Goal: Task Accomplishment & Management: Manage account settings

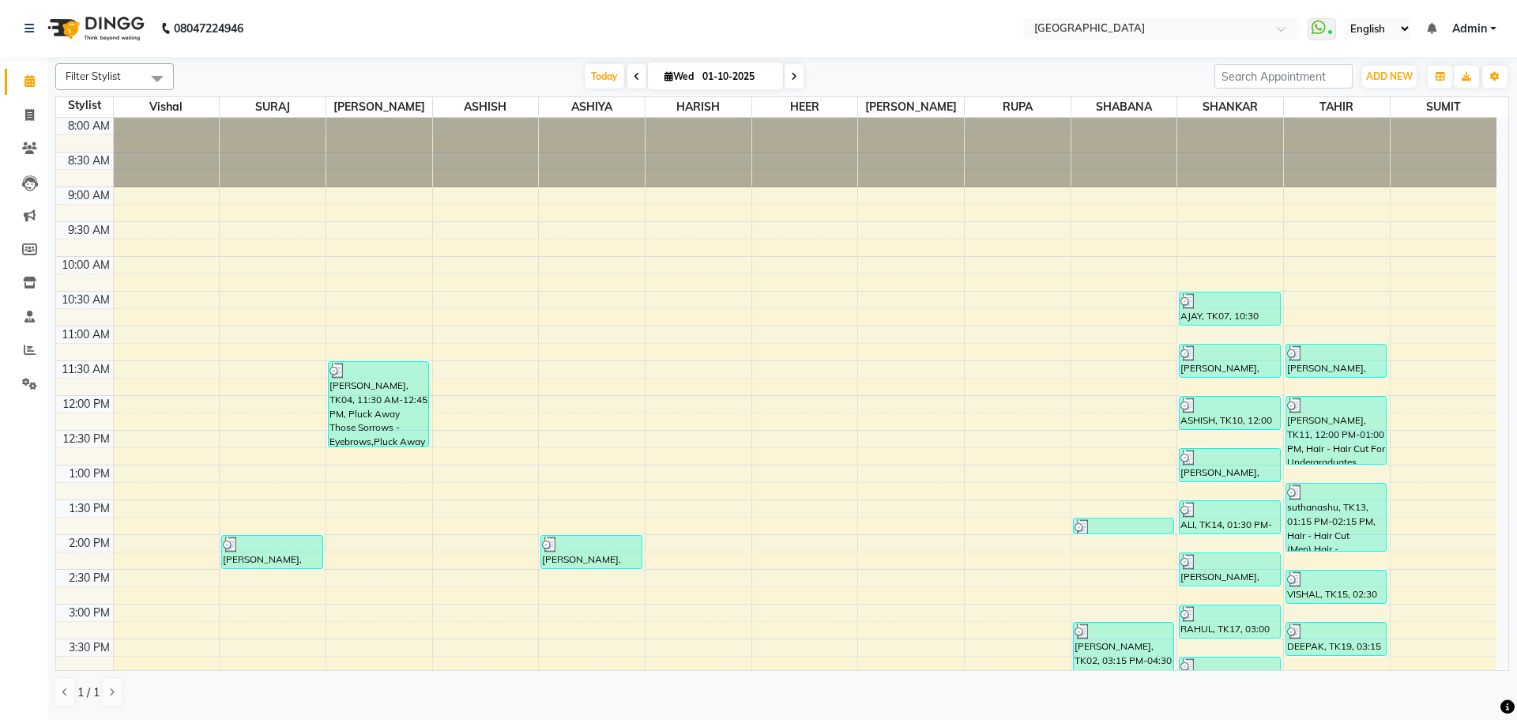
scroll to position [529, 0]
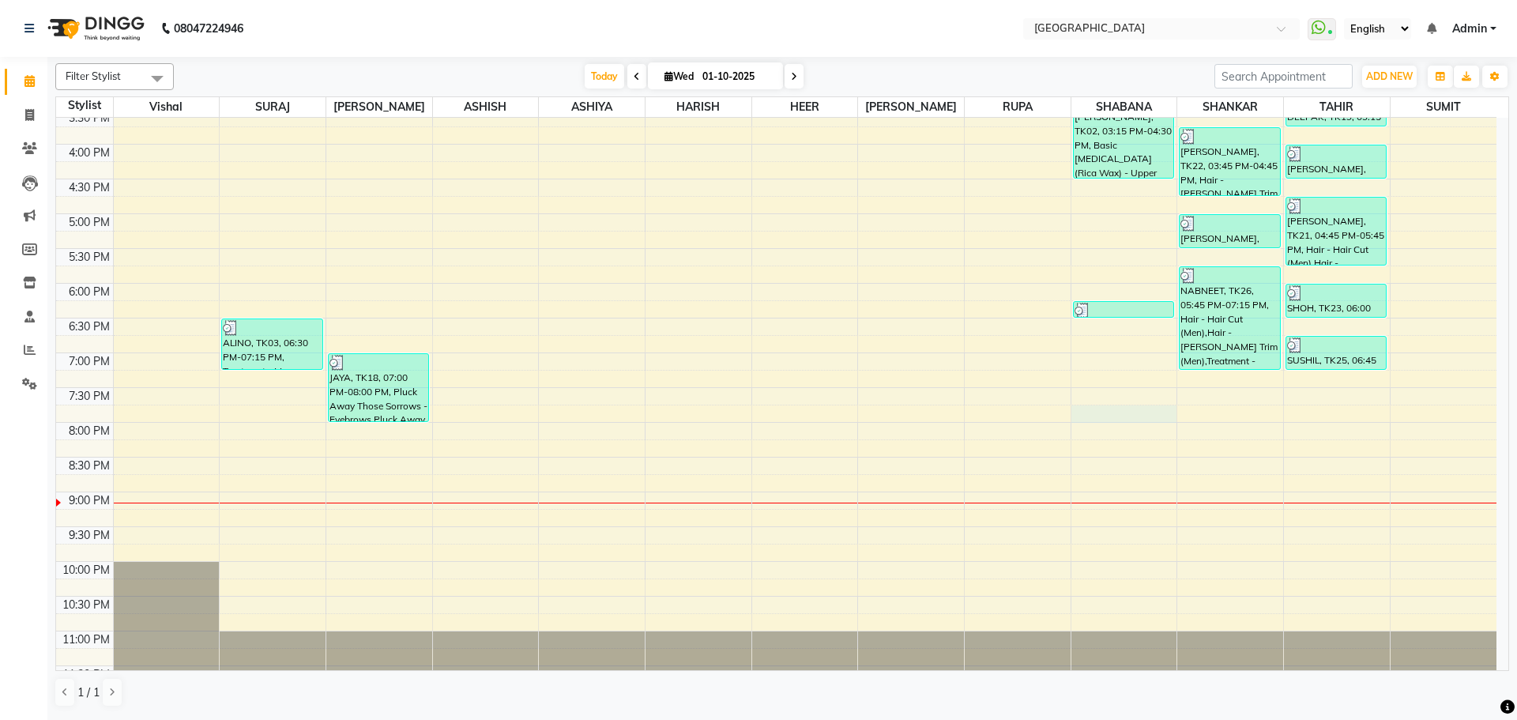
click at [1138, 418] on div "8:00 AM 8:30 AM 9:00 AM 9:30 AM 10:00 AM 10:30 AM 11:00 AM 11:30 AM 12:00 PM 12…" at bounding box center [776, 144] width 1440 height 1112
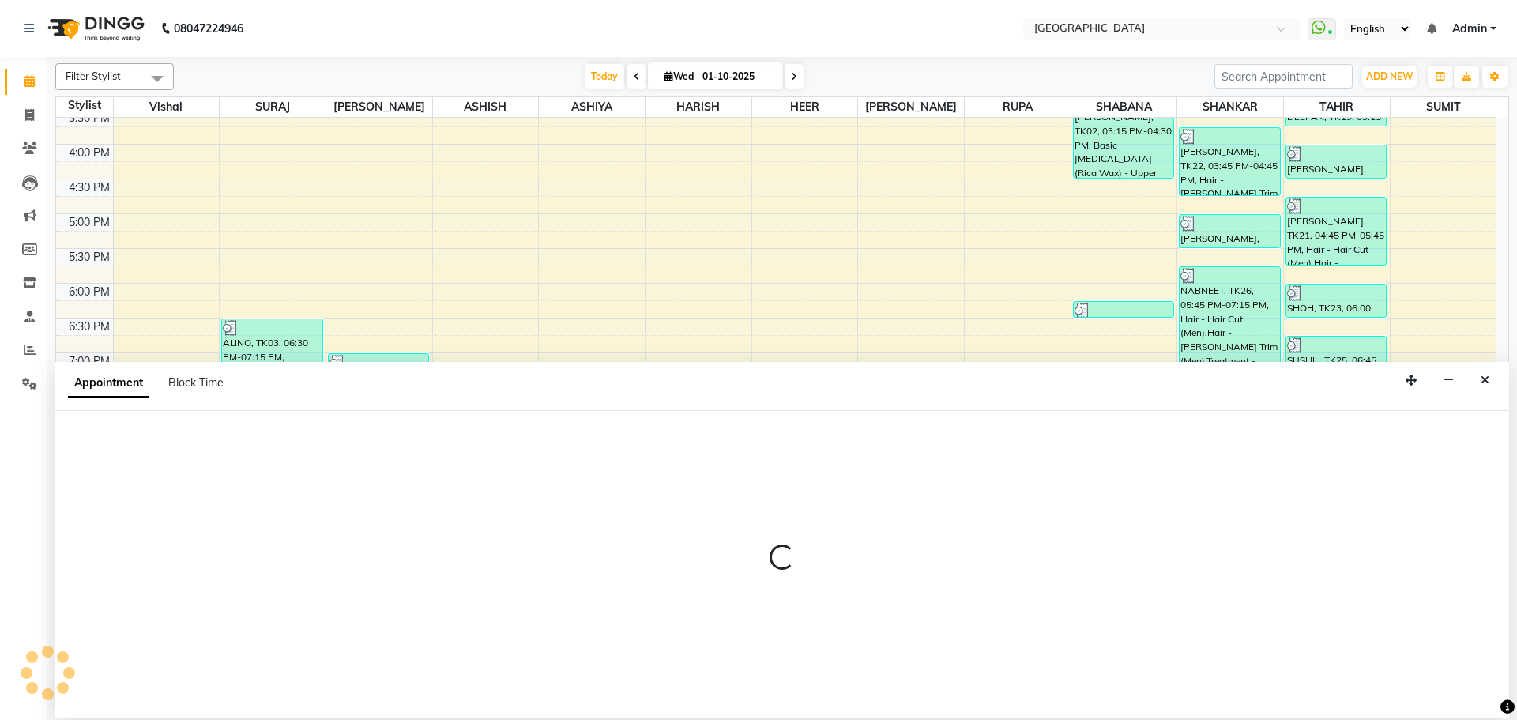
select select "78105"
select select "1185"
select select "tentative"
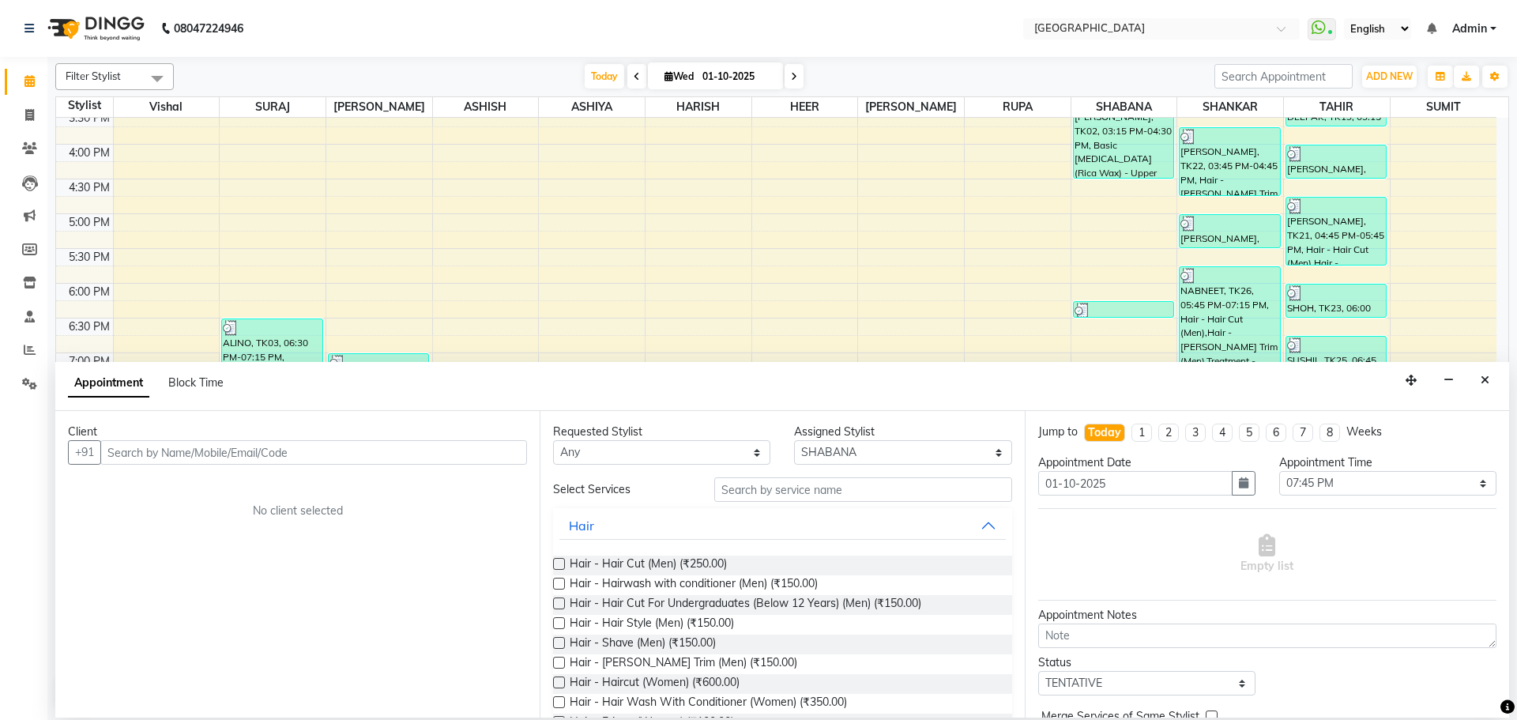
click at [393, 451] on input "text" at bounding box center [313, 452] width 427 height 24
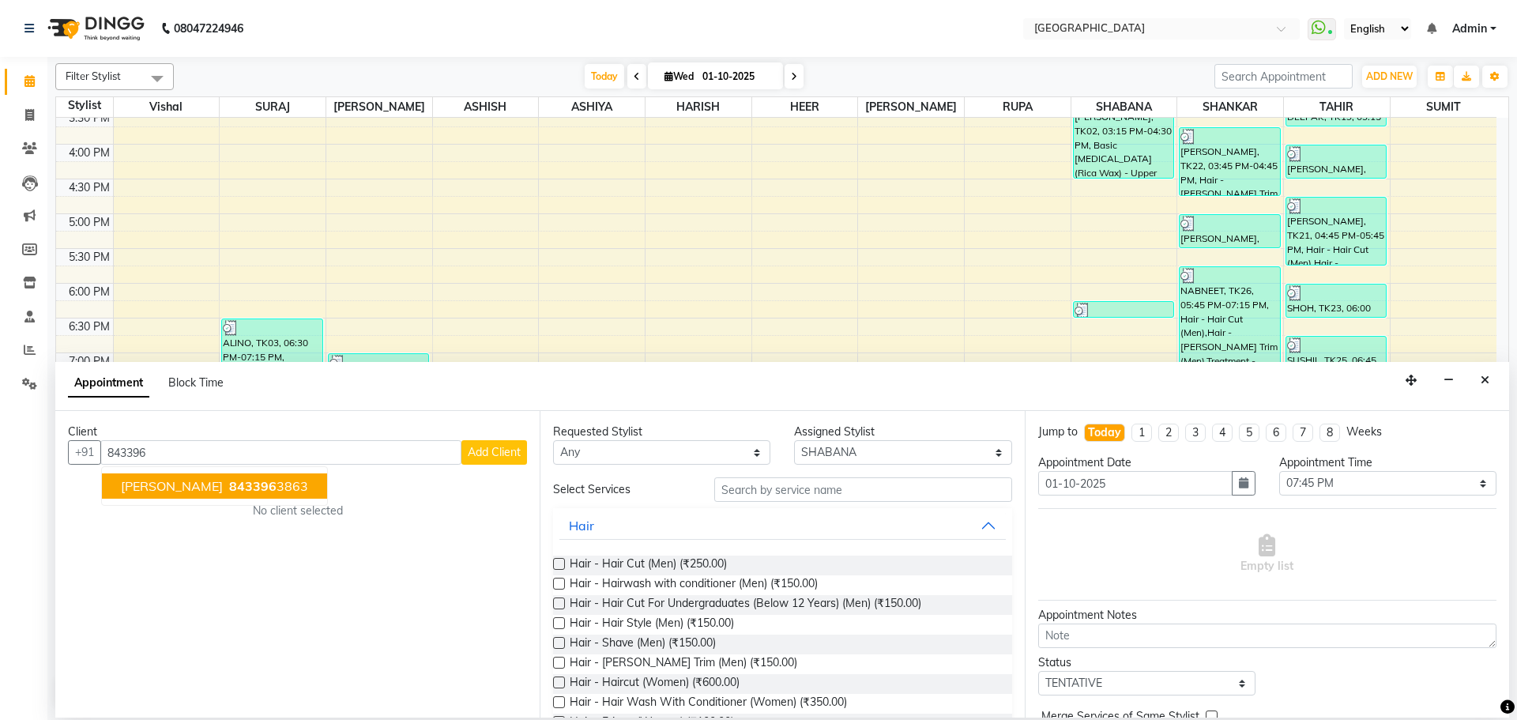
click at [280, 491] on ngb-highlight "843396 3863" at bounding box center [267, 486] width 82 height 16
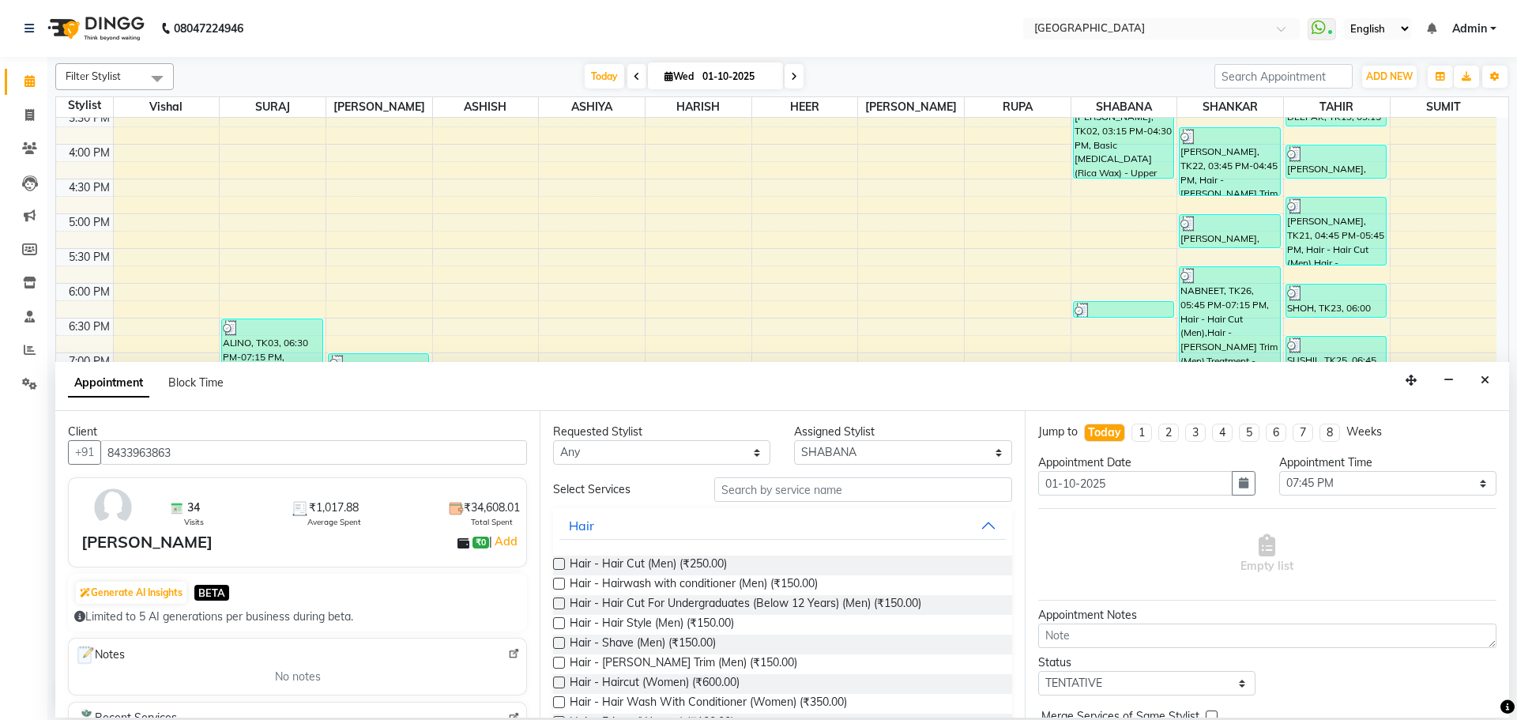
type input "8433963863"
click at [735, 491] on input "text" at bounding box center [863, 489] width 298 height 24
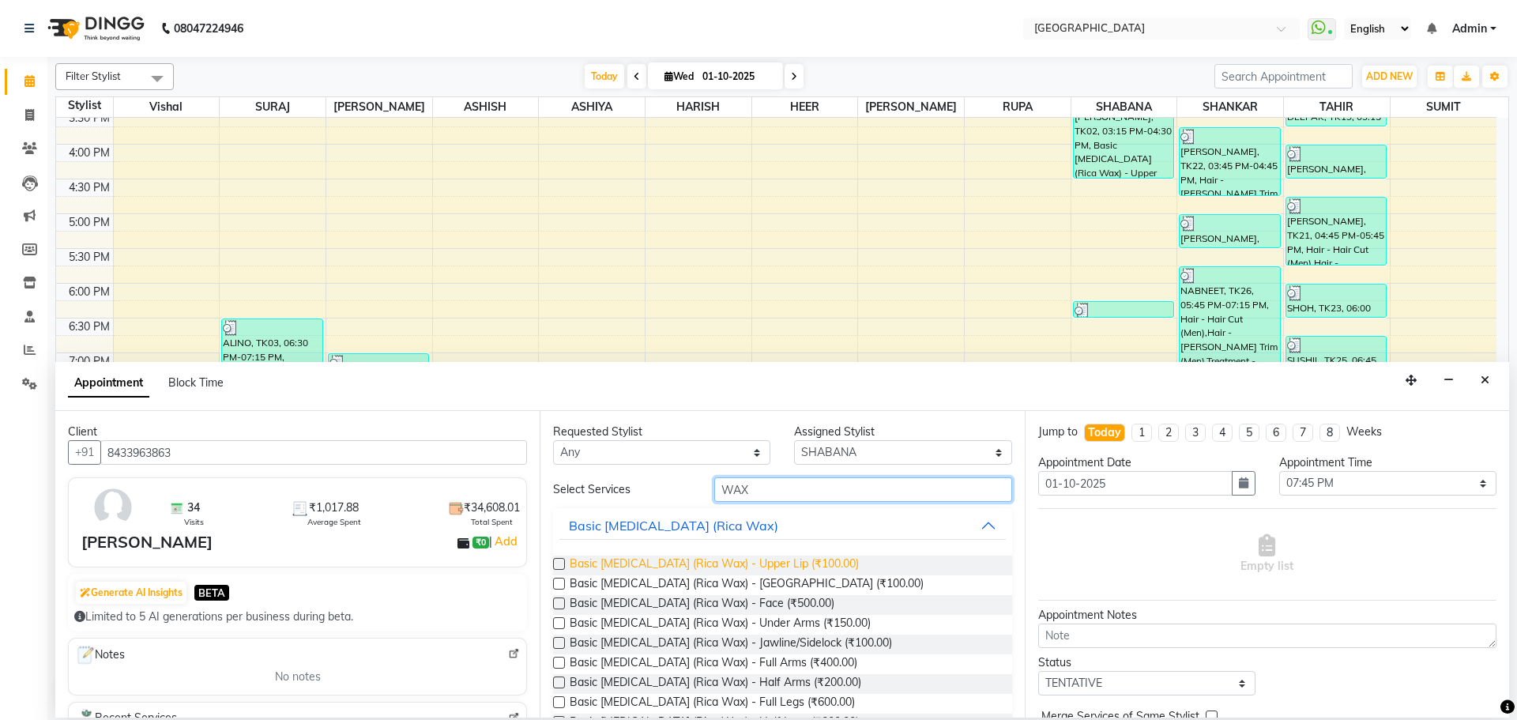
type input "WAX"
click at [683, 562] on span "Basic [MEDICAL_DATA] (Rica Wax) - Upper Lip (₹100.00)" at bounding box center [714, 565] width 289 height 20
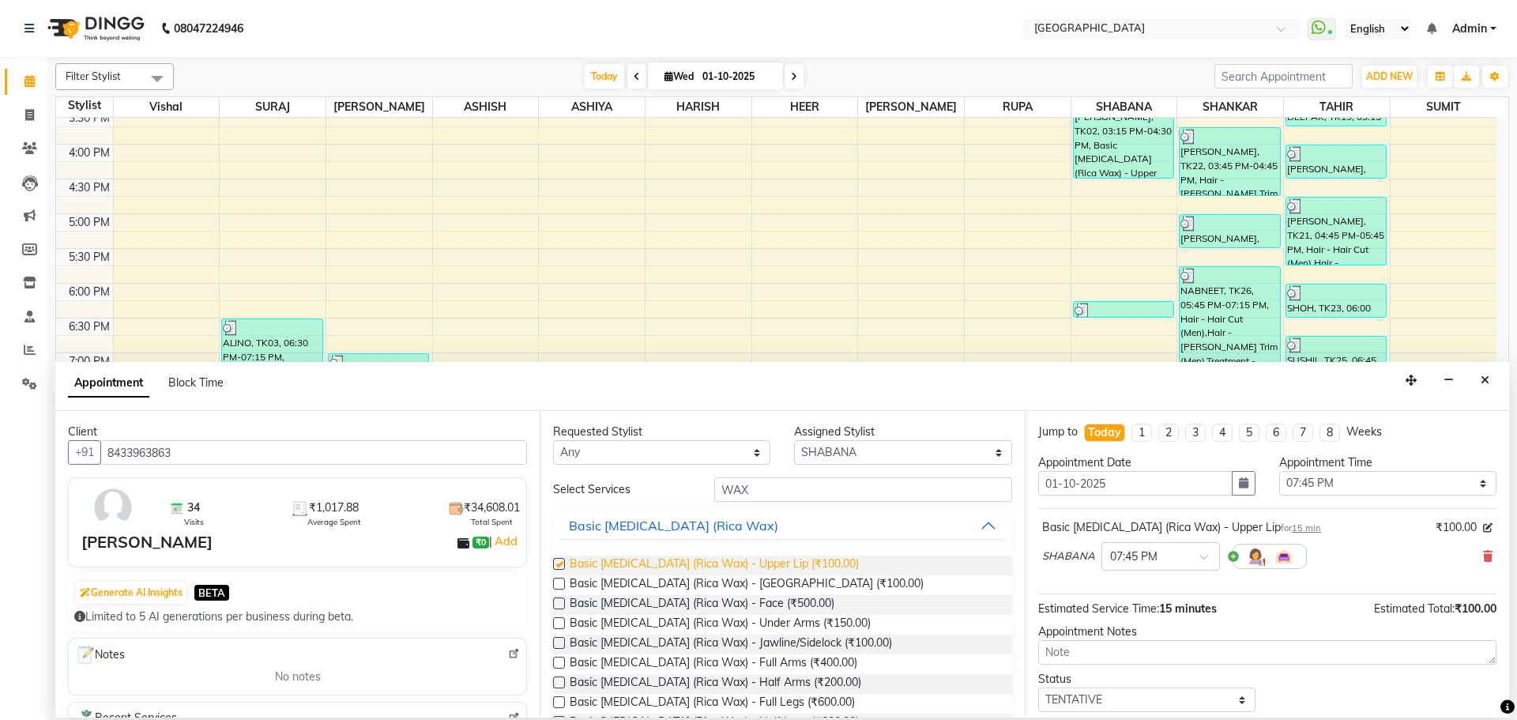
checkbox input "false"
click at [677, 581] on span "Basic [MEDICAL_DATA] (Rica Wax) - [GEOGRAPHIC_DATA] (₹100.00)" at bounding box center [747, 585] width 354 height 20
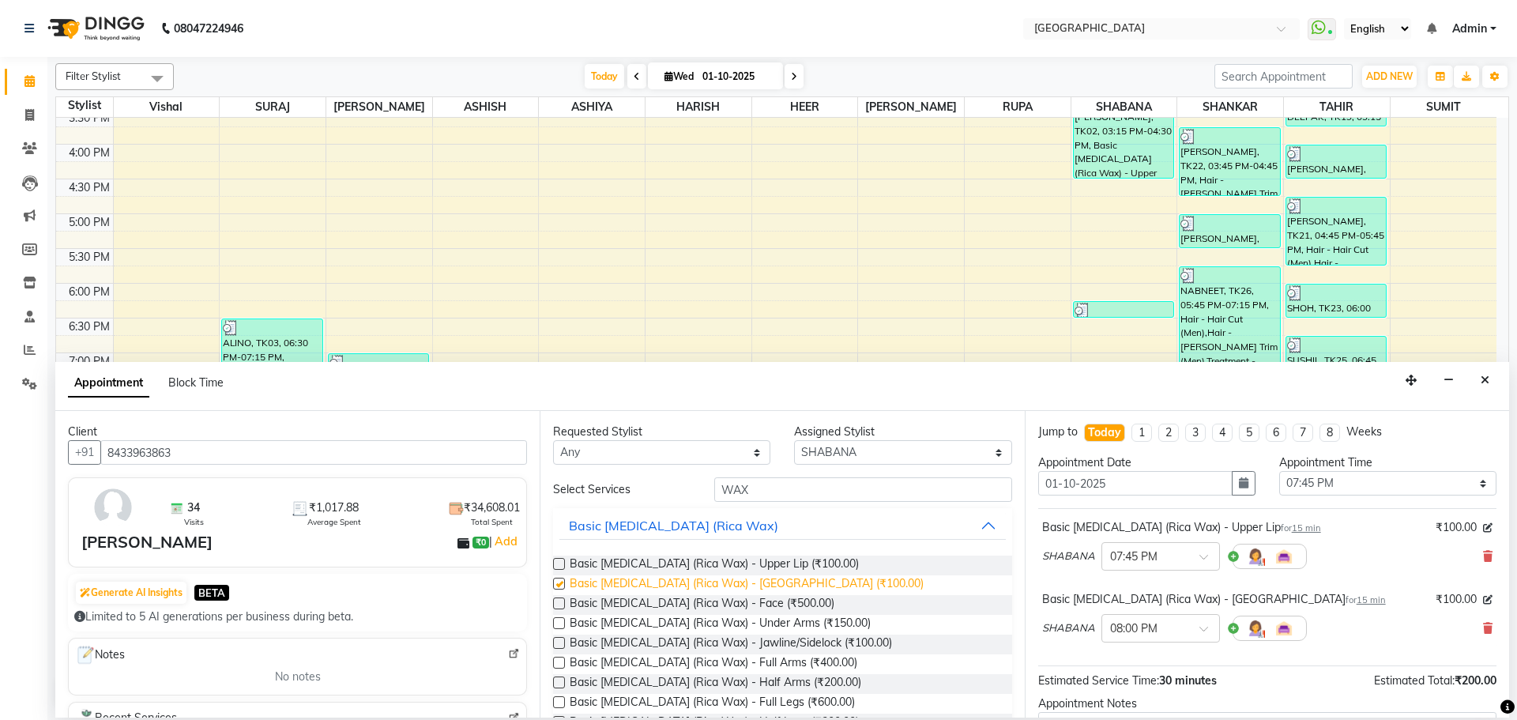
checkbox input "false"
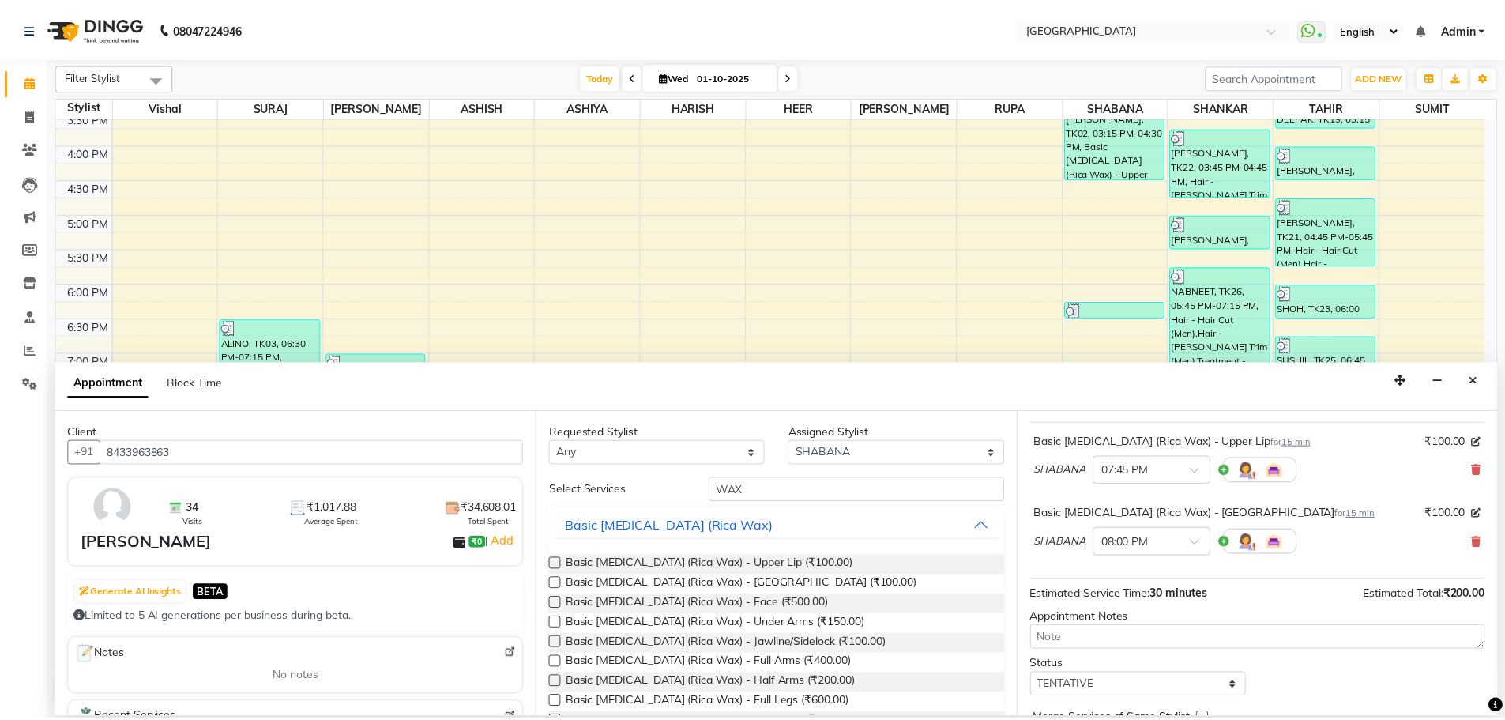
scroll to position [166, 0]
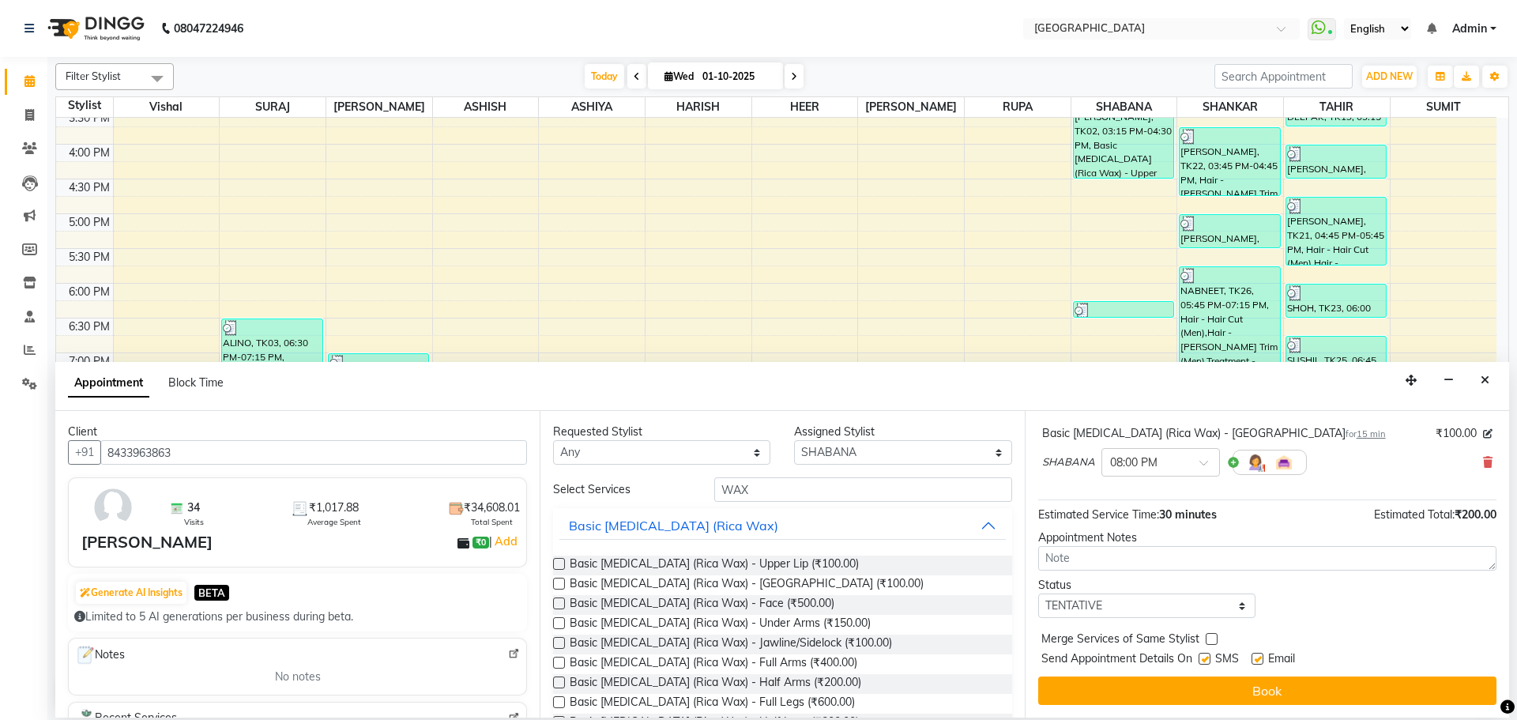
click at [1208, 638] on label at bounding box center [1212, 639] width 12 height 12
click at [1208, 638] on input "checkbox" at bounding box center [1211, 640] width 10 height 10
checkbox input "true"
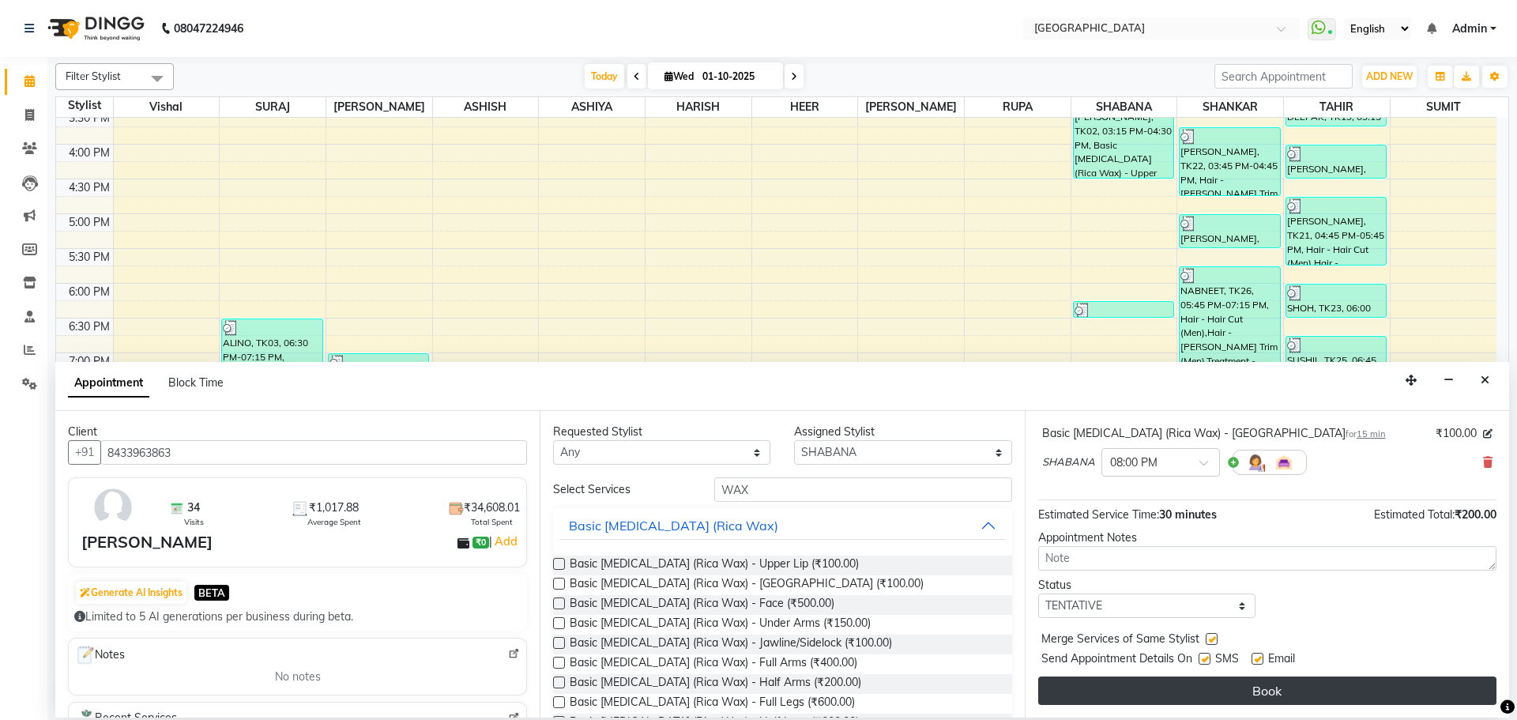
click at [1191, 692] on button "Book" at bounding box center [1267, 690] width 458 height 28
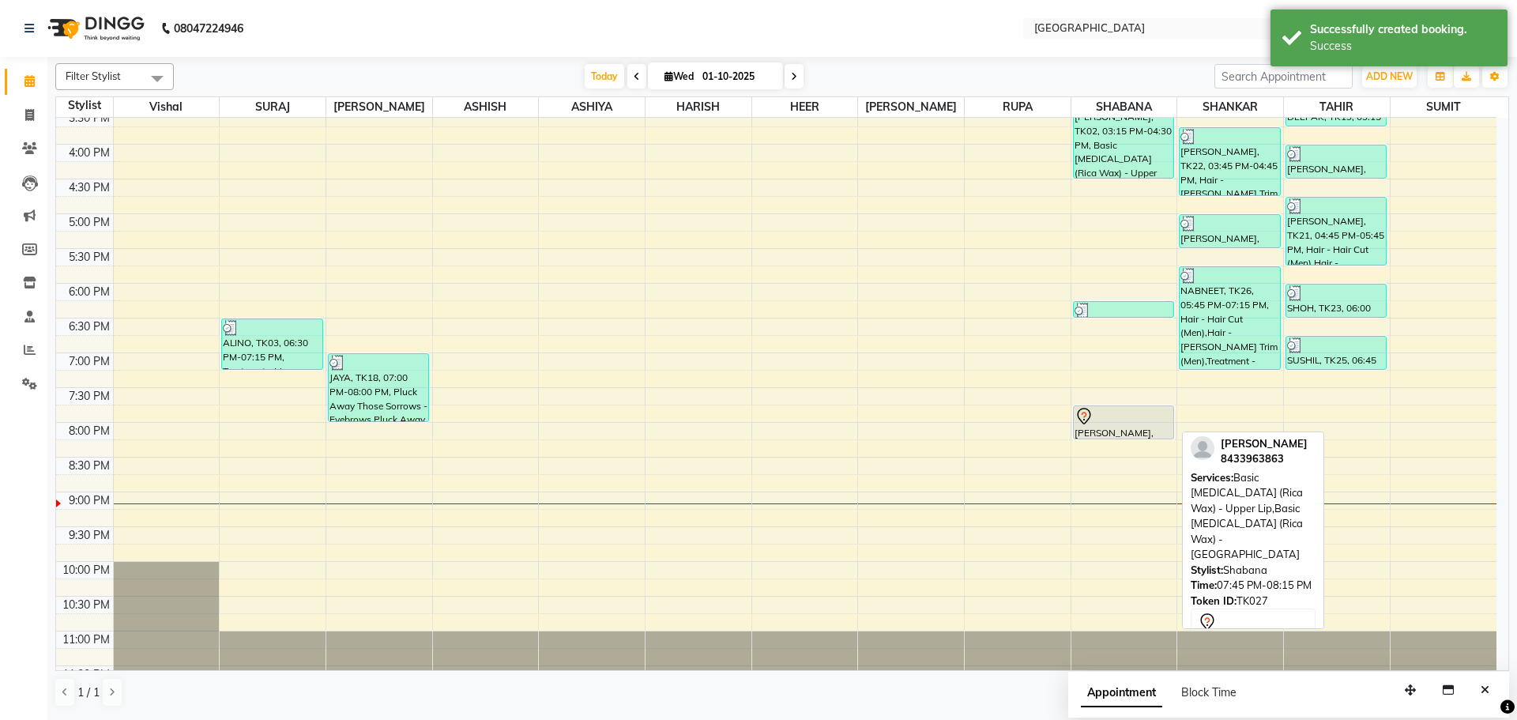
click at [1152, 432] on div "[PERSON_NAME], TK27, 07:45 PM-08:15 PM, Basic [MEDICAL_DATA] (Rica Wax) - Upper…" at bounding box center [1124, 422] width 100 height 32
select select "7"
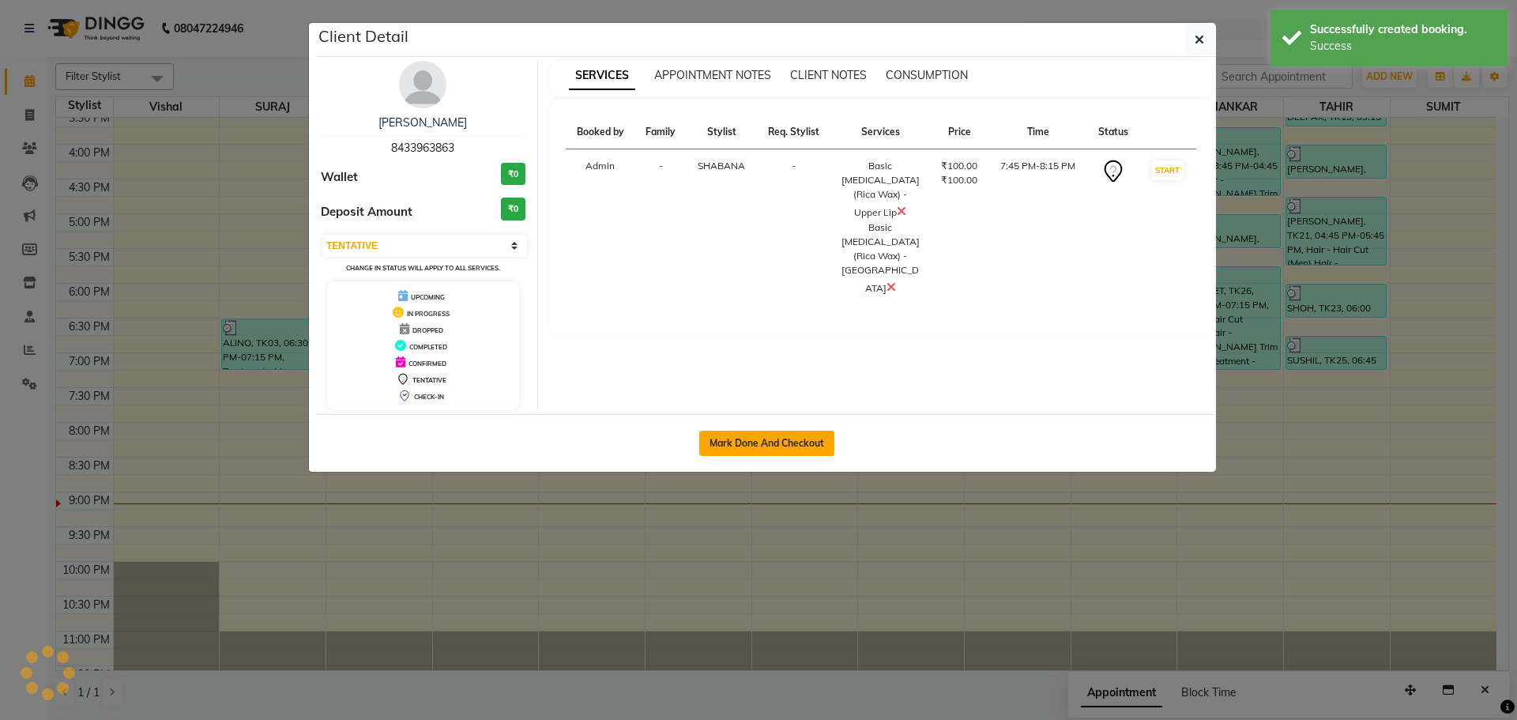
click at [814, 440] on button "Mark Done And Checkout" at bounding box center [766, 443] width 135 height 25
select select "service"
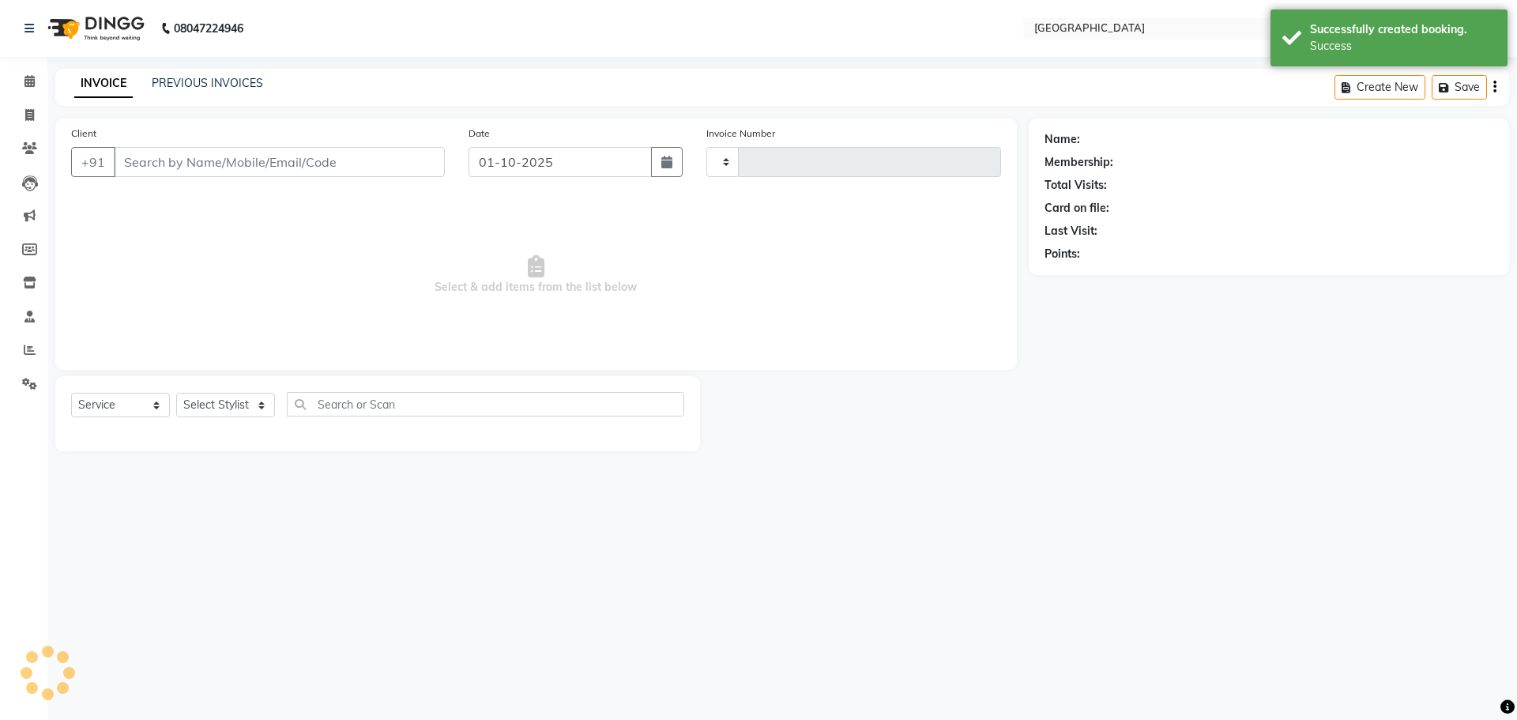
type input "5776"
select select "508"
type input "8433963863"
select select "78105"
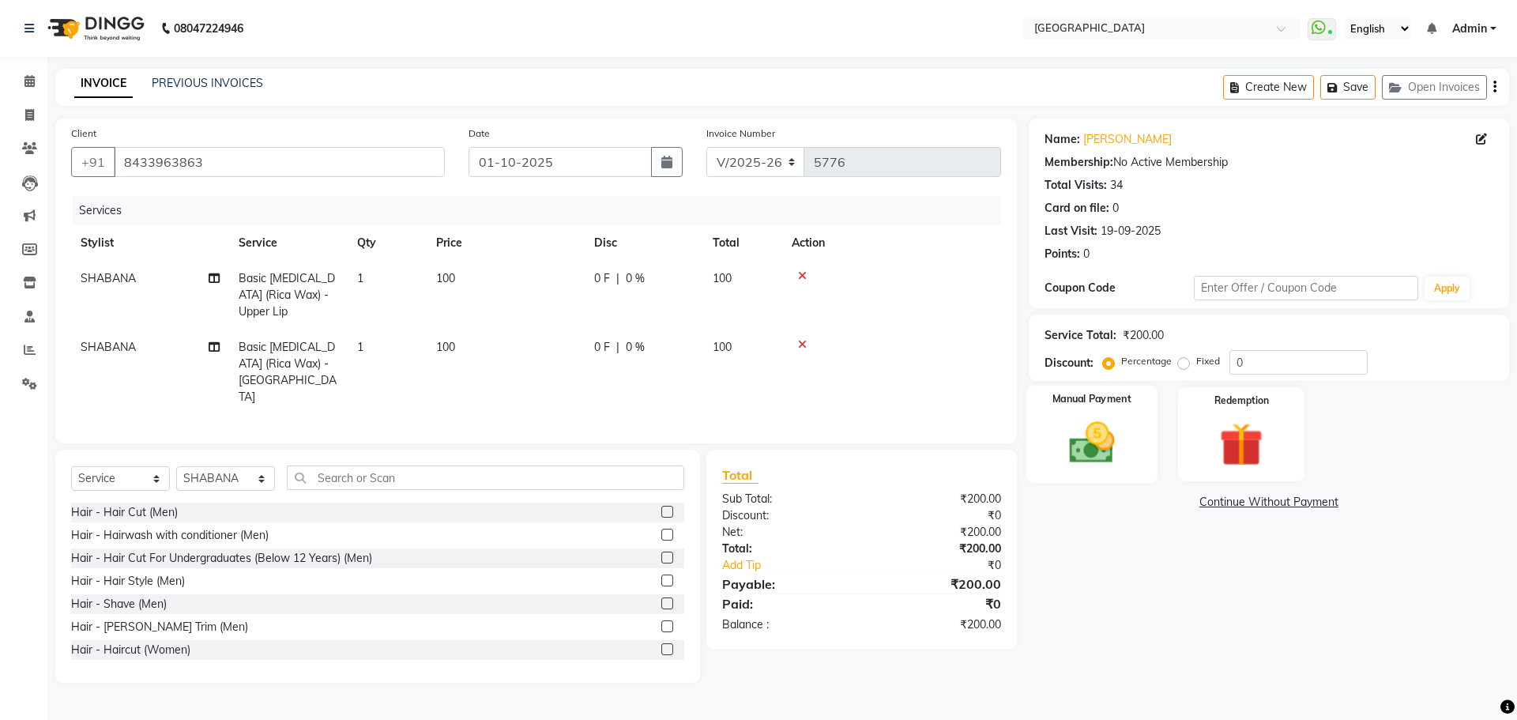
click at [1054, 439] on div "Manual Payment" at bounding box center [1090, 434] width 131 height 97
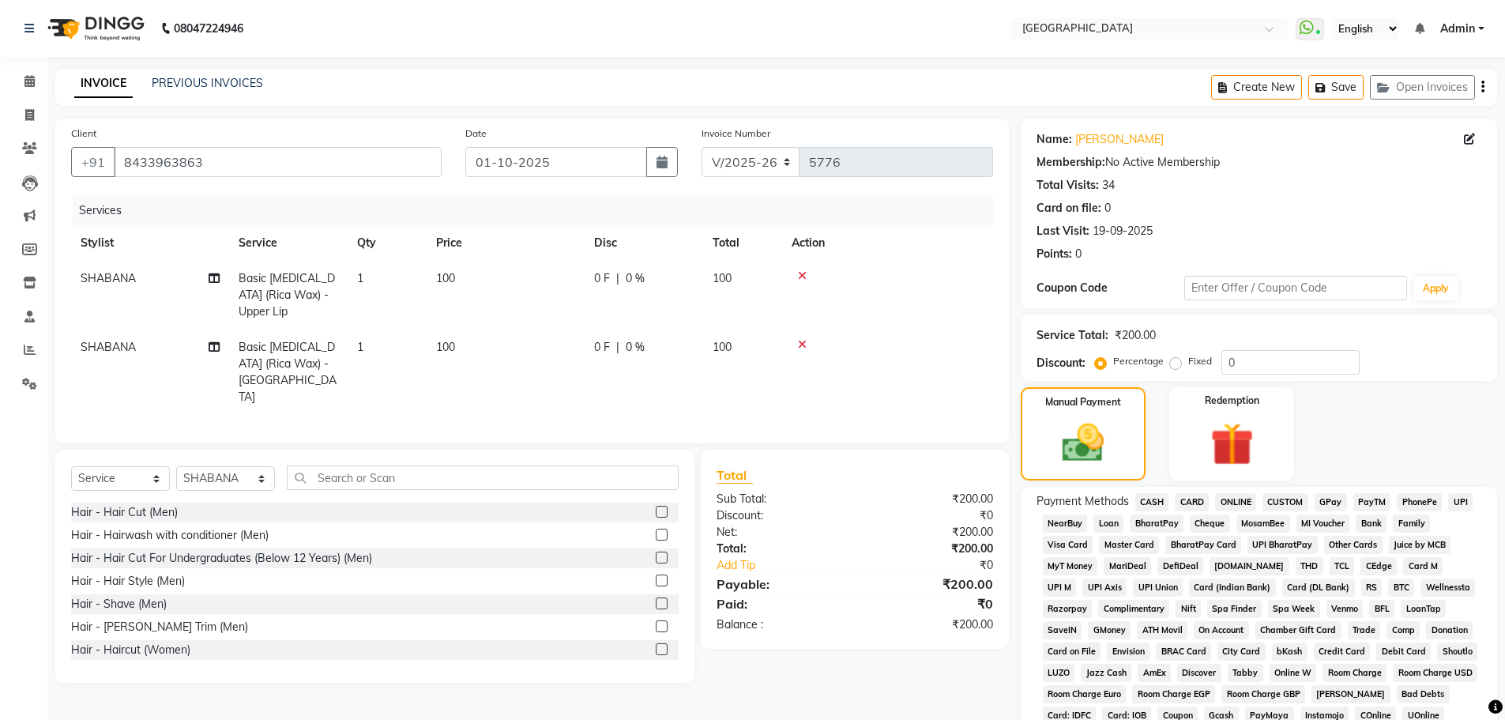
click at [642, 280] on span "0 %" at bounding box center [635, 278] width 19 height 17
select select "78105"
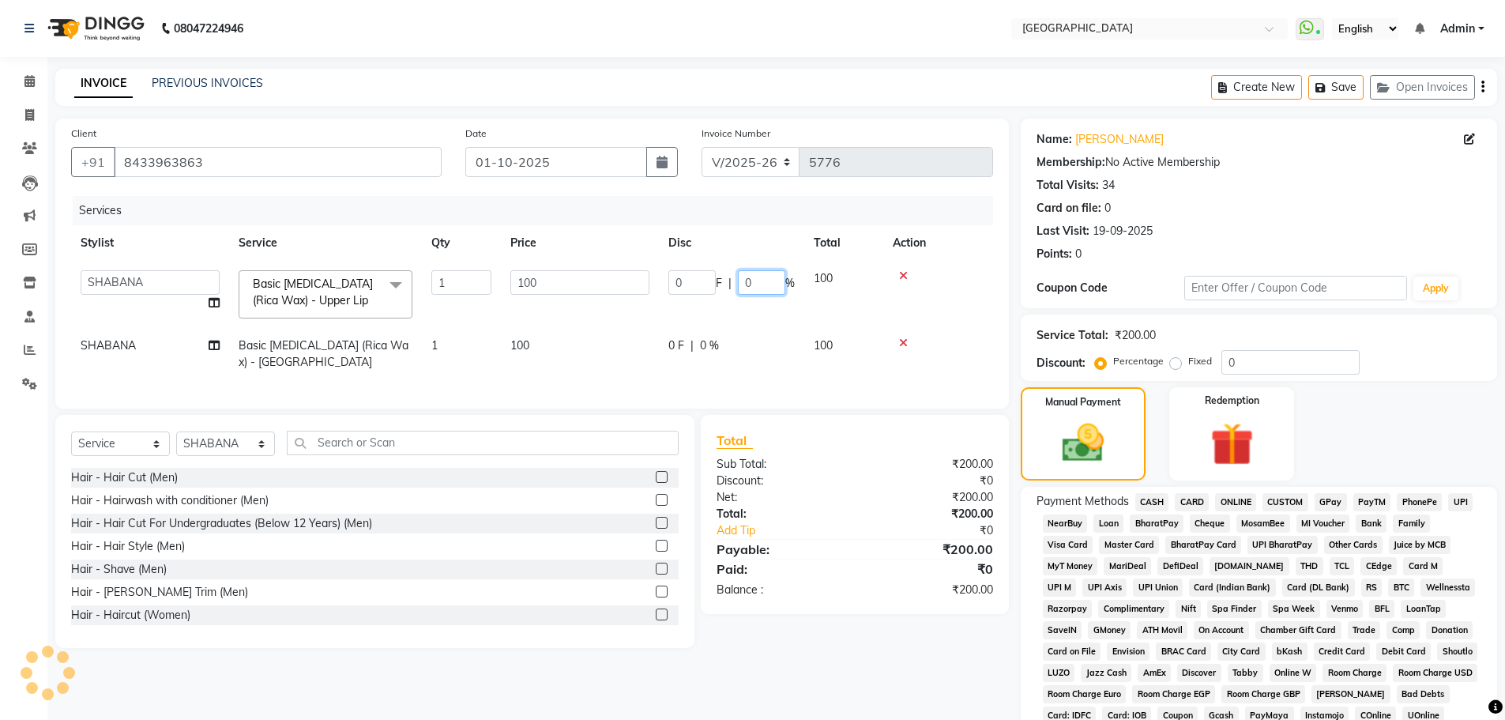
click at [740, 280] on input "0" at bounding box center [761, 282] width 47 height 24
type input "20"
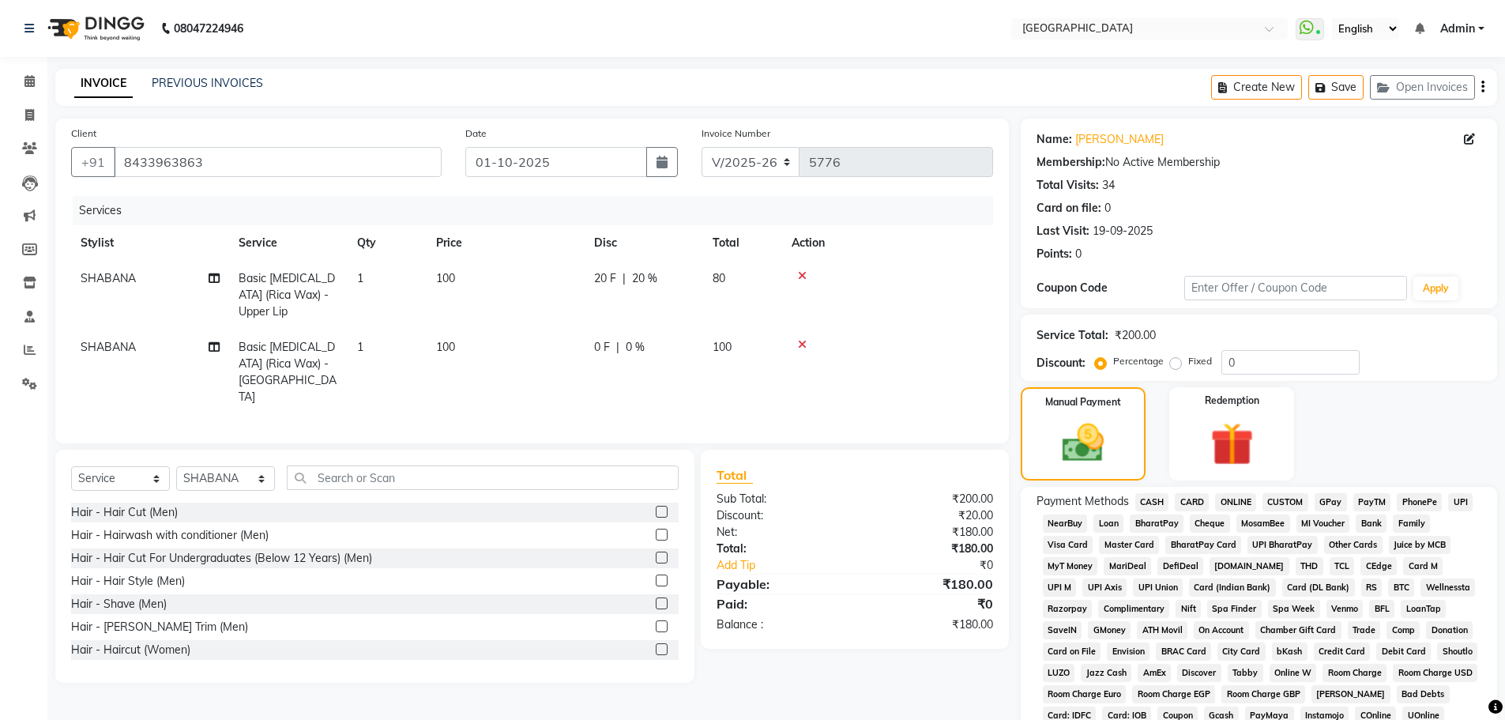
click at [710, 352] on tr "SHABANA Basic [MEDICAL_DATA] (Rica Wax) - Chin 1 100 0 F | 0 % 100" at bounding box center [532, 371] width 922 height 85
click at [647, 343] on div "0 F | 0 %" at bounding box center [644, 347] width 100 height 17
select select "78105"
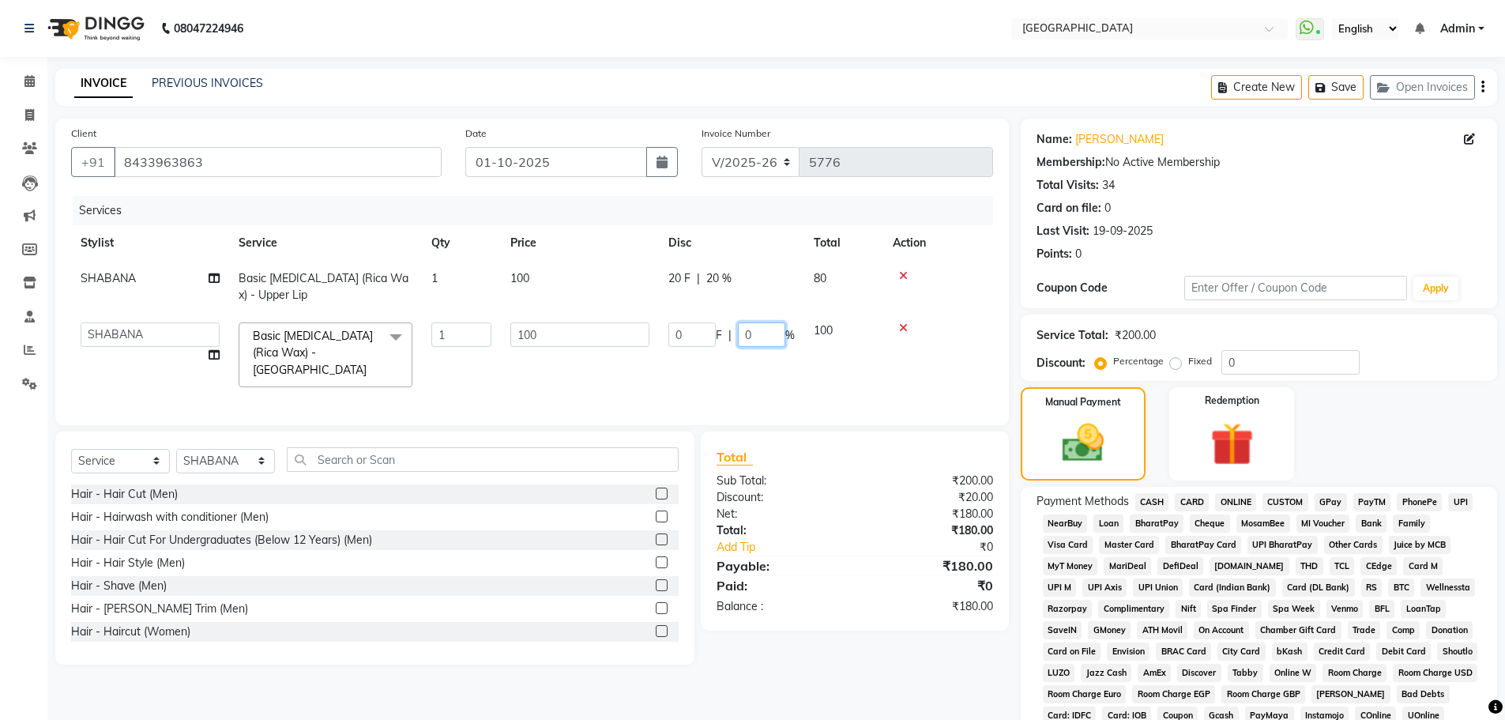
click at [738, 333] on input "0" at bounding box center [761, 334] width 47 height 24
type input "20"
click at [723, 363] on tr "ASHISH [PERSON_NAME] [PERSON_NAME] [PERSON_NAME] [PERSON_NAME] [PERSON_NAME] SU…" at bounding box center [532, 355] width 922 height 84
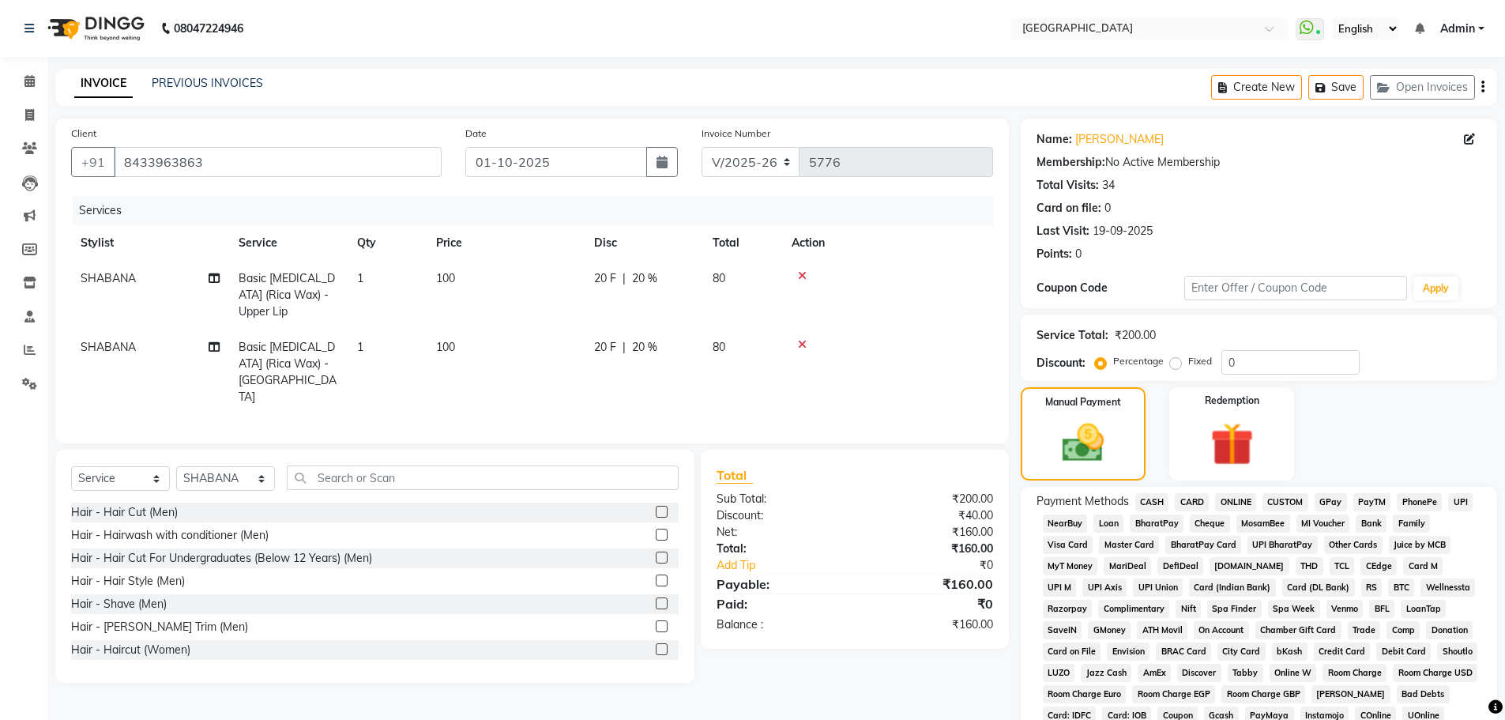
click at [1335, 503] on span "GPay" at bounding box center [1331, 502] width 32 height 18
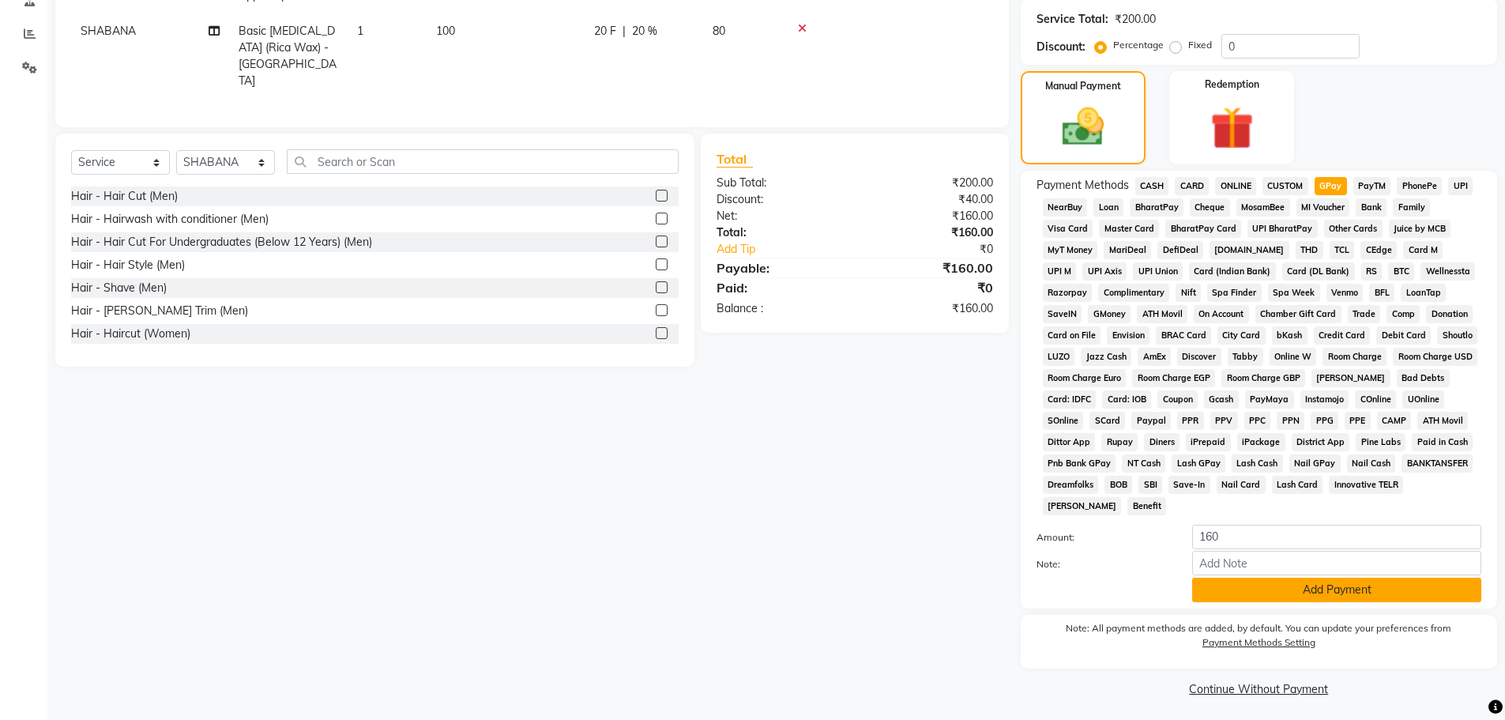
click at [1296, 589] on button "Add Payment" at bounding box center [1336, 589] width 289 height 24
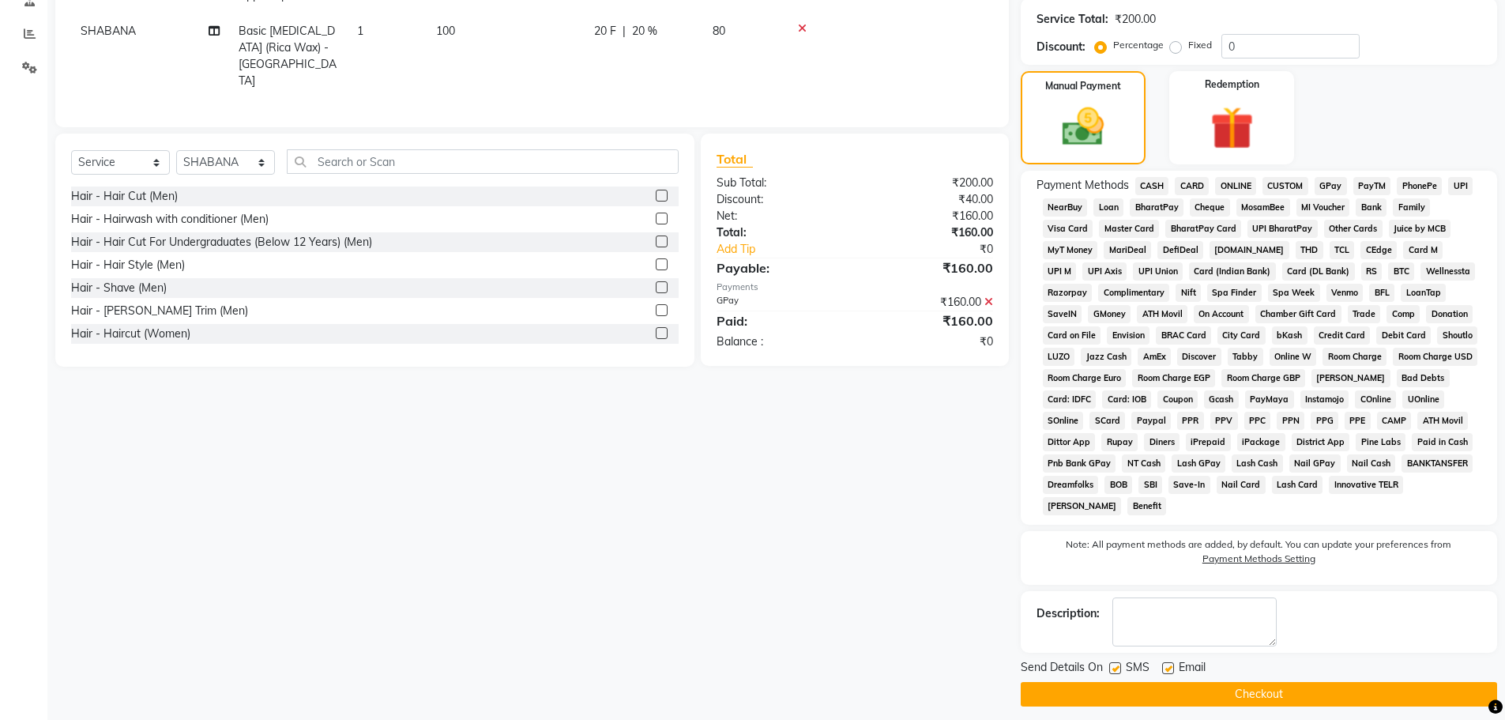
click at [1209, 693] on button "Checkout" at bounding box center [1259, 694] width 476 height 24
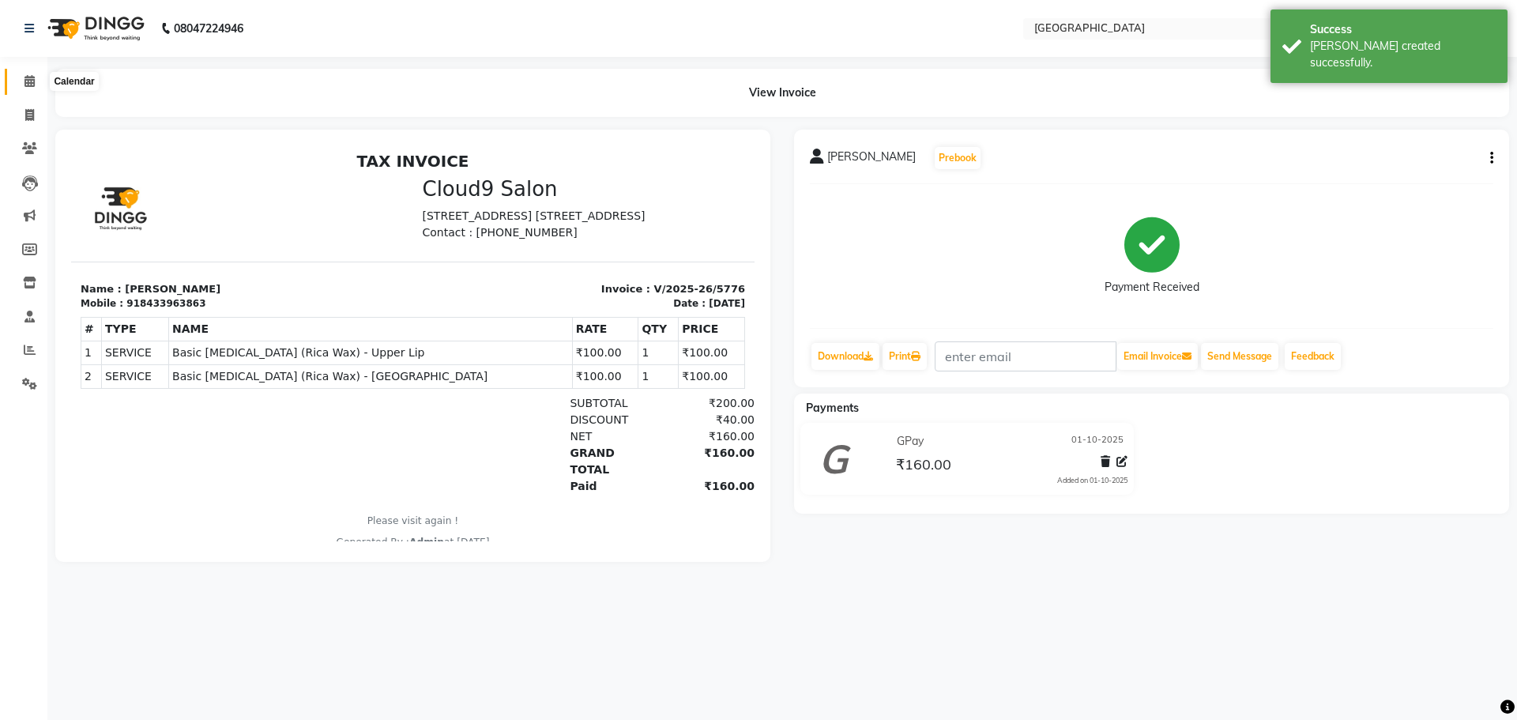
click at [29, 80] on icon at bounding box center [29, 81] width 10 height 12
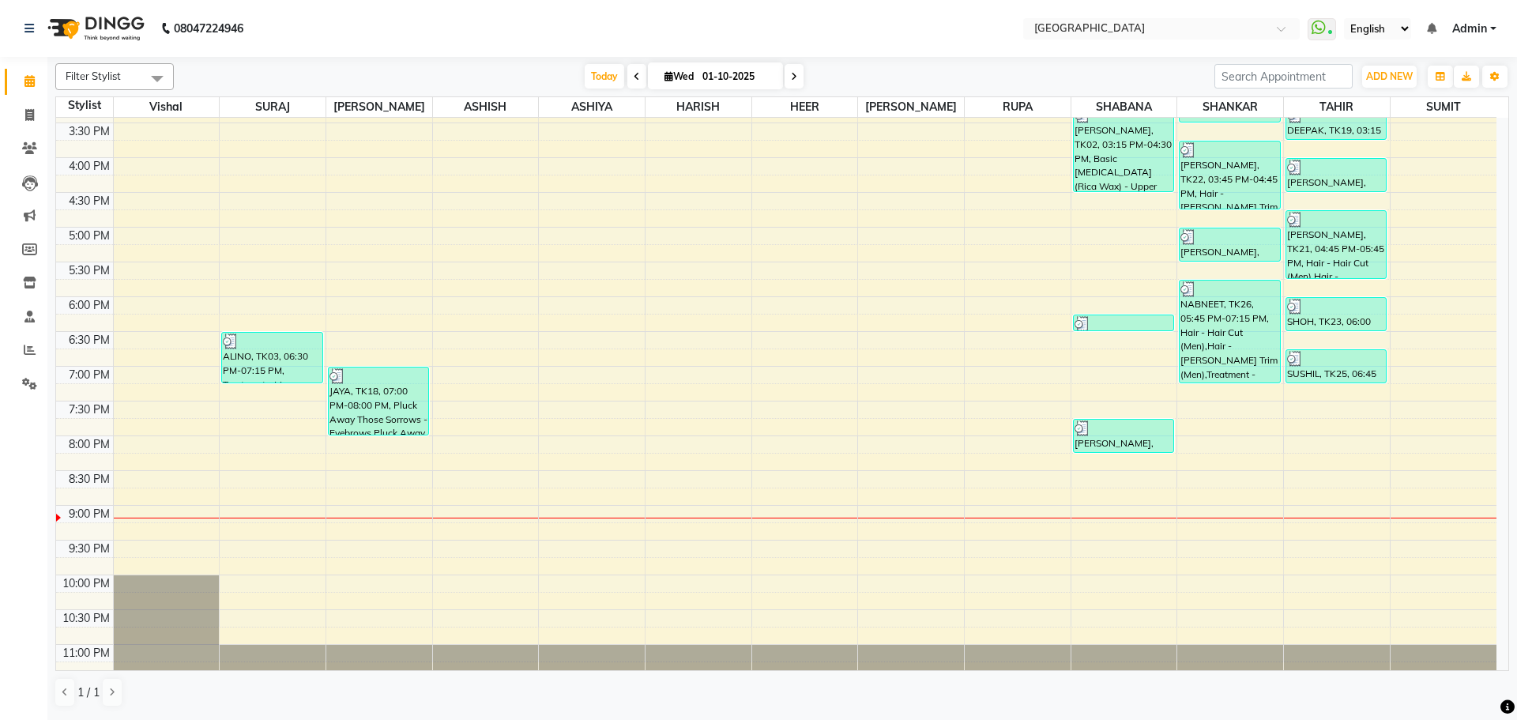
scroll to position [480, 0]
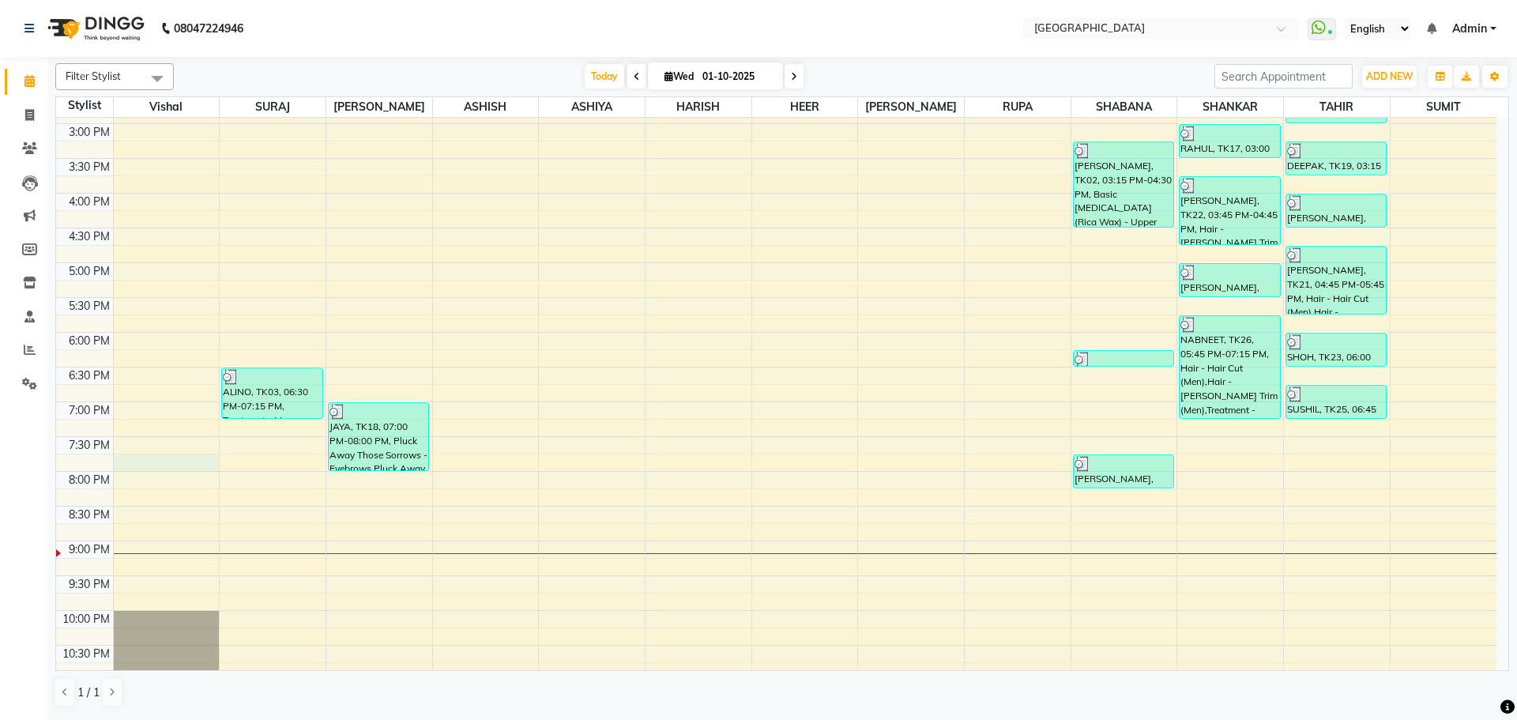
click at [169, 455] on div "8:00 AM 8:30 AM 9:00 AM 9:30 AM 10:00 AM 10:30 AM 11:00 AM 11:30 AM 12:00 PM 12…" at bounding box center [776, 193] width 1440 height 1112
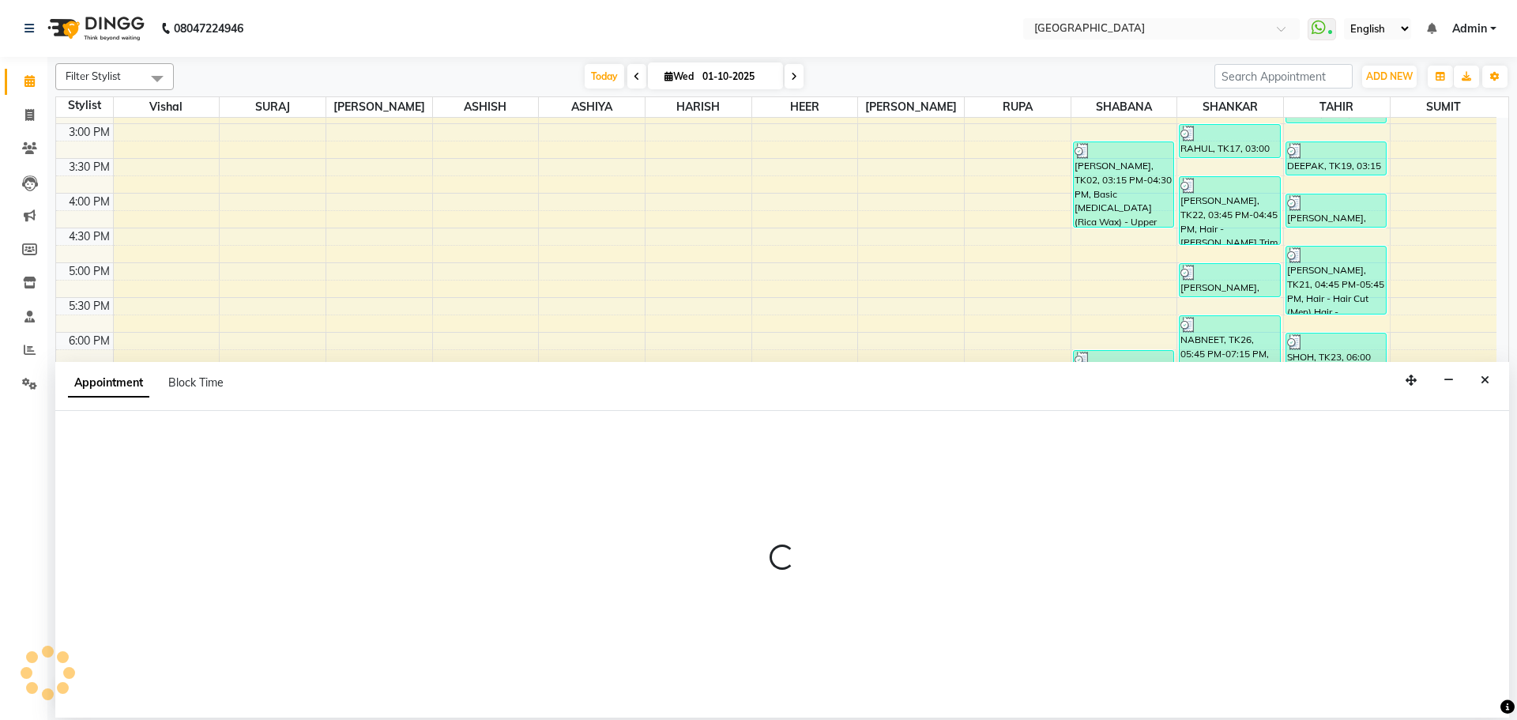
select select "6520"
select select "1185"
select select "tentative"
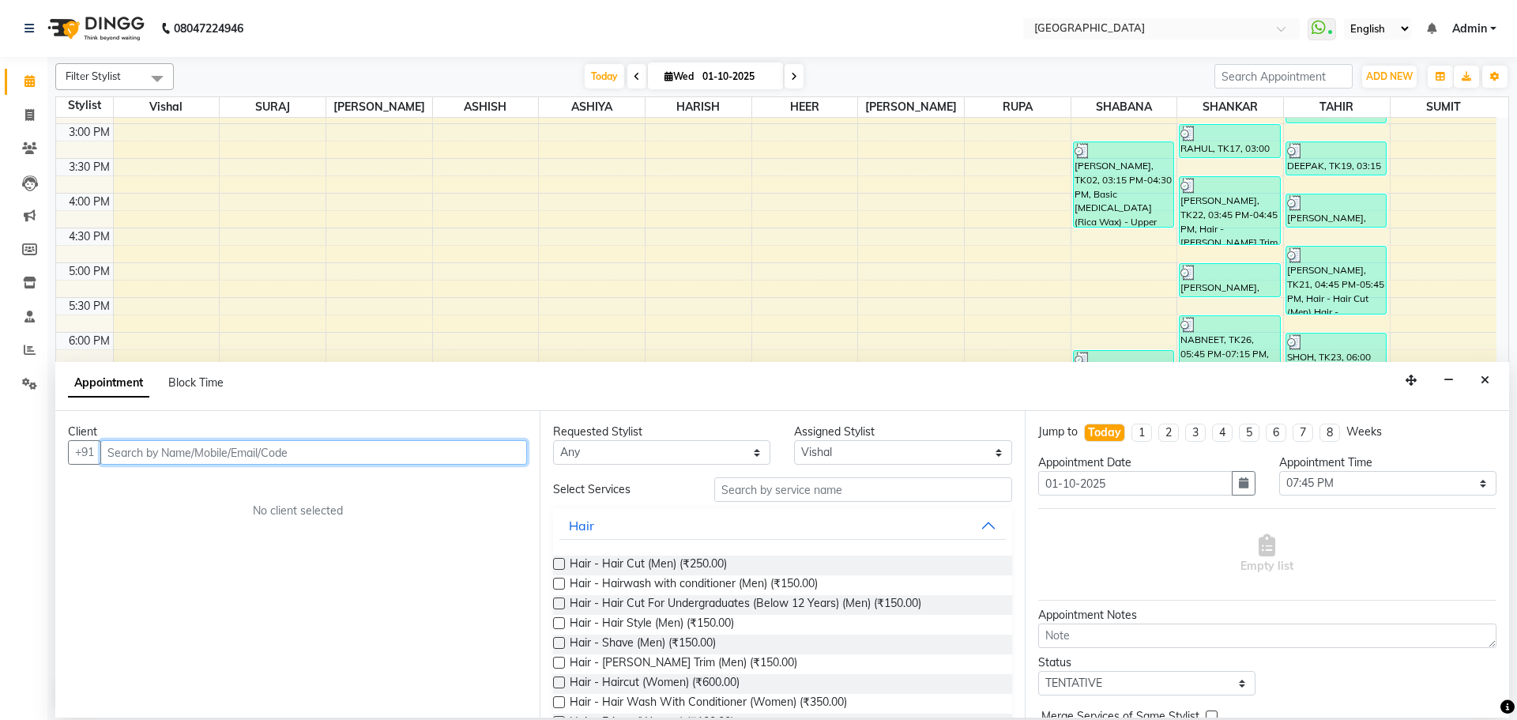
click at [151, 453] on input "text" at bounding box center [313, 452] width 427 height 24
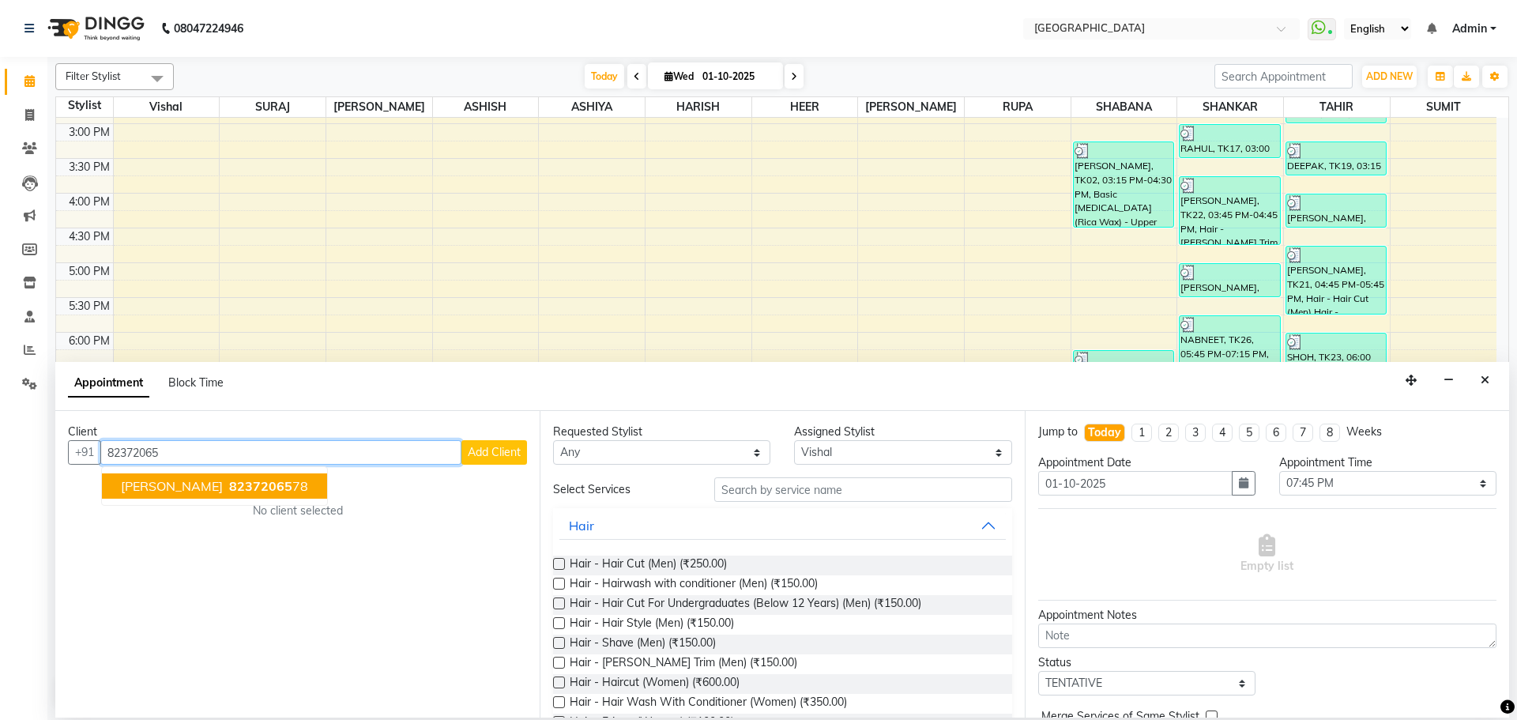
click at [164, 484] on span "[PERSON_NAME]" at bounding box center [172, 486] width 102 height 16
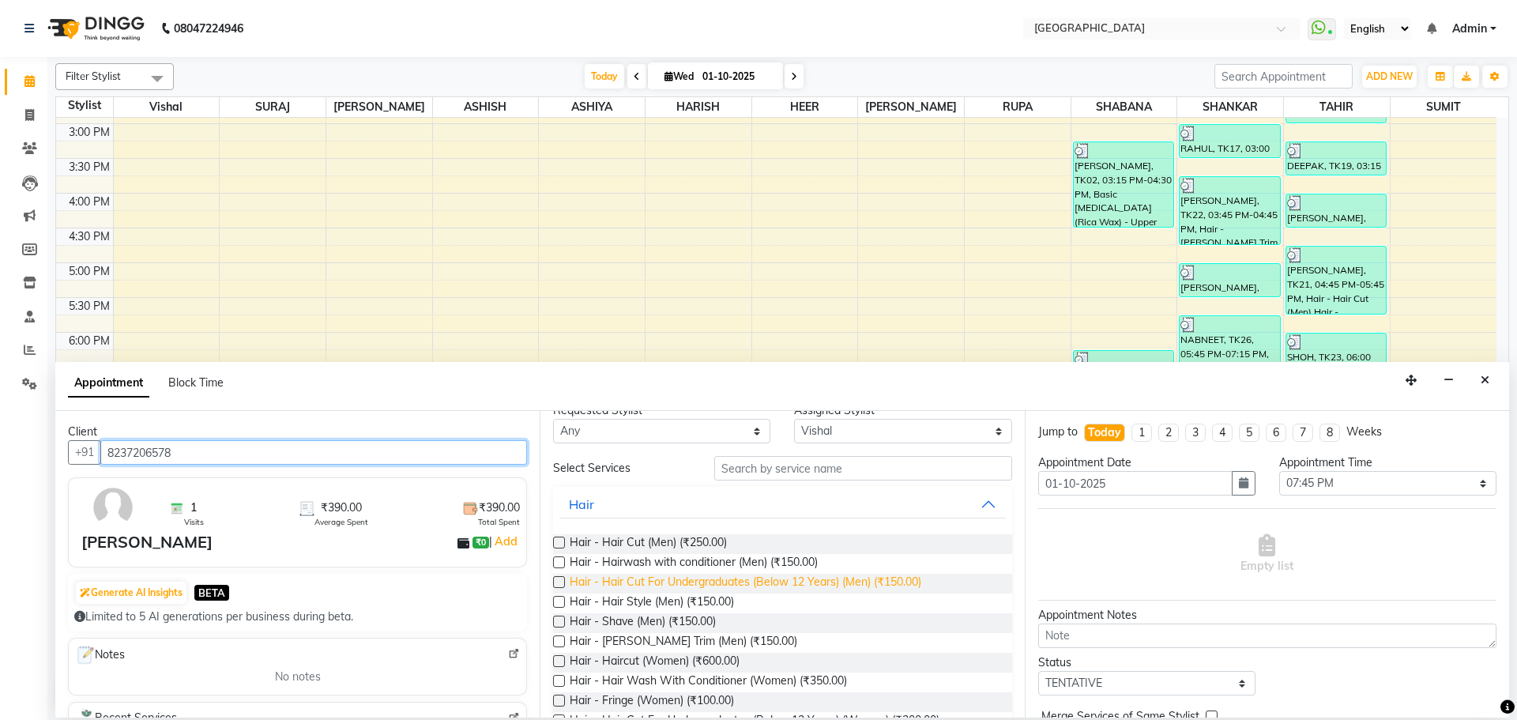
scroll to position [79, 0]
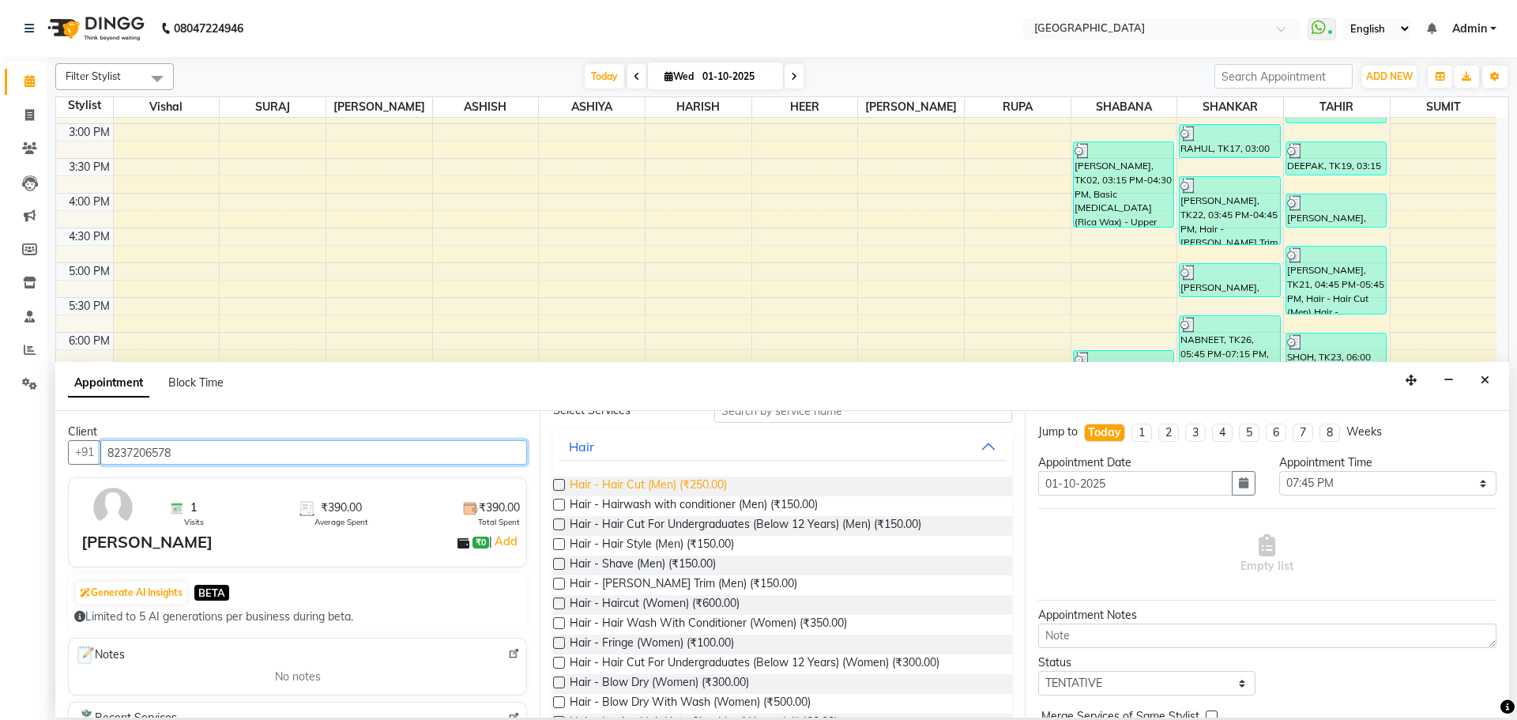
type input "8237206578"
click at [679, 483] on span "Hair - Hair Cut (Men) (₹250.00)" at bounding box center [648, 486] width 157 height 20
checkbox input "false"
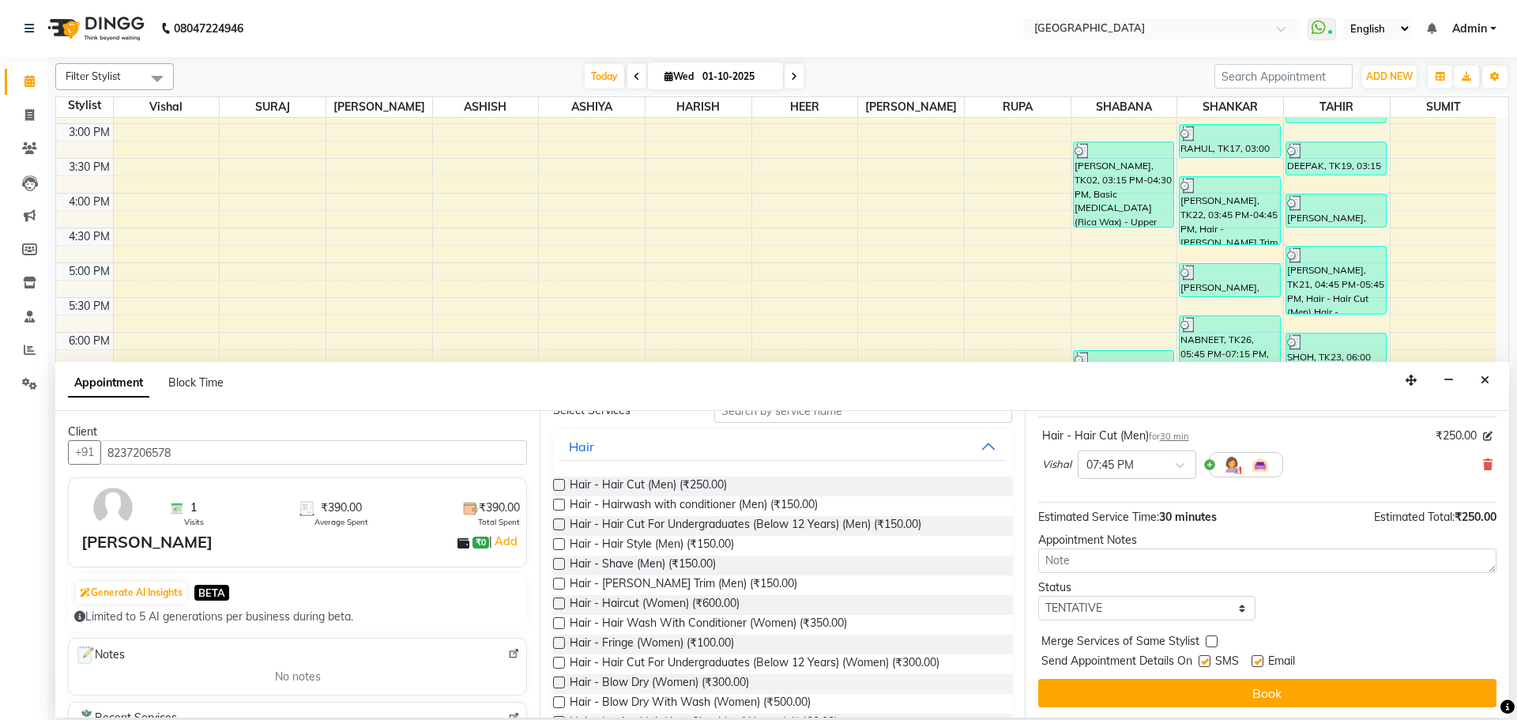
scroll to position [94, 0]
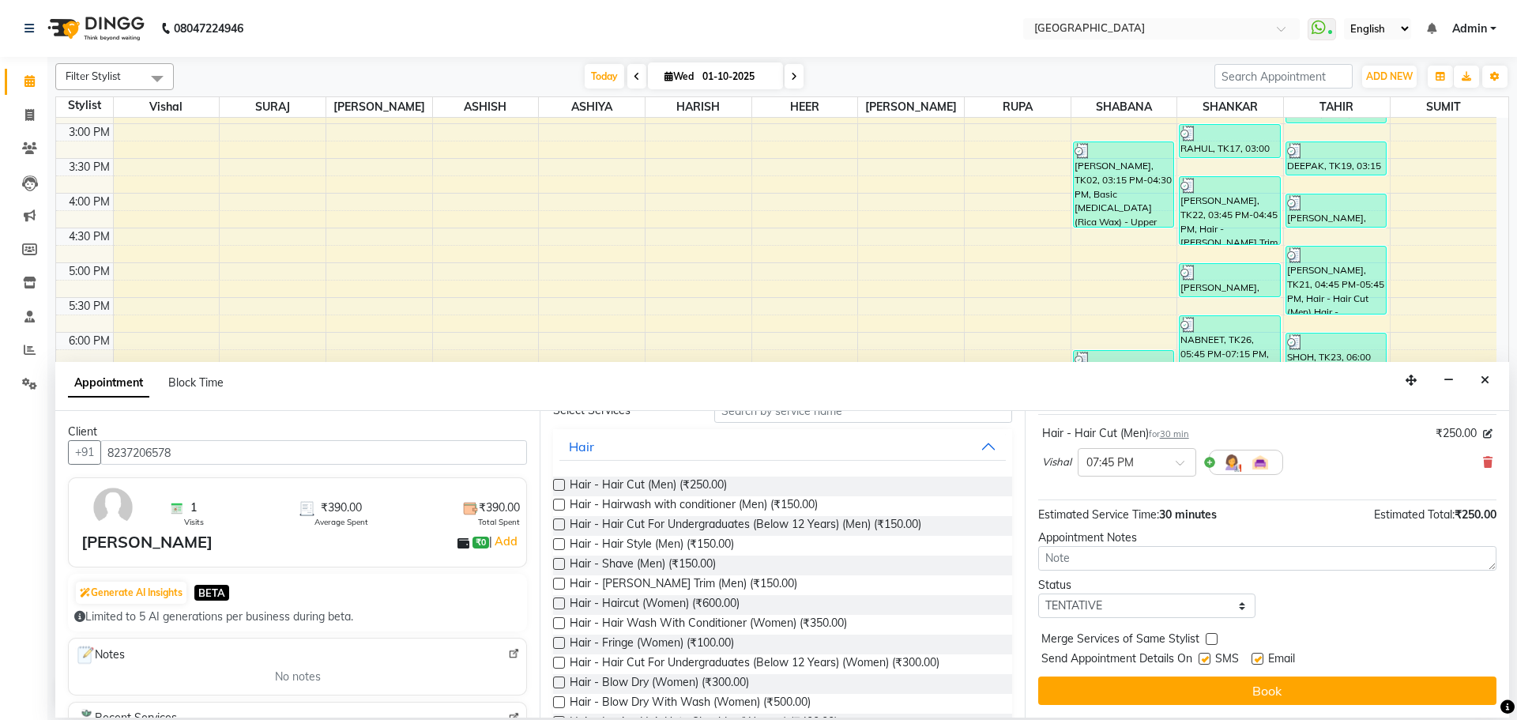
click at [1210, 640] on label at bounding box center [1212, 639] width 12 height 12
click at [1210, 640] on input "checkbox" at bounding box center [1211, 640] width 10 height 10
checkbox input "true"
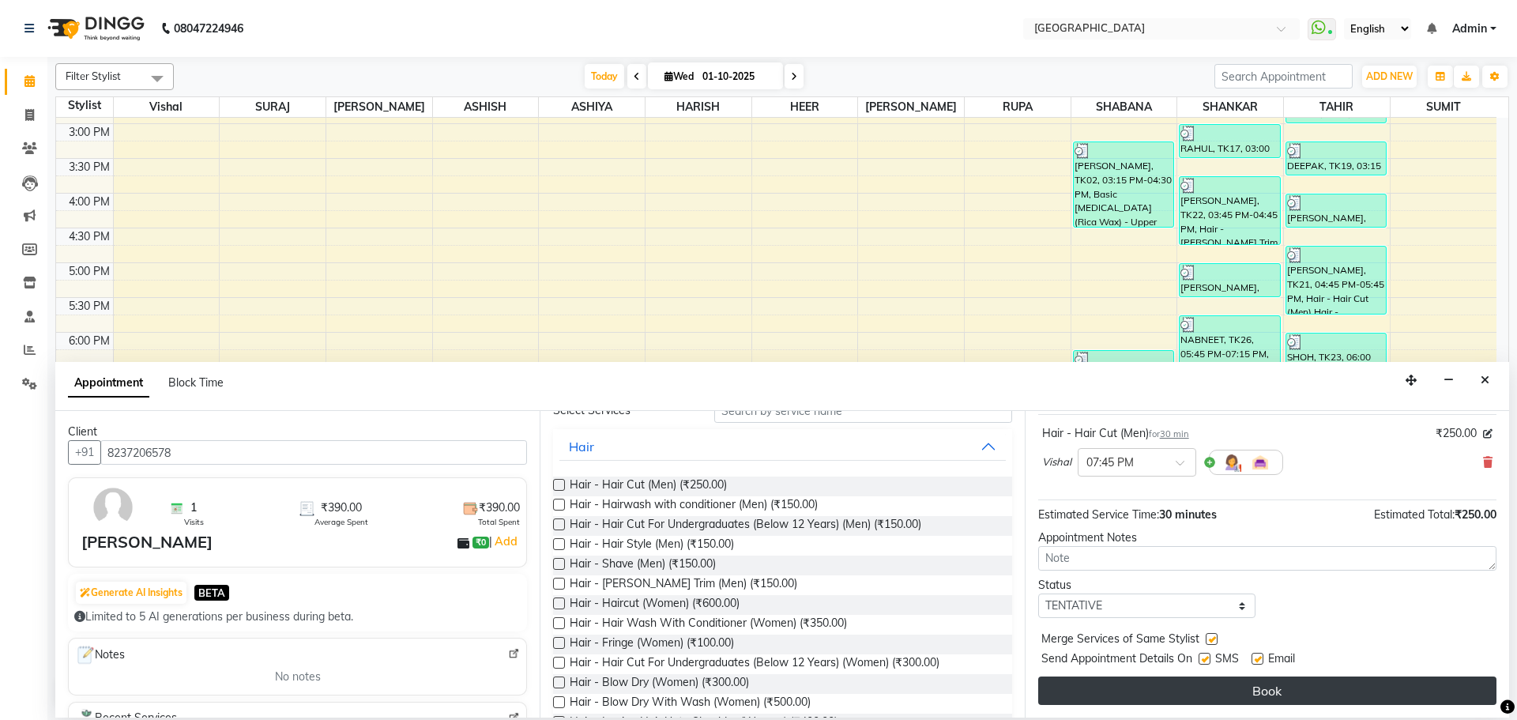
click at [1187, 695] on button "Book" at bounding box center [1267, 690] width 458 height 28
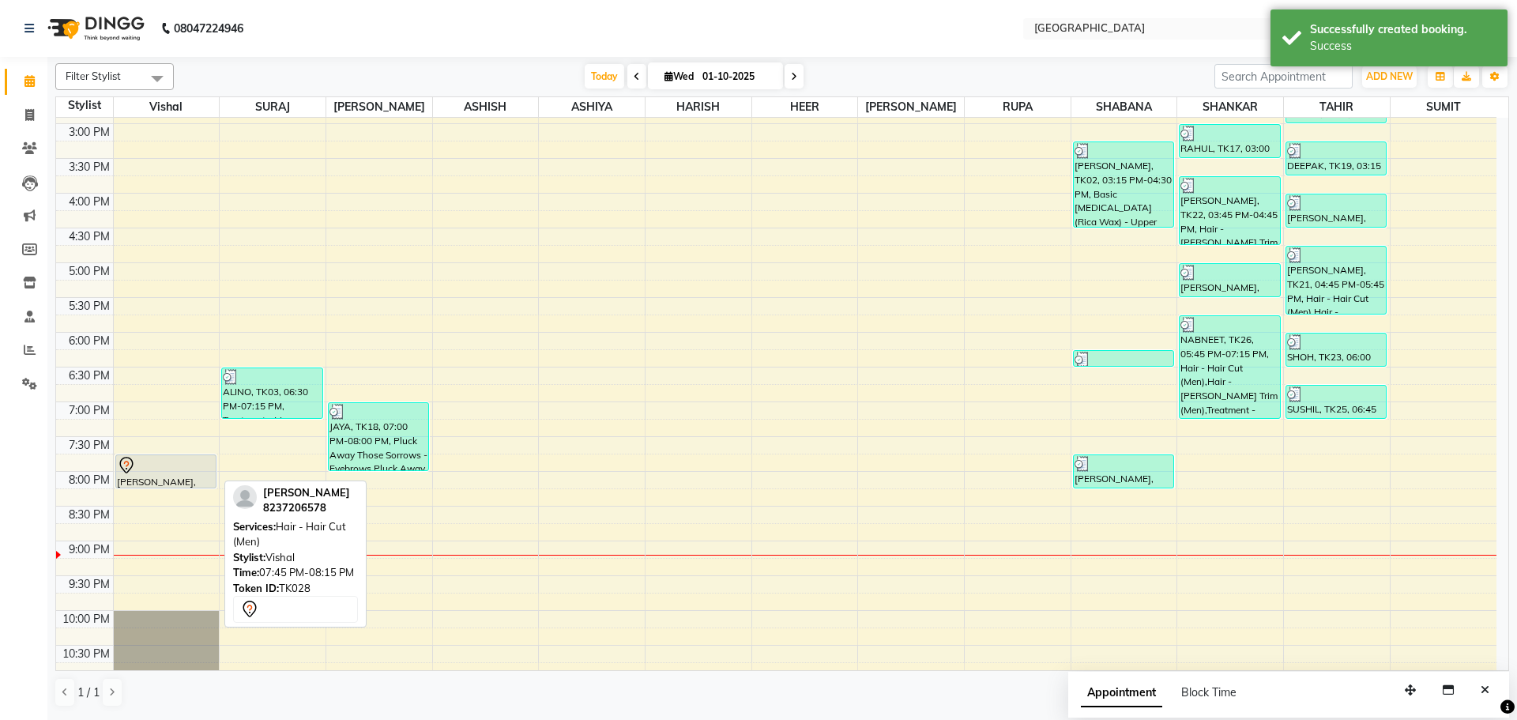
click at [156, 467] on div at bounding box center [166, 465] width 98 height 19
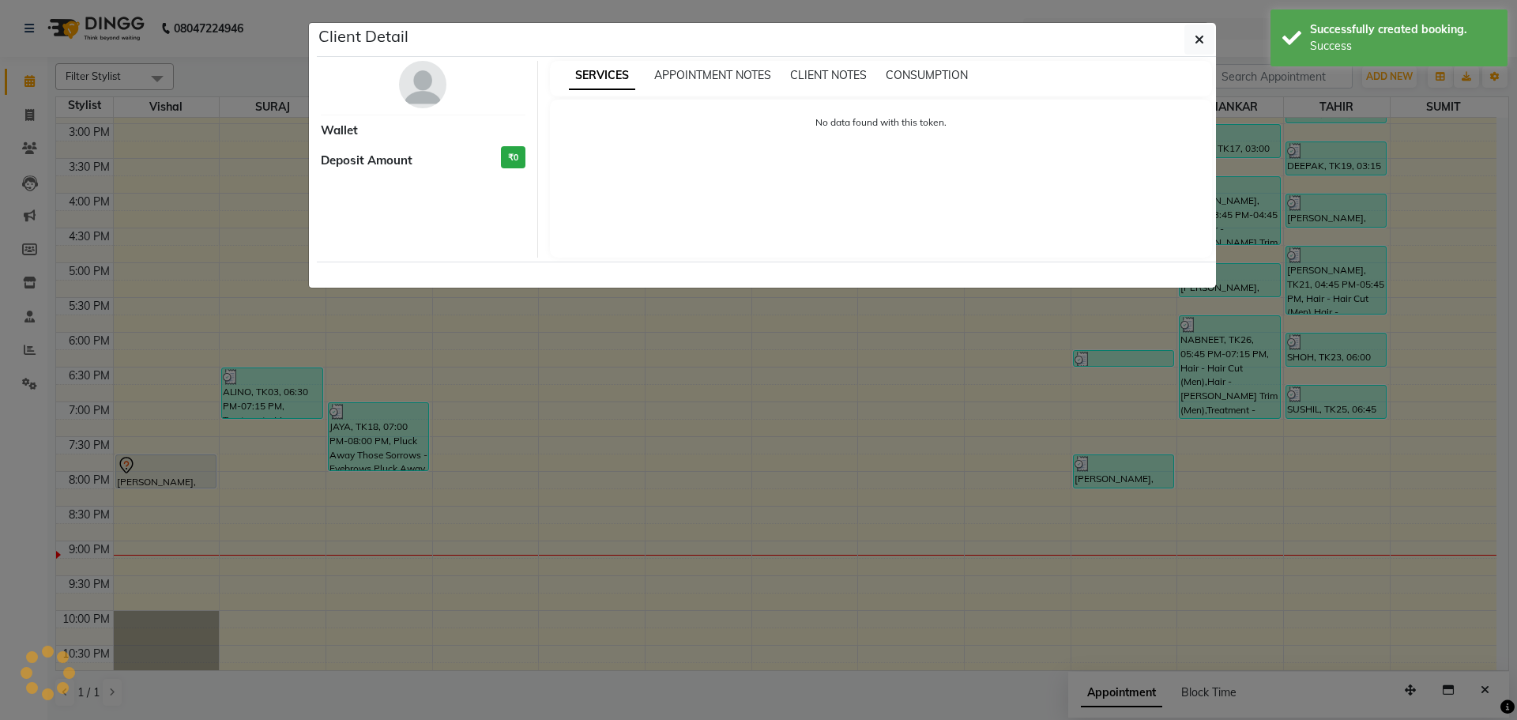
select select "7"
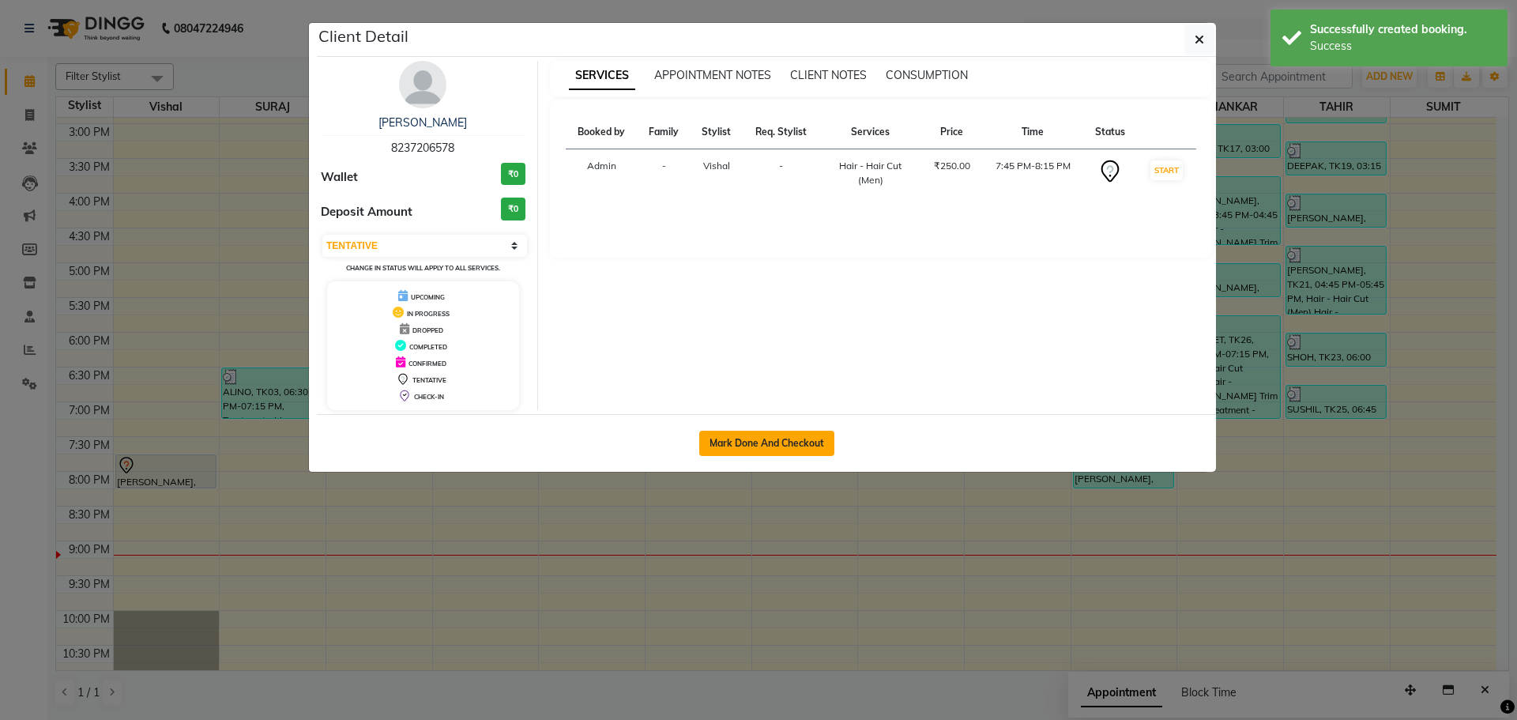
click at [702, 444] on button "Mark Done And Checkout" at bounding box center [766, 443] width 135 height 25
select select "508"
select select "service"
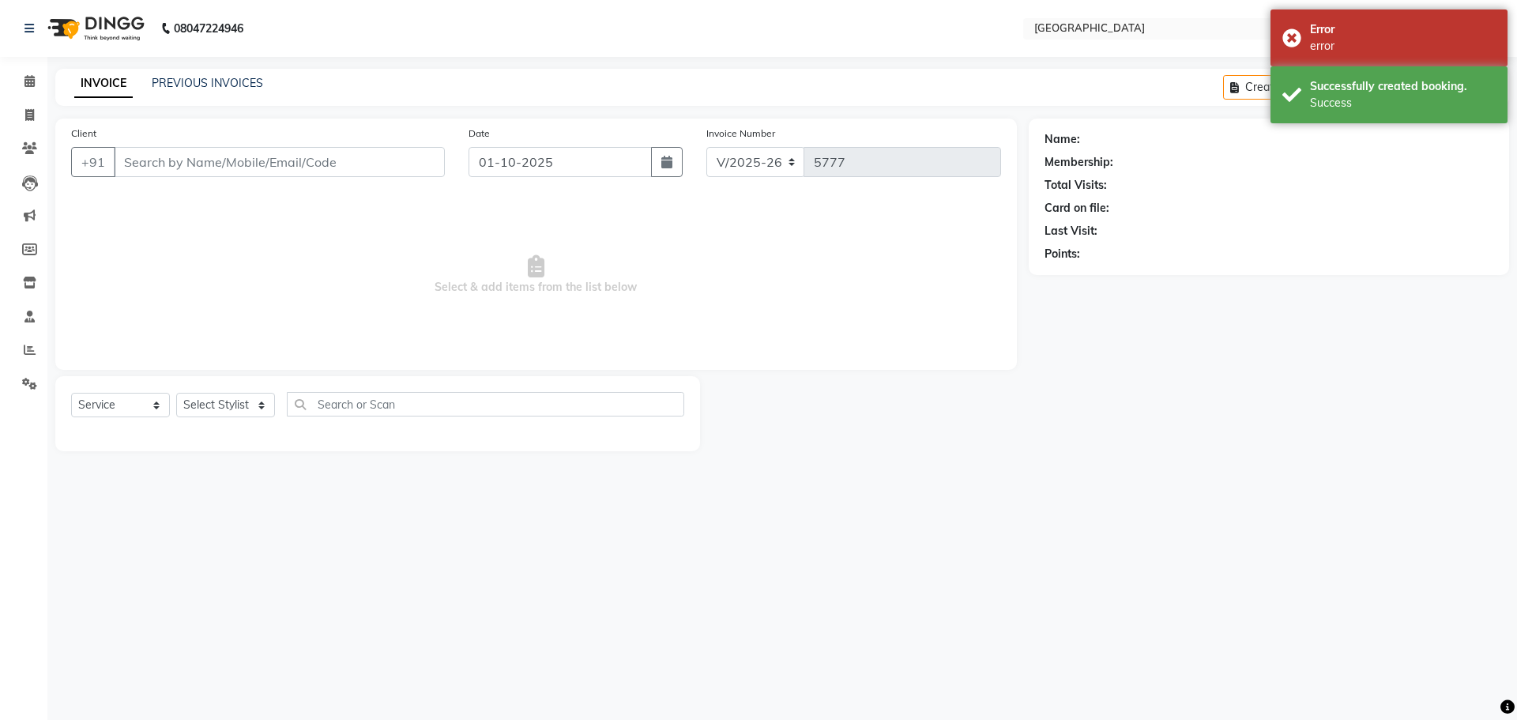
click at [1176, 387] on div "Name: Membership: Total Visits: Card on file: Last Visit: Points:" at bounding box center [1275, 284] width 492 height 333
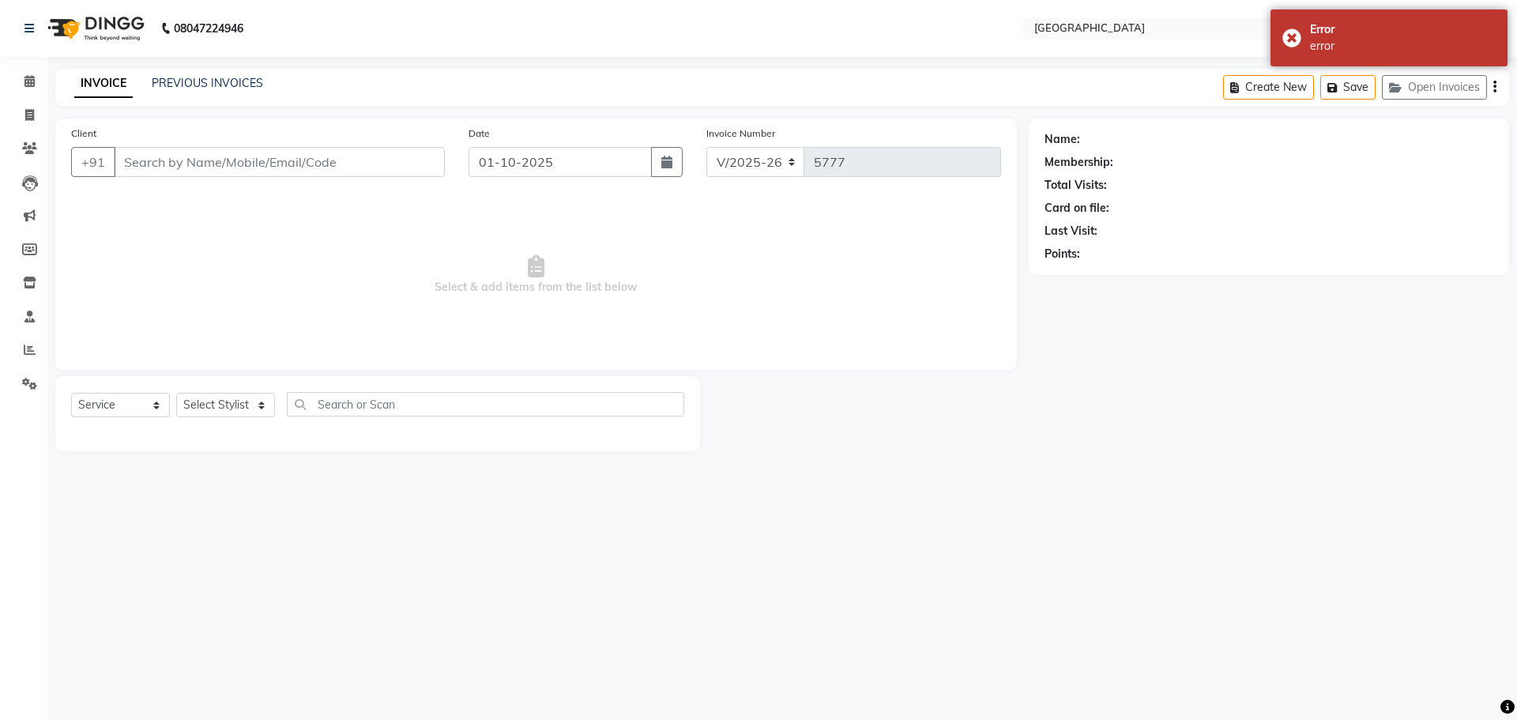
click at [1177, 387] on div "Name: Membership: Total Visits: Card on file: Last Visit: Points:" at bounding box center [1275, 284] width 492 height 333
click at [22, 78] on span at bounding box center [30, 82] width 28 height 18
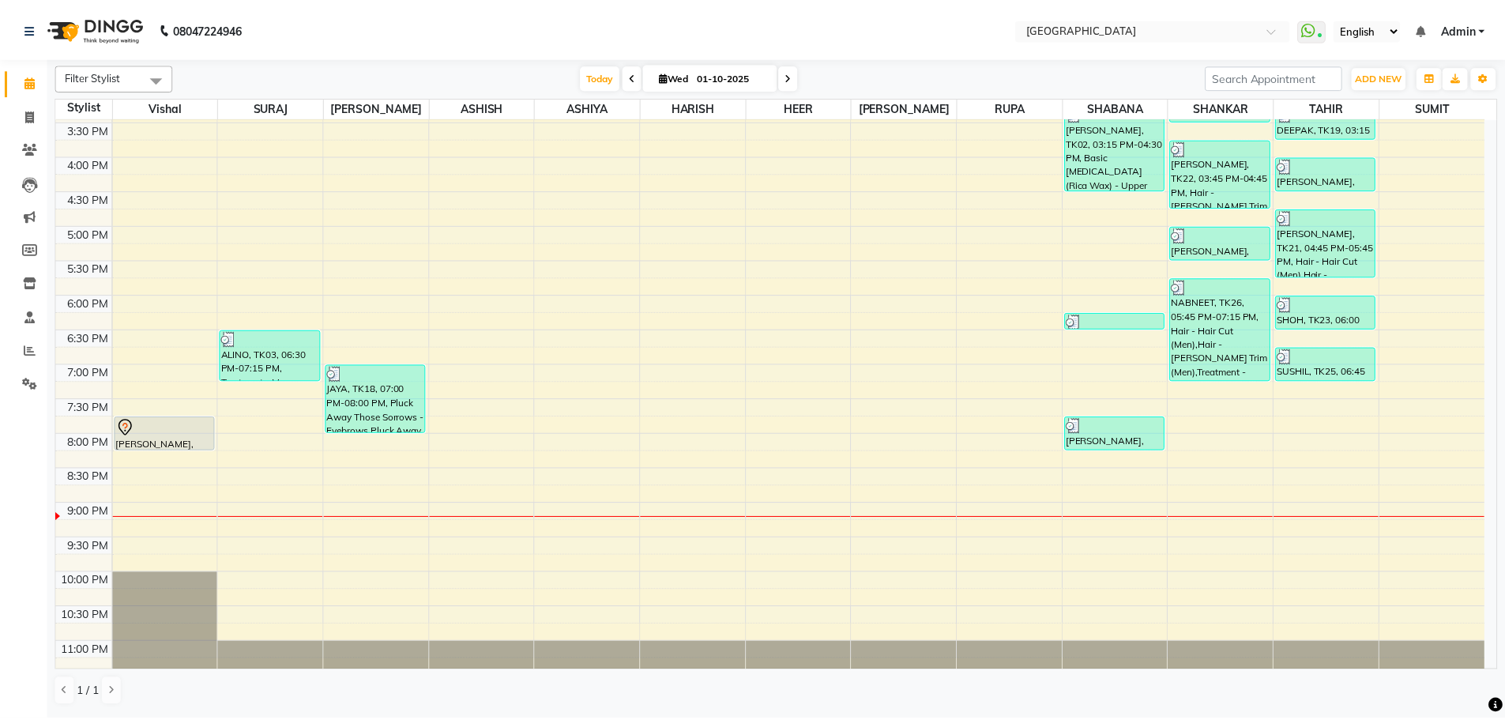
scroll to position [553, 0]
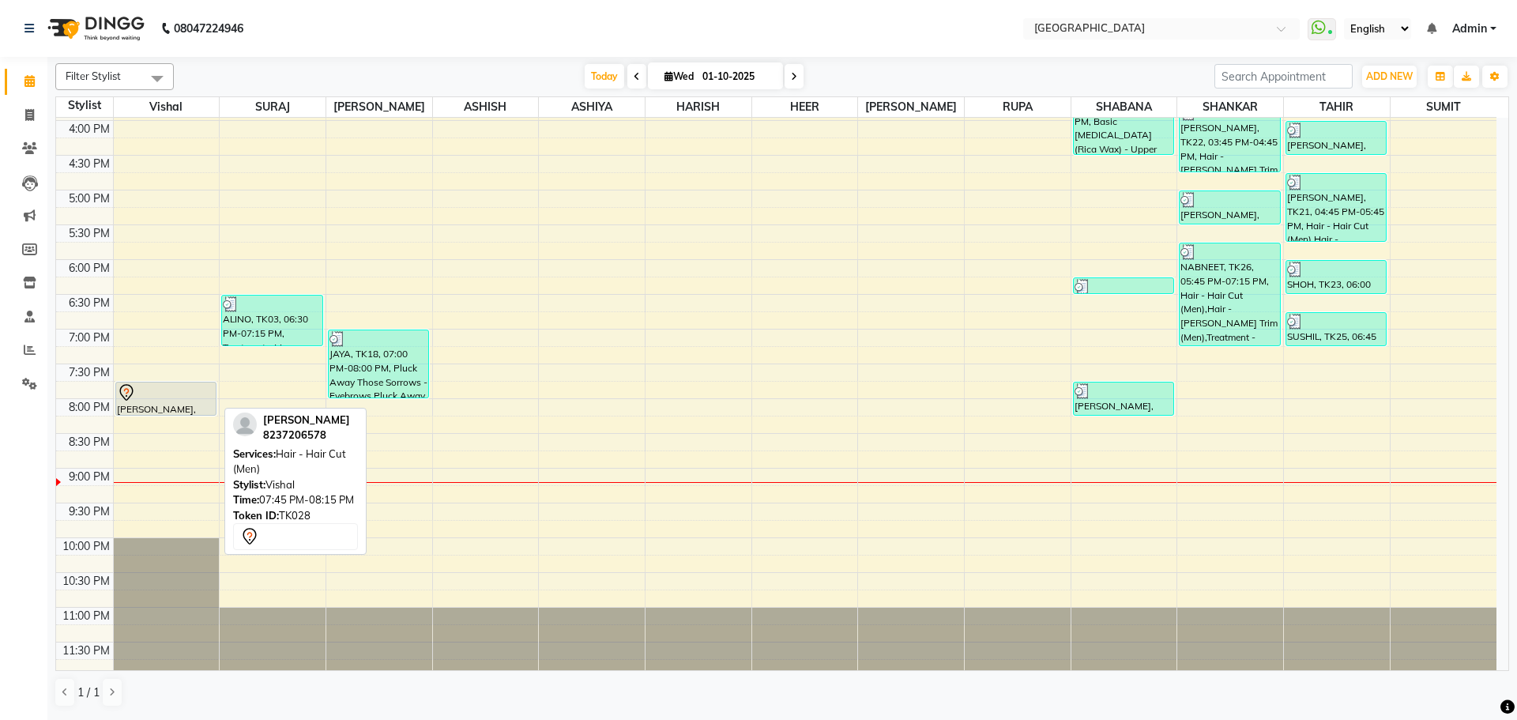
click at [157, 396] on div at bounding box center [166, 392] width 98 height 19
select select "7"
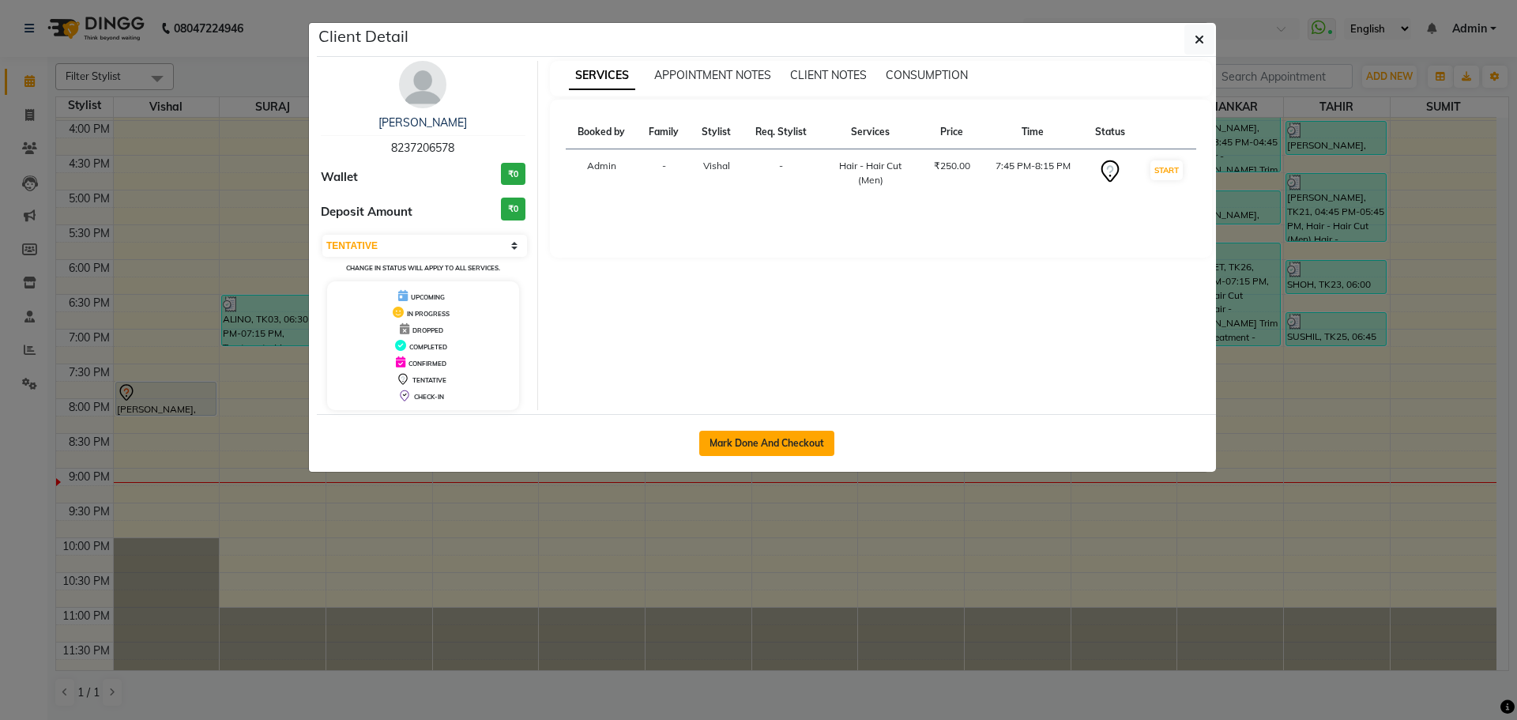
click at [728, 442] on button "Mark Done And Checkout" at bounding box center [766, 443] width 135 height 25
select select "508"
select select "service"
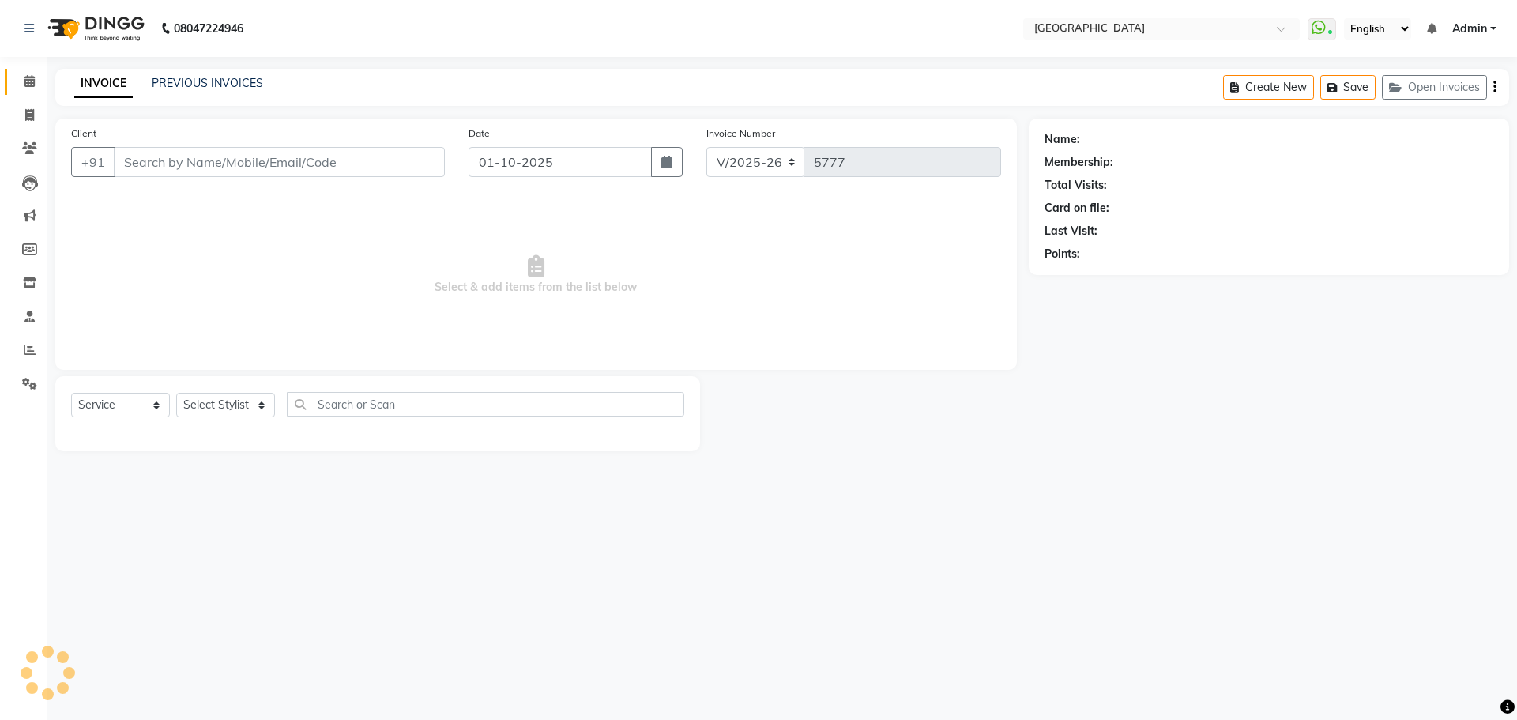
type input "8237206578"
select select "6520"
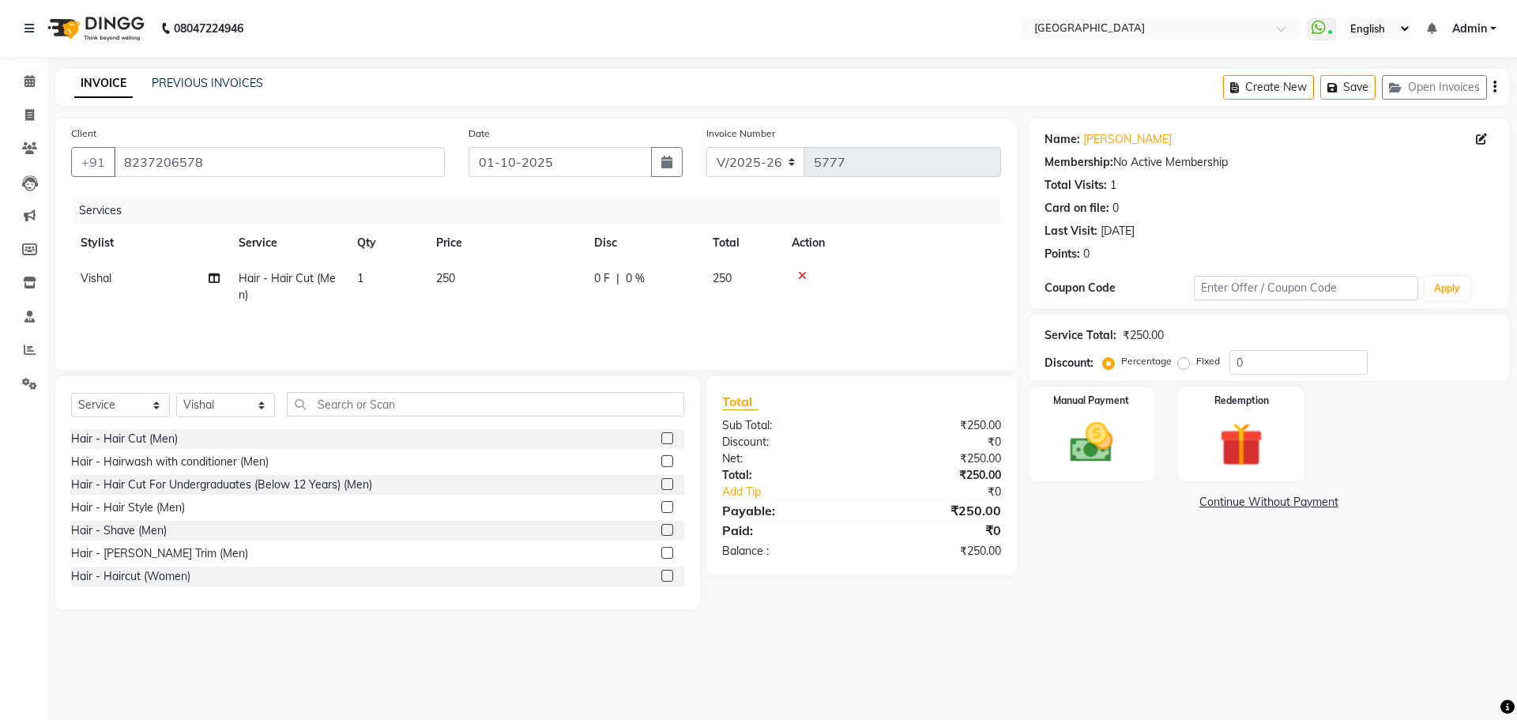
click at [634, 279] on span "0 %" at bounding box center [635, 278] width 19 height 17
select select "6520"
click at [751, 288] on input "0" at bounding box center [761, 282] width 47 height 24
click at [743, 276] on input "0" at bounding box center [761, 282] width 47 height 24
type input "20"
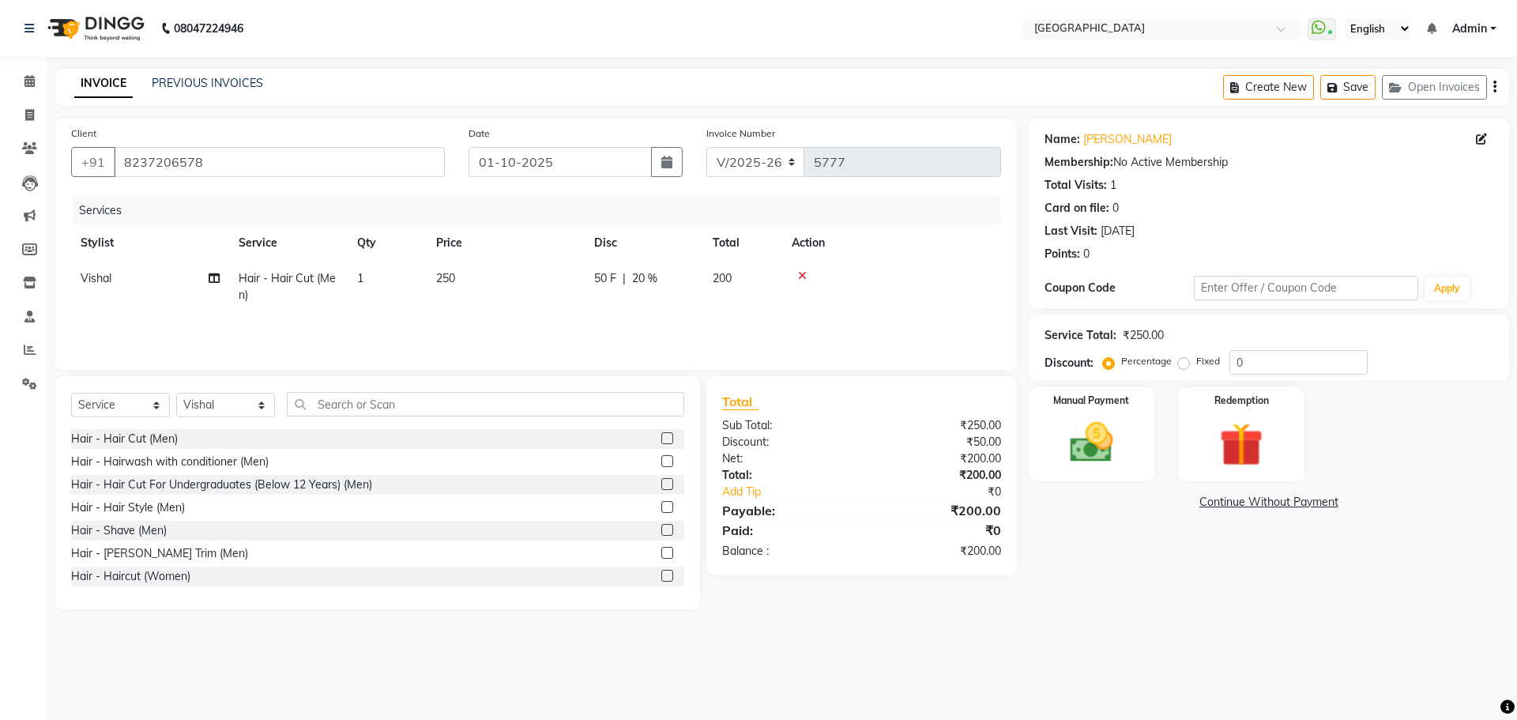
click at [723, 310] on tr "Vishal Hair - Hair Cut (Men) 1 250 50 F | 20 % 200" at bounding box center [536, 287] width 930 height 52
click at [1091, 446] on img at bounding box center [1091, 442] width 73 height 52
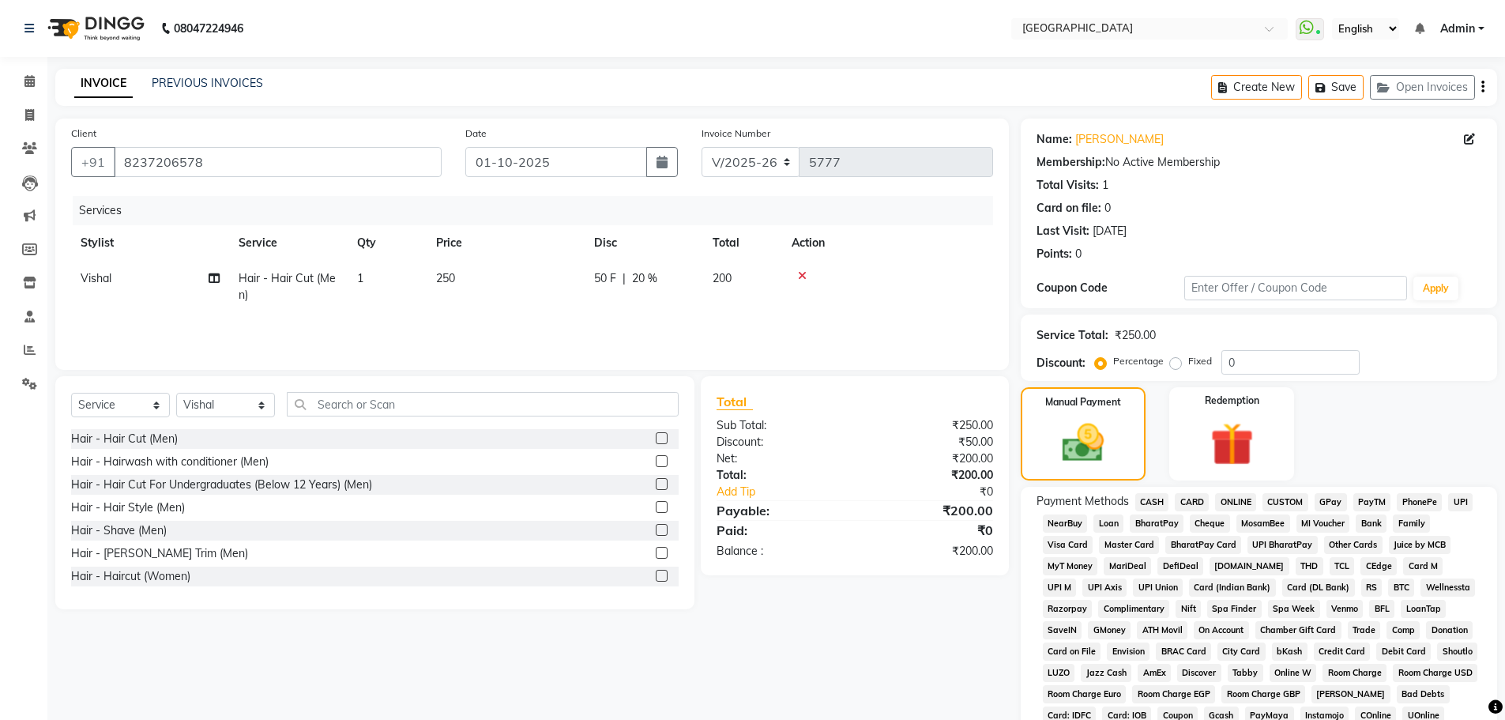
click at [1149, 498] on span "CASH" at bounding box center [1152, 502] width 34 height 18
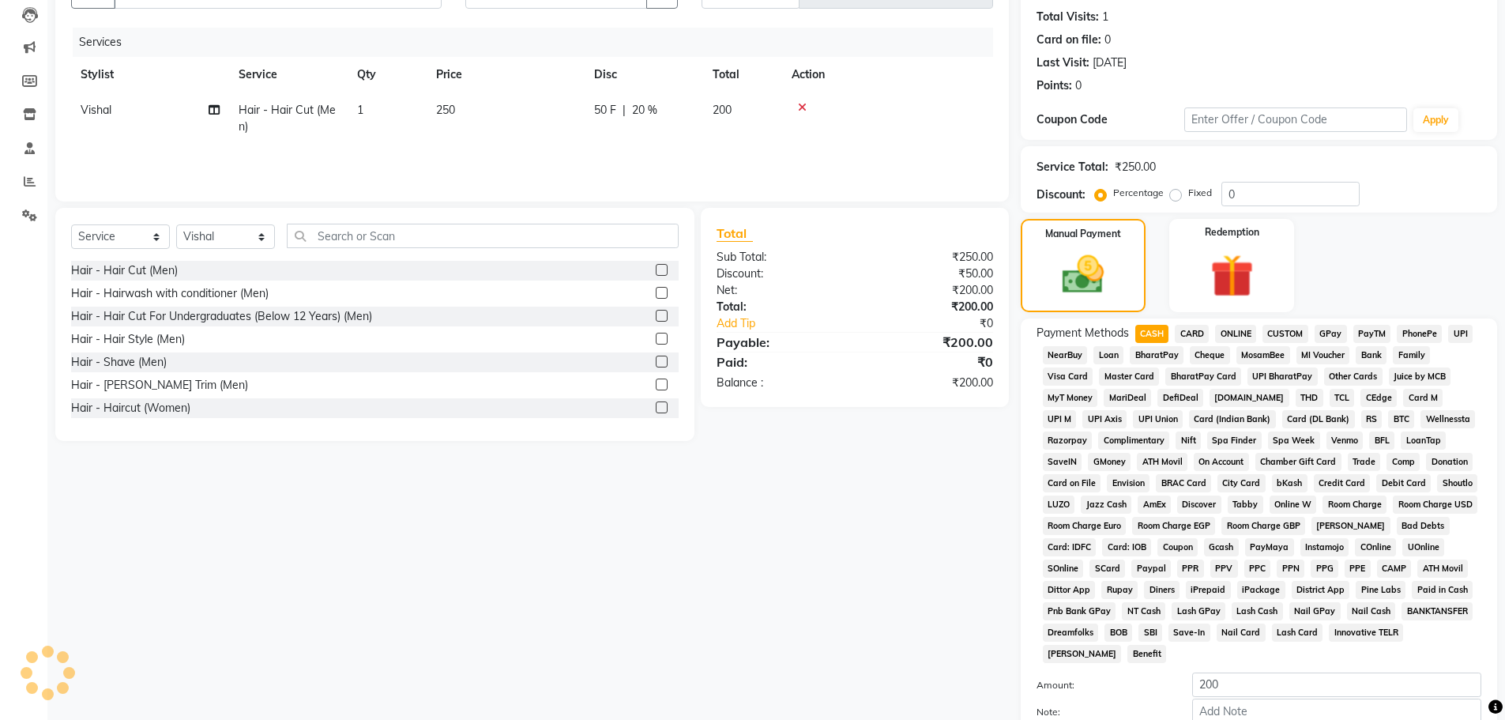
scroll to position [316, 0]
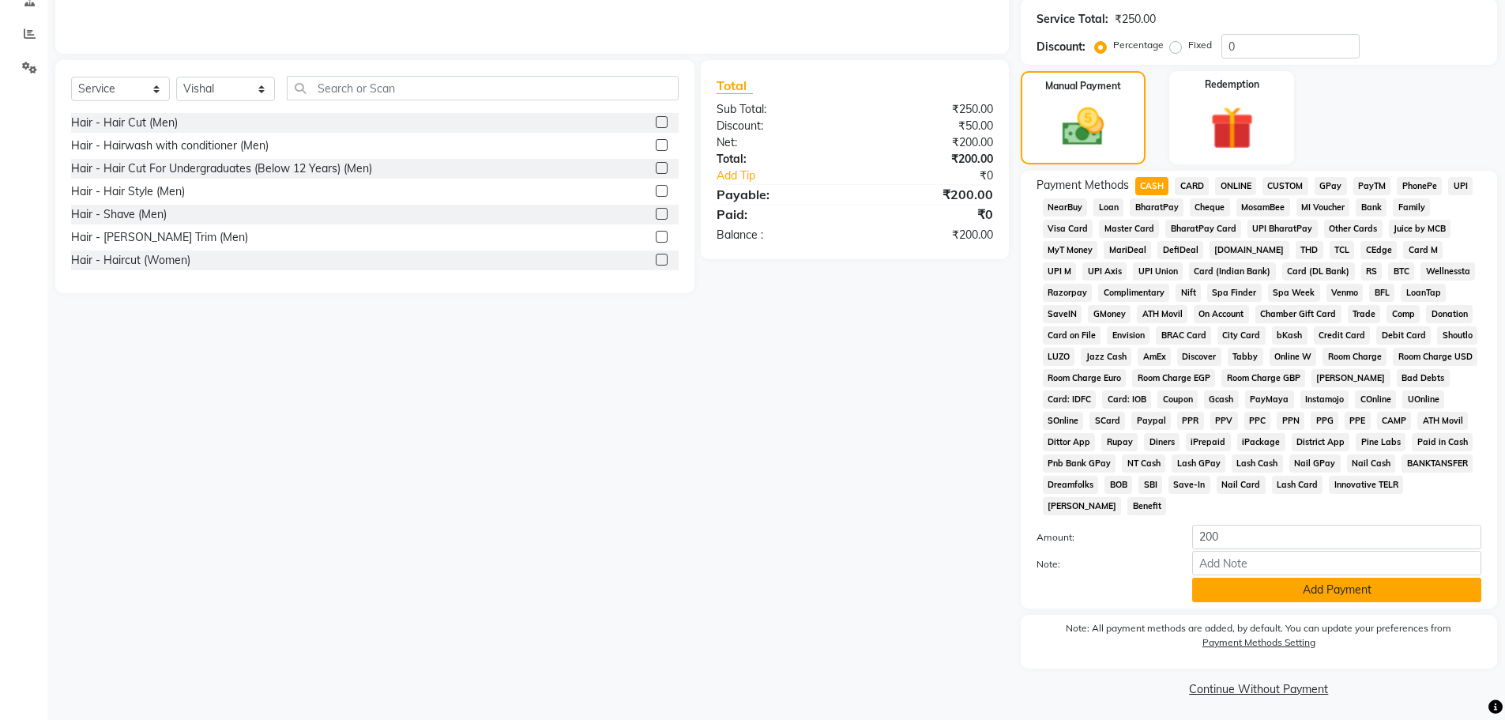
click at [1248, 586] on button "Add Payment" at bounding box center [1336, 589] width 289 height 24
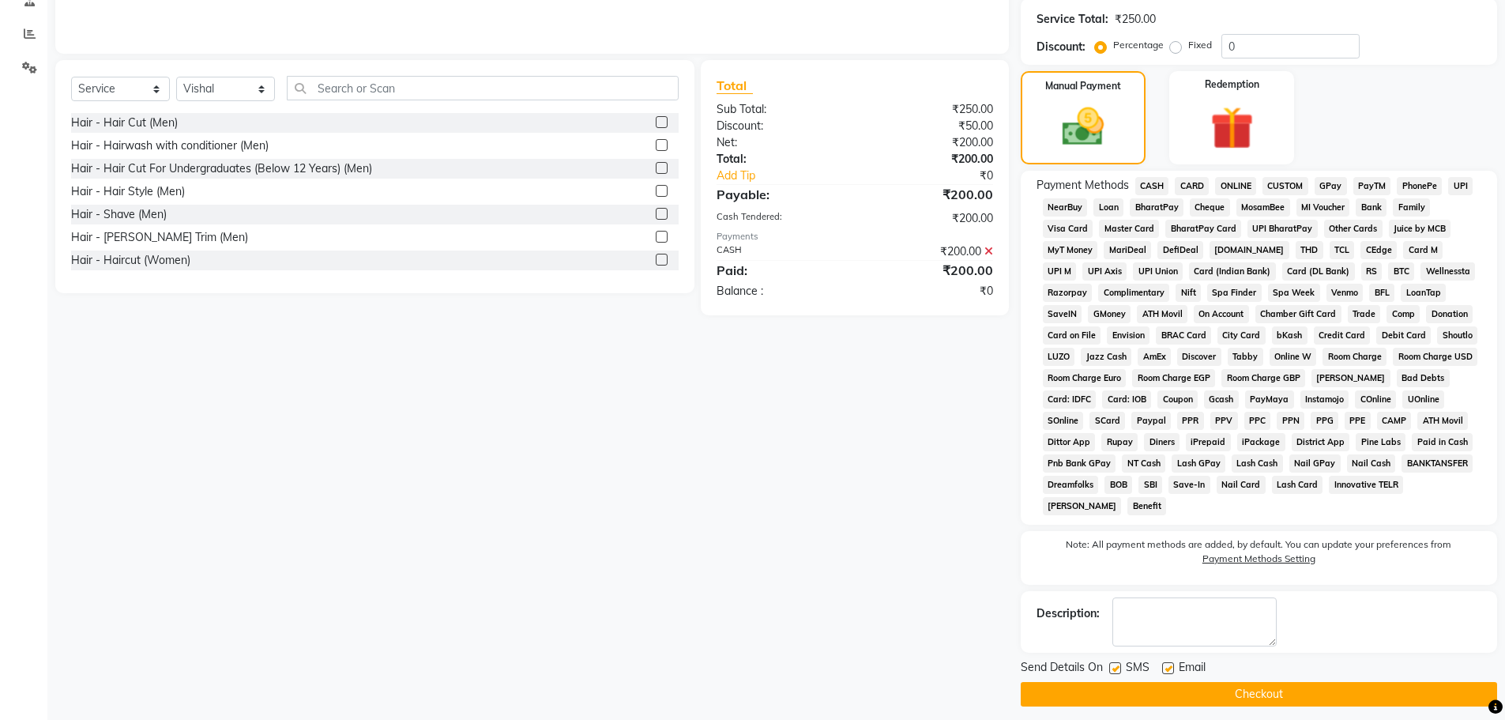
click at [1239, 691] on button "Checkout" at bounding box center [1259, 694] width 476 height 24
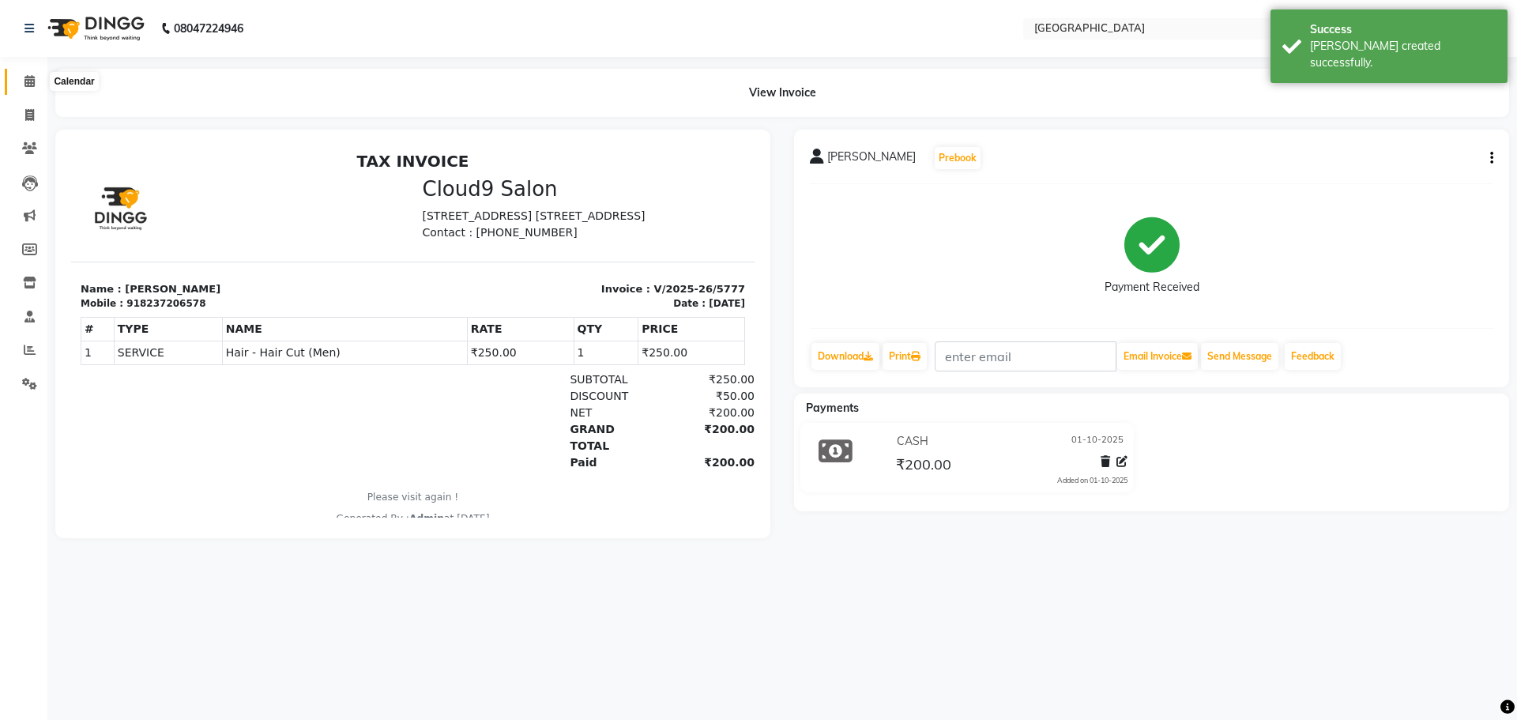
click at [28, 84] on icon at bounding box center [29, 81] width 10 height 12
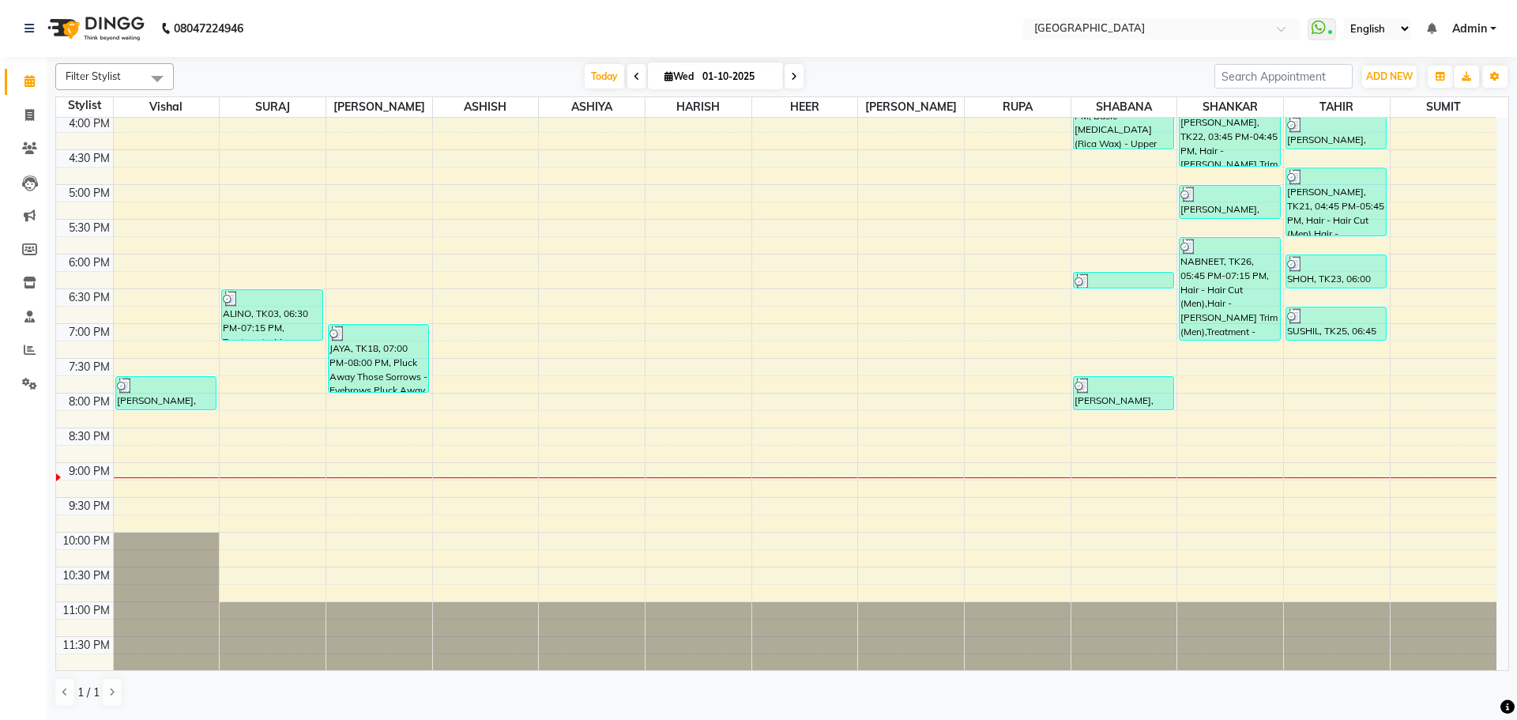
scroll to position [559, 0]
click at [582, 293] on div "8:00 AM 8:30 AM 9:00 AM 9:30 AM 10:00 AM 10:30 AM 11:00 AM 11:30 AM 12:00 PM 12…" at bounding box center [776, 114] width 1440 height 1112
select select "82363"
select select "tentative"
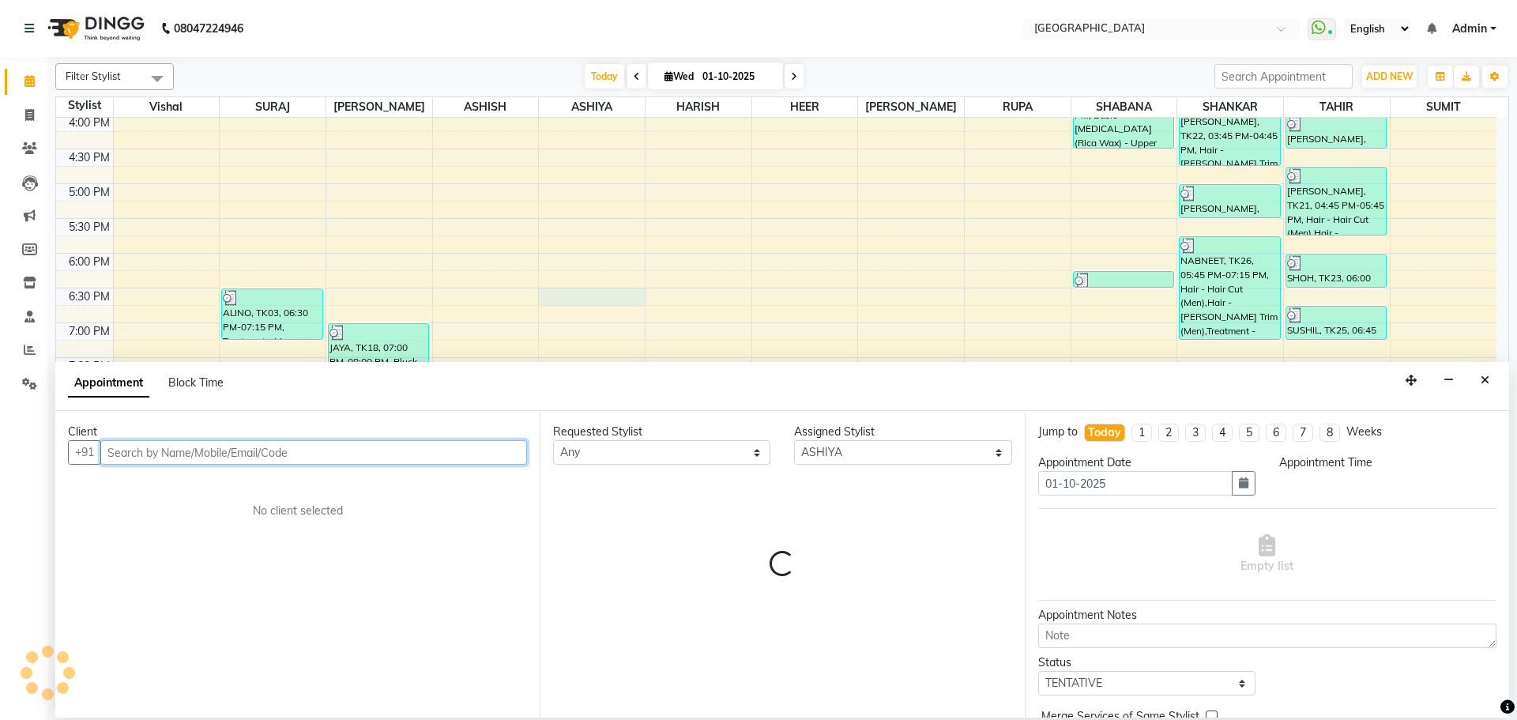
select select "1110"
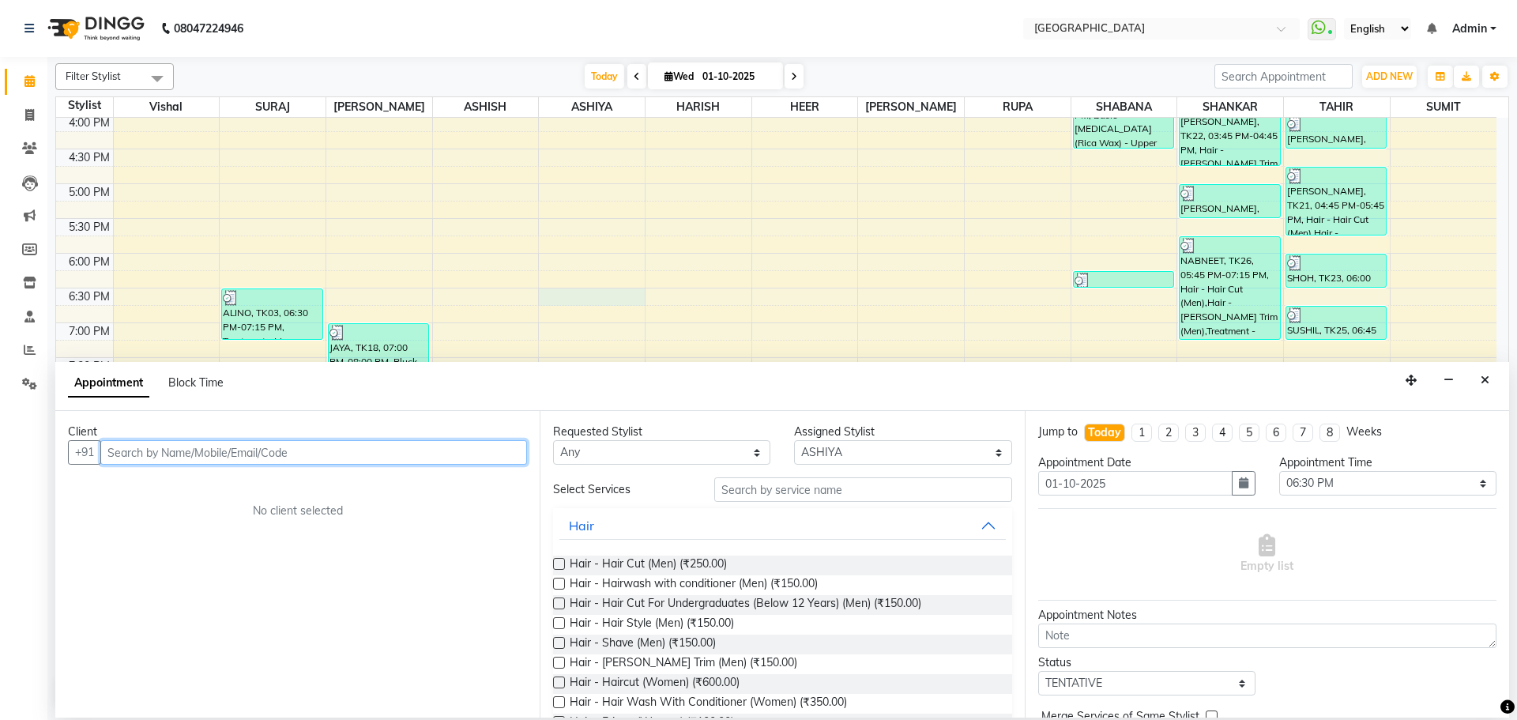
click at [207, 455] on input "text" at bounding box center [313, 452] width 427 height 24
type input "9405093149"
click at [490, 457] on span "Add Client" at bounding box center [494, 452] width 53 height 14
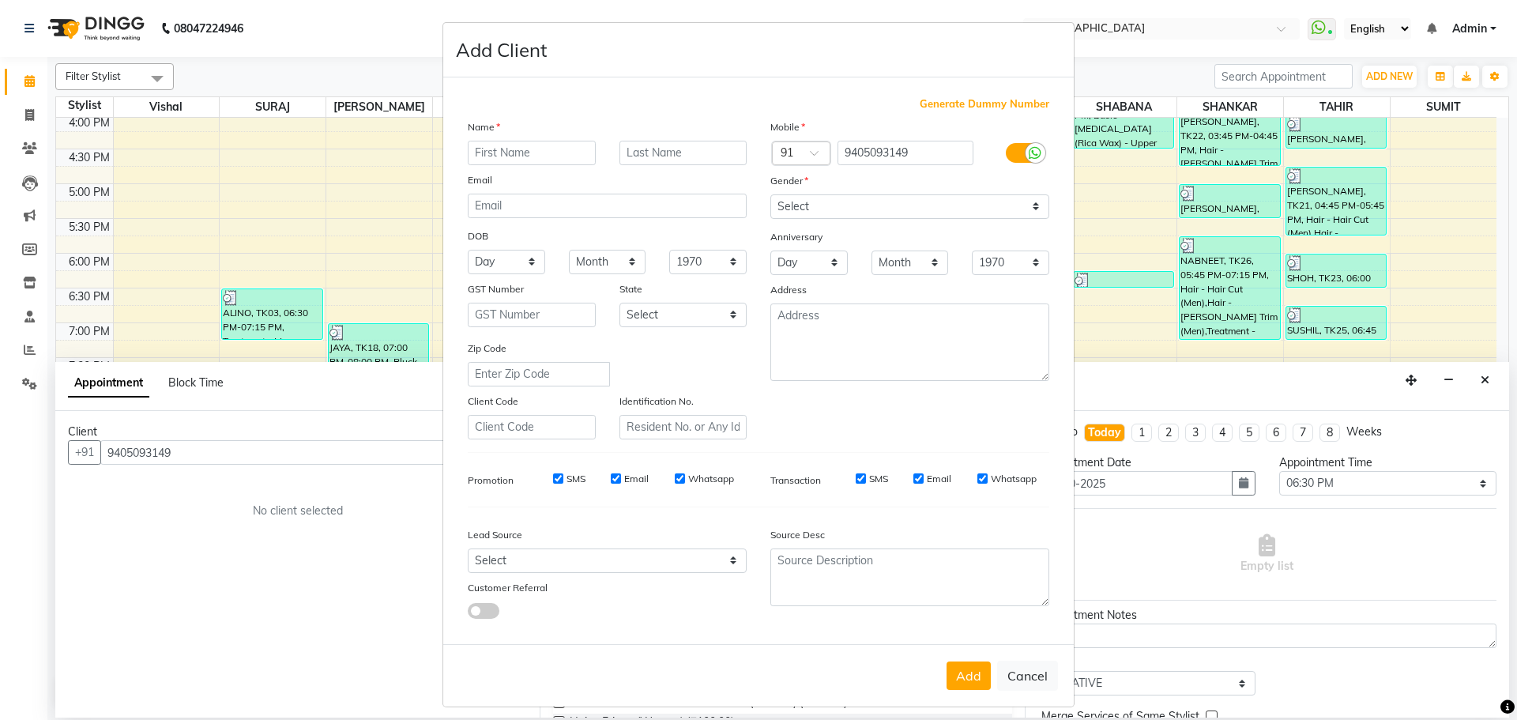
click at [519, 156] on input "text" at bounding box center [532, 153] width 128 height 24
type input "MDHARA"
click at [809, 204] on select "Select [DEMOGRAPHIC_DATA] [DEMOGRAPHIC_DATA] Other Prefer Not To Say" at bounding box center [909, 206] width 279 height 24
select select "[DEMOGRAPHIC_DATA]"
click at [770, 194] on select "Select [DEMOGRAPHIC_DATA] [DEMOGRAPHIC_DATA] Other Prefer Not To Say" at bounding box center [909, 206] width 279 height 24
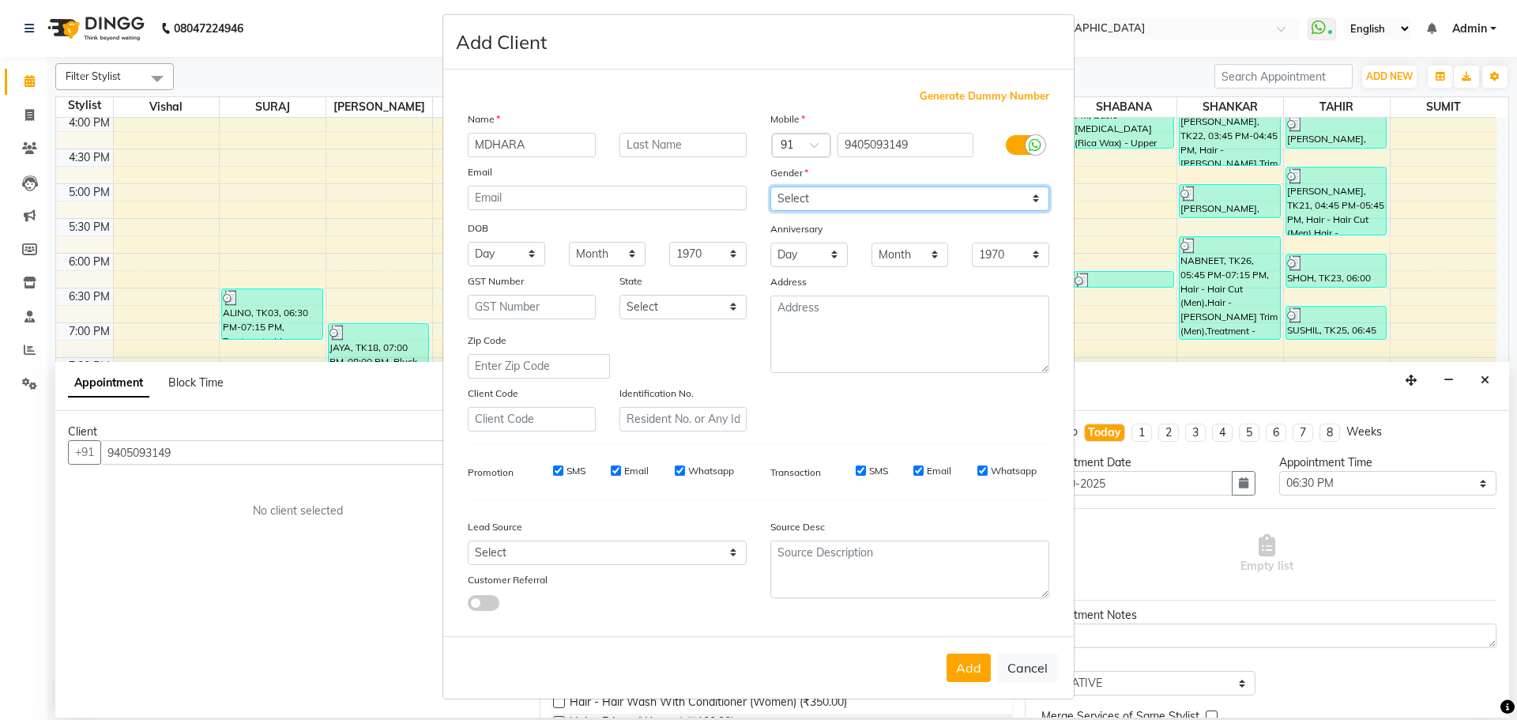
scroll to position [9, 0]
click at [953, 668] on button "Add" at bounding box center [968, 666] width 44 height 28
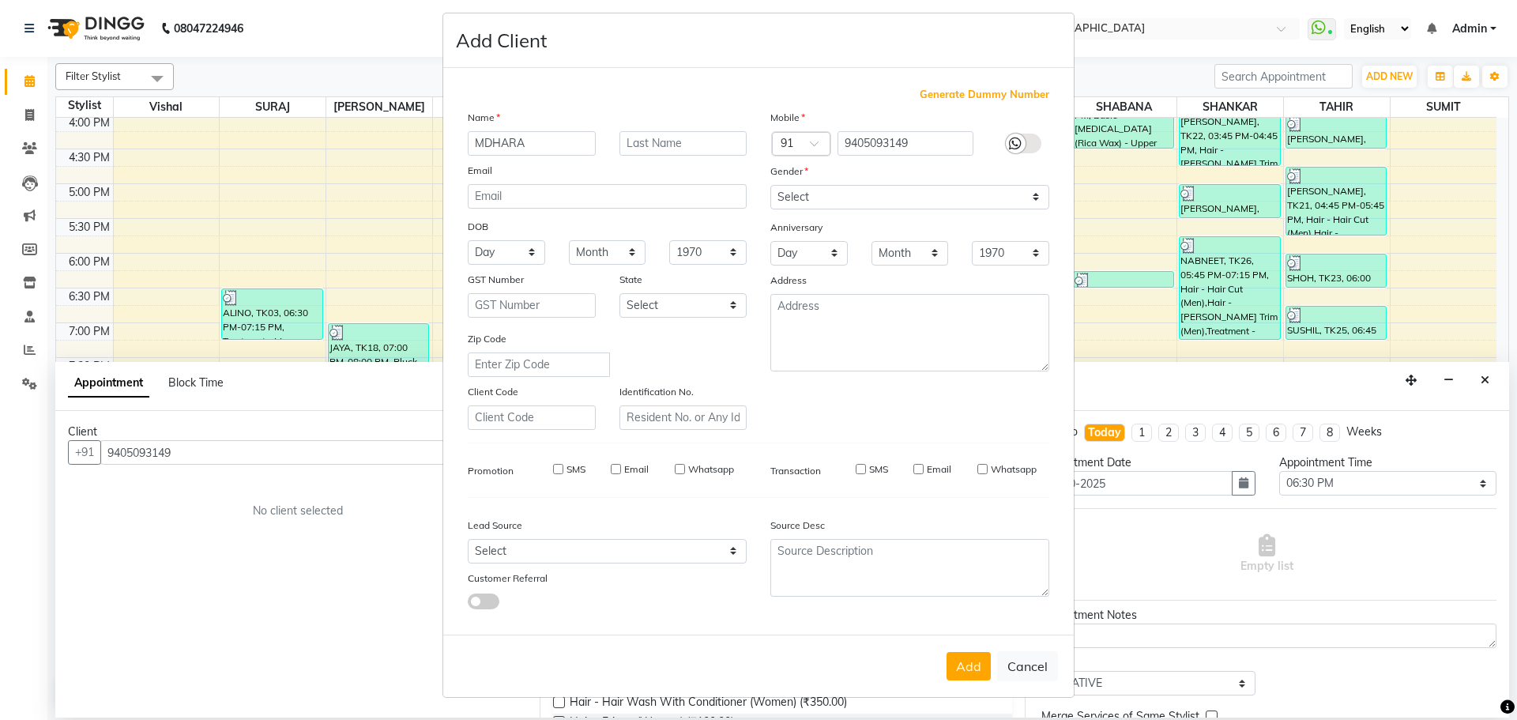
select select
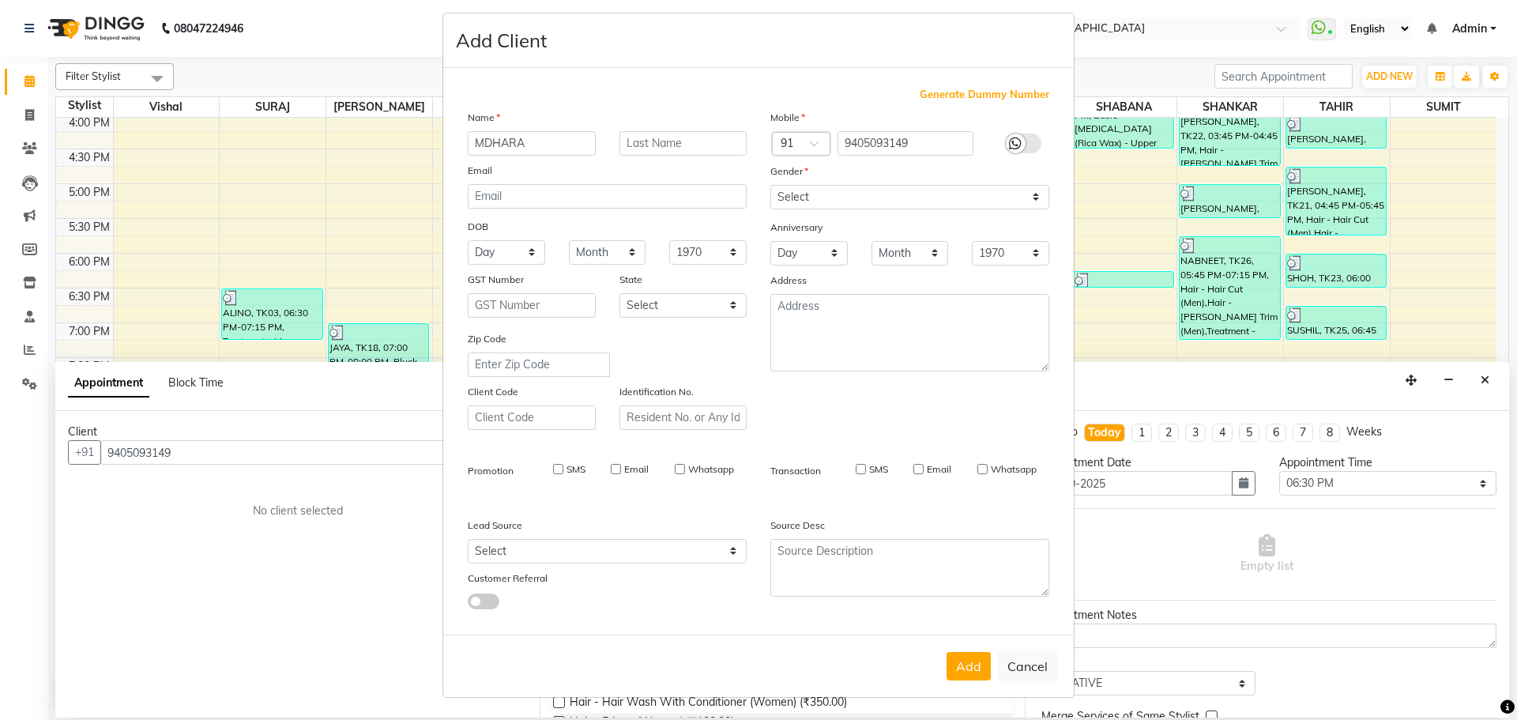
select select
checkbox input "false"
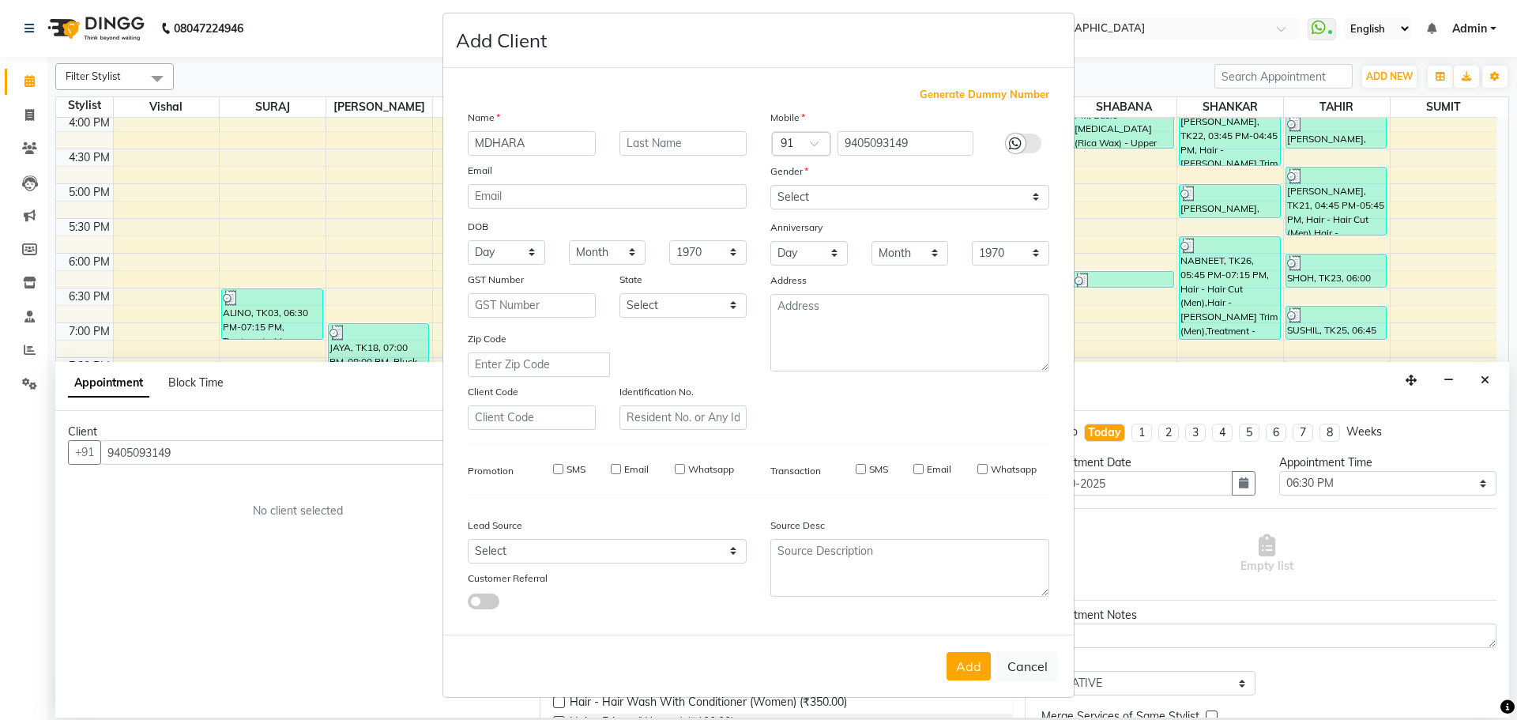
checkbox input "false"
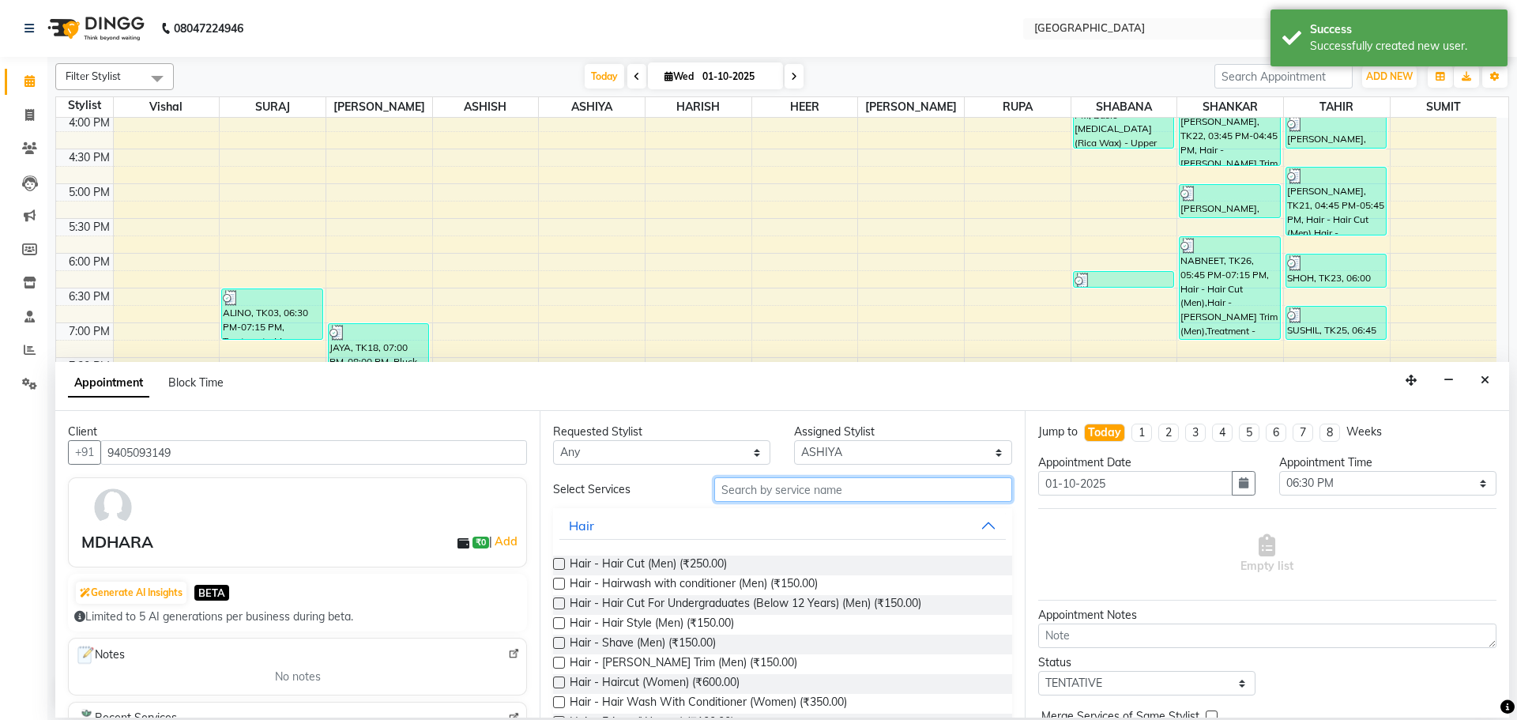
click at [721, 491] on input "text" at bounding box center [863, 489] width 298 height 24
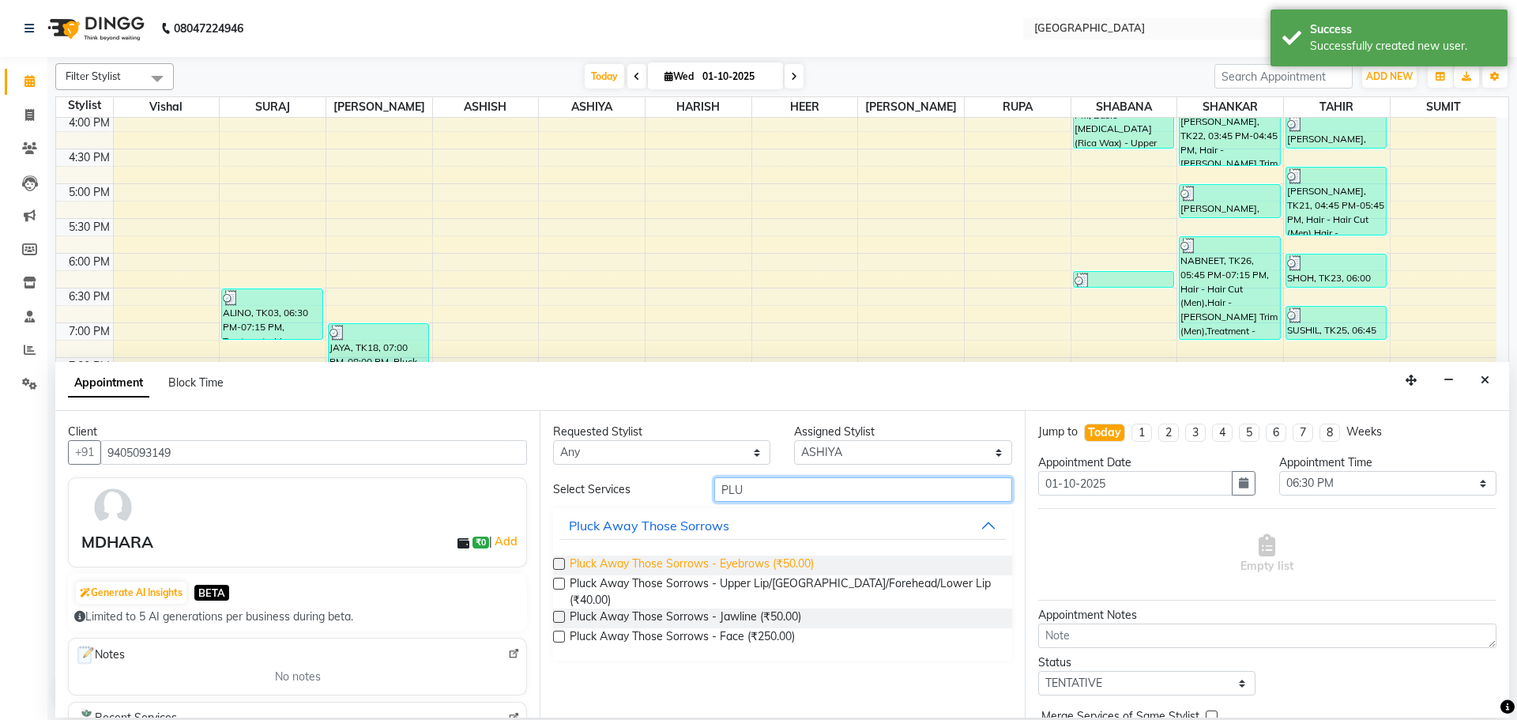
type input "PLU"
click at [706, 567] on span "Pluck Away Those Sorrows - Eyebrows (₹50.00)" at bounding box center [692, 565] width 244 height 20
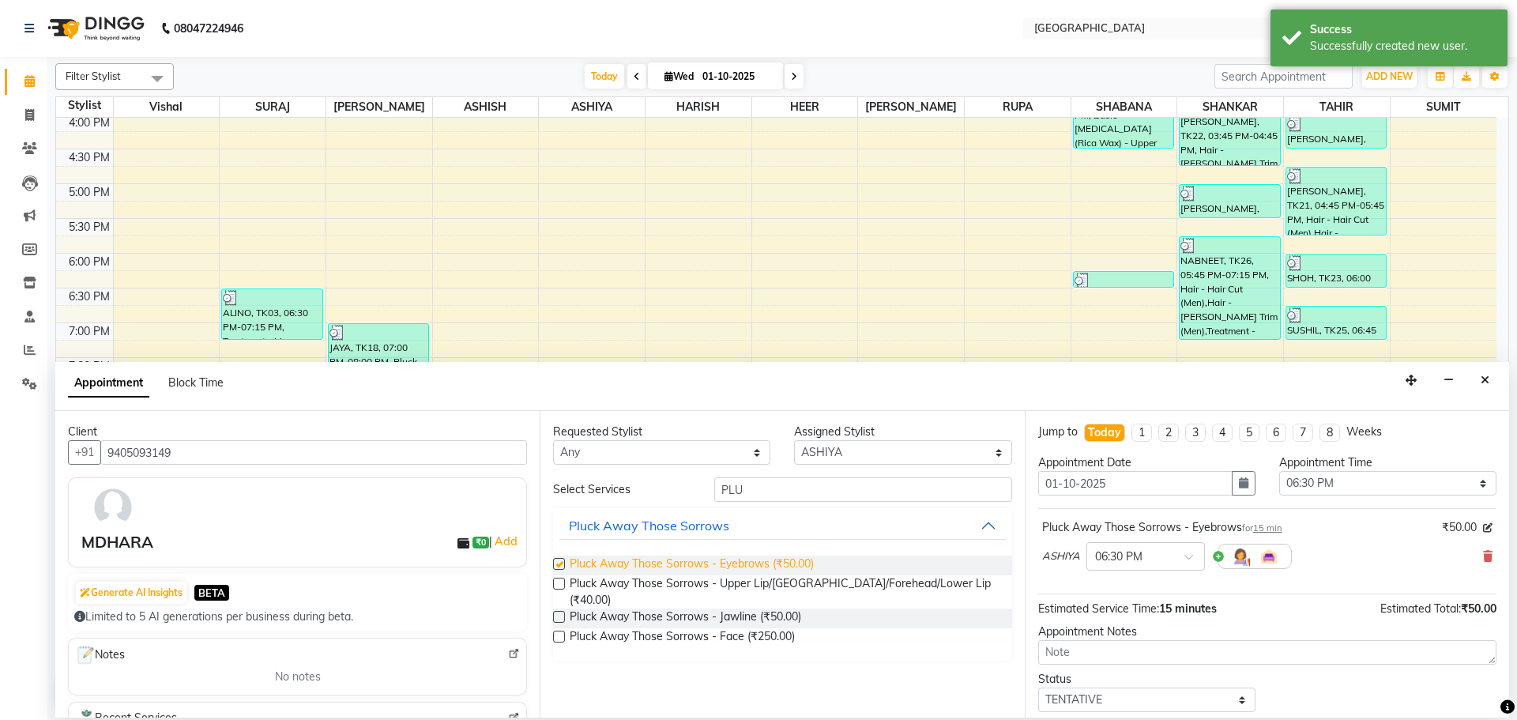
checkbox input "false"
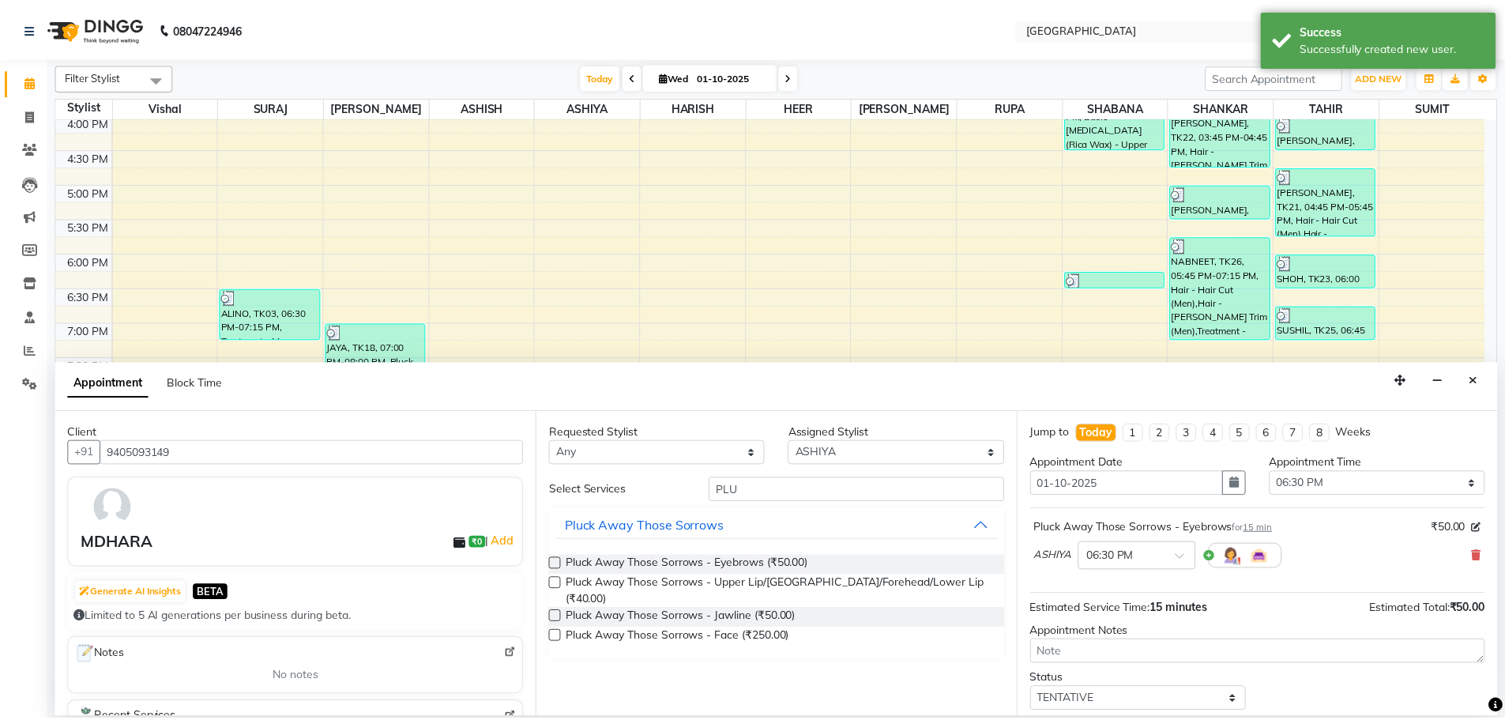
scroll to position [94, 0]
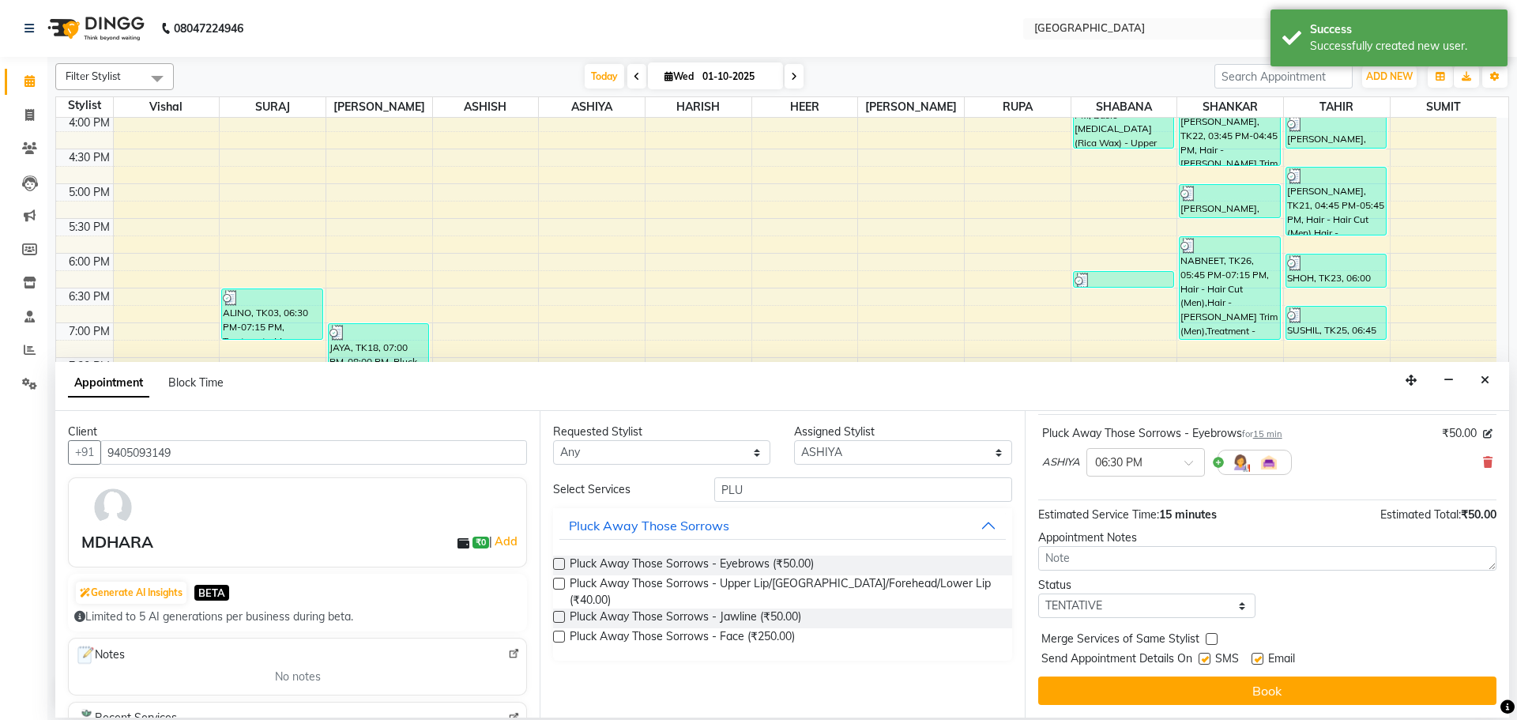
click at [1208, 635] on label at bounding box center [1212, 639] width 12 height 12
click at [1208, 635] on input "checkbox" at bounding box center [1211, 640] width 10 height 10
checkbox input "true"
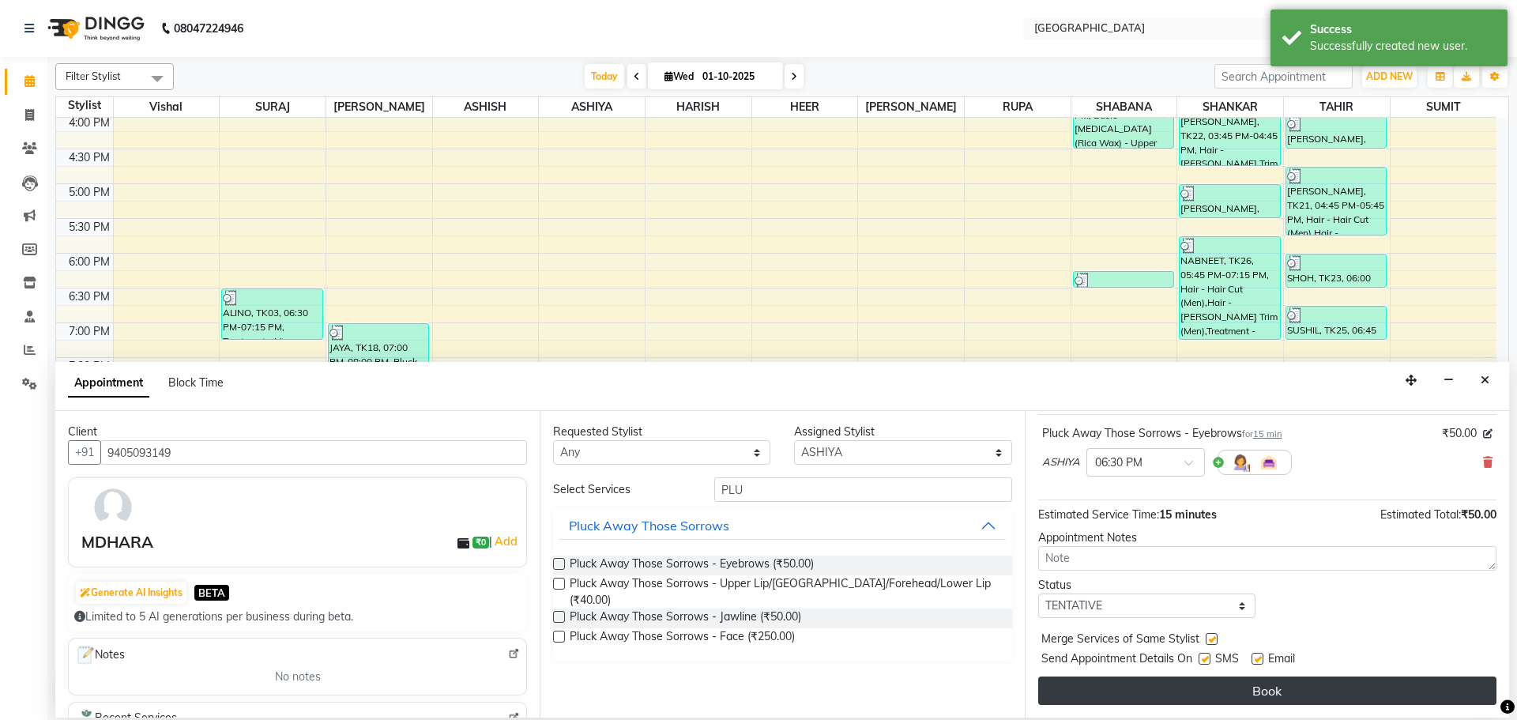
click at [1208, 686] on button "Book" at bounding box center [1267, 690] width 458 height 28
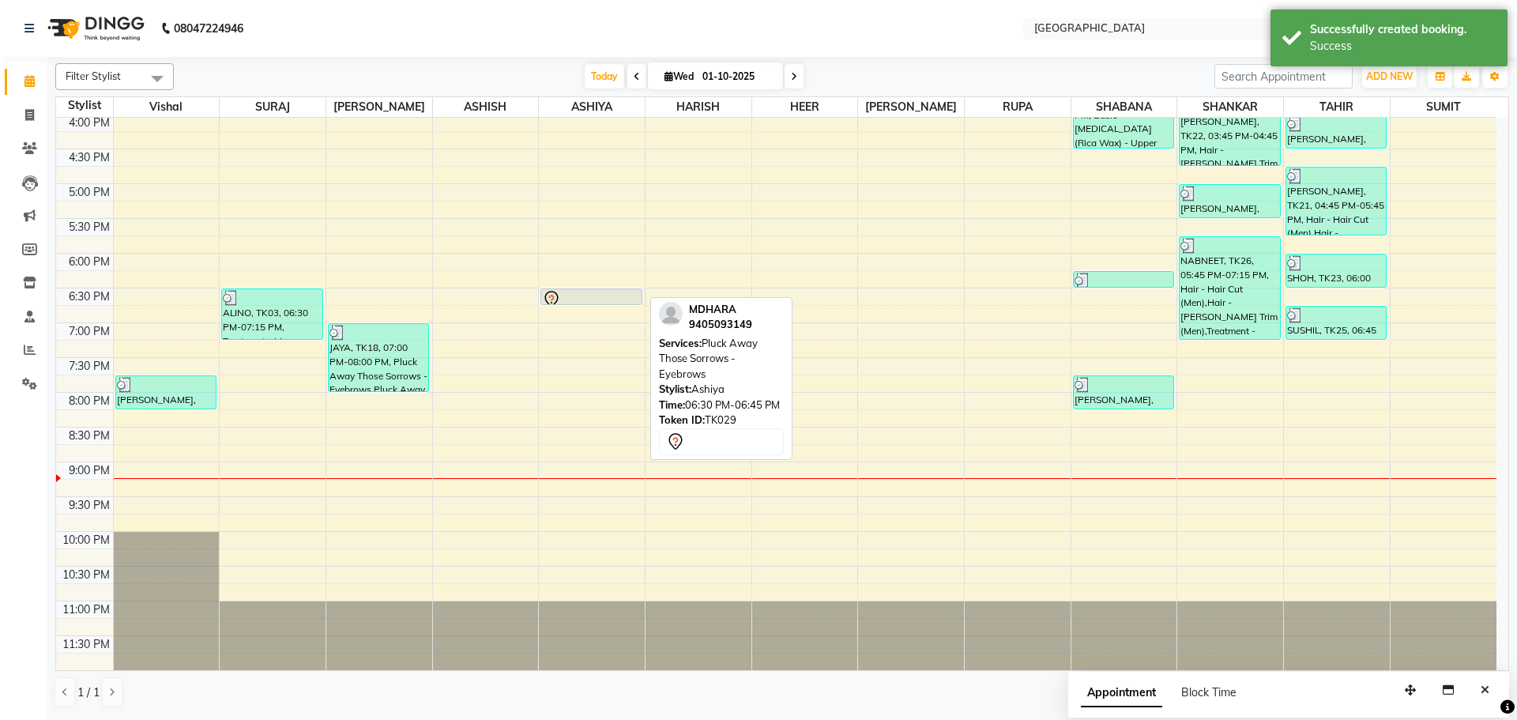
click at [600, 301] on div at bounding box center [591, 304] width 100 height 6
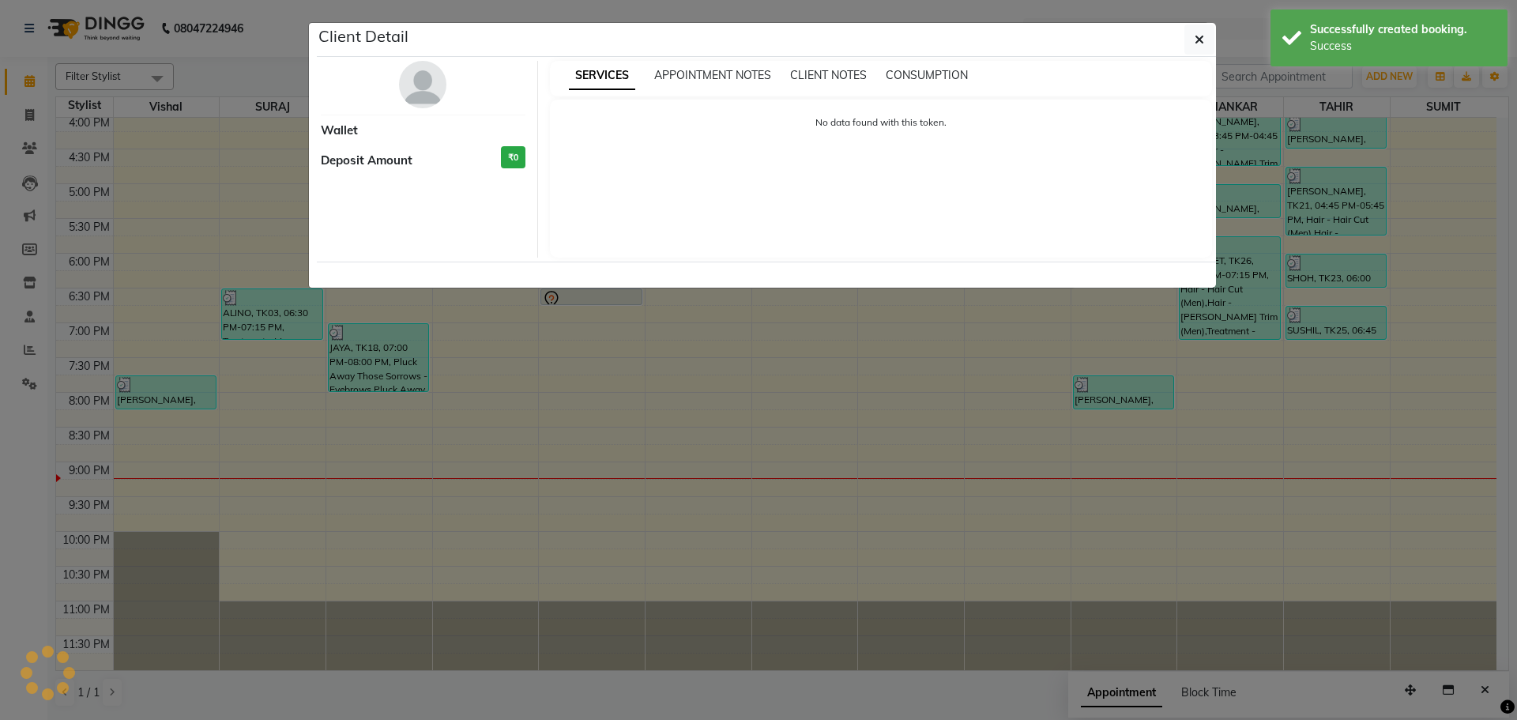
select select "7"
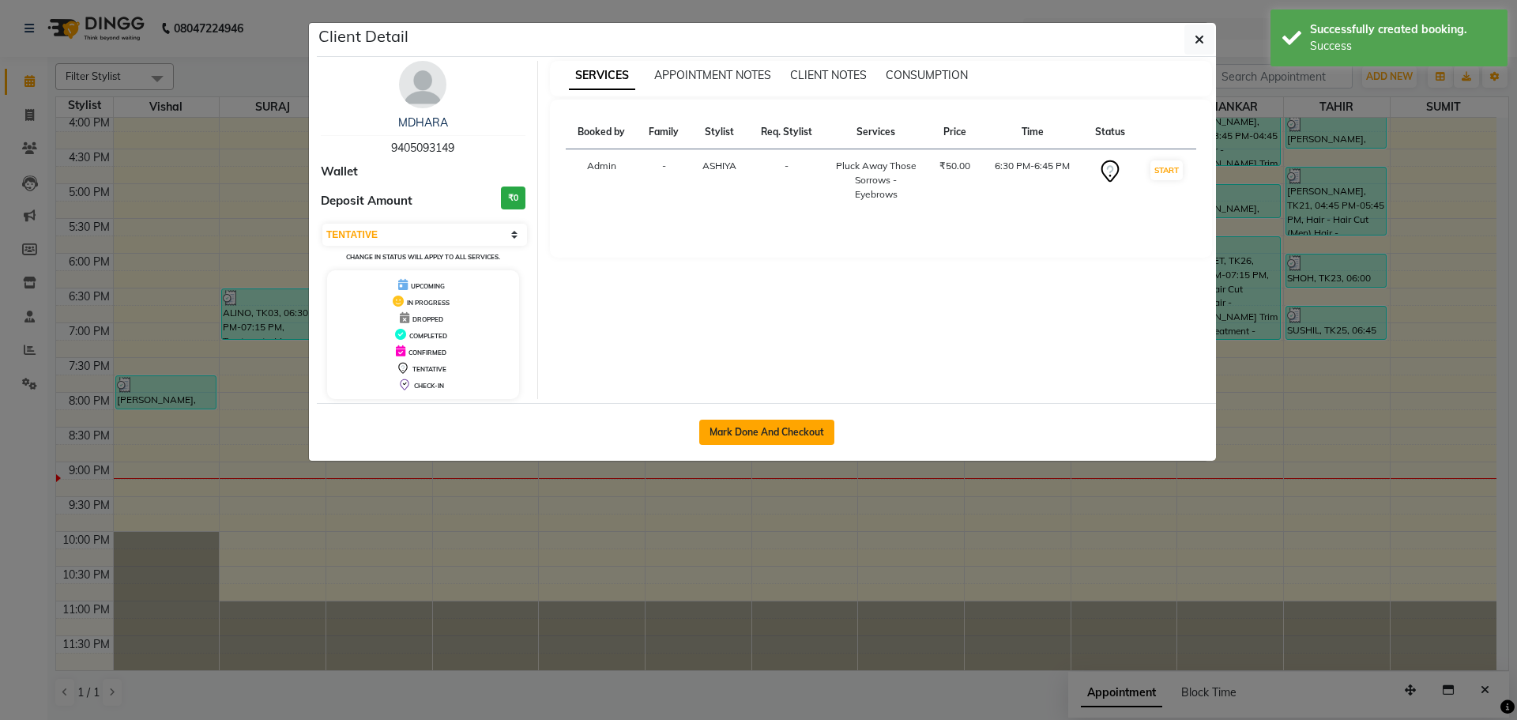
click at [718, 427] on button "Mark Done And Checkout" at bounding box center [766, 431] width 135 height 25
select select "service"
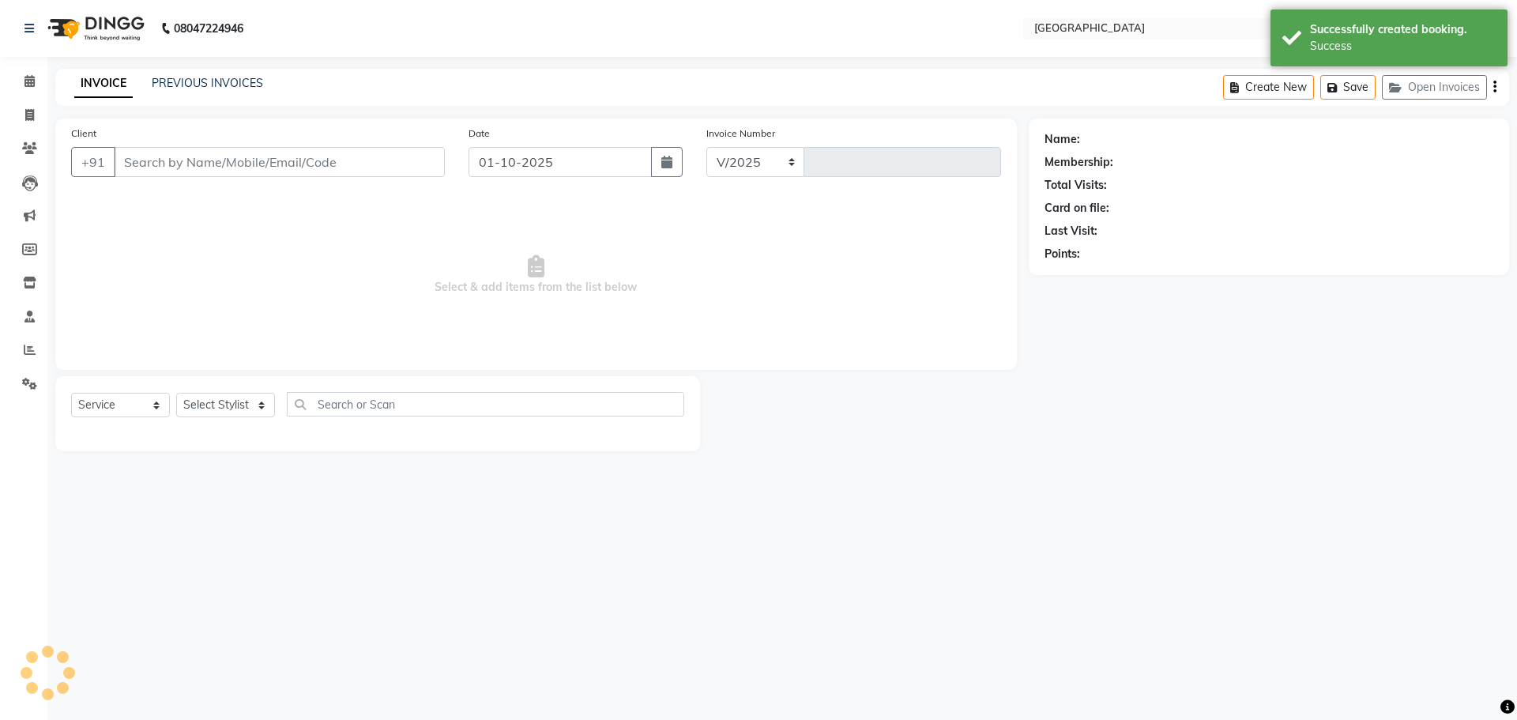
select select "508"
type input "5778"
type input "9405093149"
select select "82363"
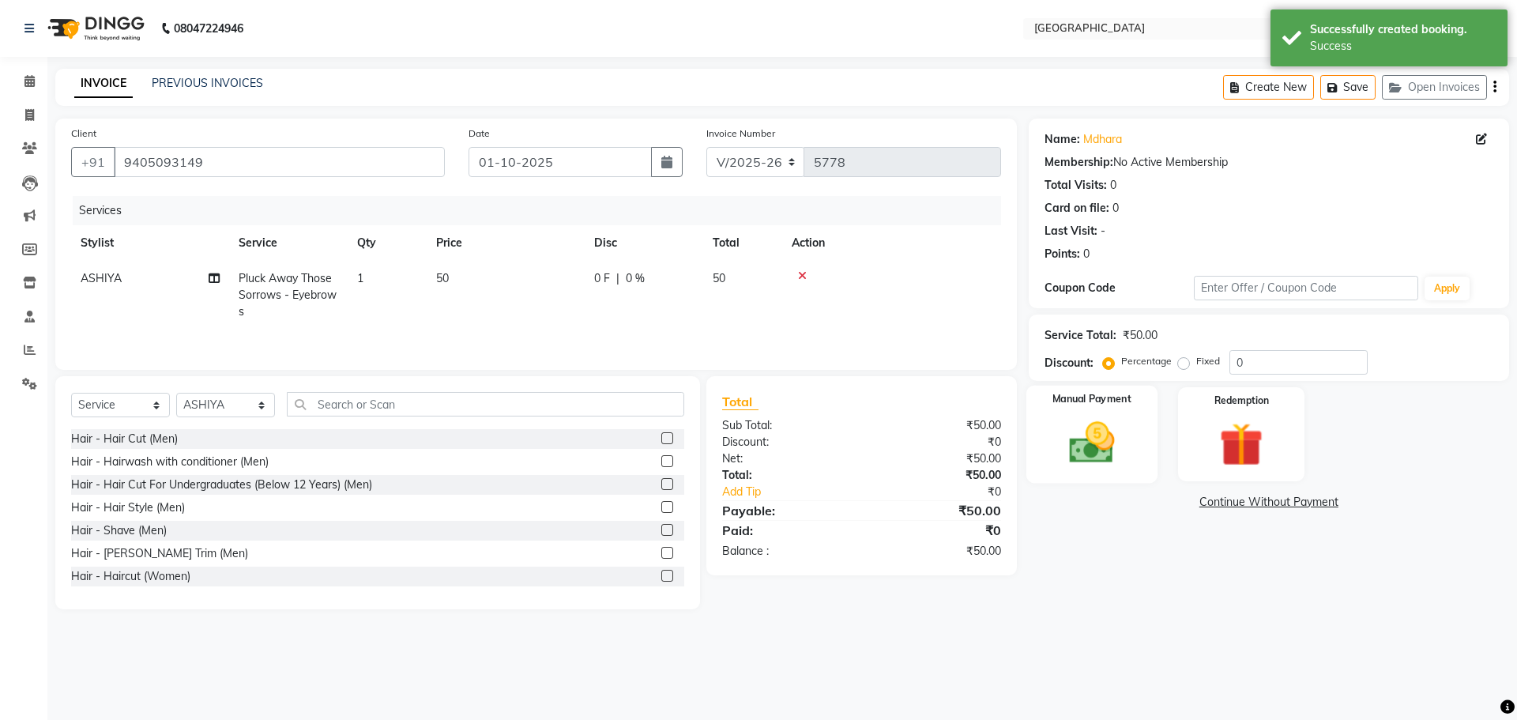
click at [1094, 457] on img at bounding box center [1091, 442] width 73 height 52
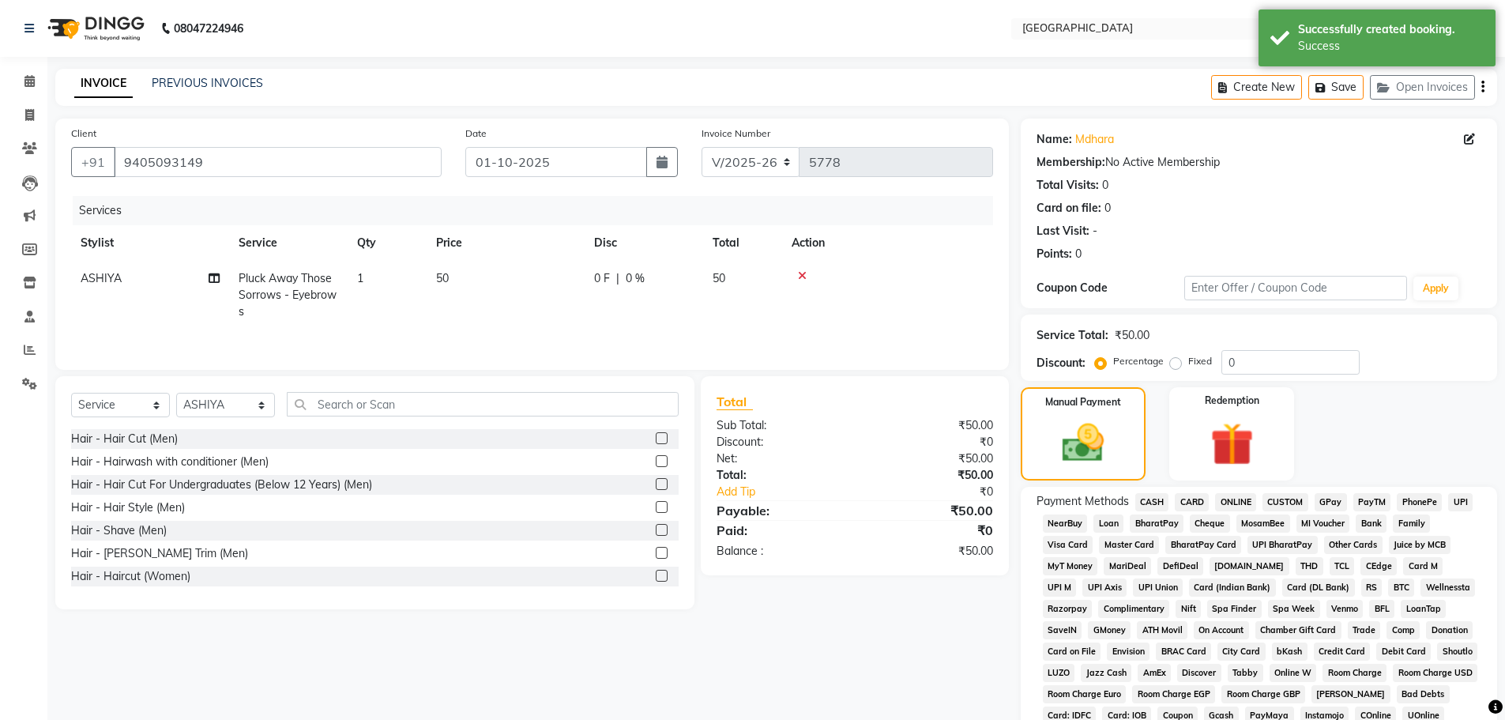
click at [1157, 500] on span "CASH" at bounding box center [1152, 502] width 34 height 18
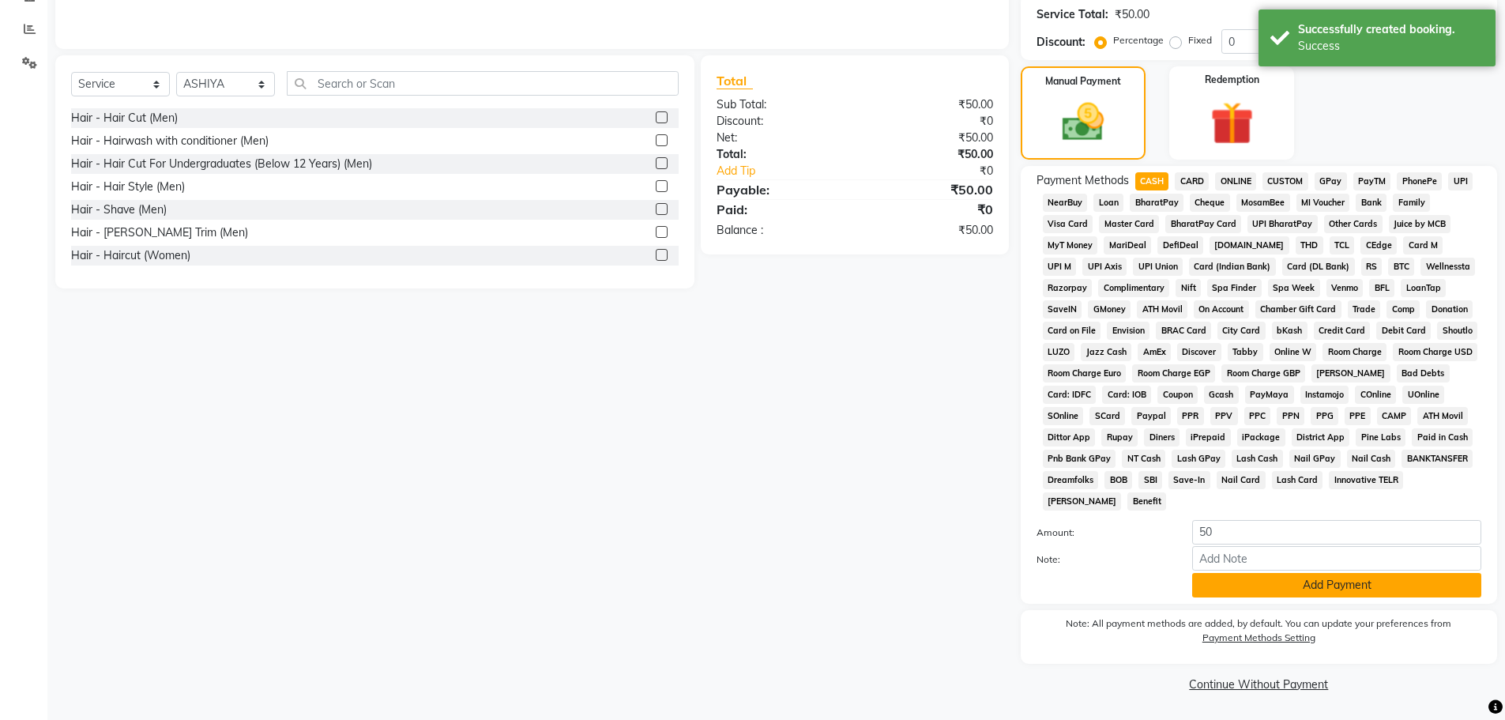
click at [1239, 585] on button "Add Payment" at bounding box center [1336, 585] width 289 height 24
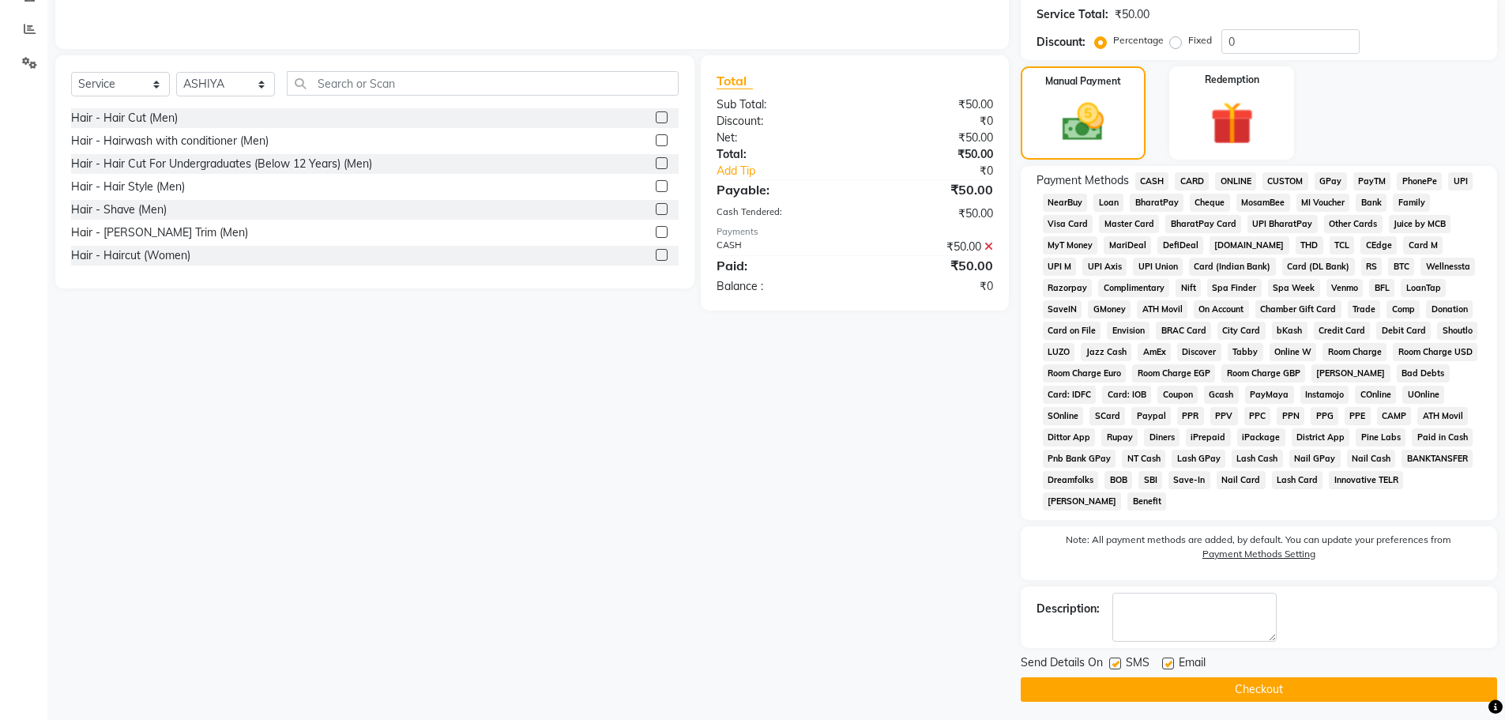
click at [1241, 689] on button "Checkout" at bounding box center [1259, 689] width 476 height 24
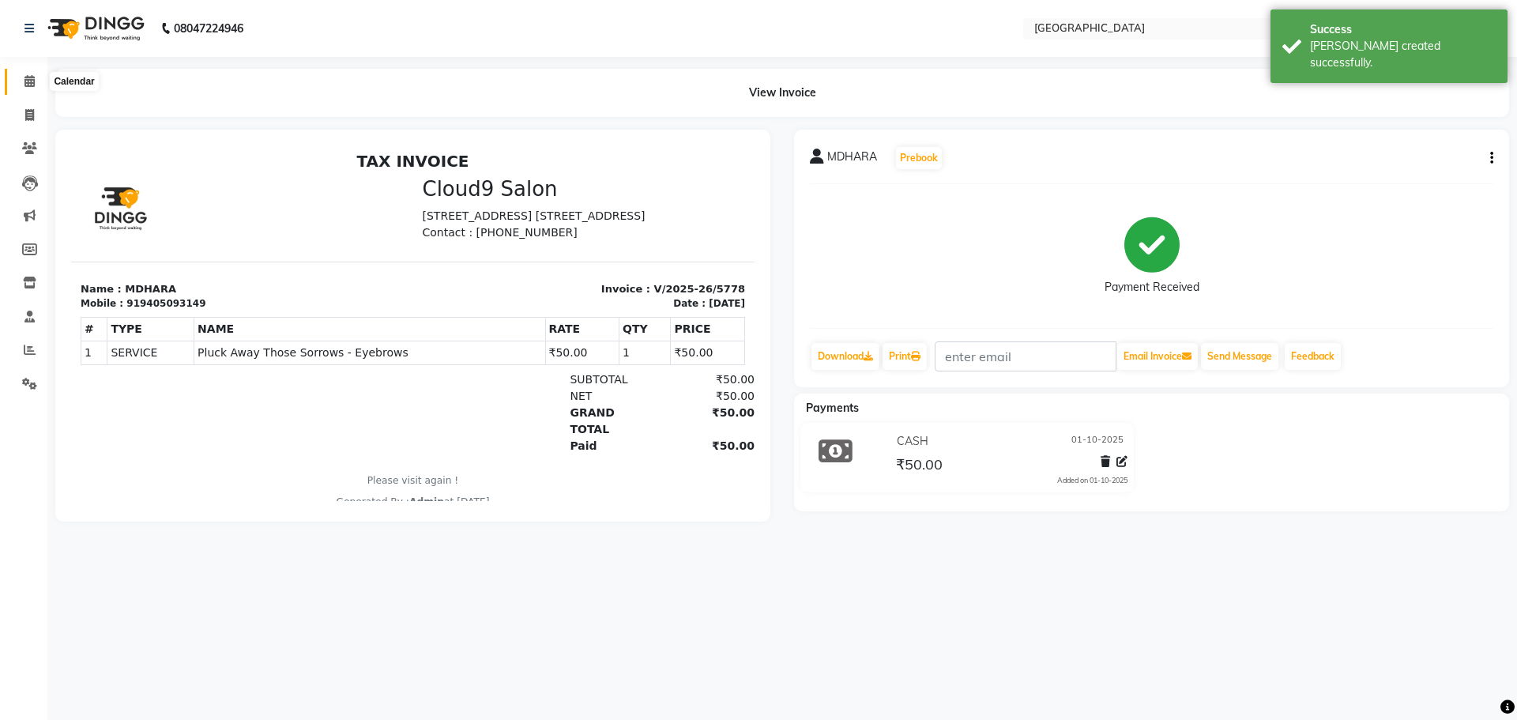
click at [30, 79] on icon at bounding box center [29, 81] width 10 height 12
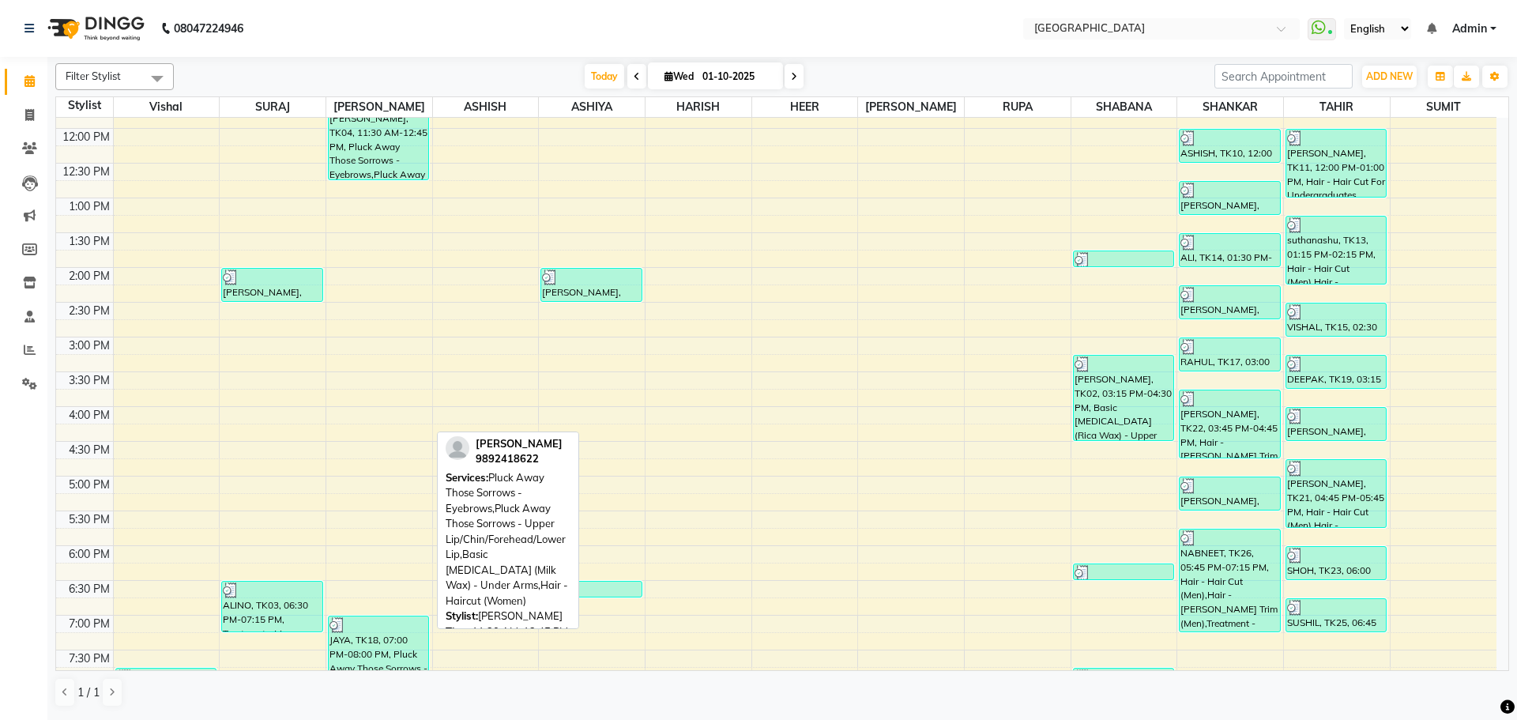
scroll to position [559, 0]
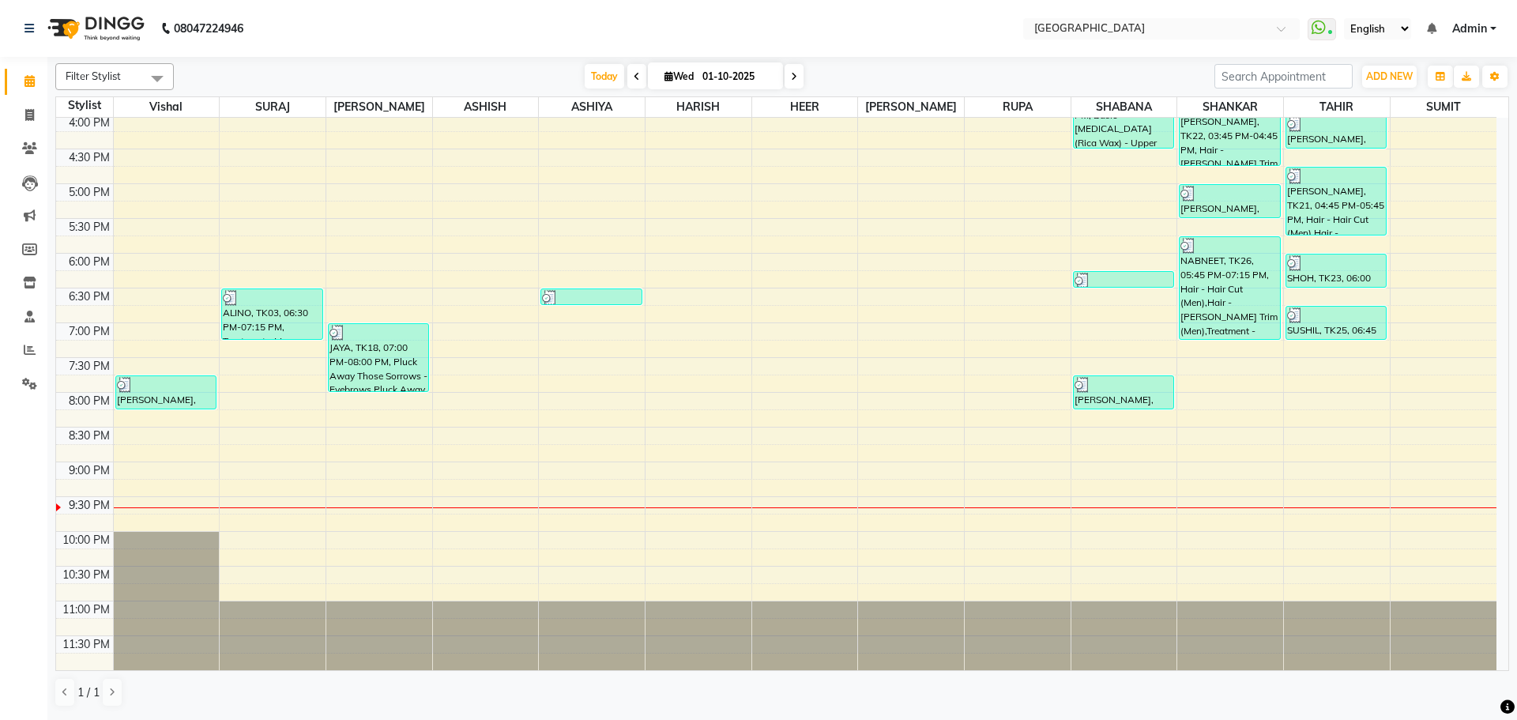
click at [284, 413] on div "8:00 AM 8:30 AM 9:00 AM 9:30 AM 10:00 AM 10:30 AM 11:00 AM 11:30 AM 12:00 PM 12…" at bounding box center [776, 114] width 1440 height 1112
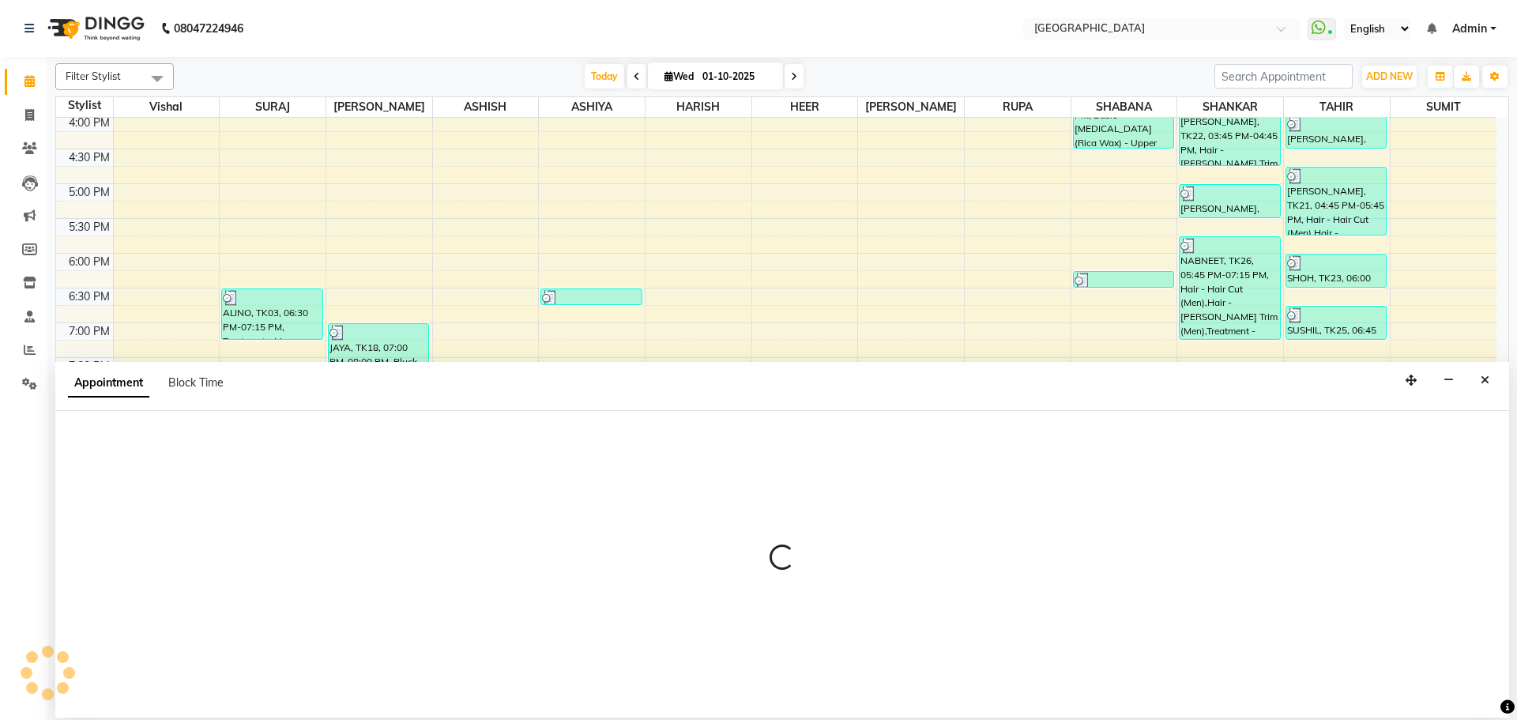
select select "72805"
select select "1215"
select select "tentative"
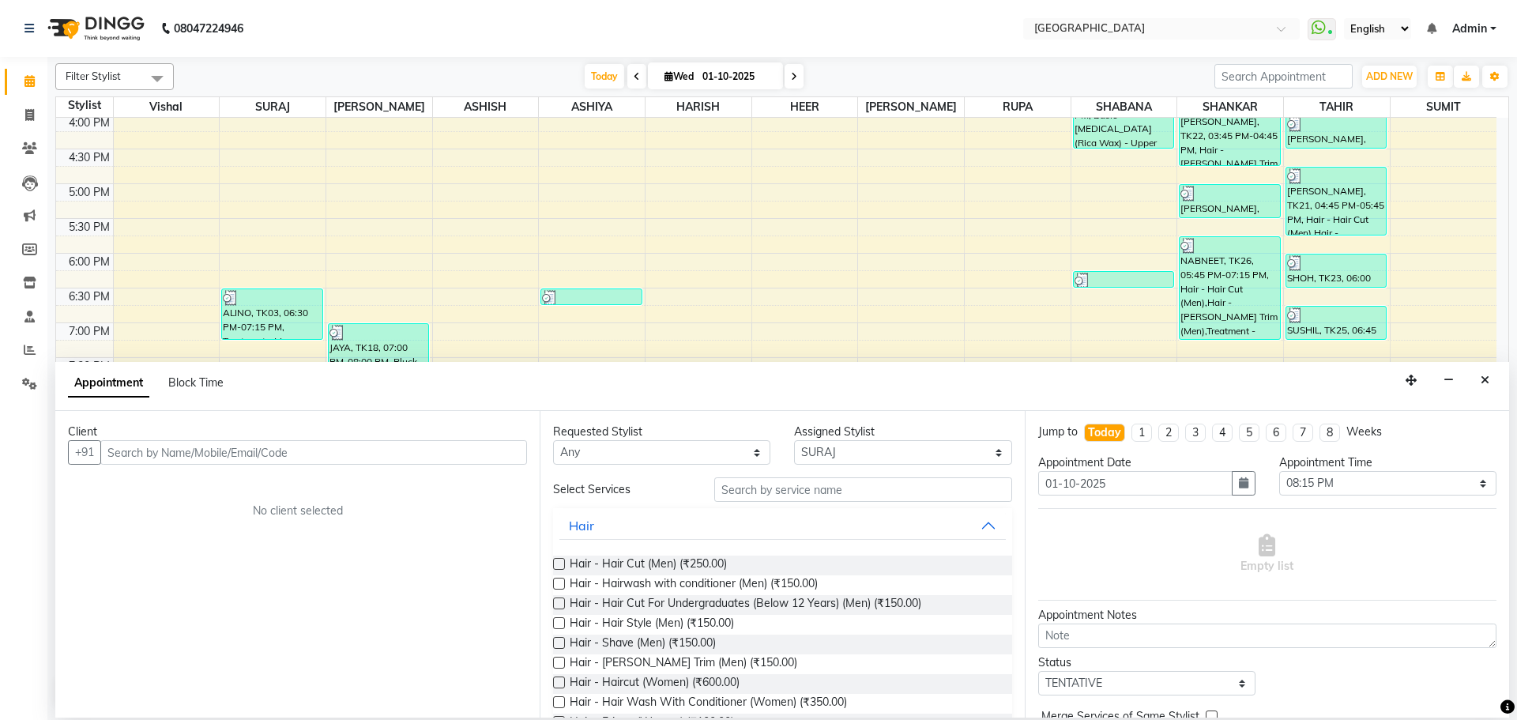
click at [483, 453] on input "text" at bounding box center [313, 452] width 427 height 24
type input "8802996499"
click at [477, 444] on button "Add Client" at bounding box center [494, 452] width 66 height 24
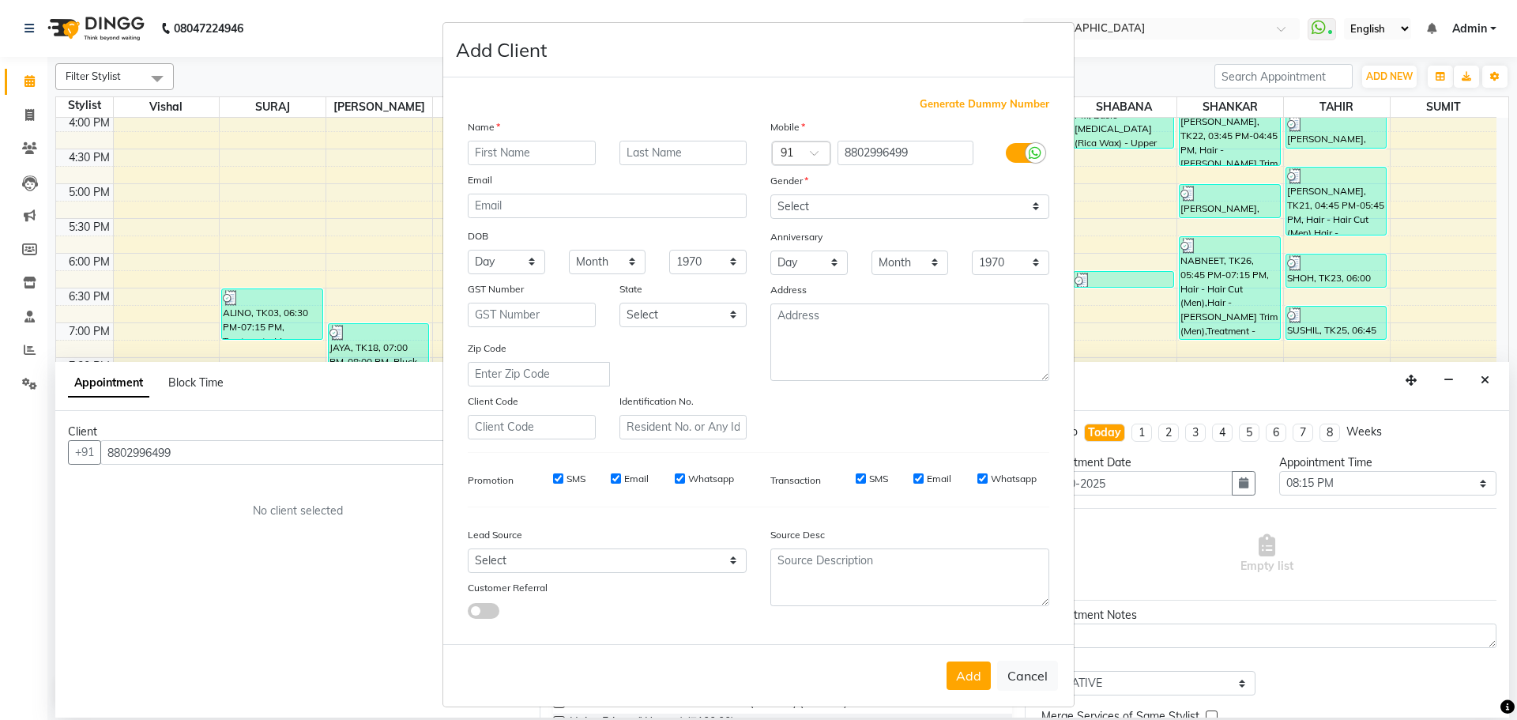
click at [557, 156] on input "text" at bounding box center [532, 153] width 128 height 24
type input "AYUSH"
click at [644, 150] on input "text" at bounding box center [683, 153] width 128 height 24
type input "DIXIT"
click at [915, 208] on select "Select [DEMOGRAPHIC_DATA] [DEMOGRAPHIC_DATA] Other Prefer Not To Say" at bounding box center [909, 206] width 279 height 24
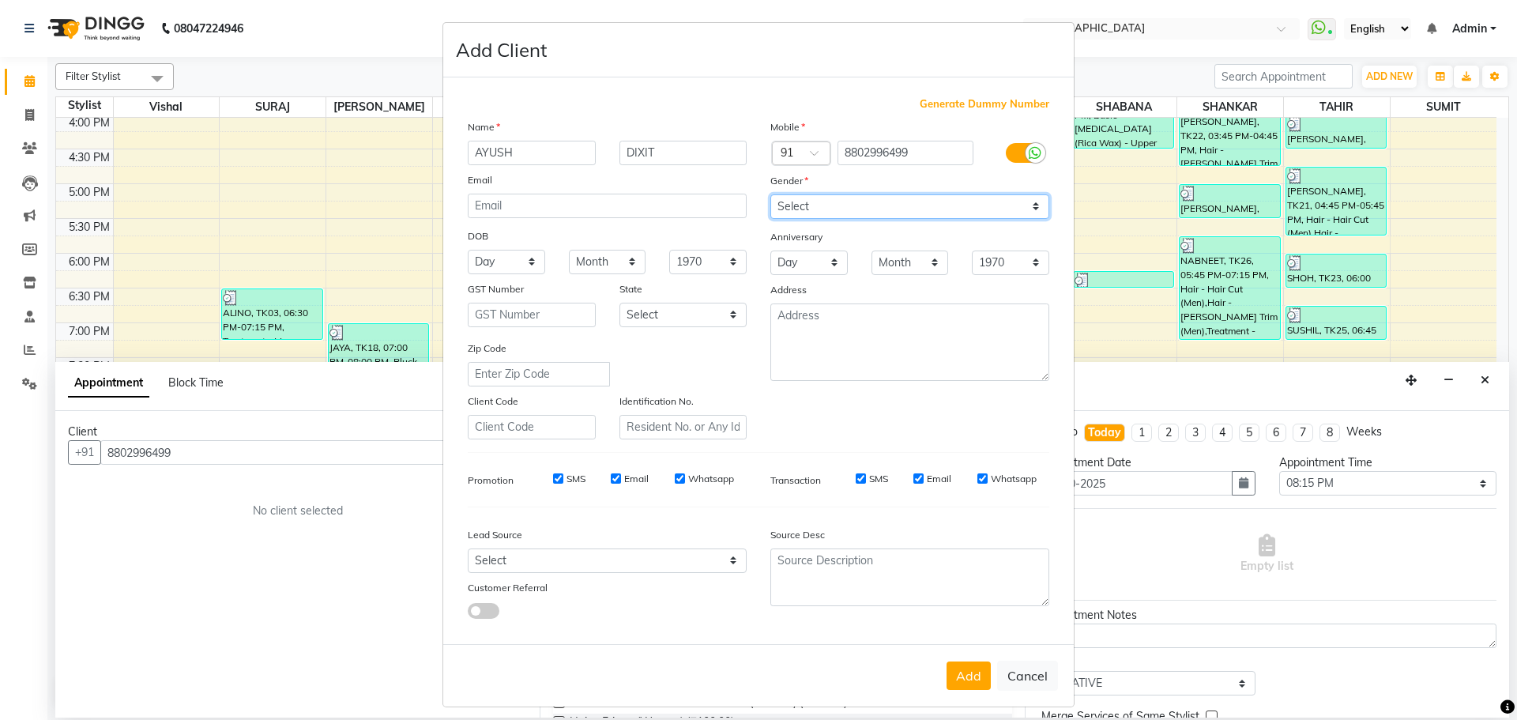
select select "[DEMOGRAPHIC_DATA]"
click at [770, 194] on select "Select [DEMOGRAPHIC_DATA] [DEMOGRAPHIC_DATA] Other Prefer Not To Say" at bounding box center [909, 206] width 279 height 24
click at [965, 665] on button "Add" at bounding box center [968, 675] width 44 height 28
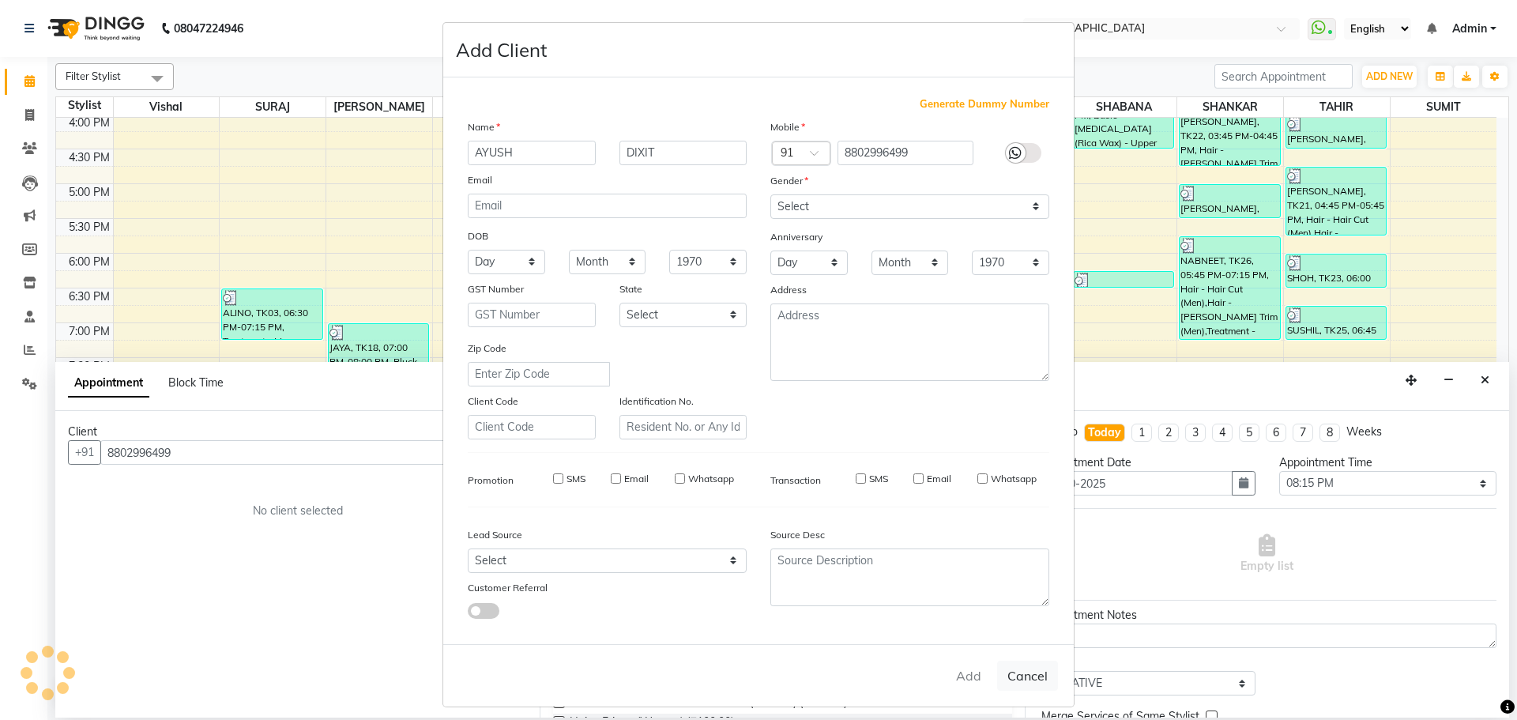
select select
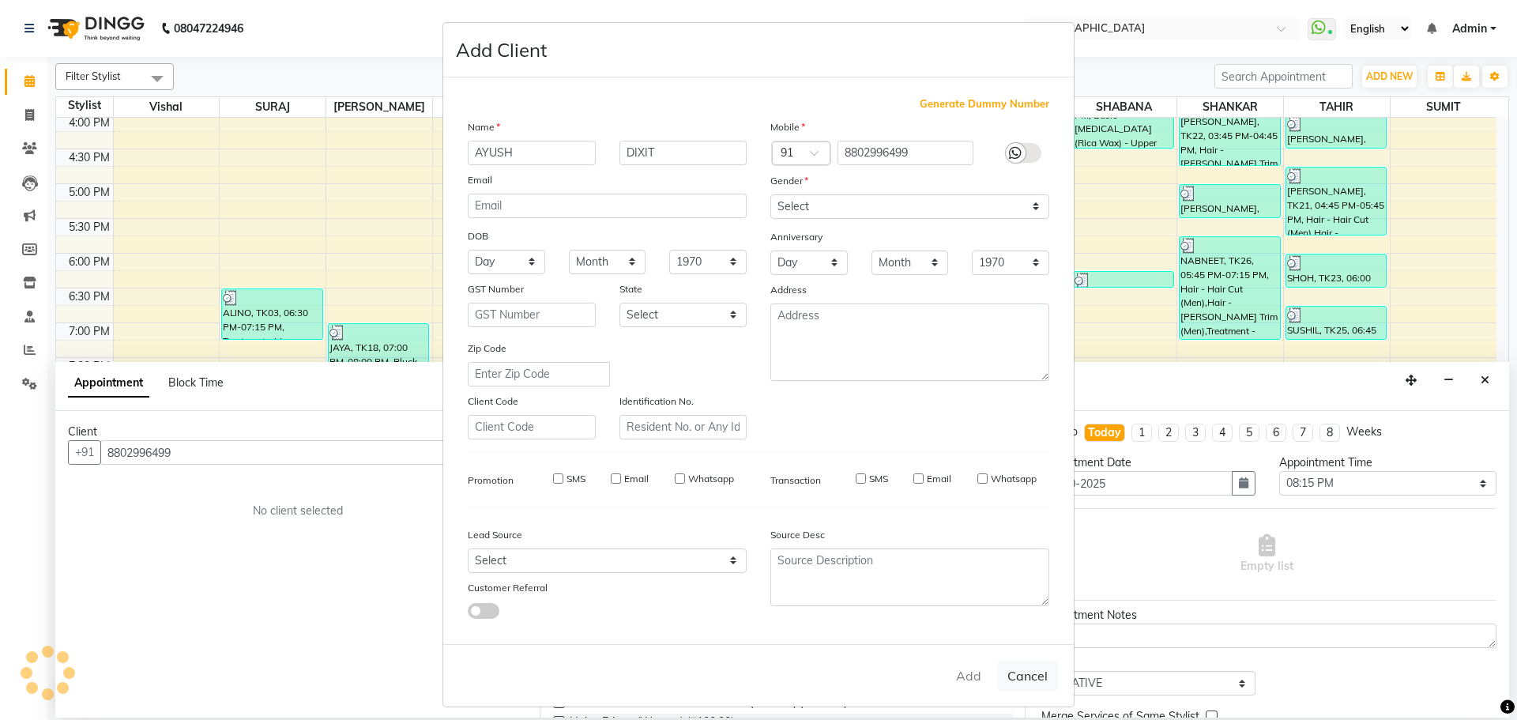
select select
checkbox input "false"
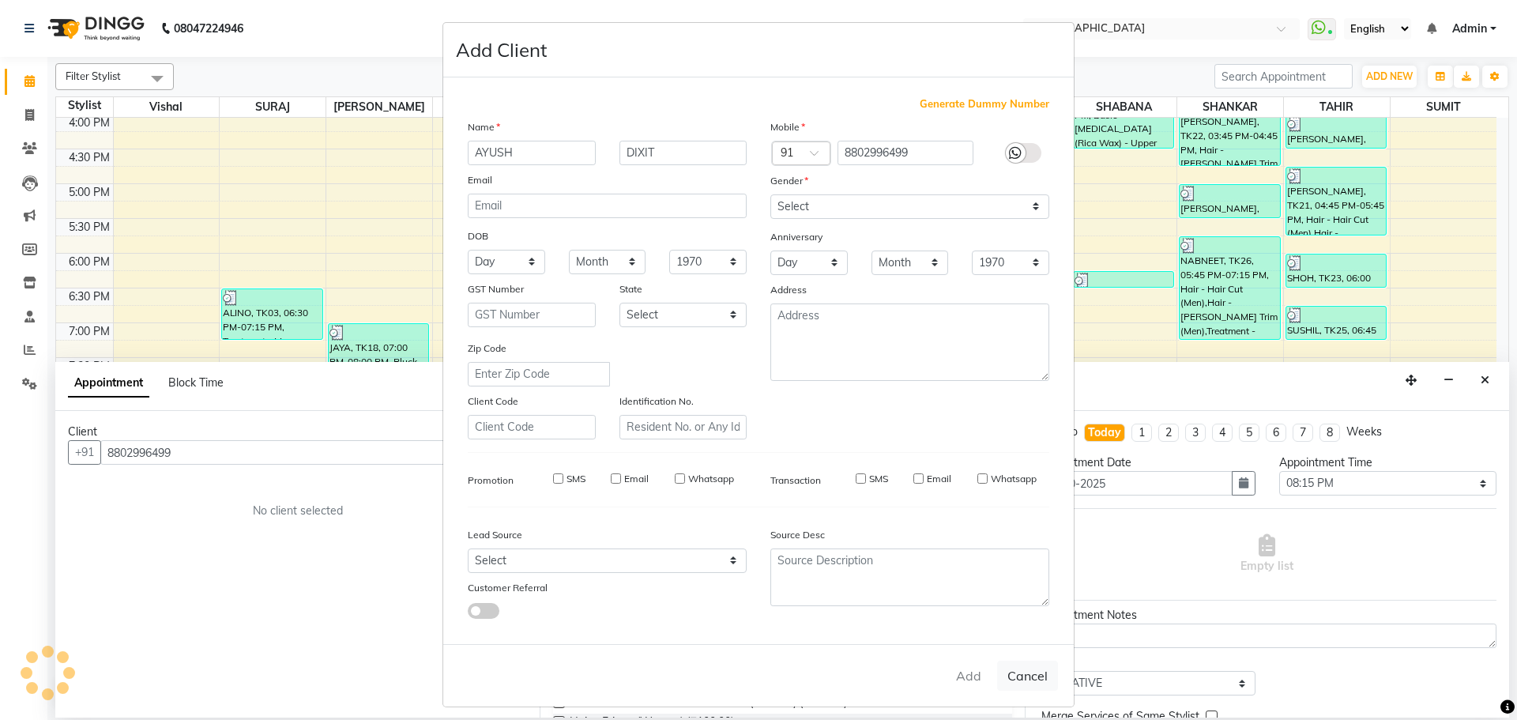
checkbox input "false"
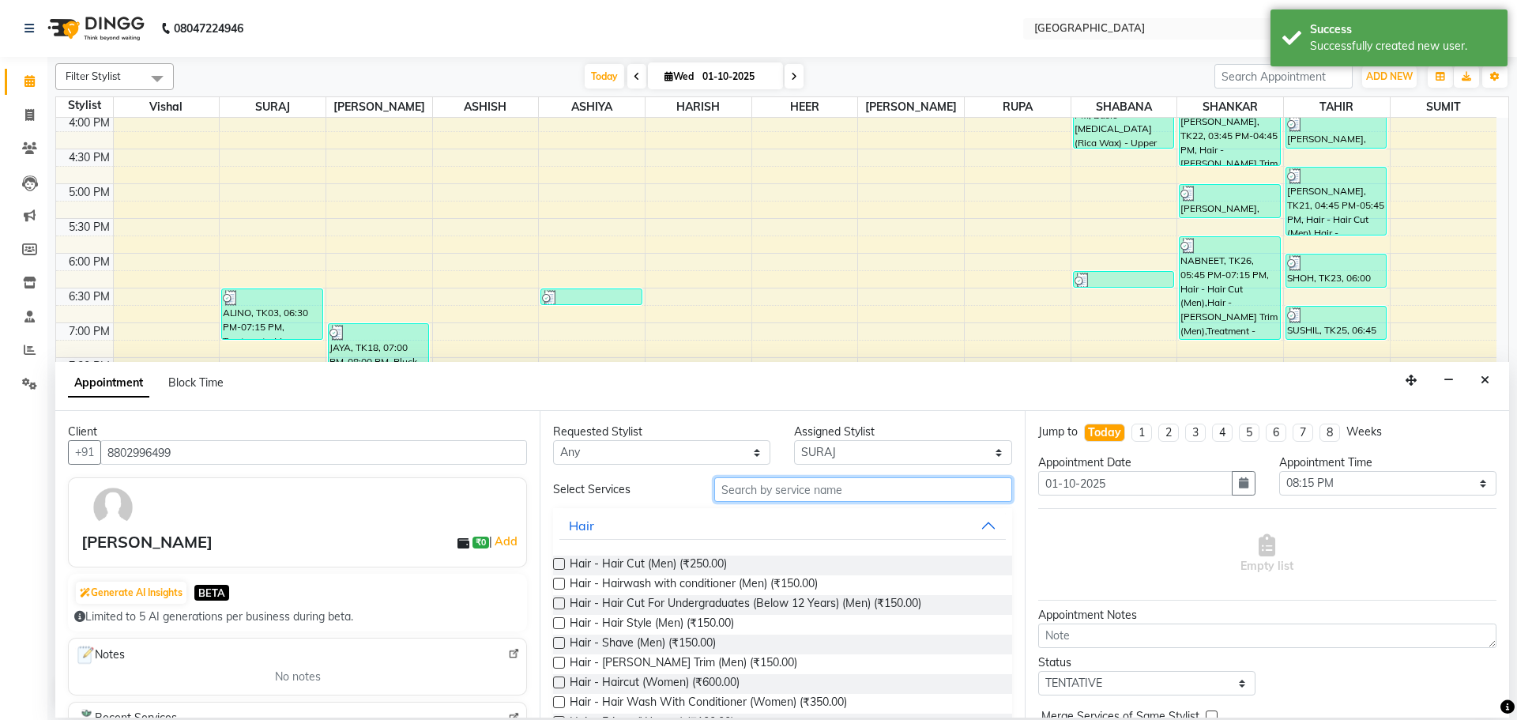
click at [728, 496] on input "text" at bounding box center [863, 489] width 298 height 24
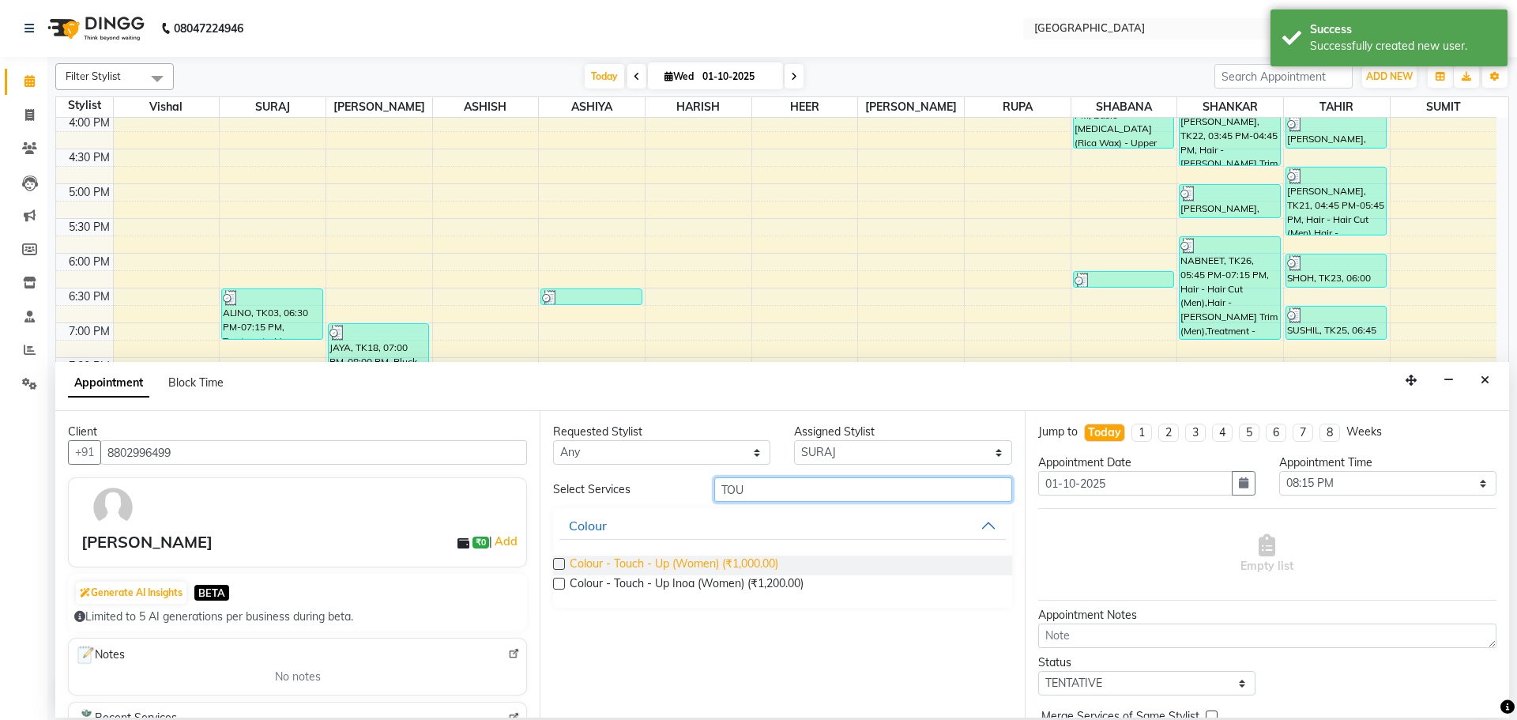
type input "TOU"
click at [747, 562] on span "Colour - Touch - Up (Women) (₹1,000.00)" at bounding box center [674, 565] width 209 height 20
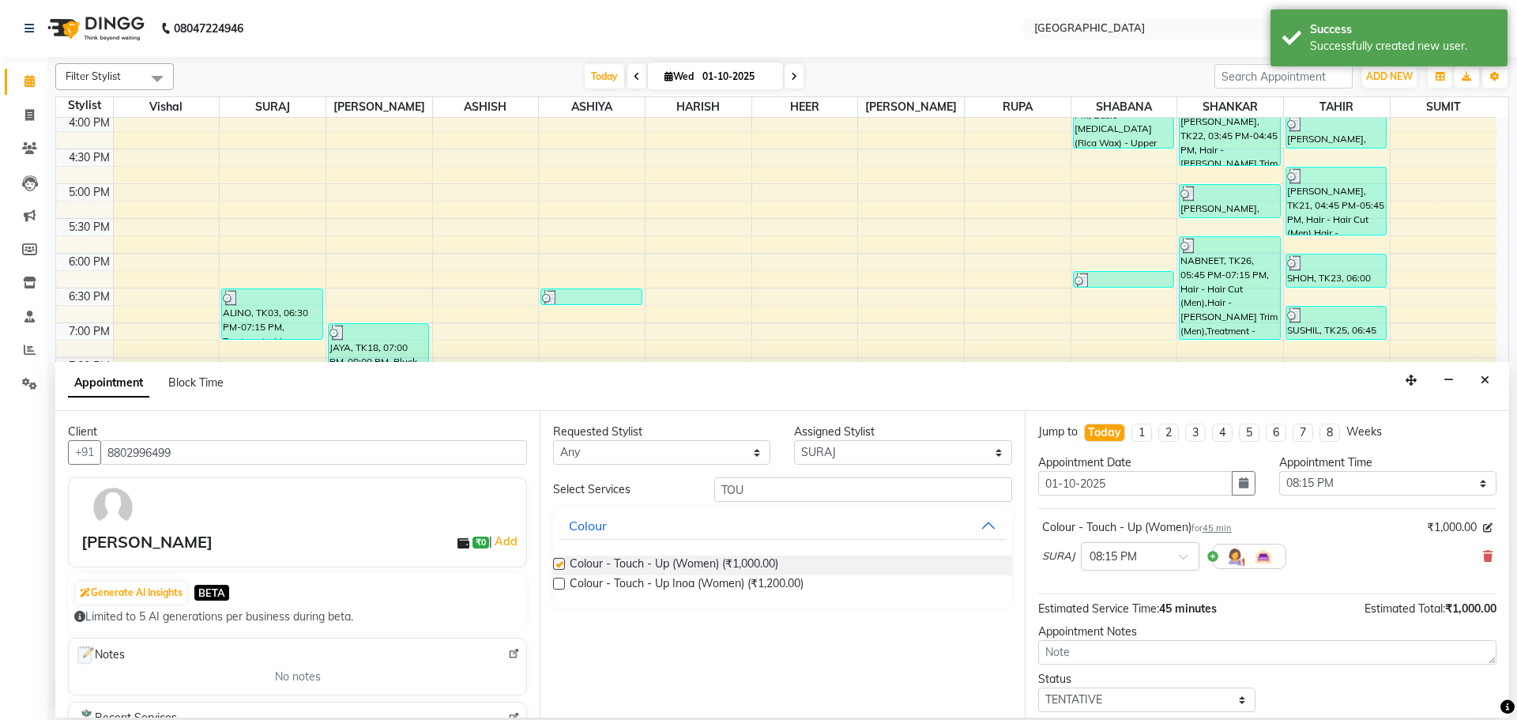
checkbox input "false"
click at [774, 494] on input "TOU" at bounding box center [863, 489] width 298 height 24
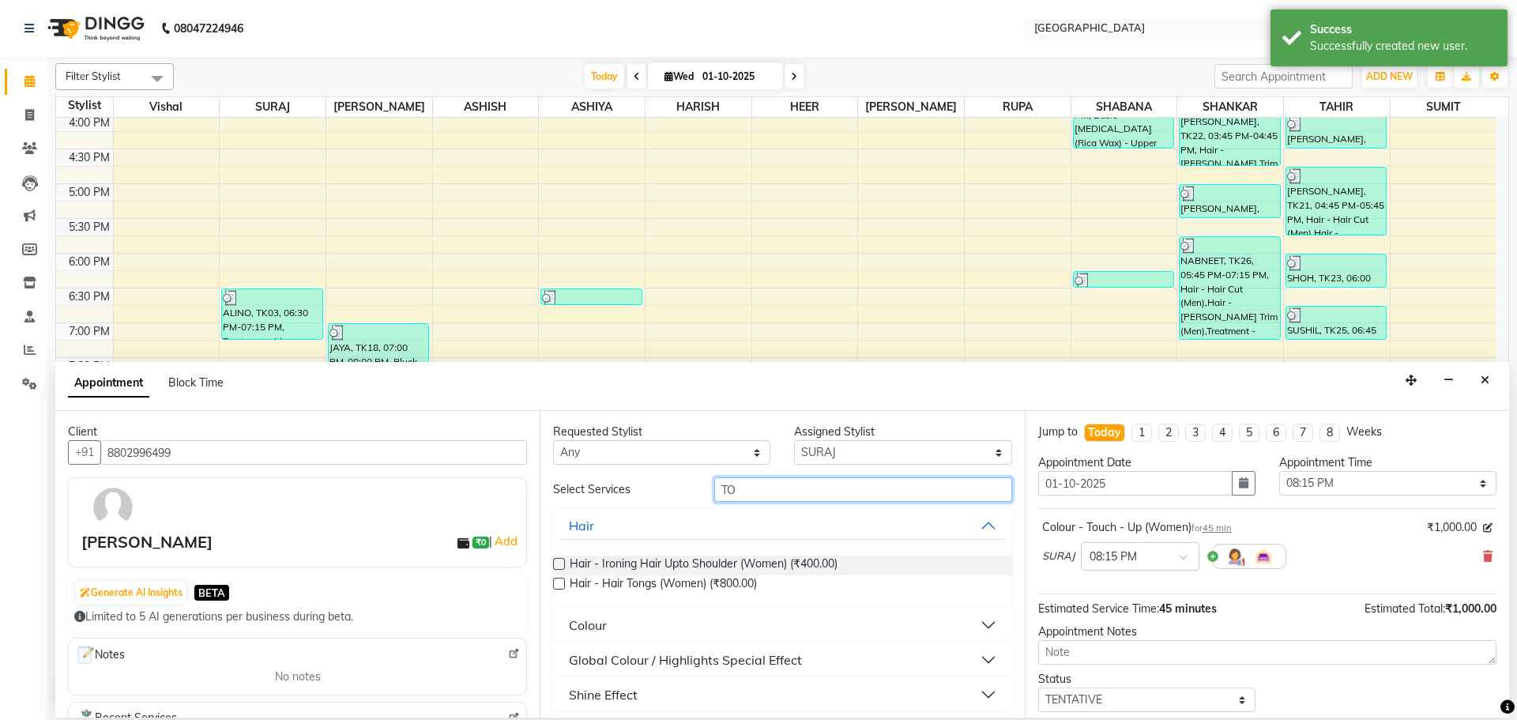
type input "T"
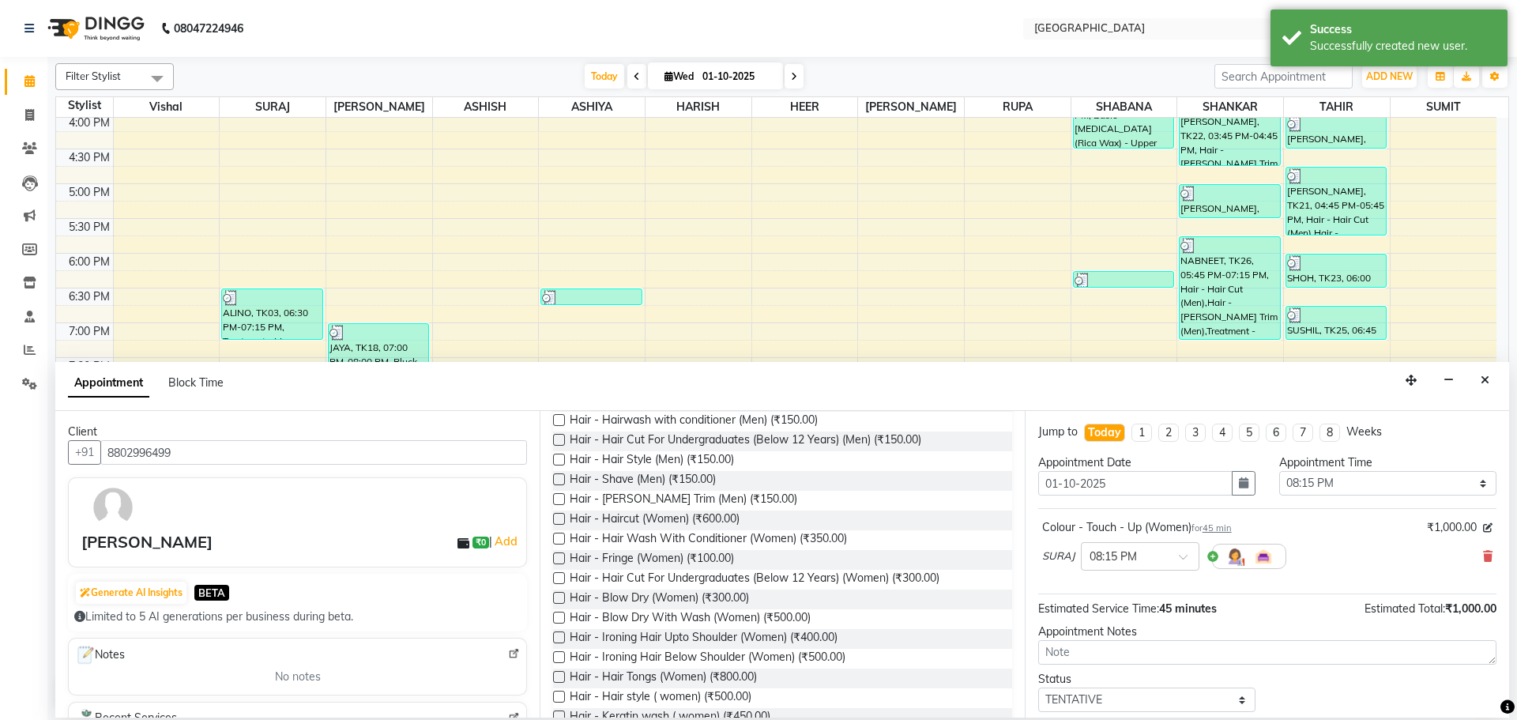
scroll to position [158, 0]
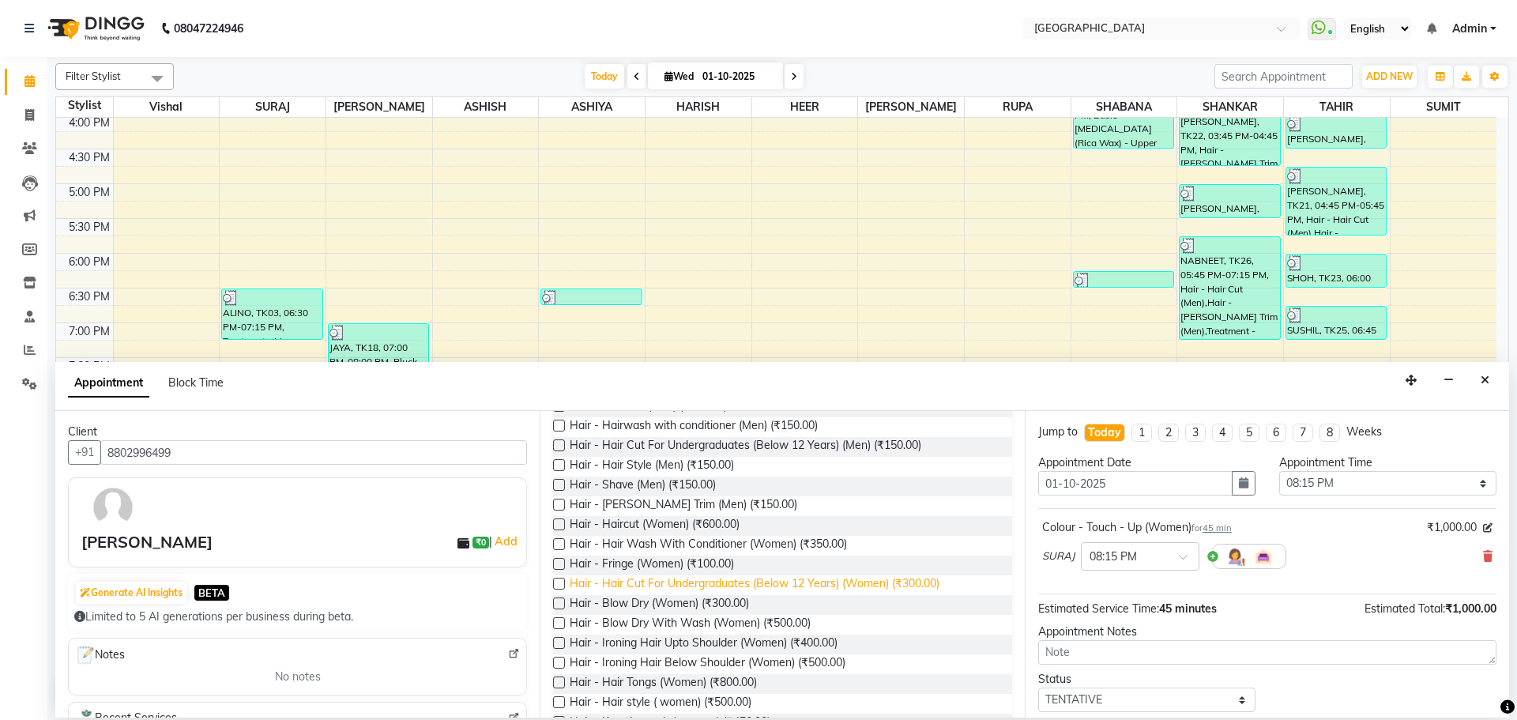
click at [901, 583] on span "Hair - Hair Cut For Undergraduates (Below 12 Years) (Women) (₹300.00)" at bounding box center [755, 585] width 370 height 20
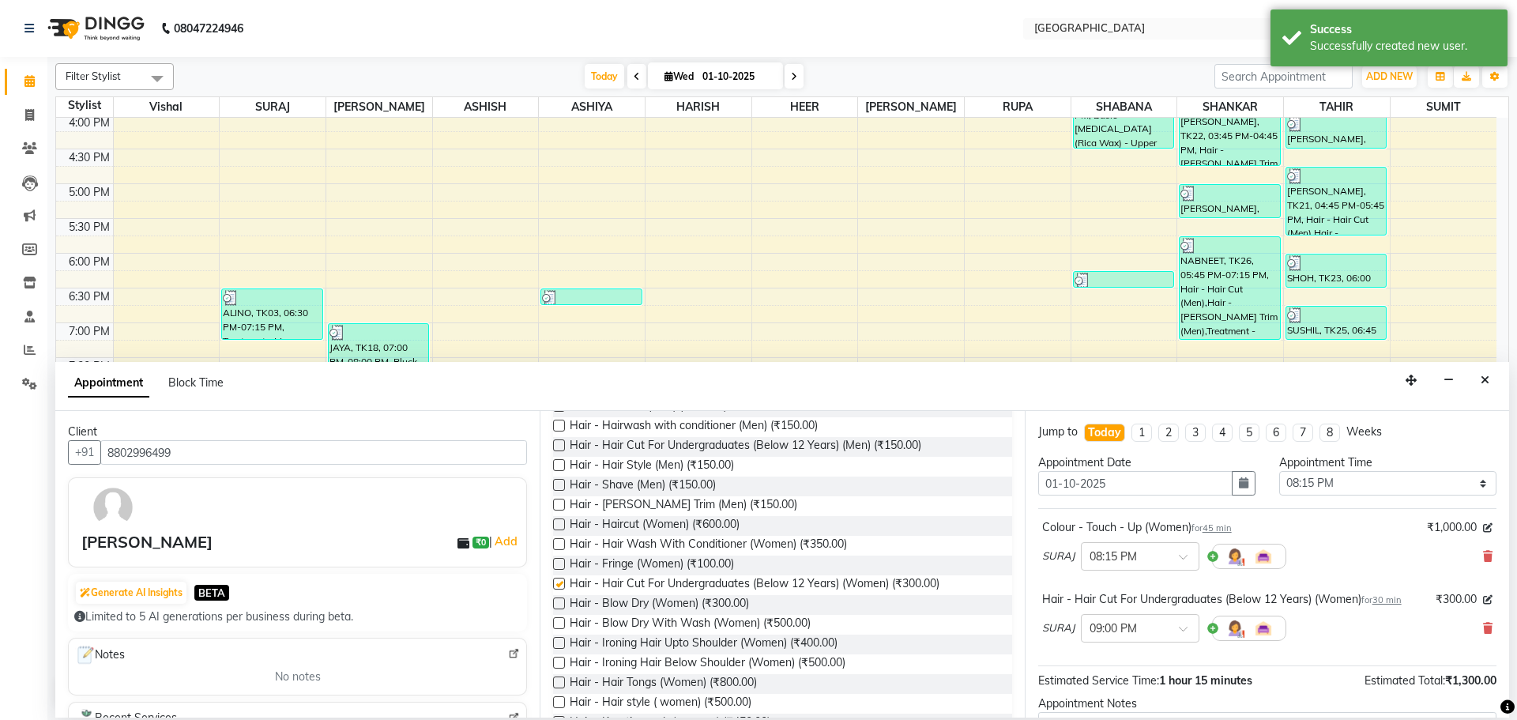
checkbox input "false"
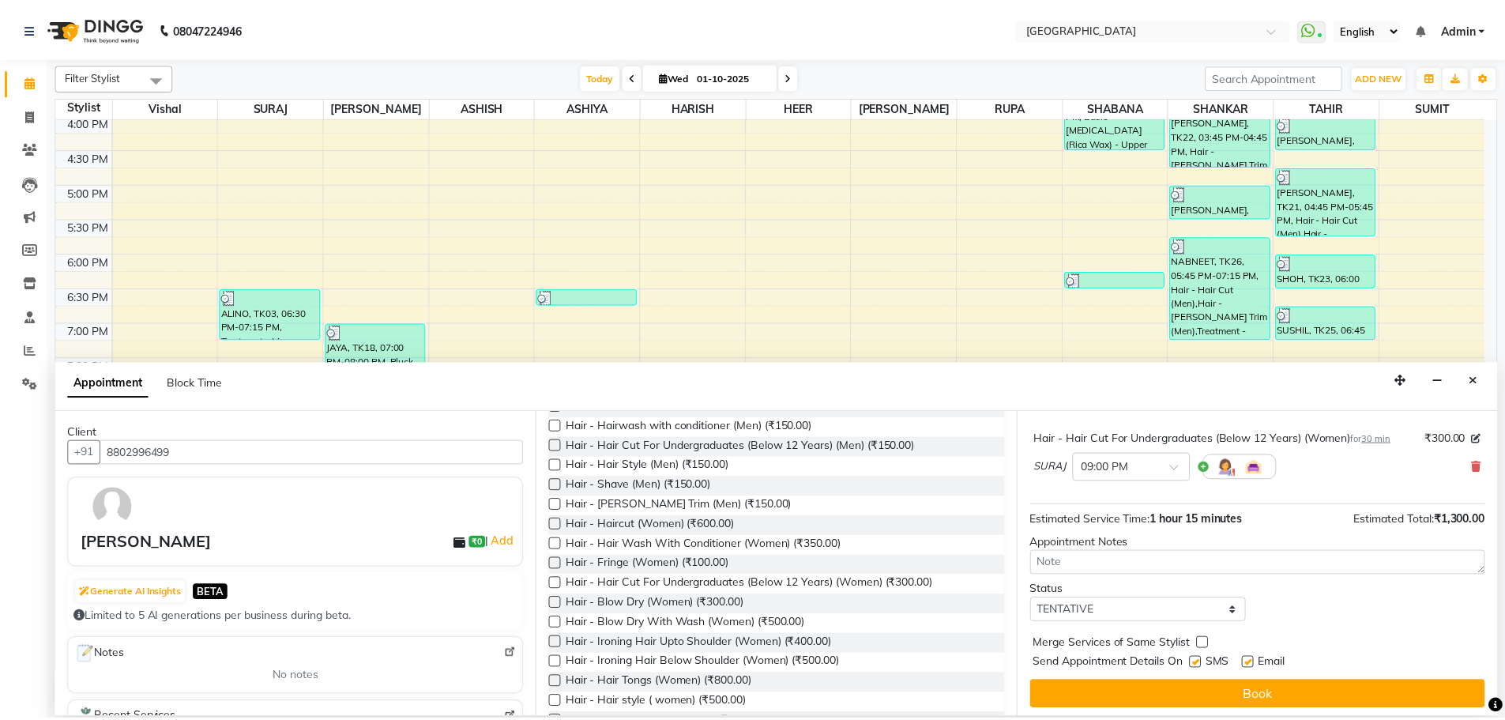
scroll to position [166, 0]
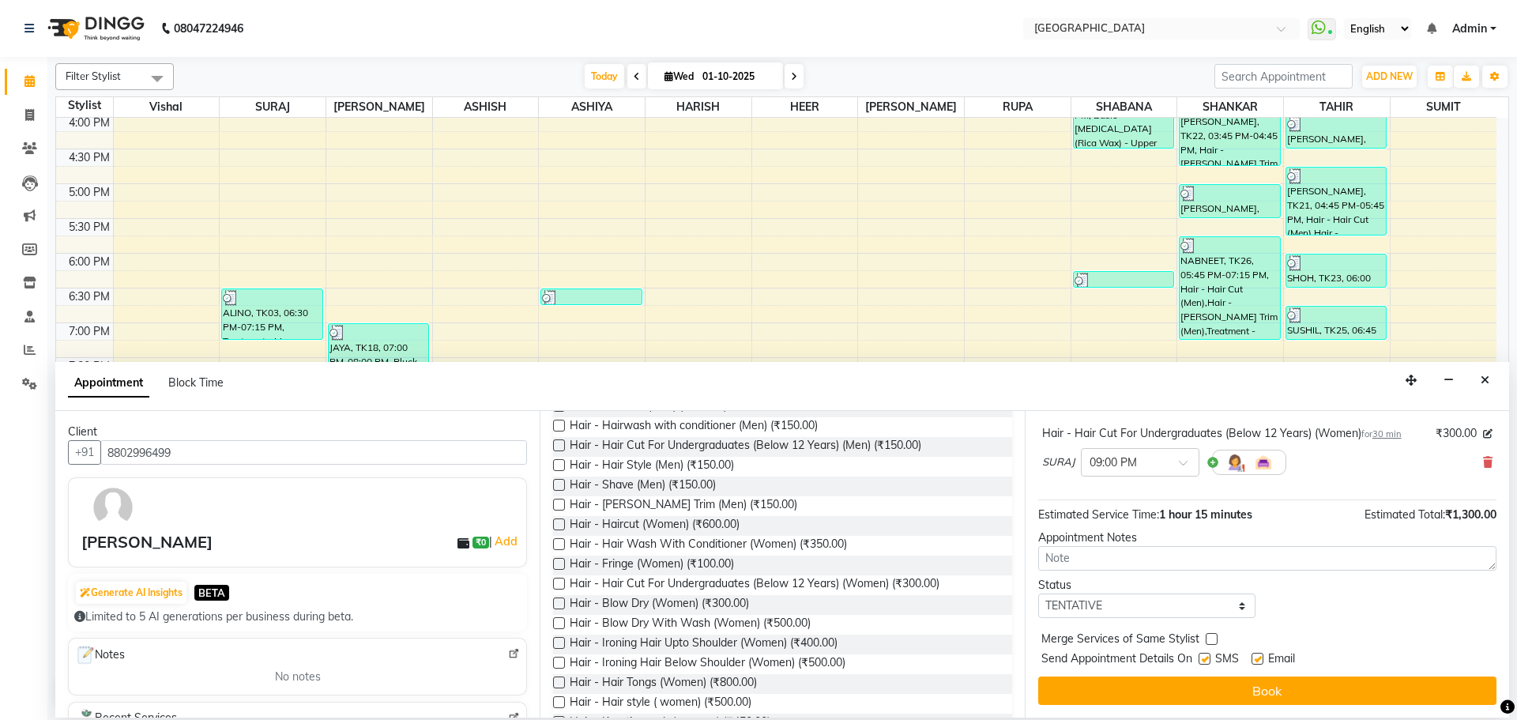
click at [1213, 641] on label at bounding box center [1212, 639] width 12 height 12
click at [1213, 641] on input "checkbox" at bounding box center [1211, 640] width 10 height 10
checkbox input "true"
click at [1219, 611] on select "Select TENTATIVE CONFIRM CHECK-IN UPCOMING" at bounding box center [1146, 605] width 217 height 24
select select "check-in"
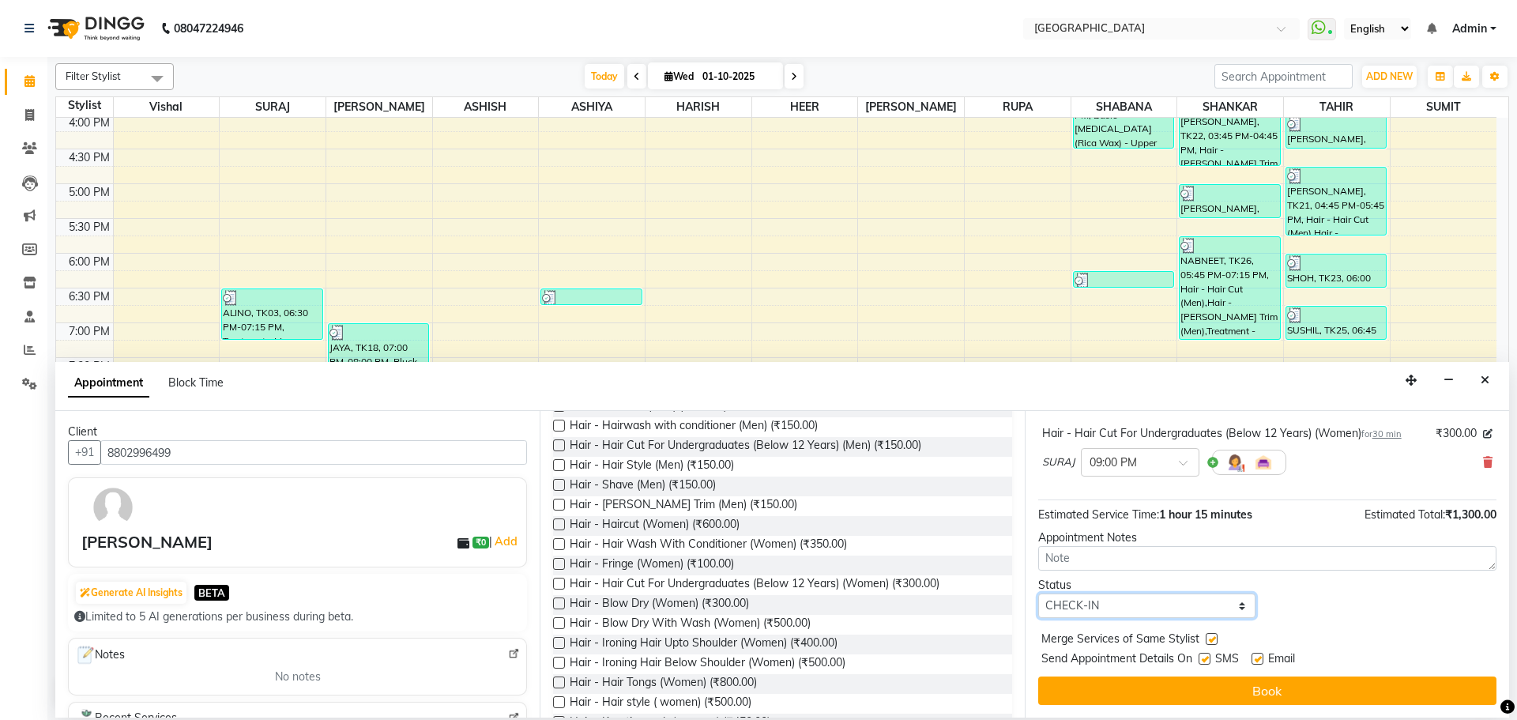
click at [1038, 593] on select "Select TENTATIVE CONFIRM CHECK-IN UPCOMING" at bounding box center [1146, 605] width 217 height 24
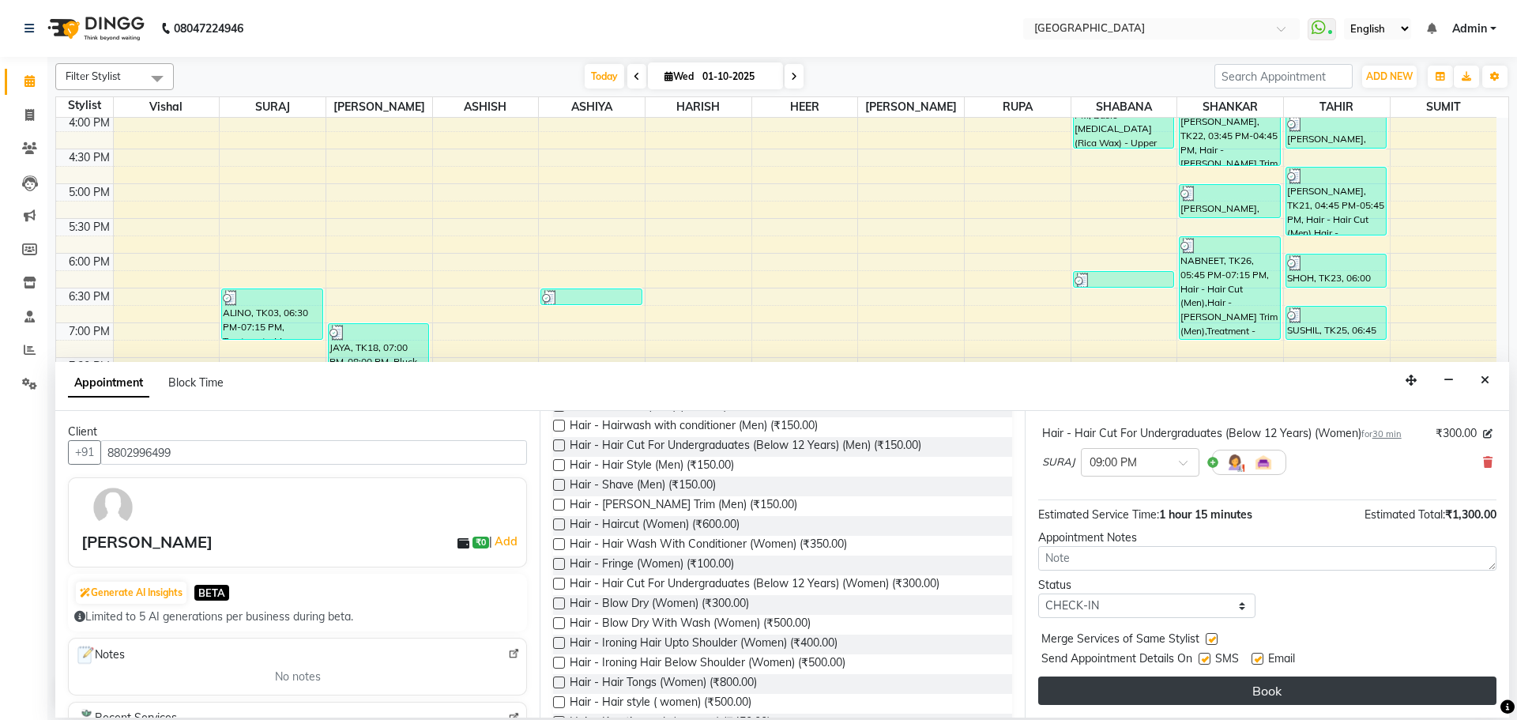
click at [1266, 694] on button "Book" at bounding box center [1267, 690] width 458 height 28
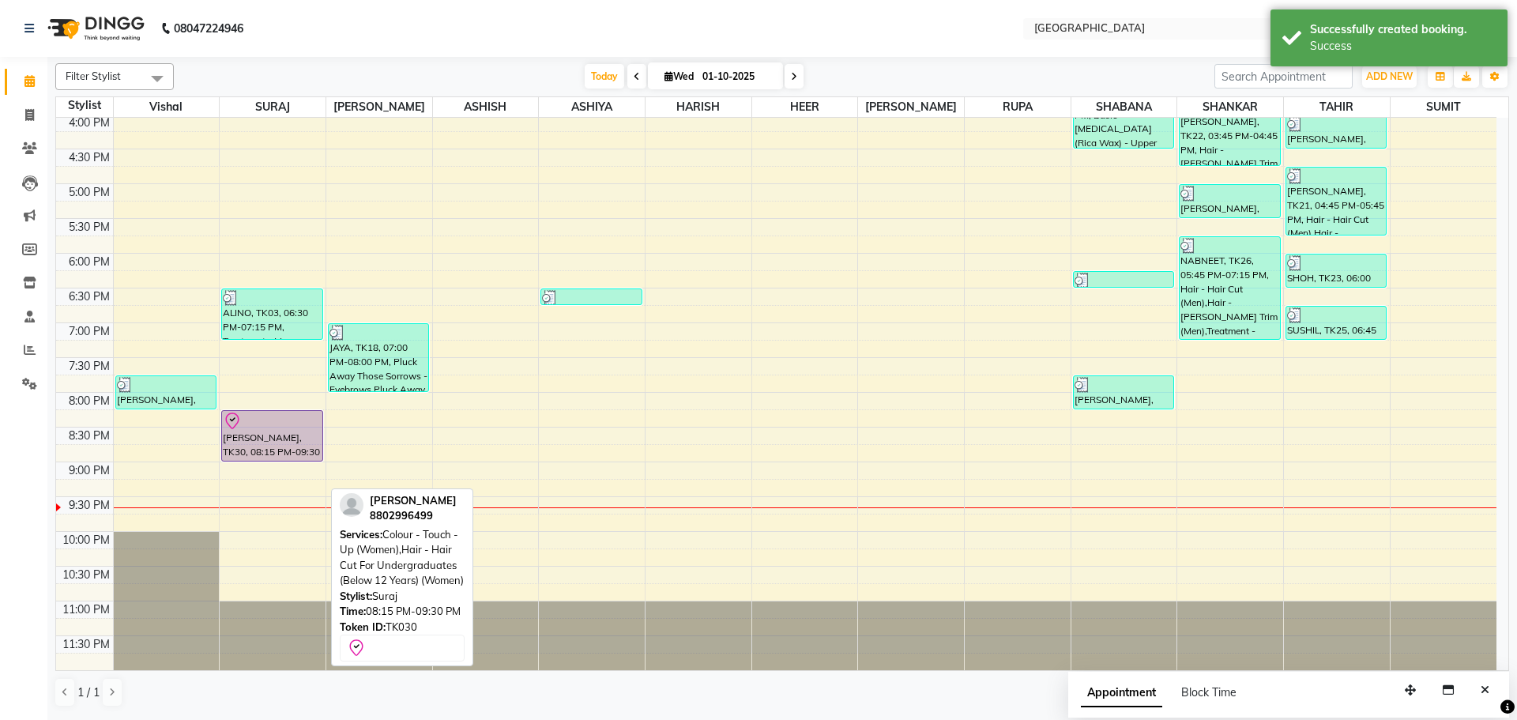
drag, startPoint x: 254, startPoint y: 492, endPoint x: 260, endPoint y: 445, distance: 47.8
click at [260, 445] on div "[PERSON_NAME], TK05, 02:00 PM-02:30 PM, Hair - Haircut (Women) ALINO, TK03, 06:…" at bounding box center [273, 114] width 106 height 1112
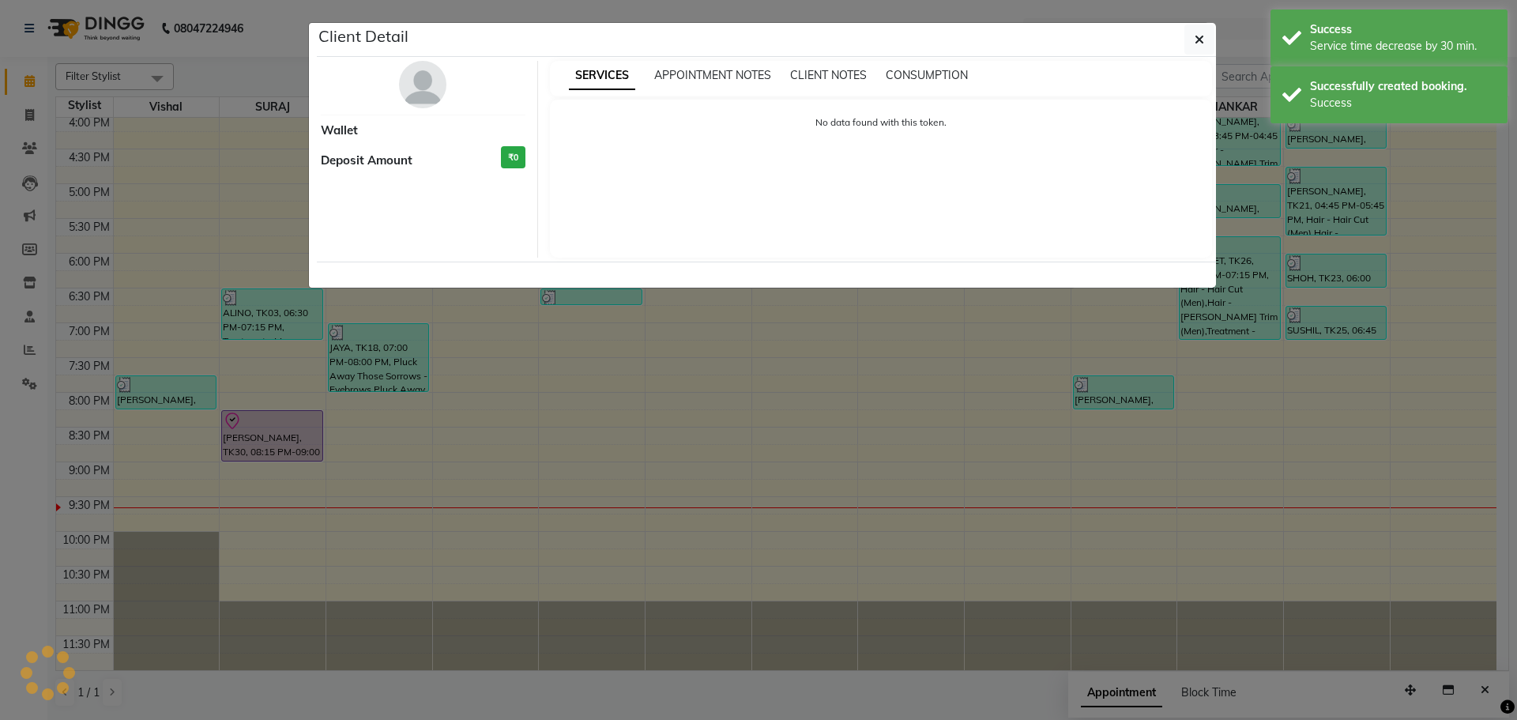
select select "8"
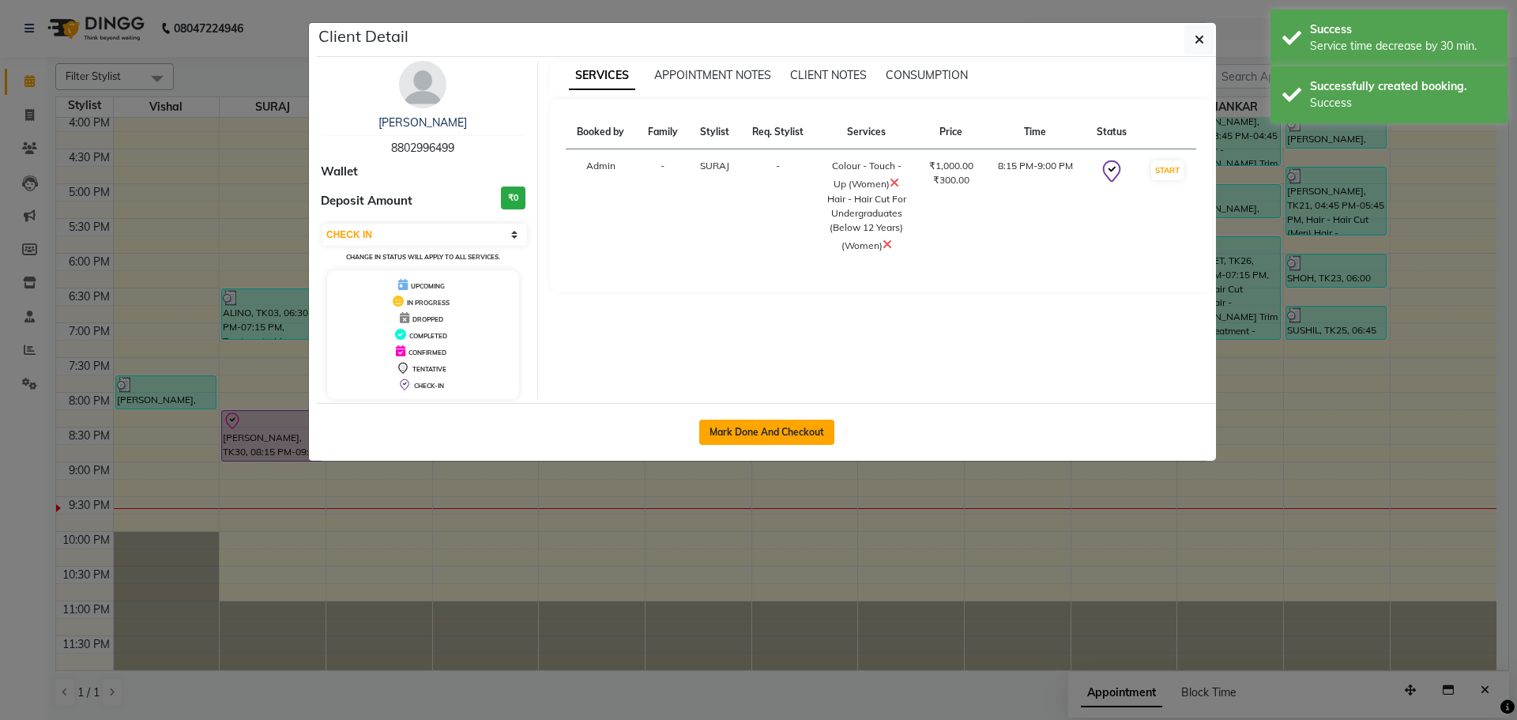
click at [761, 431] on button "Mark Done And Checkout" at bounding box center [766, 431] width 135 height 25
select select "service"
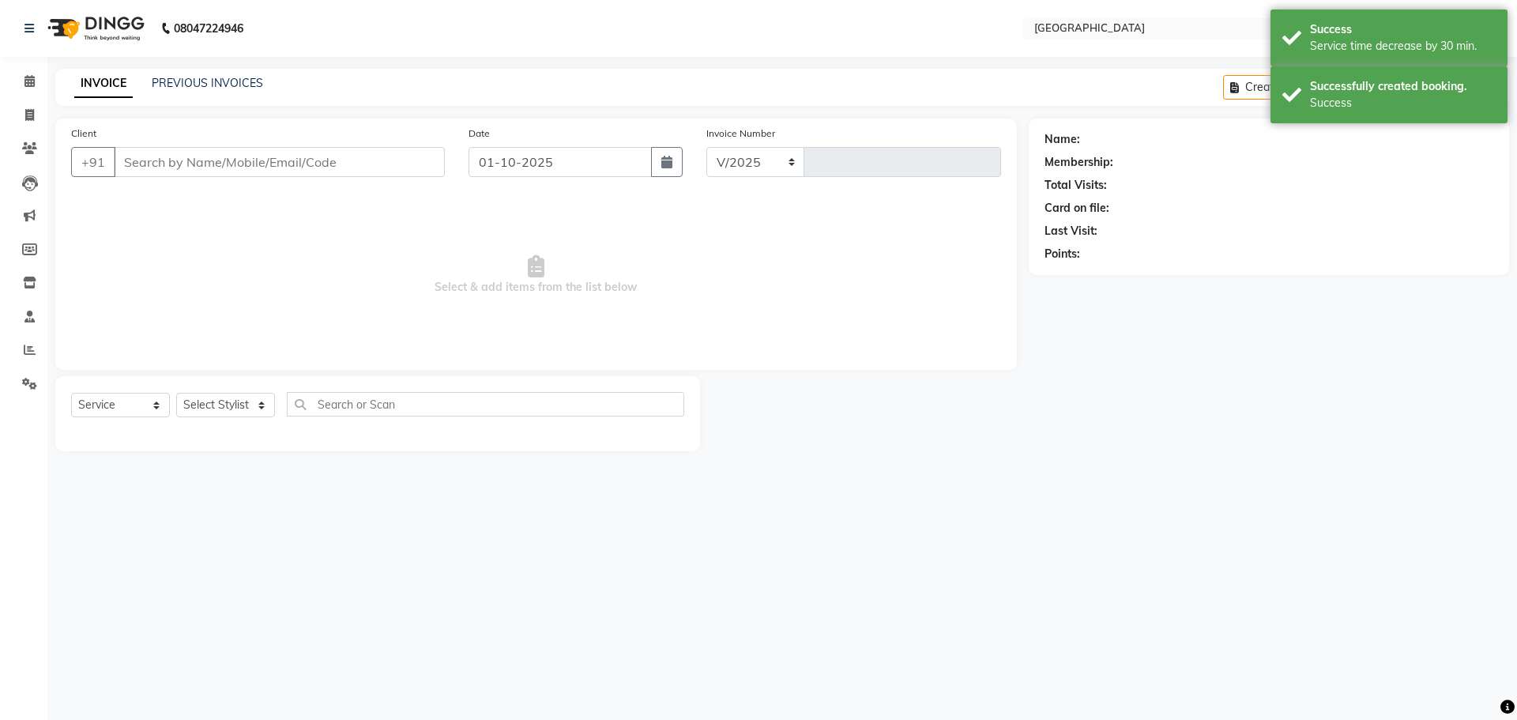
select select "508"
type input "5779"
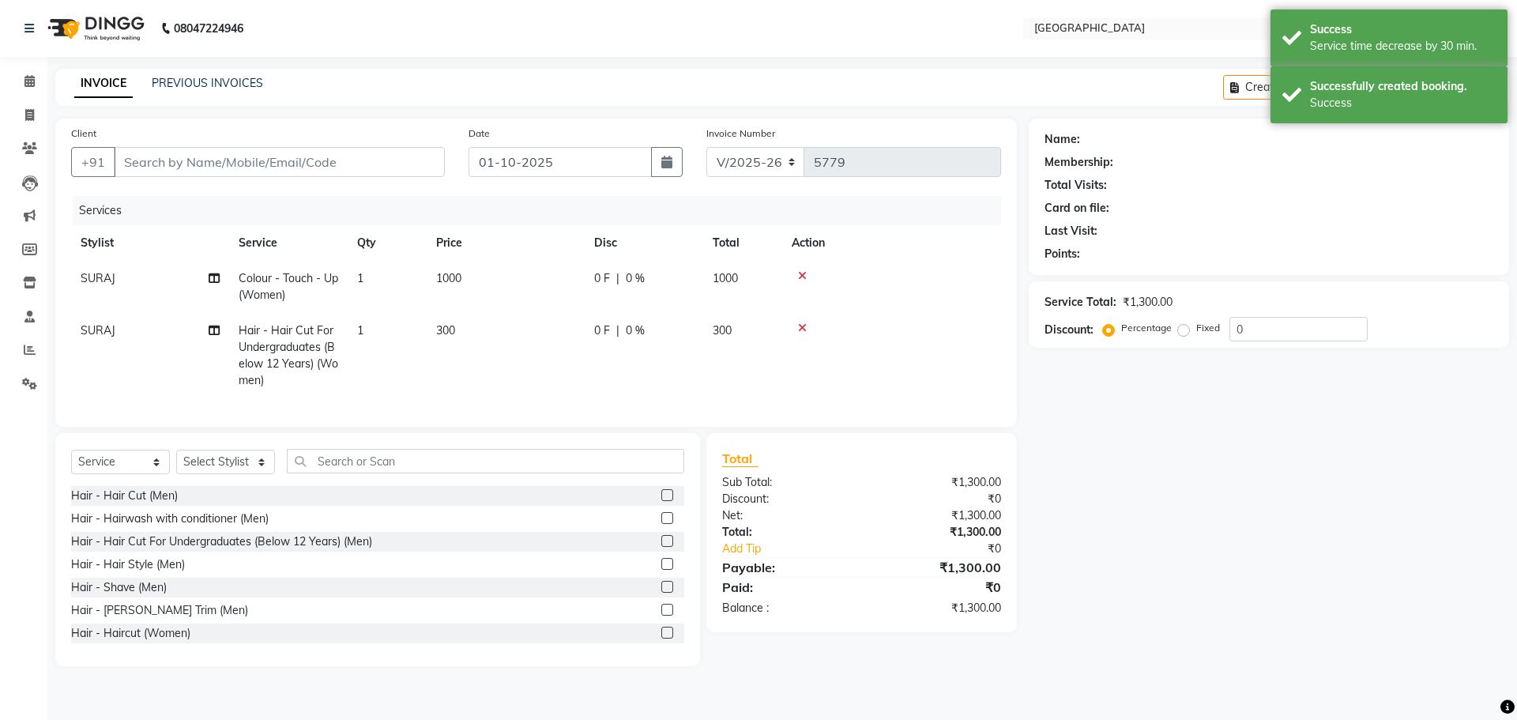
type input "8802996499"
select select "72805"
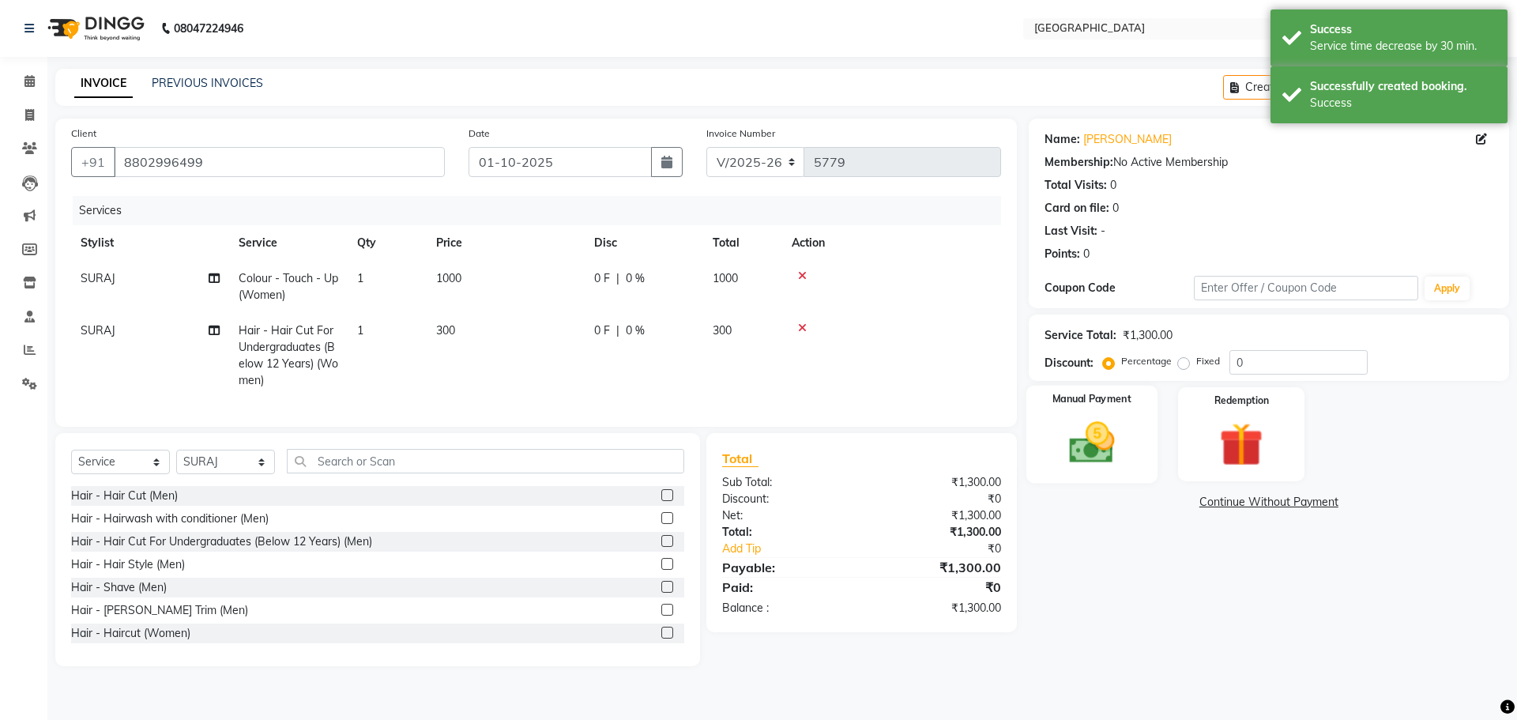
click at [1084, 438] on img at bounding box center [1091, 442] width 73 height 52
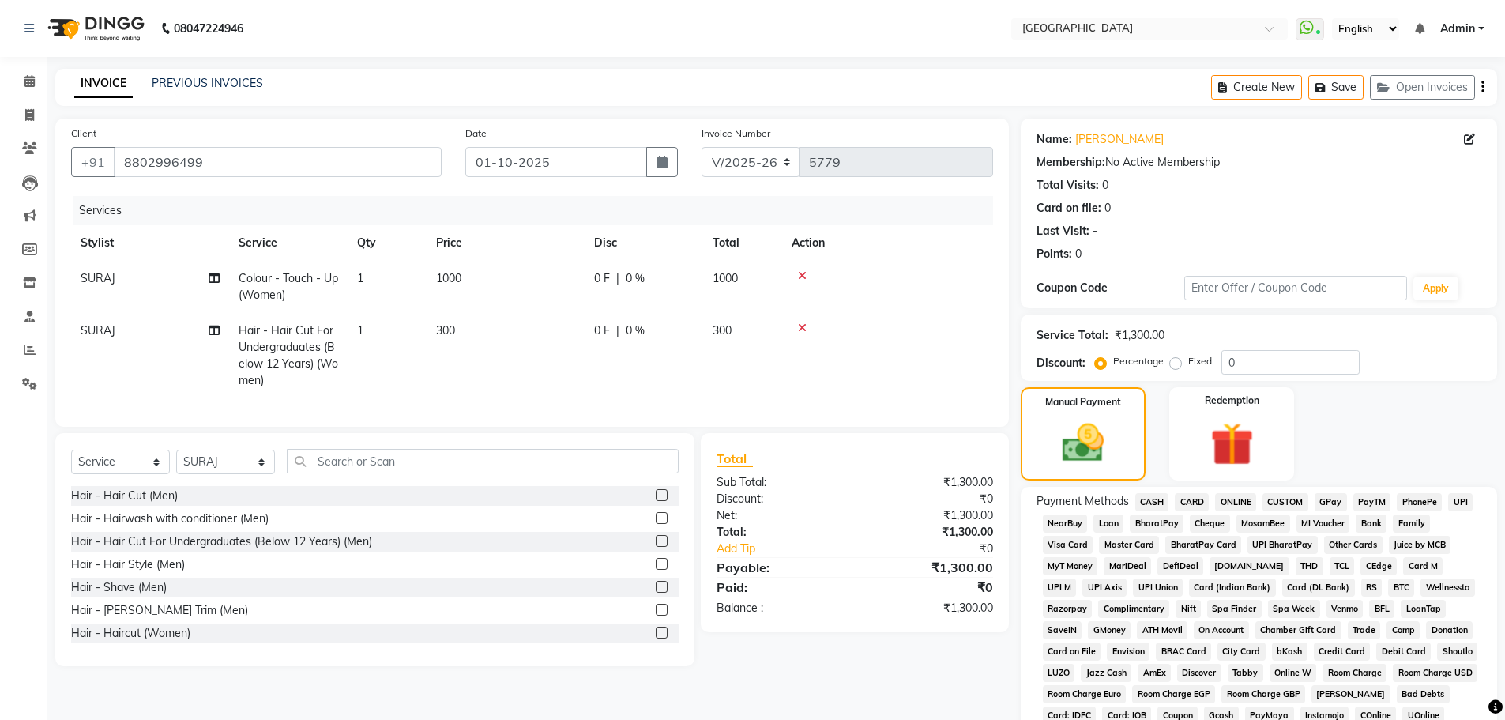
scroll to position [237, 0]
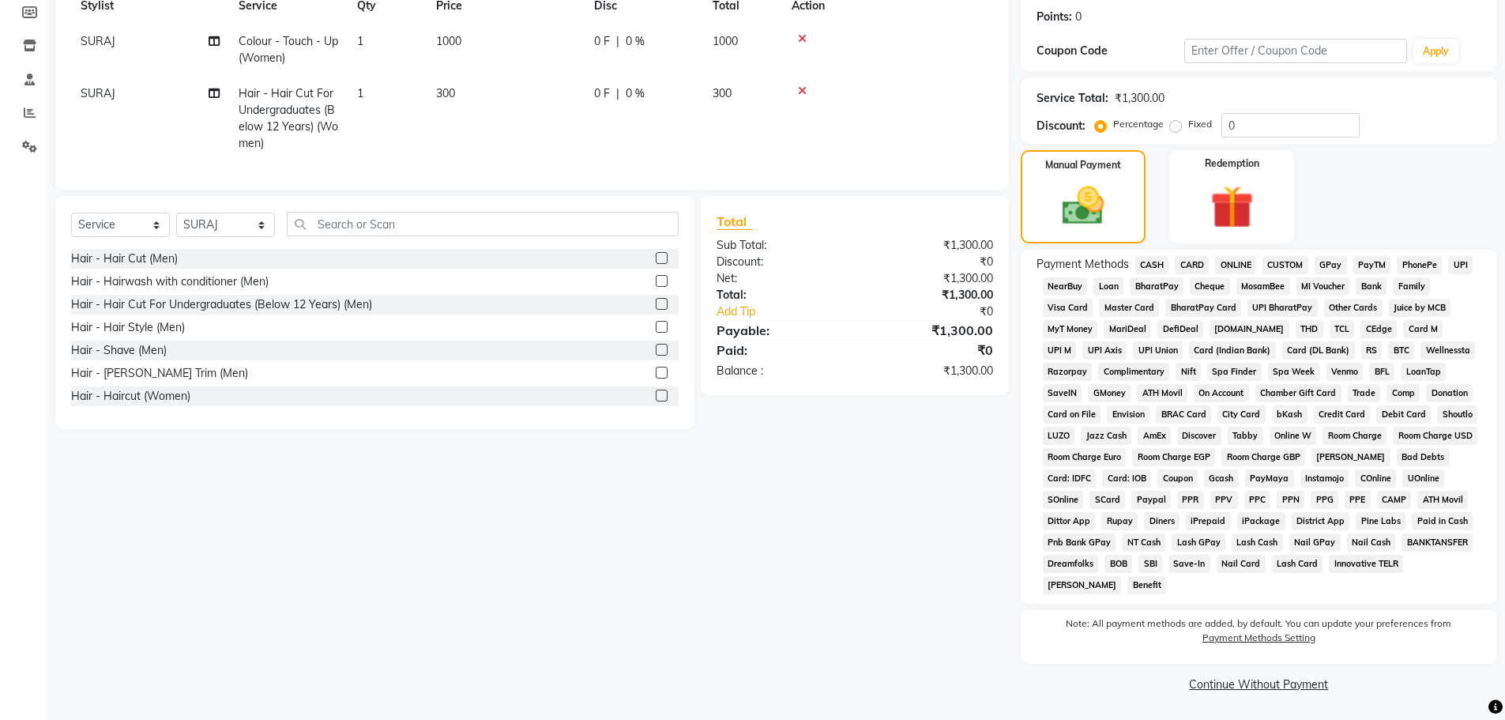
click at [1201, 263] on span "CARD" at bounding box center [1192, 265] width 34 height 18
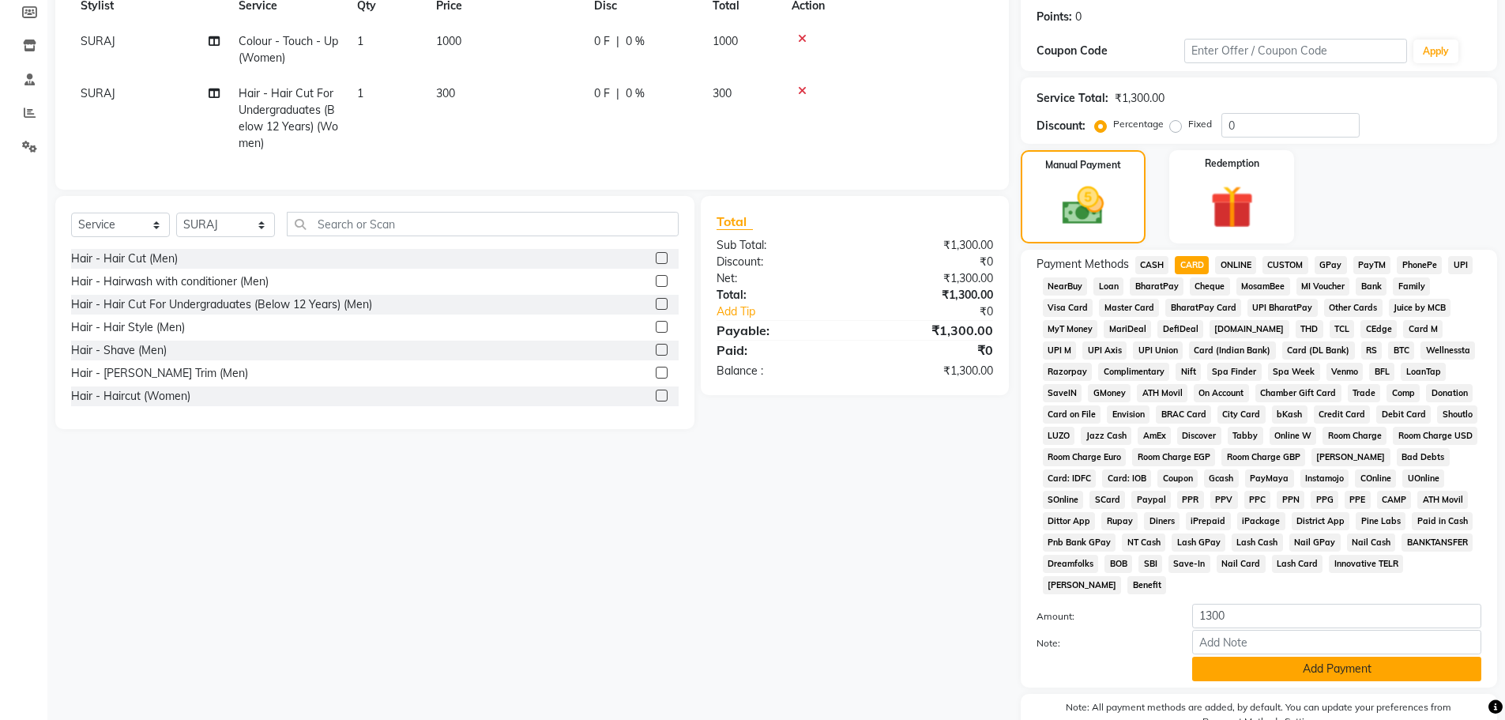
scroll to position [321, 0]
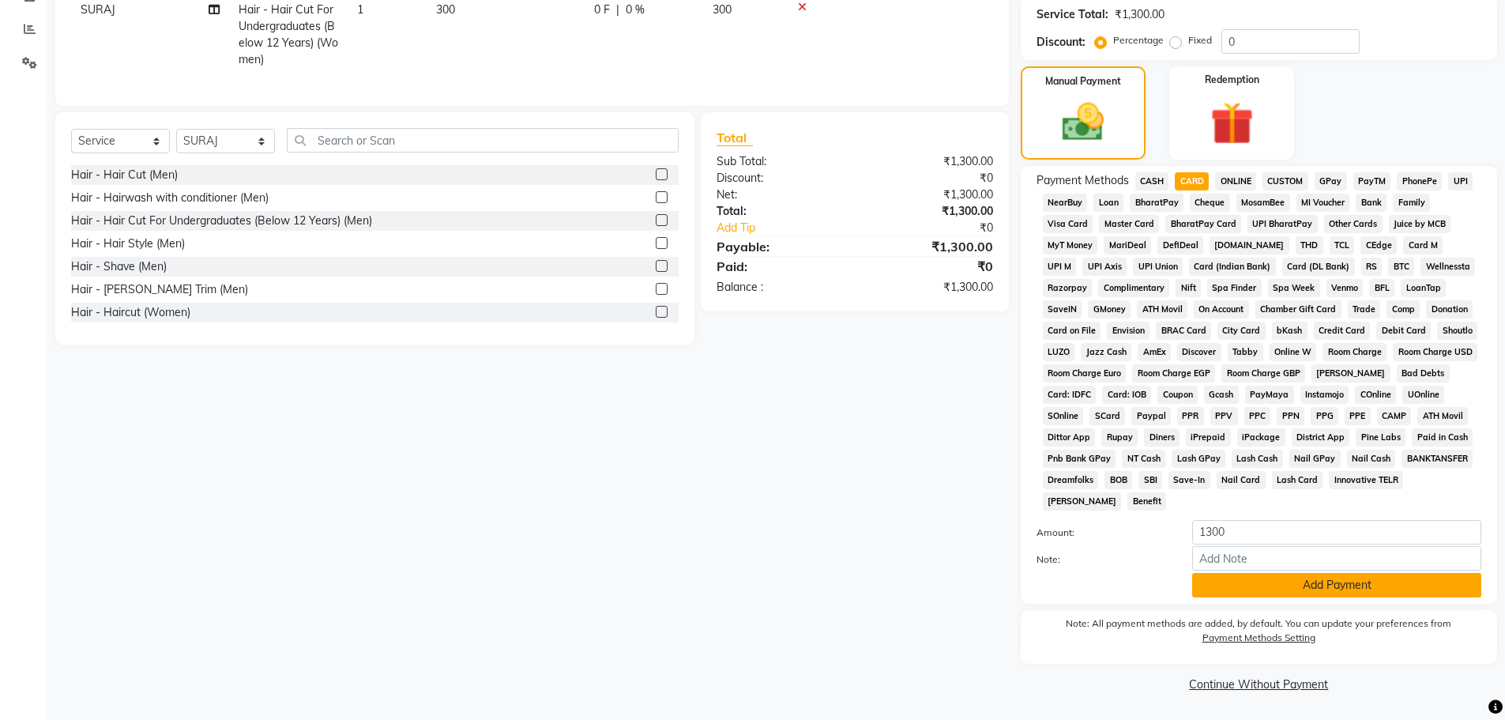
click at [1307, 590] on button "Add Payment" at bounding box center [1336, 585] width 289 height 24
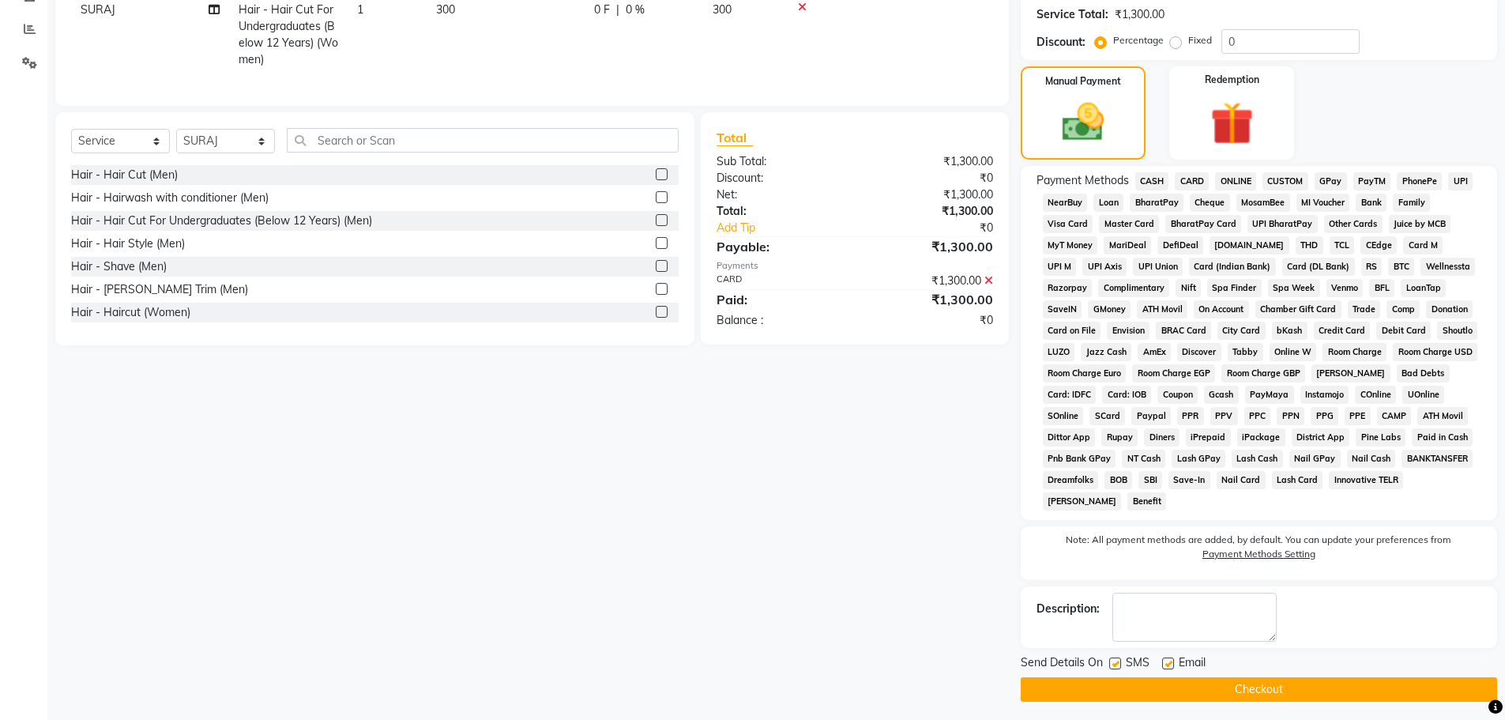
click at [1258, 682] on button "Checkout" at bounding box center [1259, 689] width 476 height 24
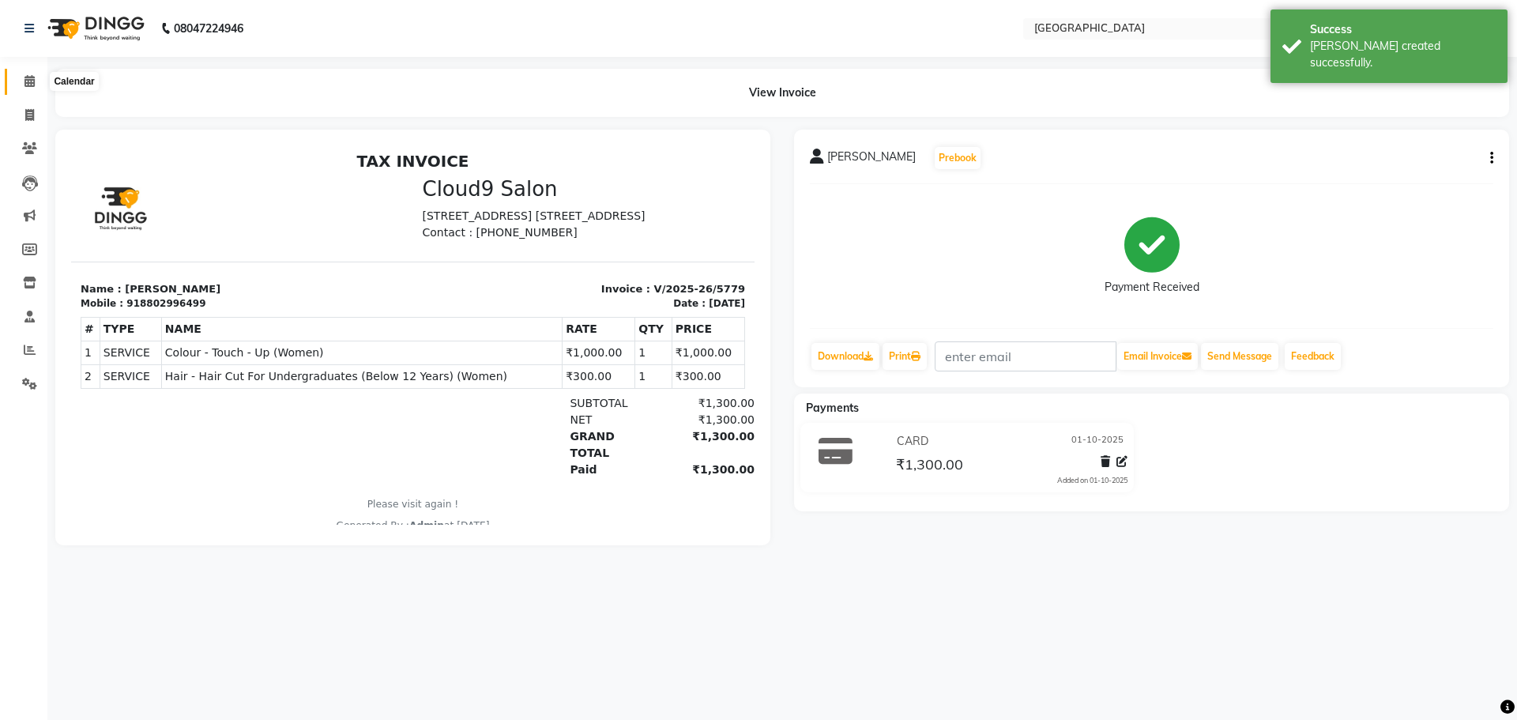
click at [30, 81] on icon at bounding box center [29, 81] width 10 height 12
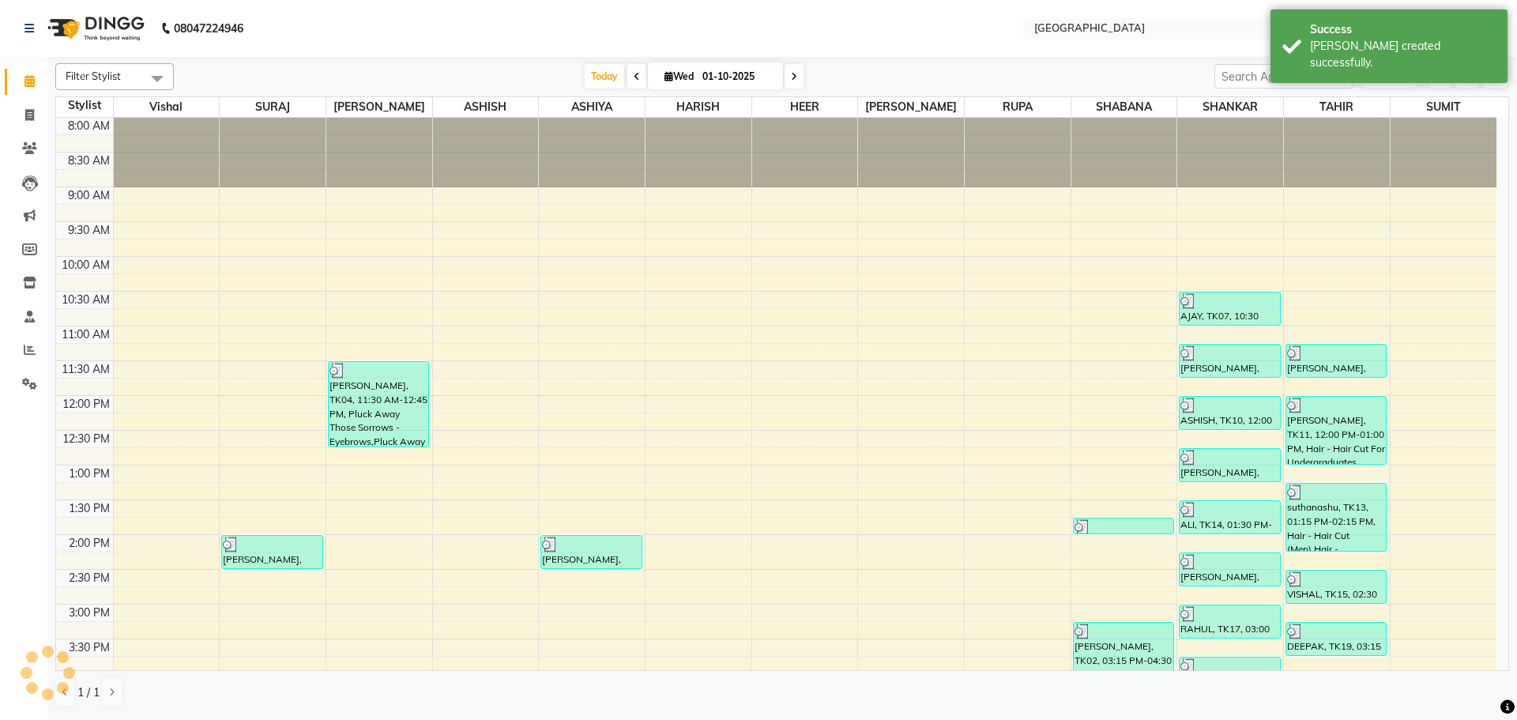
scroll to position [529, 0]
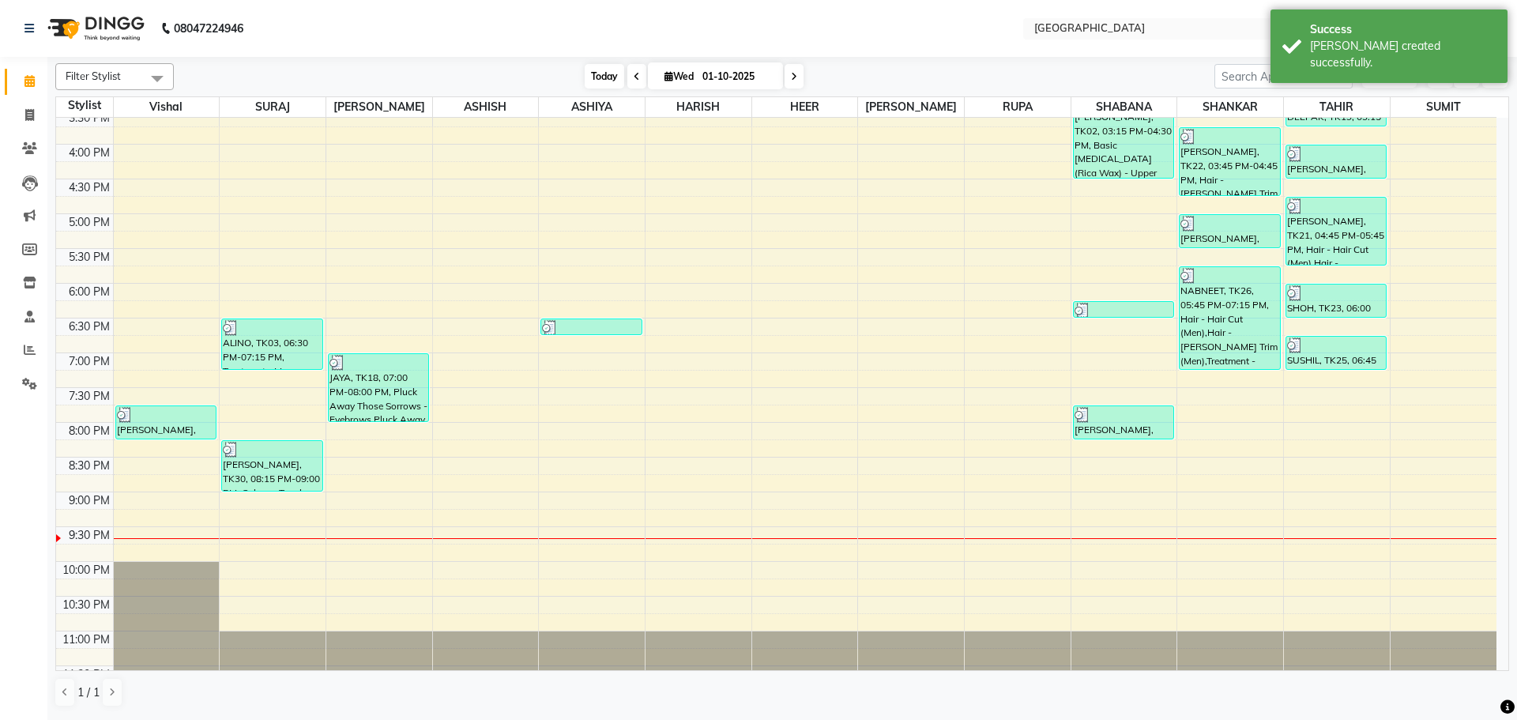
click at [596, 81] on span "Today" at bounding box center [604, 76] width 39 height 24
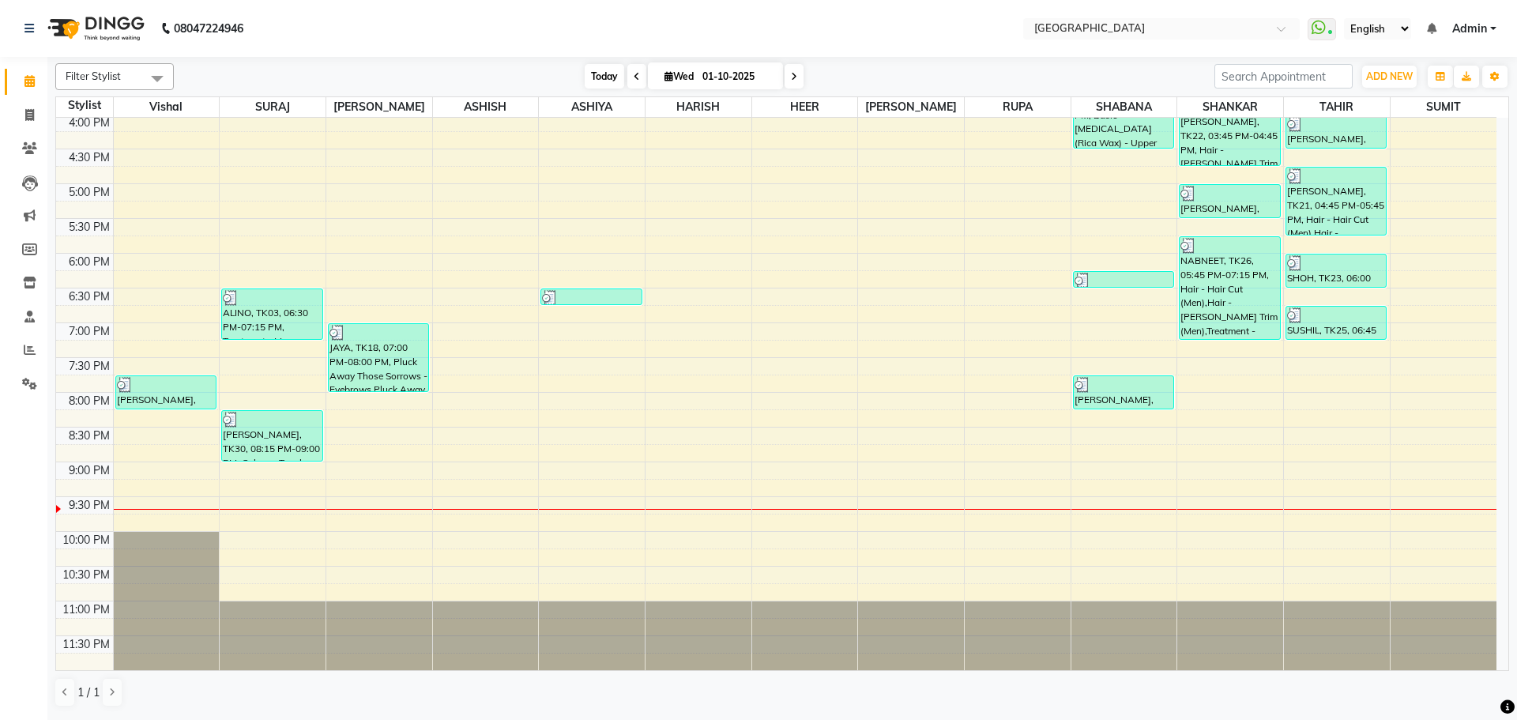
click at [601, 71] on span "Today" at bounding box center [604, 76] width 39 height 24
drag, startPoint x: 29, startPoint y: 84, endPoint x: 73, endPoint y: 23, distance: 75.2
click at [29, 84] on icon at bounding box center [29, 81] width 10 height 12
click at [596, 73] on span "Today" at bounding box center [604, 76] width 39 height 24
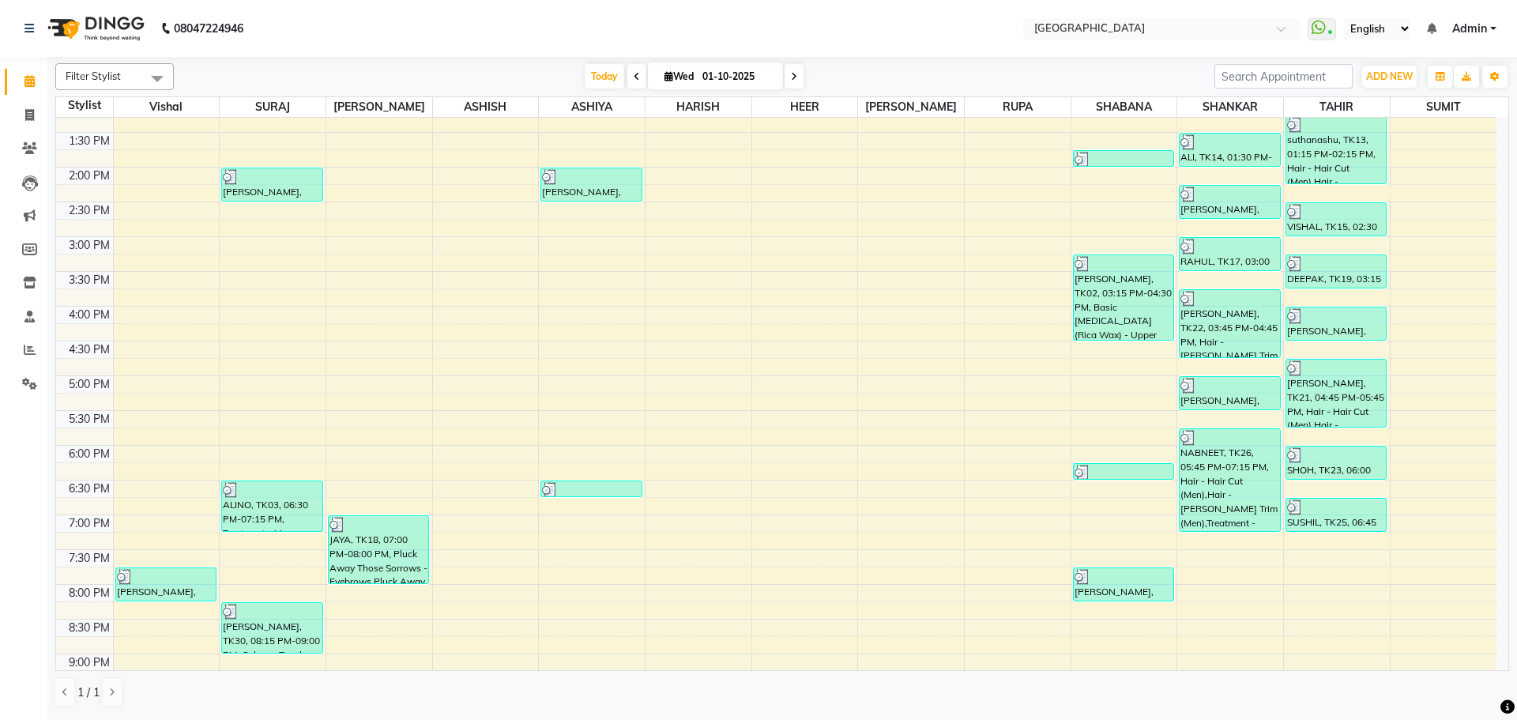
scroll to position [480, 0]
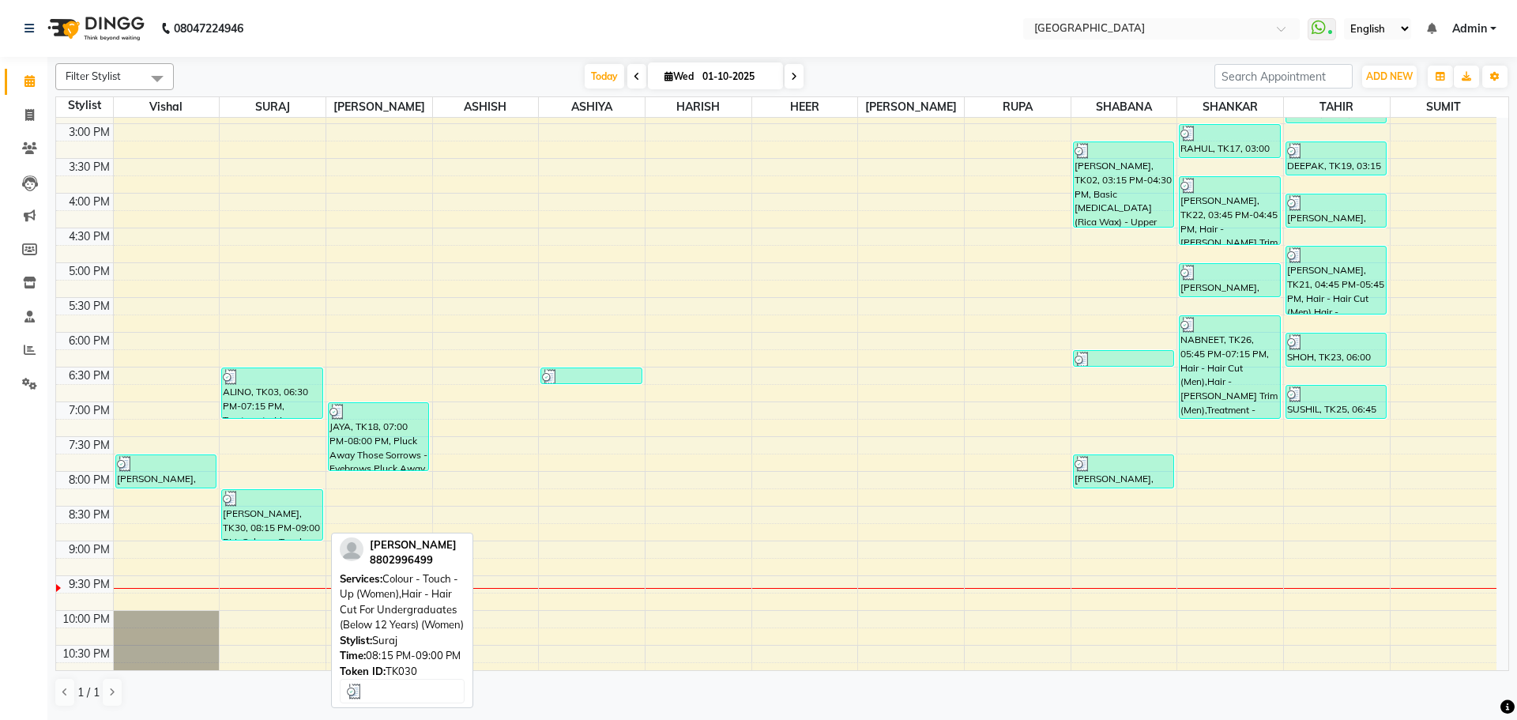
click at [271, 523] on div "[PERSON_NAME], TK30, 08:15 PM-09:00 PM, Colour - Touch - Up (Women),Hair - Hair…" at bounding box center [272, 515] width 100 height 50
select select "3"
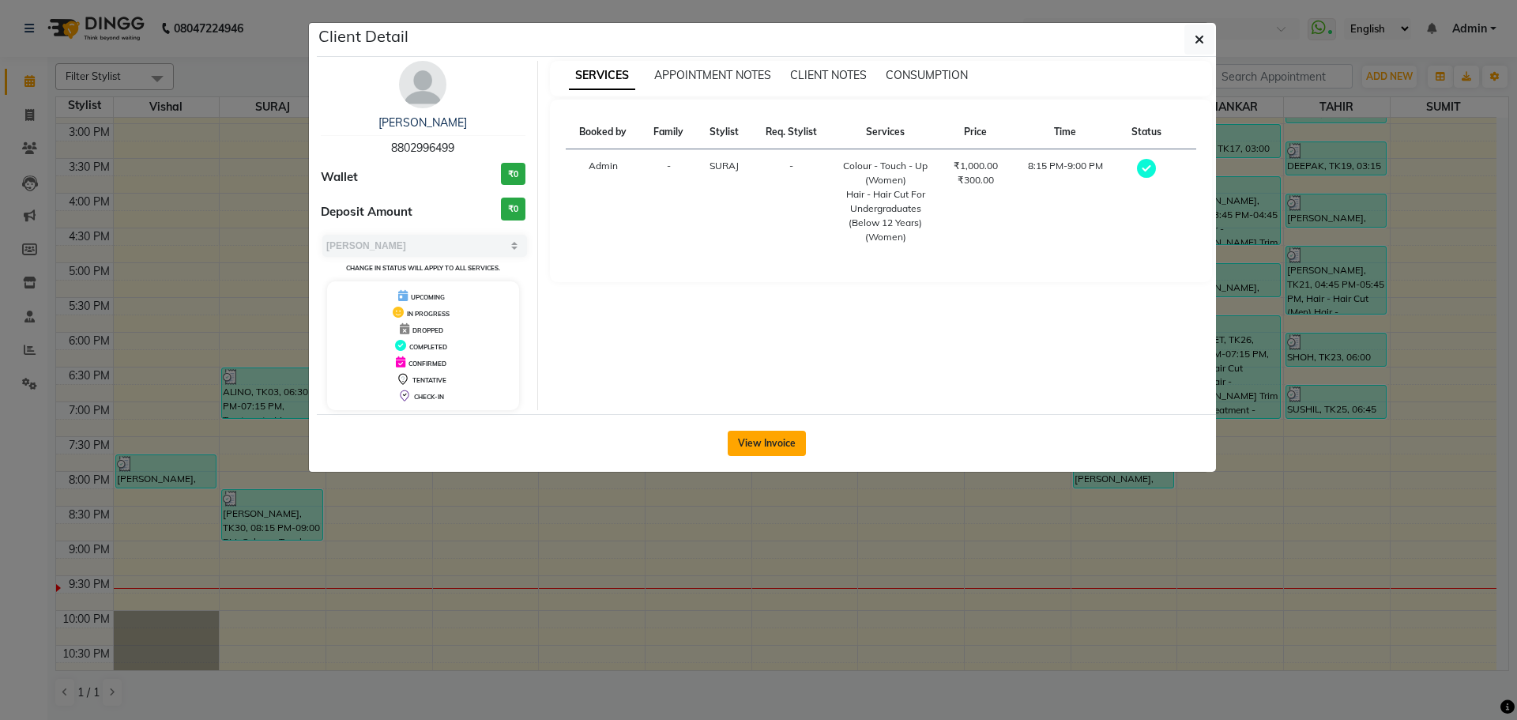
click at [772, 434] on button "View Invoice" at bounding box center [767, 443] width 78 height 25
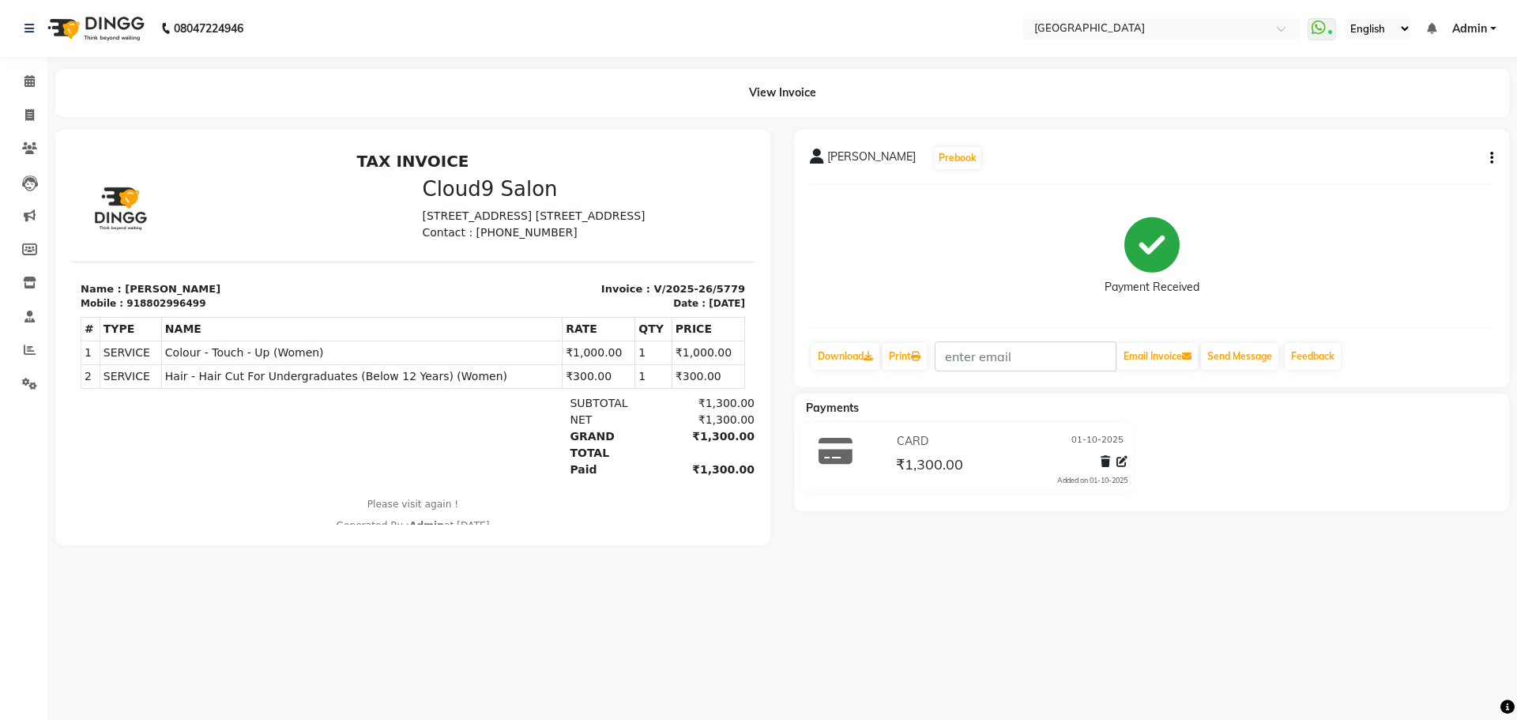
click at [1488, 161] on button "button" at bounding box center [1488, 158] width 9 height 17
click at [1393, 156] on div "Edit Item Staff" at bounding box center [1413, 159] width 108 height 20
select select
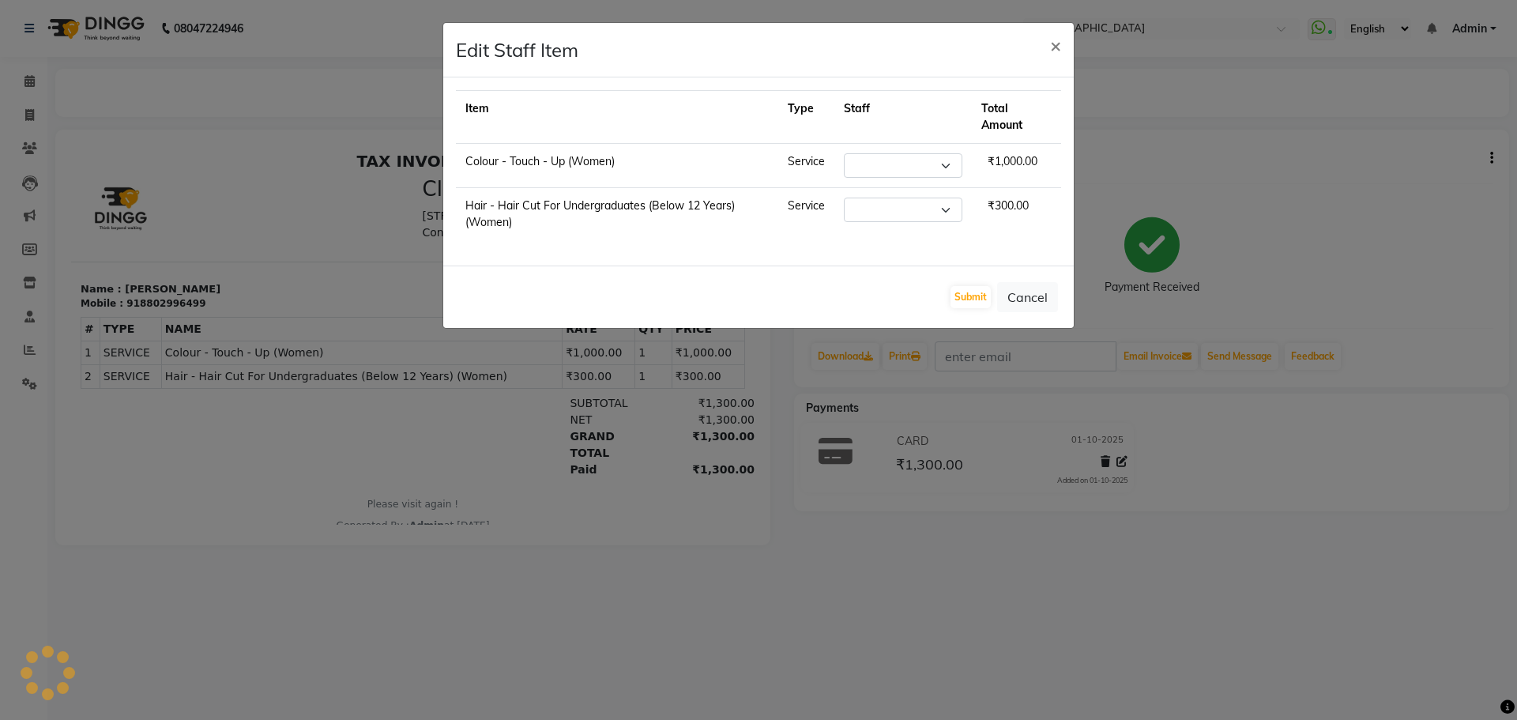
select select "72805"
drag, startPoint x: 944, startPoint y: 209, endPoint x: 945, endPoint y: 220, distance: 11.9
click at [944, 209] on select "Select [PERSON_NAME] ASHIYA [PERSON_NAME] [PERSON_NAME] [PERSON_NAME] [PERSON_N…" at bounding box center [903, 209] width 118 height 24
select select "78105"
click at [844, 197] on select "Select [PERSON_NAME] ASHIYA [PERSON_NAME] [PERSON_NAME] [PERSON_NAME] [PERSON_N…" at bounding box center [903, 209] width 118 height 24
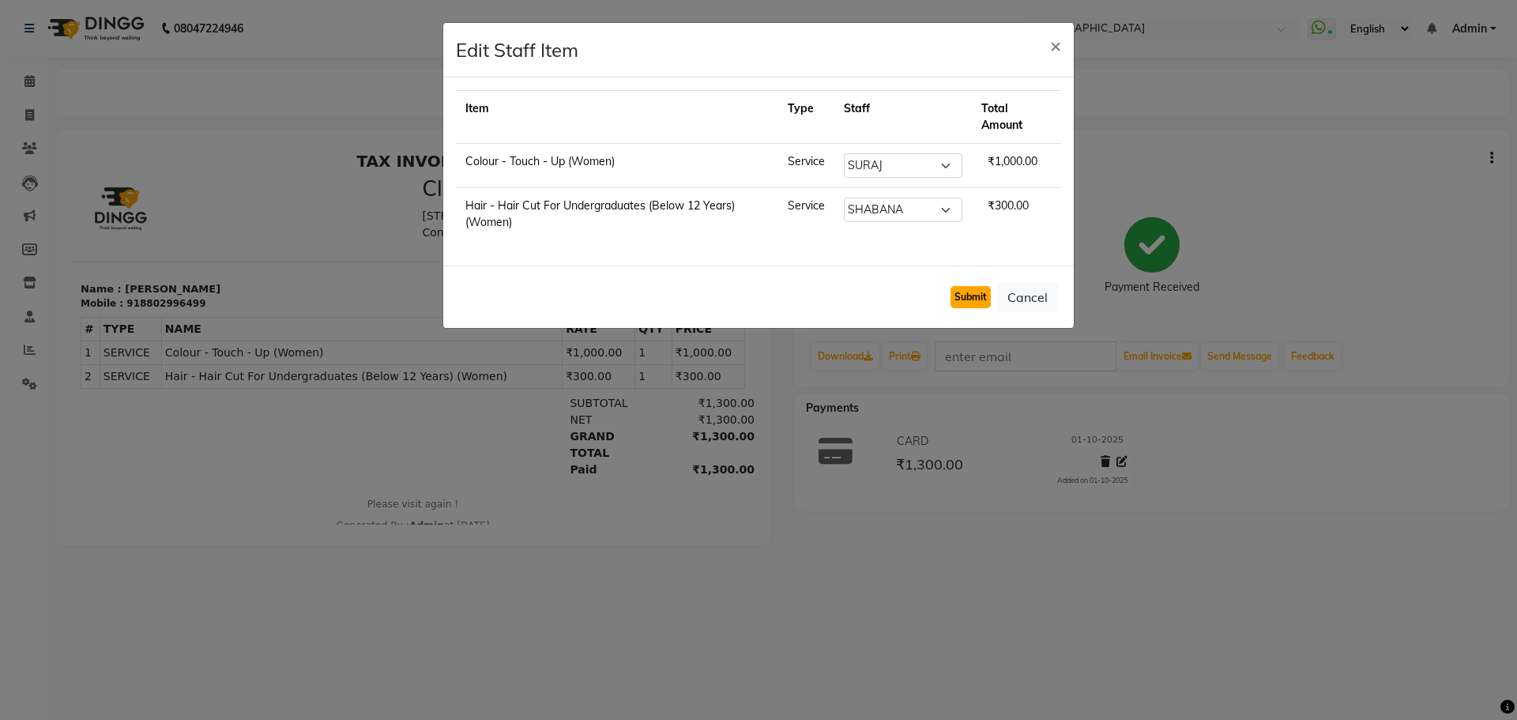
click at [964, 301] on button "Submit" at bounding box center [970, 297] width 40 height 22
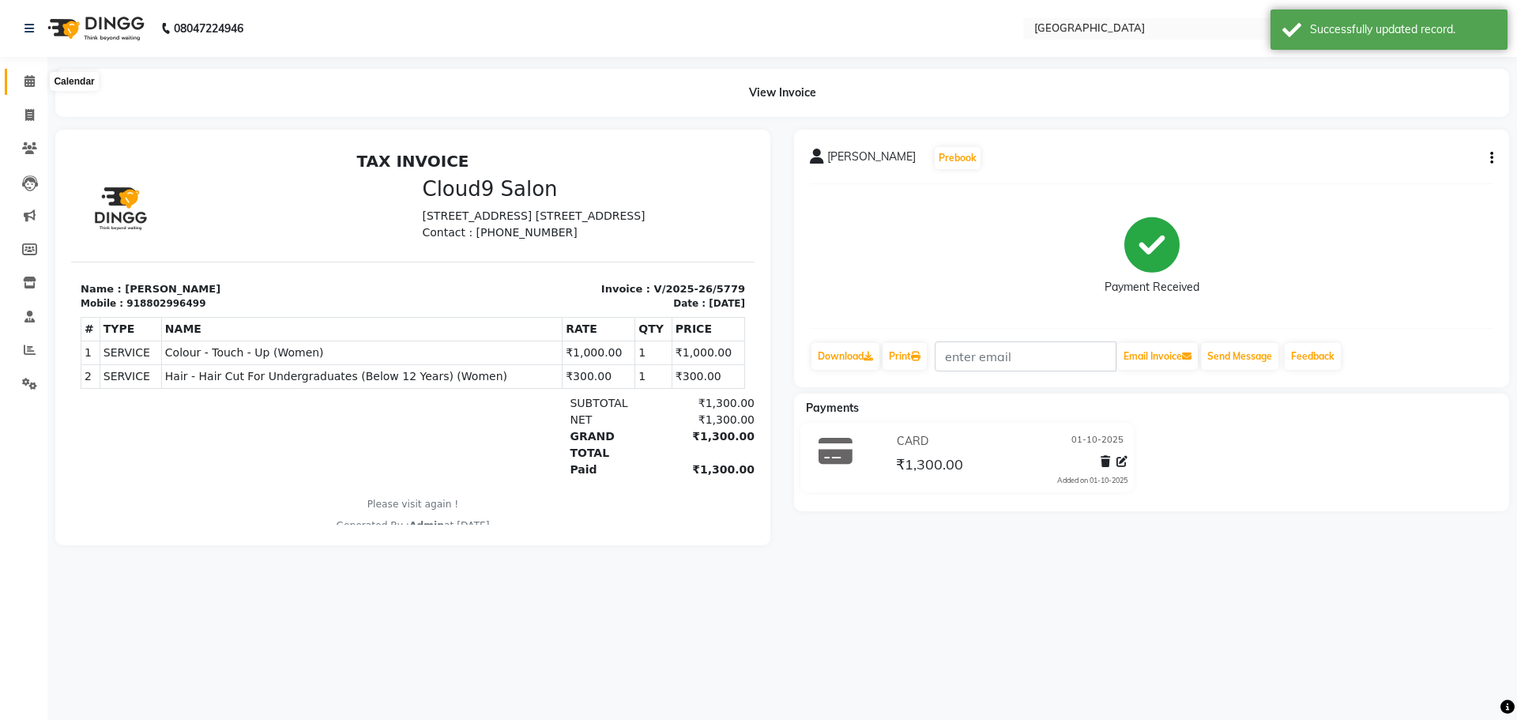
click at [28, 81] on icon at bounding box center [29, 81] width 10 height 12
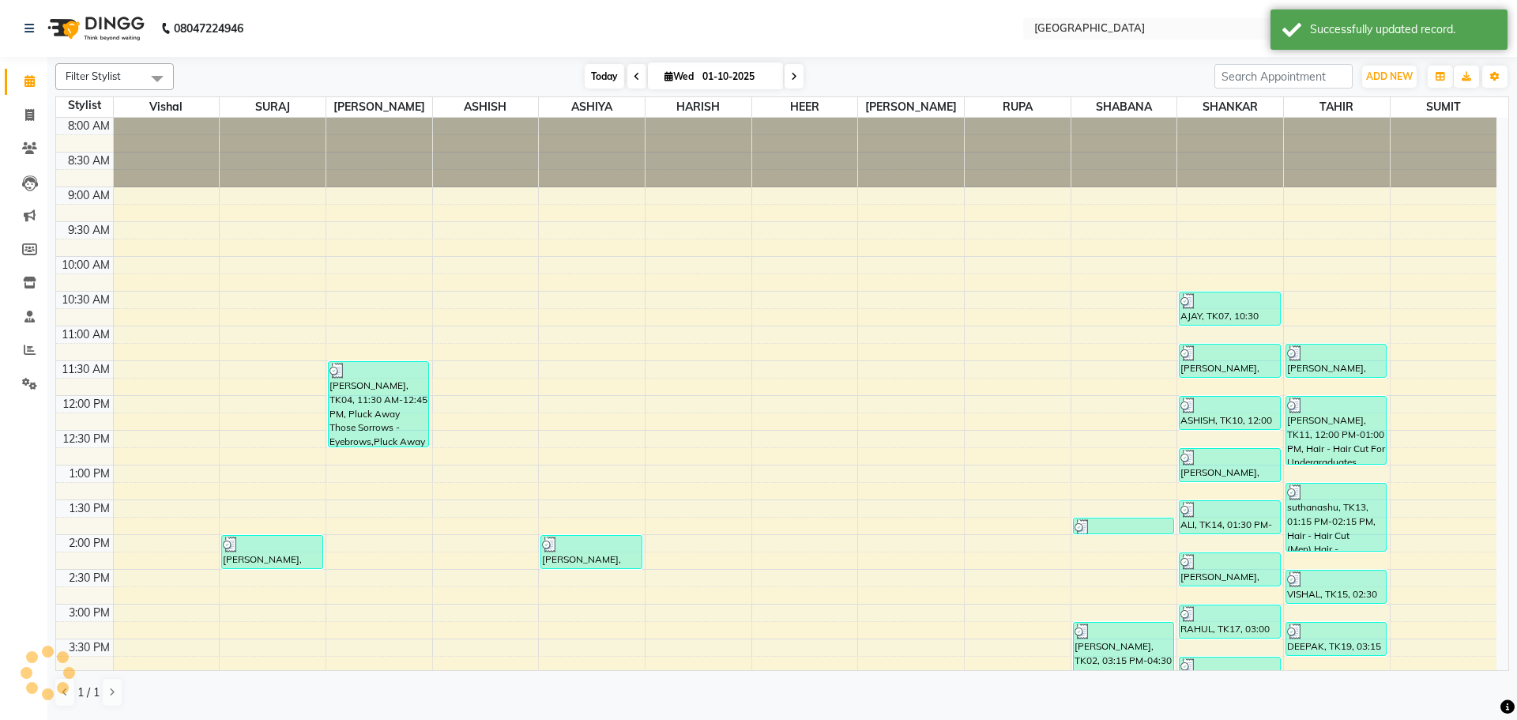
click at [600, 76] on span "Today" at bounding box center [604, 76] width 39 height 24
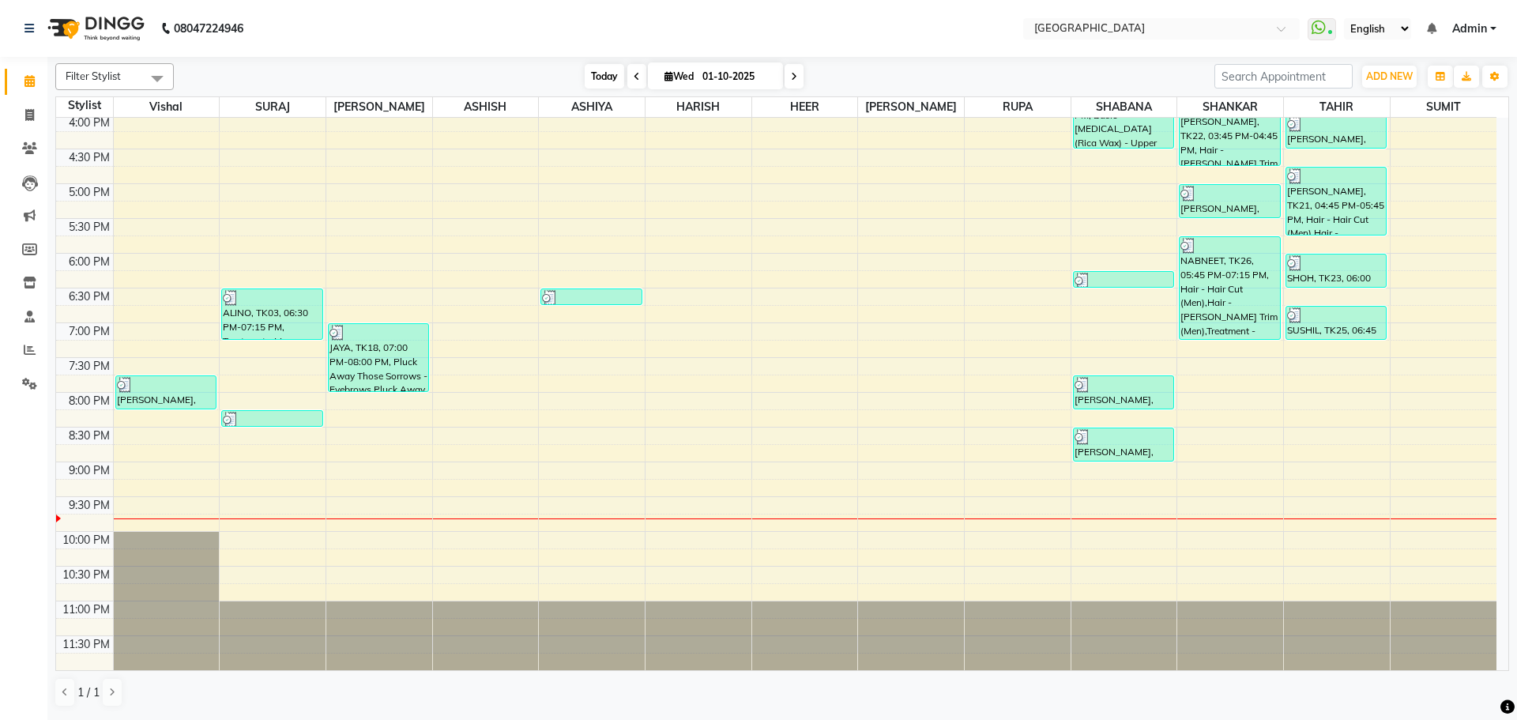
click at [596, 80] on span "Today" at bounding box center [604, 76] width 39 height 24
click at [264, 444] on div "8:00 AM 8:30 AM 9:00 AM 9:30 AM 10:00 AM 10:30 AM 11:00 AM 11:30 AM 12:00 PM 12…" at bounding box center [776, 114] width 1440 height 1112
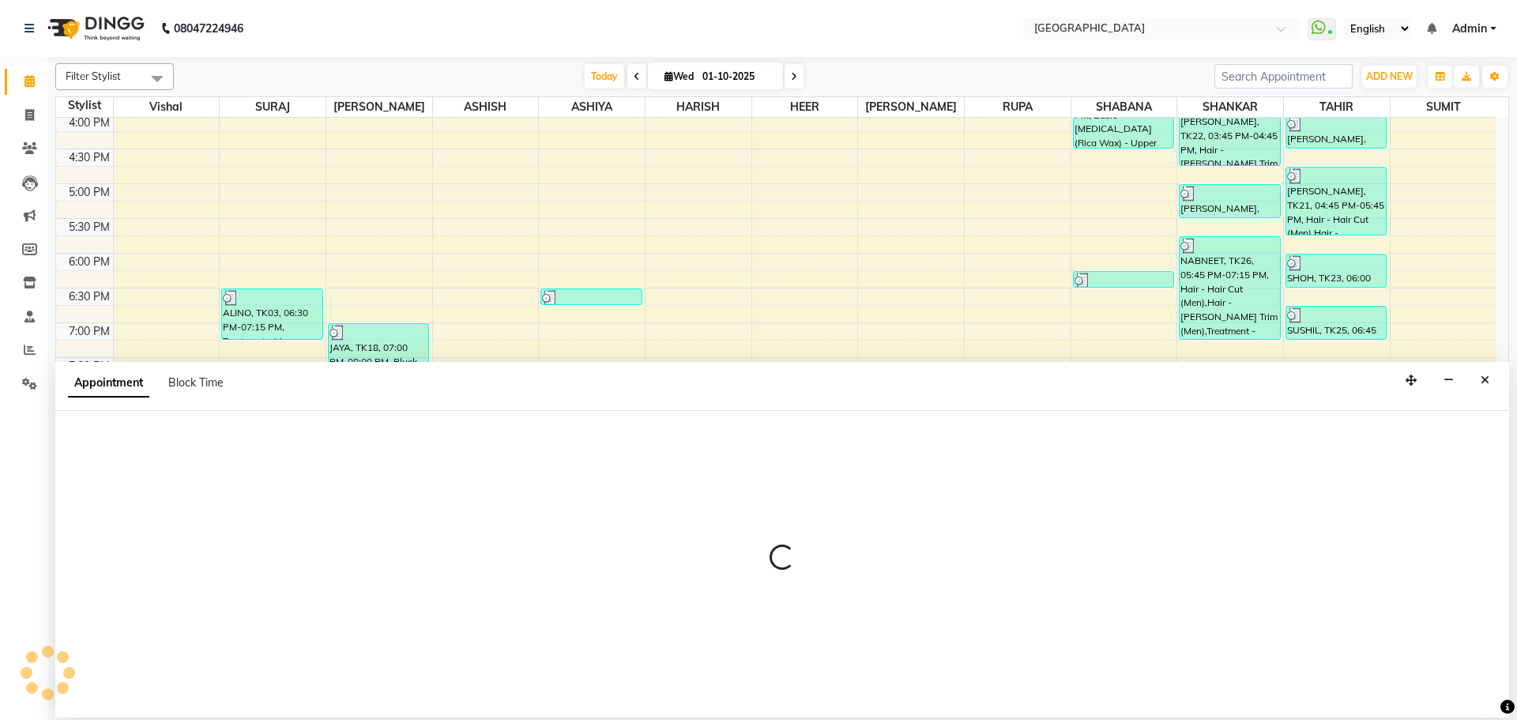
select select "72805"
select select "1230"
select select "tentative"
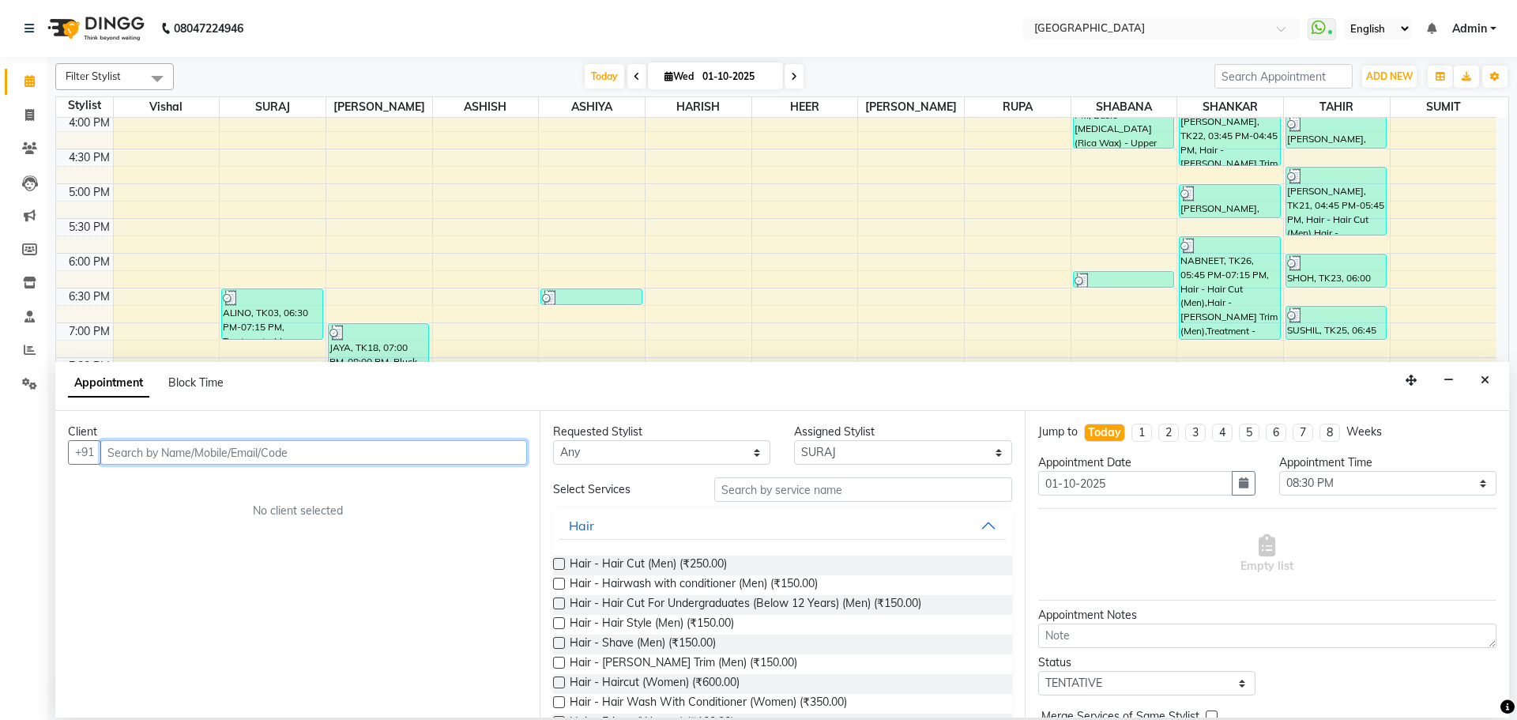
click at [435, 450] on input "text" at bounding box center [313, 452] width 427 height 24
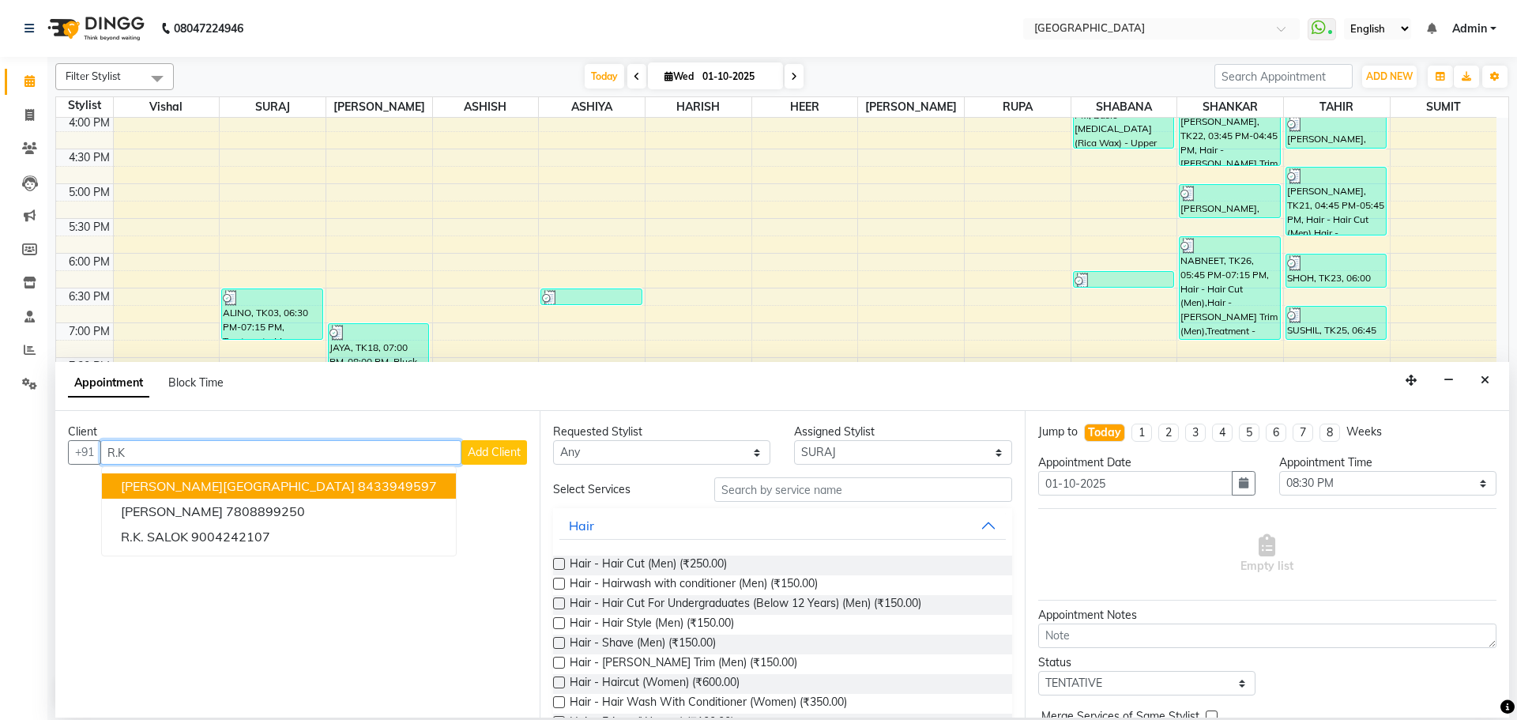
click at [190, 493] on span "[PERSON_NAME][GEOGRAPHIC_DATA]" at bounding box center [238, 486] width 234 height 16
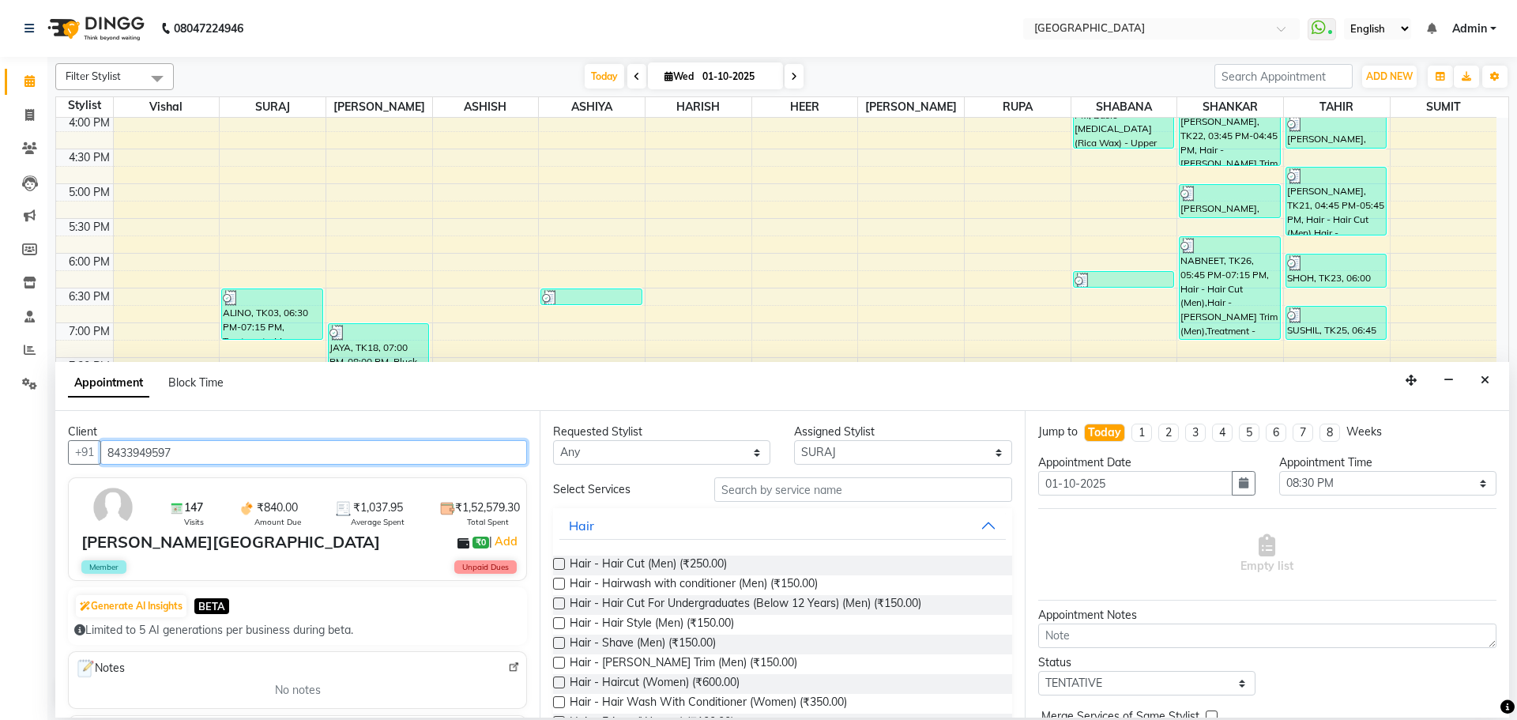
type input "8433949597"
click at [743, 497] on input "text" at bounding box center [863, 489] width 298 height 24
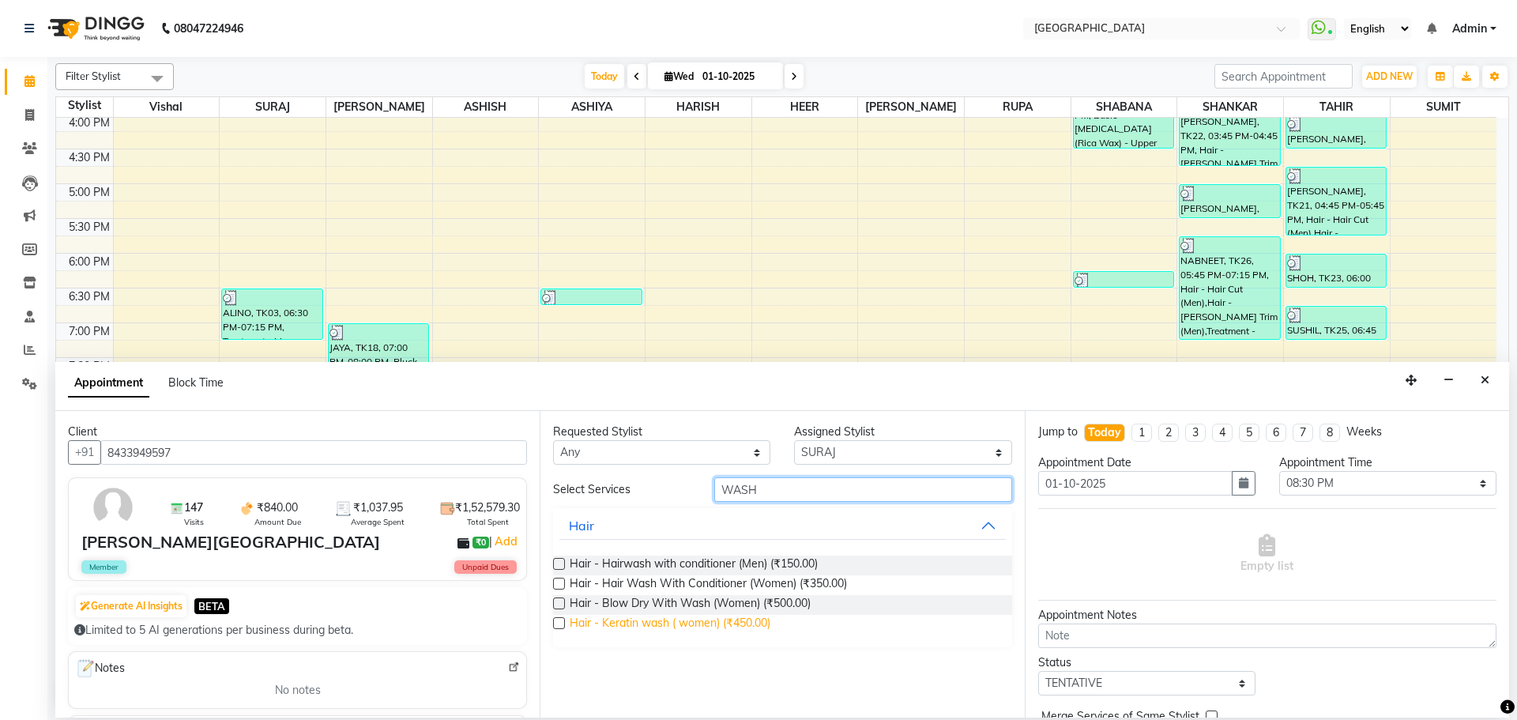
type input "WASH"
click at [735, 619] on span "Hair - Keratin wash ( women) (₹450.00)" at bounding box center [670, 625] width 201 height 20
checkbox input "false"
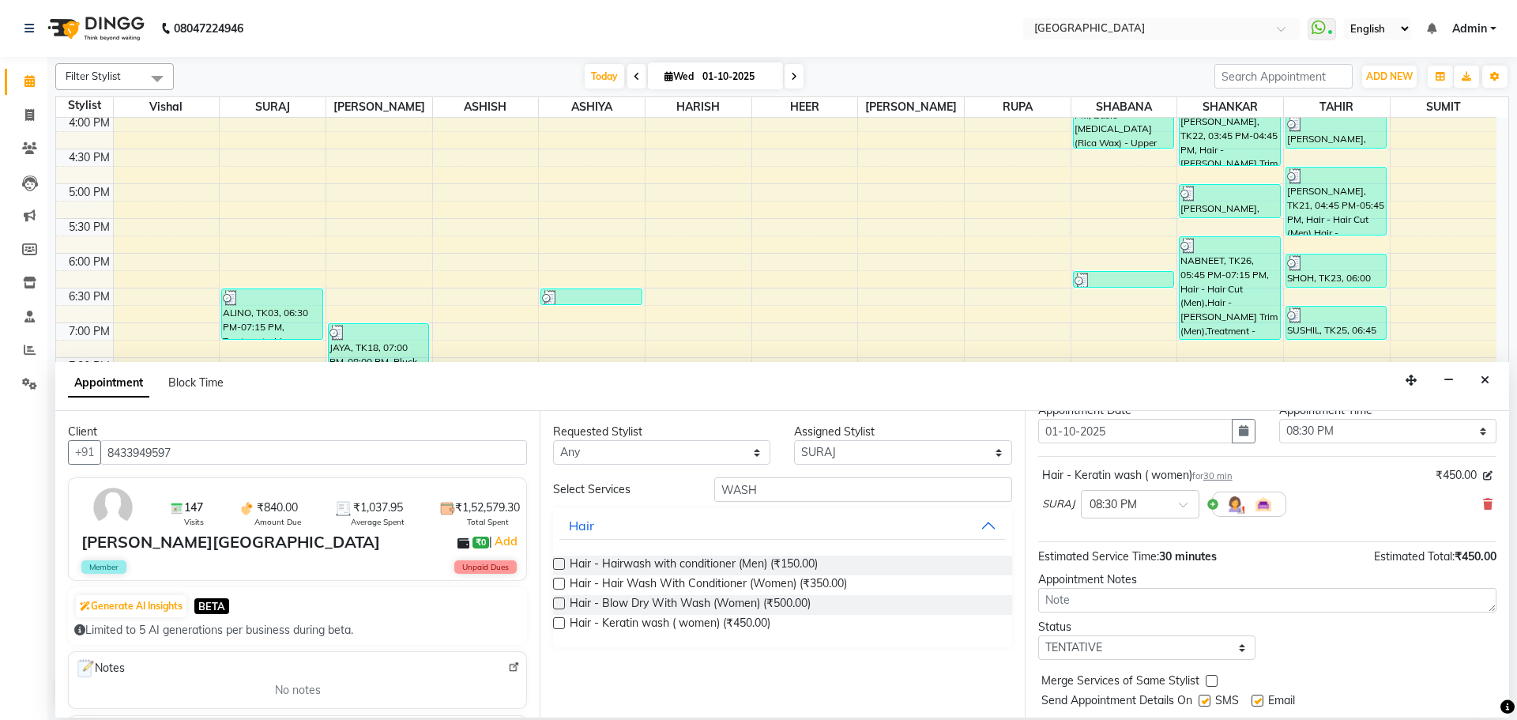
scroll to position [94, 0]
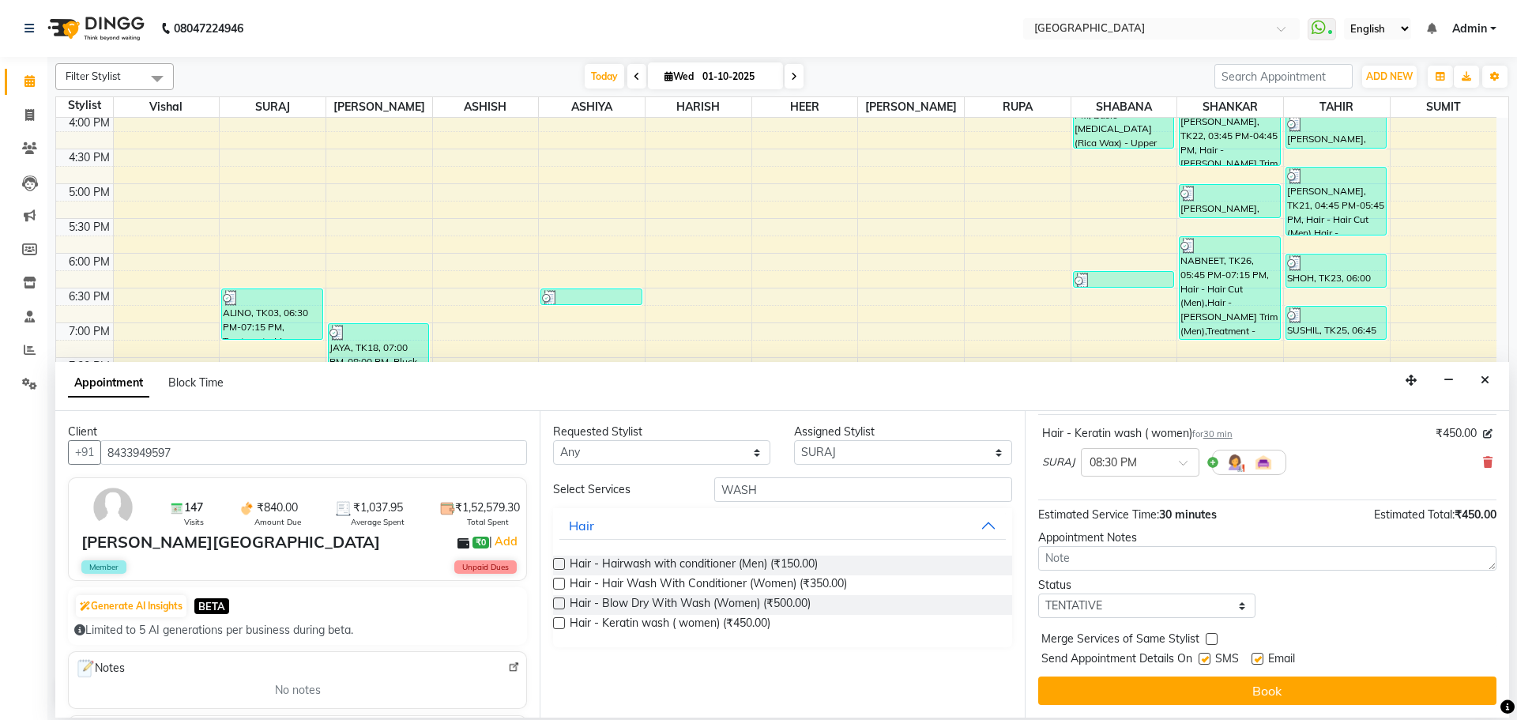
click at [1211, 638] on label at bounding box center [1212, 639] width 12 height 12
click at [1211, 638] on input "checkbox" at bounding box center [1211, 640] width 10 height 10
checkbox input "true"
click at [1213, 607] on select "Select TENTATIVE CONFIRM CHECK-IN UPCOMING" at bounding box center [1146, 605] width 217 height 24
select select "check-in"
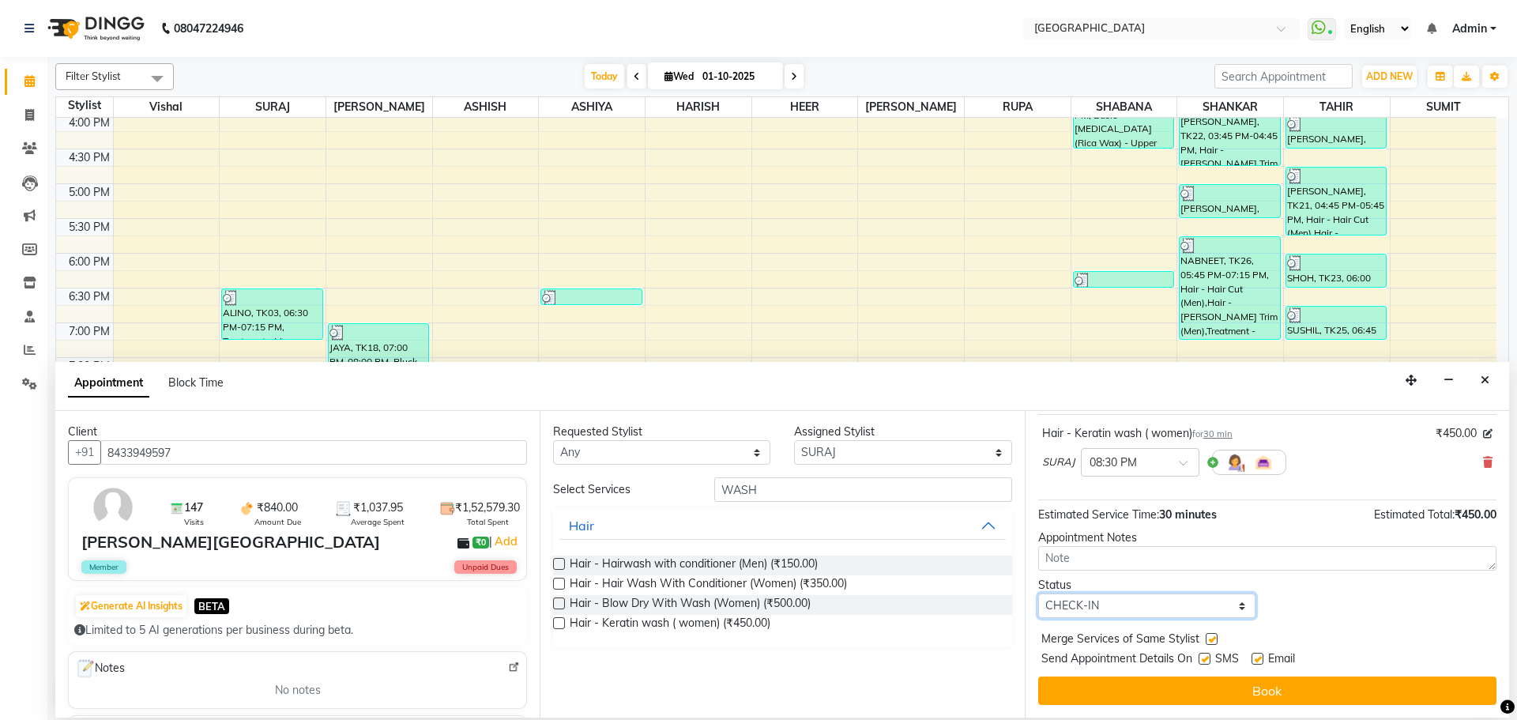
click at [1038, 593] on select "Select TENTATIVE CONFIRM CHECK-IN UPCOMING" at bounding box center [1146, 605] width 217 height 24
click at [774, 495] on input "WASH" at bounding box center [863, 489] width 298 height 24
type input "W"
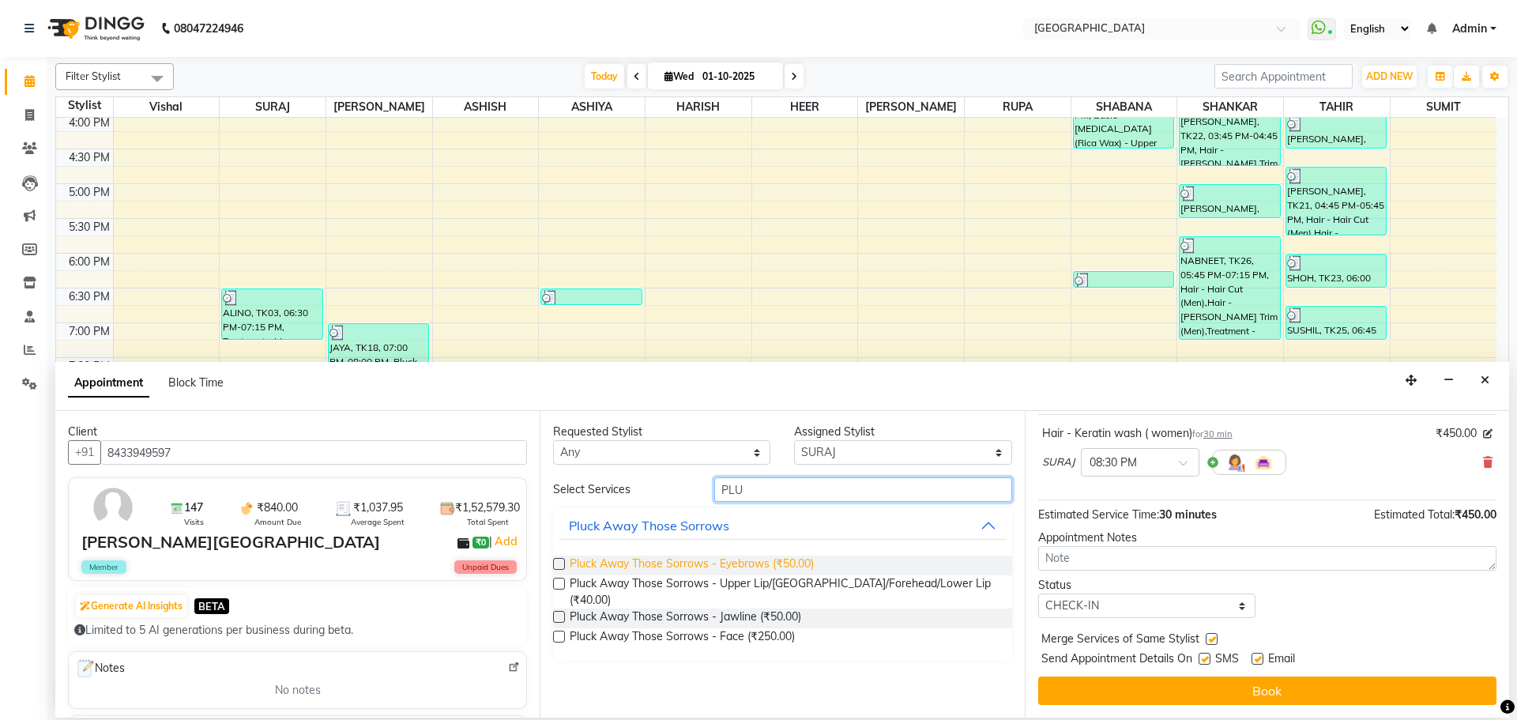
type input "PLU"
click at [809, 562] on span "Pluck Away Those Sorrows - Eyebrows (₹50.00)" at bounding box center [692, 565] width 244 height 20
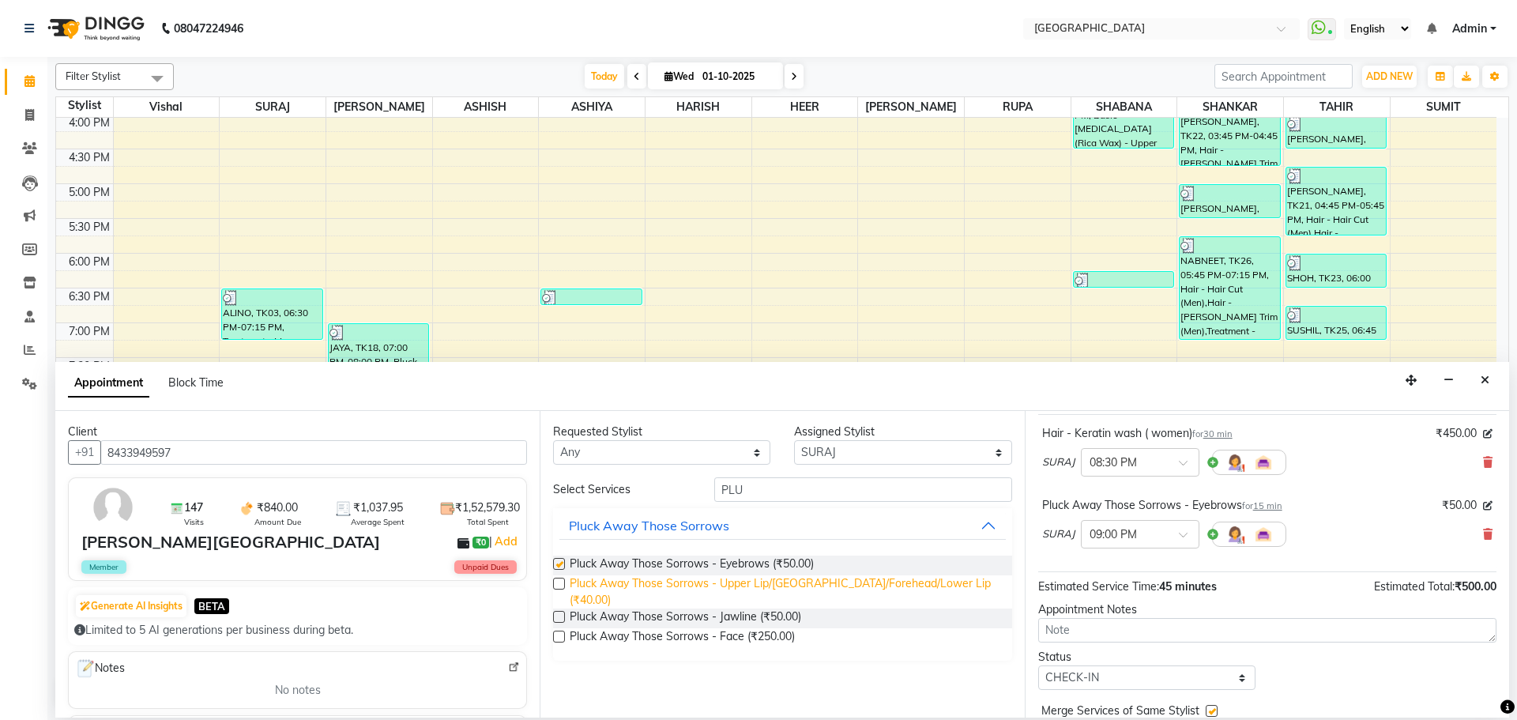
checkbox input "false"
click at [860, 585] on span "Pluck Away Those Sorrows - Upper Lip/[GEOGRAPHIC_DATA]/Forehead/Lower Lip (₹40.…" at bounding box center [784, 591] width 429 height 33
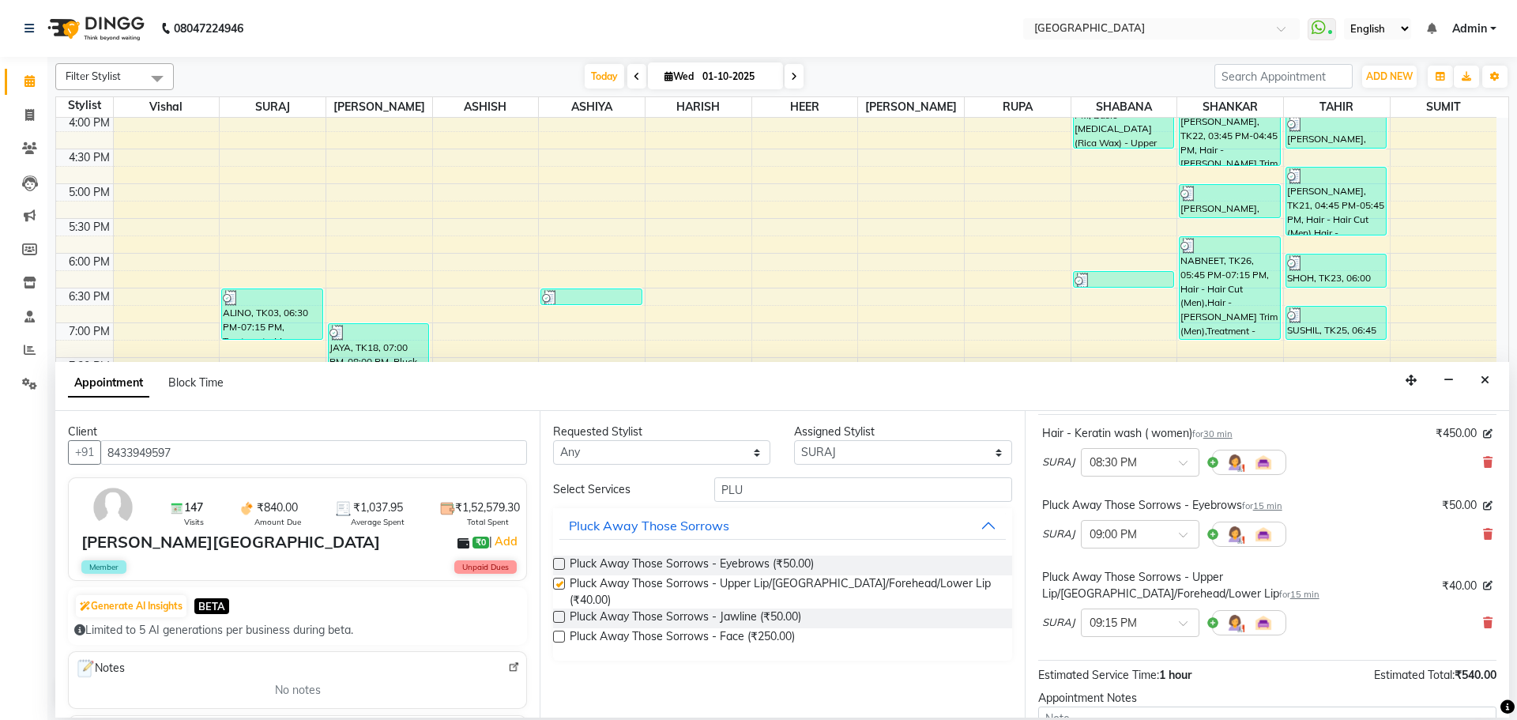
checkbox input "false"
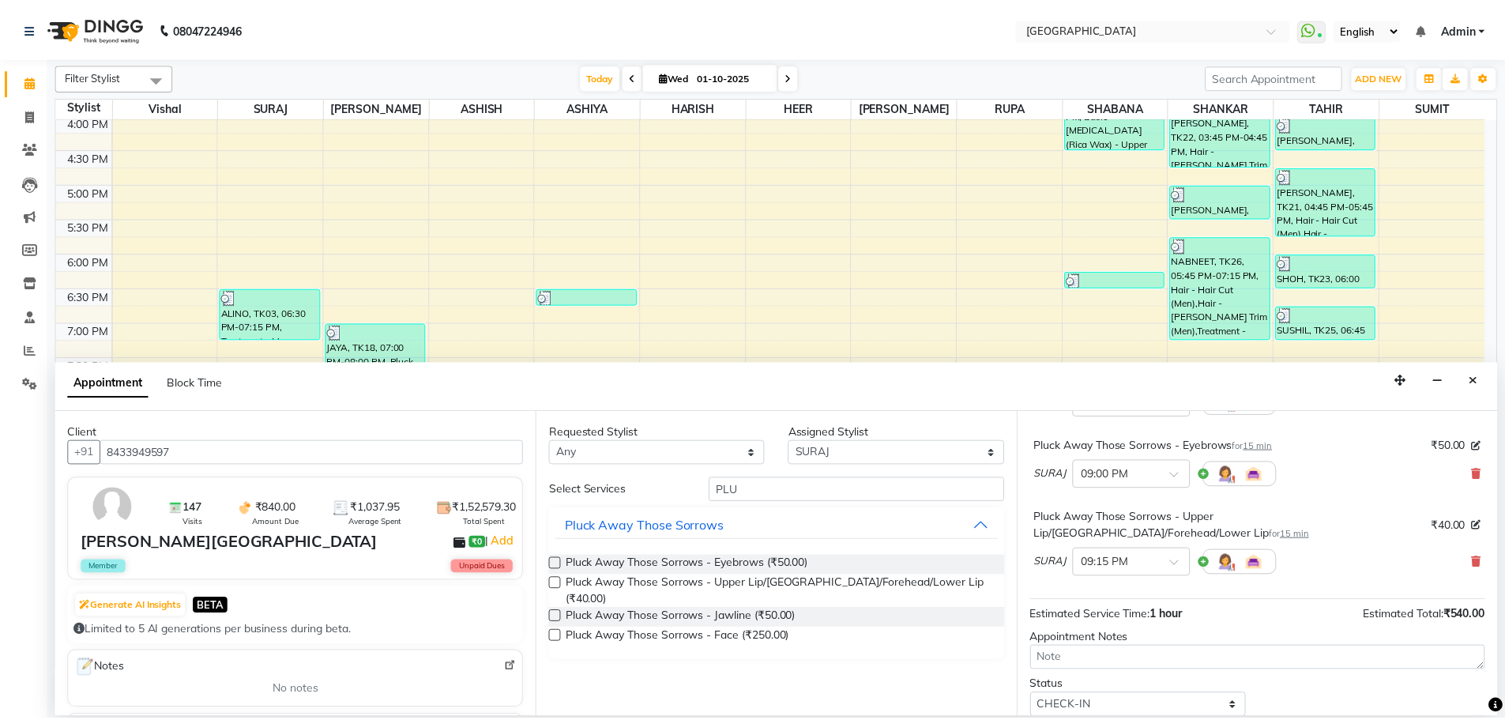
scroll to position [159, 0]
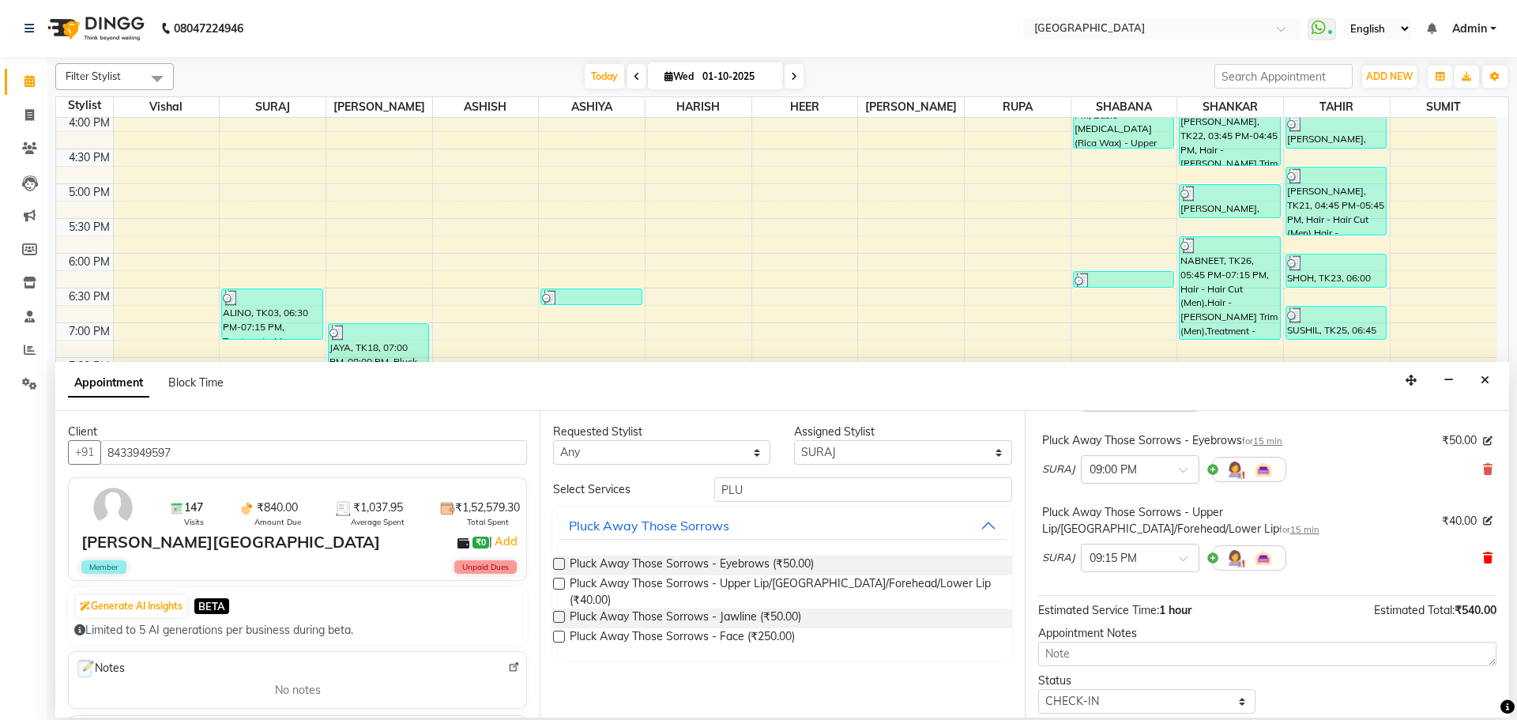
click at [1483, 552] on icon at bounding box center [1487, 557] width 9 height 11
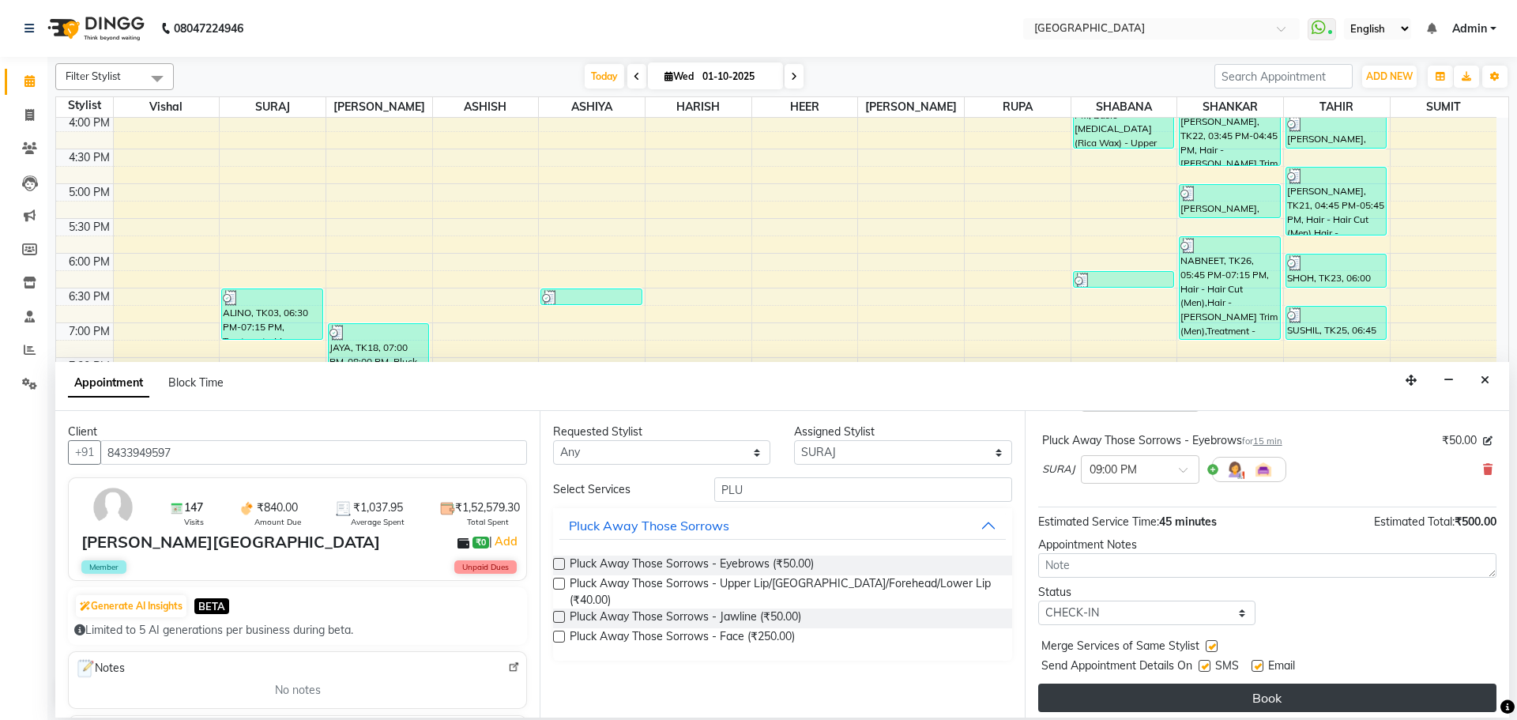
click at [1249, 699] on button "Book" at bounding box center [1267, 697] width 458 height 28
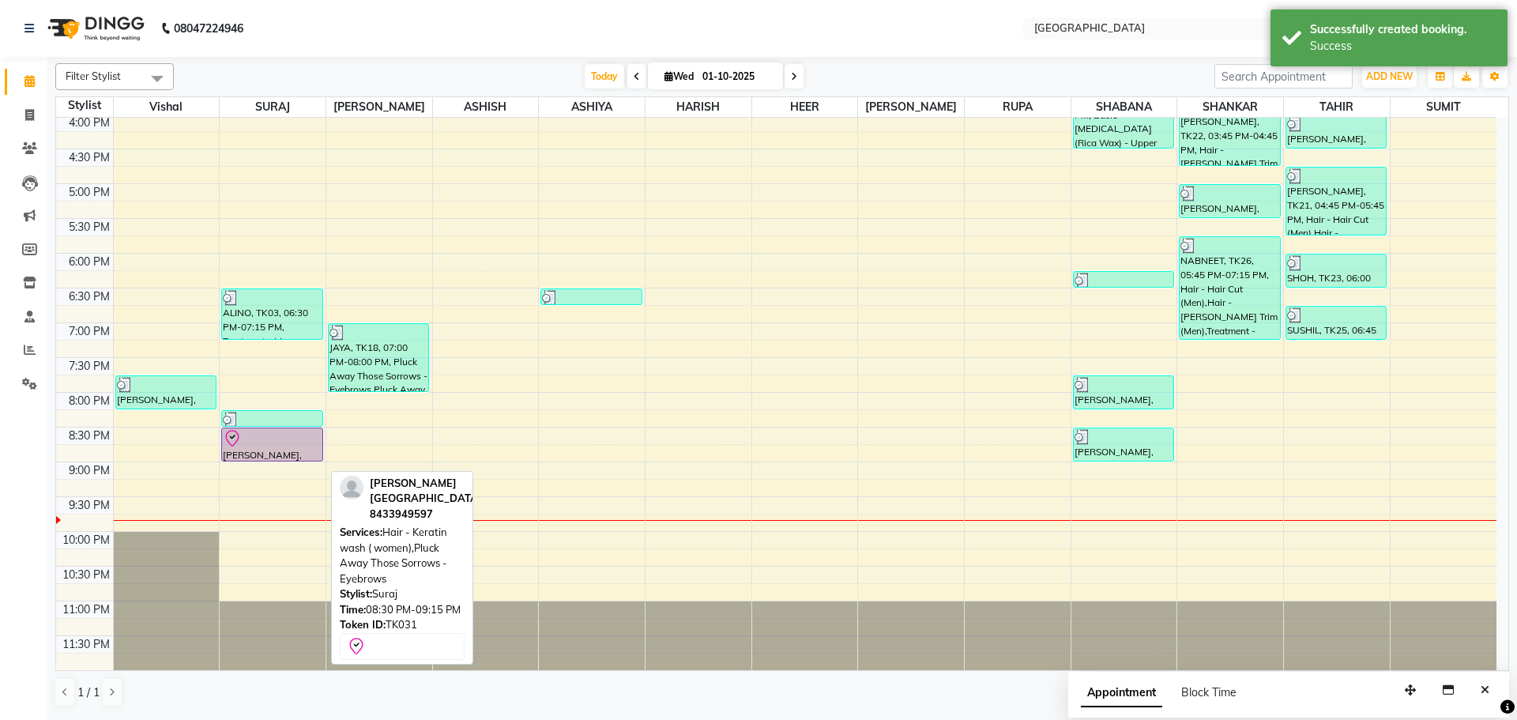
drag, startPoint x: 270, startPoint y: 477, endPoint x: 269, endPoint y: 459, distance: 18.2
click at [269, 459] on div "[PERSON_NAME], TK05, 02:00 PM-02:30 PM, Hair - Haircut (Women) ALINO, TK03, 06:…" at bounding box center [273, 114] width 106 height 1112
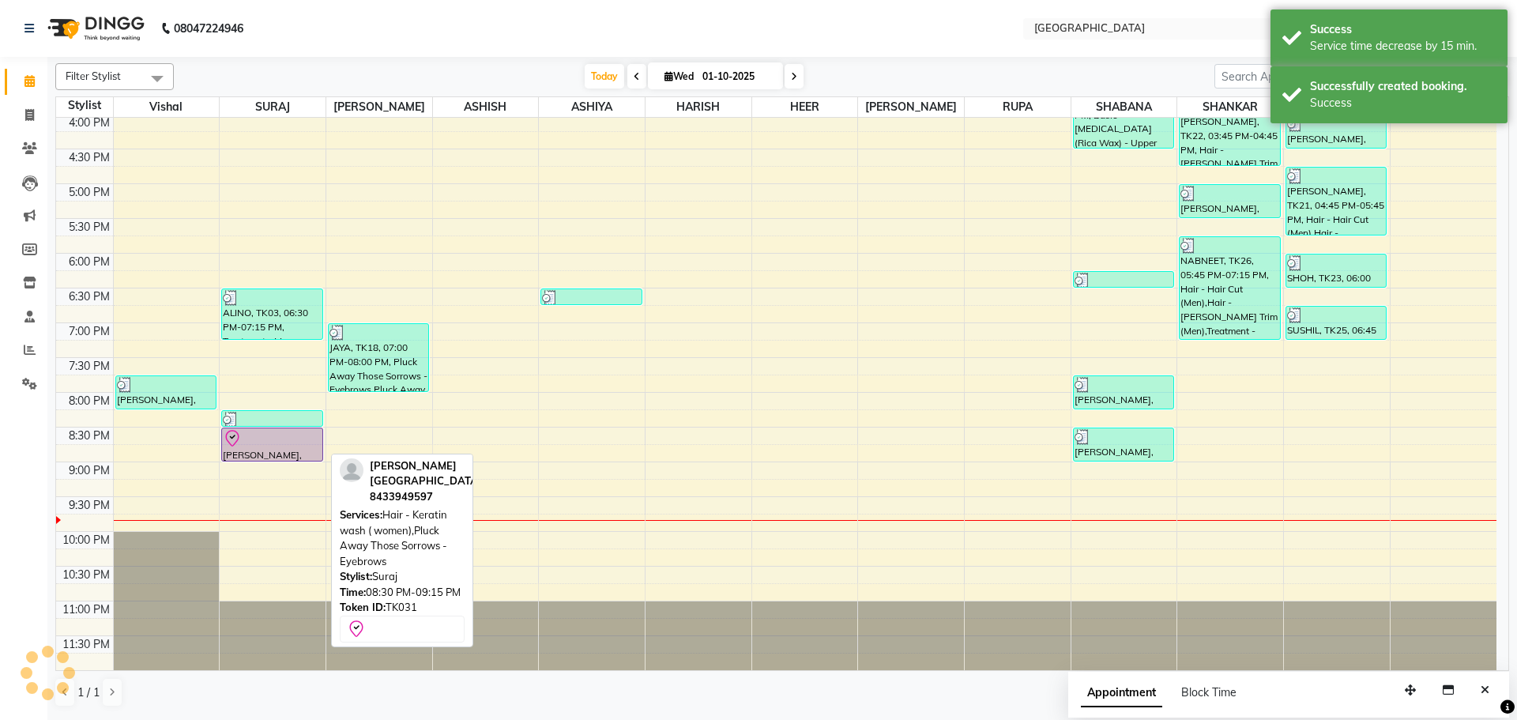
click at [272, 446] on div at bounding box center [272, 438] width 98 height 19
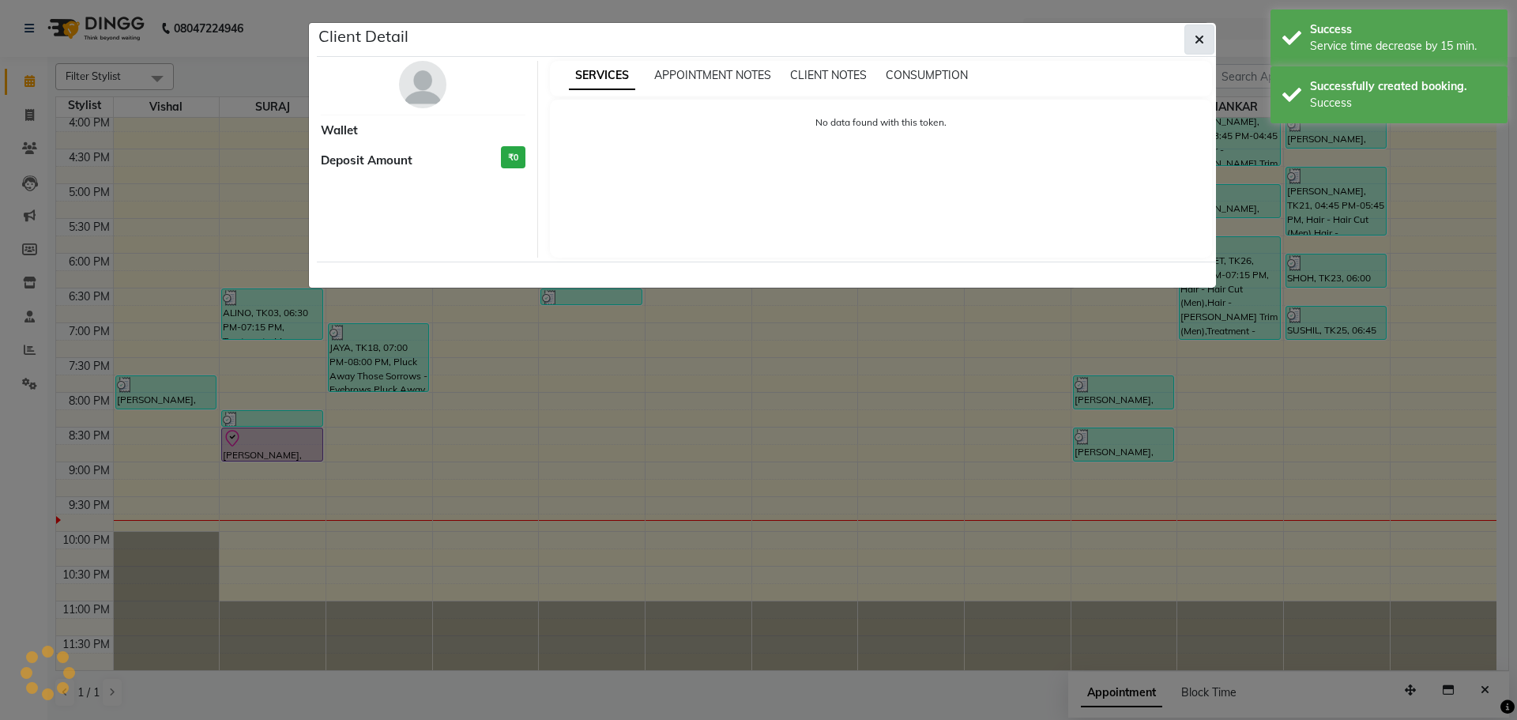
click at [1203, 41] on icon "button" at bounding box center [1198, 39] width 9 height 13
select select "8"
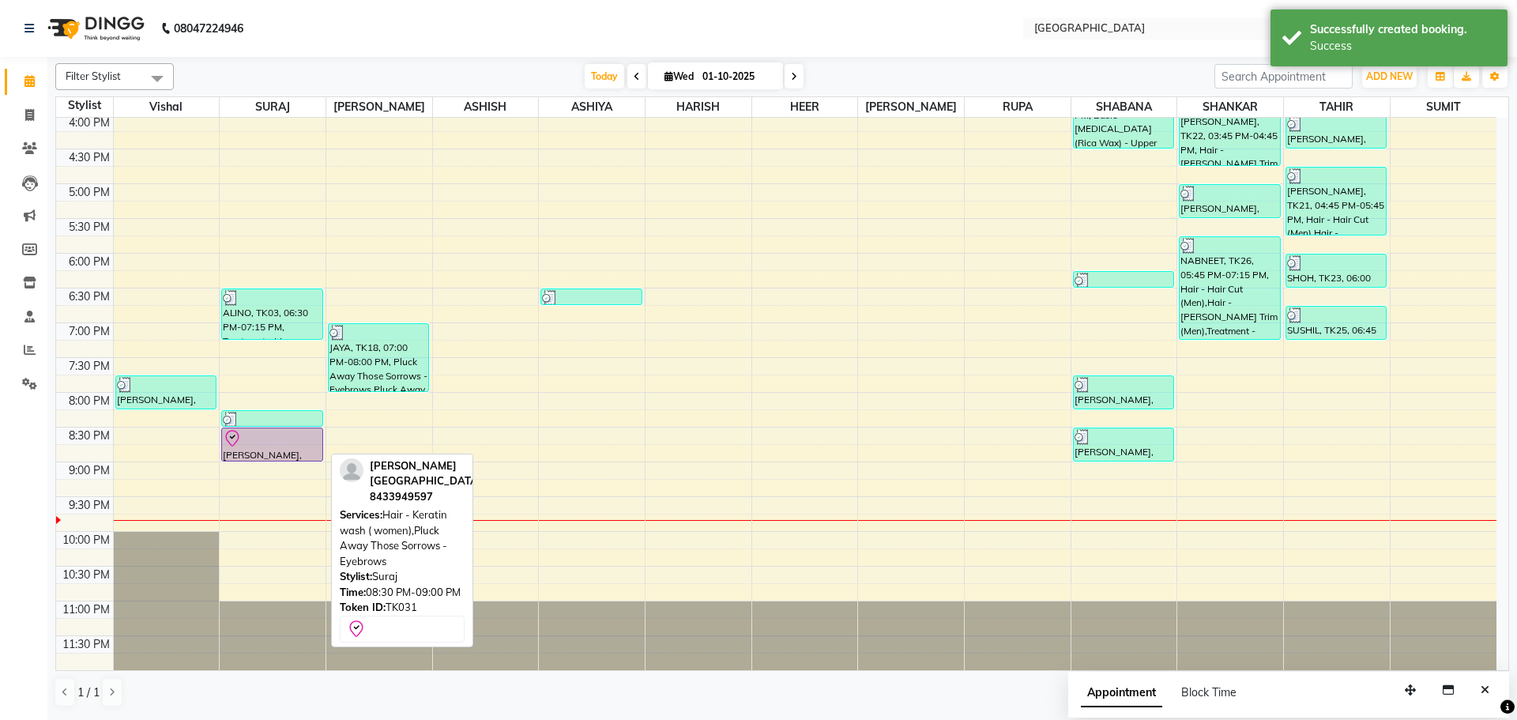
click at [263, 442] on div at bounding box center [272, 438] width 98 height 19
select select "8"
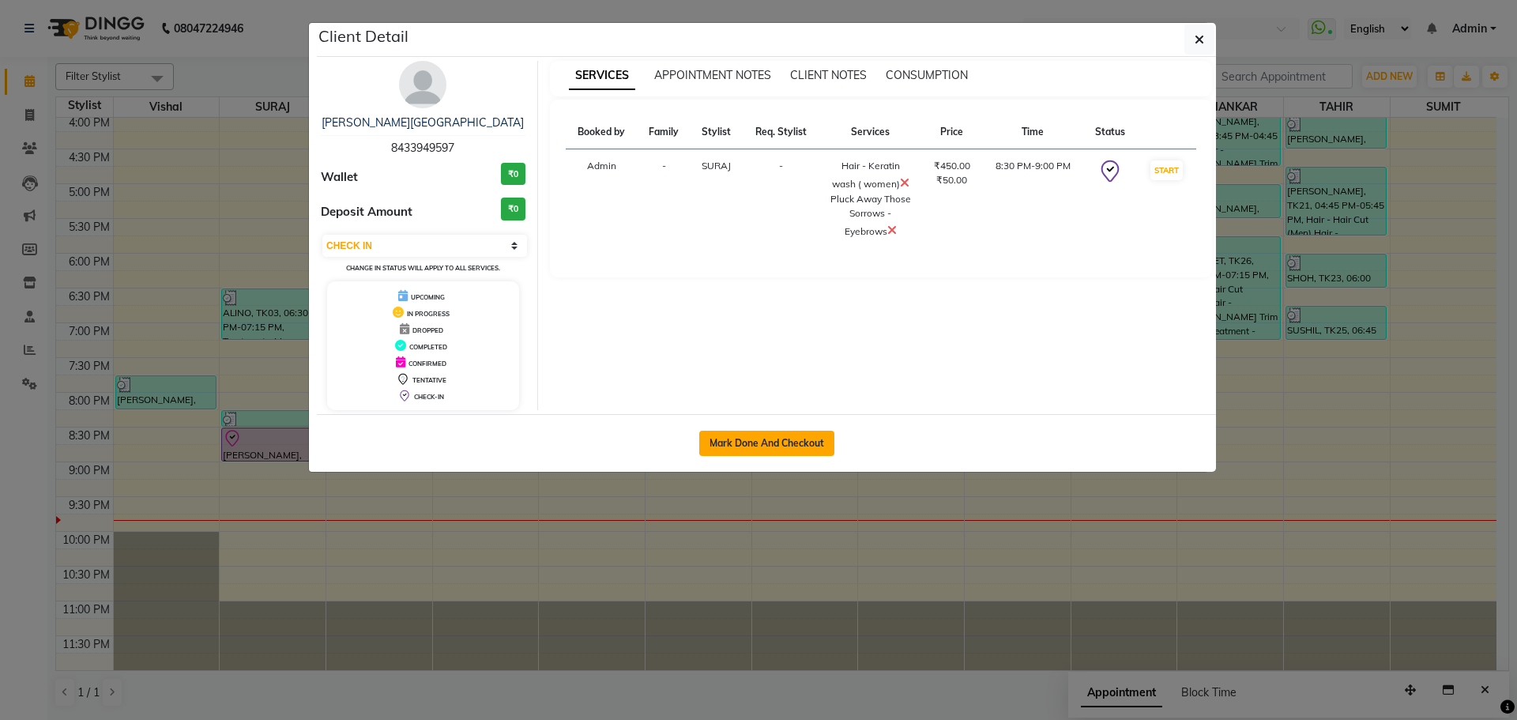
click at [759, 439] on button "Mark Done And Checkout" at bounding box center [766, 443] width 135 height 25
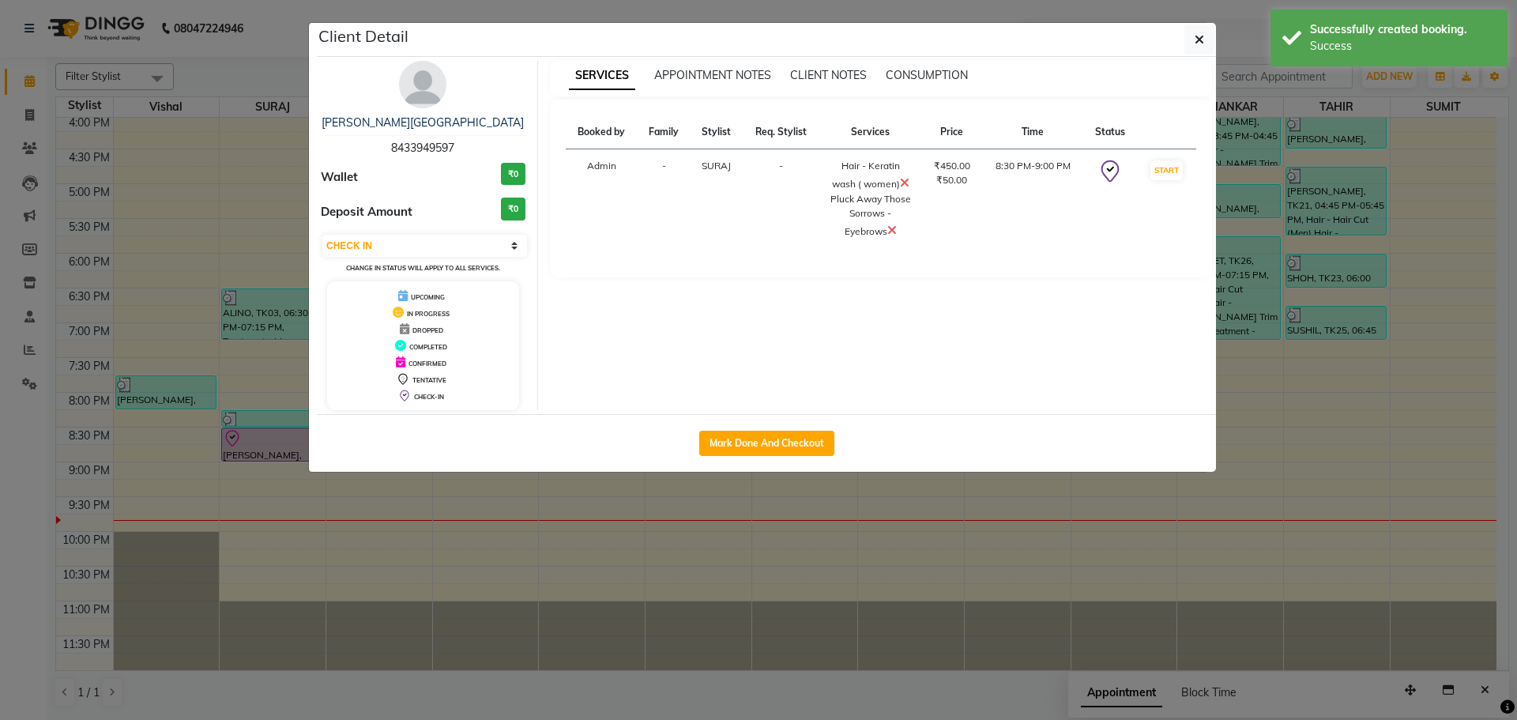
select select "service"
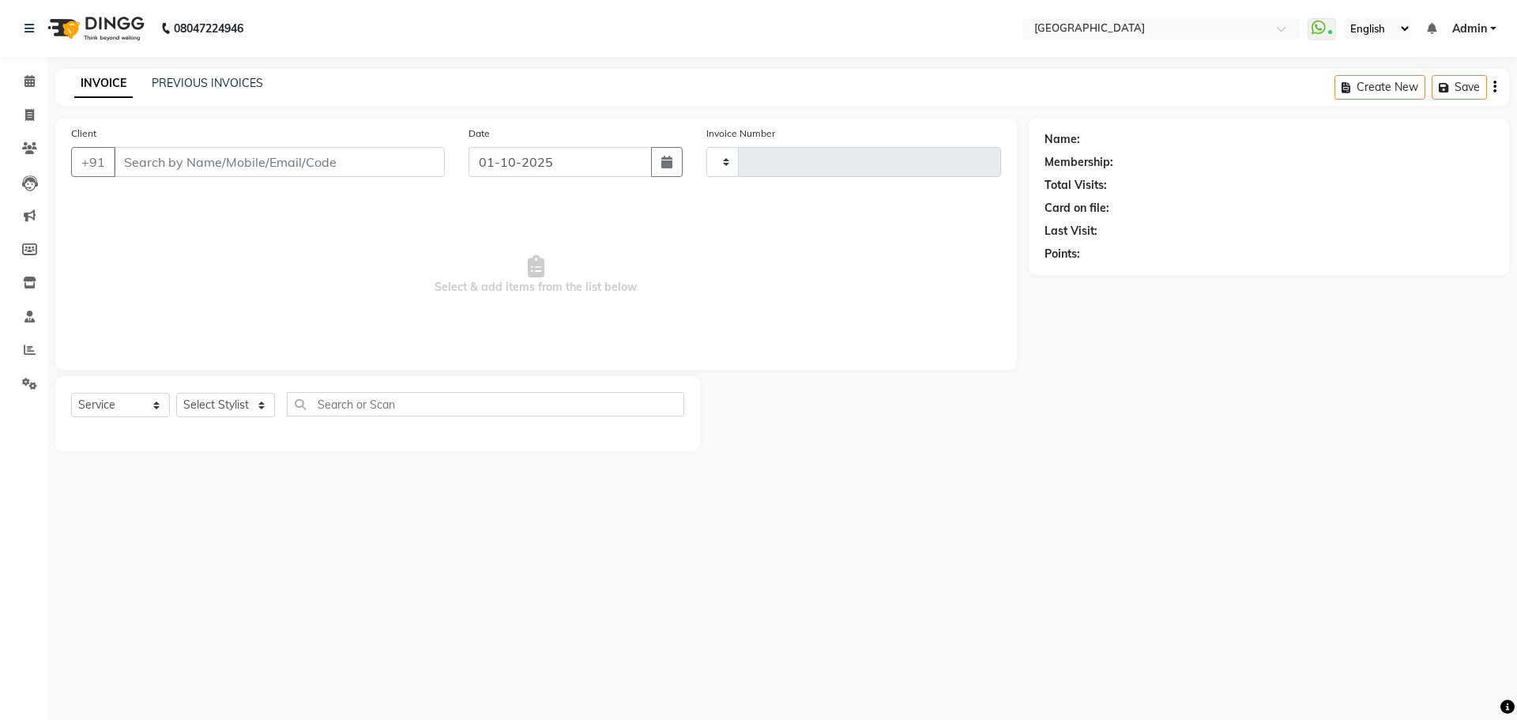
type input "5780"
select select "508"
type input "8433949597"
select select "72805"
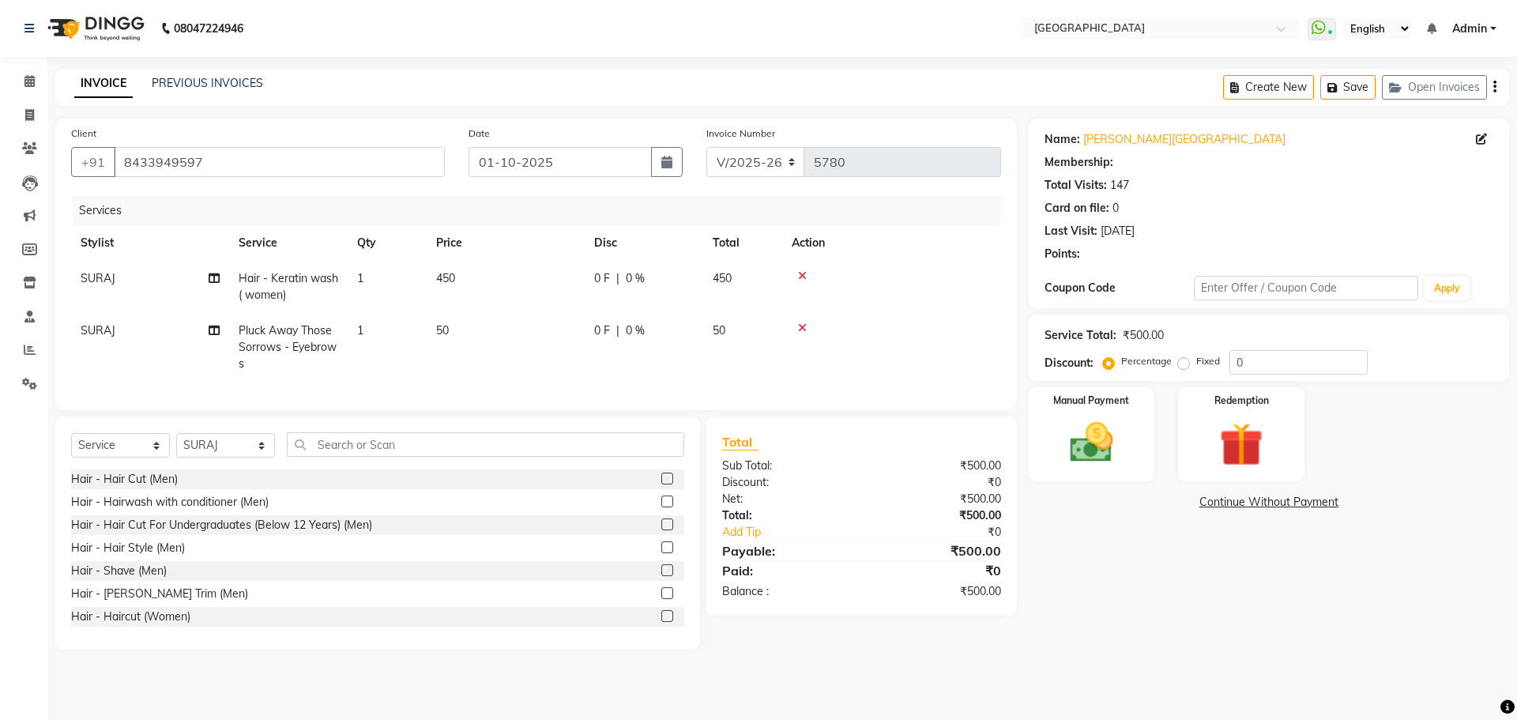
type input "20"
select select "1: Object"
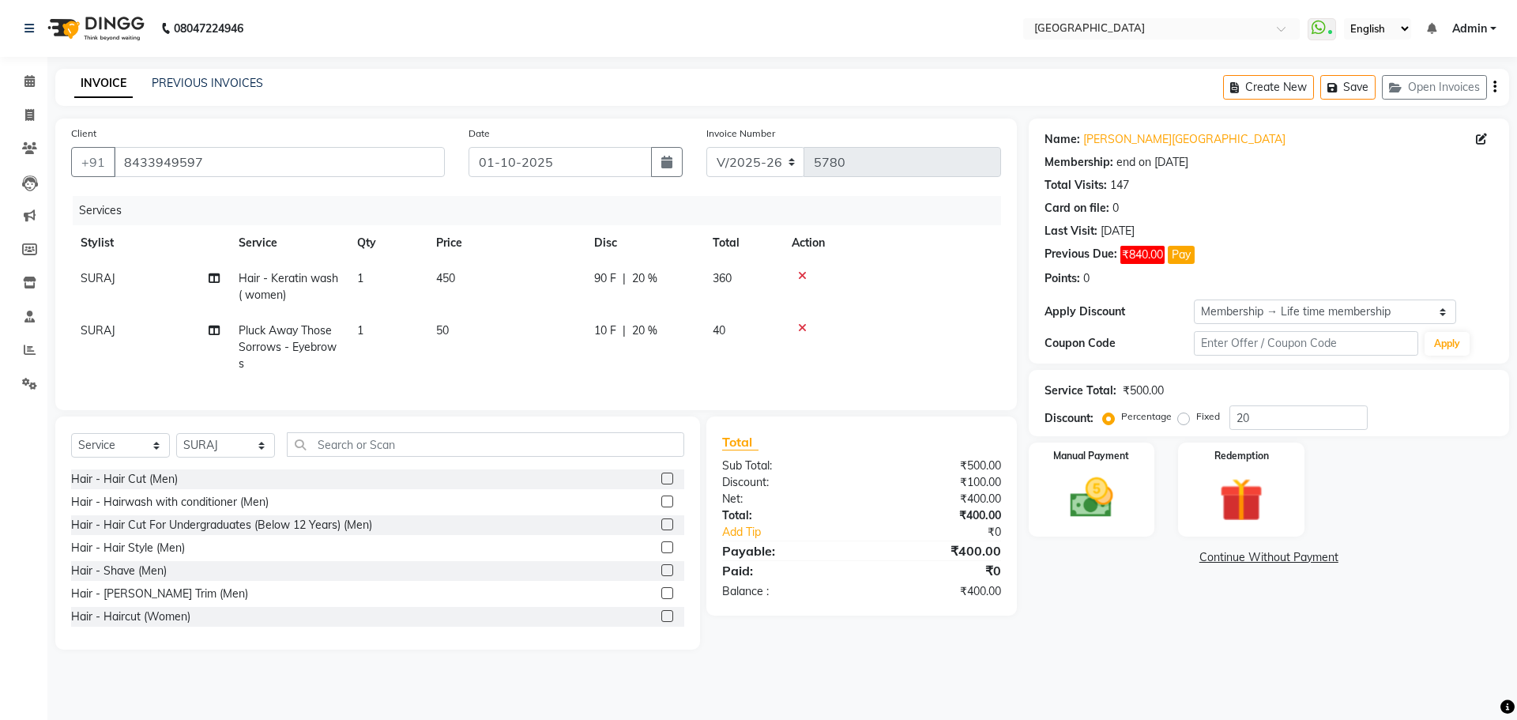
click at [947, 243] on th "Action" at bounding box center [891, 243] width 219 height 36
click at [1176, 261] on button "Pay" at bounding box center [1181, 255] width 27 height 18
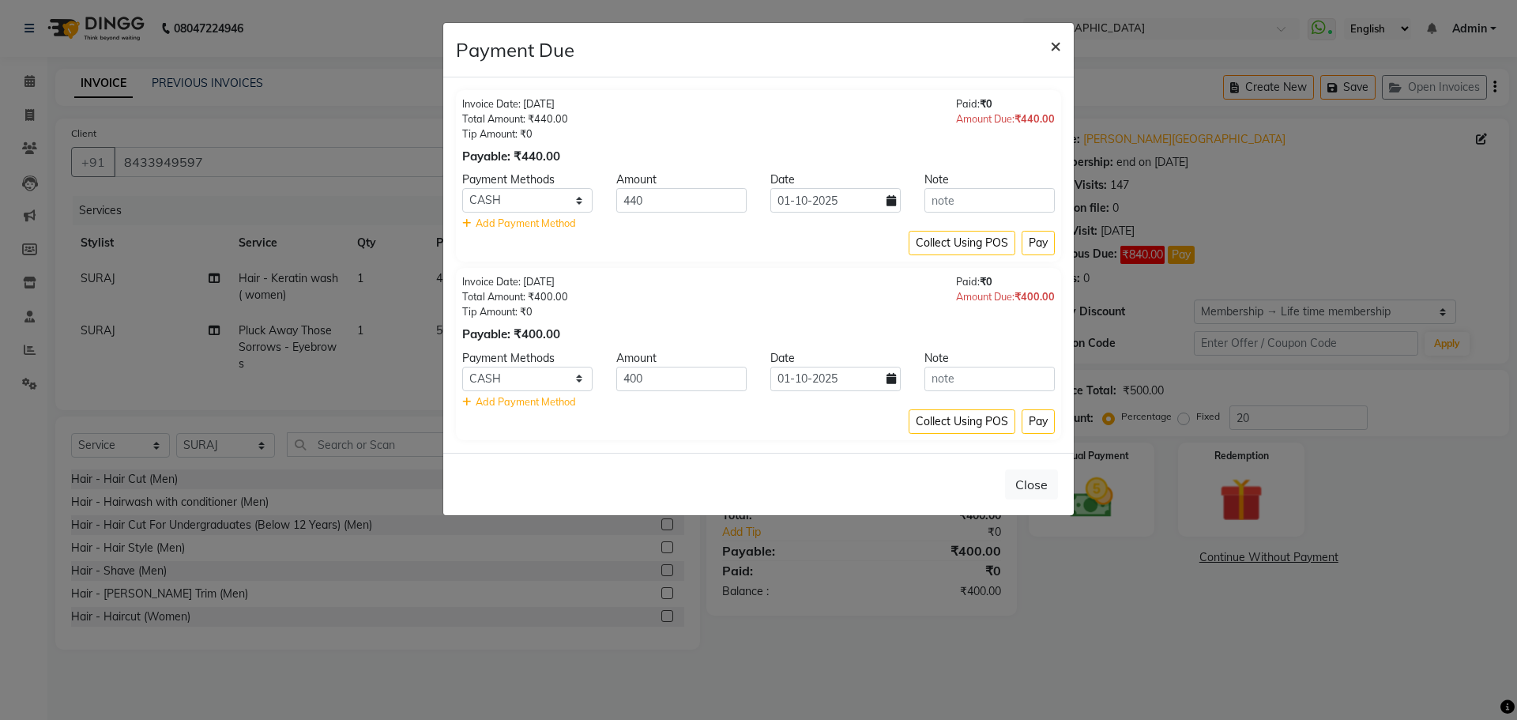
click at [1050, 48] on span "×" at bounding box center [1055, 45] width 11 height 24
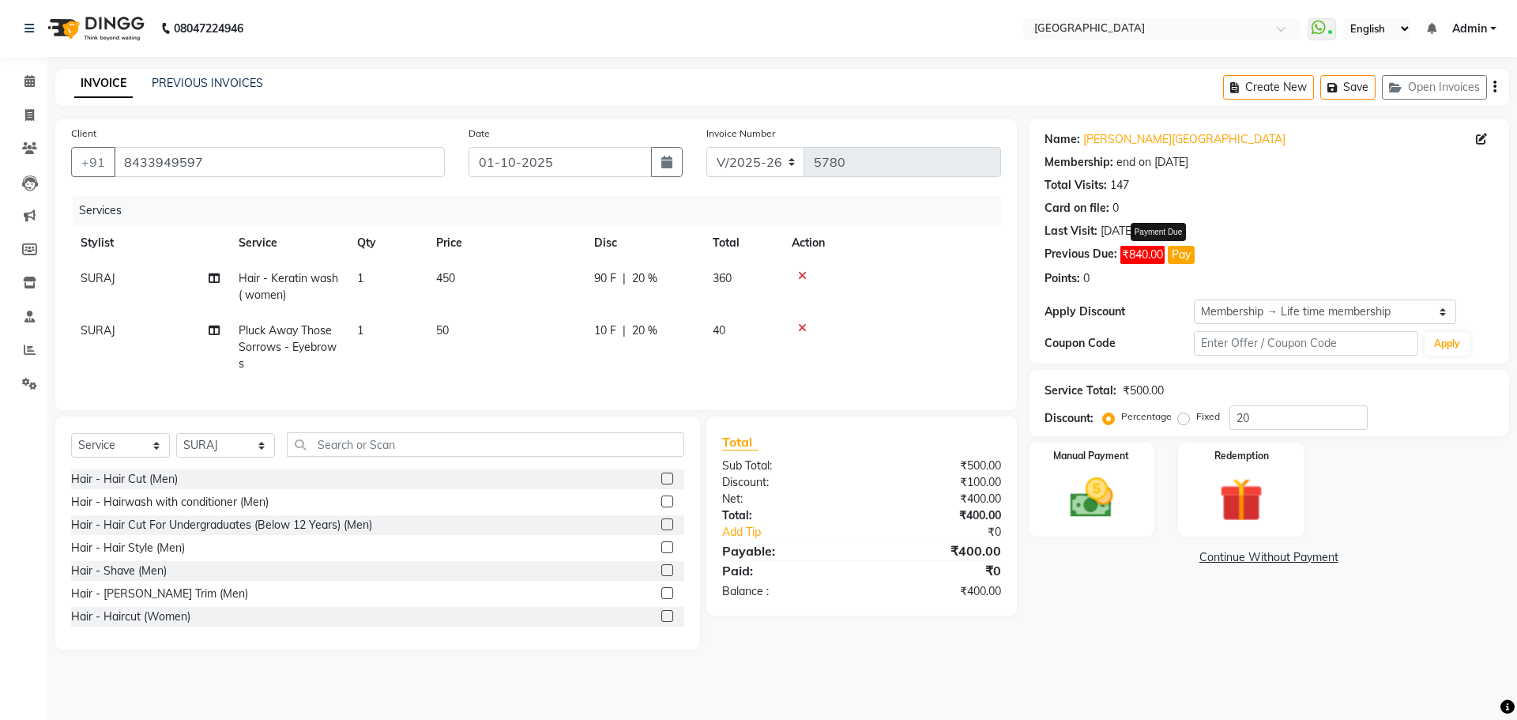
click at [95, 333] on span "SURAJ" at bounding box center [98, 330] width 35 height 14
select select "72805"
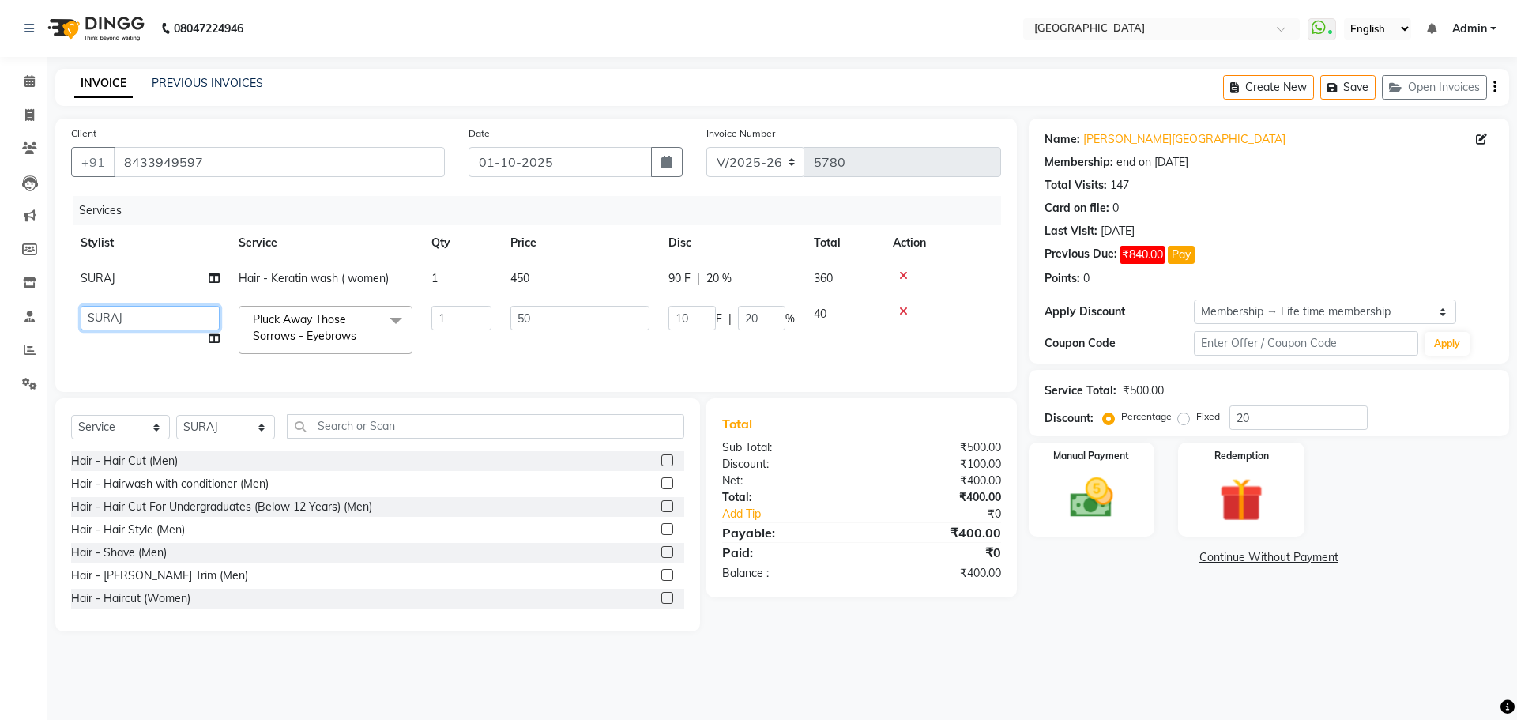
click at [118, 323] on select "[PERSON_NAME] ASHIYA [PERSON_NAME] [PERSON_NAME] [PERSON_NAME] [PERSON_NAME] [P…" at bounding box center [150, 318] width 139 height 24
select select "6520"
click at [1111, 500] on img at bounding box center [1091, 498] width 73 height 52
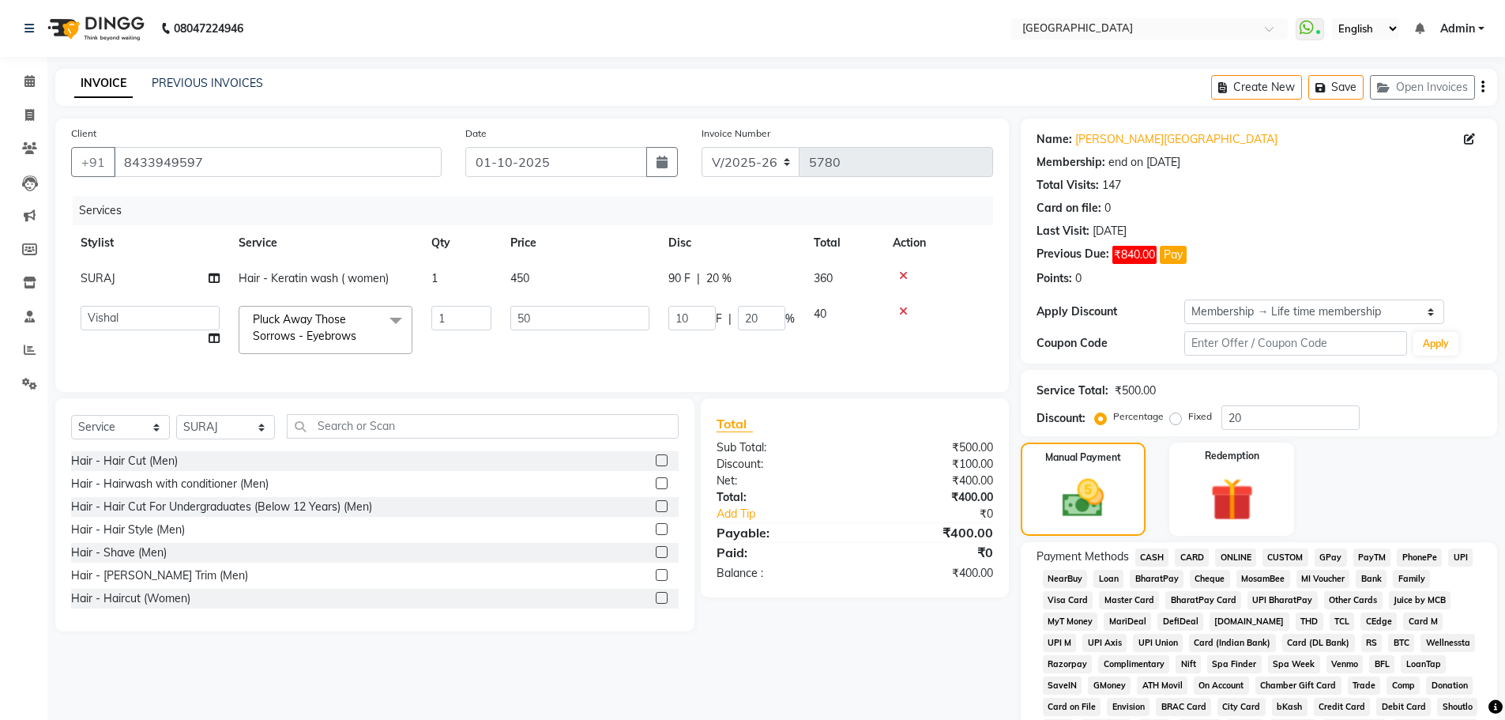
click at [1338, 559] on span "GPay" at bounding box center [1331, 557] width 32 height 18
click at [32, 81] on icon at bounding box center [29, 81] width 10 height 12
click at [28, 81] on icon at bounding box center [29, 81] width 10 height 12
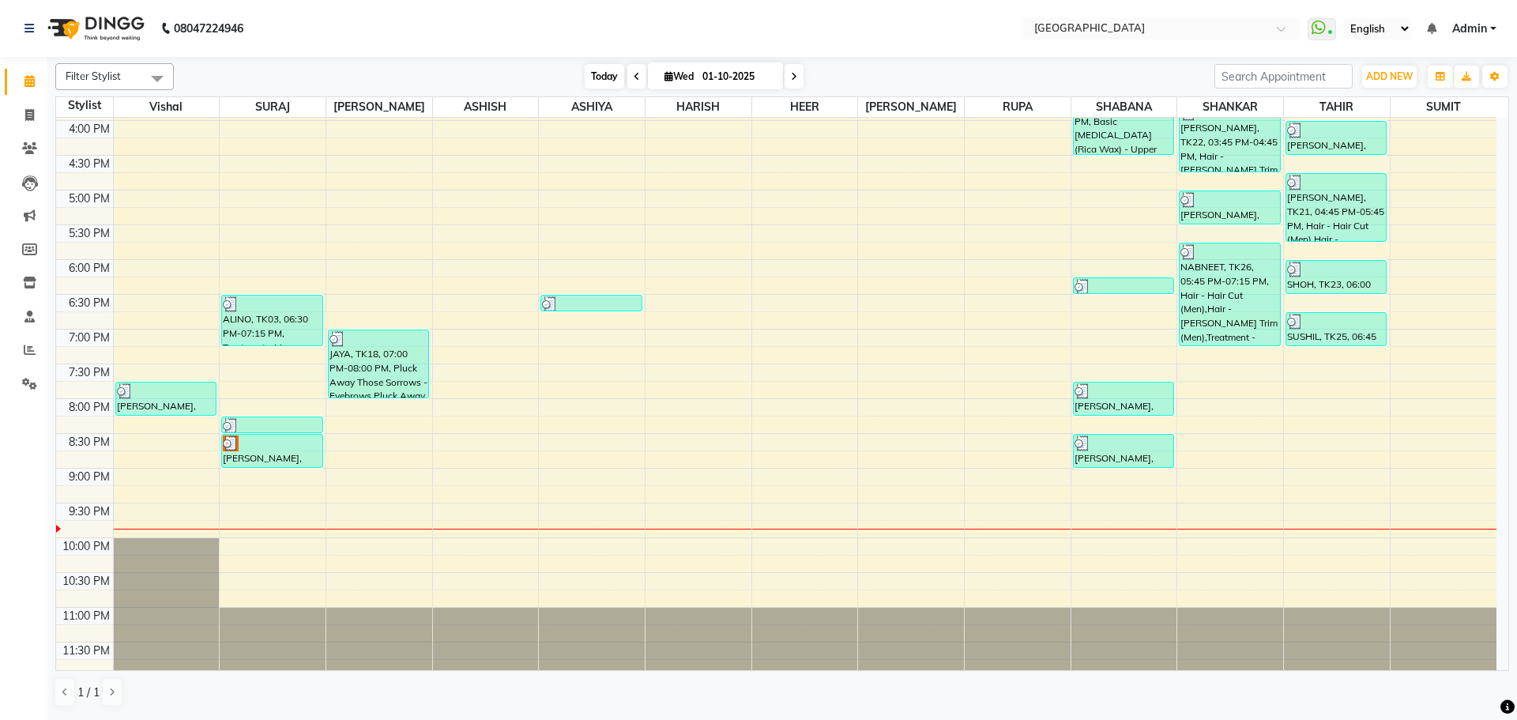
click at [596, 70] on span "Today" at bounding box center [604, 76] width 39 height 24
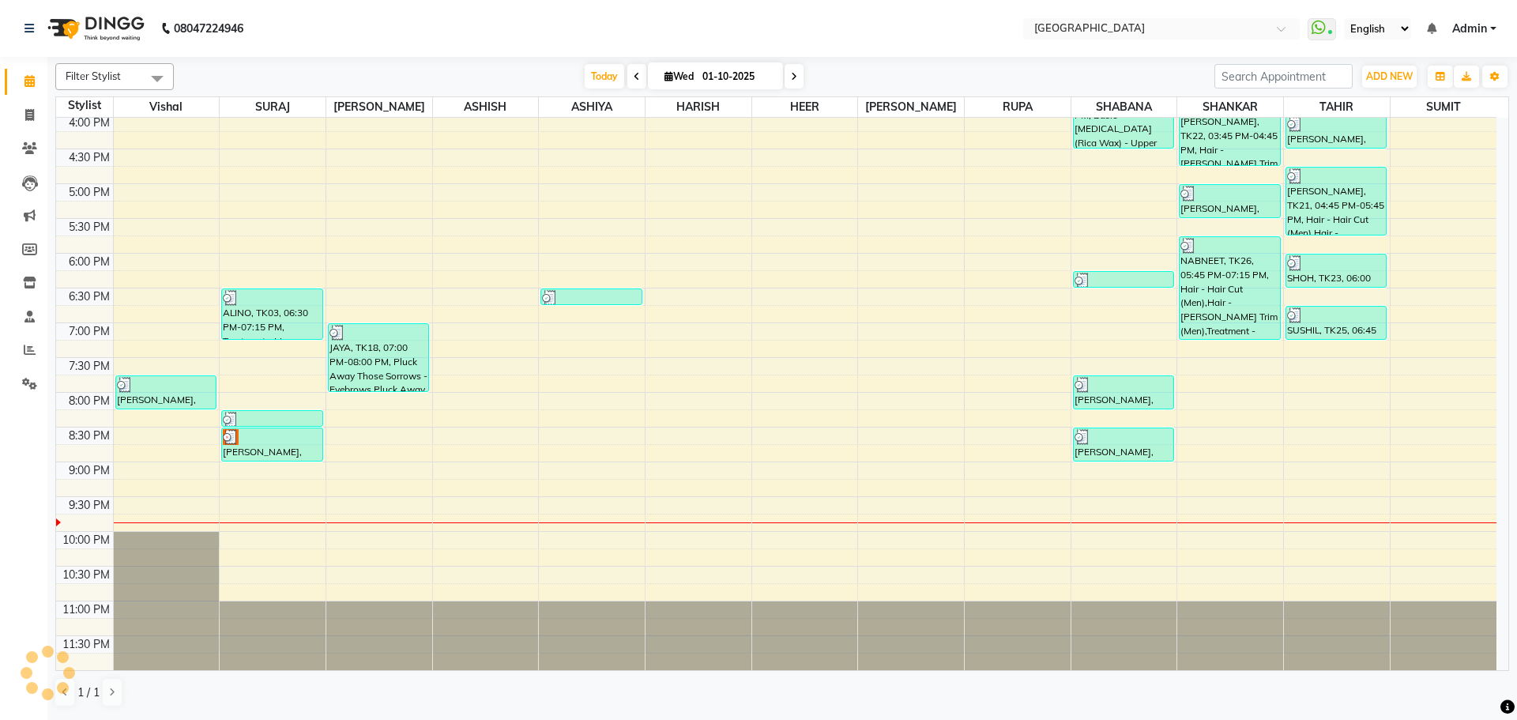
scroll to position [480, 0]
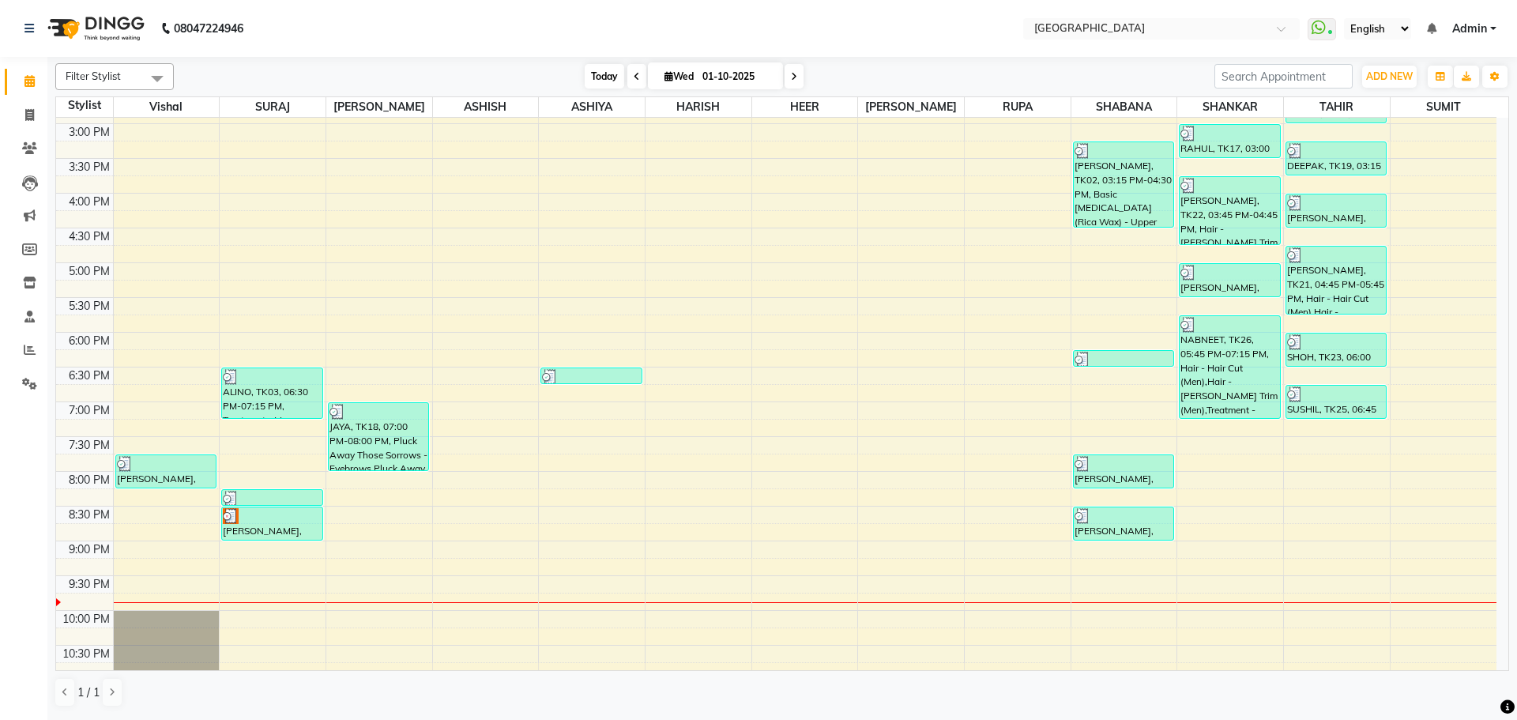
click at [598, 78] on span "Today" at bounding box center [604, 76] width 39 height 24
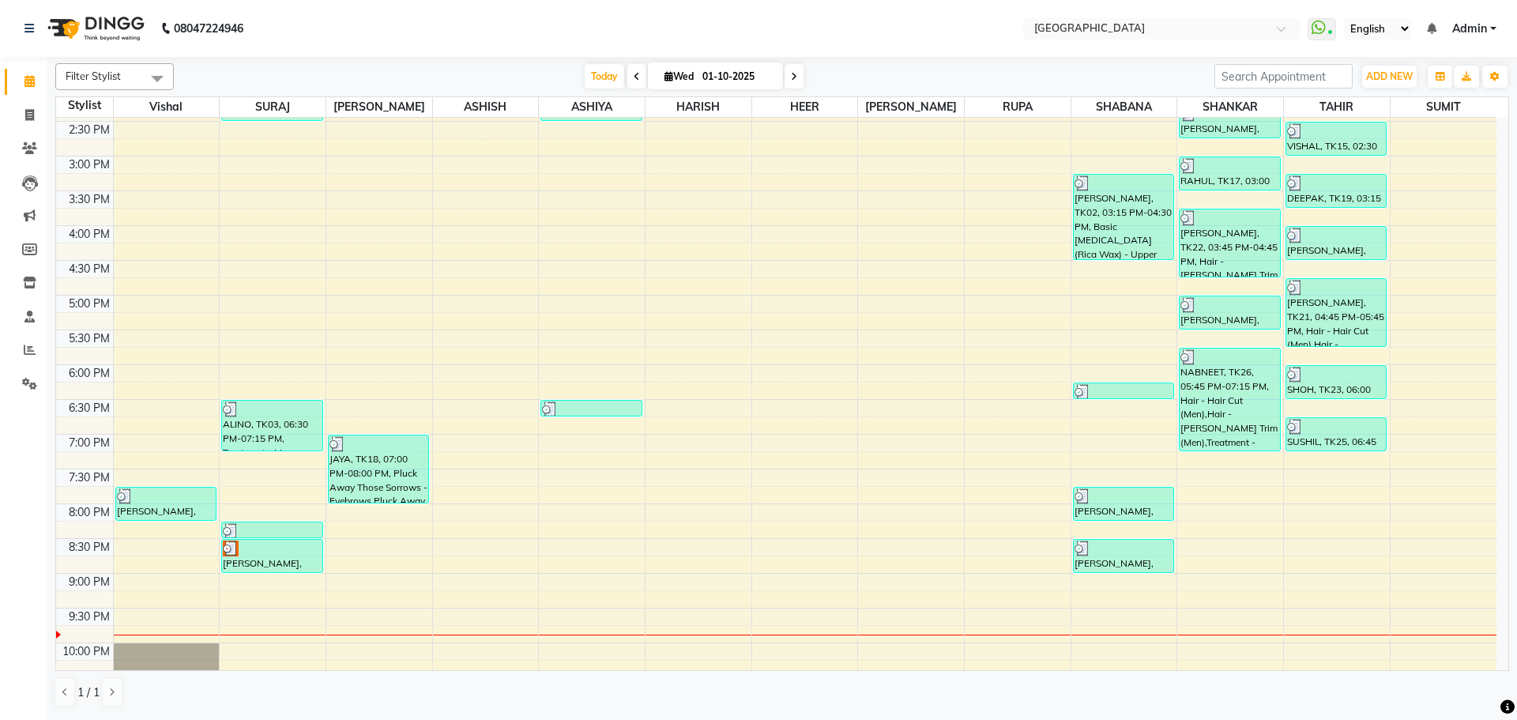
scroll to position [559, 0]
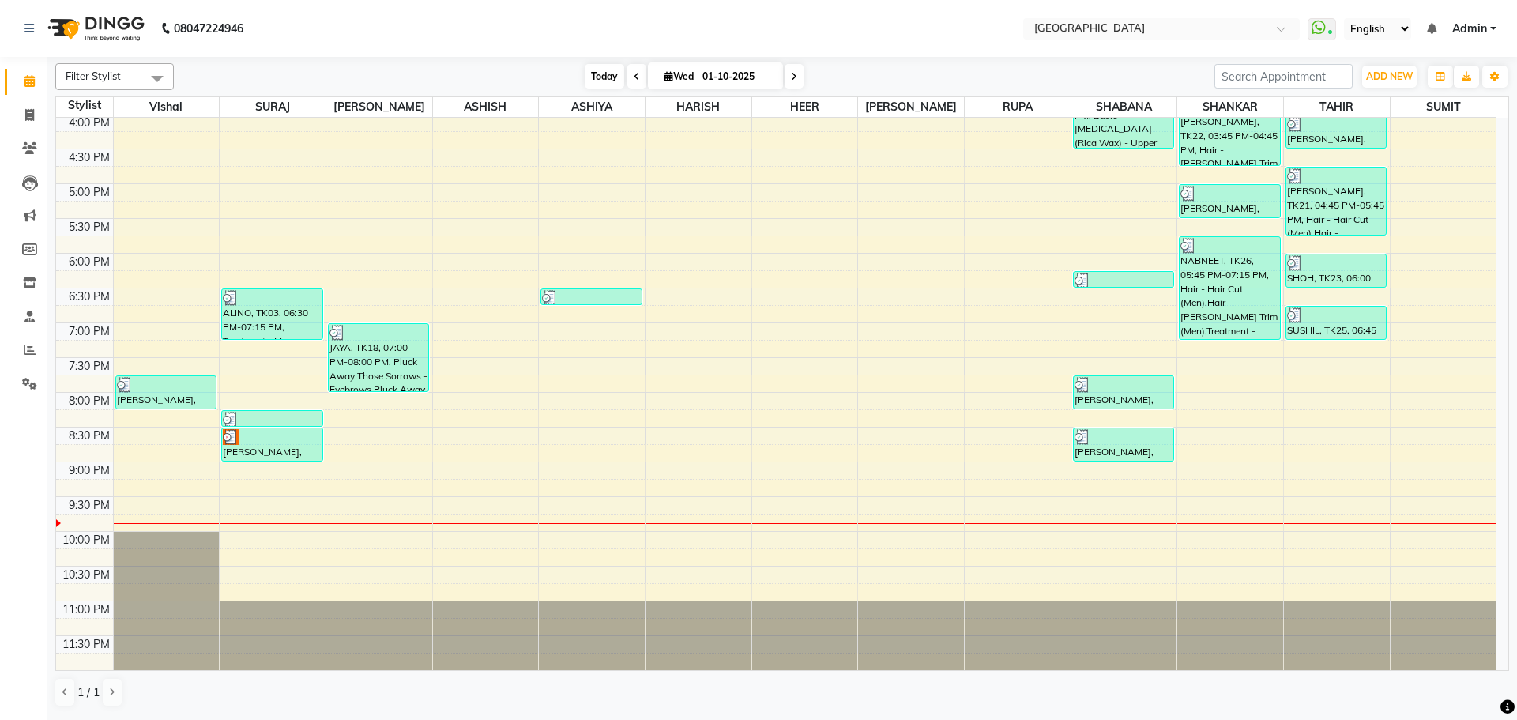
click at [606, 78] on span "Today" at bounding box center [604, 76] width 39 height 24
click at [28, 85] on icon at bounding box center [29, 81] width 10 height 12
click at [1239, 353] on div "8:00 AM 8:30 AM 9:00 AM 9:30 AM 10:00 AM 10:30 AM 11:00 AM 11:30 AM 12:00 PM 12…" at bounding box center [776, 114] width 1440 height 1112
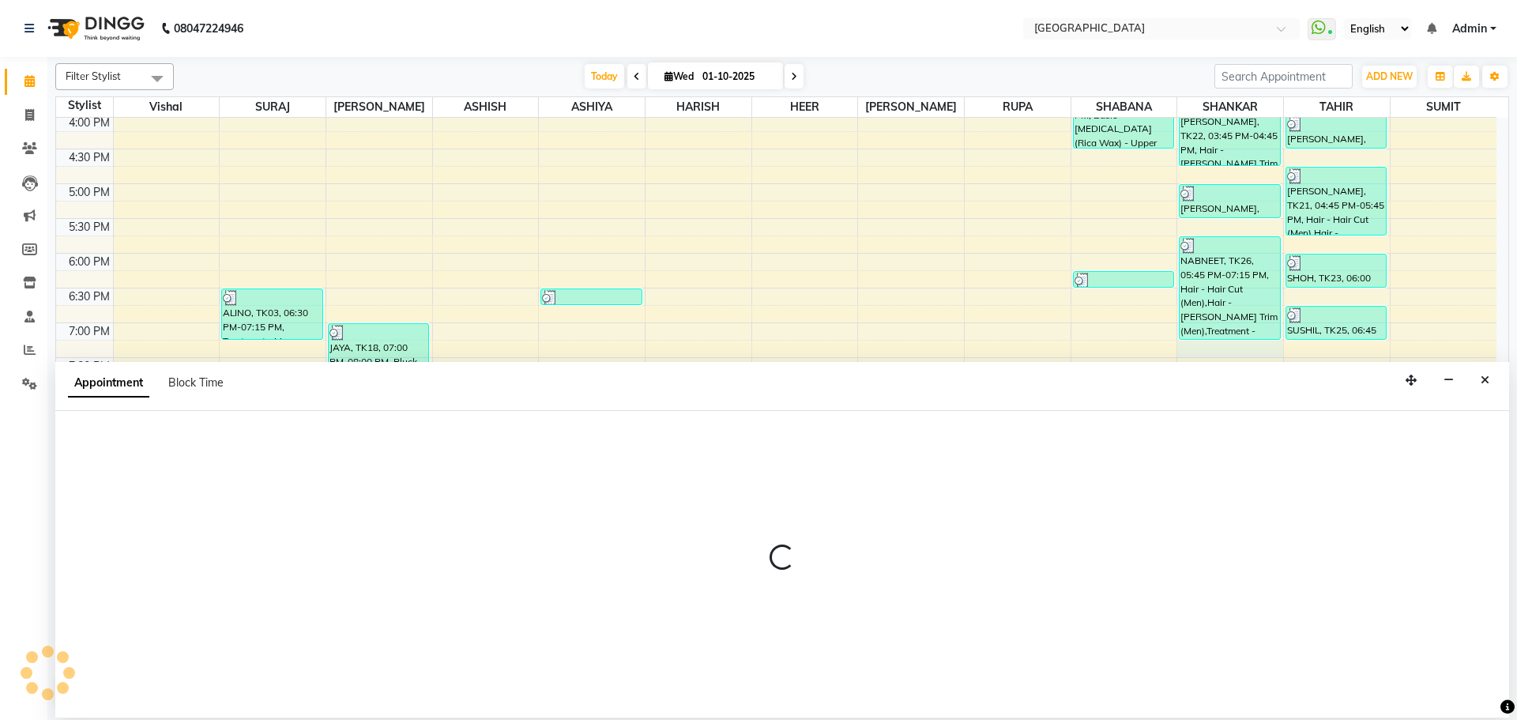
select select "79087"
select select "tentative"
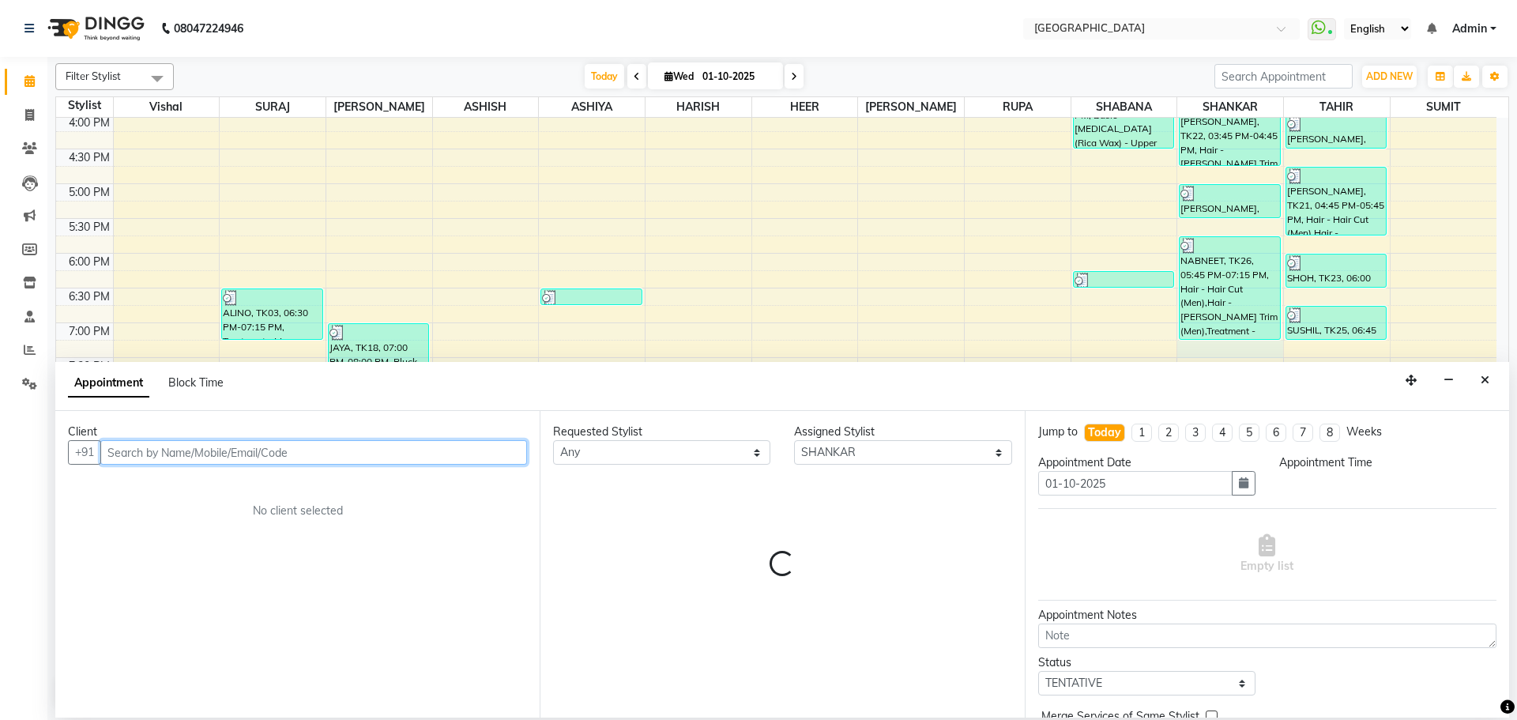
select select "1155"
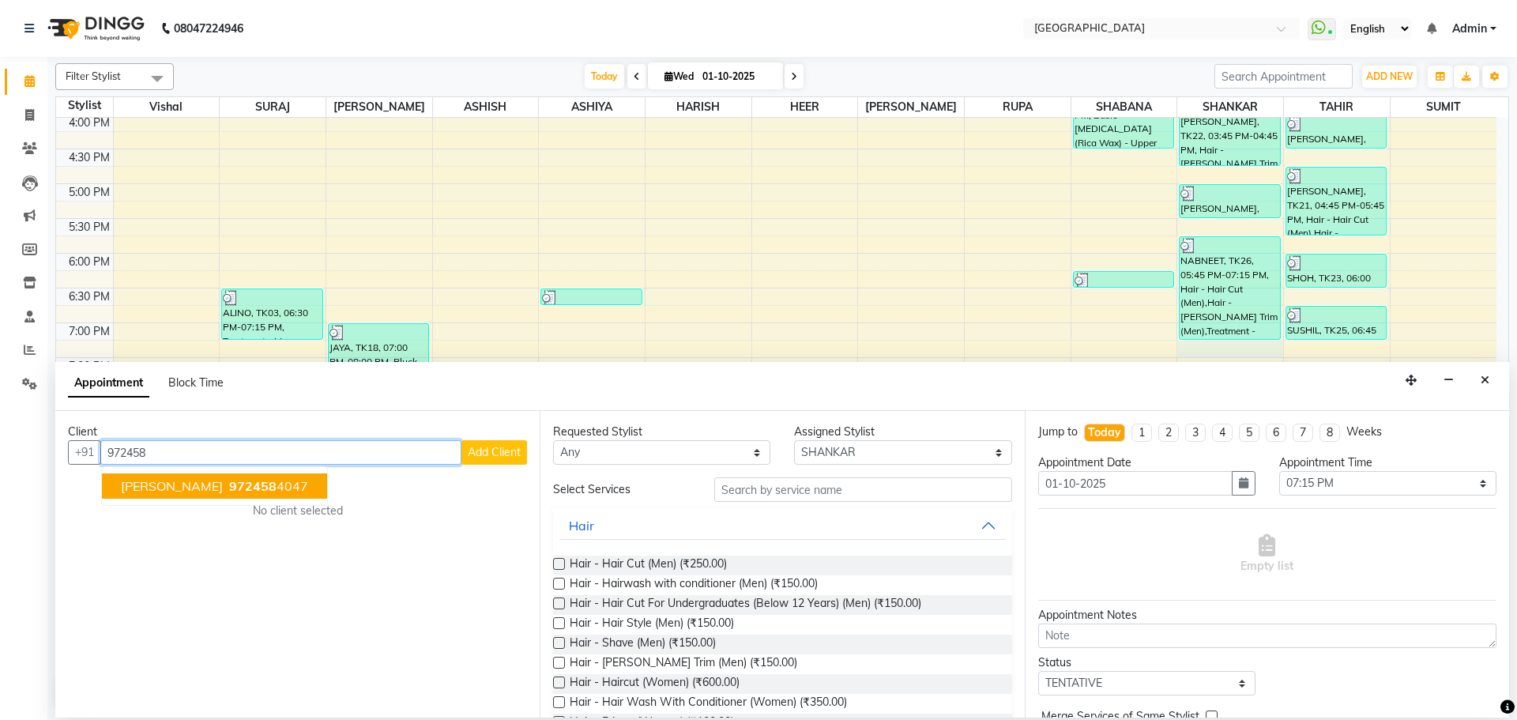
click at [226, 479] on ngb-highlight "972458 4047" at bounding box center [267, 486] width 82 height 16
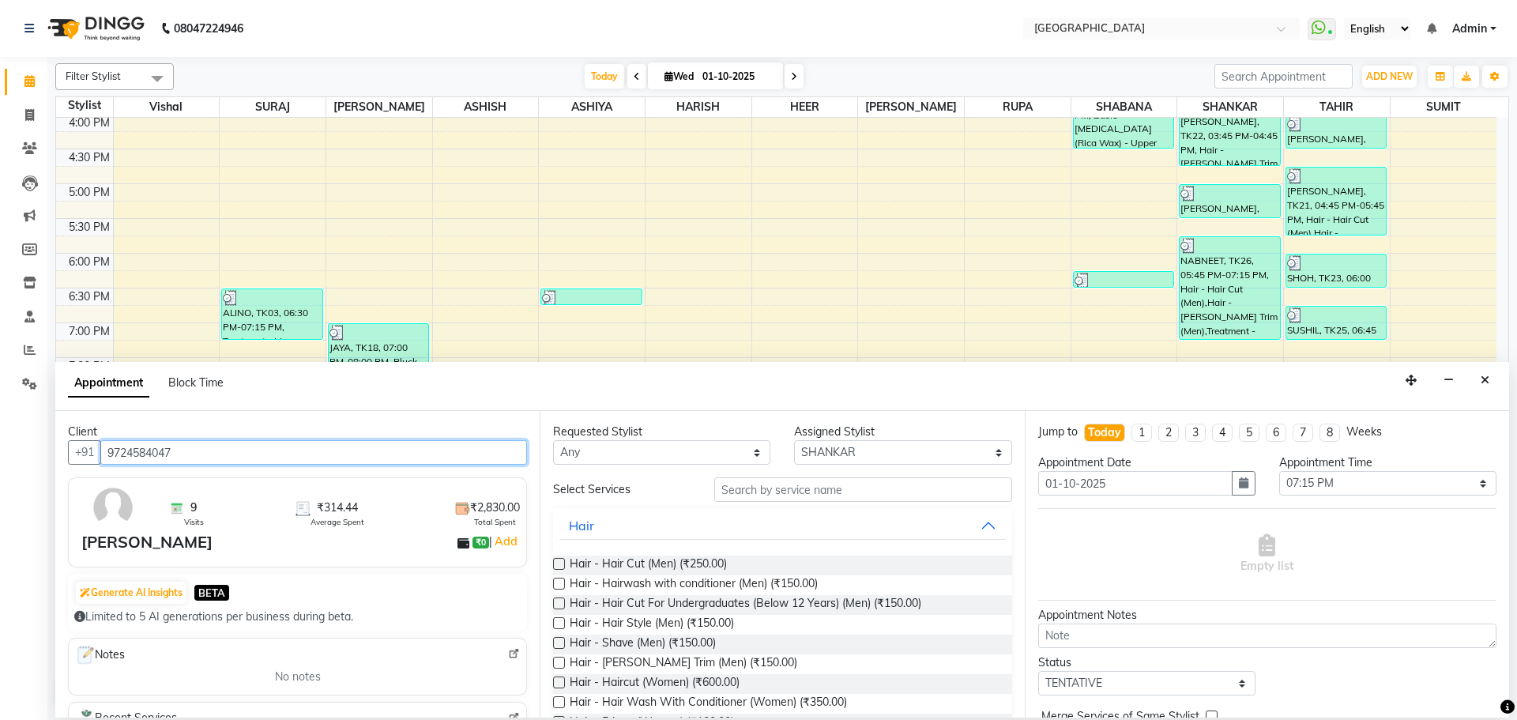
type input "9724584047"
click at [735, 492] on input "text" at bounding box center [863, 489] width 298 height 24
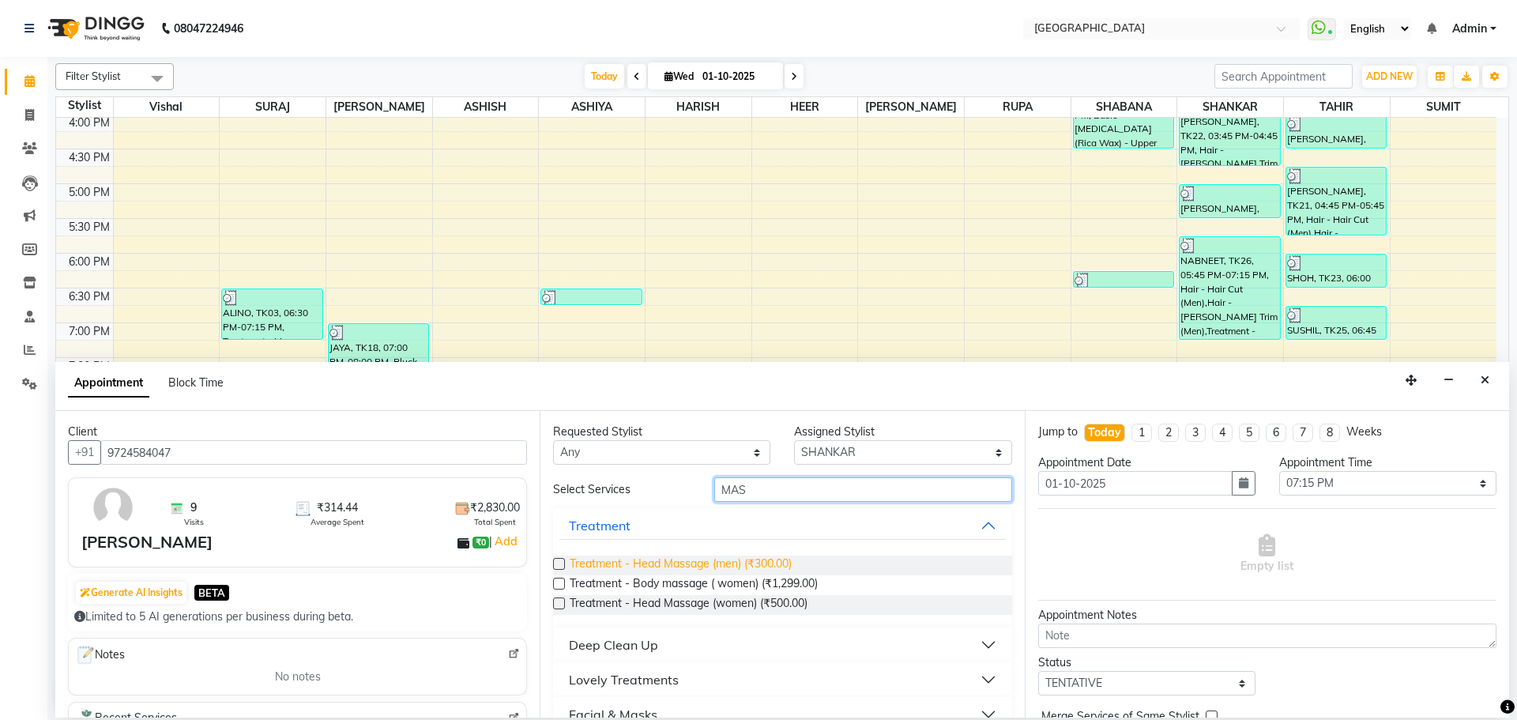
type input "MAS"
click at [782, 557] on span "Treatment - Head Massage (men) (₹300.00)" at bounding box center [681, 565] width 222 height 20
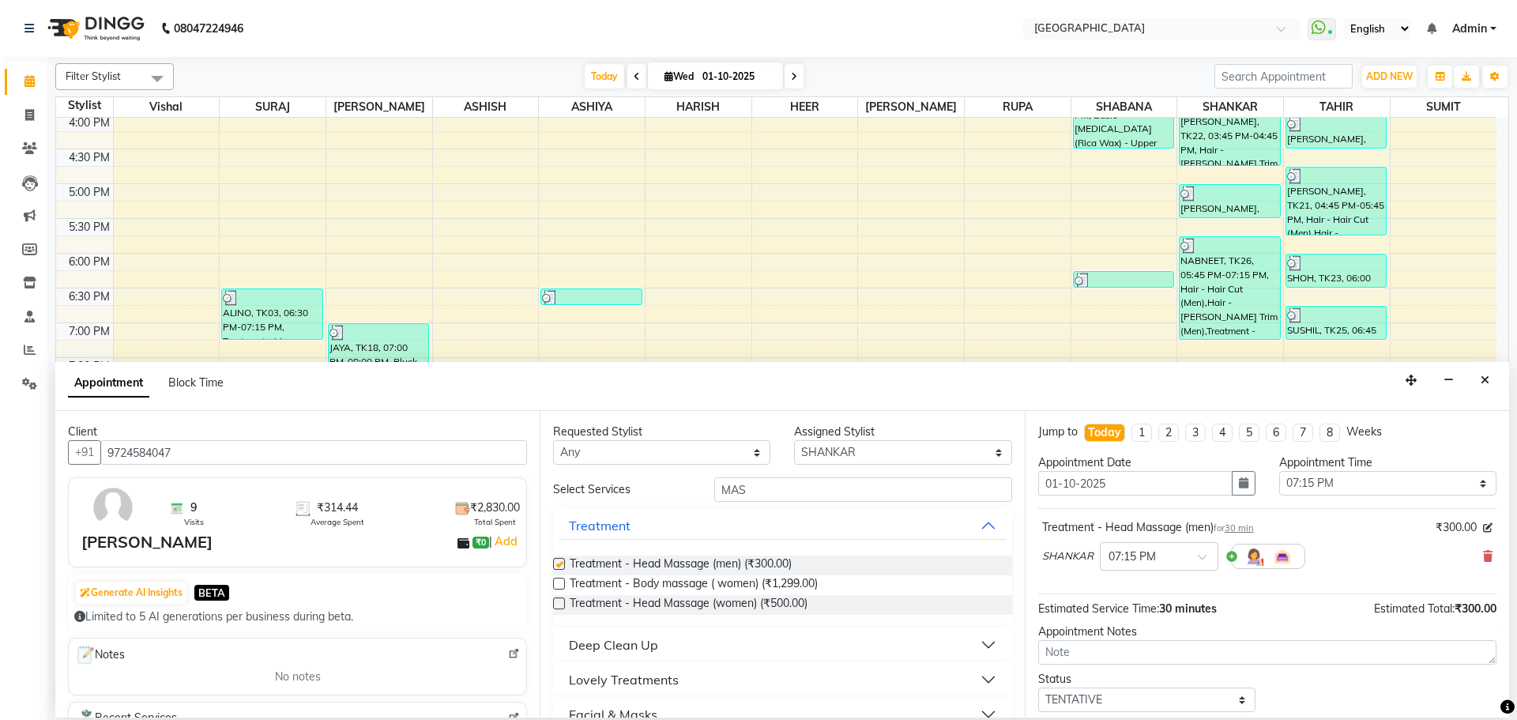
checkbox input "false"
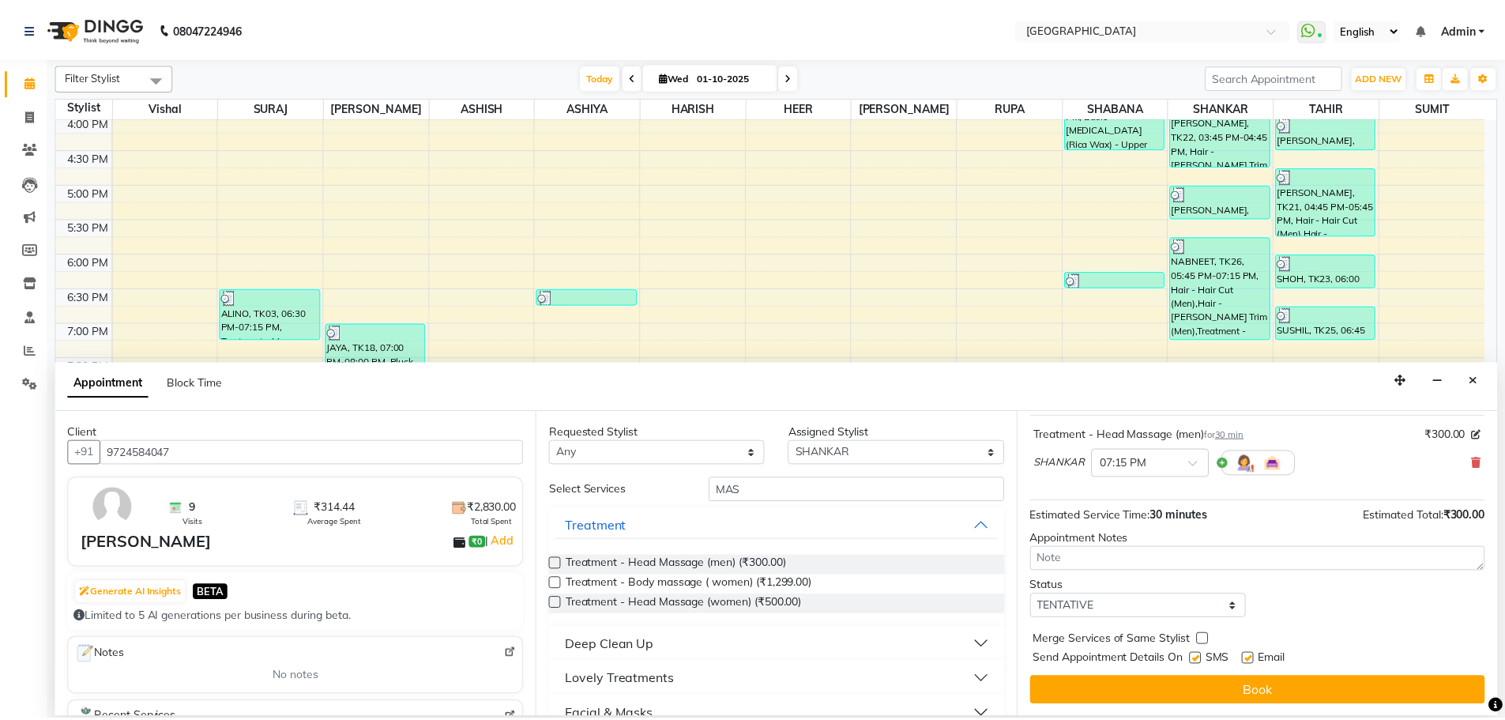
scroll to position [94, 0]
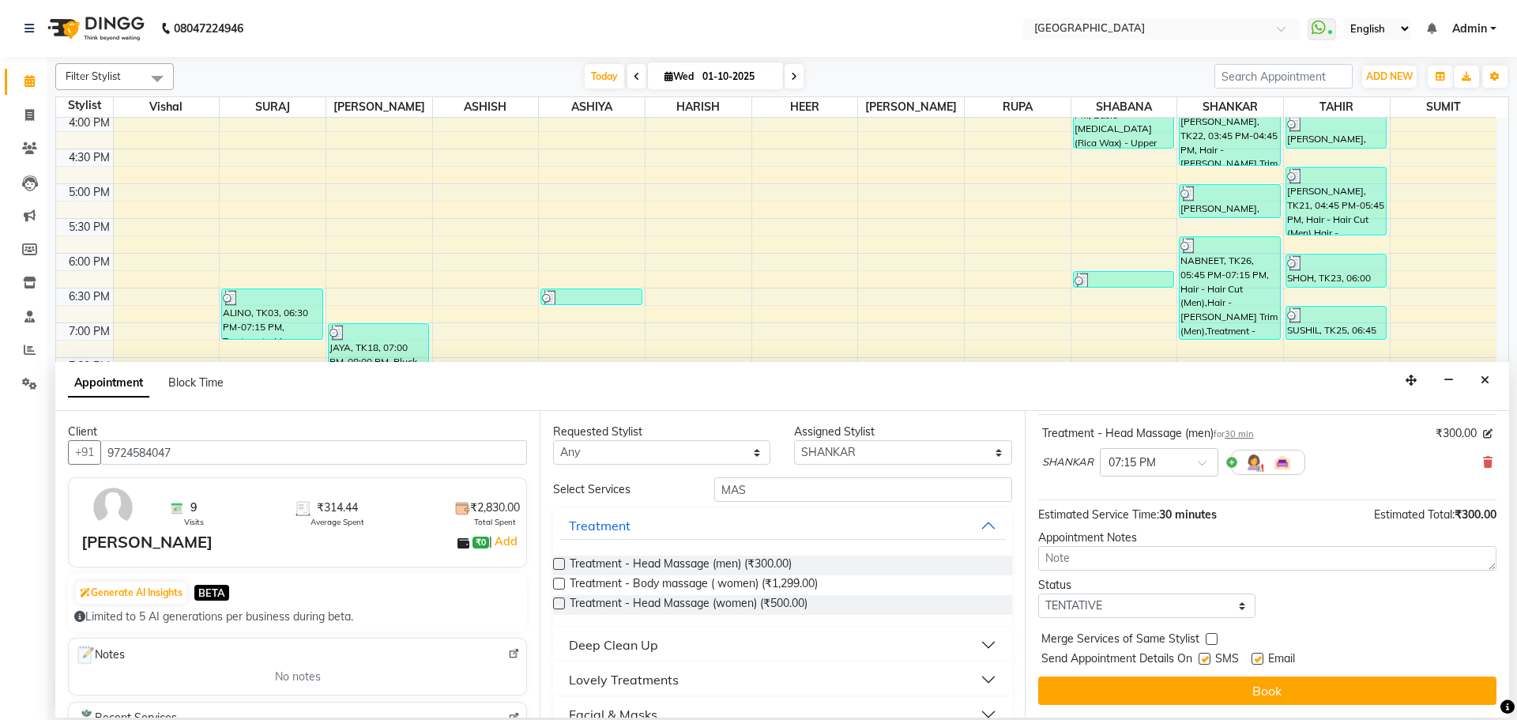
click at [1147, 683] on button "Book" at bounding box center [1267, 690] width 458 height 28
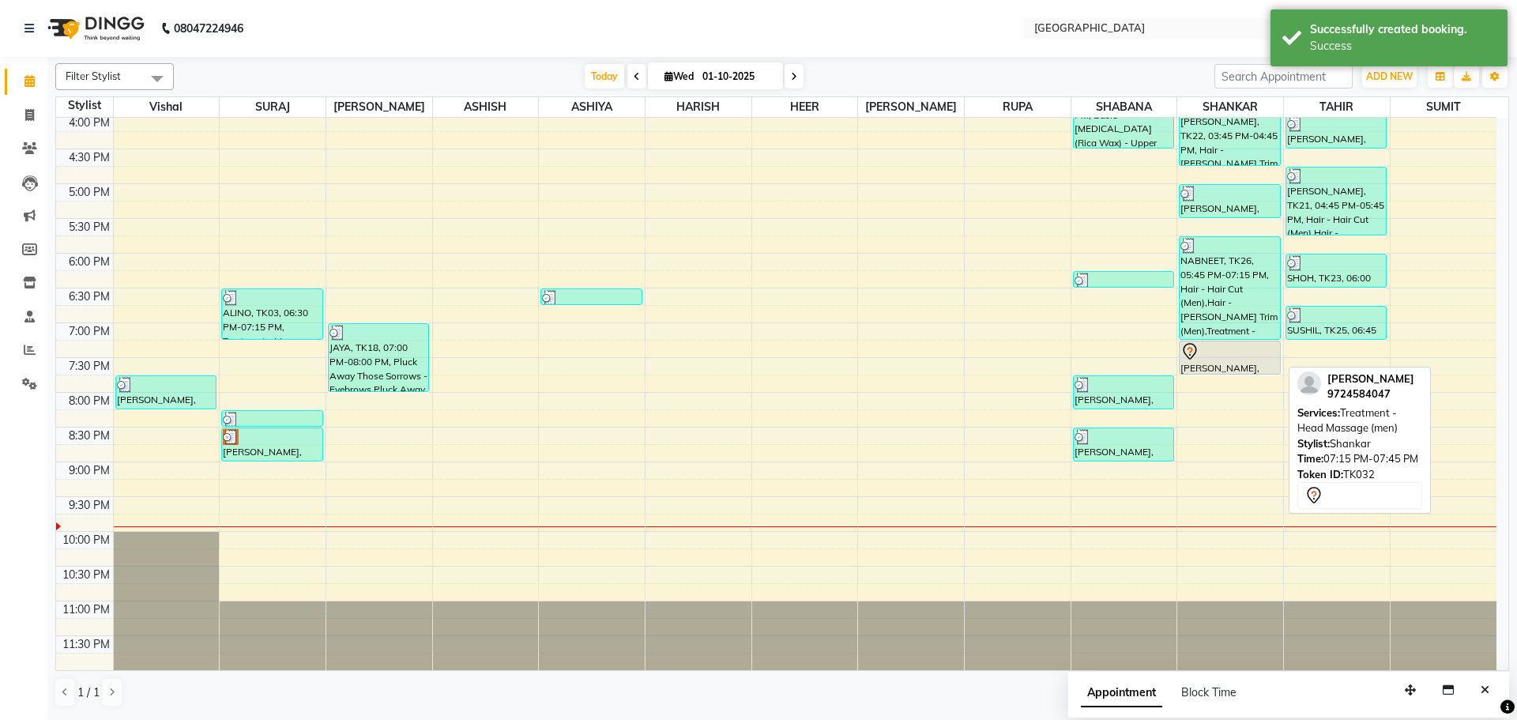
click at [1243, 355] on div at bounding box center [1229, 351] width 98 height 19
select select "7"
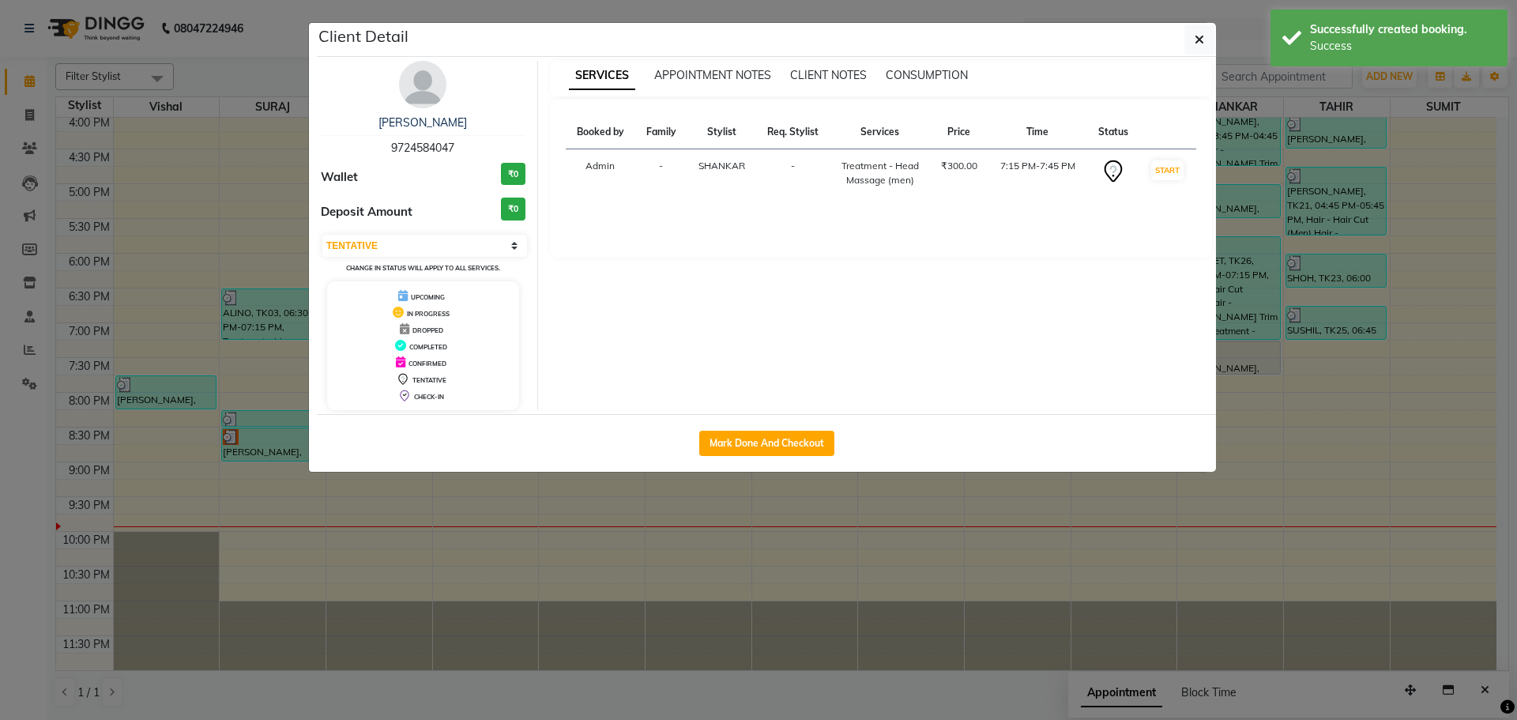
drag, startPoint x: 769, startPoint y: 441, endPoint x: 785, endPoint y: 439, distance: 15.9
click at [773, 441] on button "Mark Done And Checkout" at bounding box center [766, 443] width 135 height 25
select select "service"
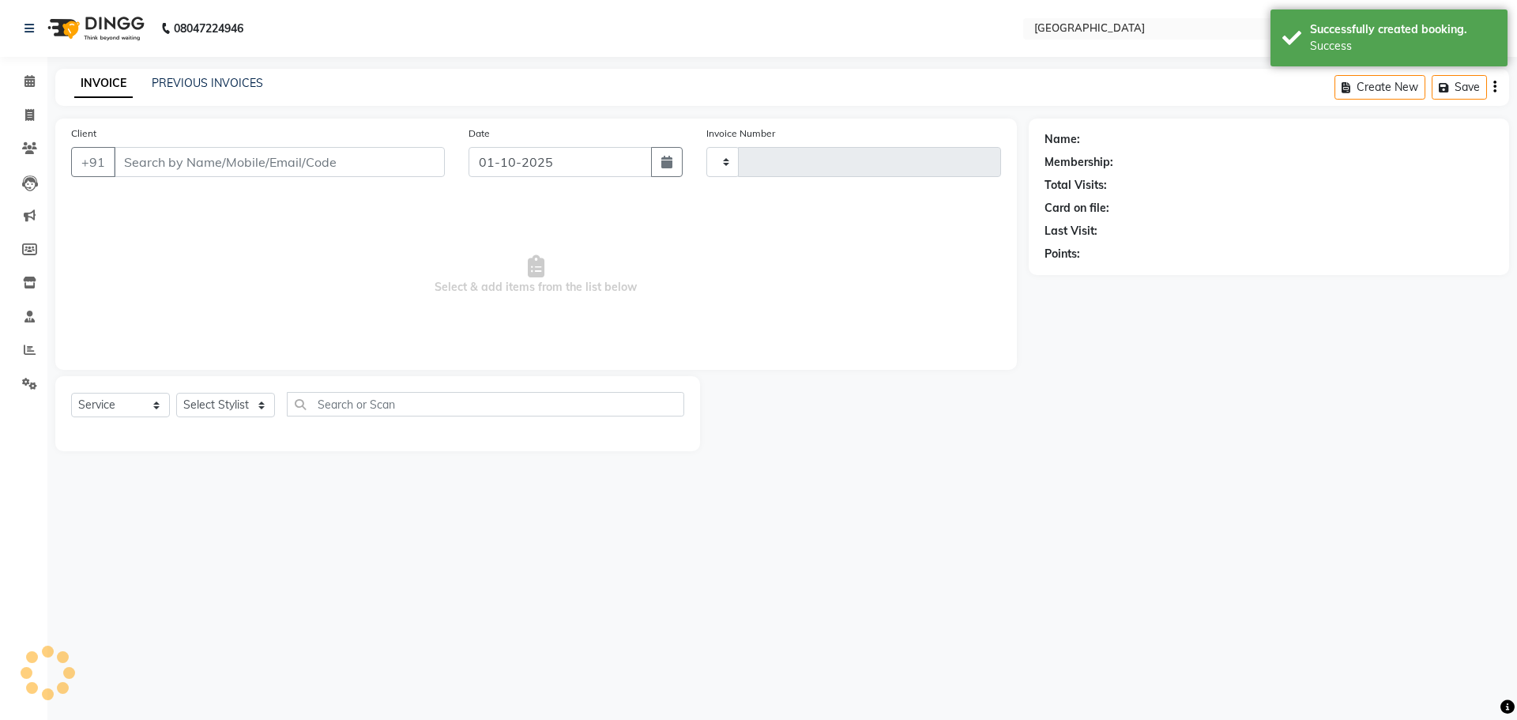
type input "5780"
select select "508"
type input "9724584047"
select select "79087"
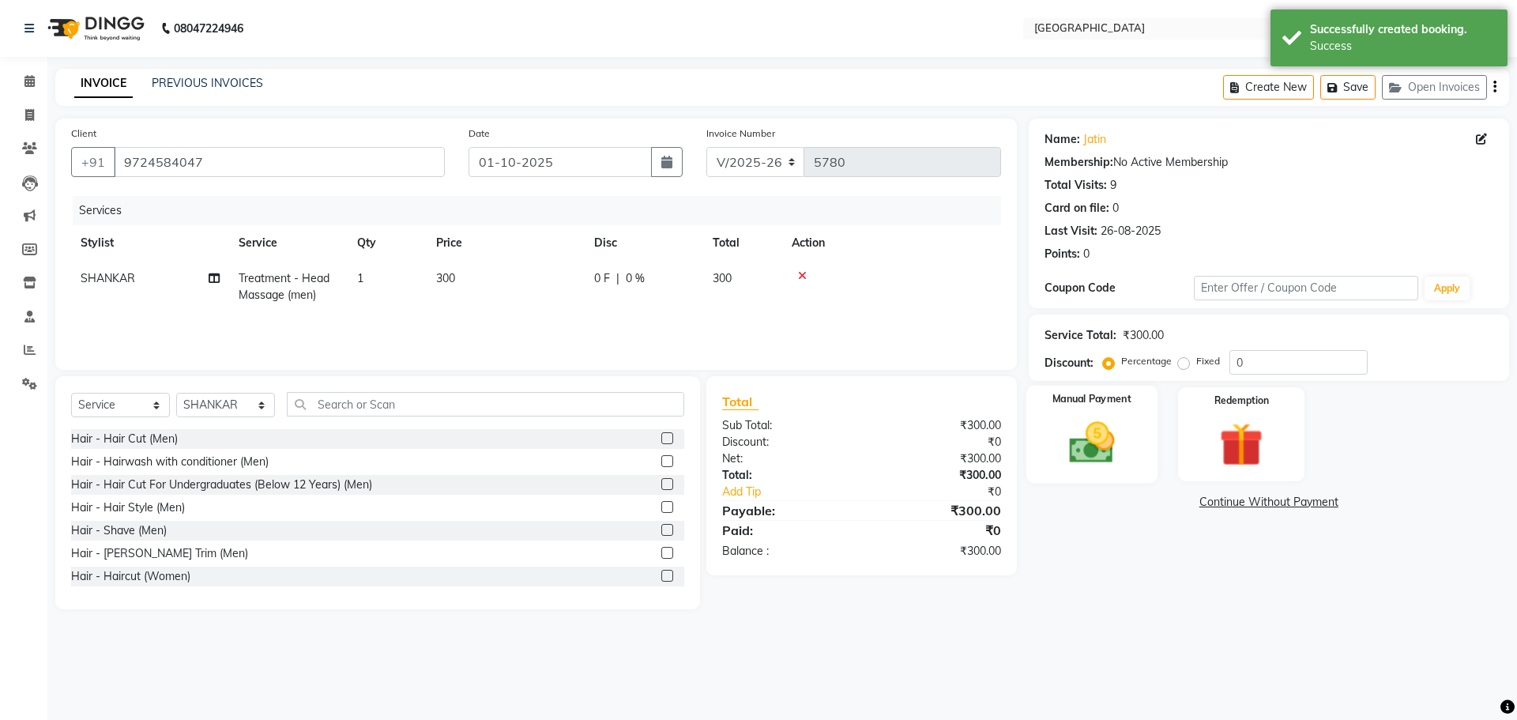
click at [1137, 457] on div "Manual Payment" at bounding box center [1090, 434] width 131 height 97
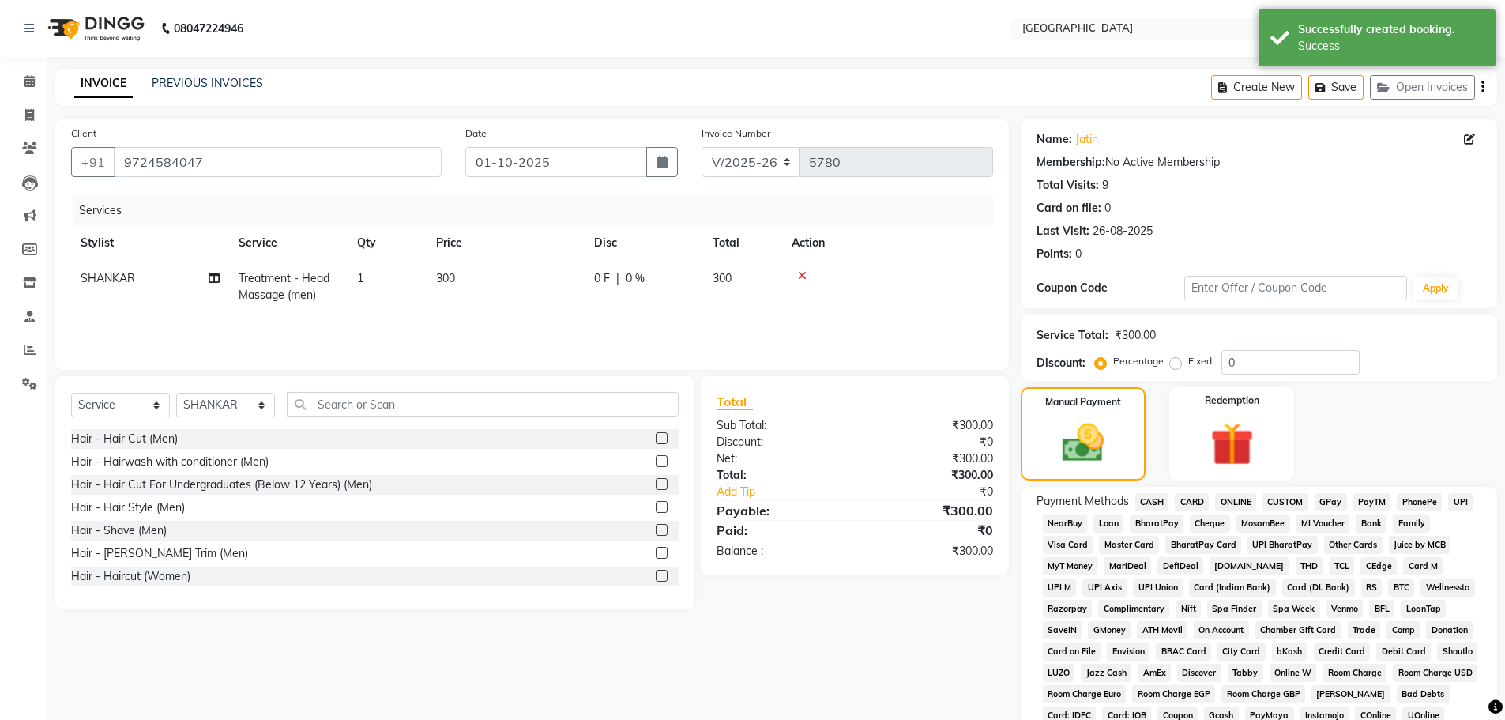
click at [1325, 501] on span "GPay" at bounding box center [1331, 502] width 32 height 18
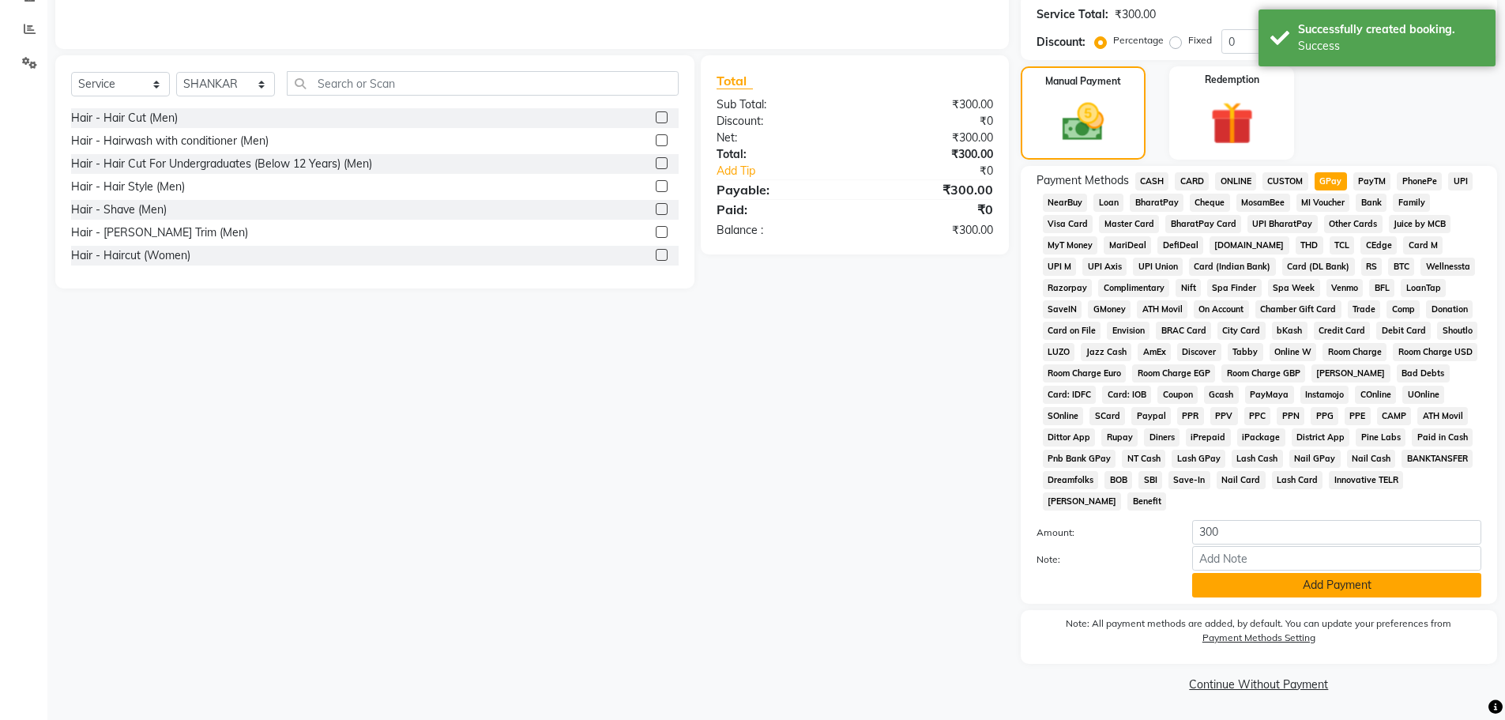
click at [1288, 582] on button "Add Payment" at bounding box center [1336, 585] width 289 height 24
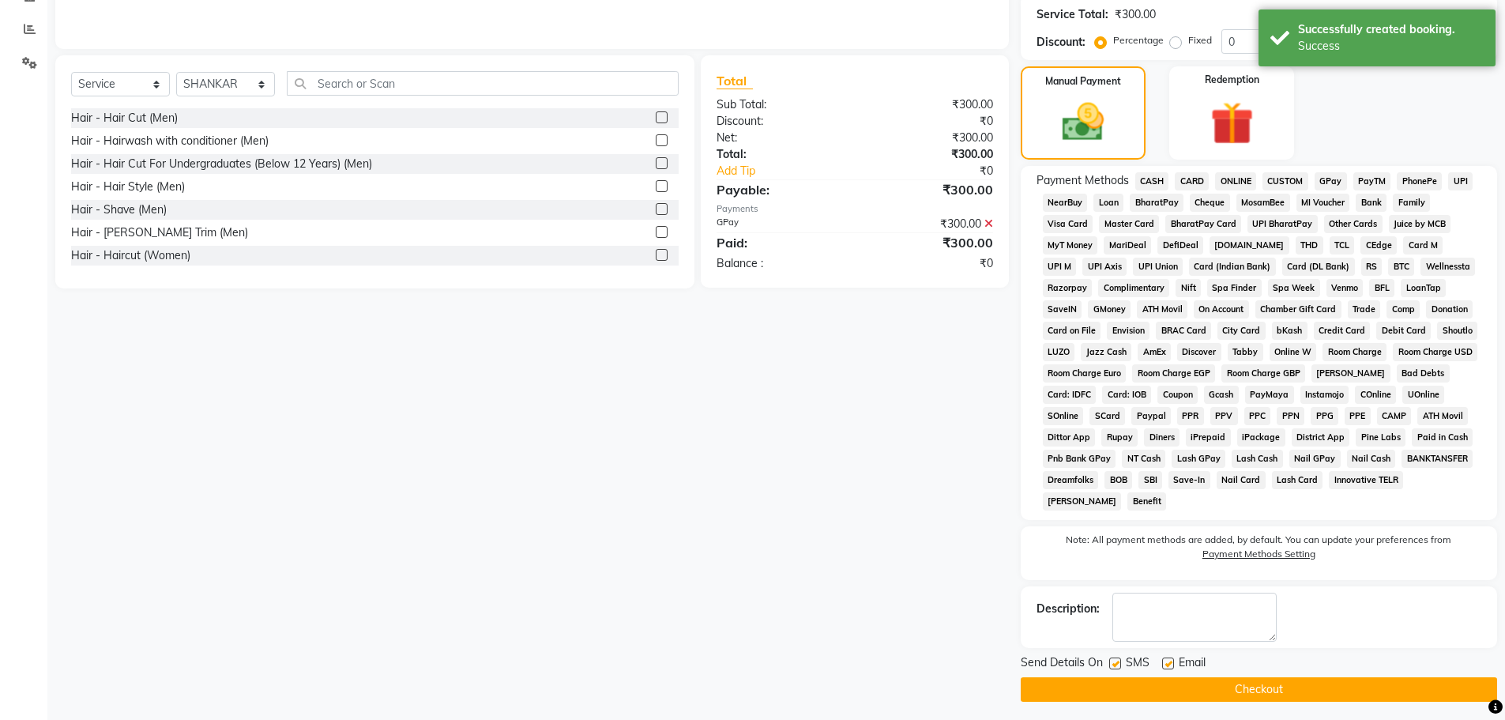
click at [1273, 687] on button "Checkout" at bounding box center [1259, 689] width 476 height 24
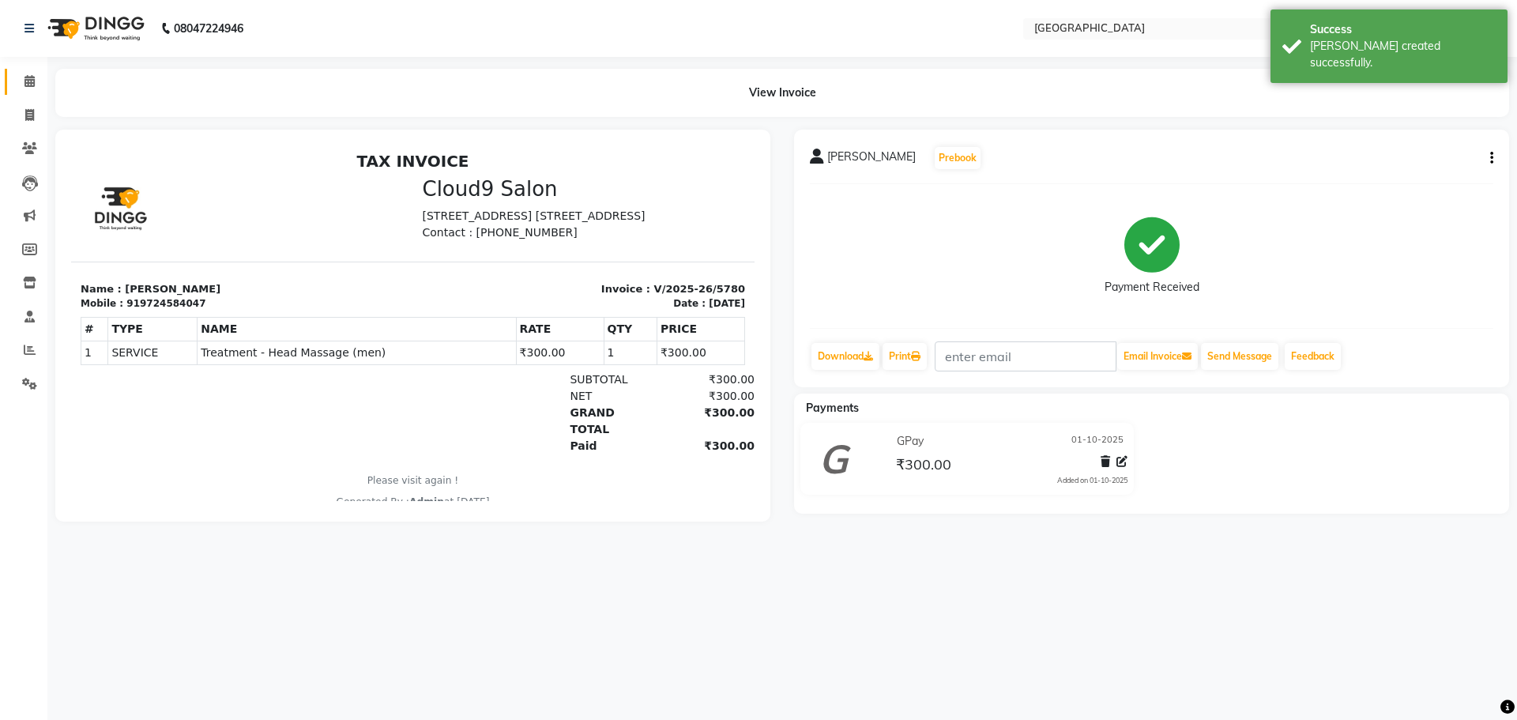
click at [21, 93] on link "Calendar" at bounding box center [24, 82] width 38 height 26
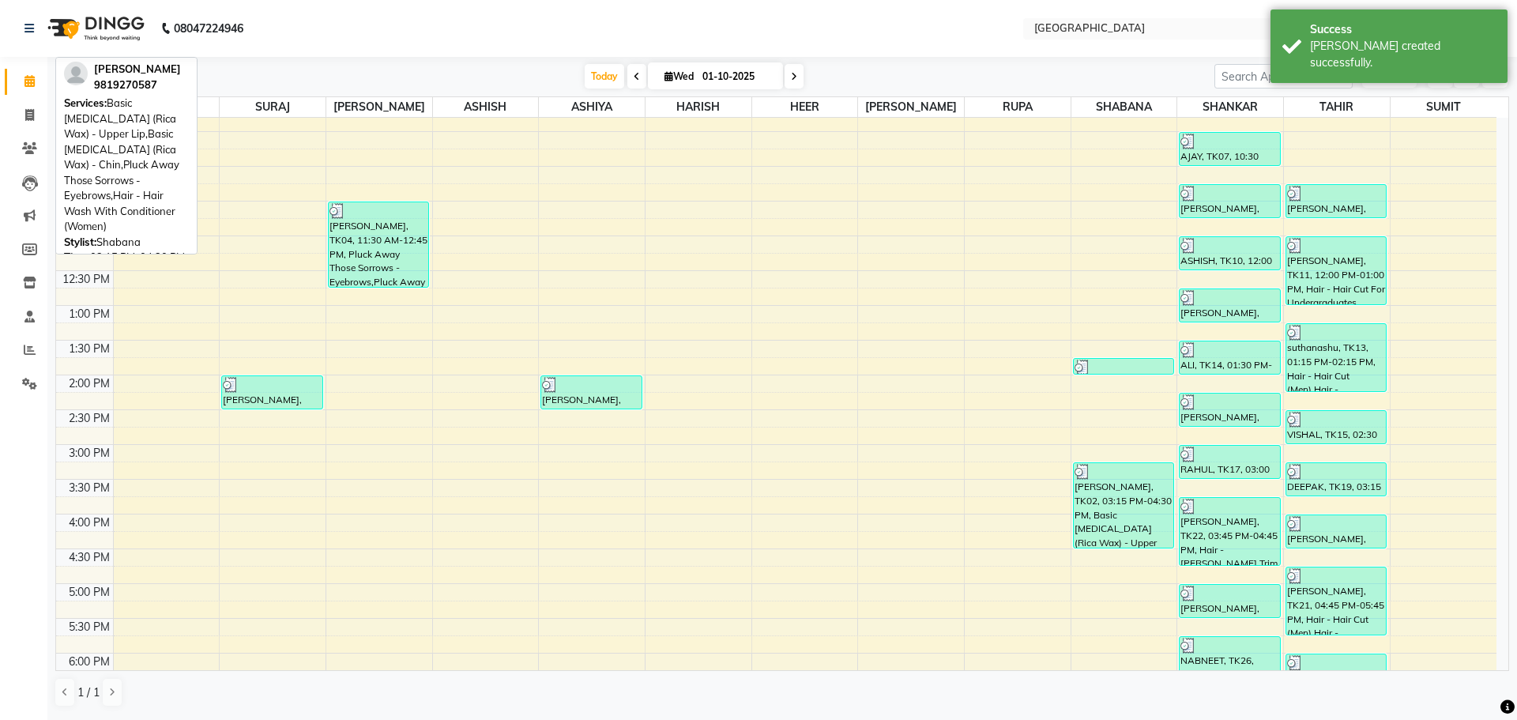
scroll to position [316, 0]
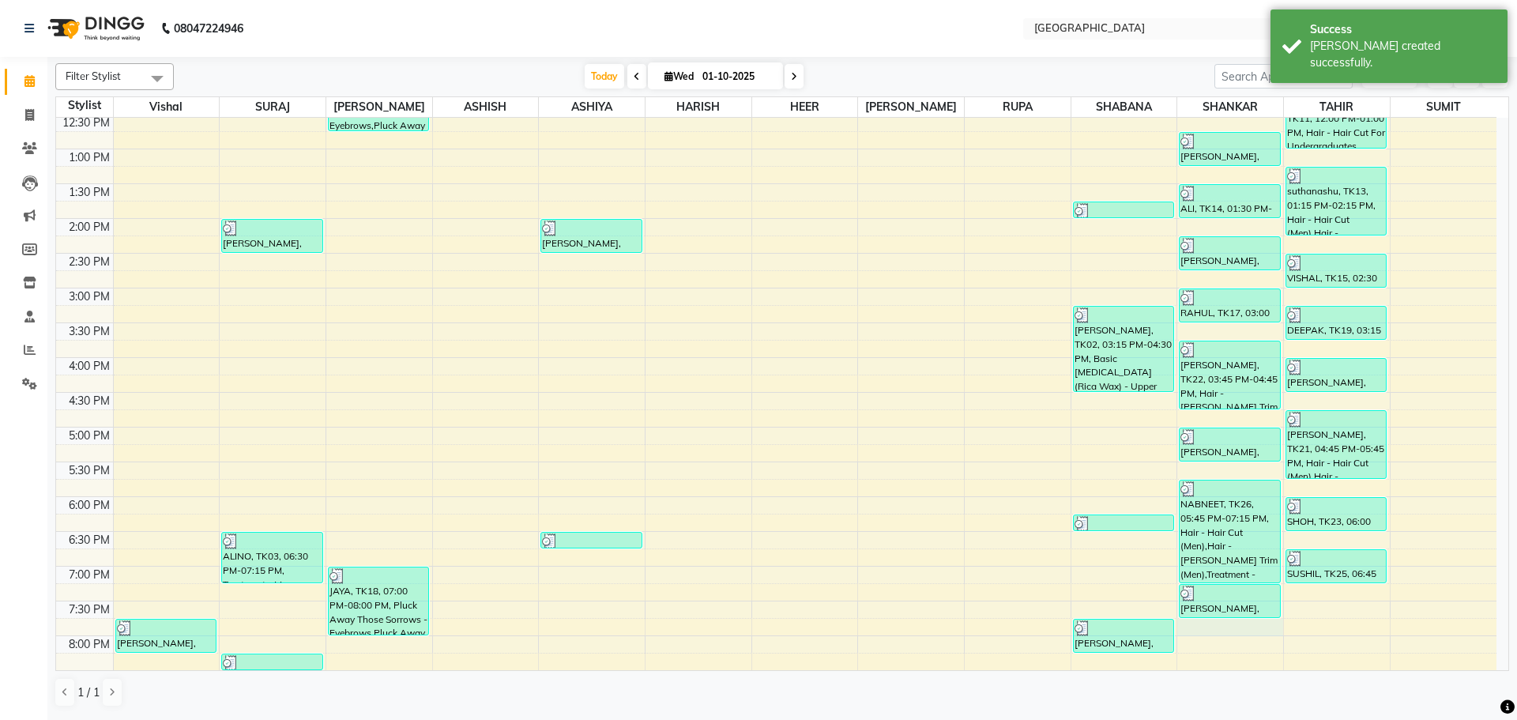
click at [1210, 628] on div "8:00 AM 8:30 AM 9:00 AM 9:30 AM 10:00 AM 10:30 AM 11:00 AM 11:30 AM 12:00 PM 12…" at bounding box center [776, 358] width 1440 height 1112
select select "79087"
select select "1185"
select select "tentative"
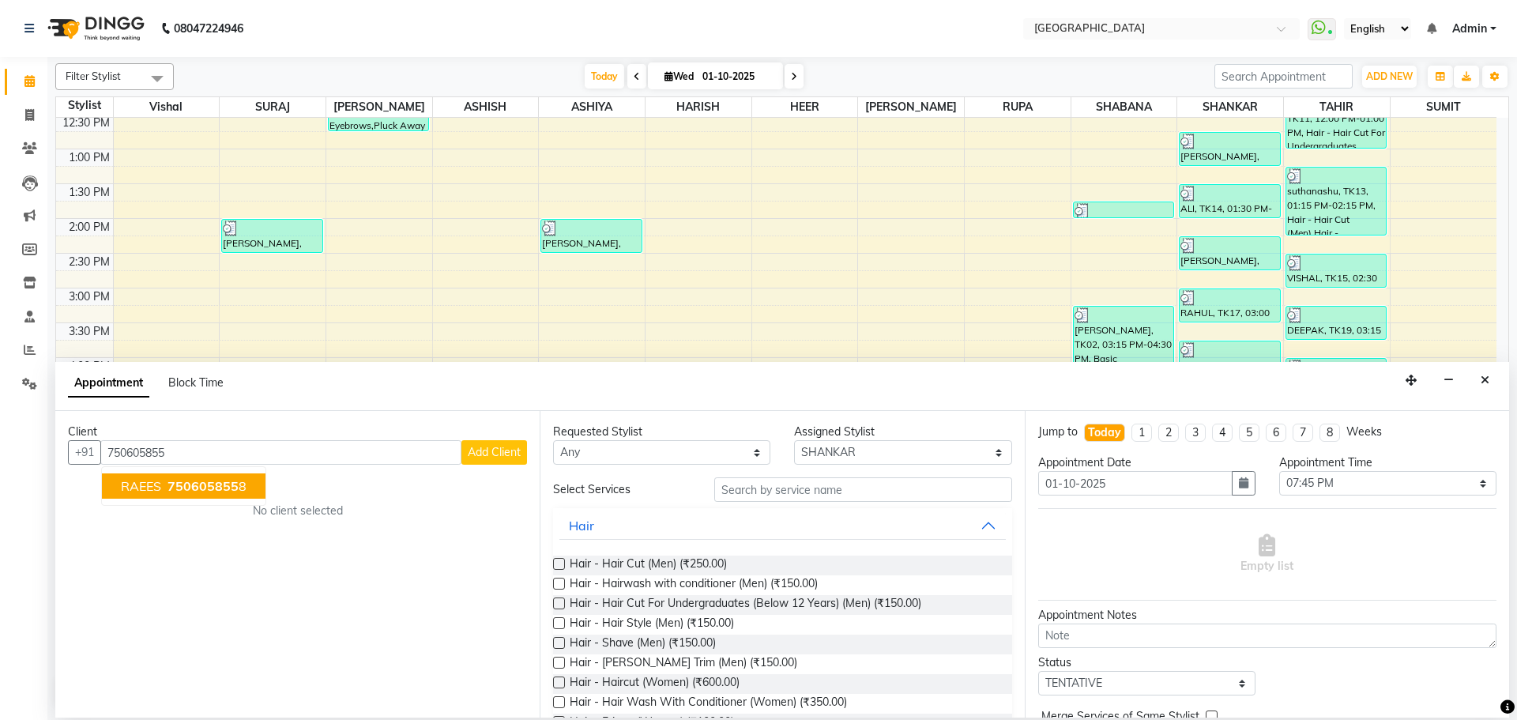
click at [222, 481] on span "750605855" at bounding box center [202, 486] width 71 height 16
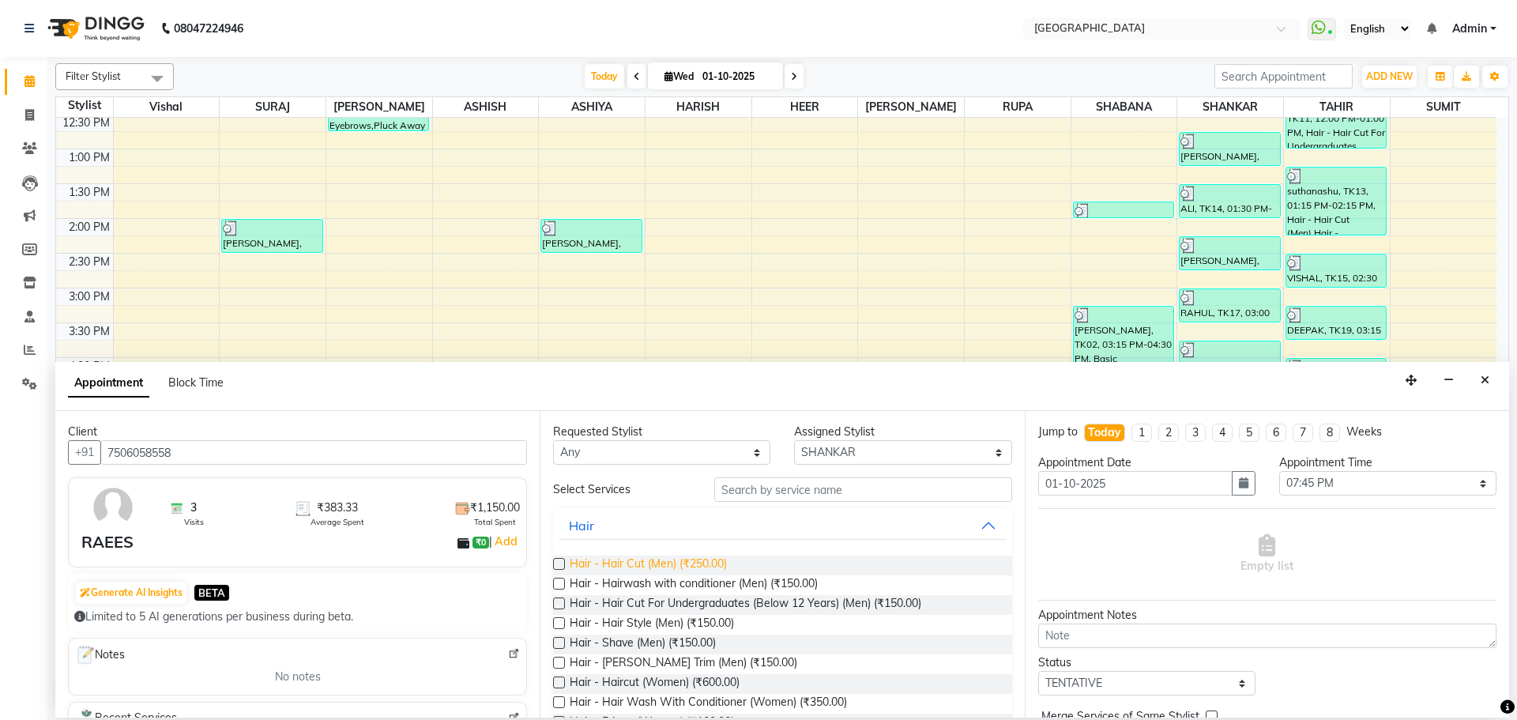
type input "7506058558"
click at [712, 567] on span "Hair - Hair Cut (Men) (₹250.00)" at bounding box center [648, 565] width 157 height 20
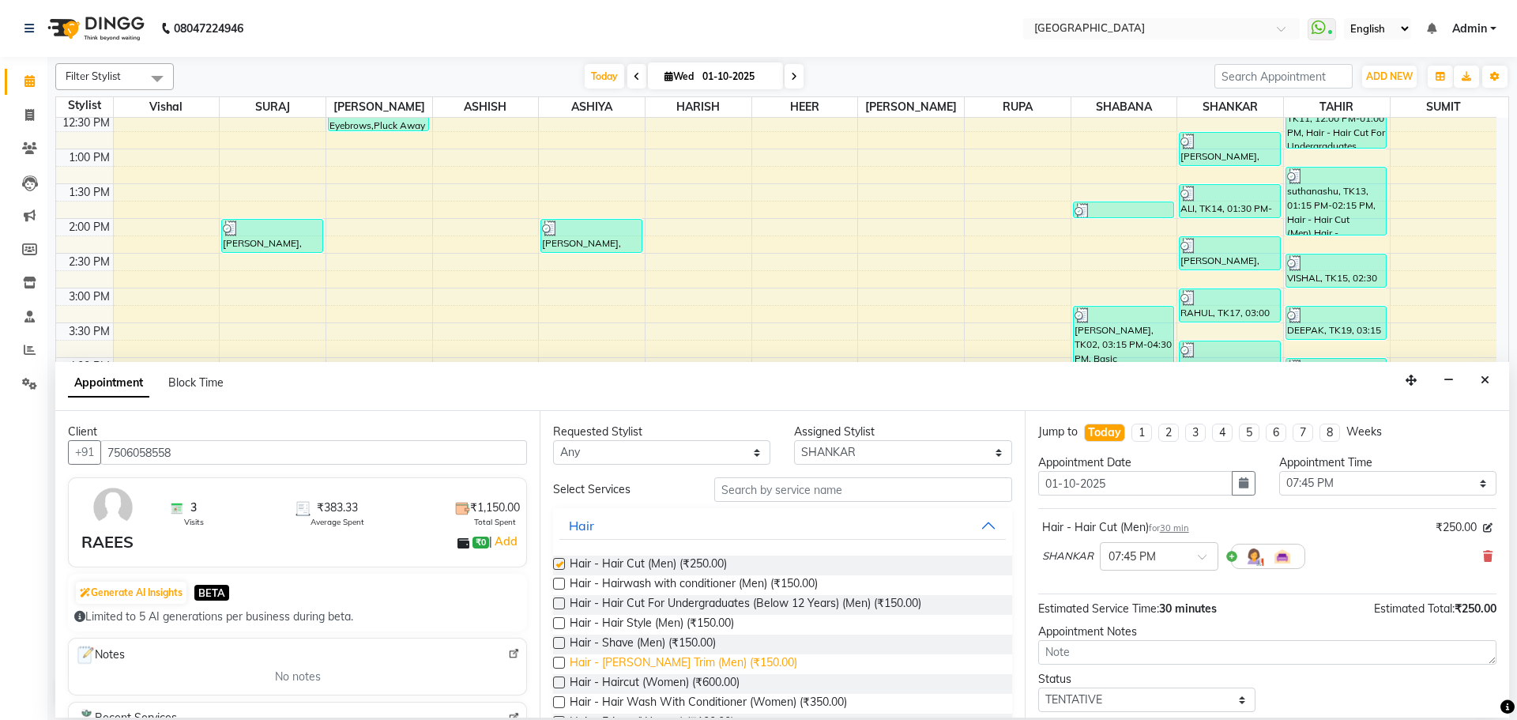
checkbox input "false"
click at [681, 663] on span "Hair - [PERSON_NAME] Trim (Men) (₹150.00)" at bounding box center [684, 664] width 228 height 20
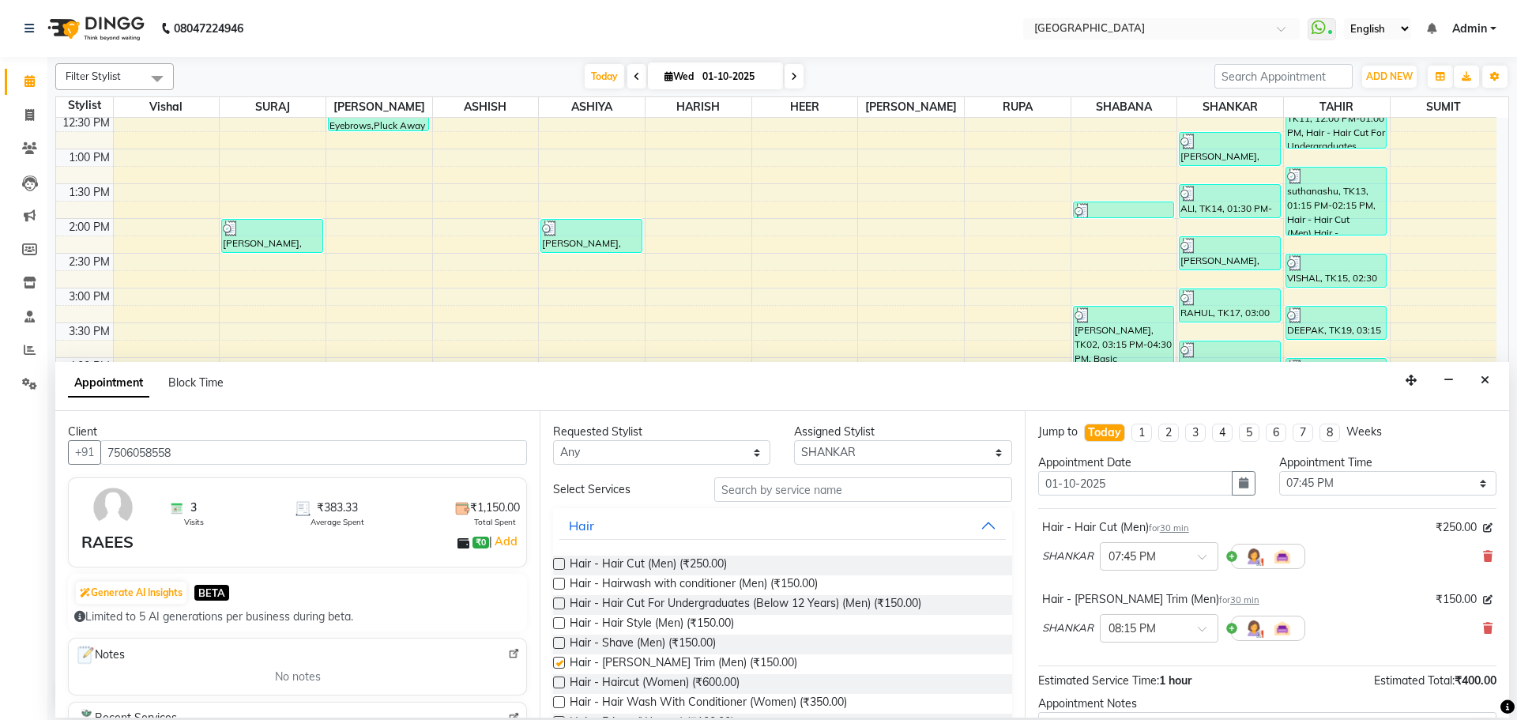
checkbox input "false"
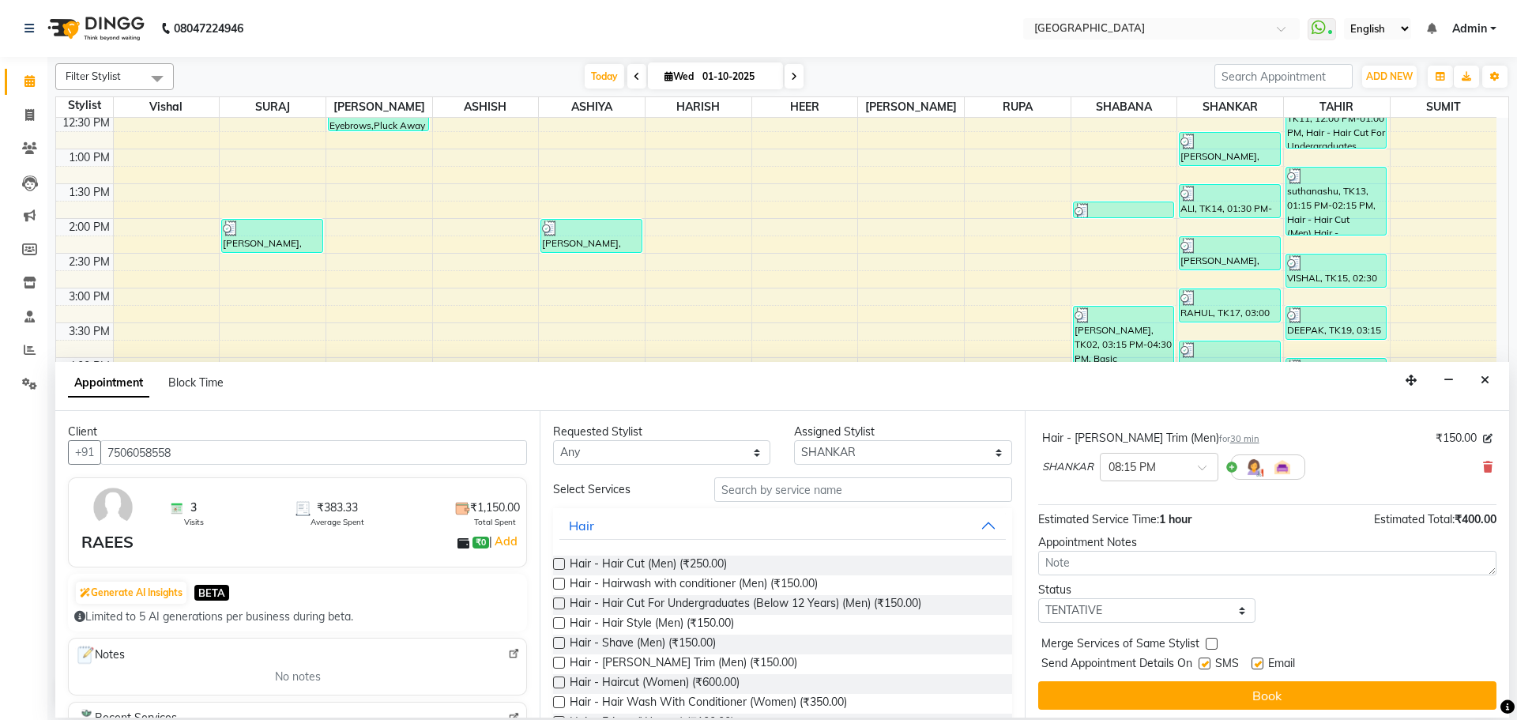
scroll to position [166, 0]
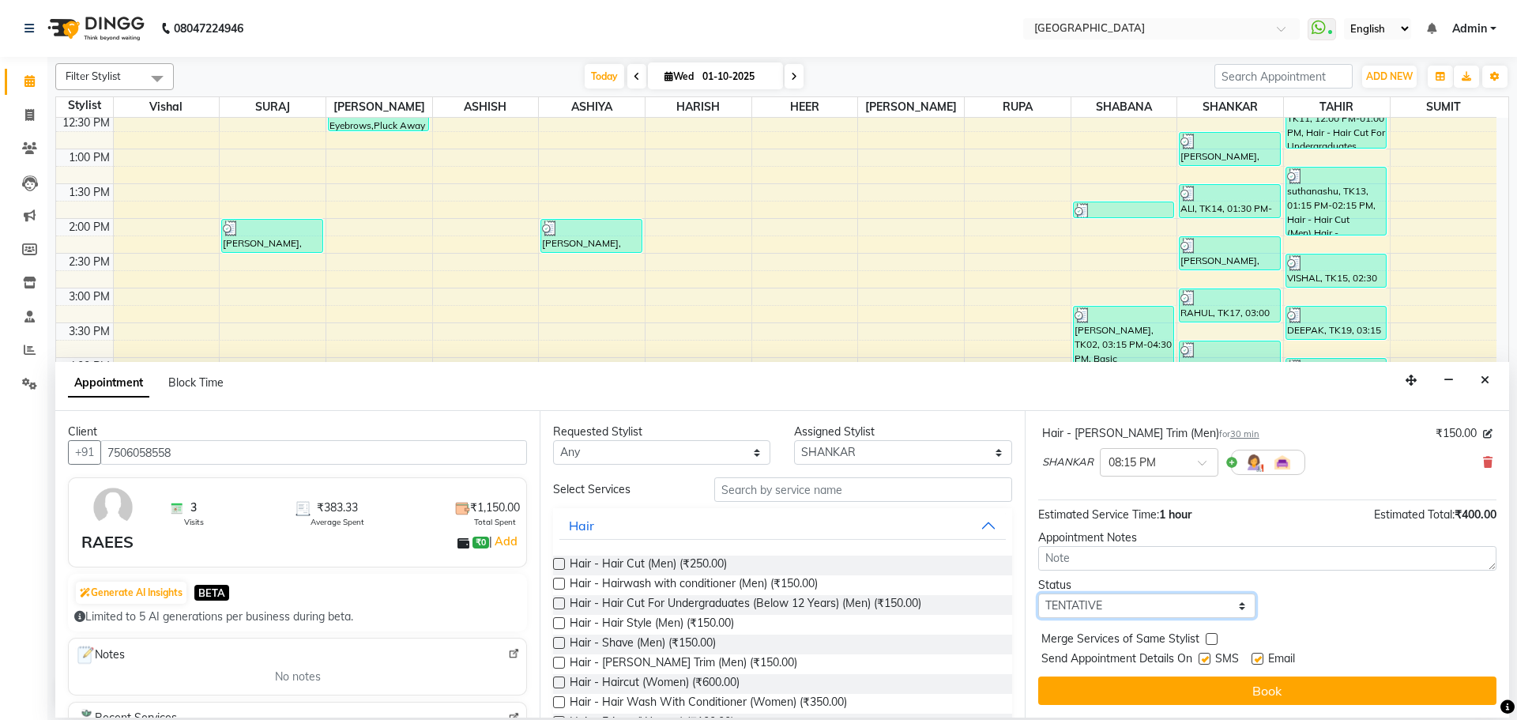
click at [1145, 611] on select "Select TENTATIVE CONFIRM CHECK-IN UPCOMING" at bounding box center [1146, 605] width 217 height 24
select select "confirm booking"
click at [1038, 593] on select "Select TENTATIVE CONFIRM CHECK-IN UPCOMING" at bounding box center [1146, 605] width 217 height 24
drag, startPoint x: 1207, startPoint y: 636, endPoint x: 1205, endPoint y: 656, distance: 19.9
click at [1208, 636] on label at bounding box center [1212, 639] width 12 height 12
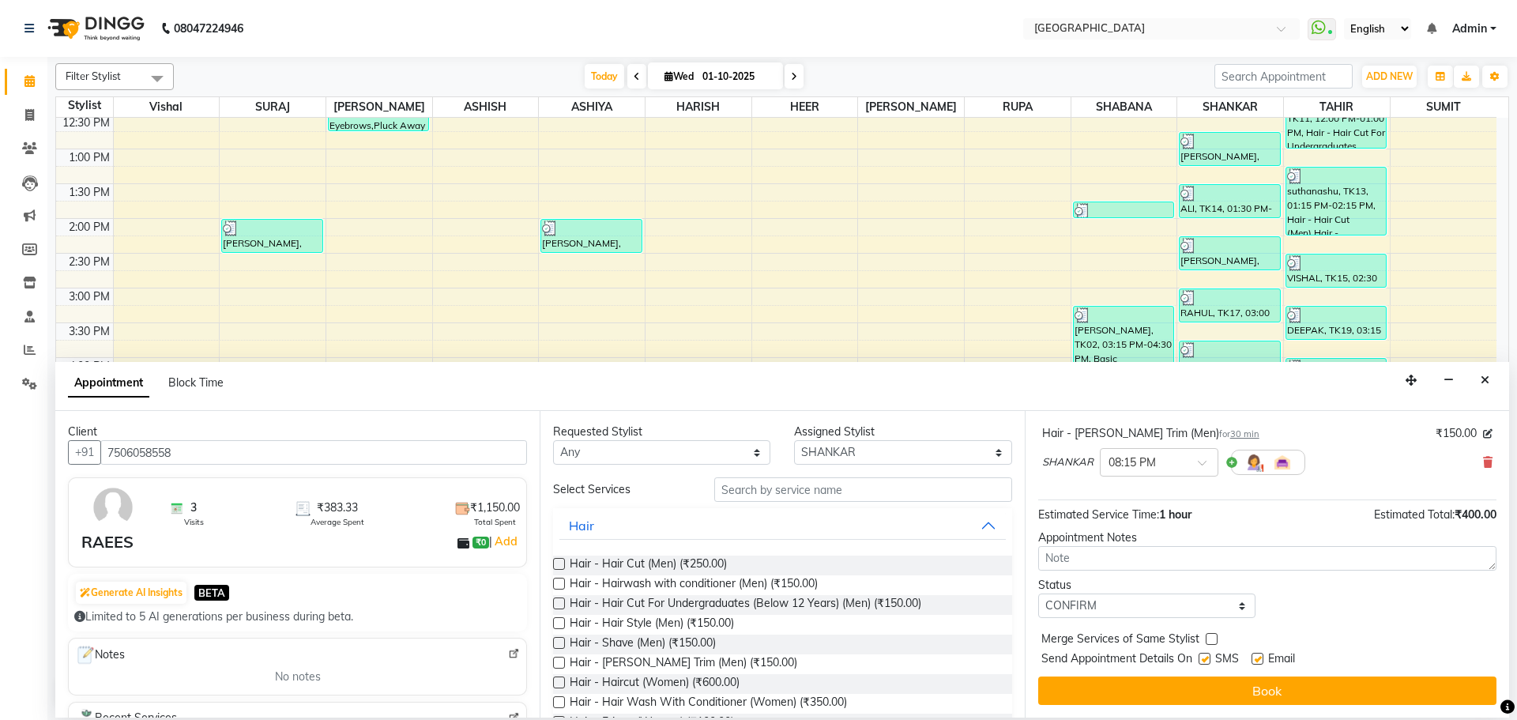
click at [1208, 636] on input "checkbox" at bounding box center [1211, 640] width 10 height 10
checkbox input "true"
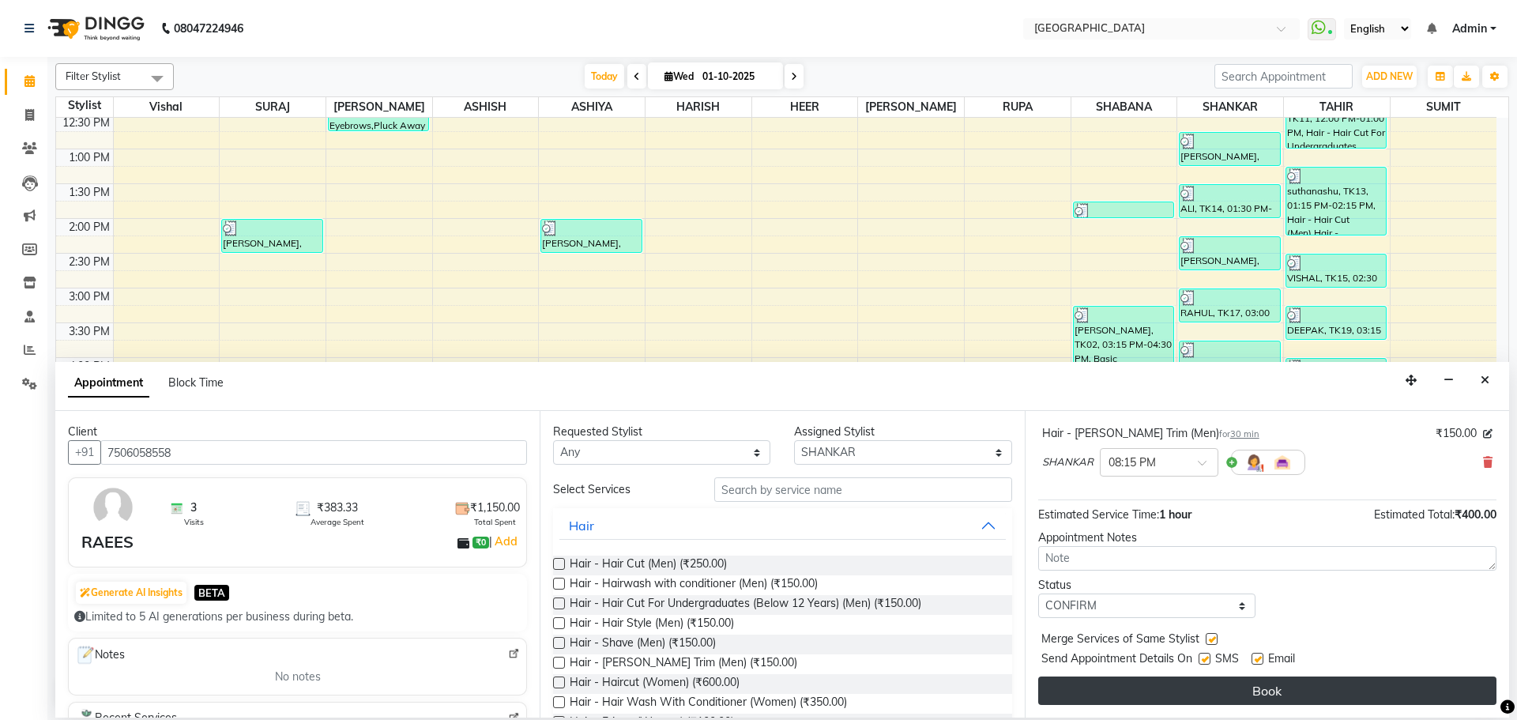
click at [1187, 688] on button "Book" at bounding box center [1267, 690] width 458 height 28
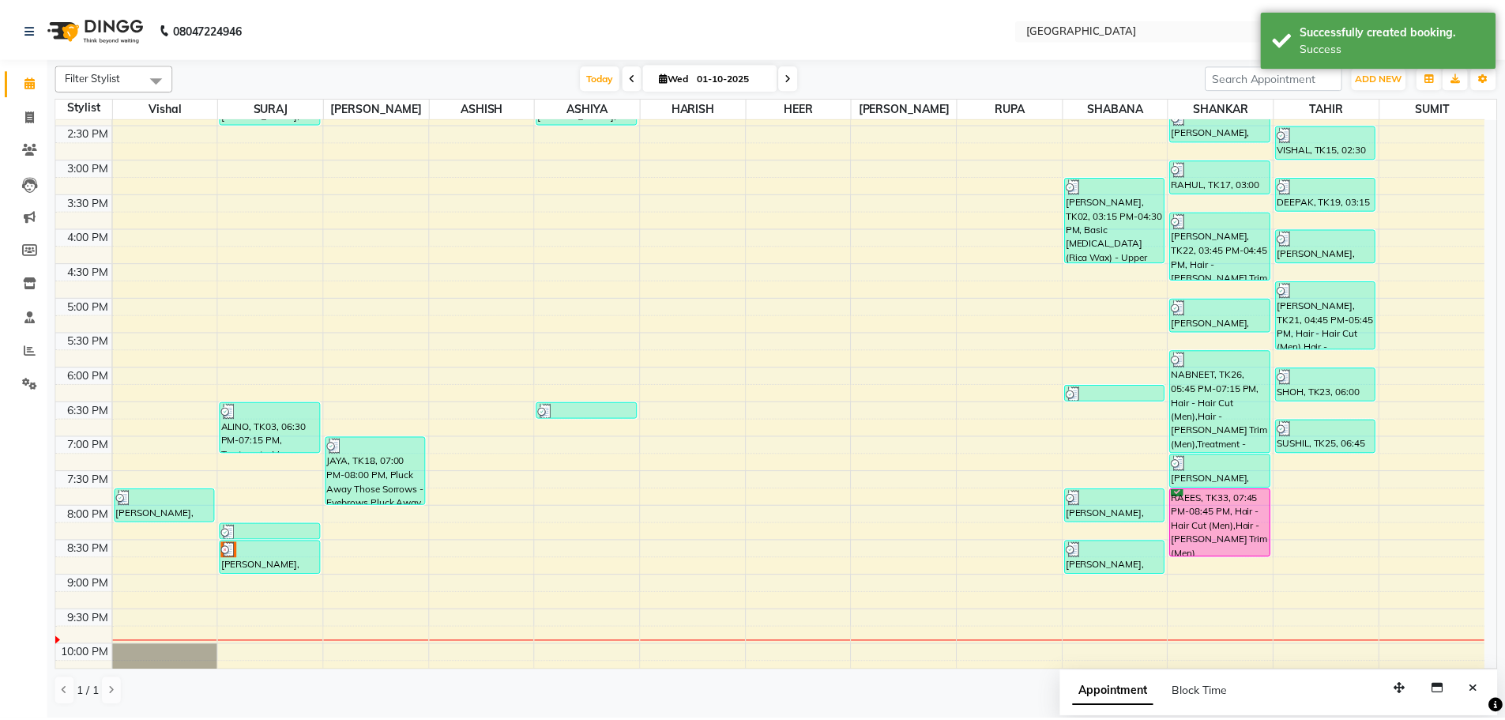
scroll to position [559, 0]
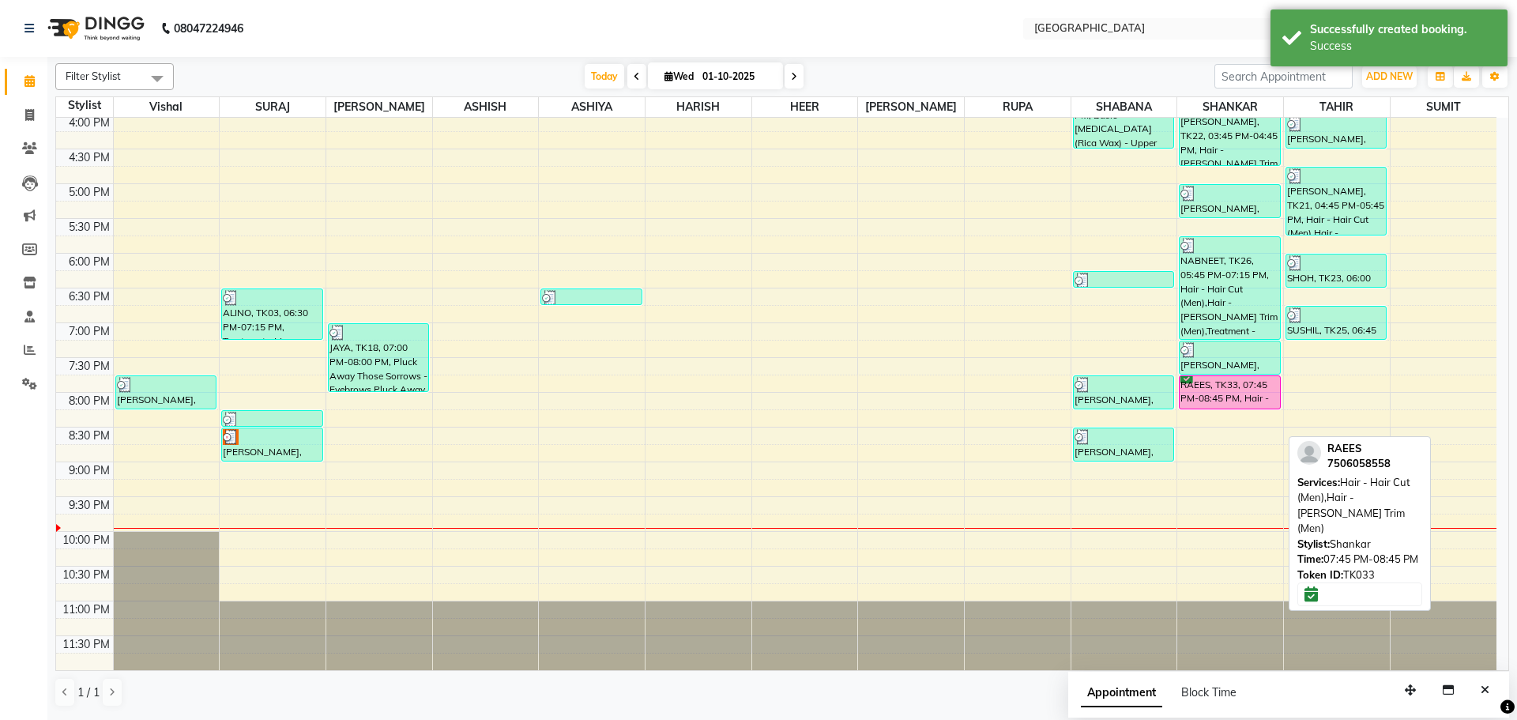
drag, startPoint x: 1245, startPoint y: 444, endPoint x: 1240, endPoint y: 408, distance: 35.9
click at [1240, 408] on div "AJAY, TK07, 10:30 AM-11:00 AM, Hair - Hair Cut (Men) [PERSON_NAME], TK08, 11:15…" at bounding box center [1230, 114] width 106 height 1112
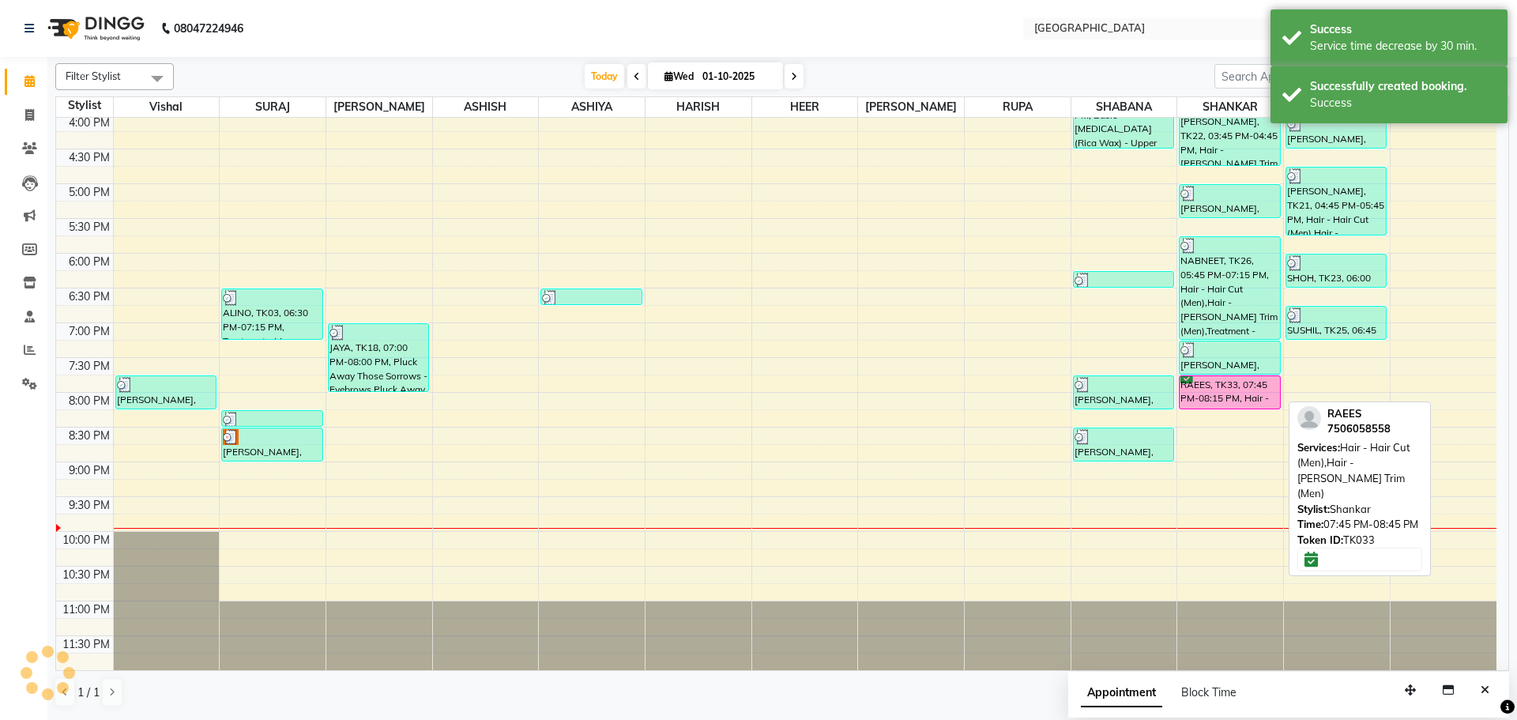
click at [1230, 388] on div "RAEES, TK33, 07:45 PM-08:15 PM, Hair - Hair Cut (Men),Hair - [PERSON_NAME] Trim…" at bounding box center [1229, 392] width 100 height 32
select select "6"
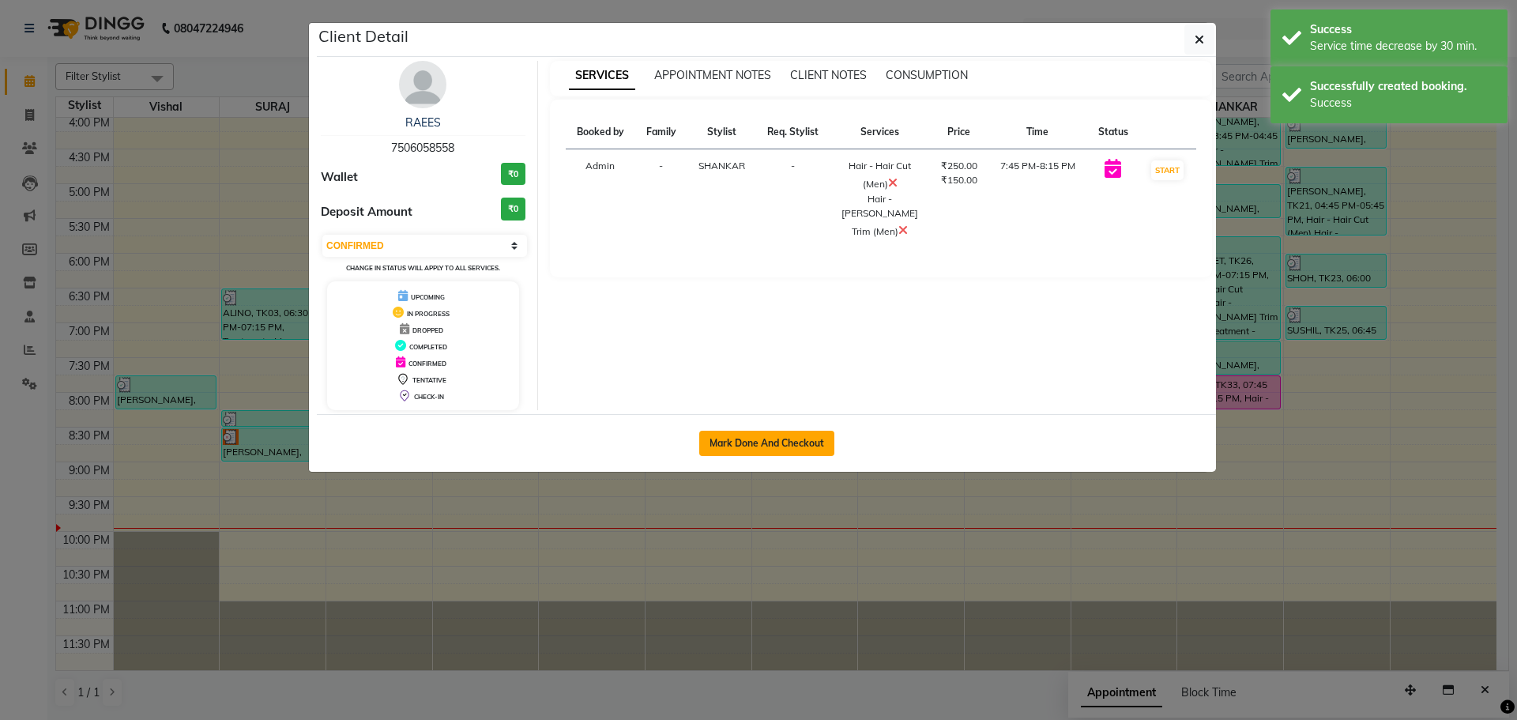
click at [781, 446] on button "Mark Done And Checkout" at bounding box center [766, 443] width 135 height 25
select select "508"
select select "service"
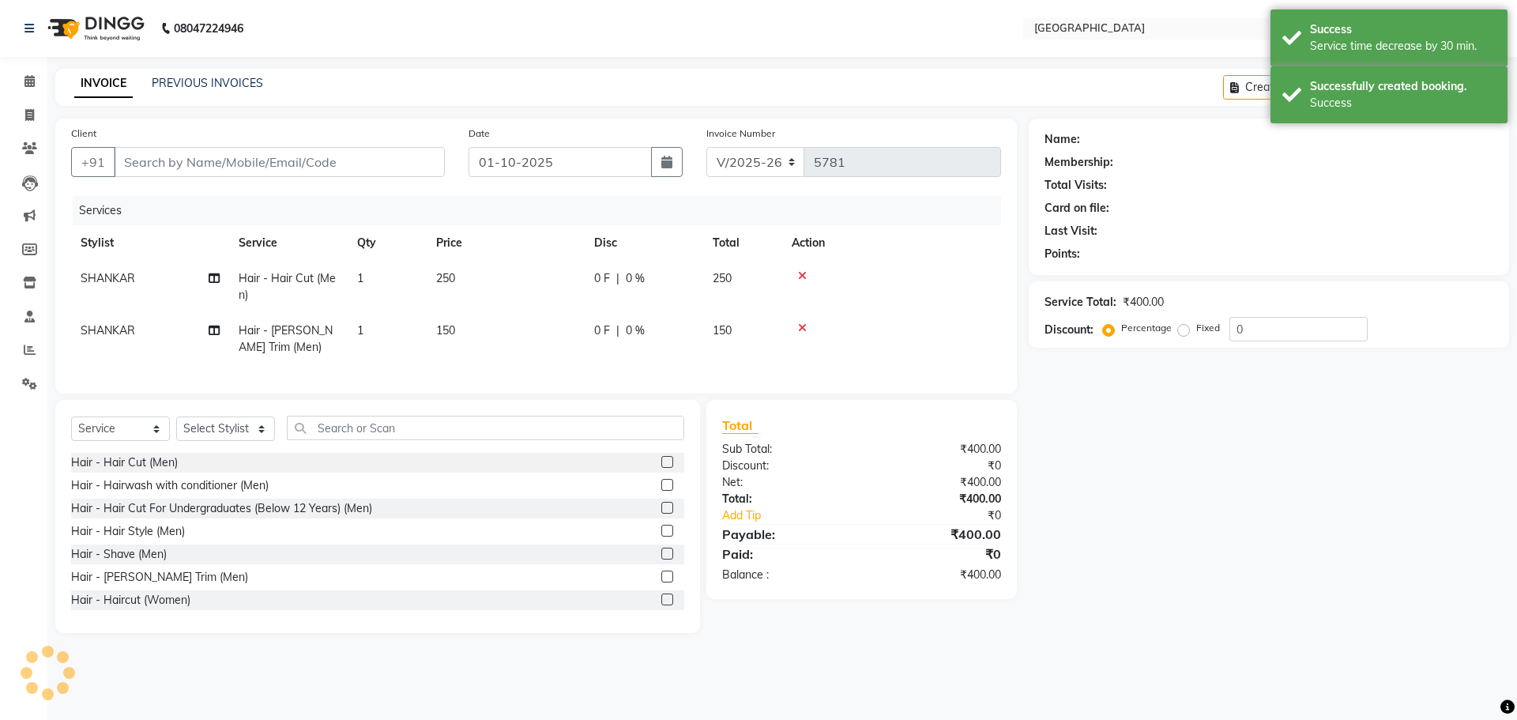
type input "7506058558"
select select "79087"
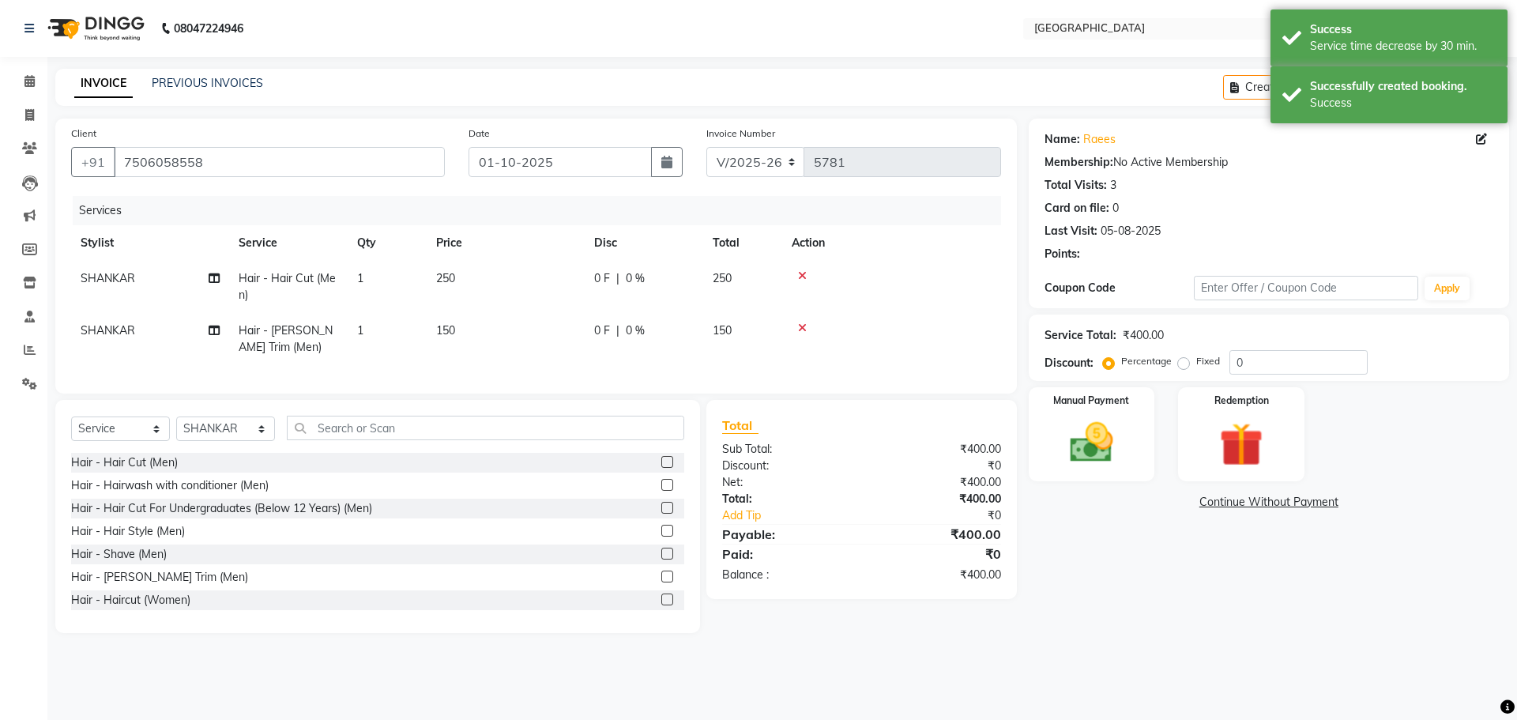
click at [732, 292] on td "250" at bounding box center [742, 287] width 79 height 52
select select "79087"
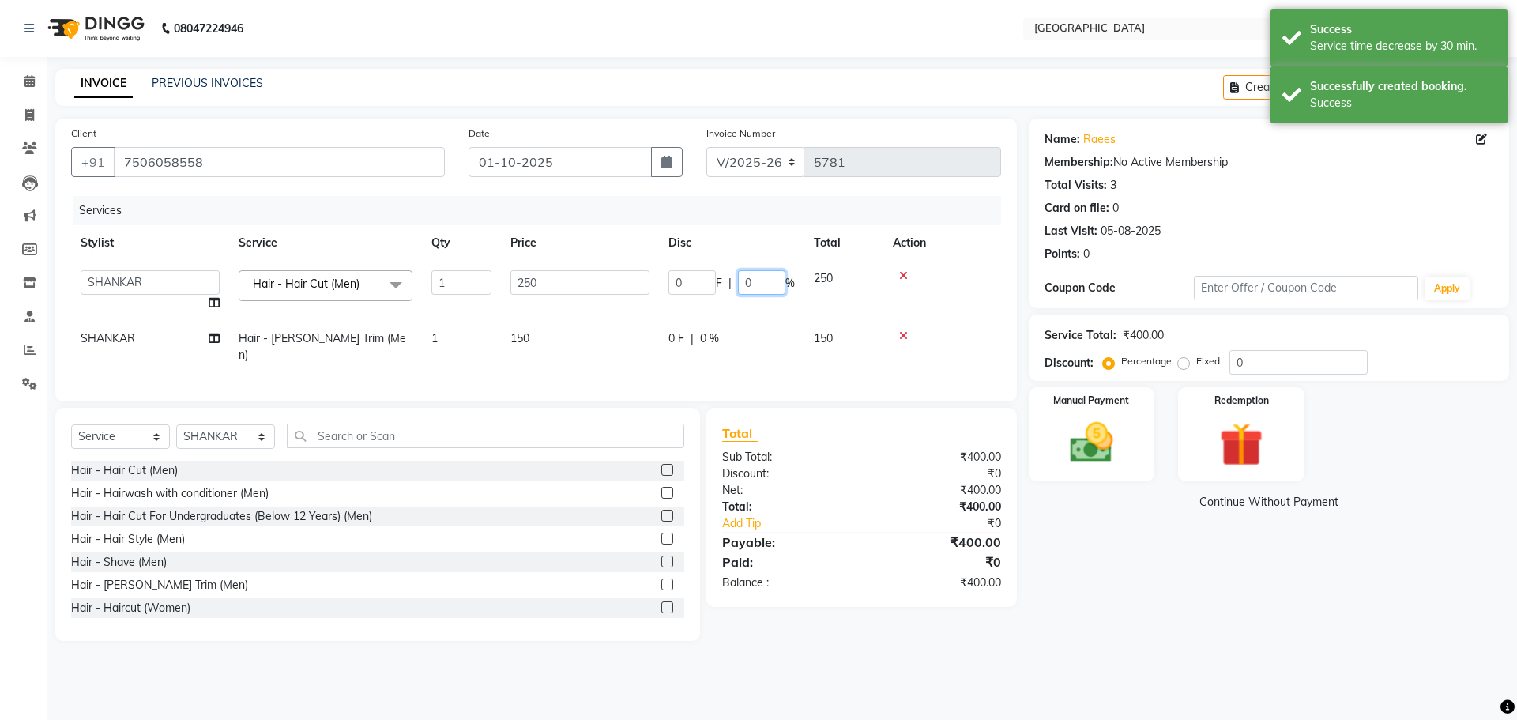
click at [750, 282] on input "0" at bounding box center [761, 282] width 47 height 24
type input "020"
click at [1155, 409] on div "Manual Payment" at bounding box center [1092, 434] width 126 height 94
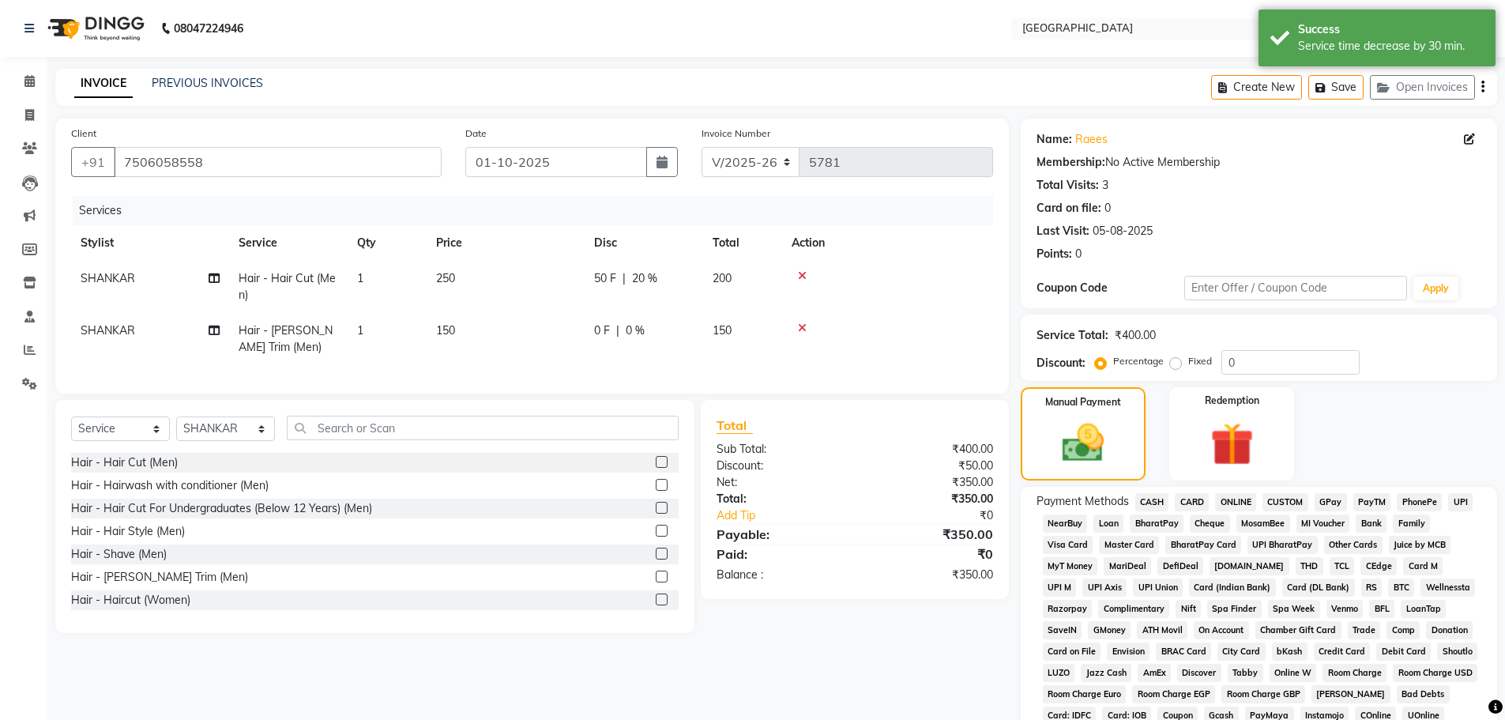
click at [1337, 501] on span "GPay" at bounding box center [1331, 502] width 32 height 18
click at [1152, 495] on span "CASH" at bounding box center [1152, 502] width 34 height 18
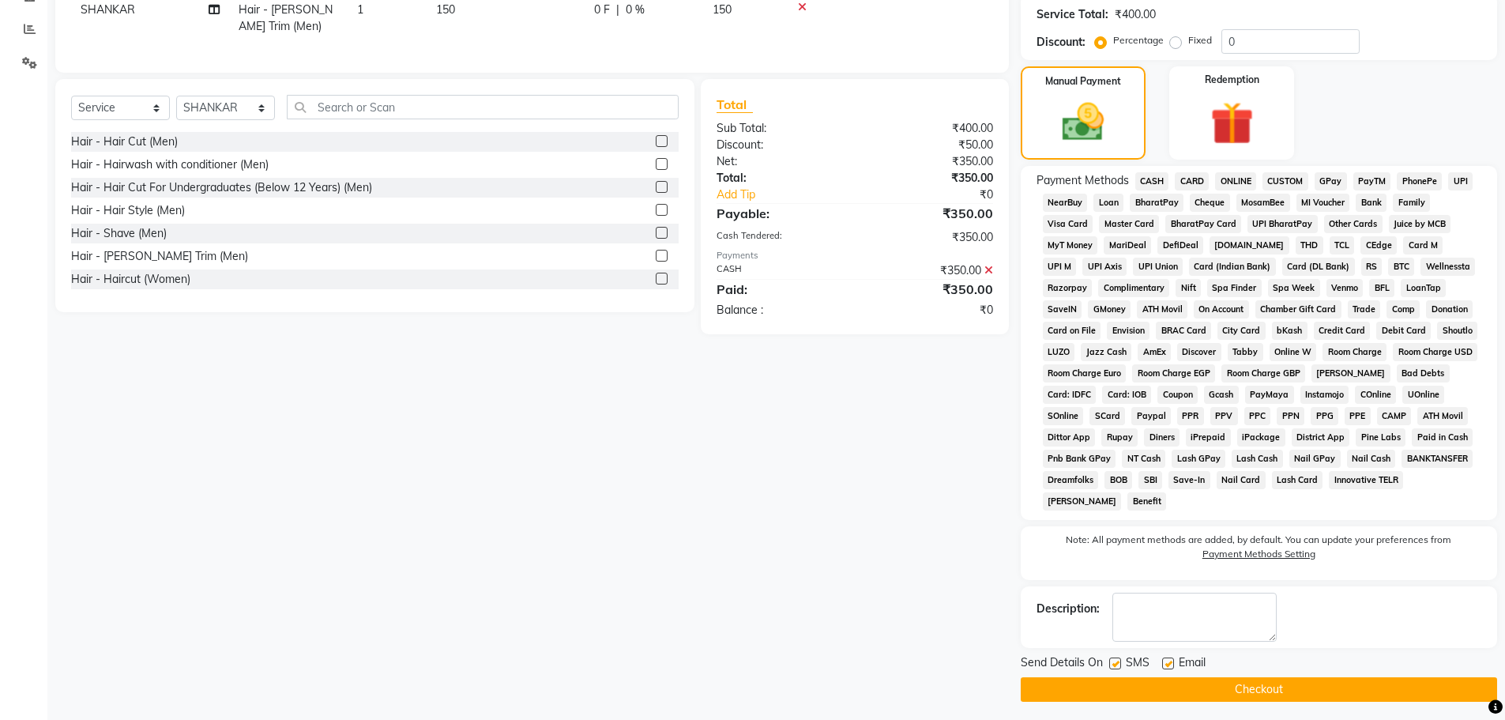
click at [1268, 692] on button "Checkout" at bounding box center [1259, 689] width 476 height 24
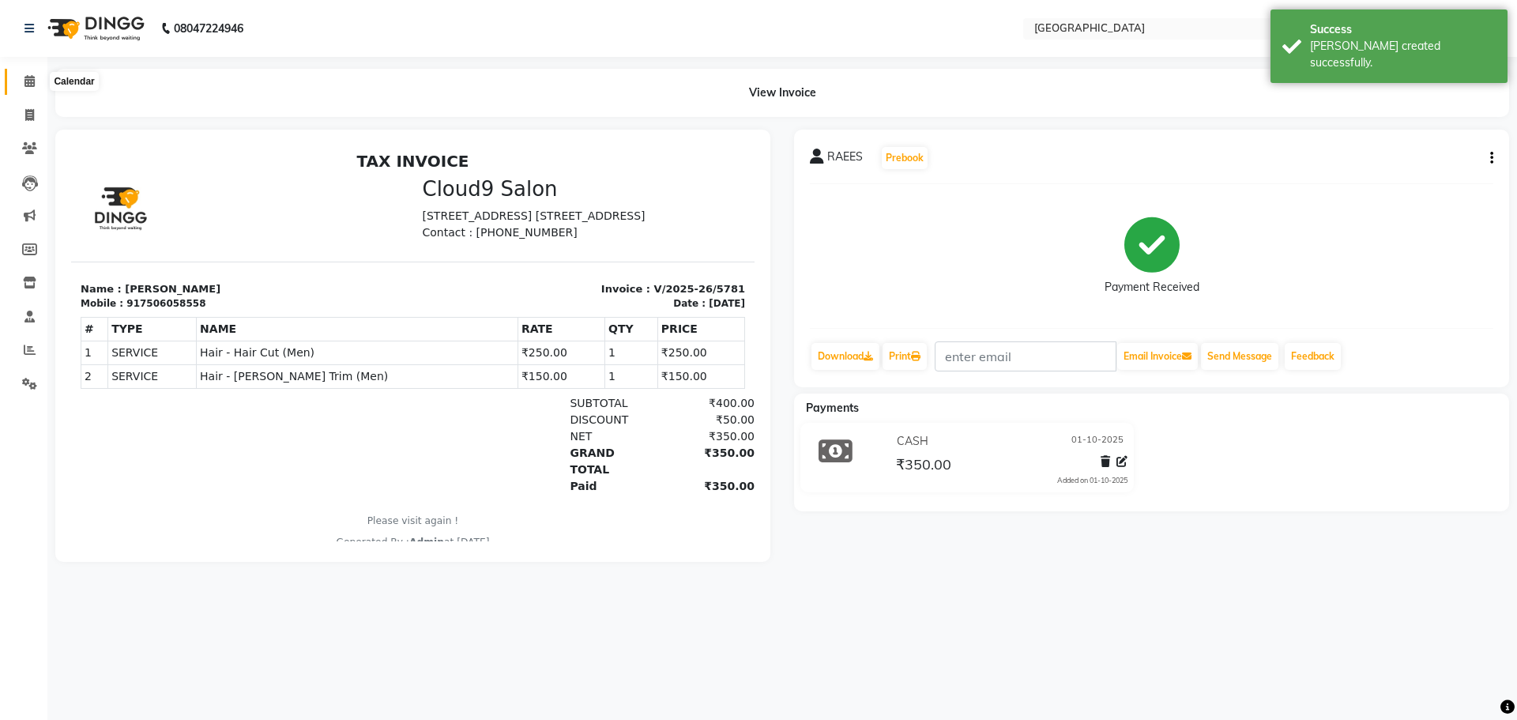
drag, startPoint x: 29, startPoint y: 77, endPoint x: 46, endPoint y: 80, distance: 16.9
click at [29, 77] on icon at bounding box center [29, 81] width 10 height 12
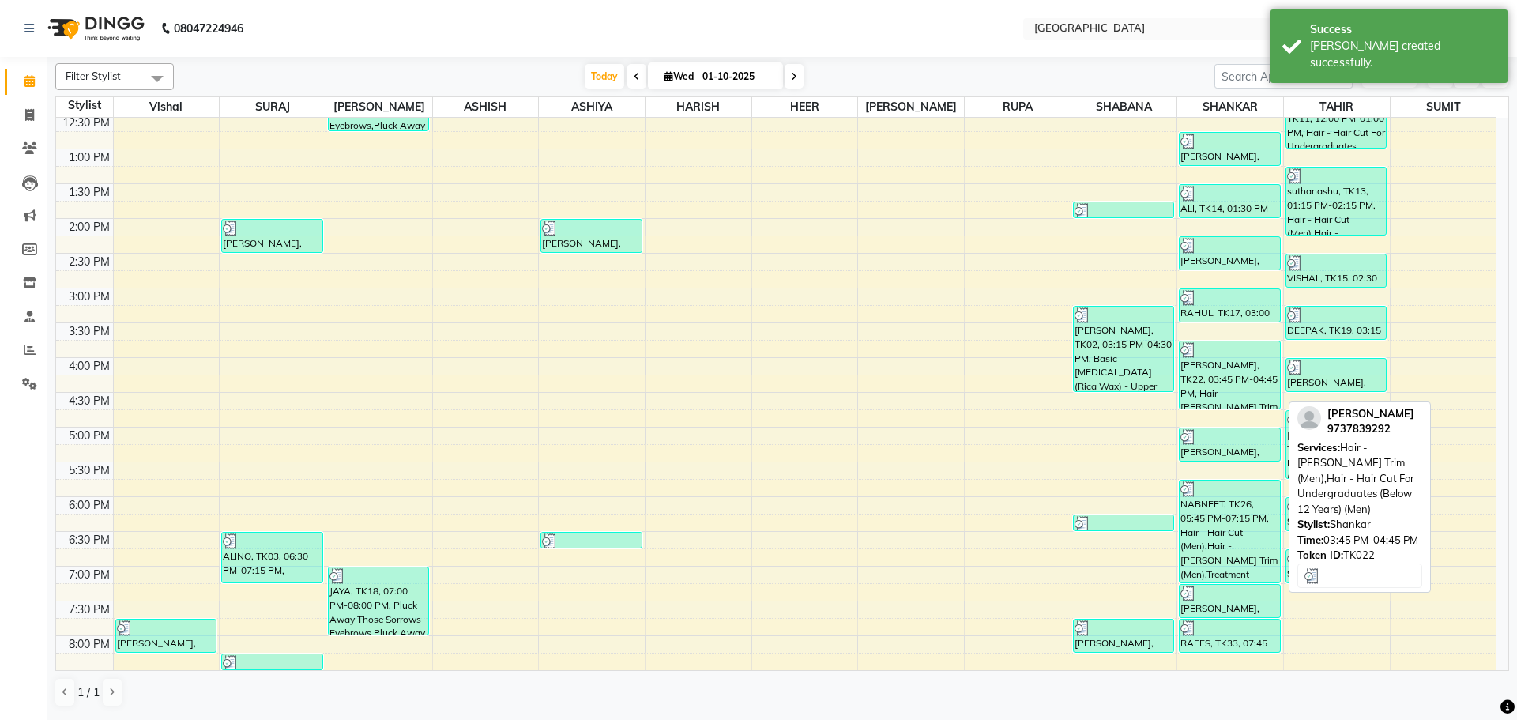
scroll to position [553, 0]
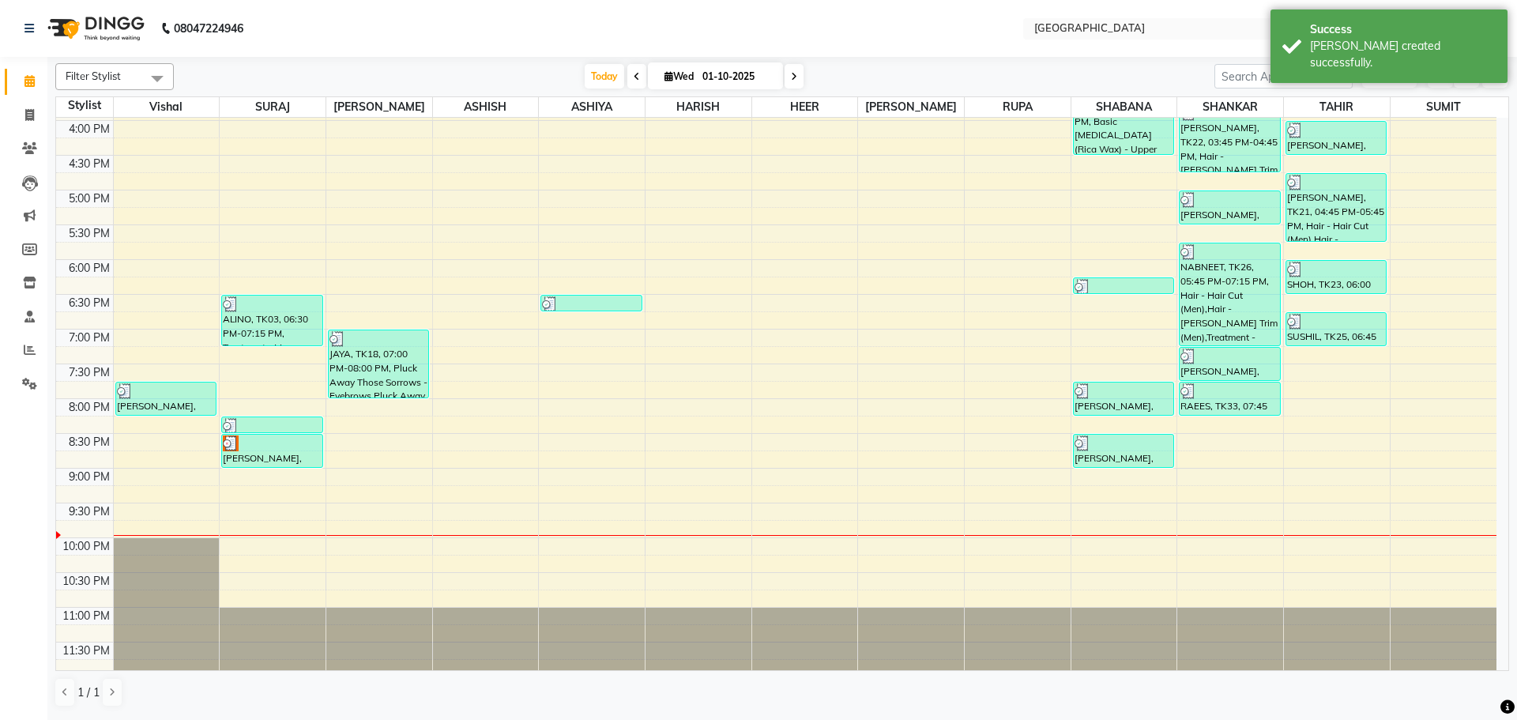
click at [1223, 425] on div "8:00 AM 8:30 AM 9:00 AM 9:30 AM 10:00 AM 10:30 AM 11:00 AM 11:30 AM 12:00 PM 12…" at bounding box center [776, 121] width 1440 height 1112
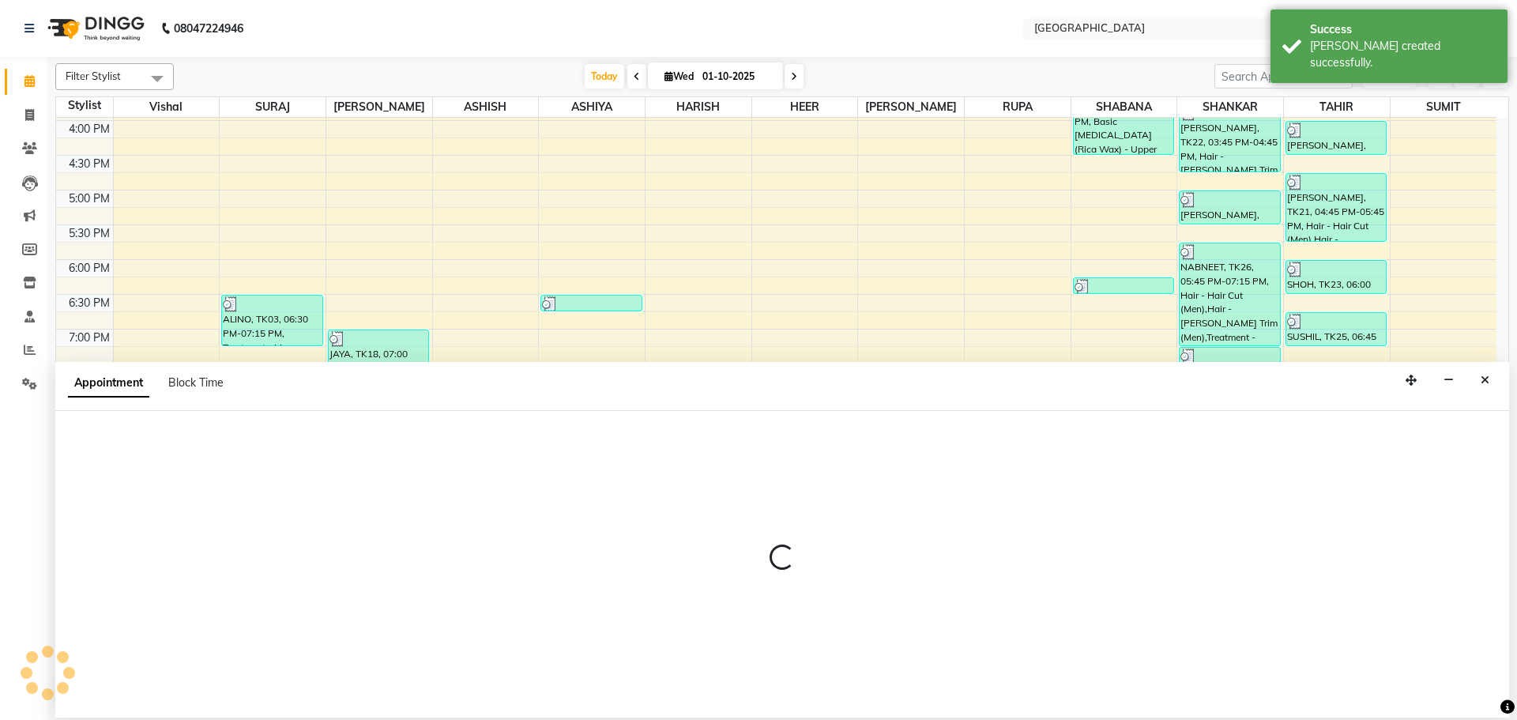
select select "79087"
select select "1215"
select select "tentative"
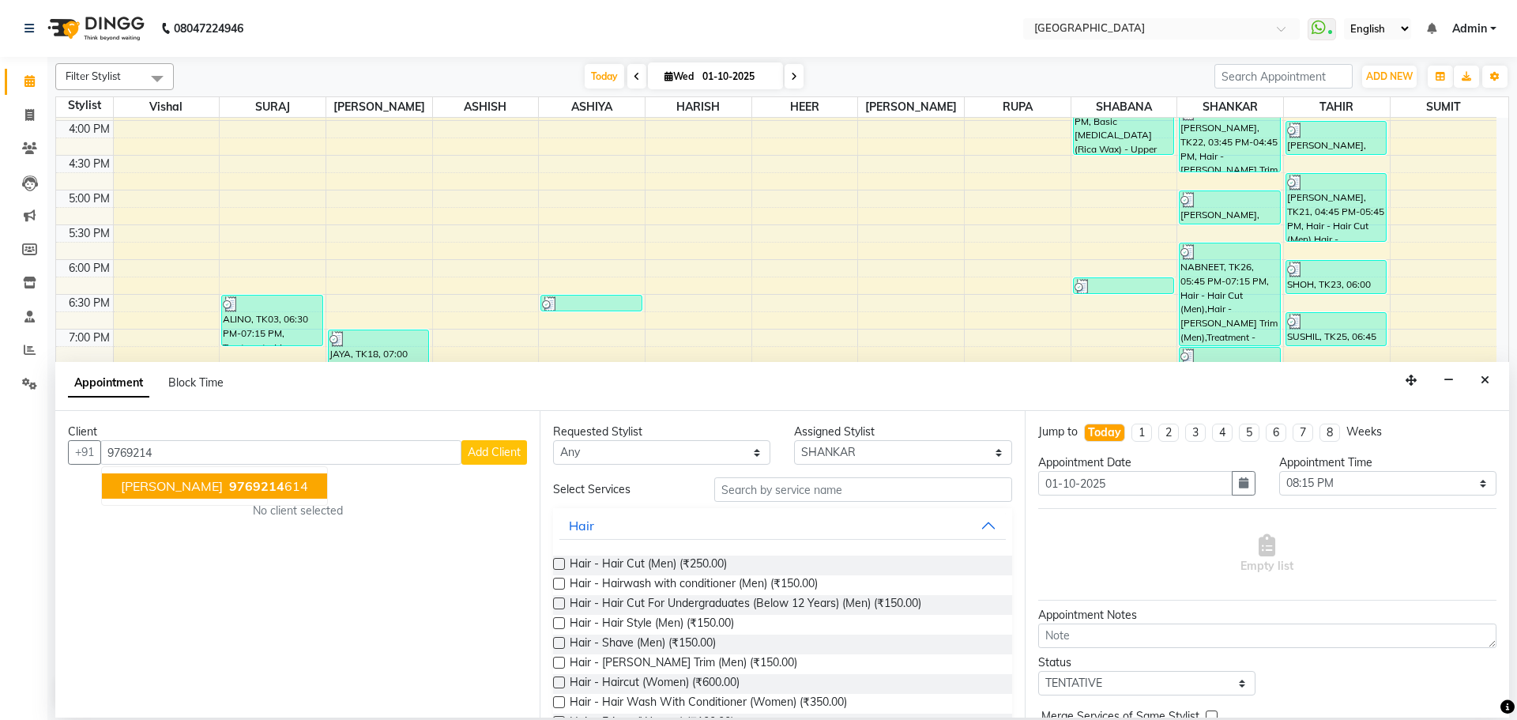
click at [254, 487] on span "9769214" at bounding box center [256, 486] width 55 height 16
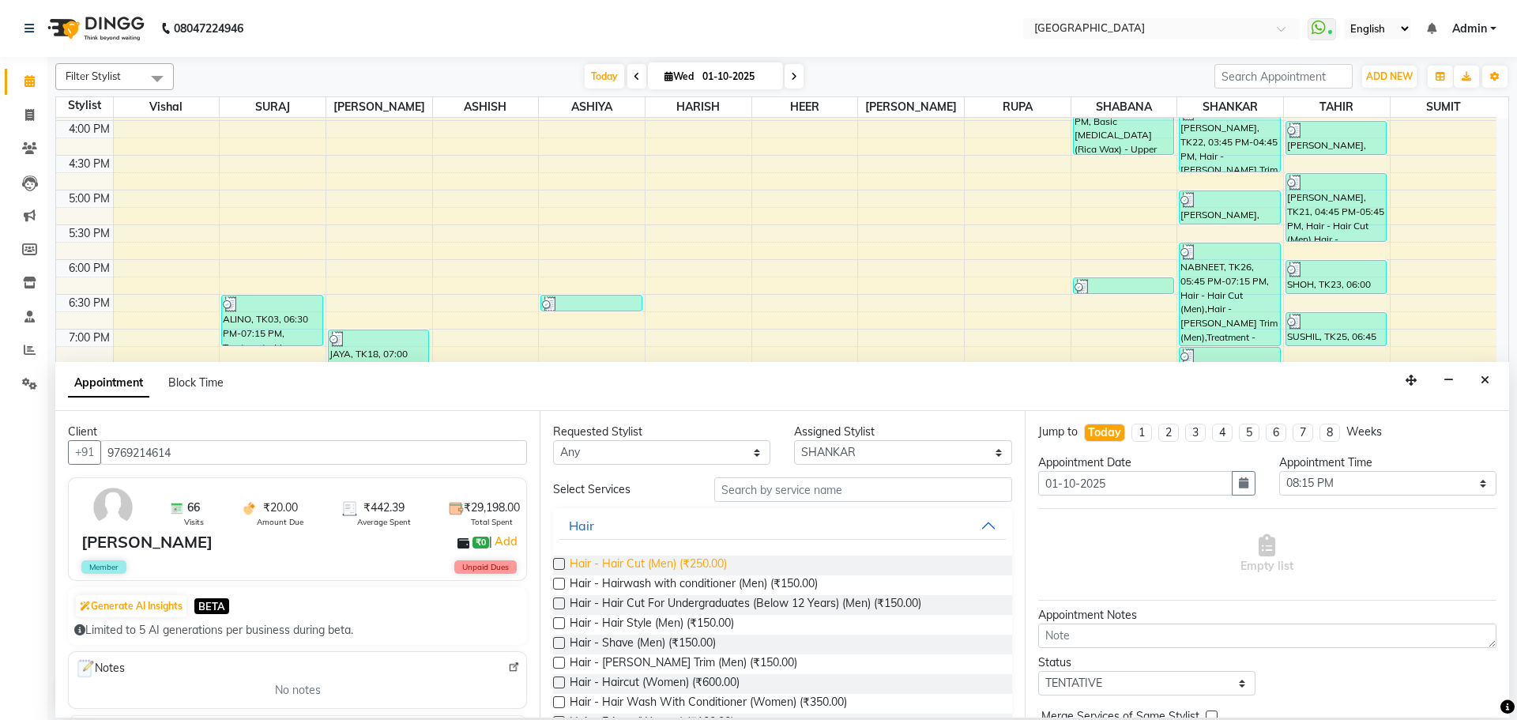
type input "9769214614"
click at [698, 558] on span "Hair - Hair Cut (Men) (₹250.00)" at bounding box center [648, 565] width 157 height 20
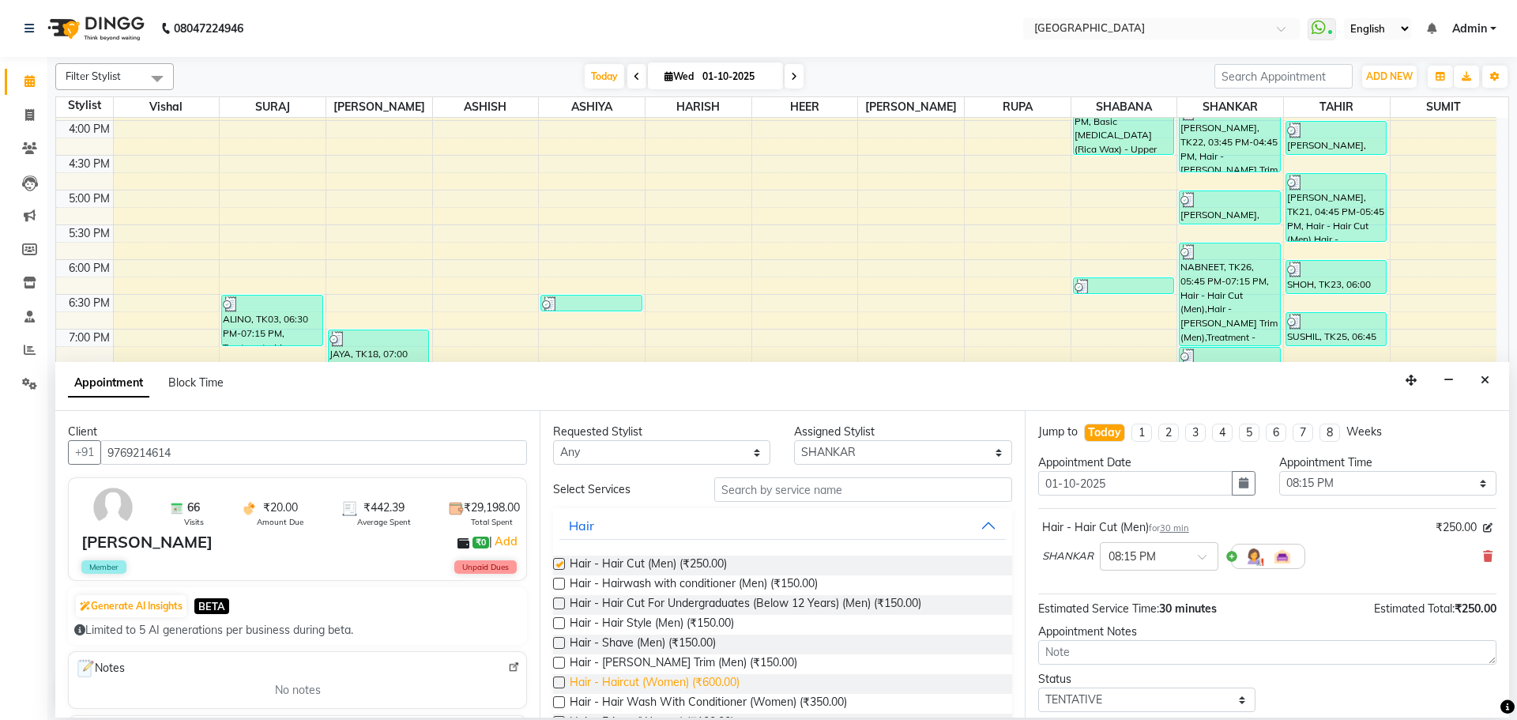
checkbox input "false"
click at [663, 663] on span "Hair - [PERSON_NAME] Trim (Men) (₹150.00)" at bounding box center [684, 664] width 228 height 20
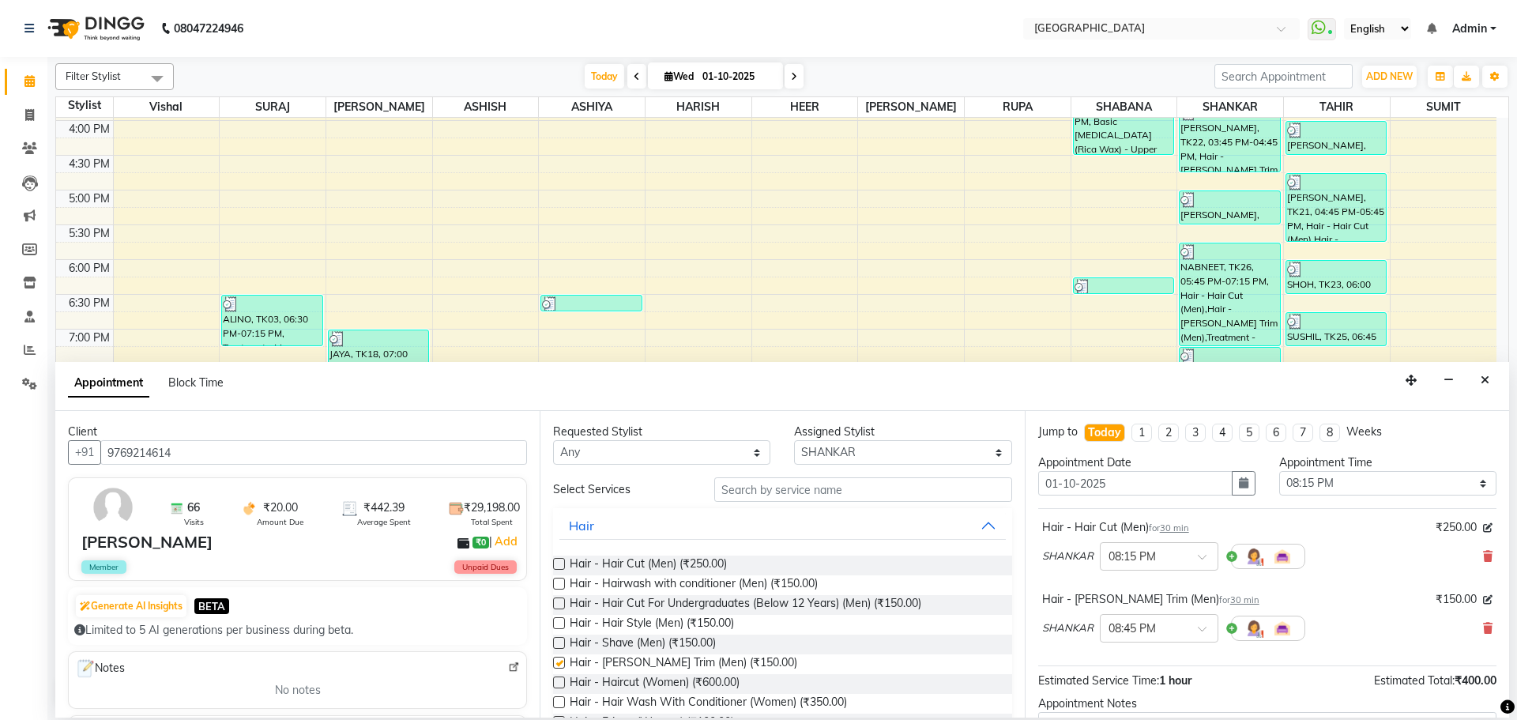
checkbox input "false"
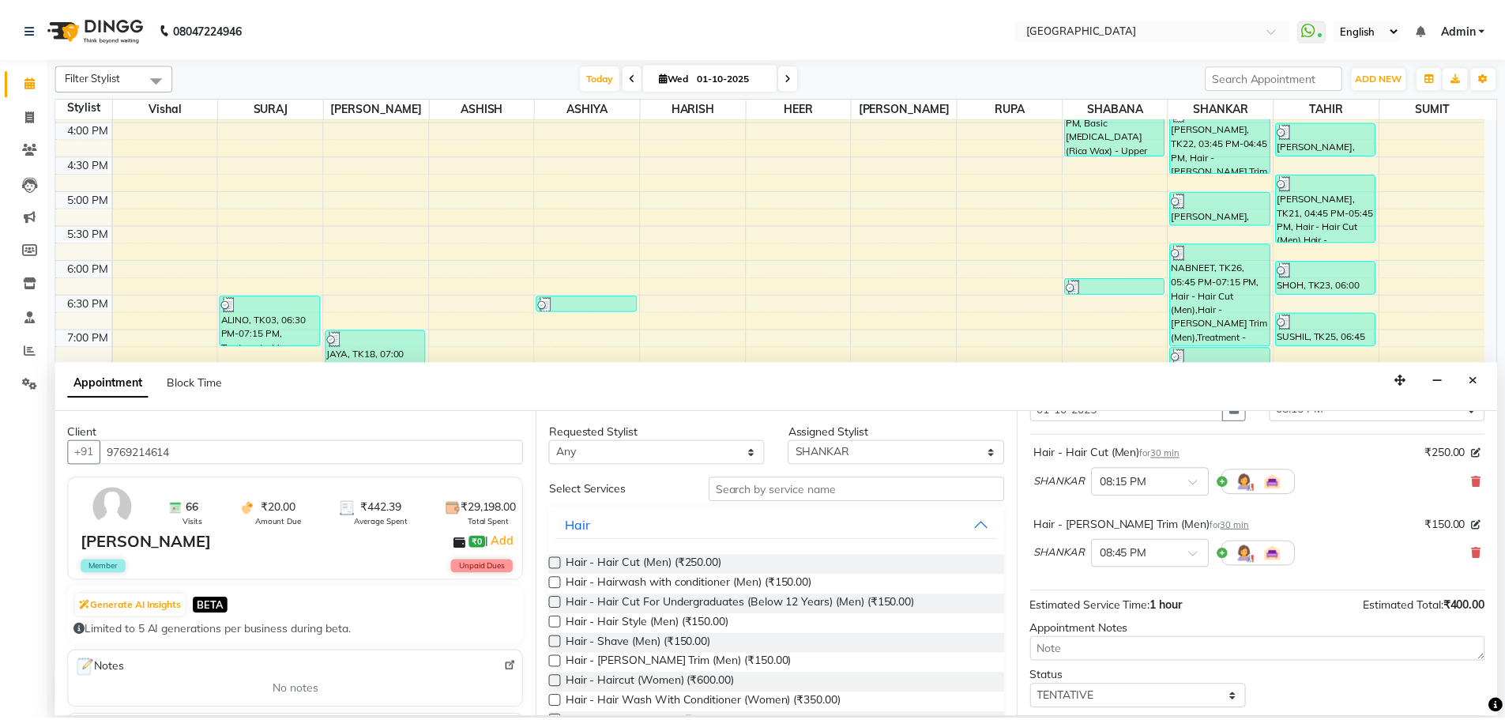
scroll to position [166, 0]
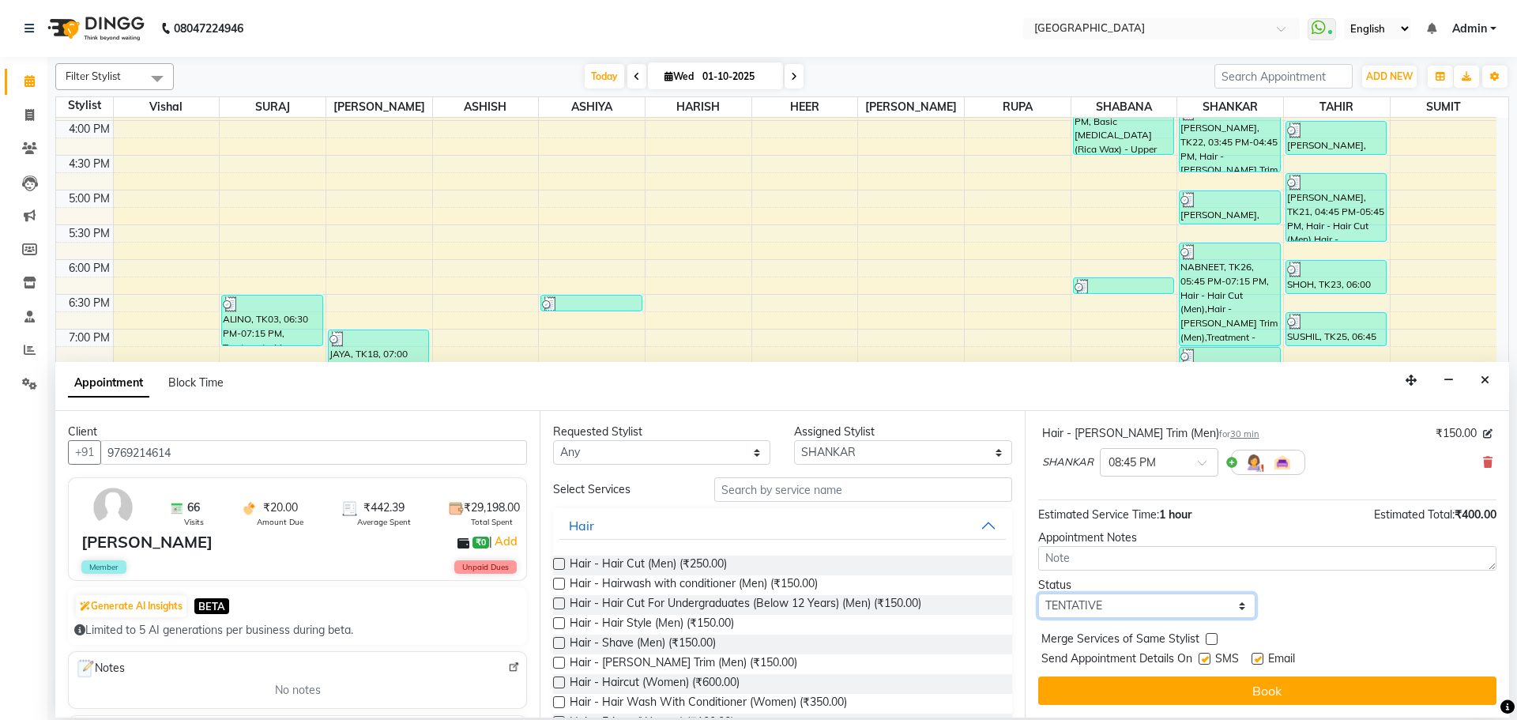
drag, startPoint x: 1152, startPoint y: 606, endPoint x: 1150, endPoint y: 593, distance: 12.7
click at [1152, 606] on select "Select TENTATIVE CONFIRM CHECK-IN UPCOMING" at bounding box center [1146, 605] width 217 height 24
select select "upcoming"
click at [1038, 593] on select "Select TENTATIVE CONFIRM CHECK-IN UPCOMING" at bounding box center [1146, 605] width 217 height 24
click at [1210, 640] on label at bounding box center [1212, 639] width 12 height 12
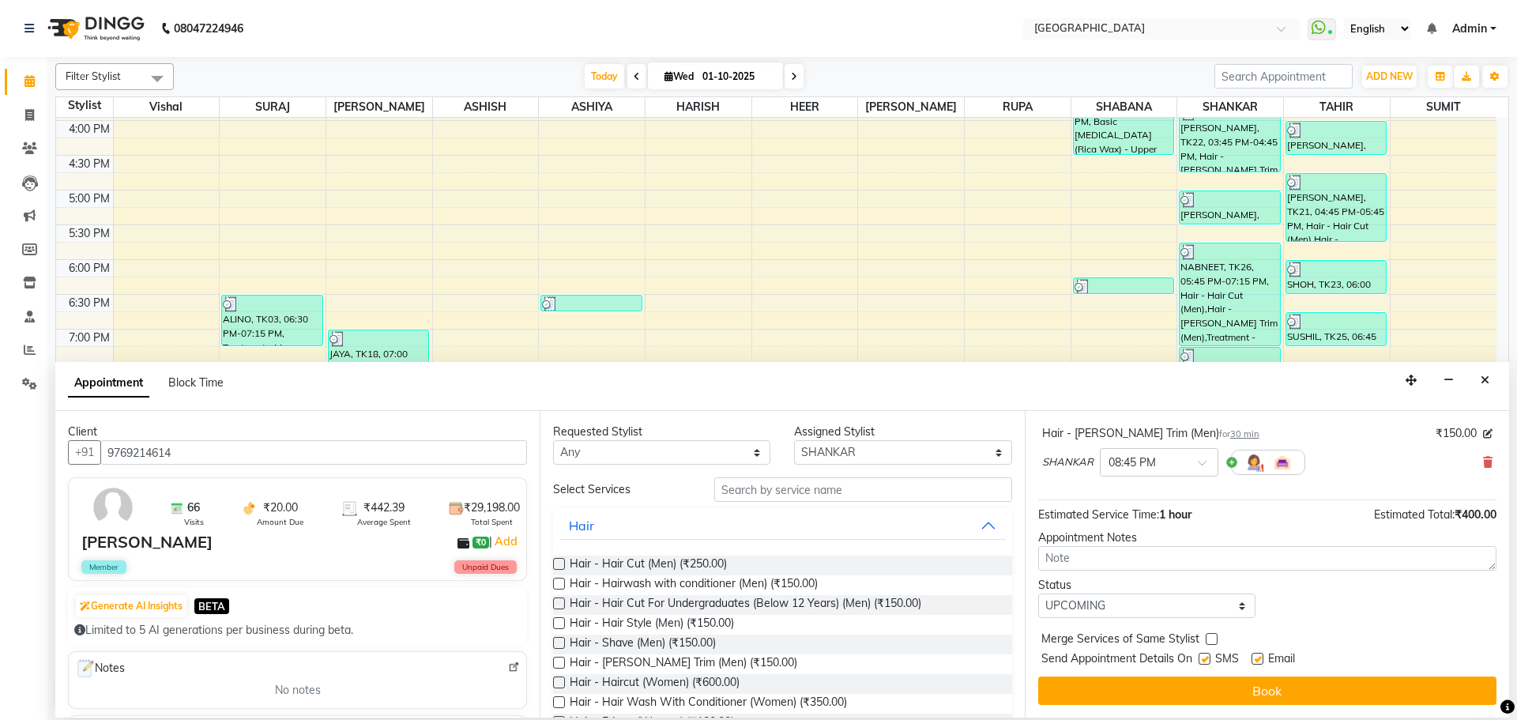
click at [1210, 640] on input "checkbox" at bounding box center [1211, 640] width 10 height 10
checkbox input "true"
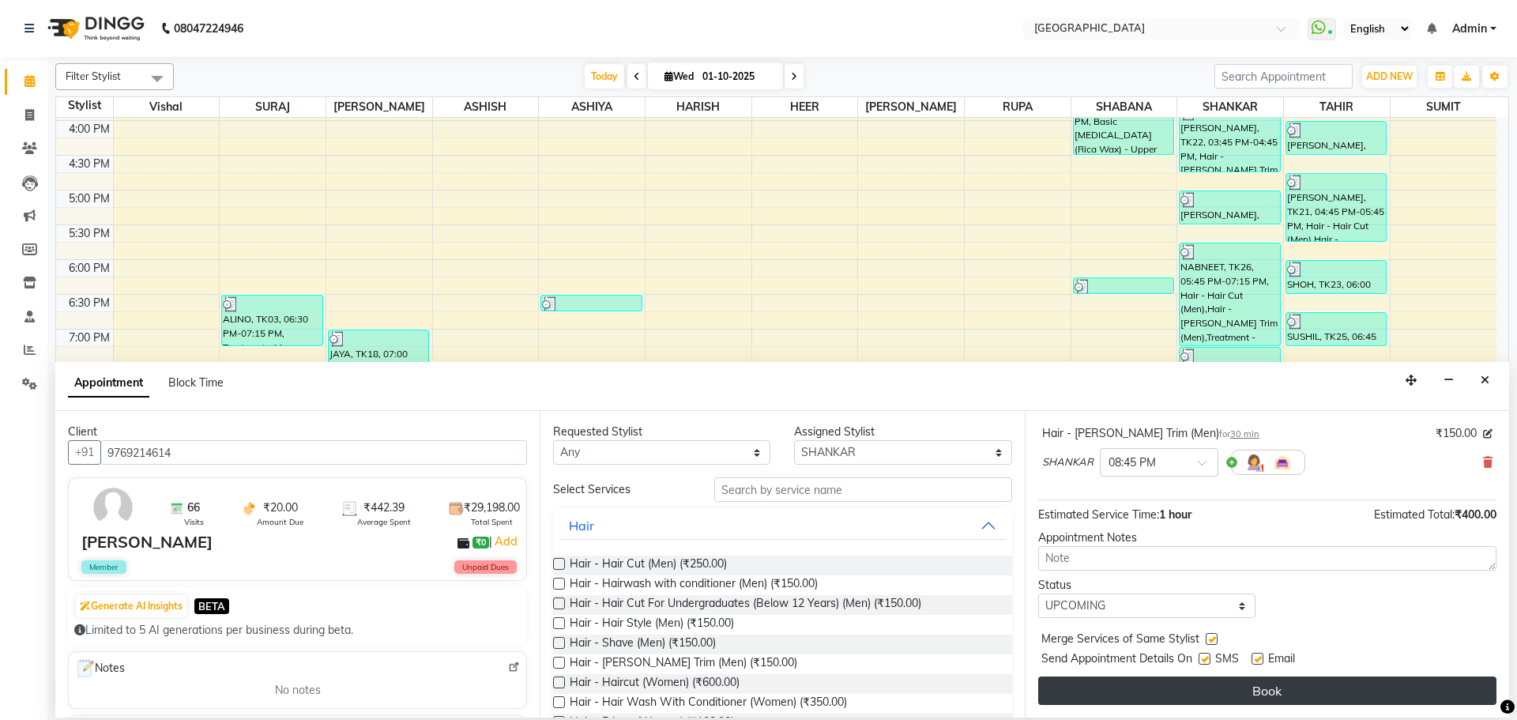
click at [1215, 687] on button "Book" at bounding box center [1267, 690] width 458 height 28
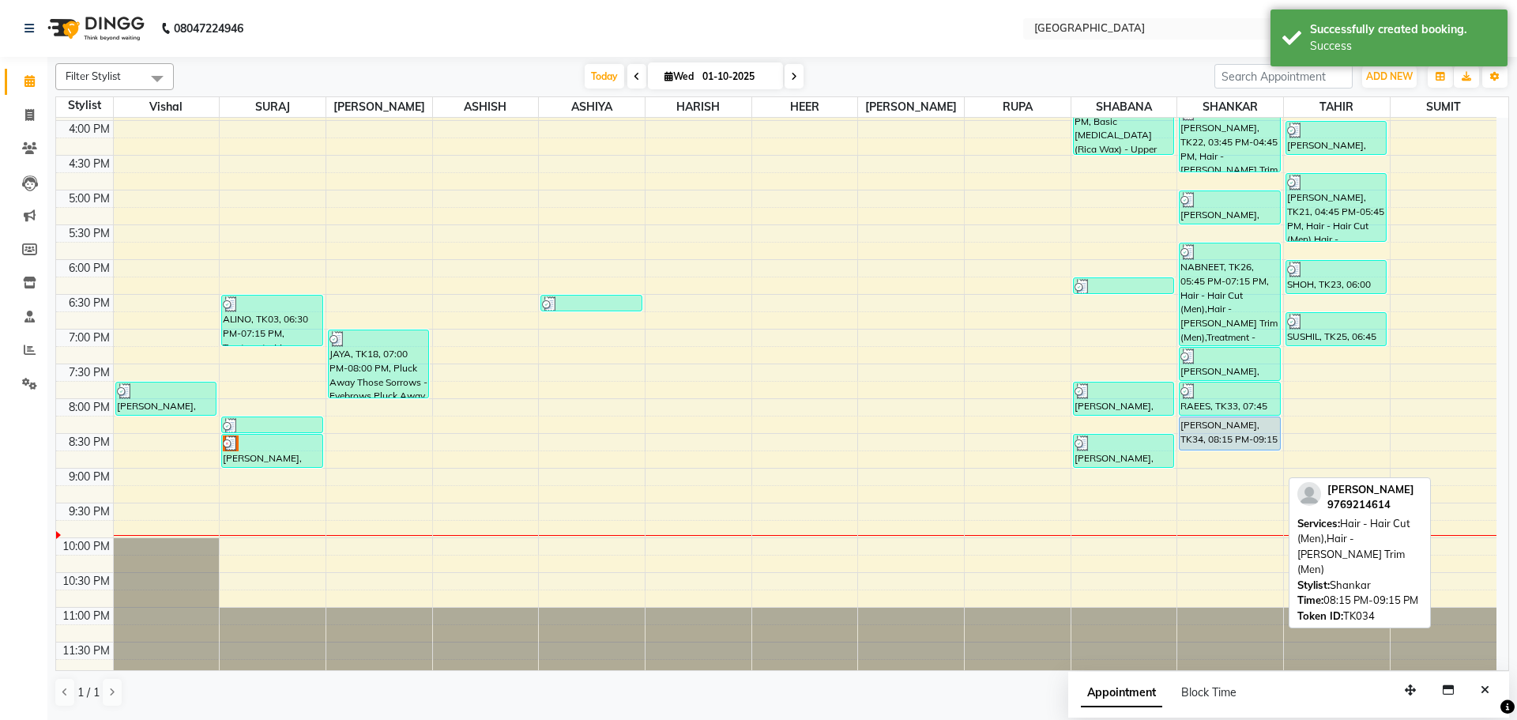
drag, startPoint x: 1247, startPoint y: 482, endPoint x: 1240, endPoint y: 441, distance: 41.7
click at [1240, 441] on div "AJAY, TK07, 10:30 AM-11:00 AM, Hair - Hair Cut (Men) [PERSON_NAME], TK08, 11:15…" at bounding box center [1230, 121] width 106 height 1112
click at [1240, 440] on div "[PERSON_NAME], TK34, 08:15 PM-09:15 PM, Hair - Hair Cut (Men),Hair - [PERSON_NA…" at bounding box center [1229, 433] width 100 height 32
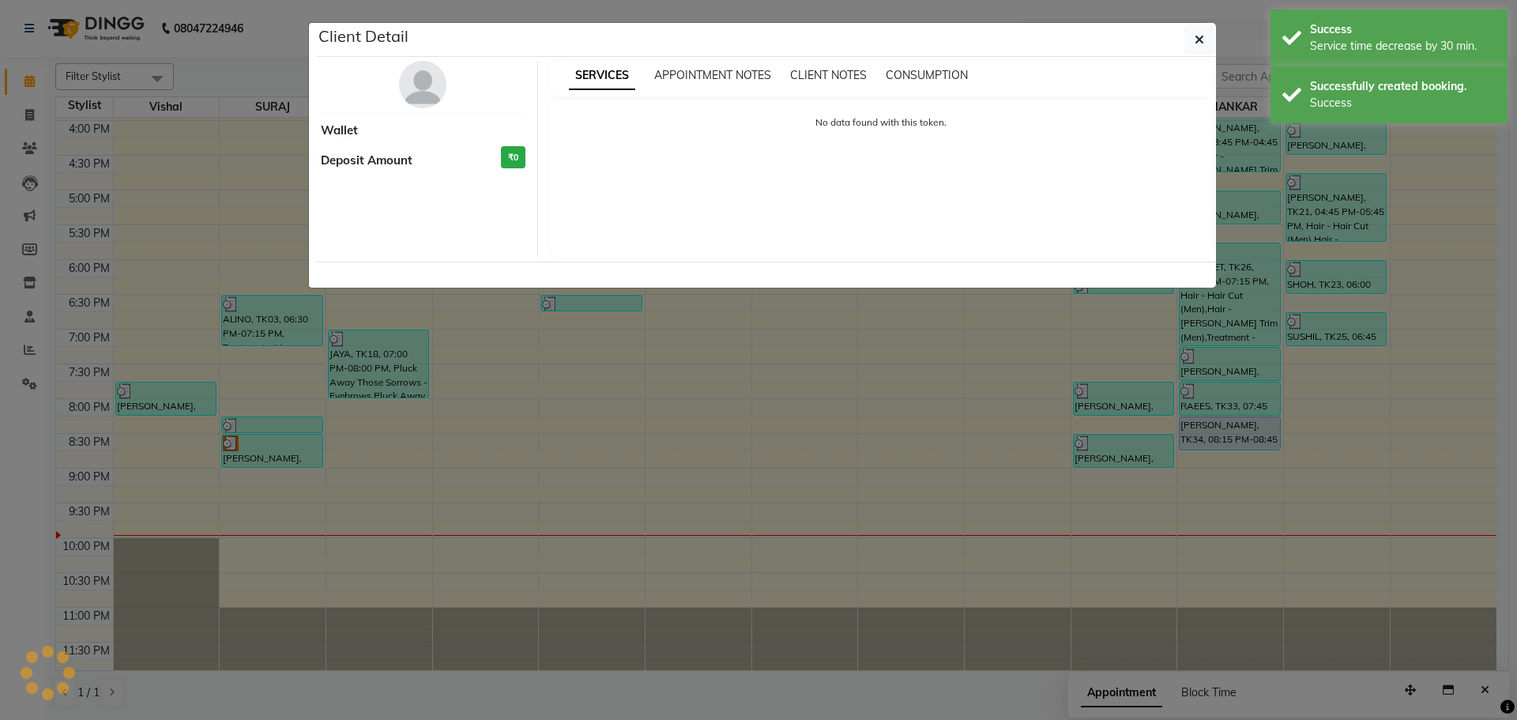
select select "5"
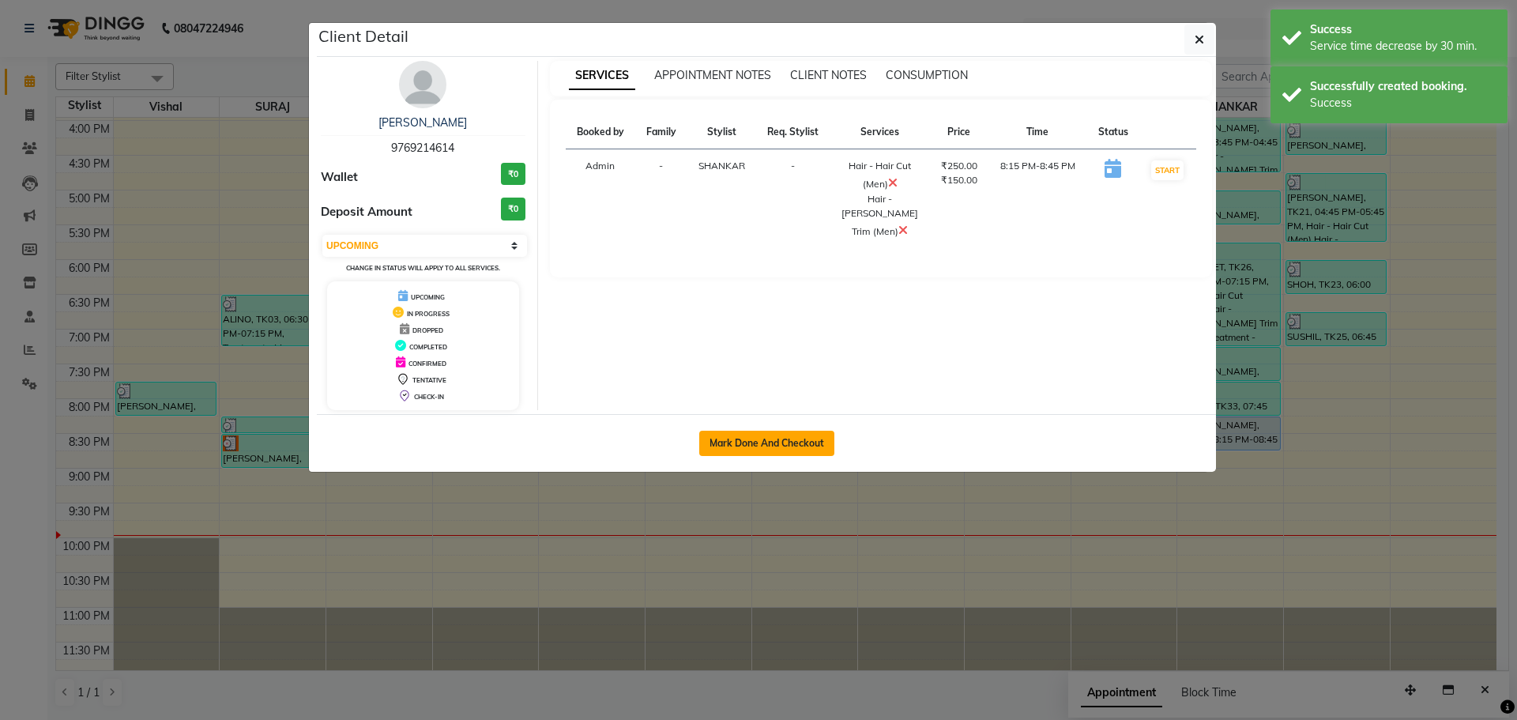
click at [766, 446] on button "Mark Done And Checkout" at bounding box center [766, 443] width 135 height 25
select select "service"
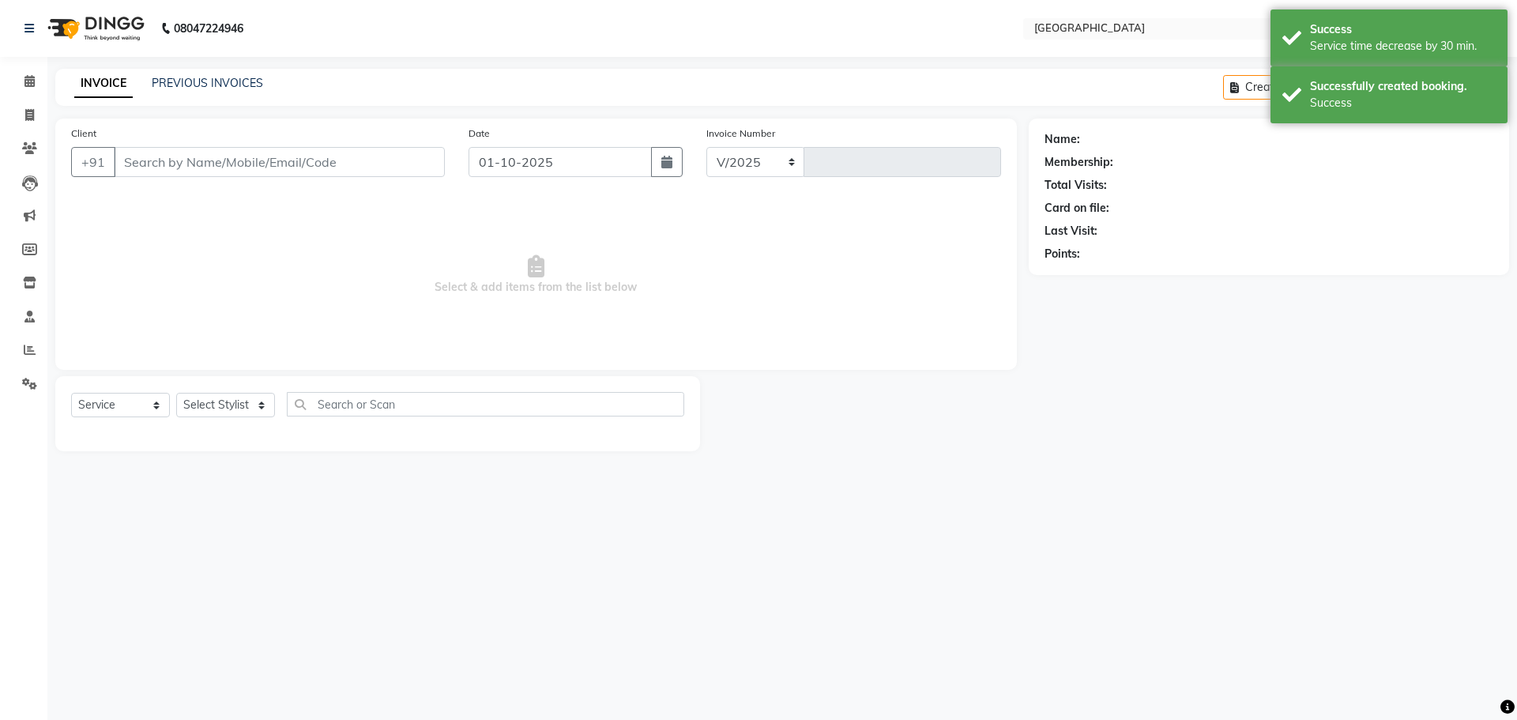
select select "508"
type input "5782"
type input "9769214614"
select select "79087"
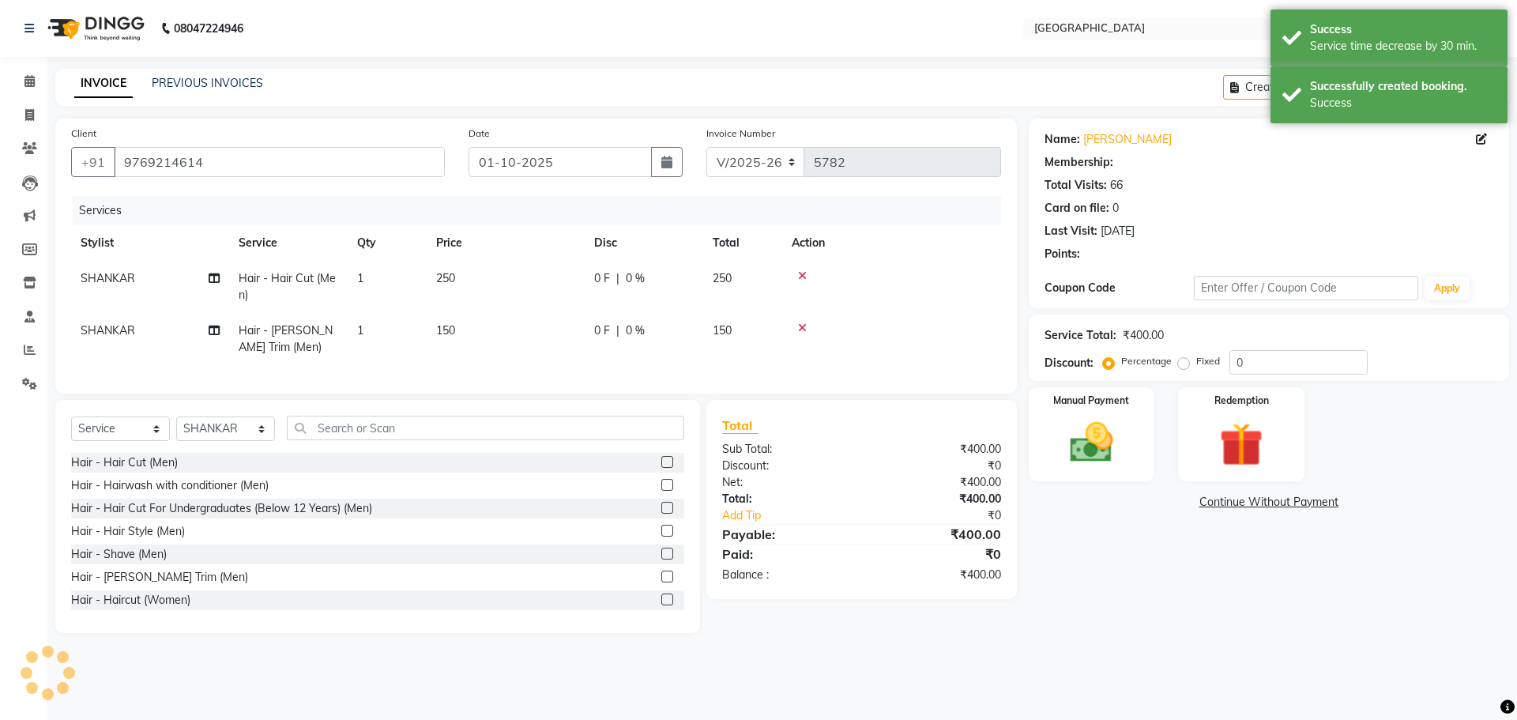
type input "20"
select select "1: Object"
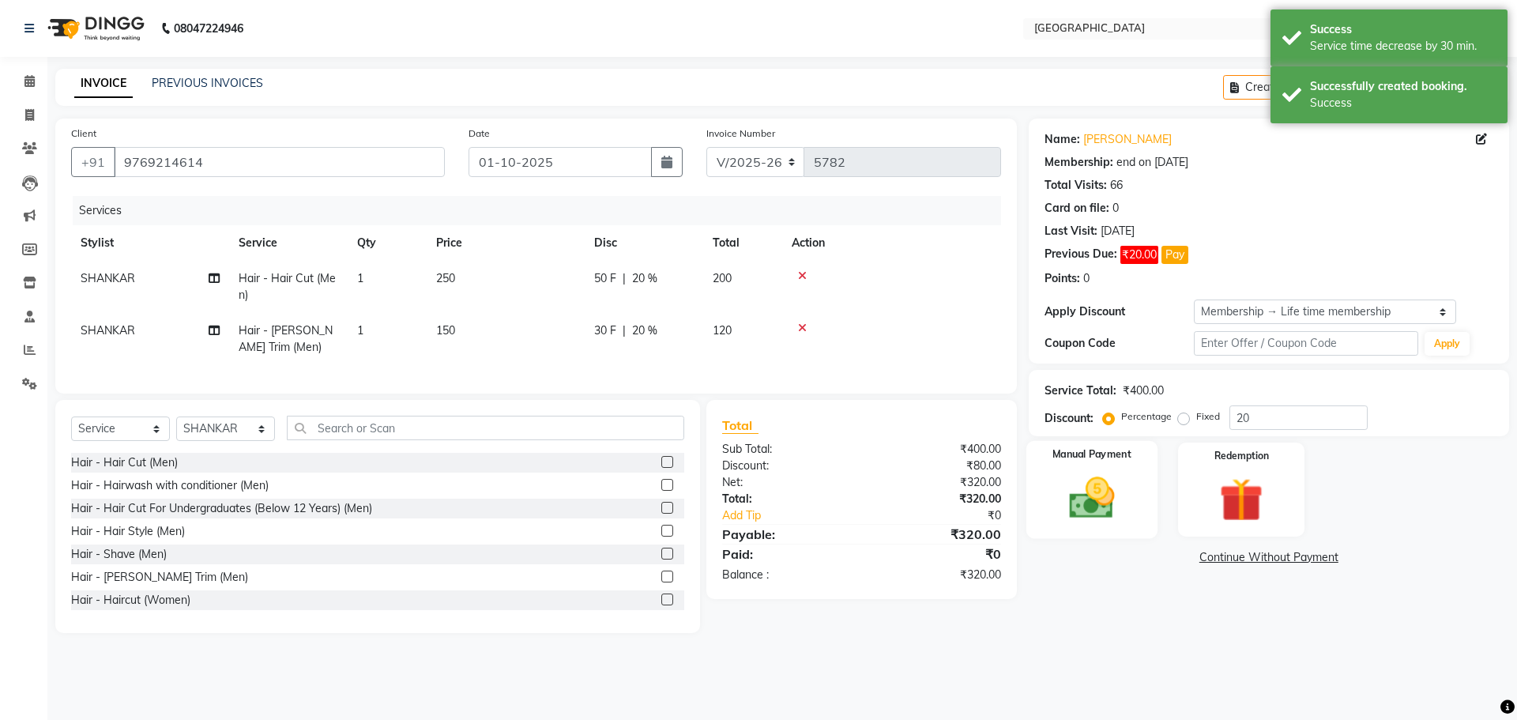
click at [1123, 485] on img at bounding box center [1091, 498] width 73 height 52
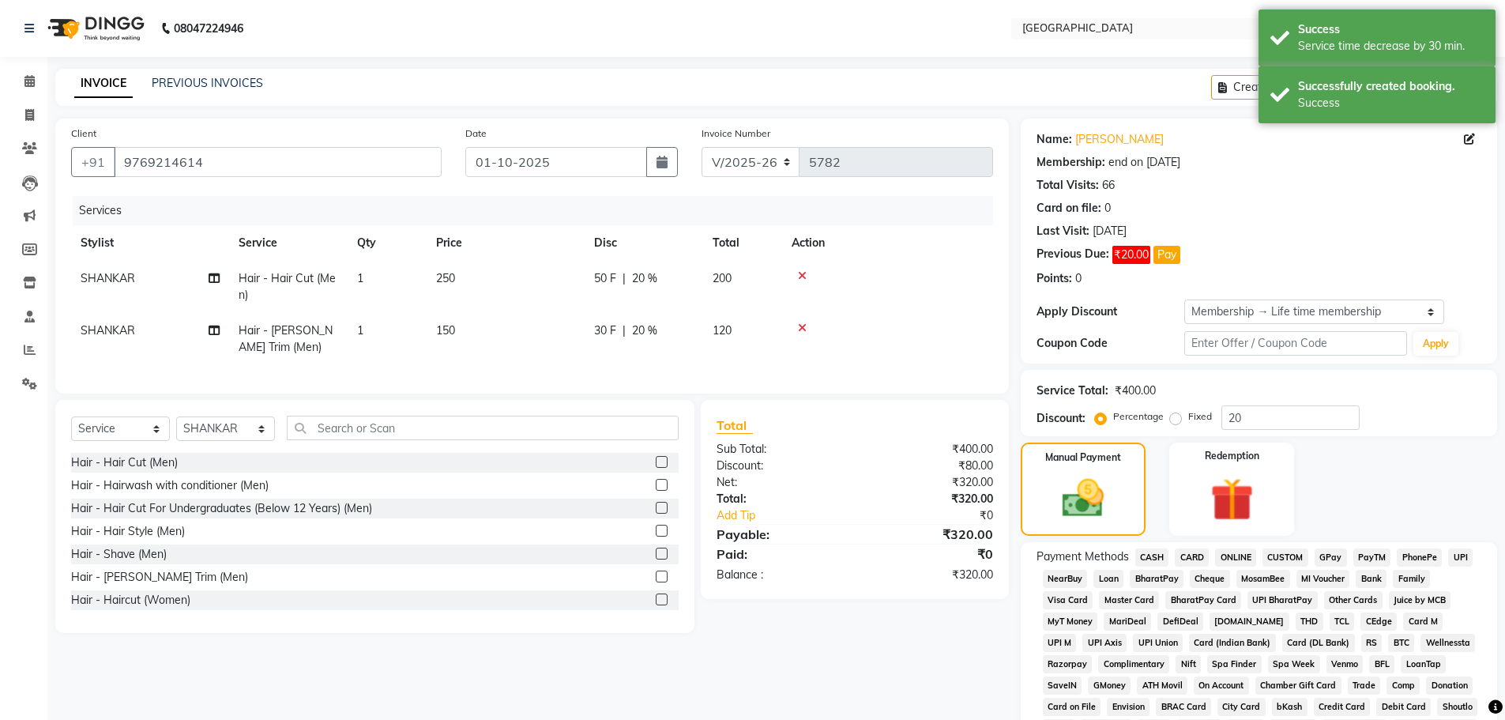
click at [1330, 557] on span "GPay" at bounding box center [1331, 557] width 32 height 18
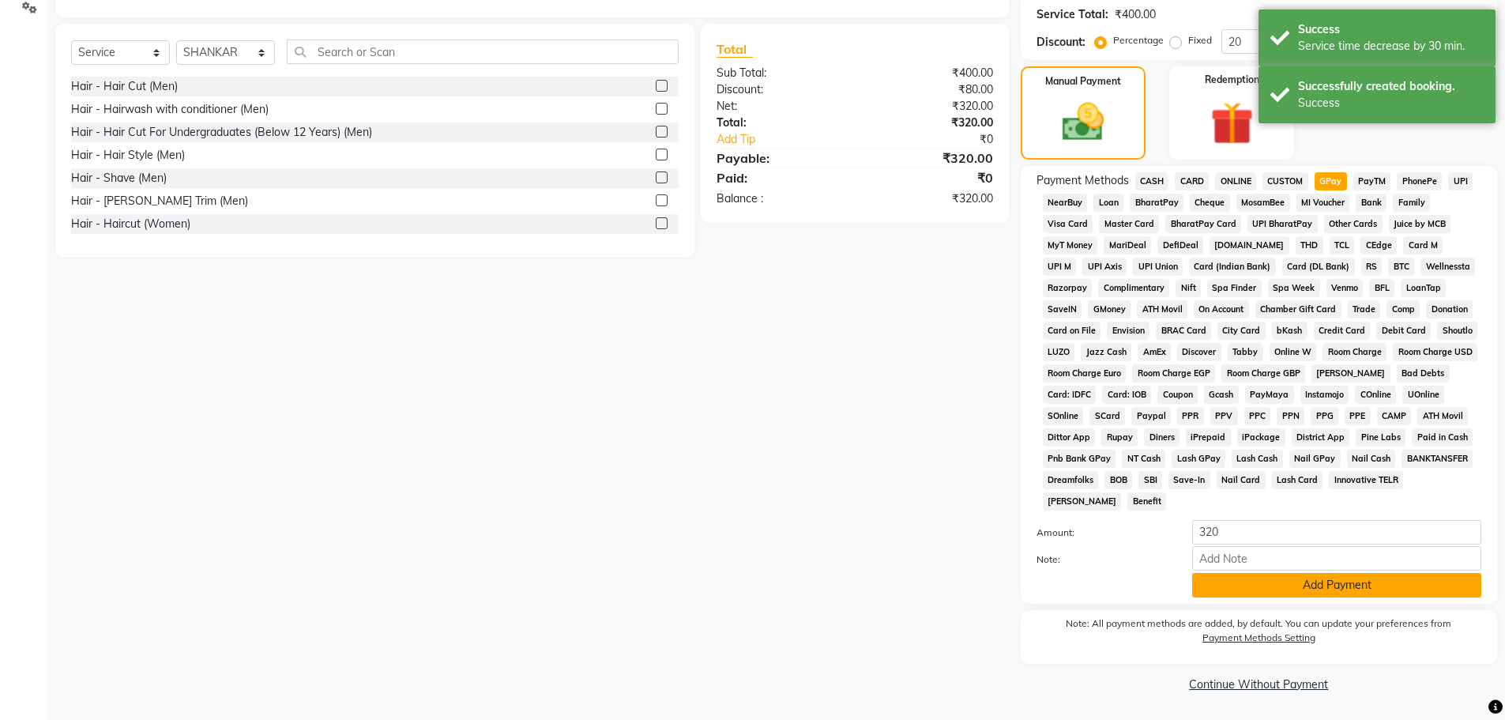
click at [1291, 581] on button "Add Payment" at bounding box center [1336, 585] width 289 height 24
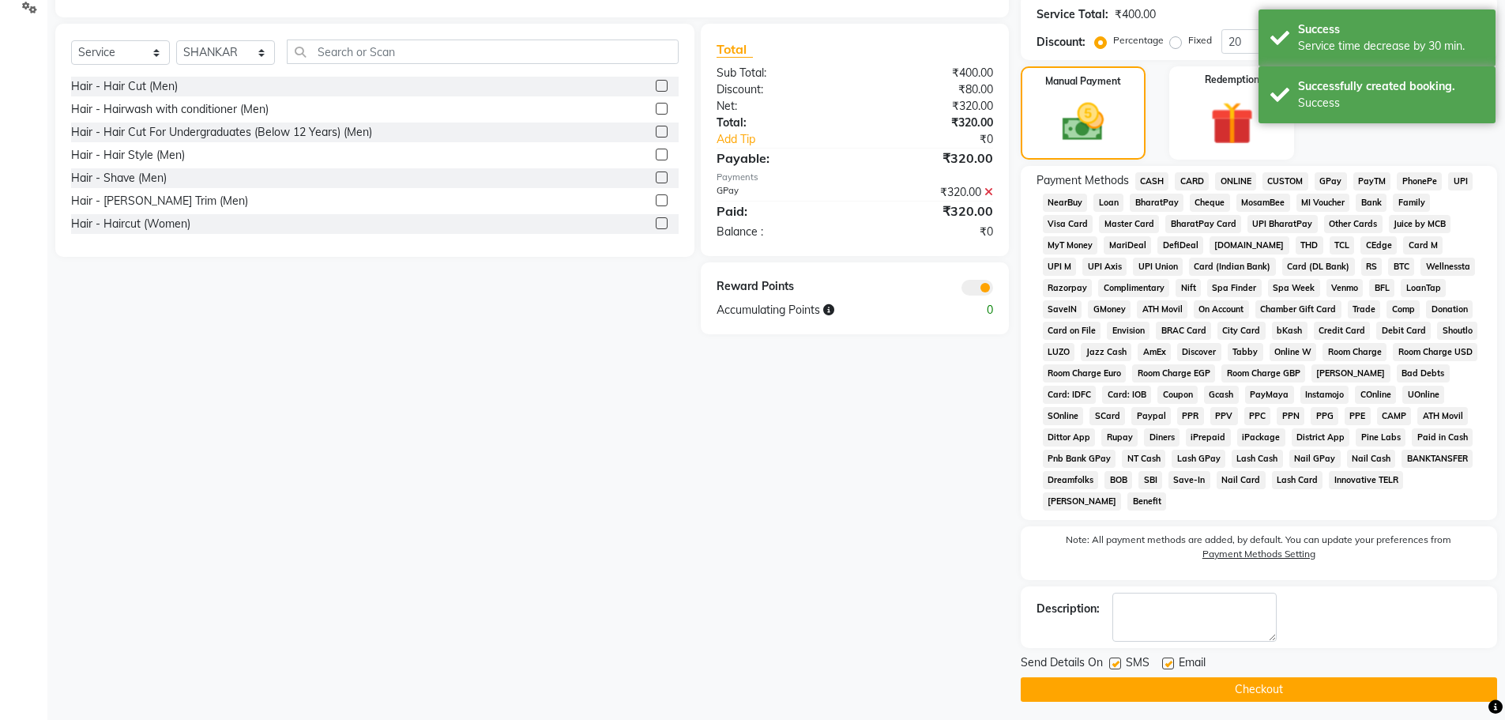
click at [1215, 689] on button "Checkout" at bounding box center [1259, 689] width 476 height 24
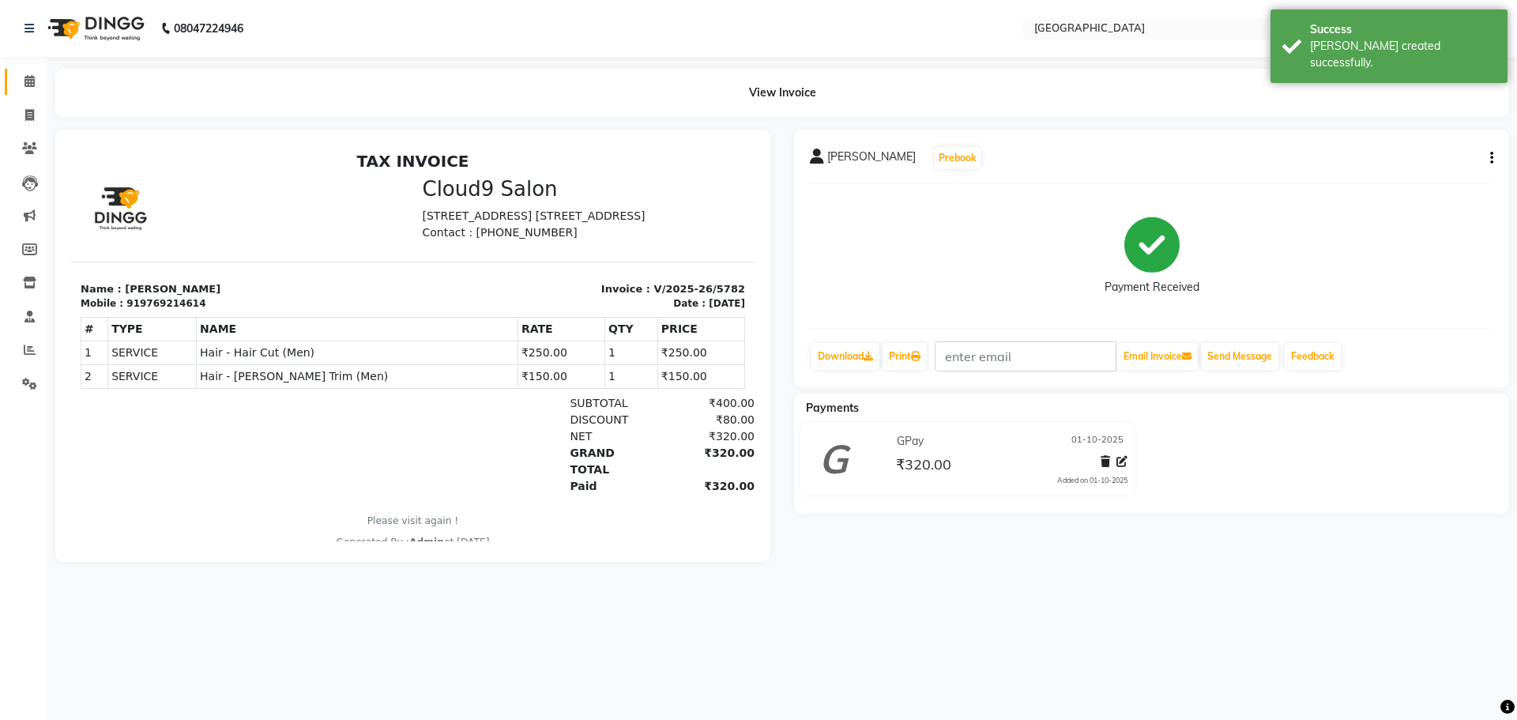
click at [15, 86] on link "Calendar" at bounding box center [24, 82] width 38 height 26
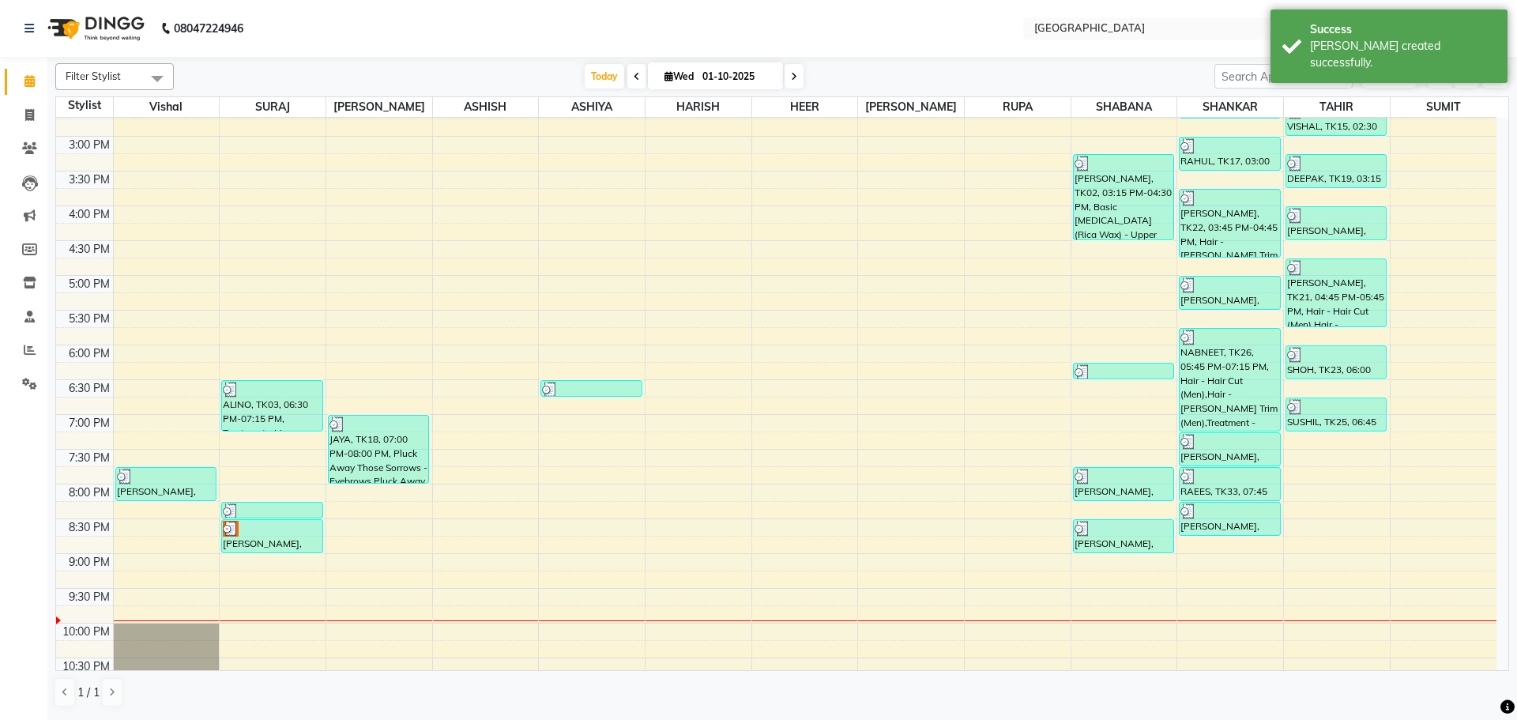
scroll to position [474, 0]
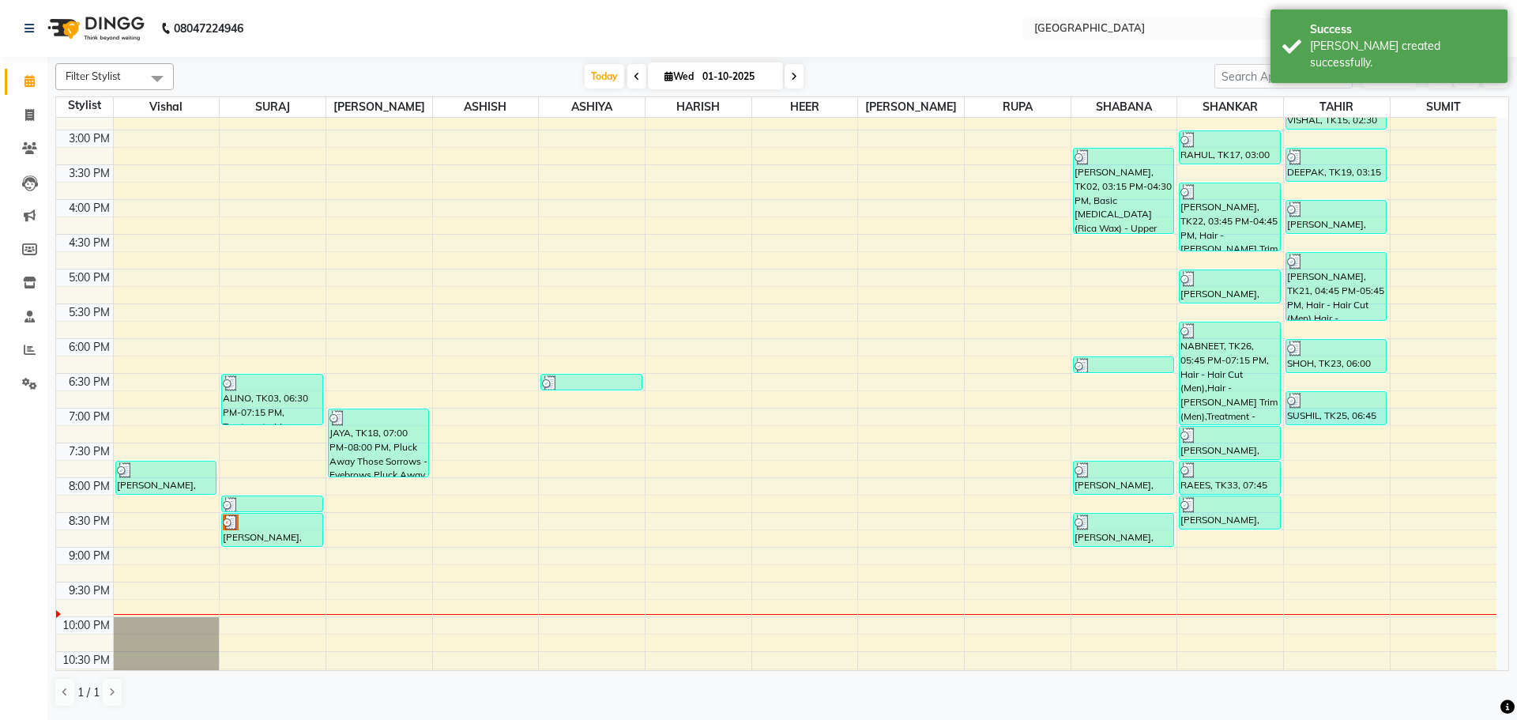
click at [1316, 425] on div "SUSHIL, TK25, 06:45 PM-07:15 PM, Hair - [PERSON_NAME] Trim (Men)" at bounding box center [1335, 408] width 101 height 35
select select "42424"
select select "1140"
select select "tentative"
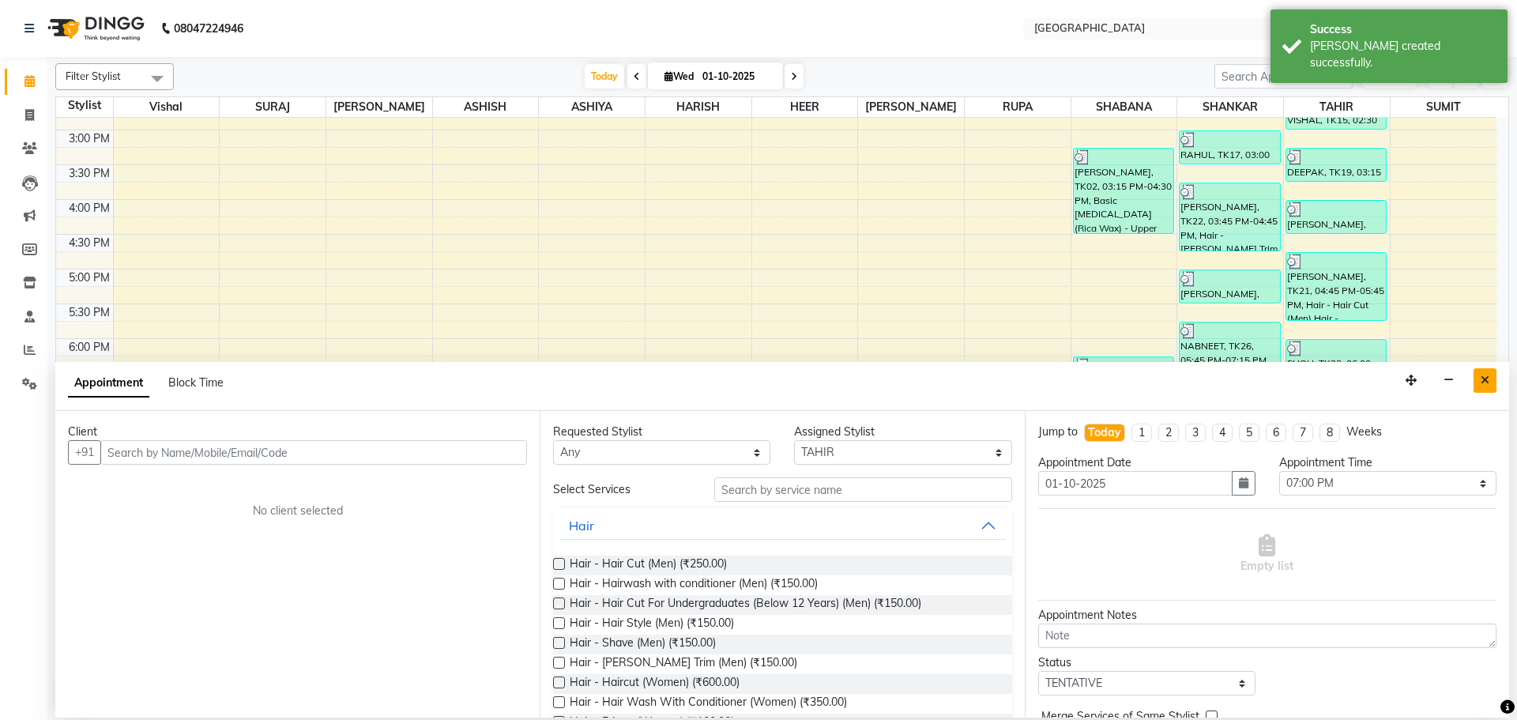
click at [1477, 378] on button "Close" at bounding box center [1484, 380] width 23 height 24
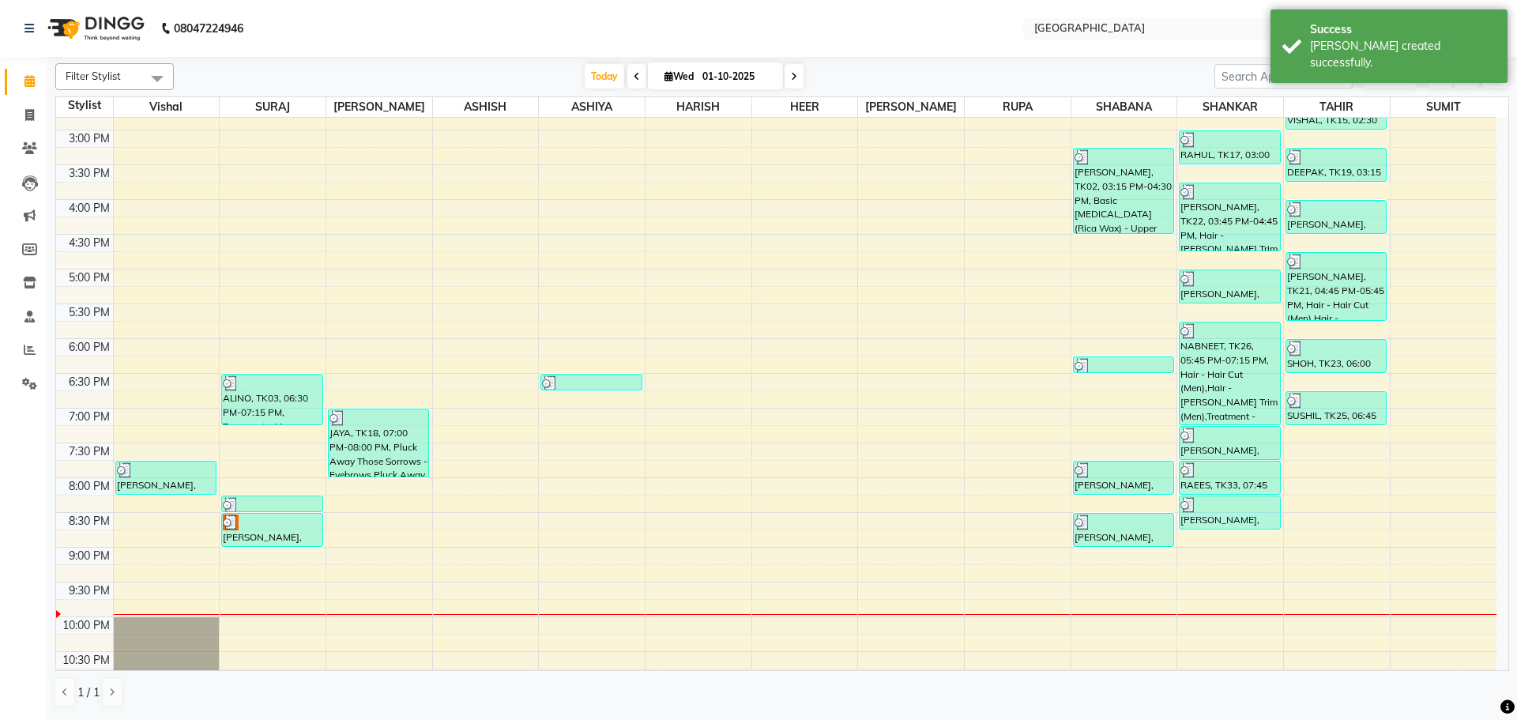
click at [1345, 438] on div "8:00 AM 8:30 AM 9:00 AM 9:30 AM 10:00 AM 10:30 AM 11:00 AM 11:30 AM 12:00 PM 12…" at bounding box center [776, 200] width 1440 height 1112
select select "42424"
select select "tentative"
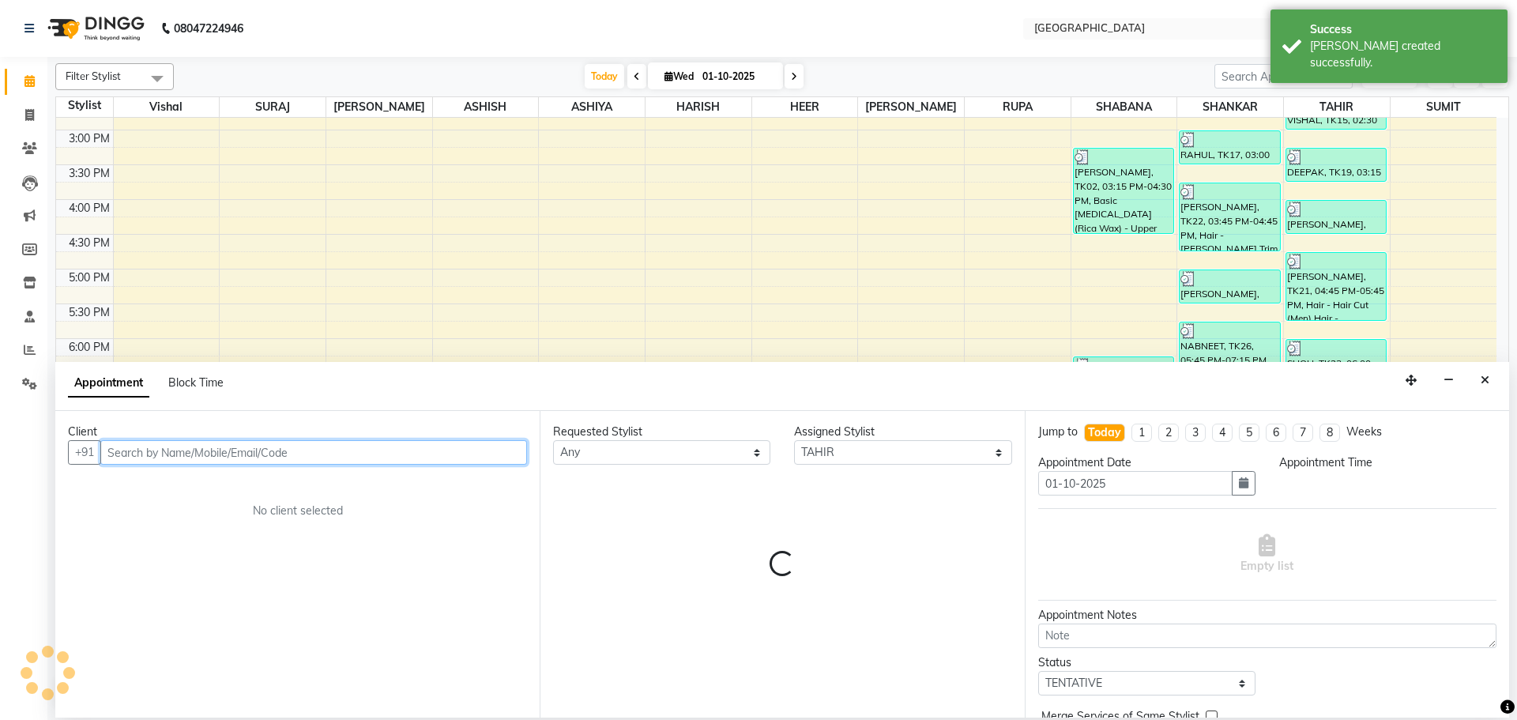
select select "1155"
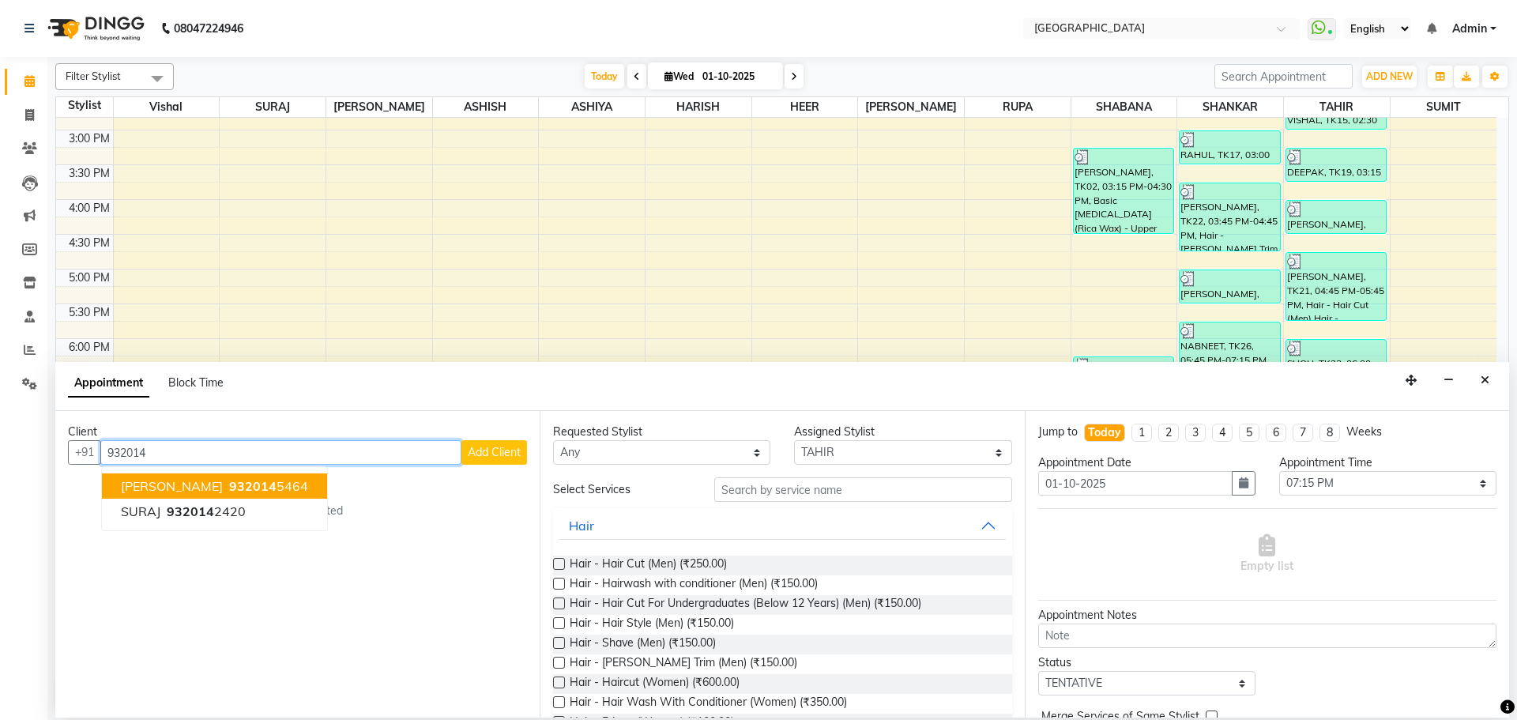
click at [246, 487] on span "932014" at bounding box center [252, 486] width 47 height 16
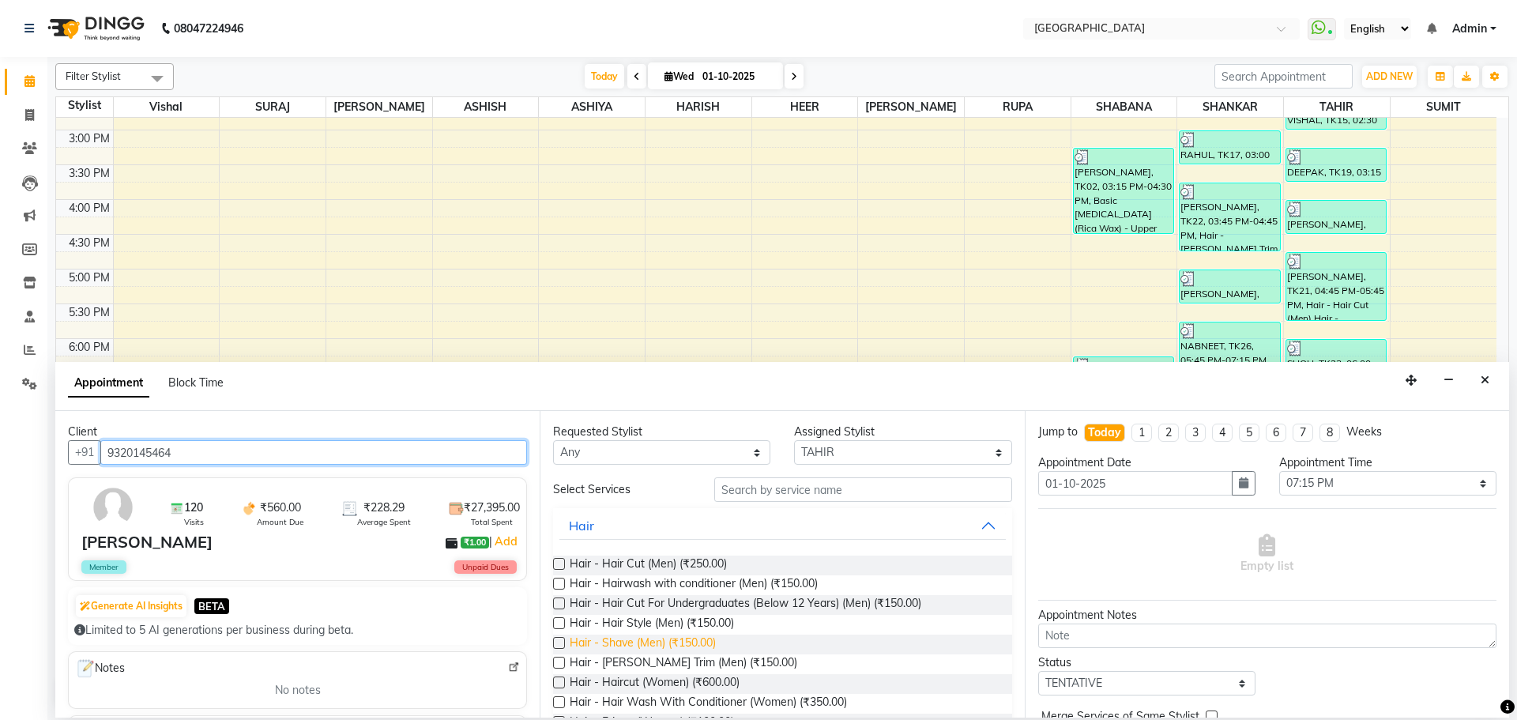
type input "9320145464"
click at [682, 648] on span "Hair - Shave (Men) (₹150.00)" at bounding box center [643, 644] width 146 height 20
checkbox input "false"
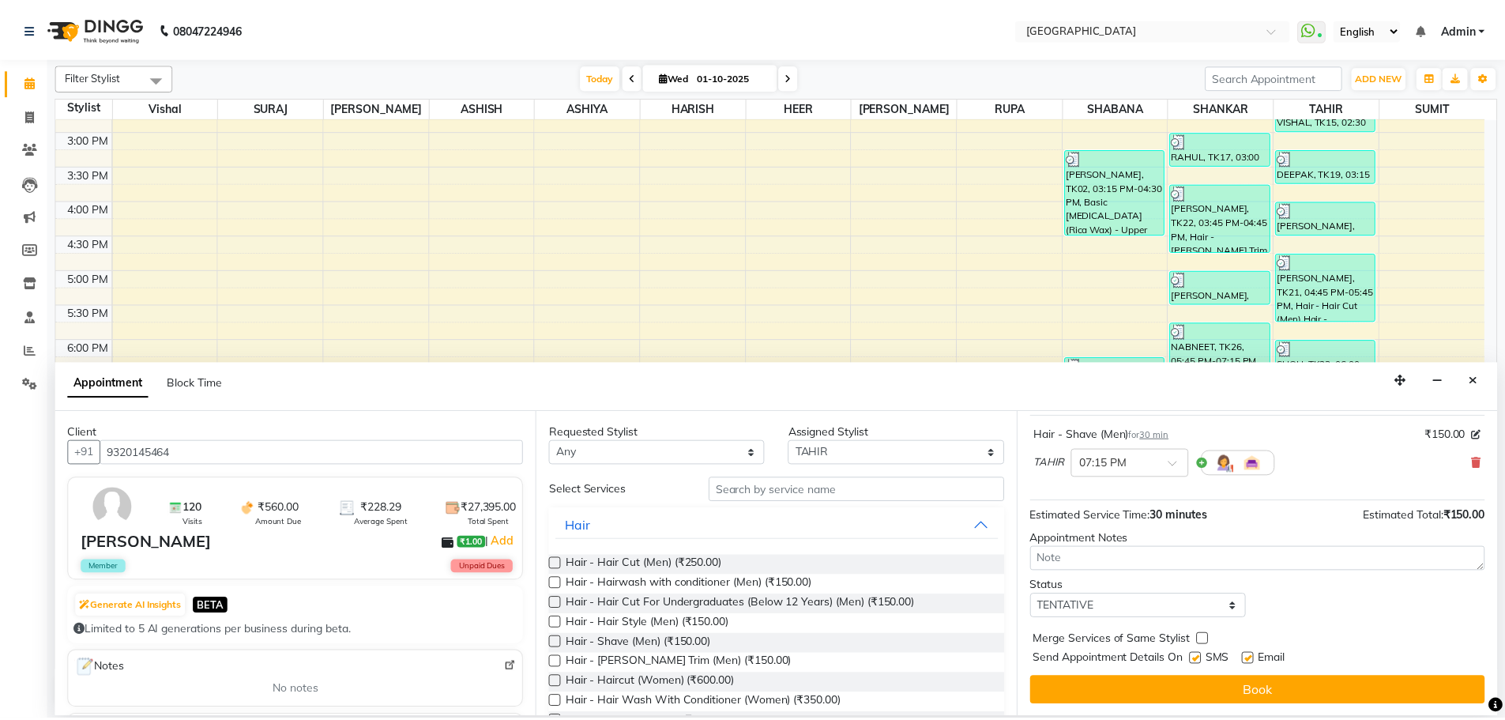
scroll to position [94, 0]
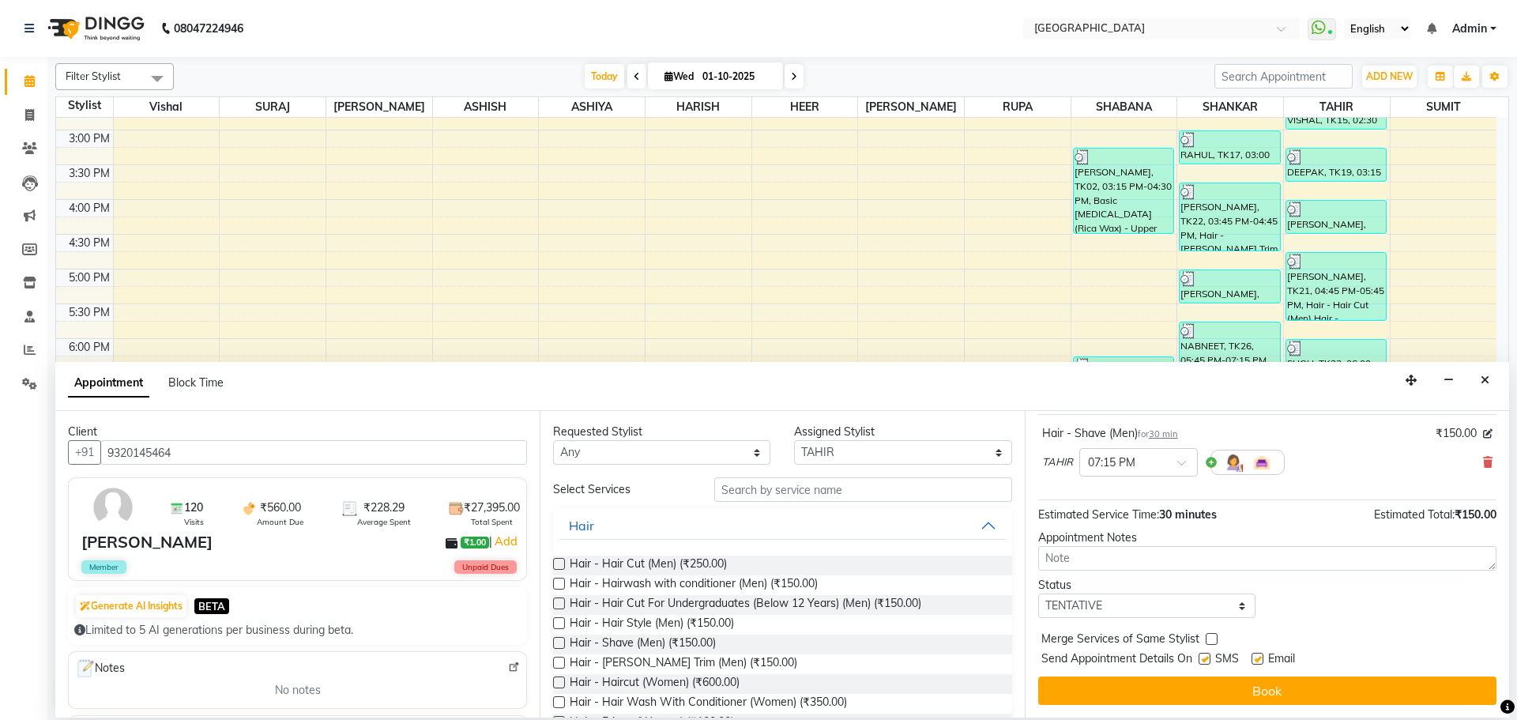
click at [1154, 690] on button "Book" at bounding box center [1267, 690] width 458 height 28
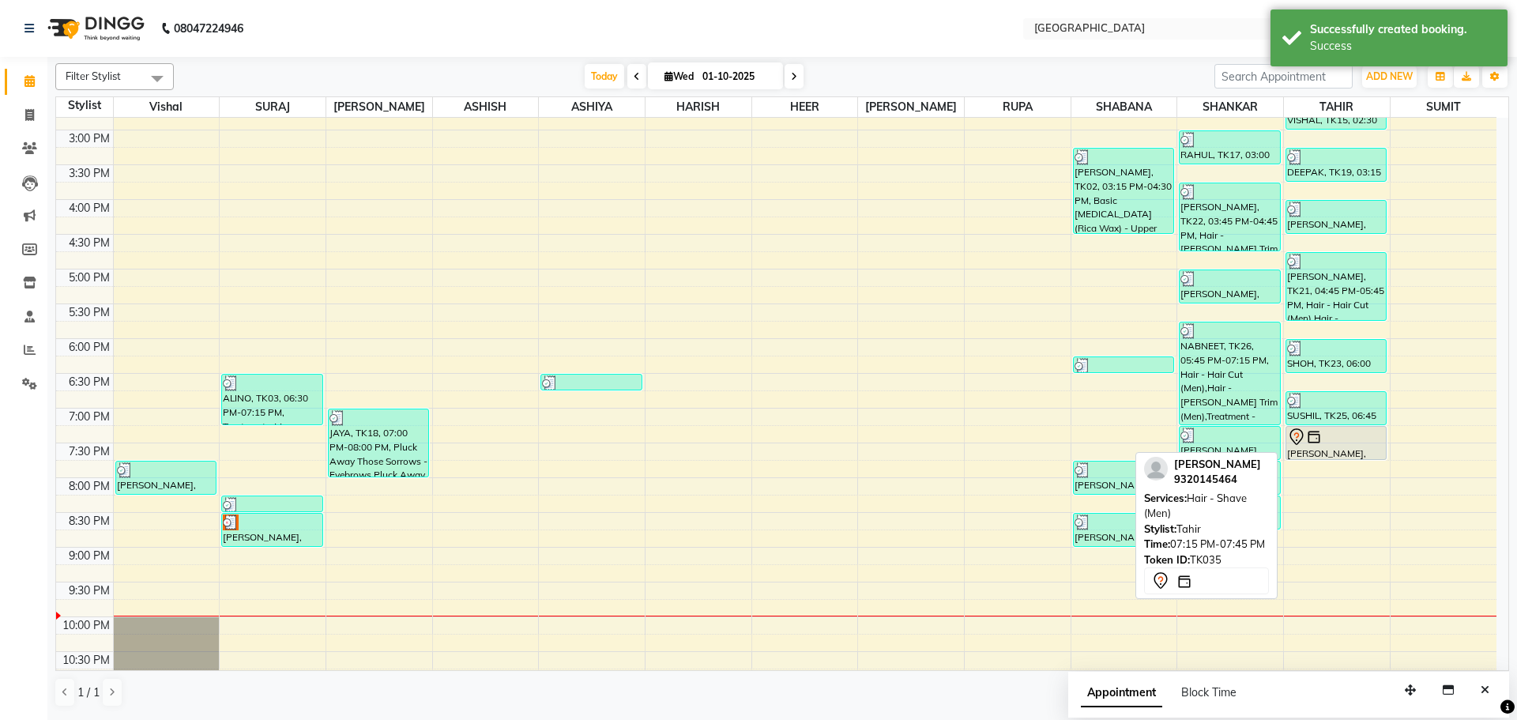
click at [1337, 450] on div "[PERSON_NAME], TK35, 07:15 PM-07:45 PM, Hair - Shave (Men)" at bounding box center [1336, 443] width 100 height 32
select select "7"
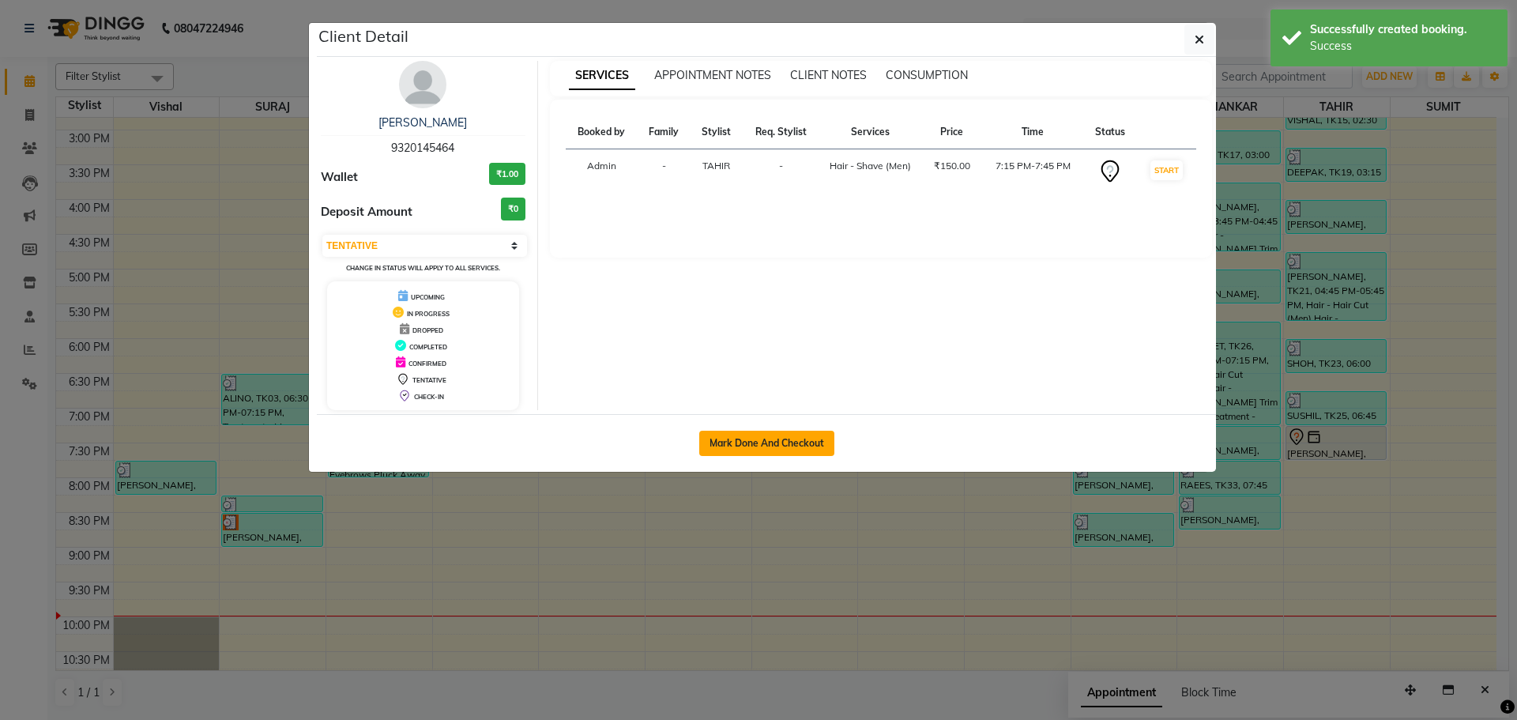
click at [741, 434] on button "Mark Done And Checkout" at bounding box center [766, 443] width 135 height 25
select select "508"
select select "service"
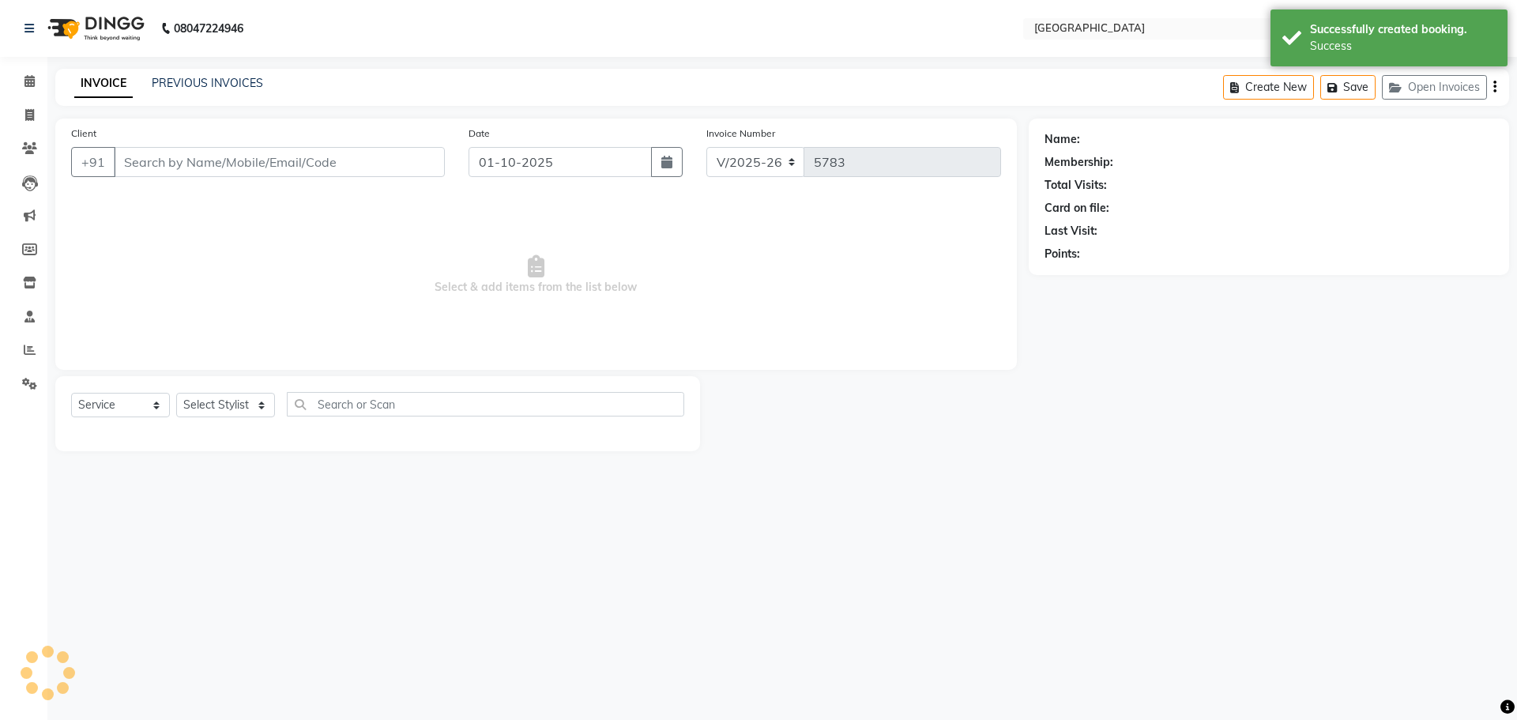
type input "9320145464"
select select "42424"
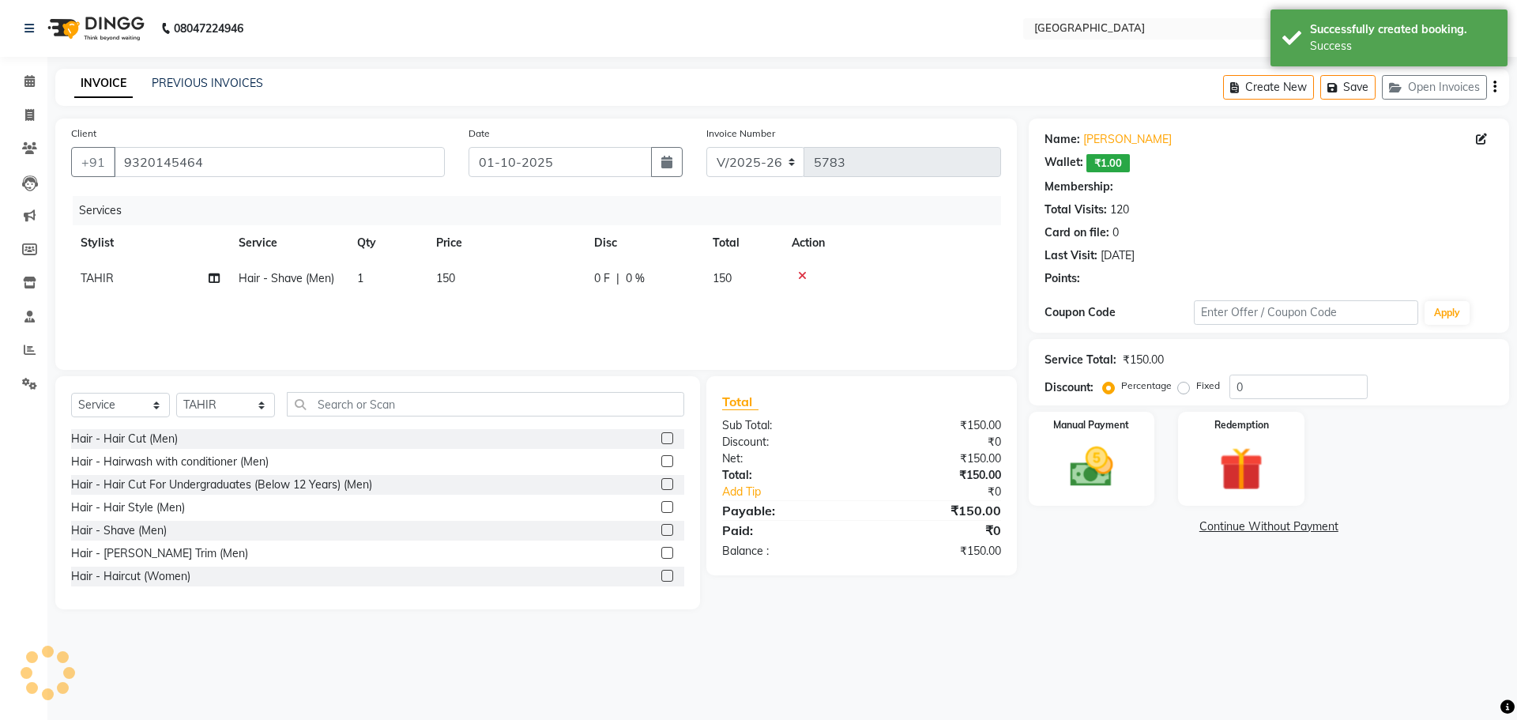
select select "1: Object"
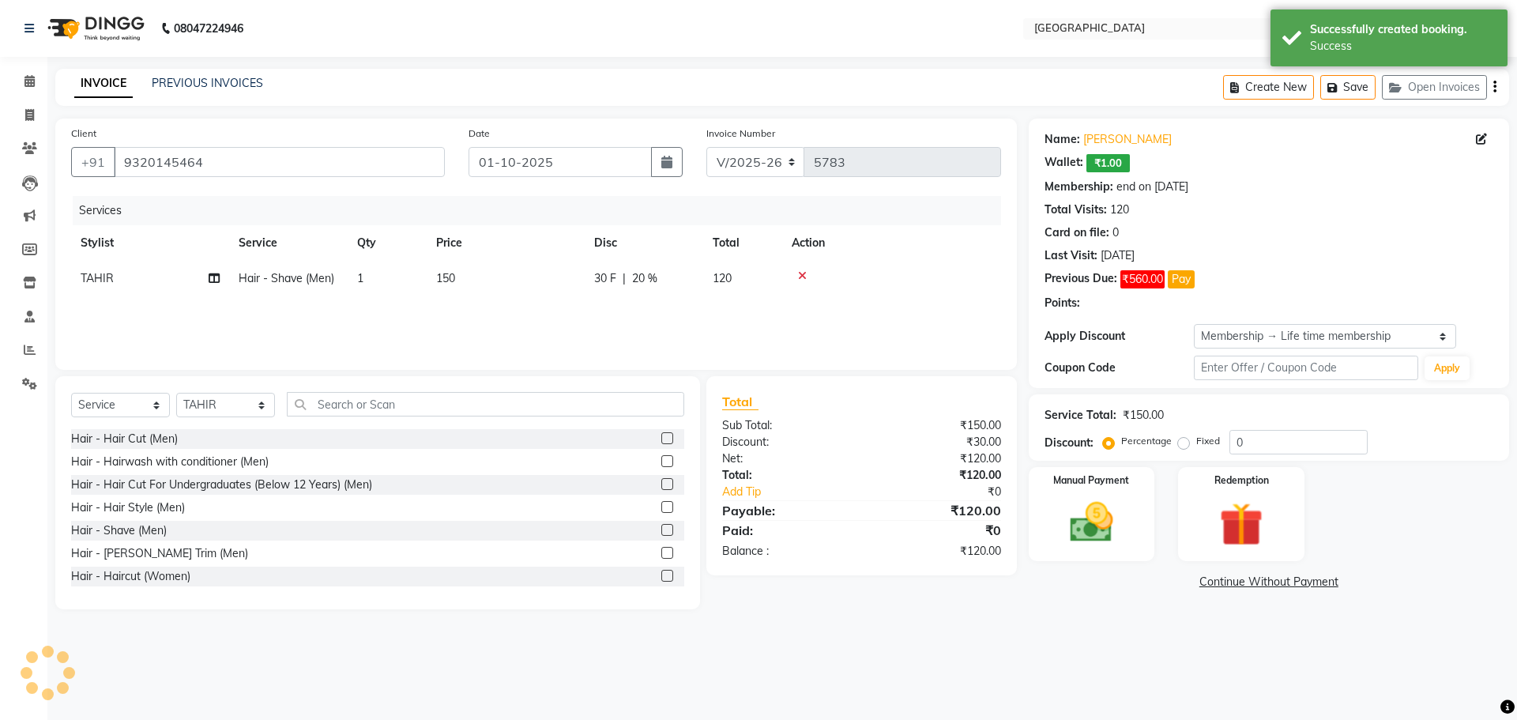
type input "20"
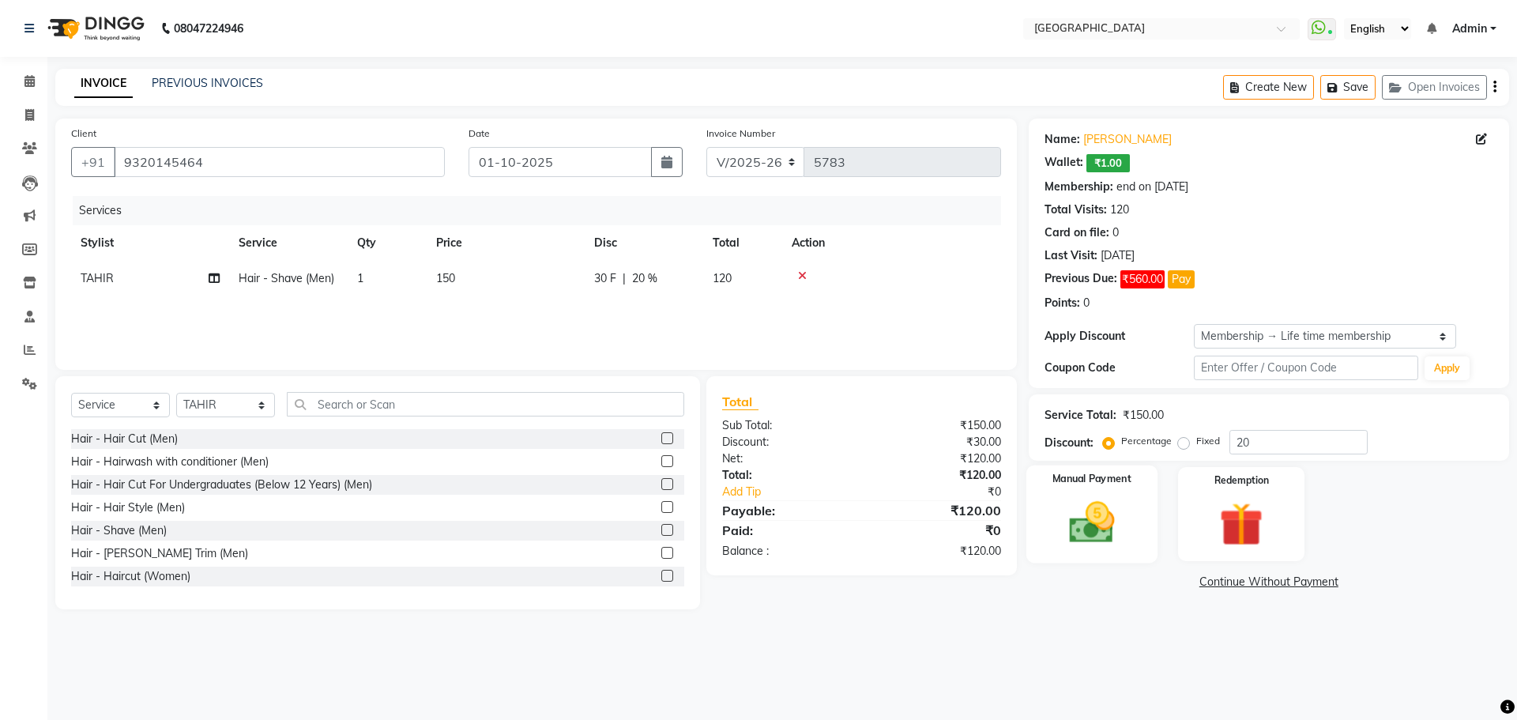
click at [1114, 520] on img at bounding box center [1091, 522] width 73 height 52
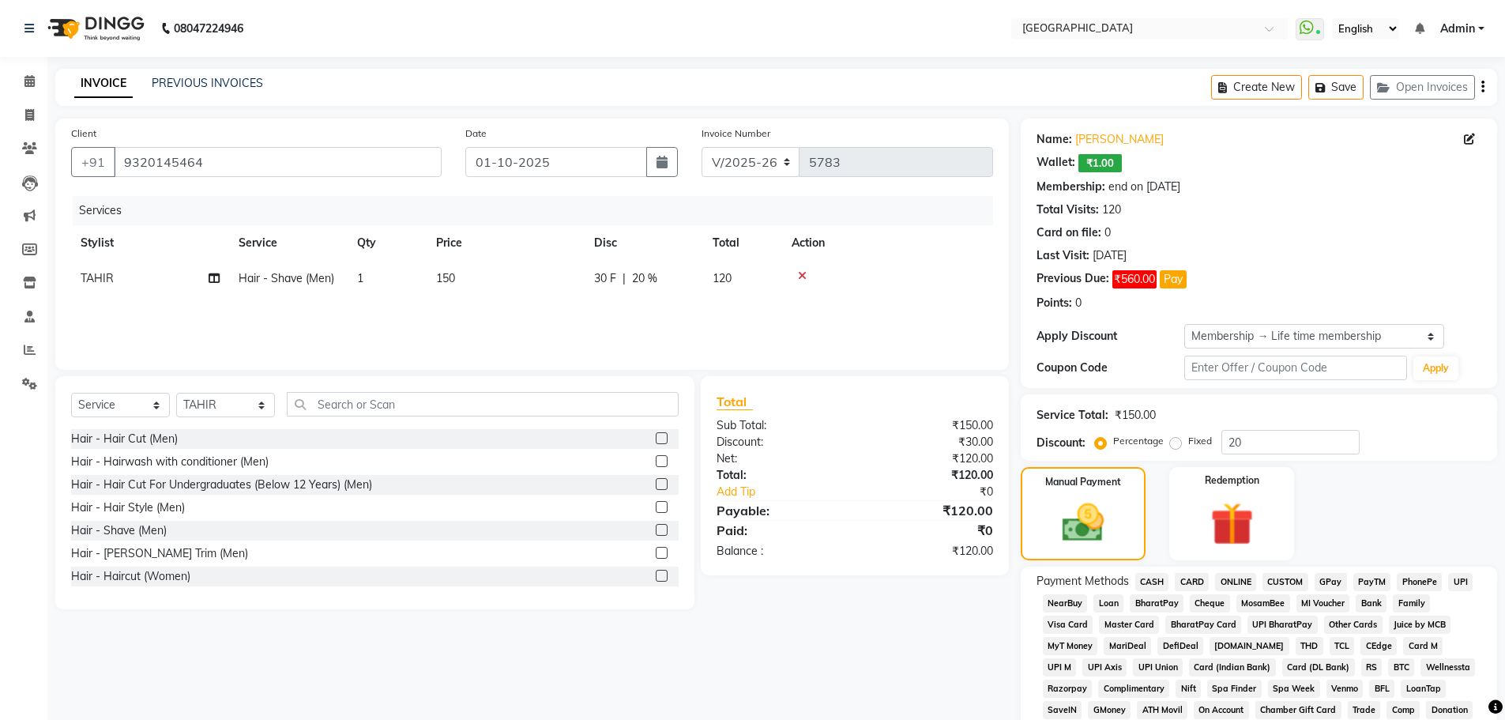
click at [1157, 580] on span "CASH" at bounding box center [1152, 582] width 34 height 18
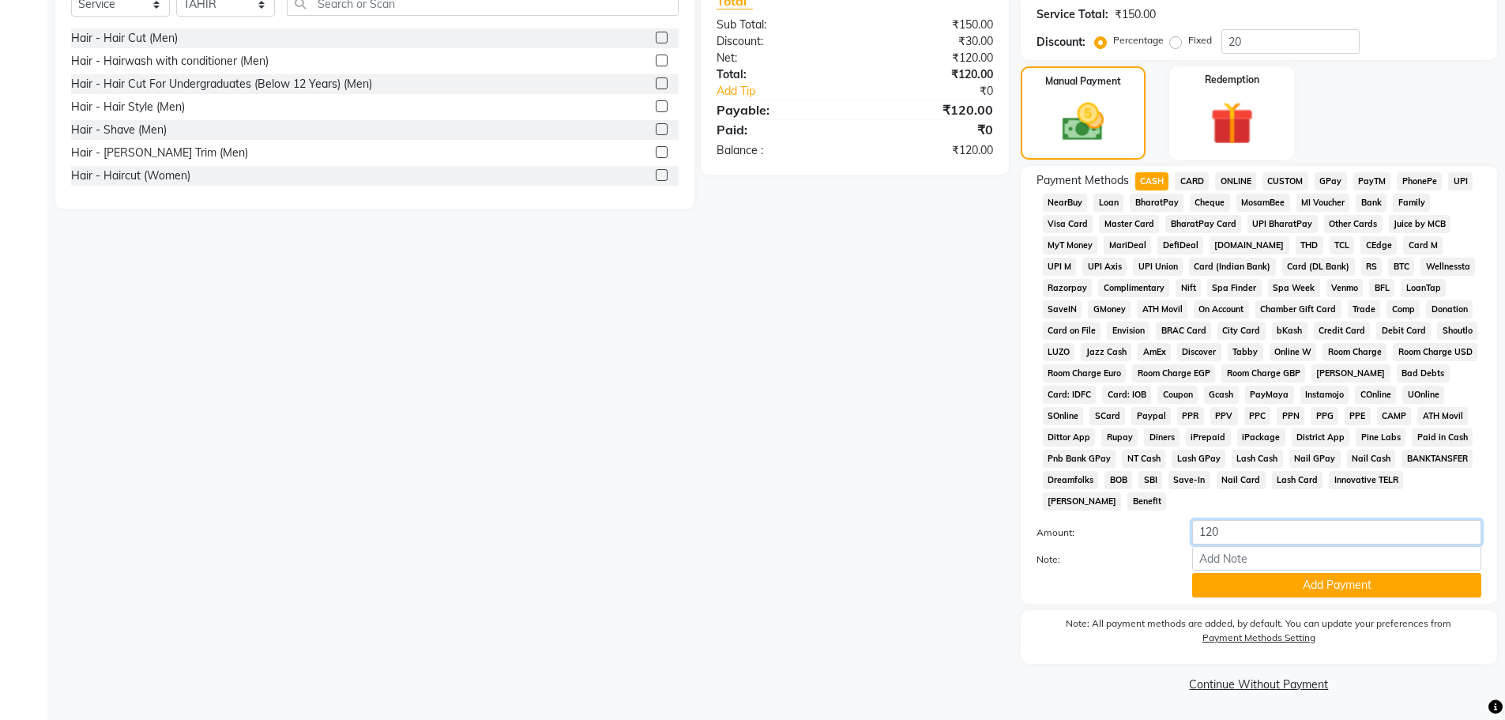
click at [1322, 539] on input "120" at bounding box center [1336, 532] width 289 height 24
type input "1"
type input "0"
click at [1327, 585] on button "Add Payment" at bounding box center [1336, 585] width 289 height 24
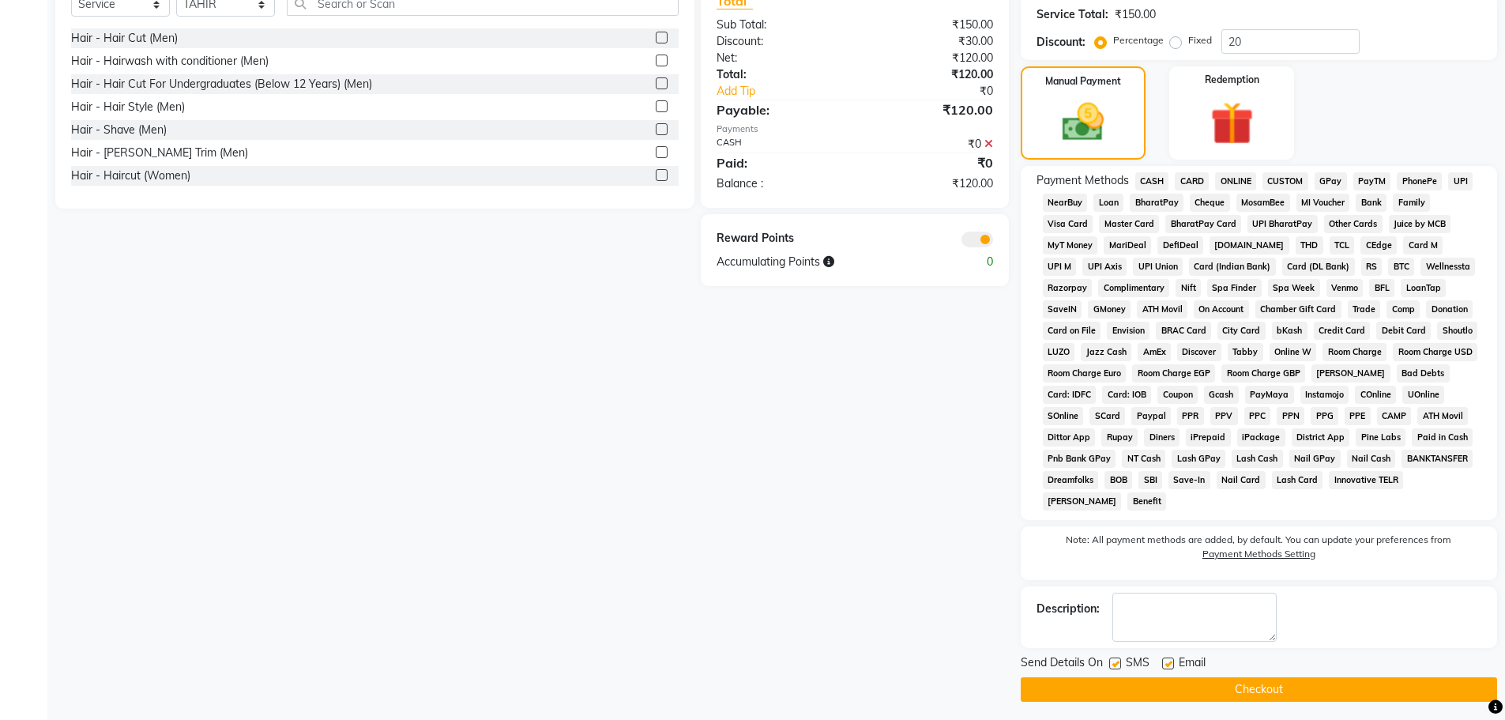
click at [1045, 685] on button "Checkout" at bounding box center [1259, 689] width 476 height 24
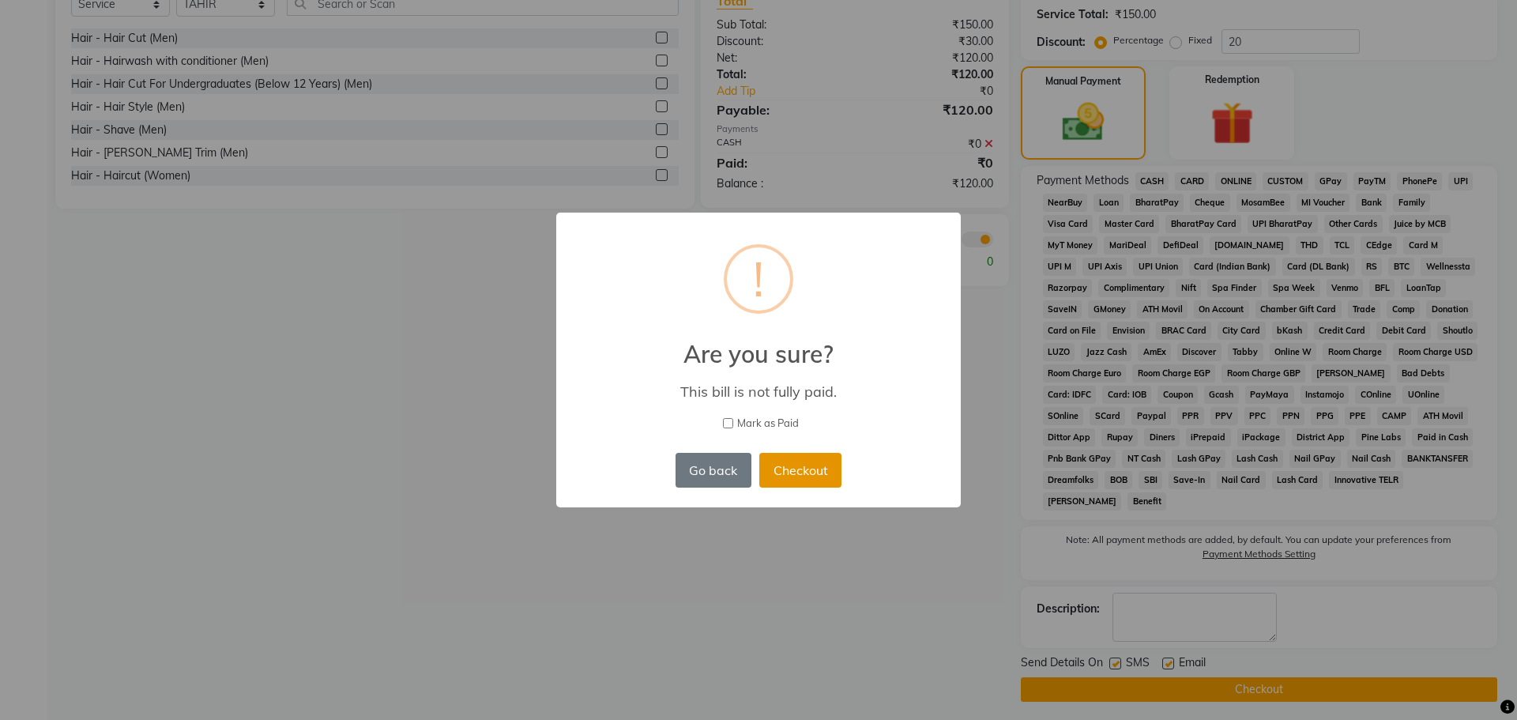
click at [803, 467] on button "Checkout" at bounding box center [800, 470] width 82 height 35
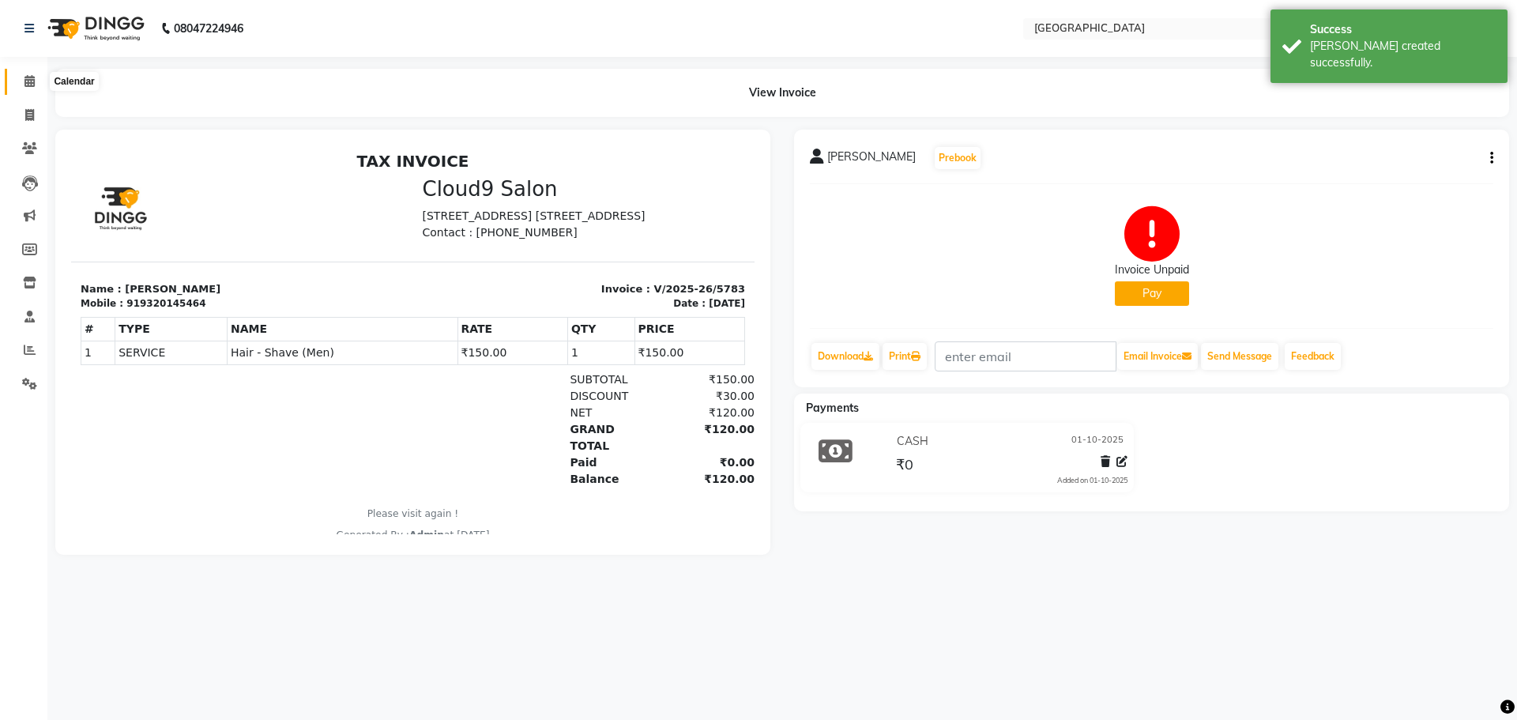
drag, startPoint x: 21, startPoint y: 82, endPoint x: 5, endPoint y: 90, distance: 17.7
click at [21, 82] on span at bounding box center [30, 82] width 28 height 18
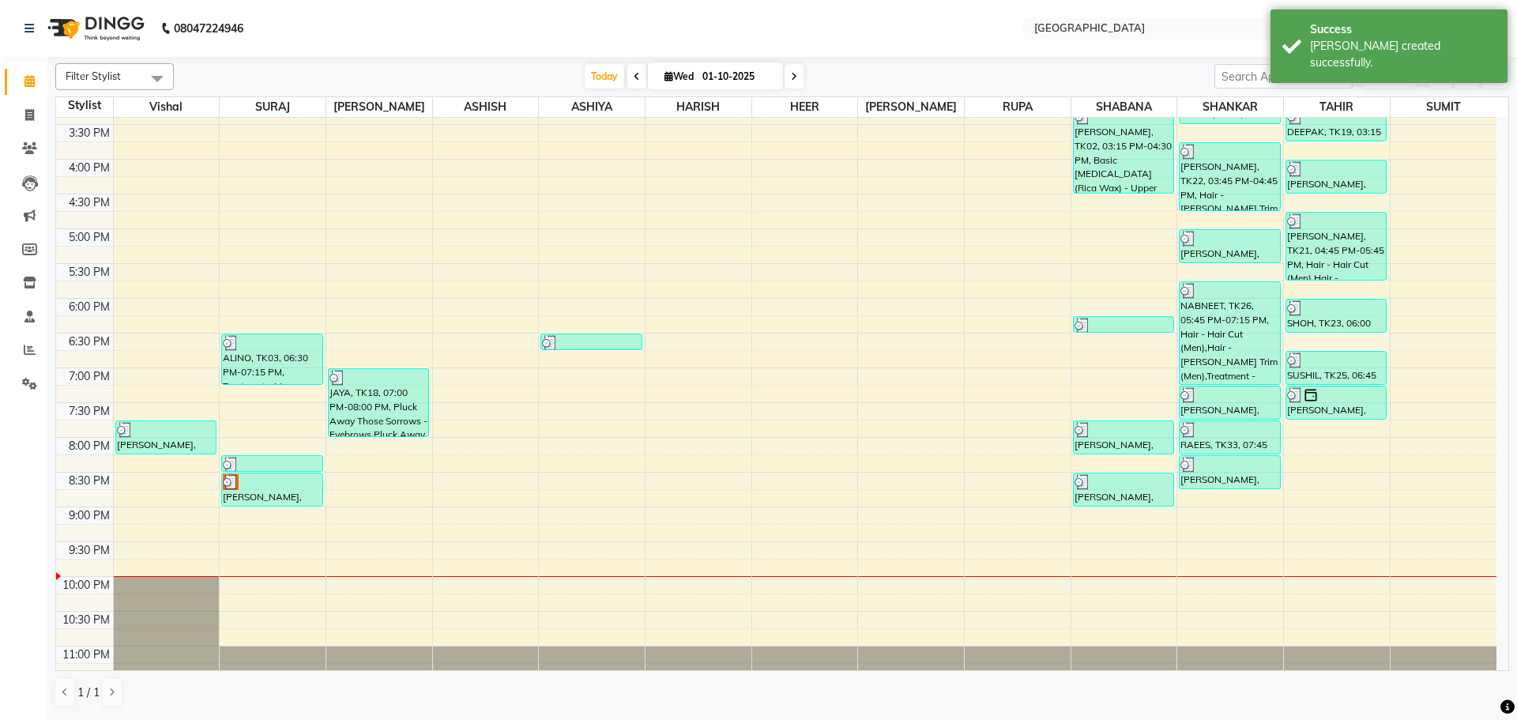
scroll to position [553, 0]
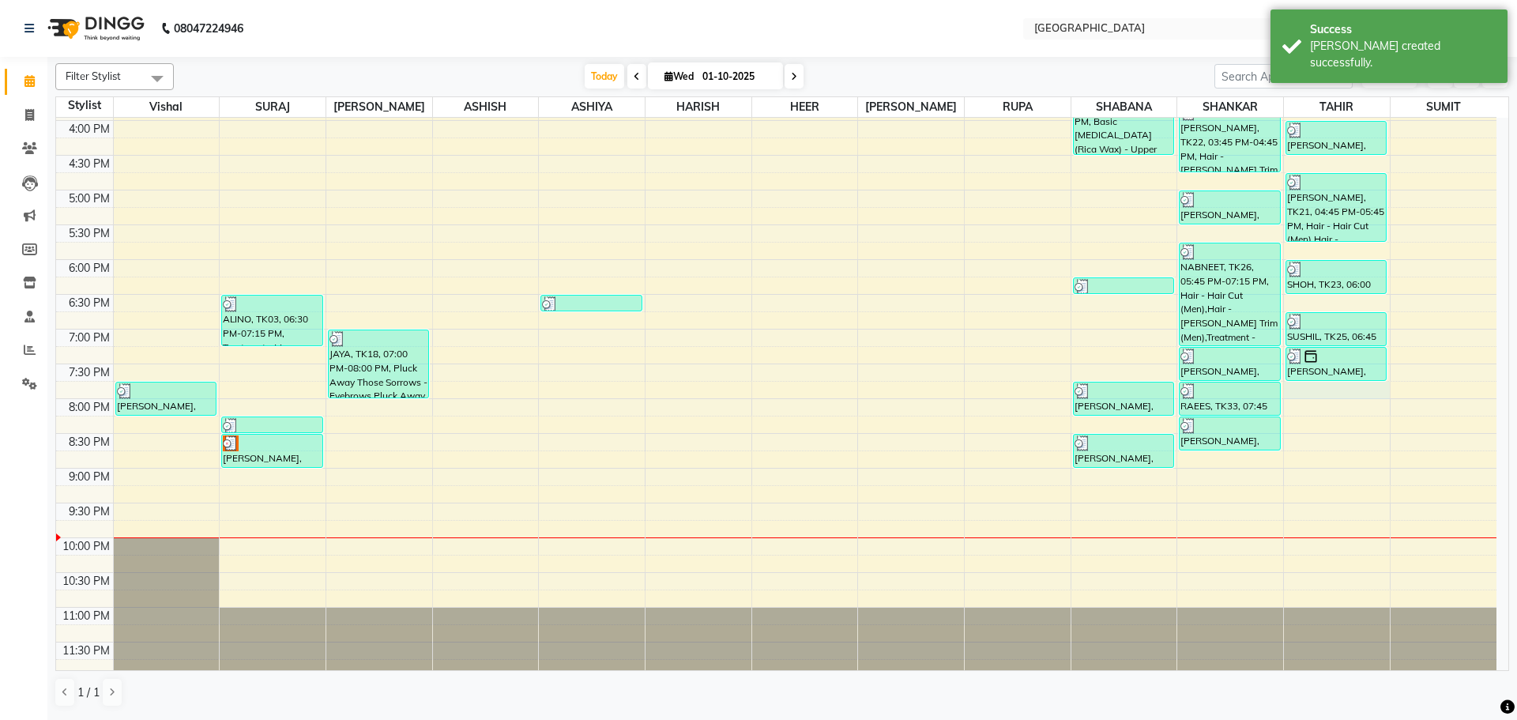
click at [1313, 393] on div "8:00 AM 8:30 AM 9:00 AM 9:30 AM 10:00 AM 10:30 AM 11:00 AM 11:30 AM 12:00 PM 12…" at bounding box center [776, 121] width 1440 height 1112
select select "42424"
select select "tentative"
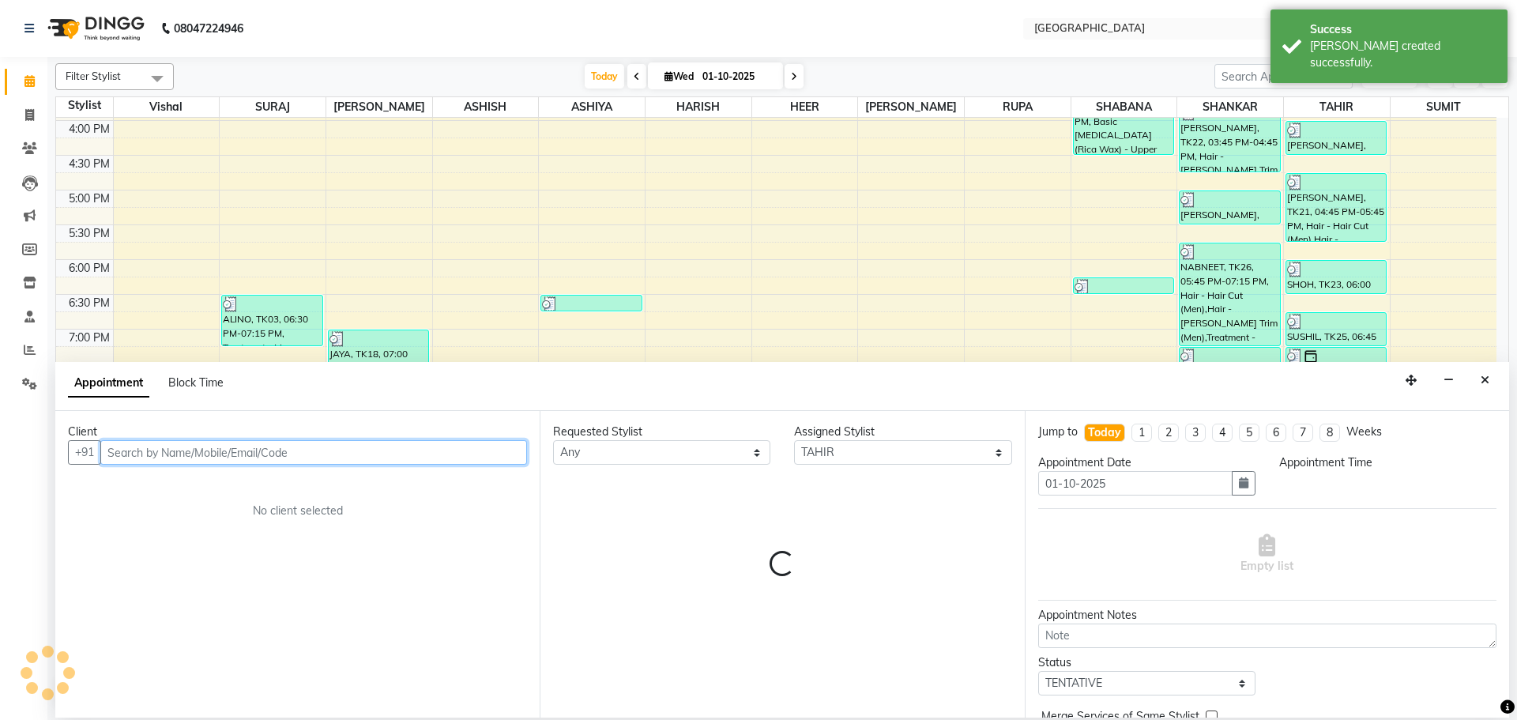
select select "1185"
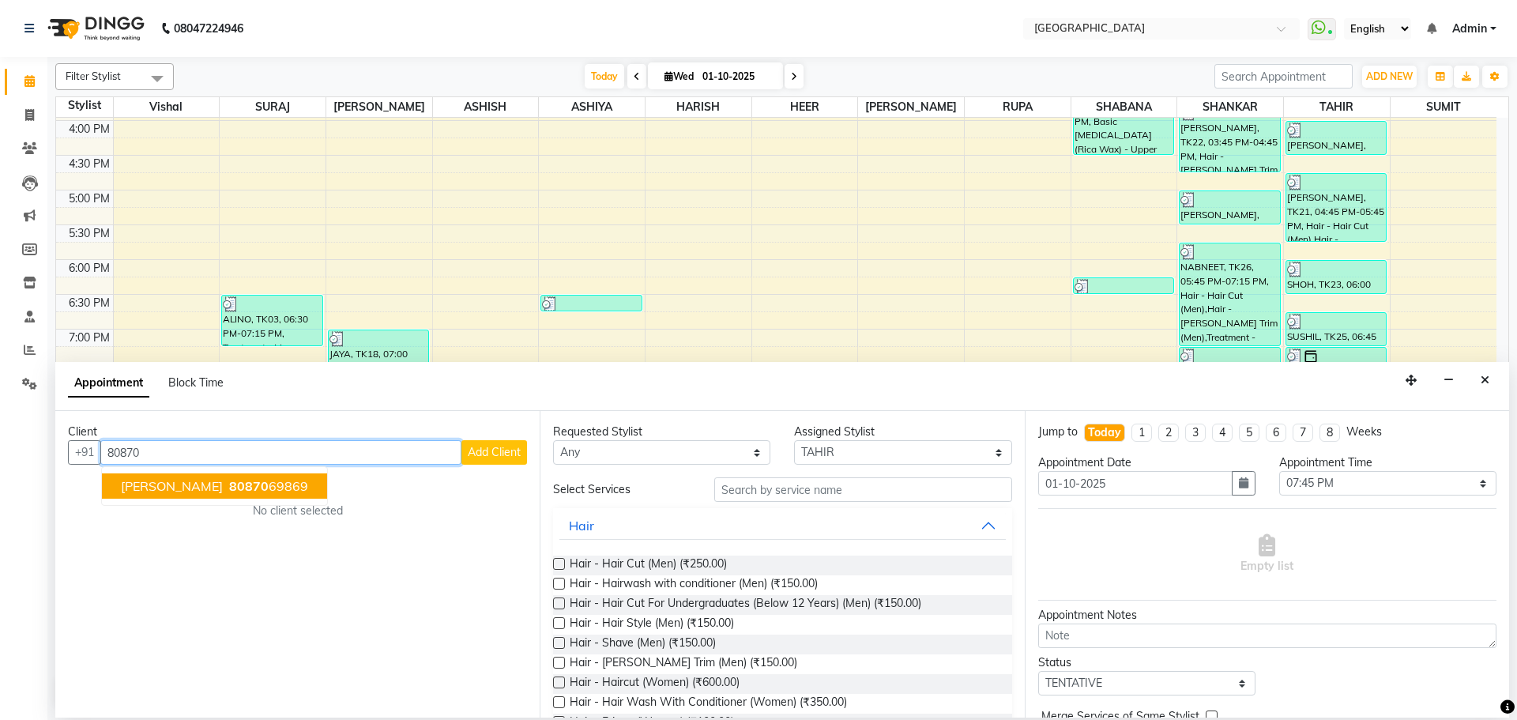
click at [229, 484] on span "80870" at bounding box center [248, 486] width 39 height 16
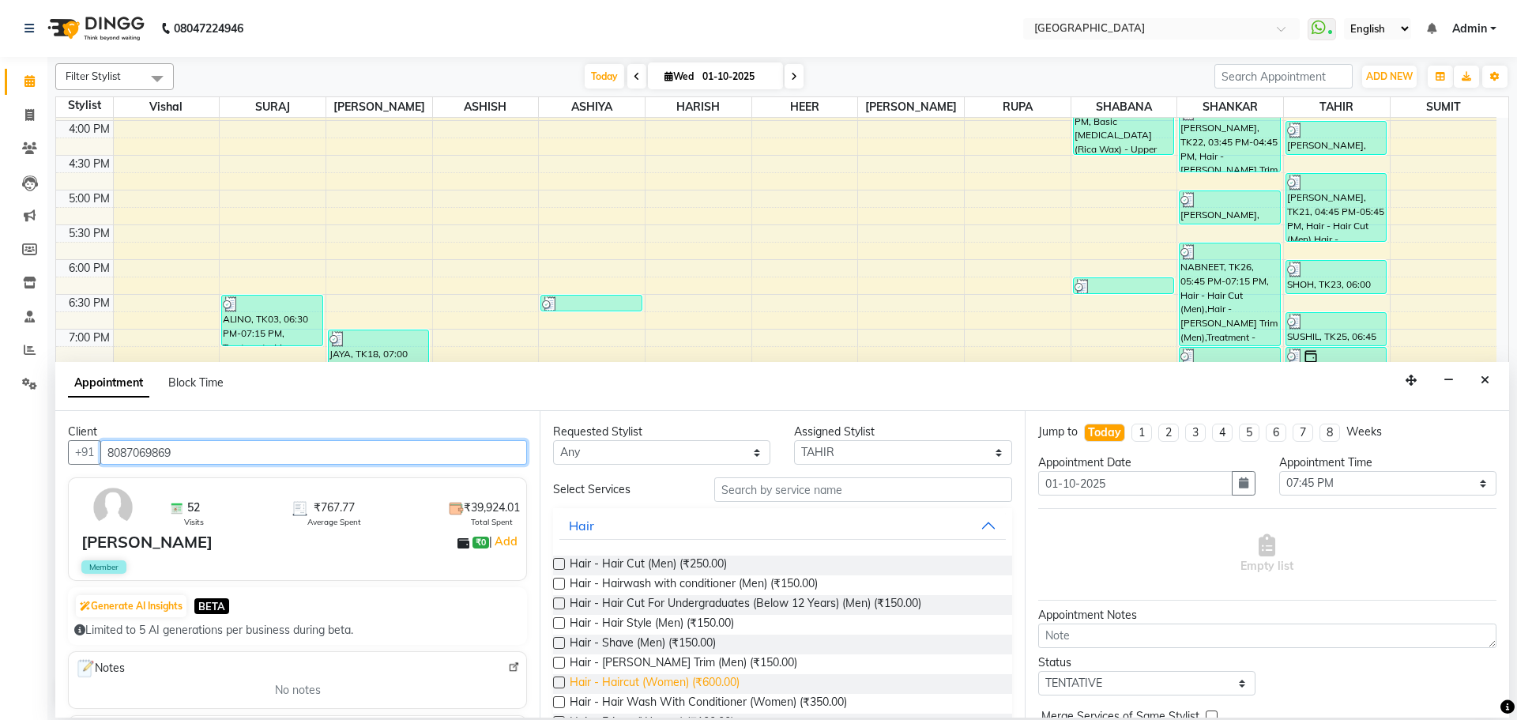
type input "8087069869"
click at [713, 675] on span "Hair - Haircut (Women) (₹600.00)" at bounding box center [655, 684] width 170 height 20
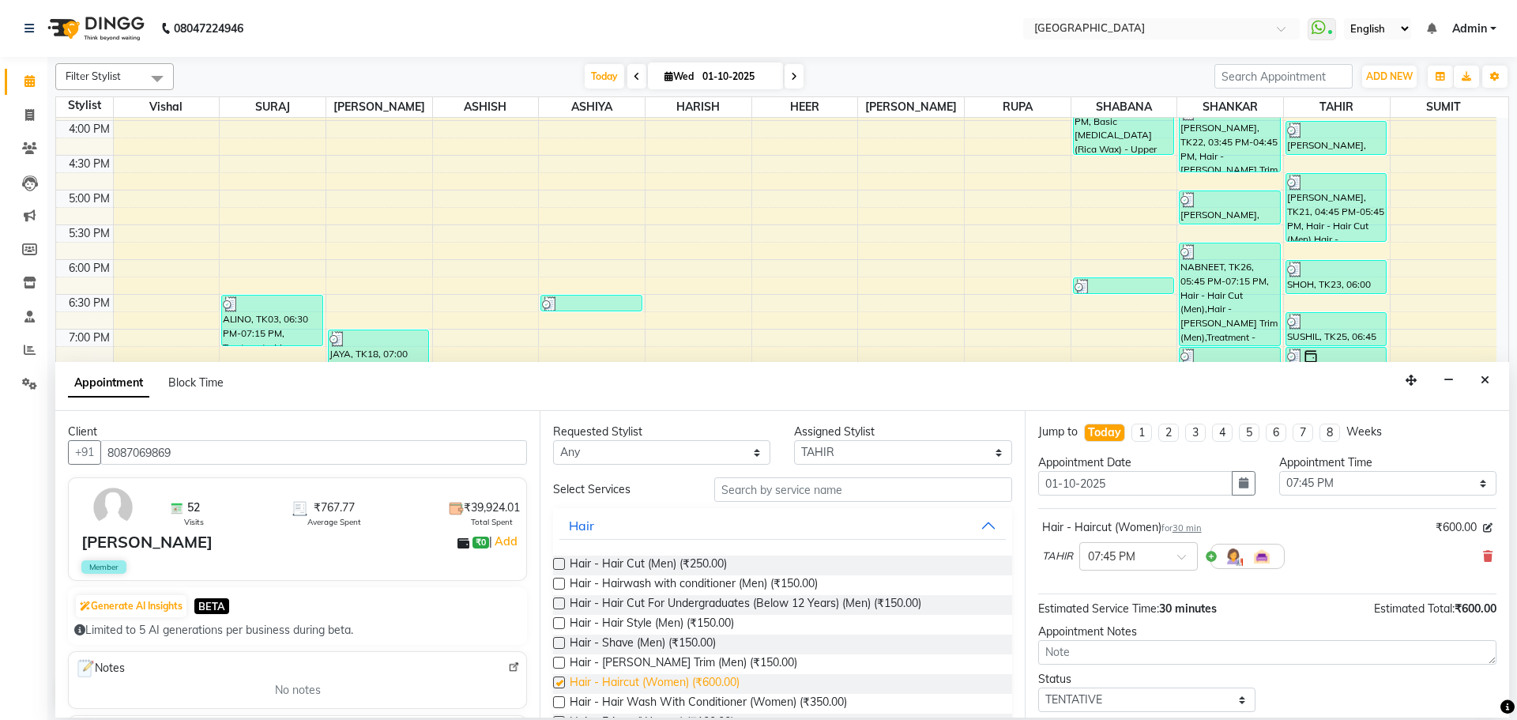
checkbox input "false"
click at [717, 661] on span "Hair - [PERSON_NAME] Trim (Men) (₹150.00)" at bounding box center [684, 664] width 228 height 20
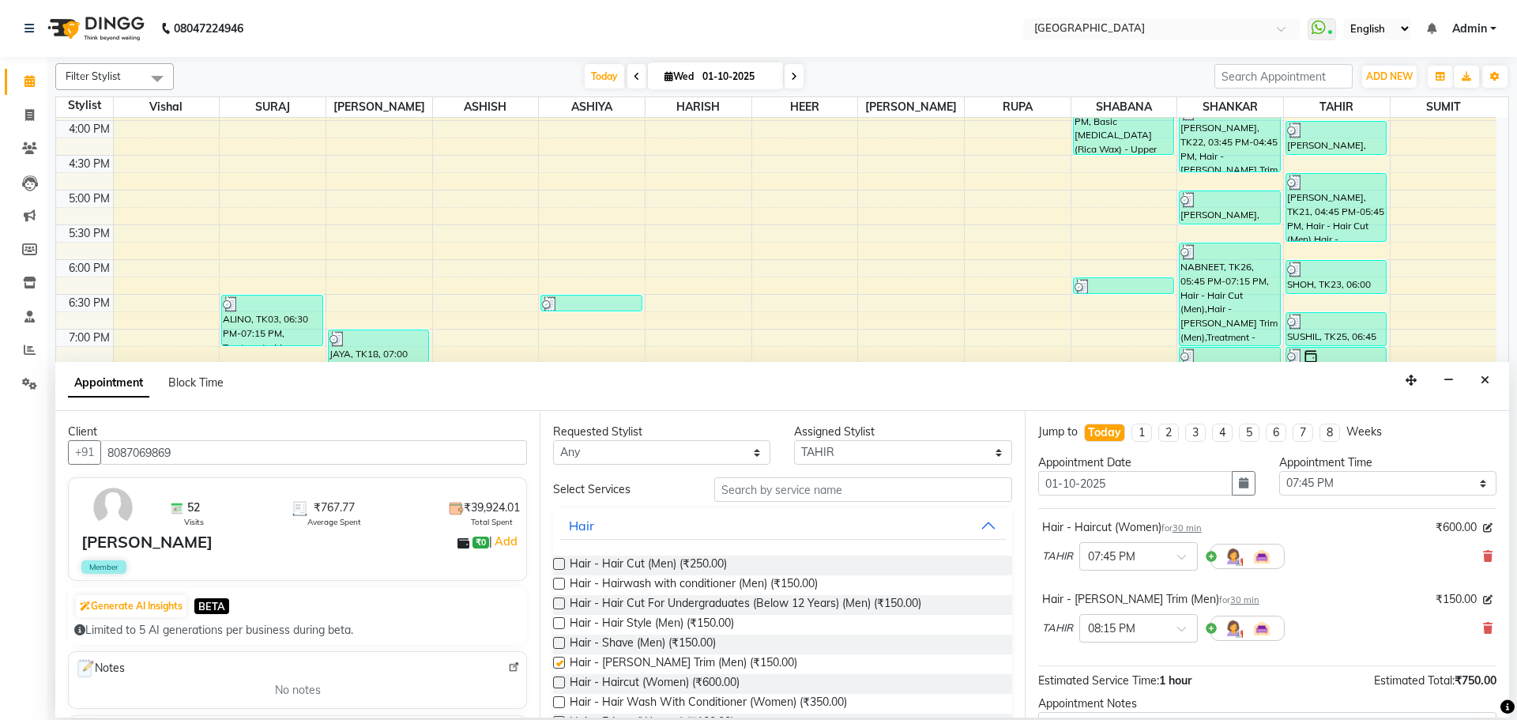
checkbox input "false"
click at [852, 490] on input "text" at bounding box center [863, 489] width 298 height 24
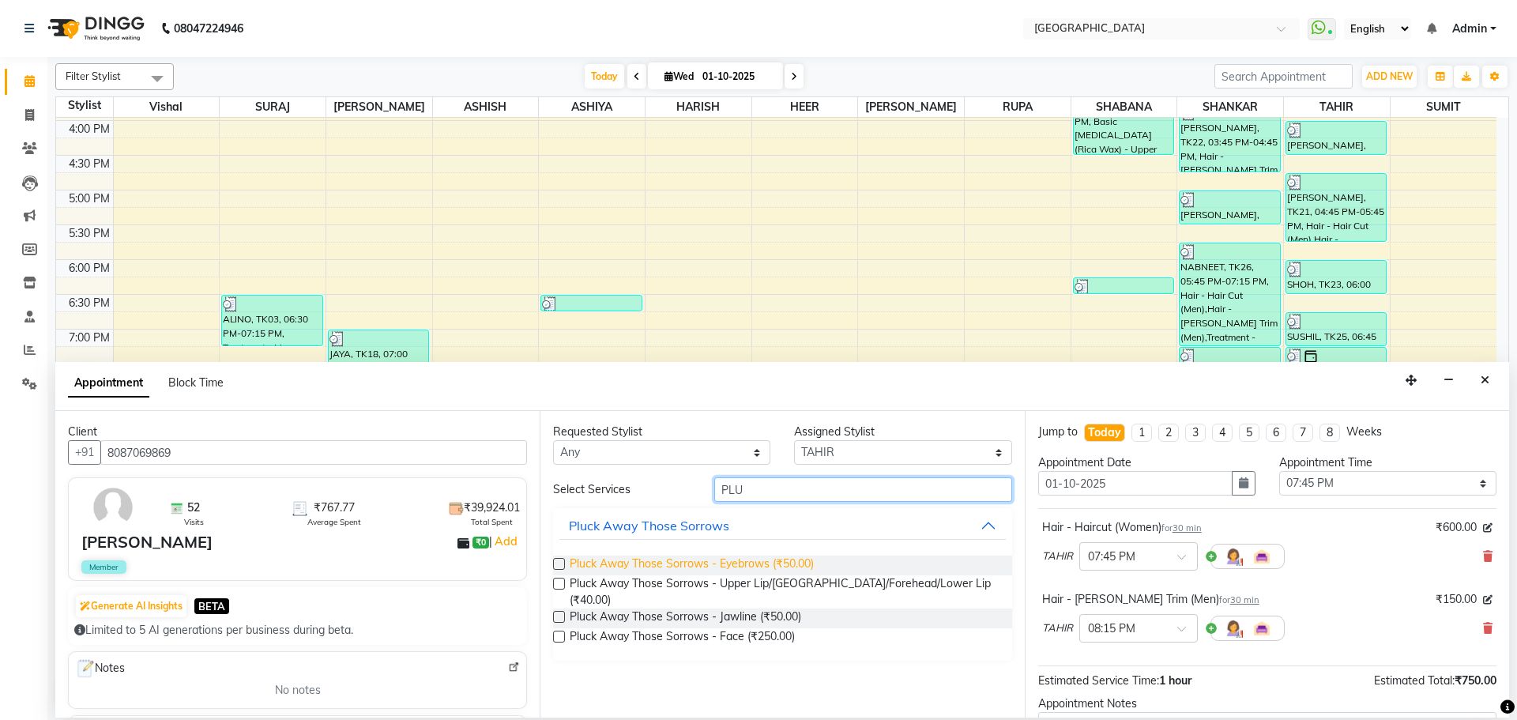
type input "PLU"
click at [799, 564] on span "Pluck Away Those Sorrows - Eyebrows (₹50.00)" at bounding box center [692, 565] width 244 height 20
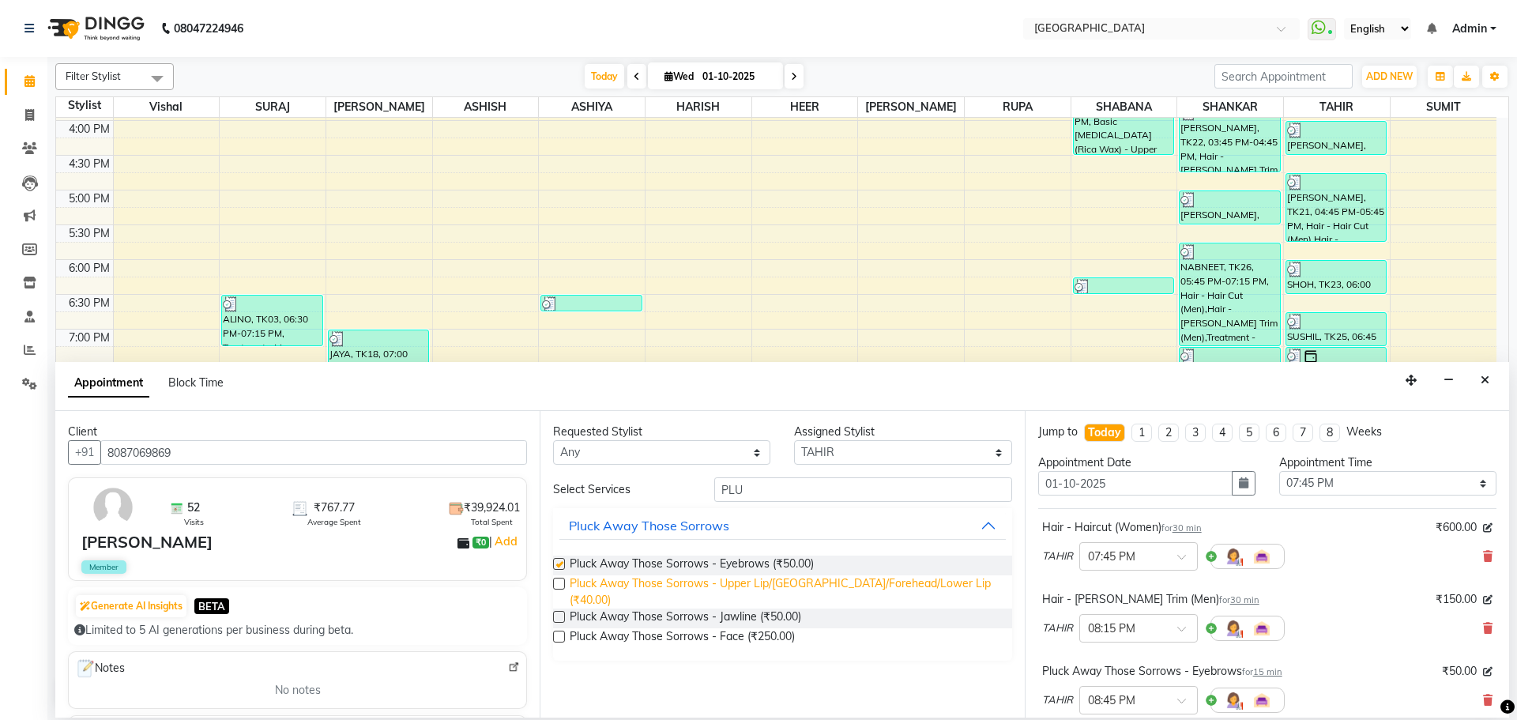
checkbox input "false"
click at [802, 585] on span "Pluck Away Those Sorrows - Upper Lip/[GEOGRAPHIC_DATA]/Forehead/Lower Lip (₹40.…" at bounding box center [784, 591] width 429 height 33
checkbox input "false"
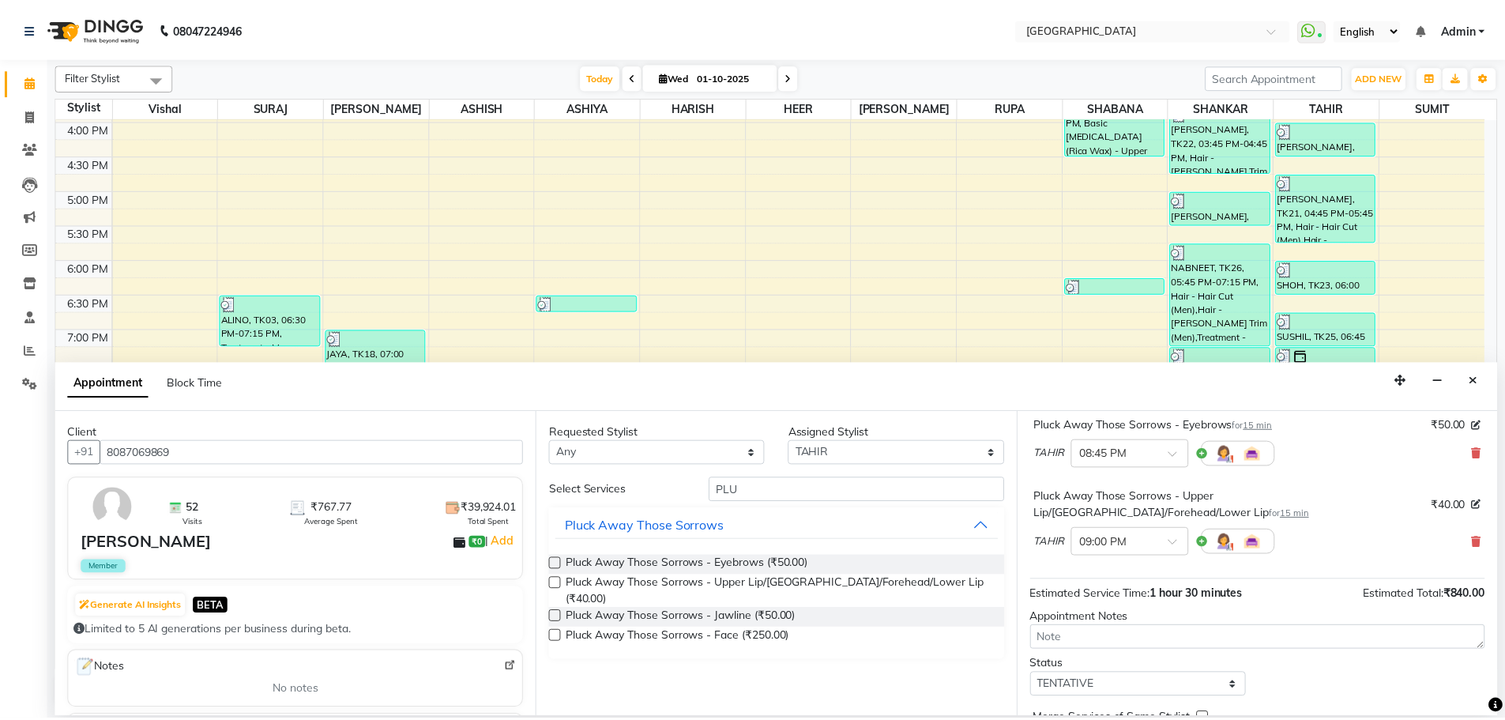
scroll to position [310, 0]
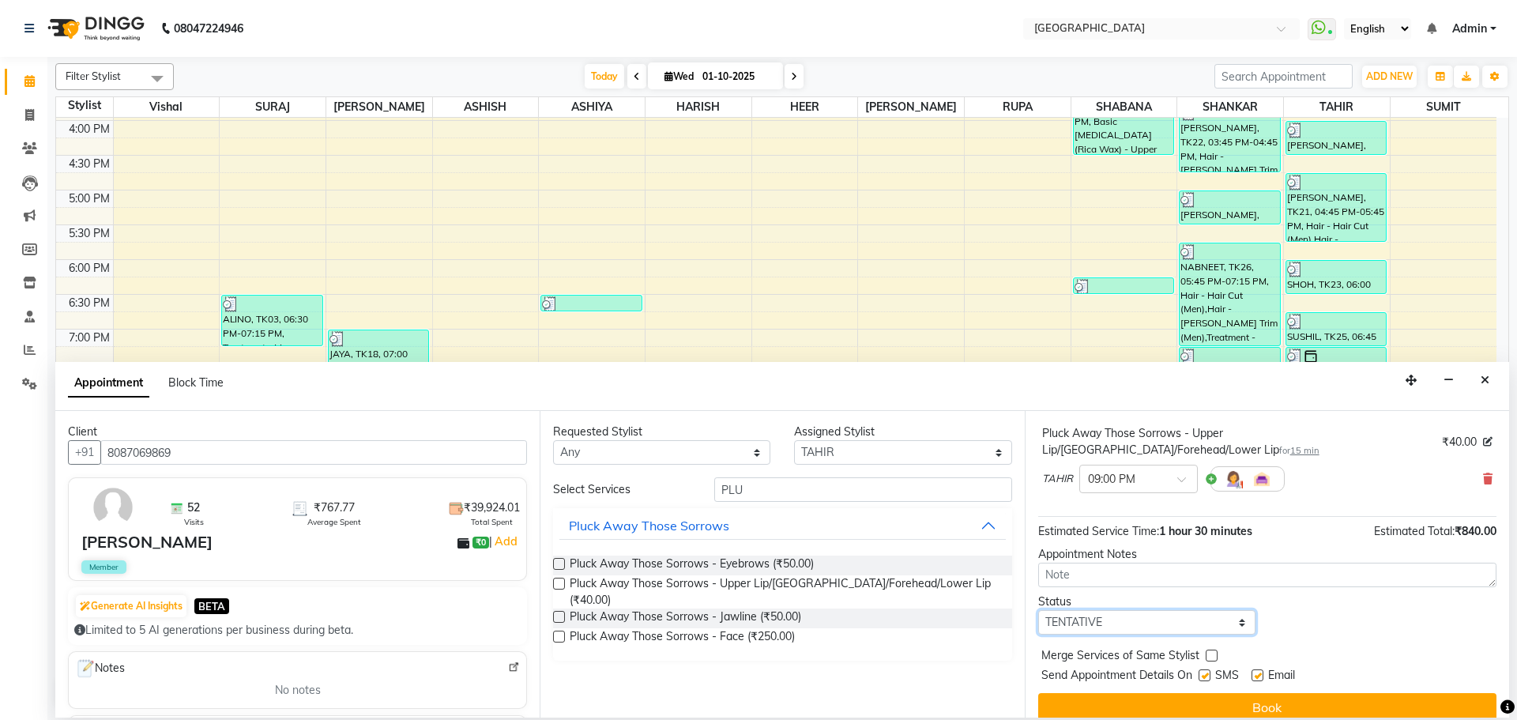
click at [1208, 610] on select "Select TENTATIVE CONFIRM CHECK-IN UPCOMING" at bounding box center [1146, 622] width 217 height 24
select select "confirm booking"
click at [1038, 610] on select "Select TENTATIVE CONFIRM CHECK-IN UPCOMING" at bounding box center [1146, 622] width 217 height 24
click at [1206, 649] on label at bounding box center [1212, 655] width 12 height 12
click at [1206, 652] on input "checkbox" at bounding box center [1211, 657] width 10 height 10
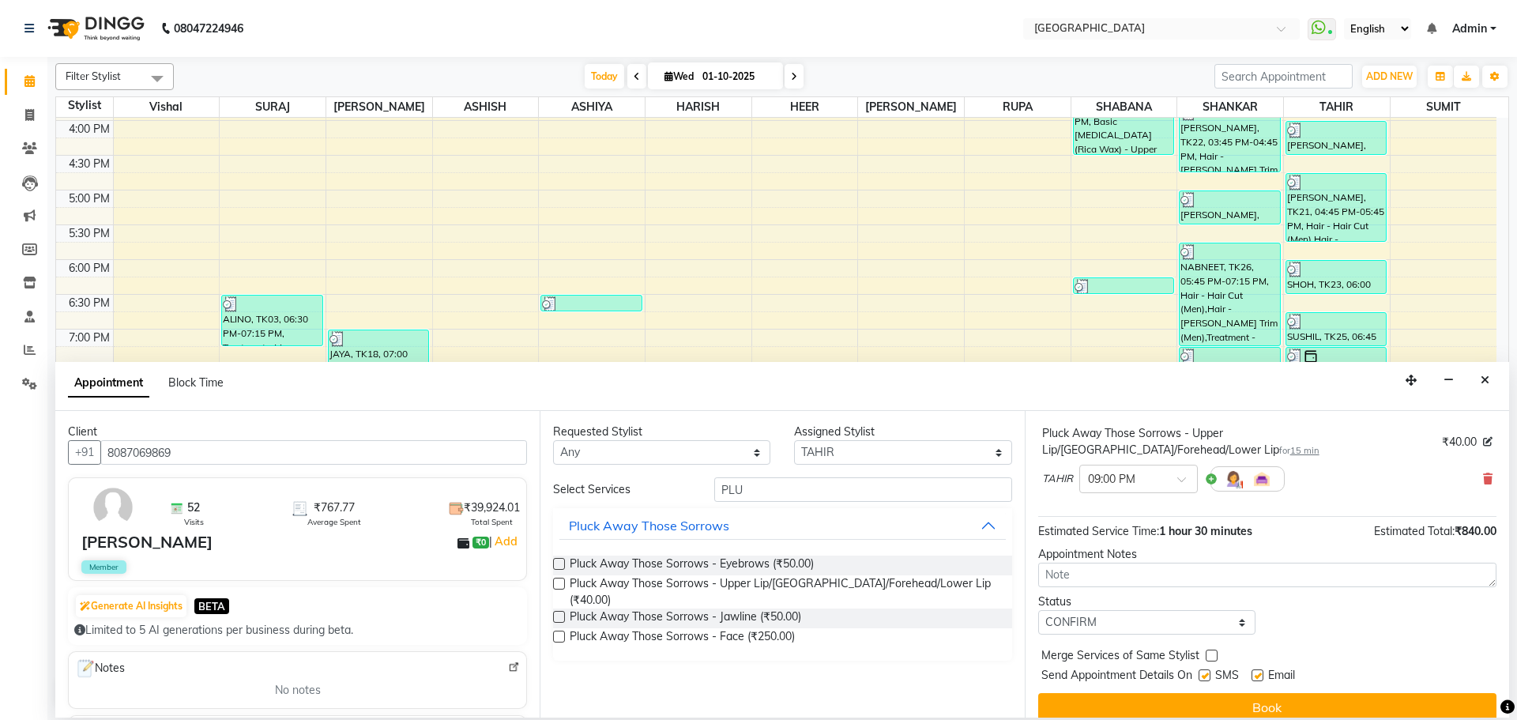
checkbox input "true"
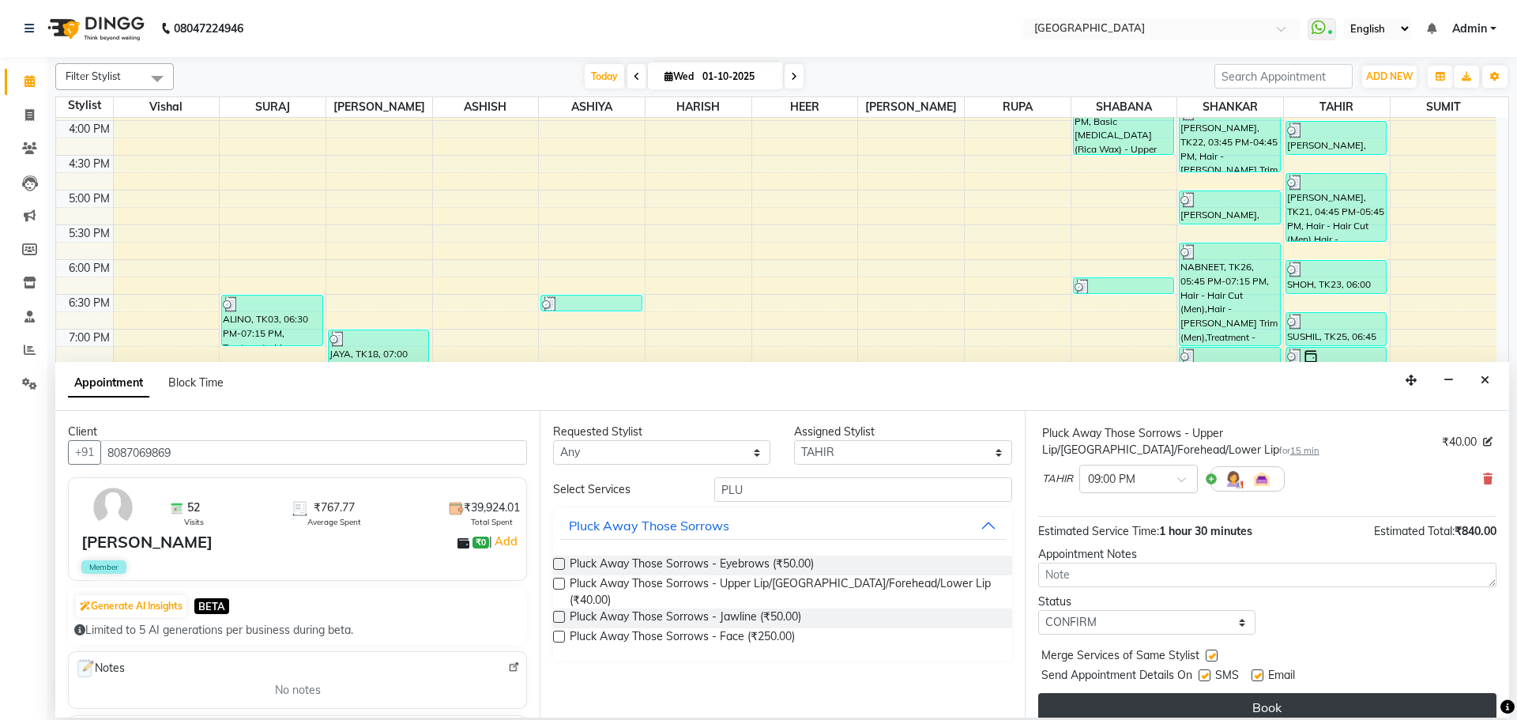
click at [1173, 694] on button "Book" at bounding box center [1267, 707] width 458 height 28
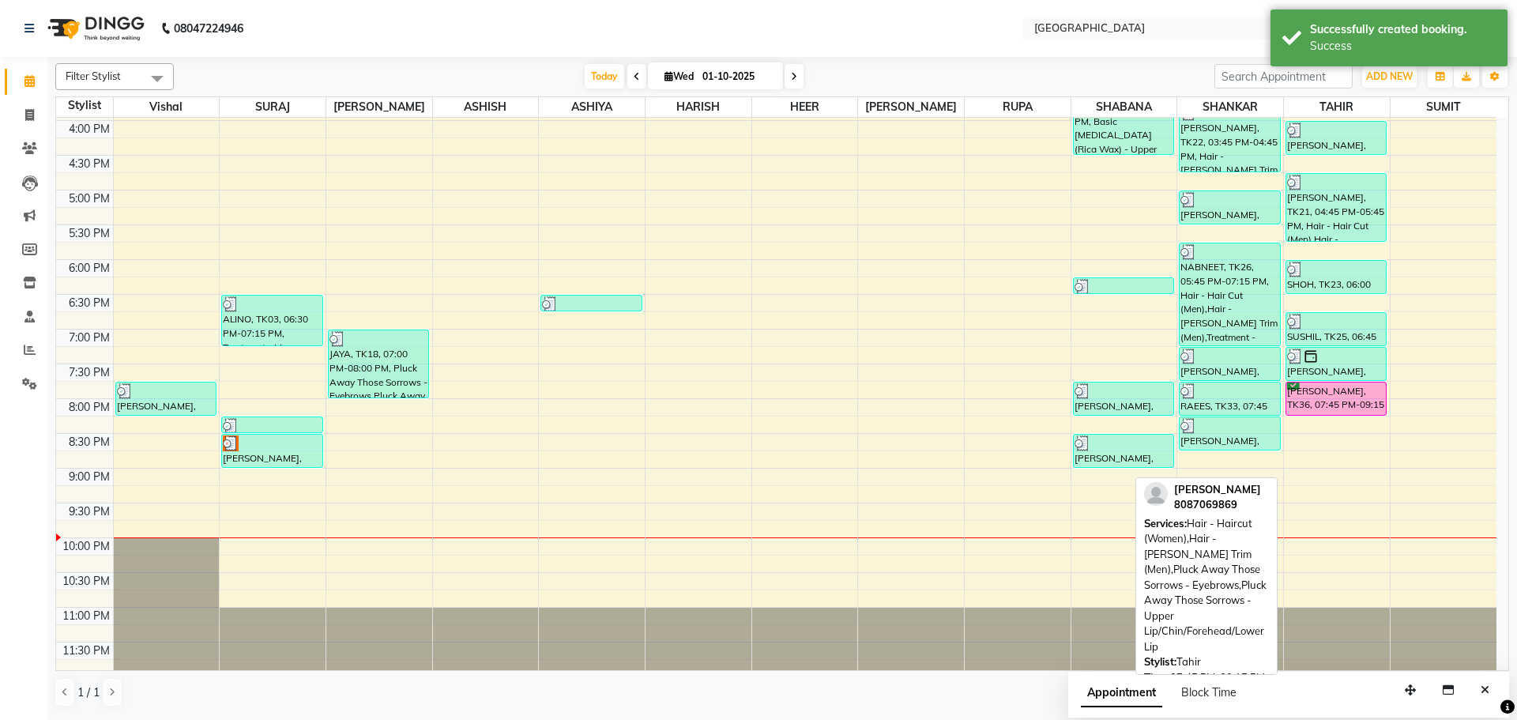
drag, startPoint x: 1329, startPoint y: 483, endPoint x: 1323, endPoint y: 409, distance: 74.5
click at [1323, 409] on div "SURENDRA, TK09, 11:15 AM-11:45 AM, Hair - Hair Cut (Men) VIJAY, TK11, 12:00 PM-…" at bounding box center [1337, 121] width 106 height 1112
click at [1323, 409] on div "[PERSON_NAME], TK36, 07:45 PM-09:15 PM, Hair - Haircut (Women),Hair - [PERSON_N…" at bounding box center [1336, 398] width 100 height 32
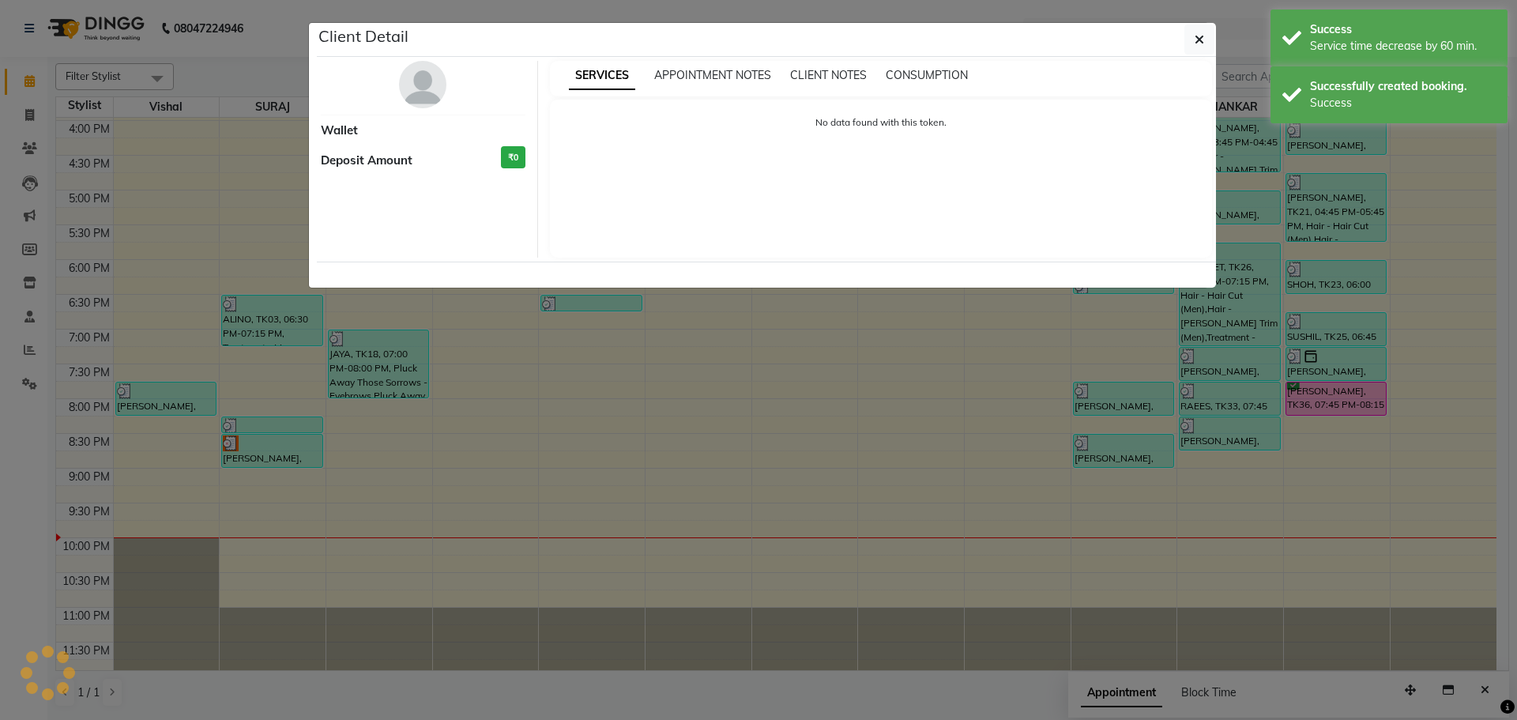
select select "6"
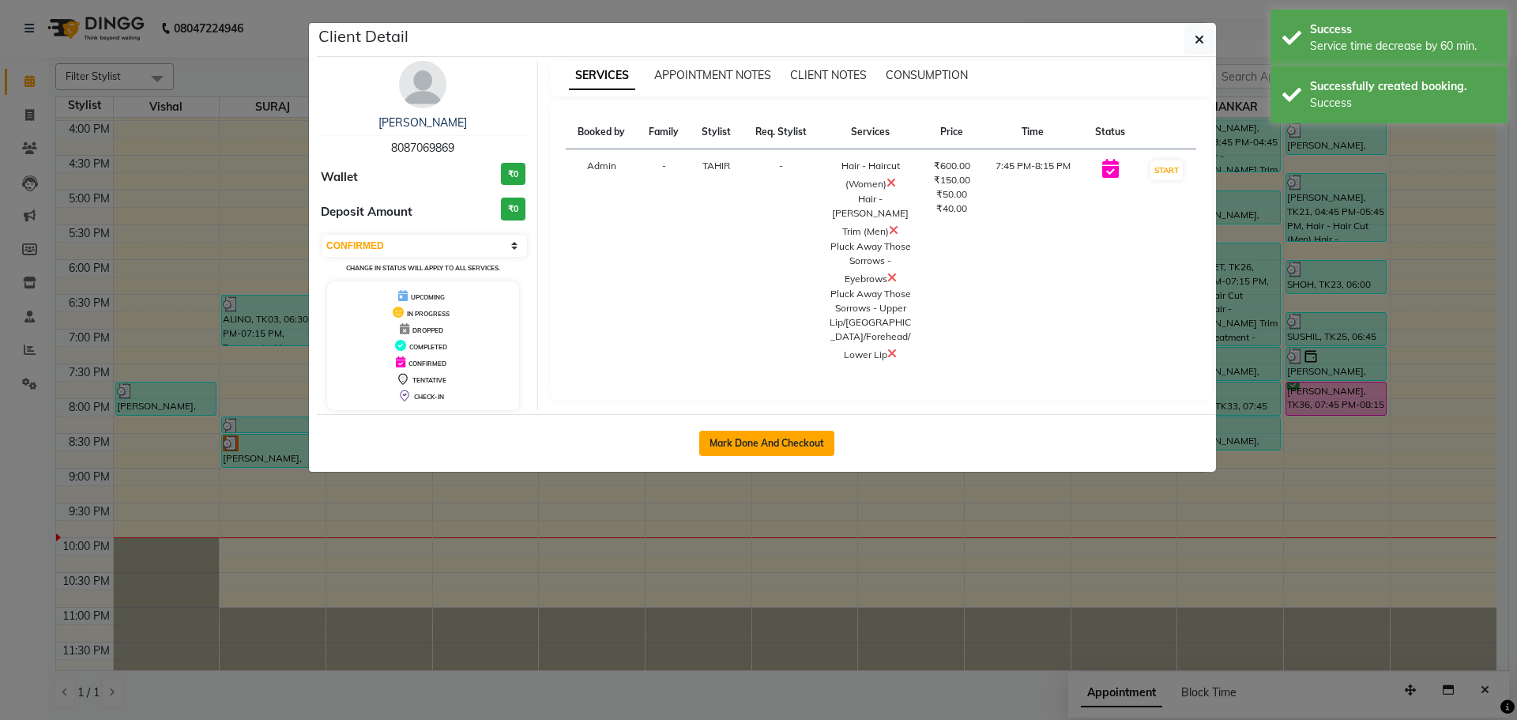
click at [816, 446] on button "Mark Done And Checkout" at bounding box center [766, 443] width 135 height 25
select select "service"
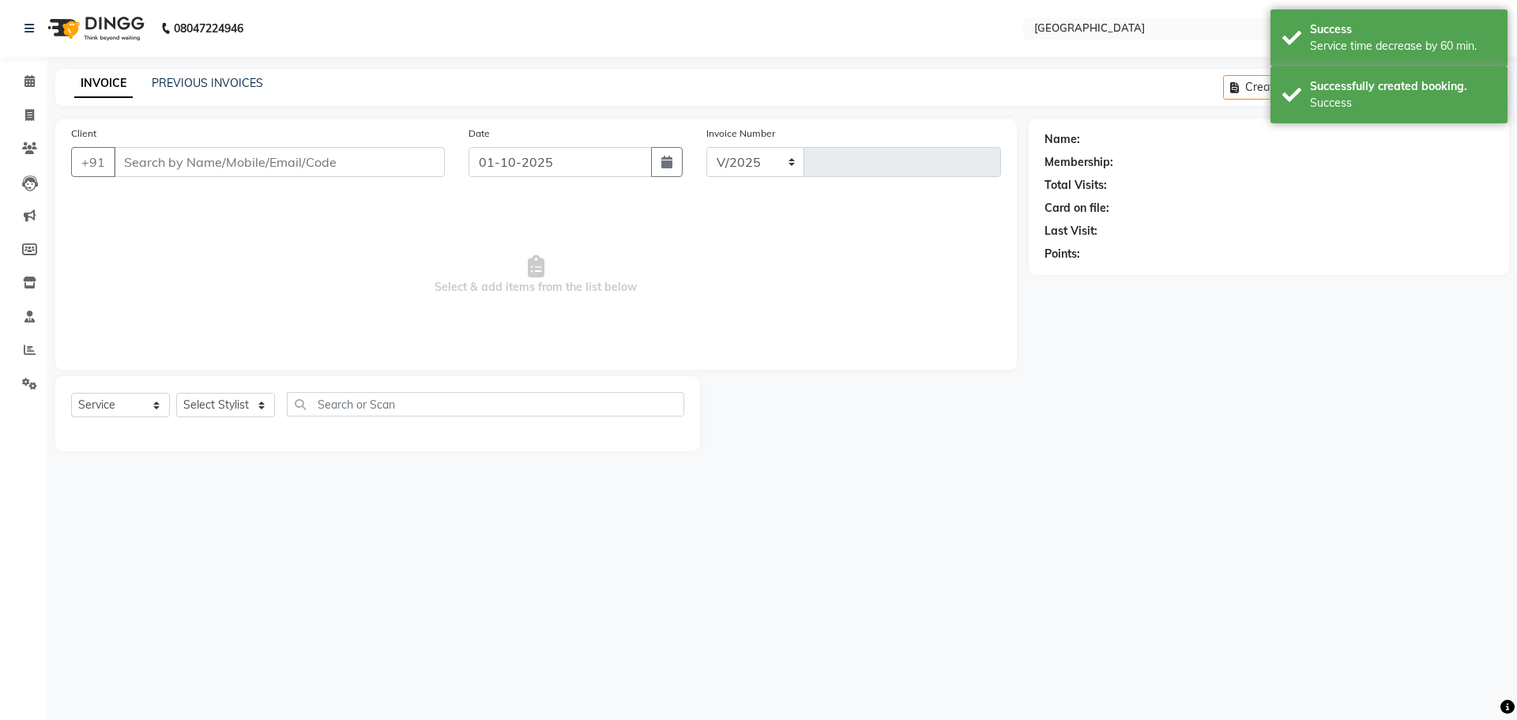
select select "508"
type input "5784"
type input "8087069869"
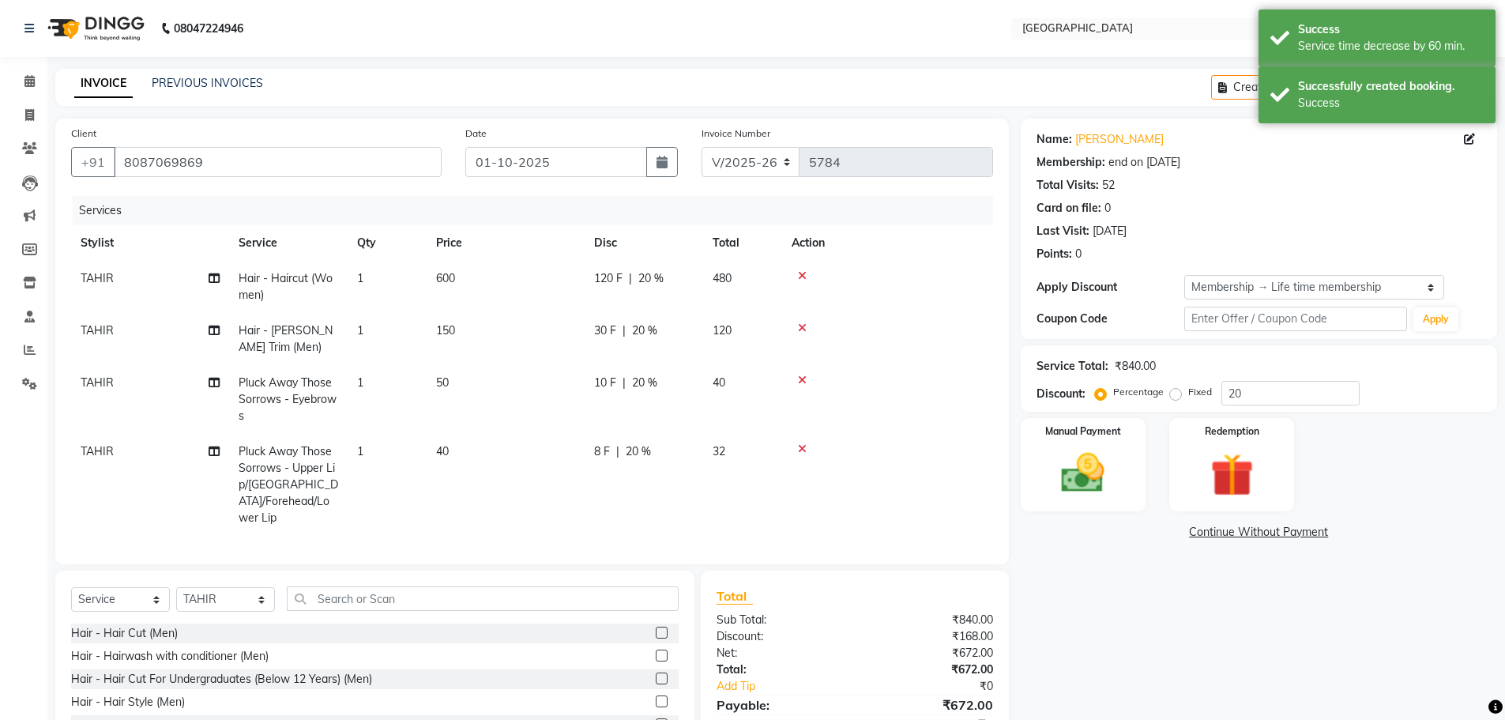
click at [109, 277] on span "TAHIR" at bounding box center [97, 278] width 33 height 14
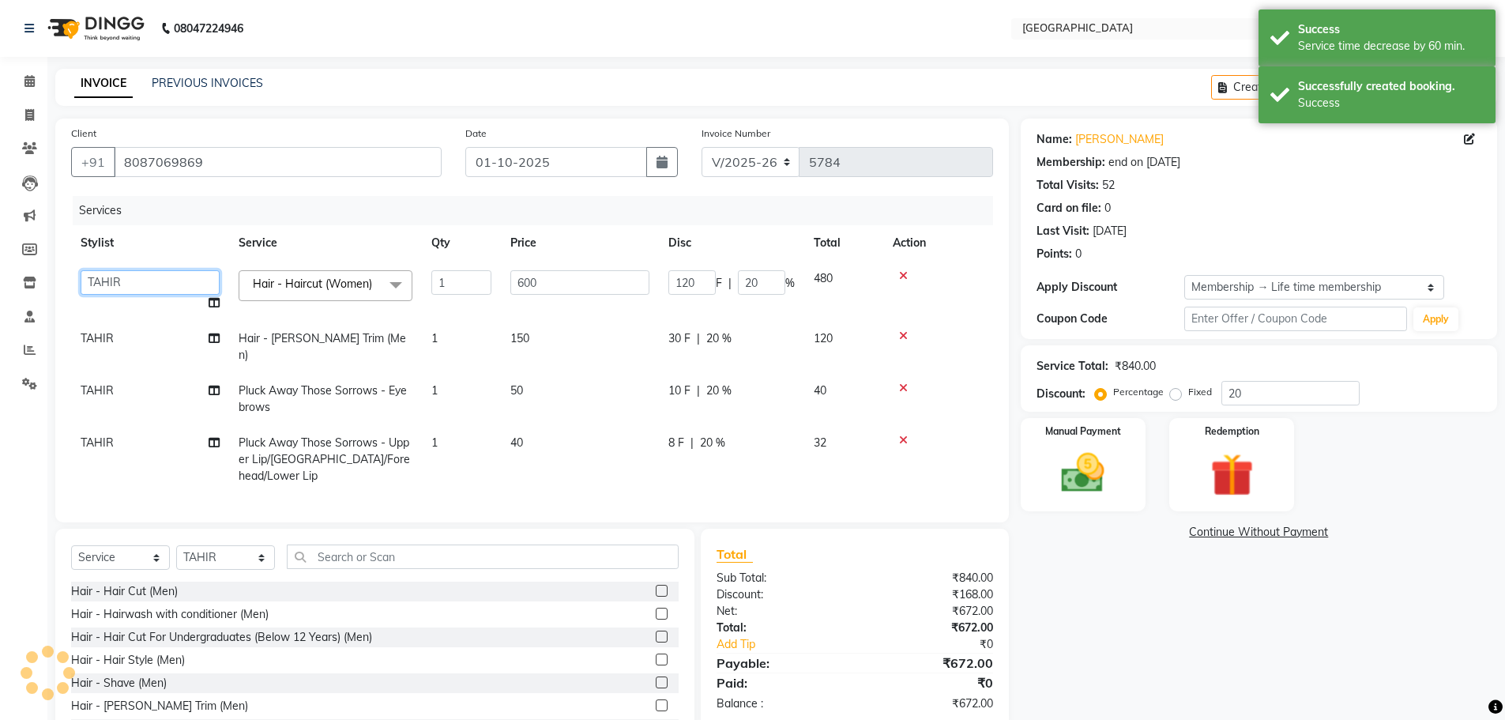
drag, startPoint x: 109, startPoint y: 277, endPoint x: 104, endPoint y: 288, distance: 11.3
click at [110, 279] on select "[PERSON_NAME] ASHIYA [PERSON_NAME] [PERSON_NAME] [PERSON_NAME] [PERSON_NAME] [P…" at bounding box center [150, 282] width 139 height 24
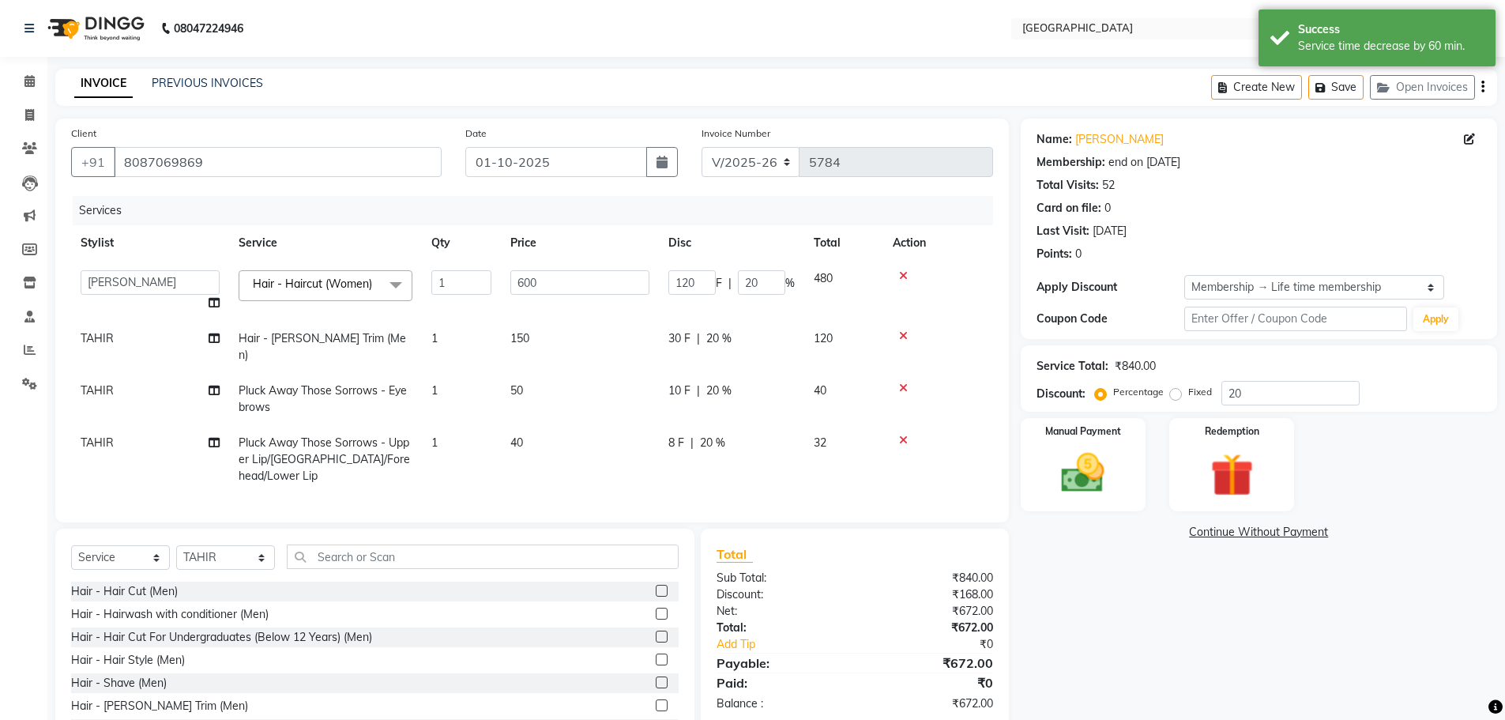
click at [142, 374] on td "TAHIR" at bounding box center [150, 399] width 158 height 52
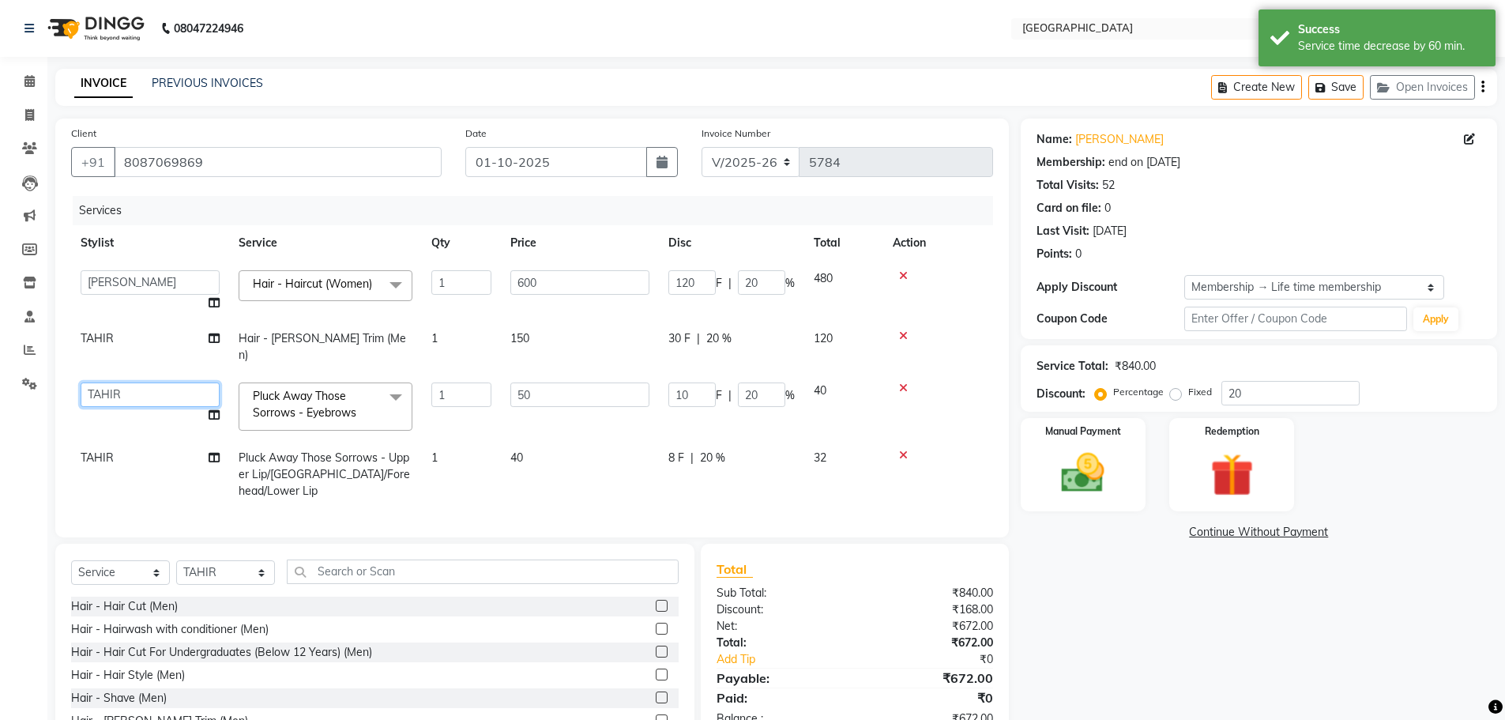
click at [138, 382] on select "[PERSON_NAME] ASHIYA [PERSON_NAME] [PERSON_NAME] [PERSON_NAME] [PERSON_NAME] [P…" at bounding box center [150, 394] width 139 height 24
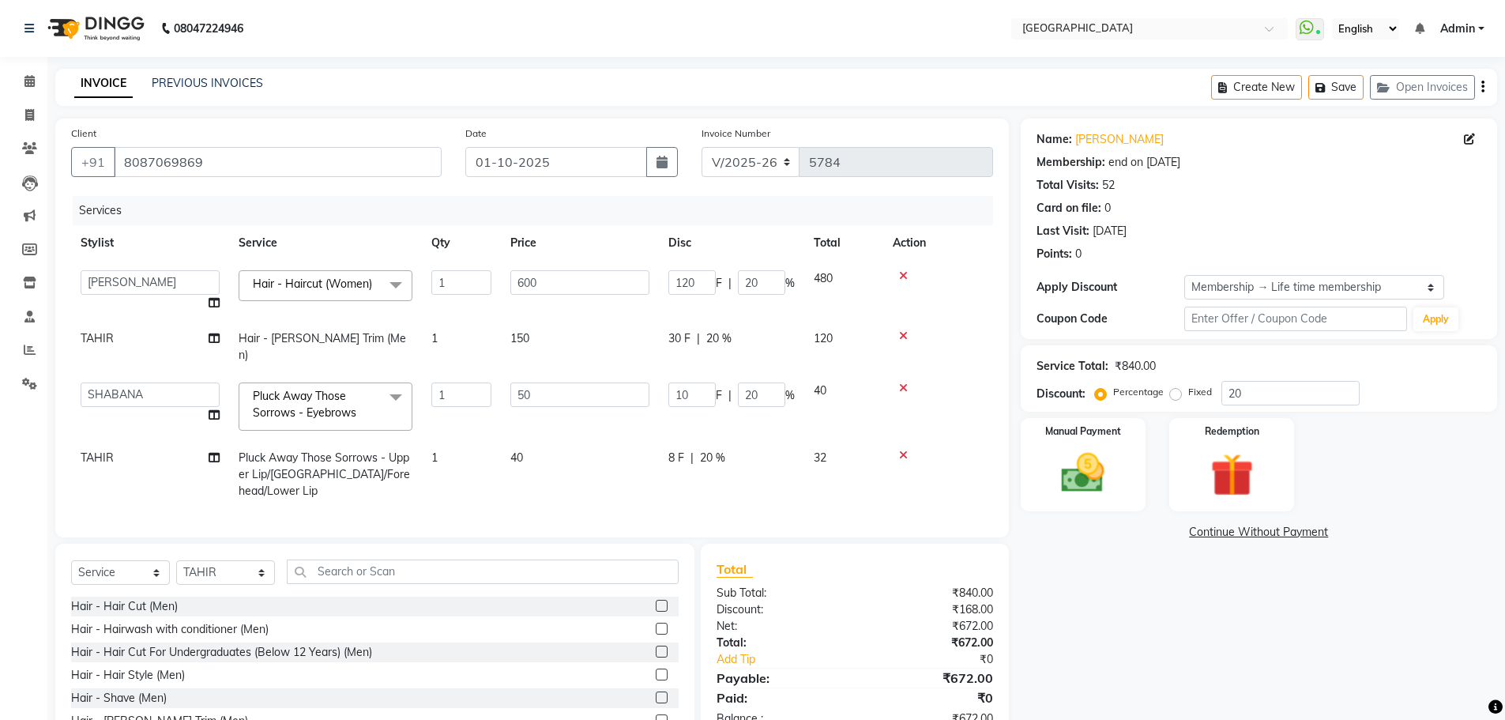
click at [178, 440] on td "TAHIR" at bounding box center [150, 474] width 158 height 69
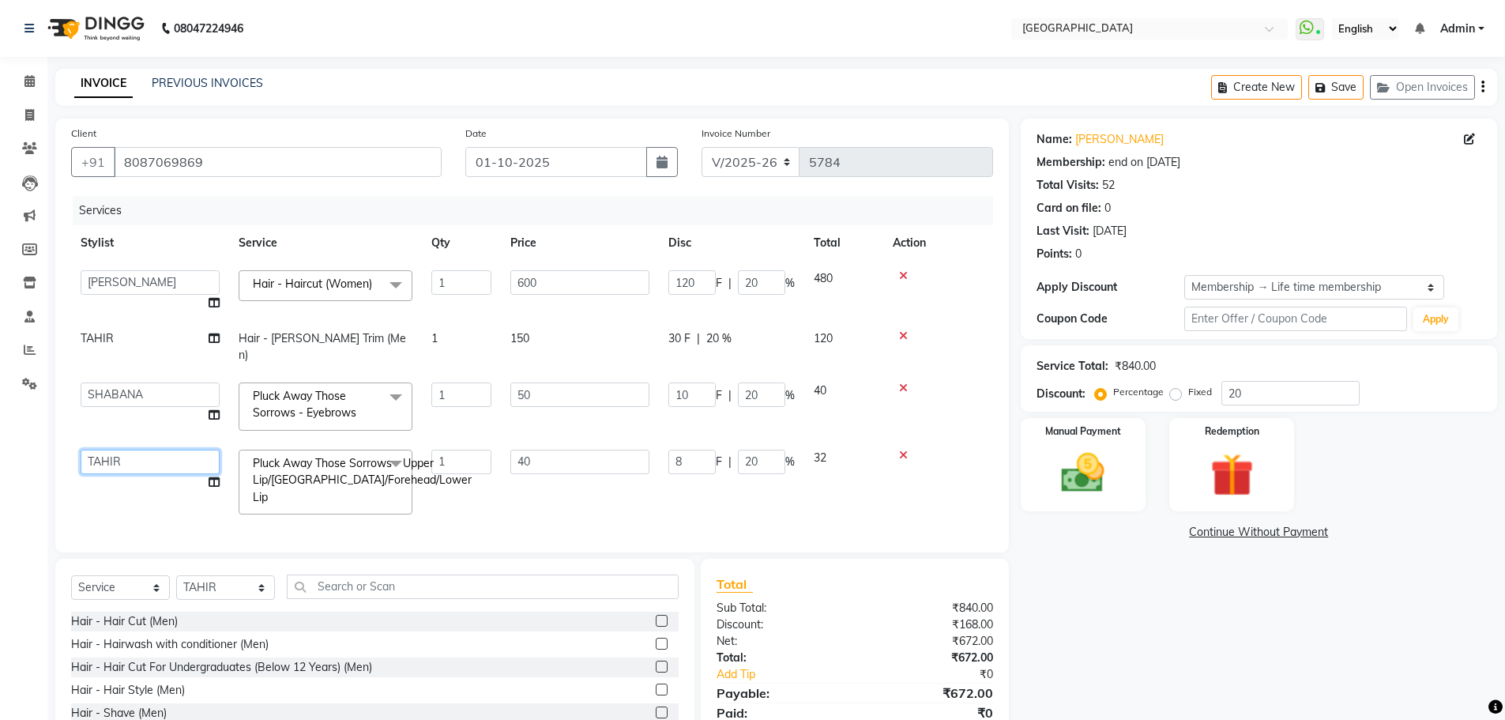
click at [178, 450] on select "[PERSON_NAME] ASHIYA [PERSON_NAME] [PERSON_NAME] [PERSON_NAME] [PERSON_NAME] [P…" at bounding box center [150, 462] width 139 height 24
click at [1104, 484] on img at bounding box center [1083, 472] width 73 height 51
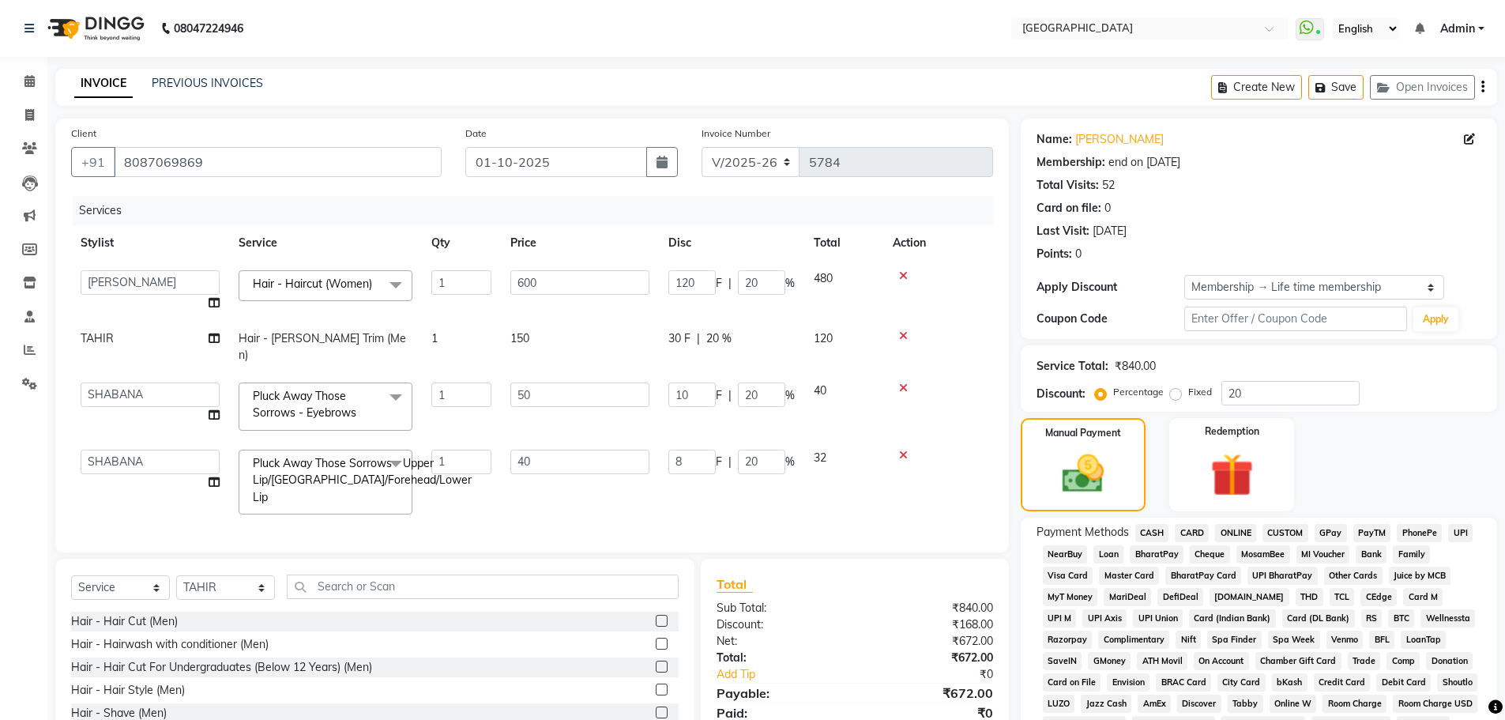
click at [1326, 527] on span "GPay" at bounding box center [1331, 533] width 32 height 18
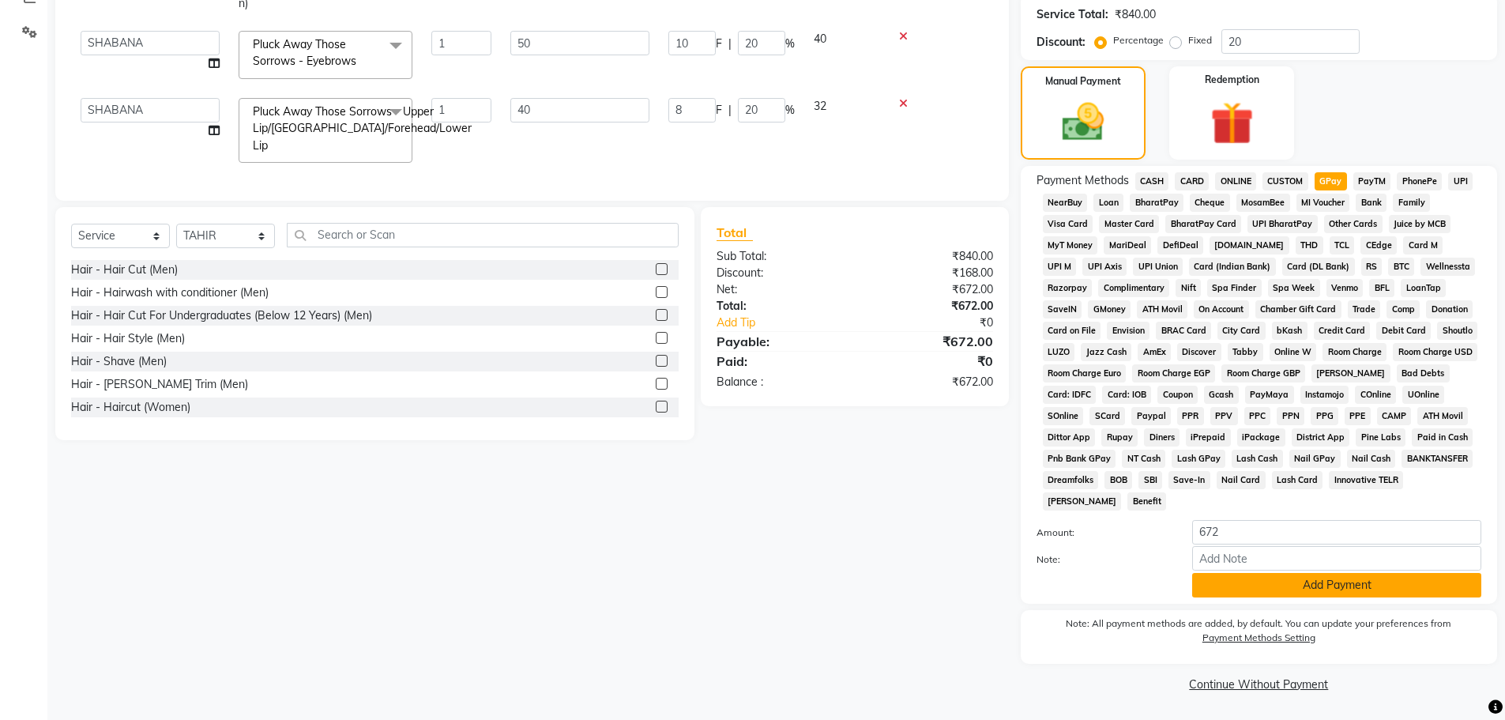
click at [1297, 585] on button "Add Payment" at bounding box center [1336, 585] width 289 height 24
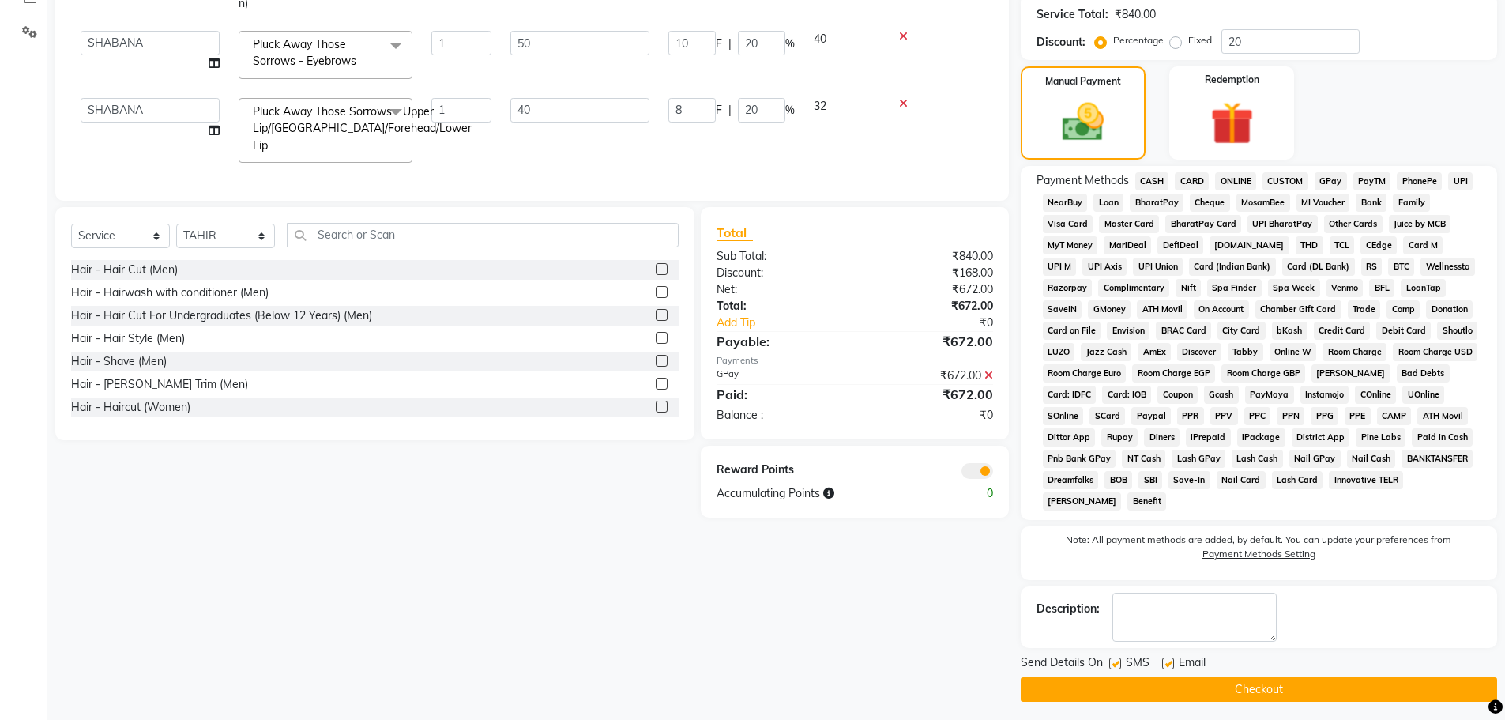
click at [1268, 690] on button "Checkout" at bounding box center [1259, 689] width 476 height 24
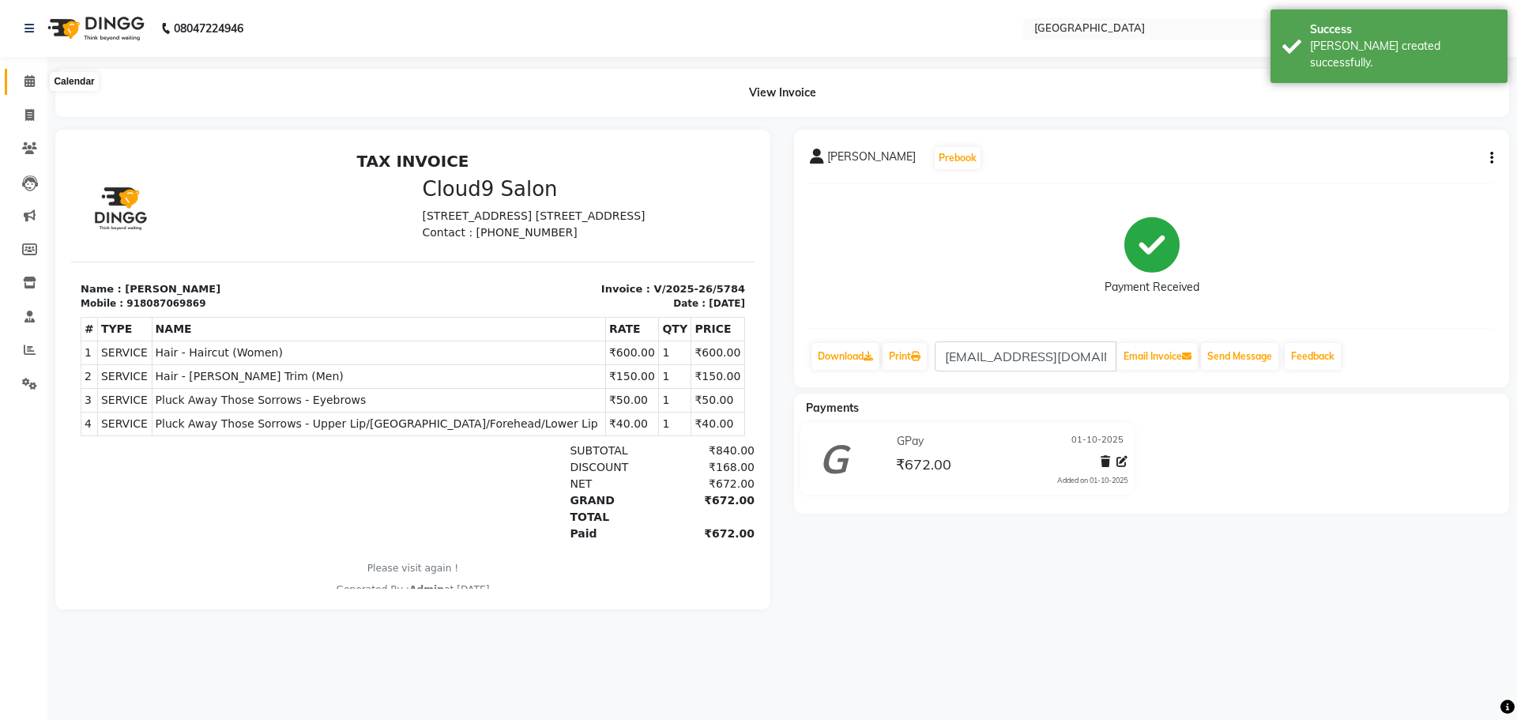
click at [28, 90] on span at bounding box center [30, 82] width 28 height 18
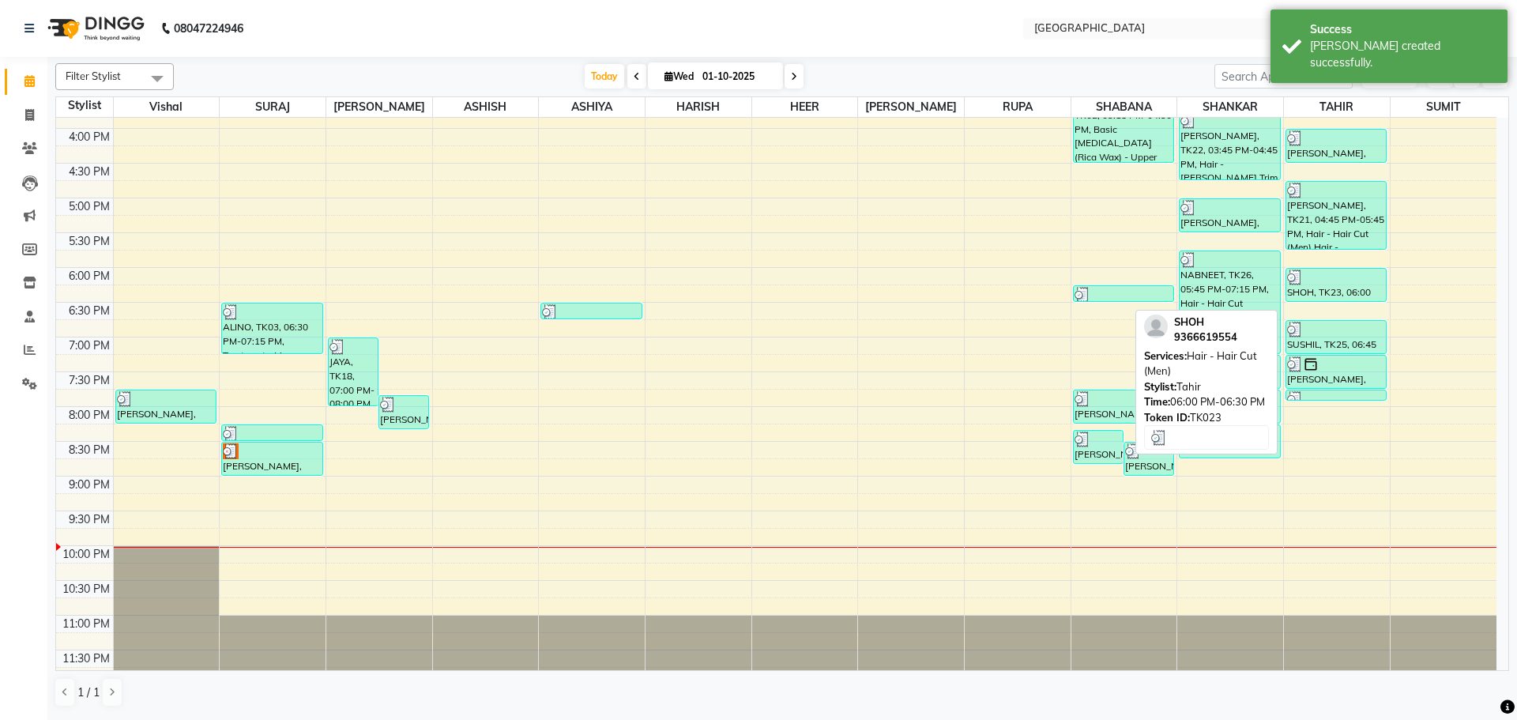
scroll to position [559, 0]
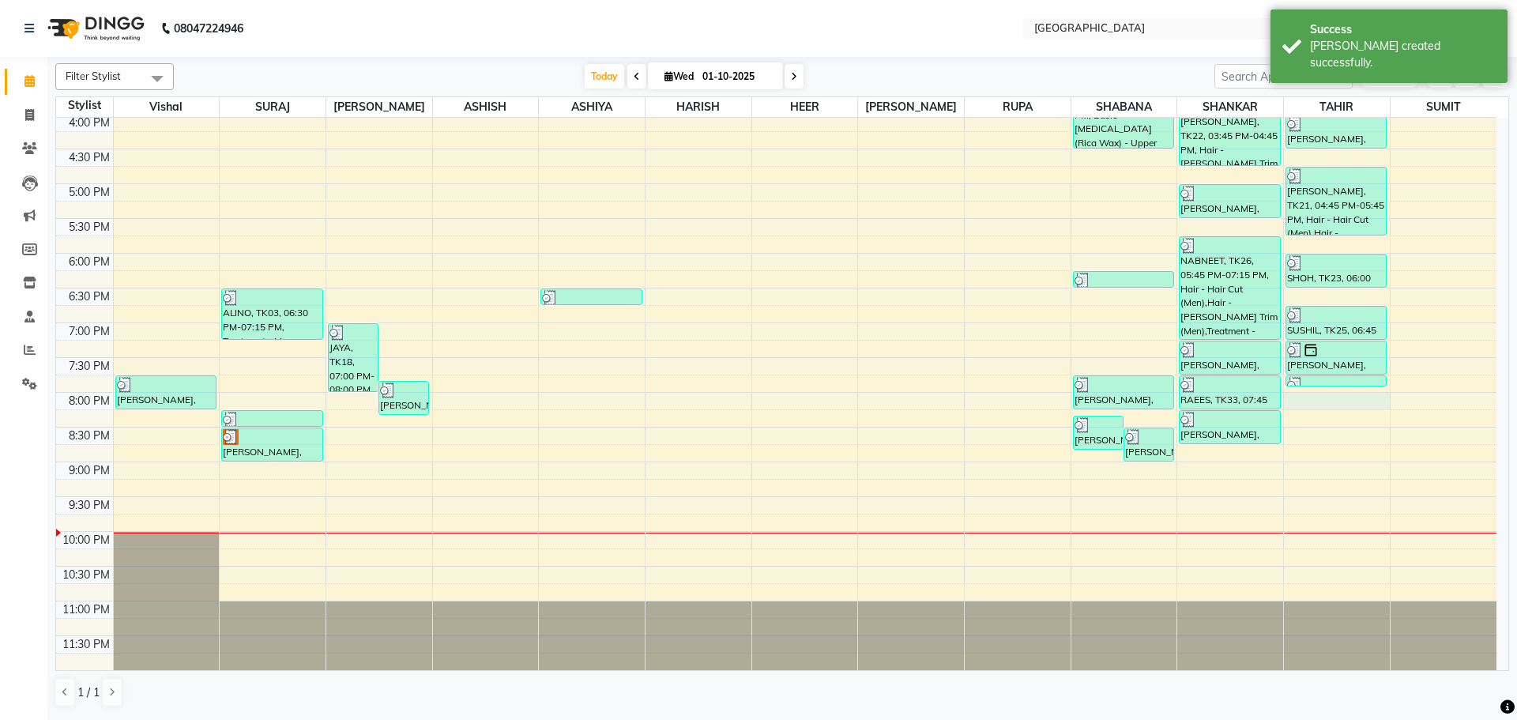
click at [1322, 397] on div "8:00 AM 8:30 AM 9:00 AM 9:30 AM 10:00 AM 10:30 AM 11:00 AM 11:30 AM 12:00 PM 12…" at bounding box center [776, 114] width 1440 height 1112
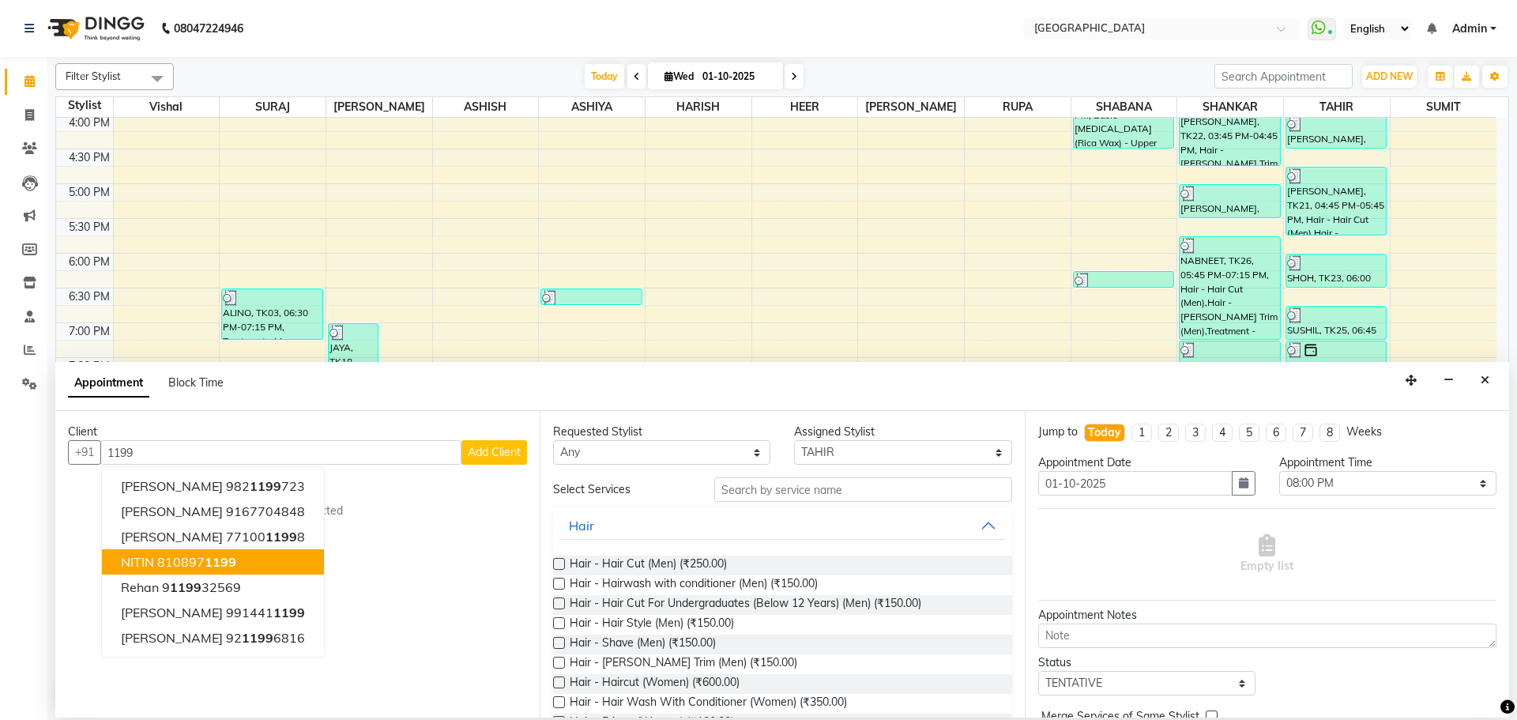
click at [293, 560] on button "[PERSON_NAME] 810897 1199" at bounding box center [213, 561] width 222 height 25
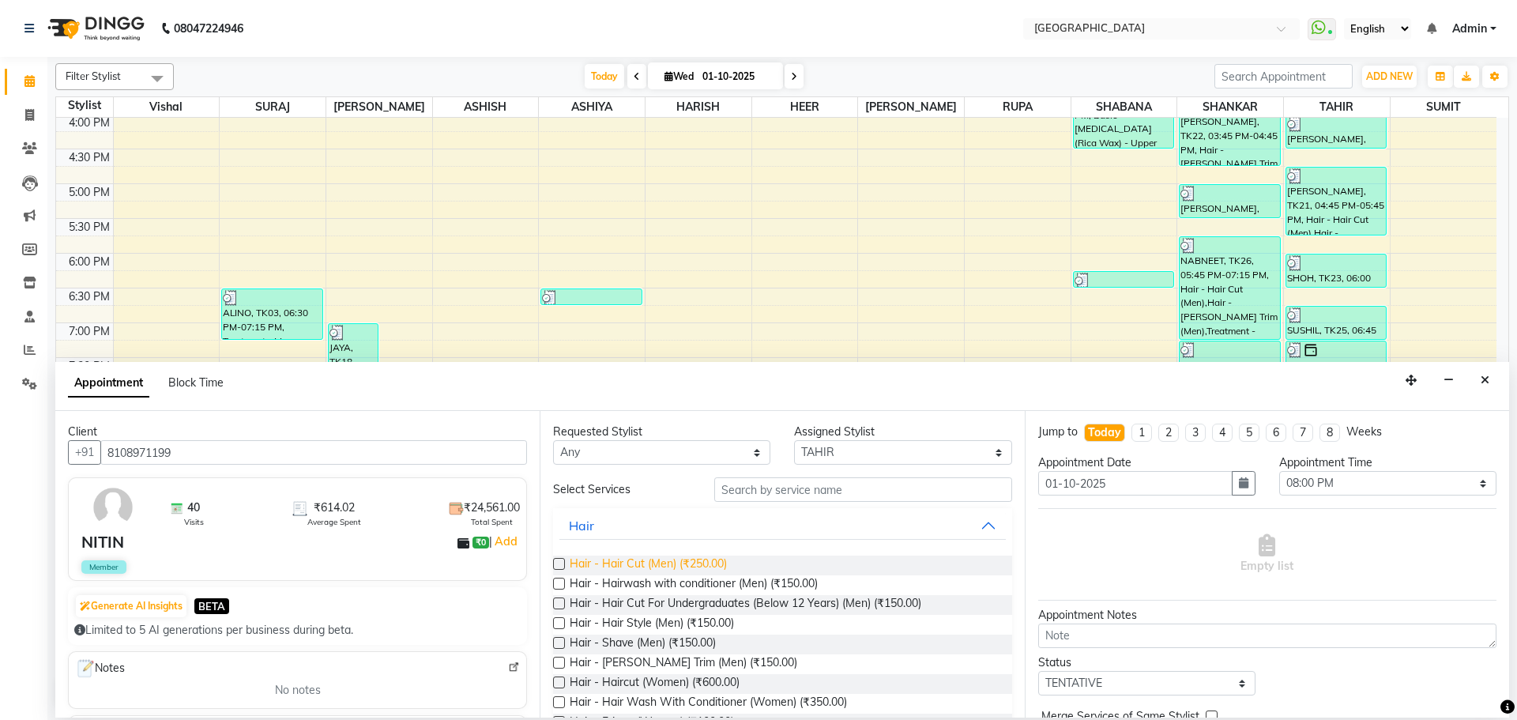
click at [675, 567] on span "Hair - Hair Cut (Men) (₹250.00)" at bounding box center [648, 565] width 157 height 20
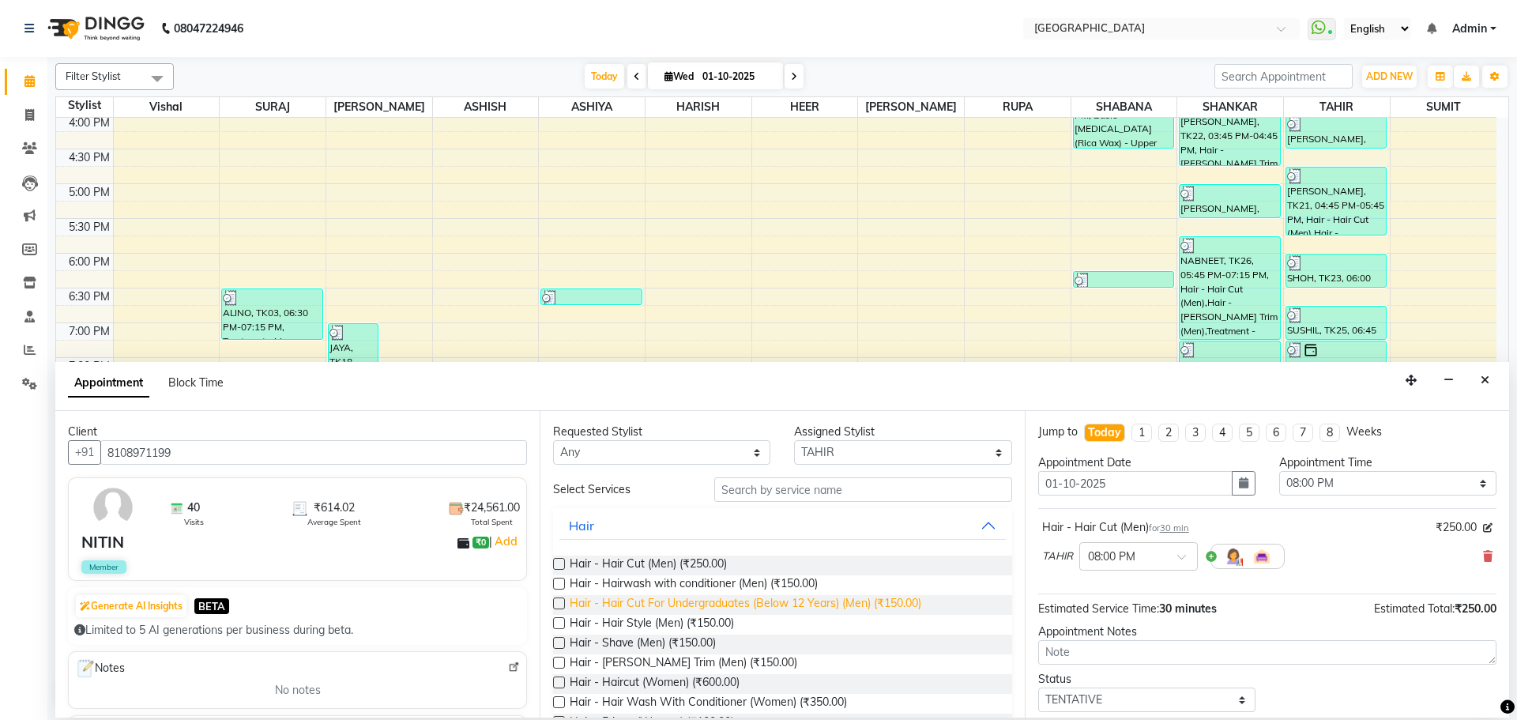
click at [725, 614] on span "Hair - Hair Cut For Undergraduates (Below 12 Years) (Men) (₹150.00)" at bounding box center [746, 605] width 352 height 20
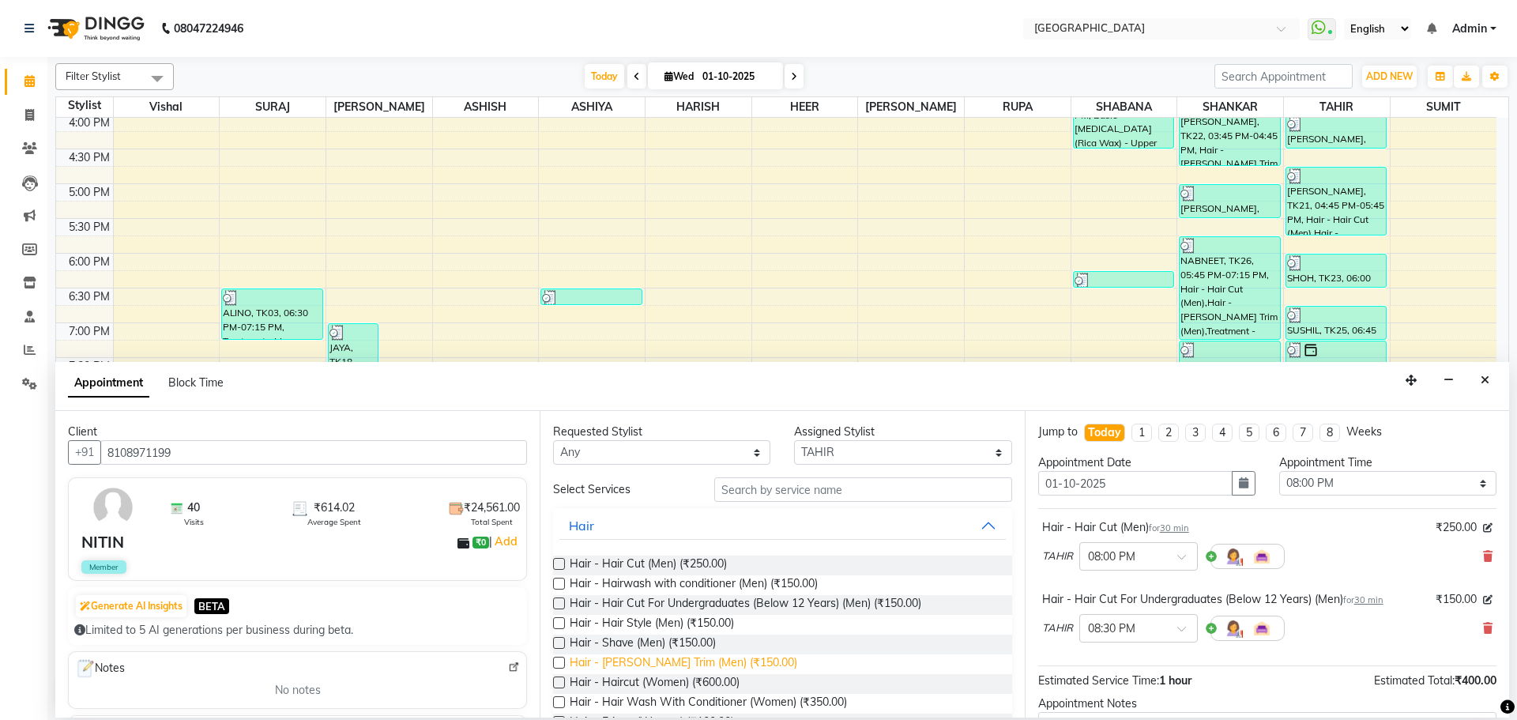
click at [670, 665] on span "Hair - [PERSON_NAME] Trim (Men) (₹150.00)" at bounding box center [684, 664] width 228 height 20
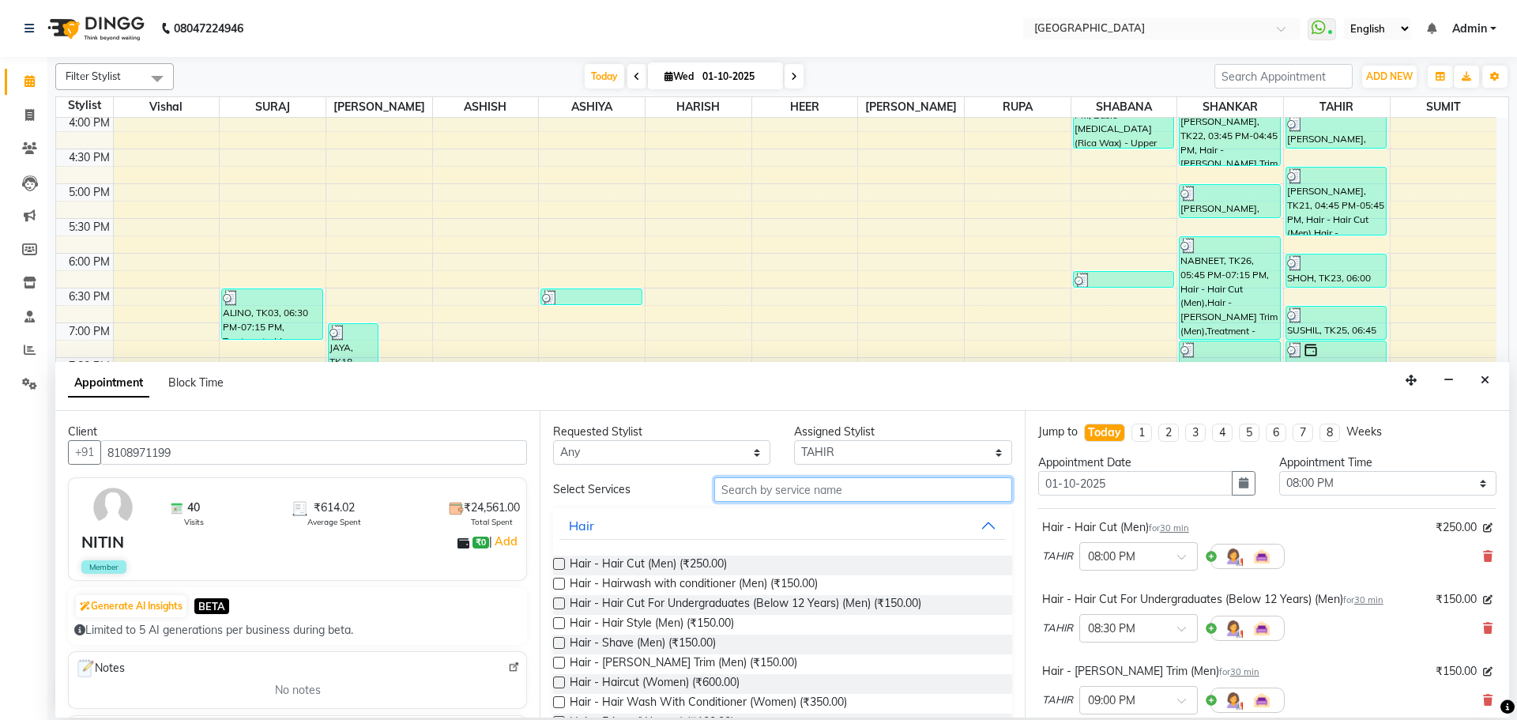
click at [830, 491] on input "text" at bounding box center [863, 489] width 298 height 24
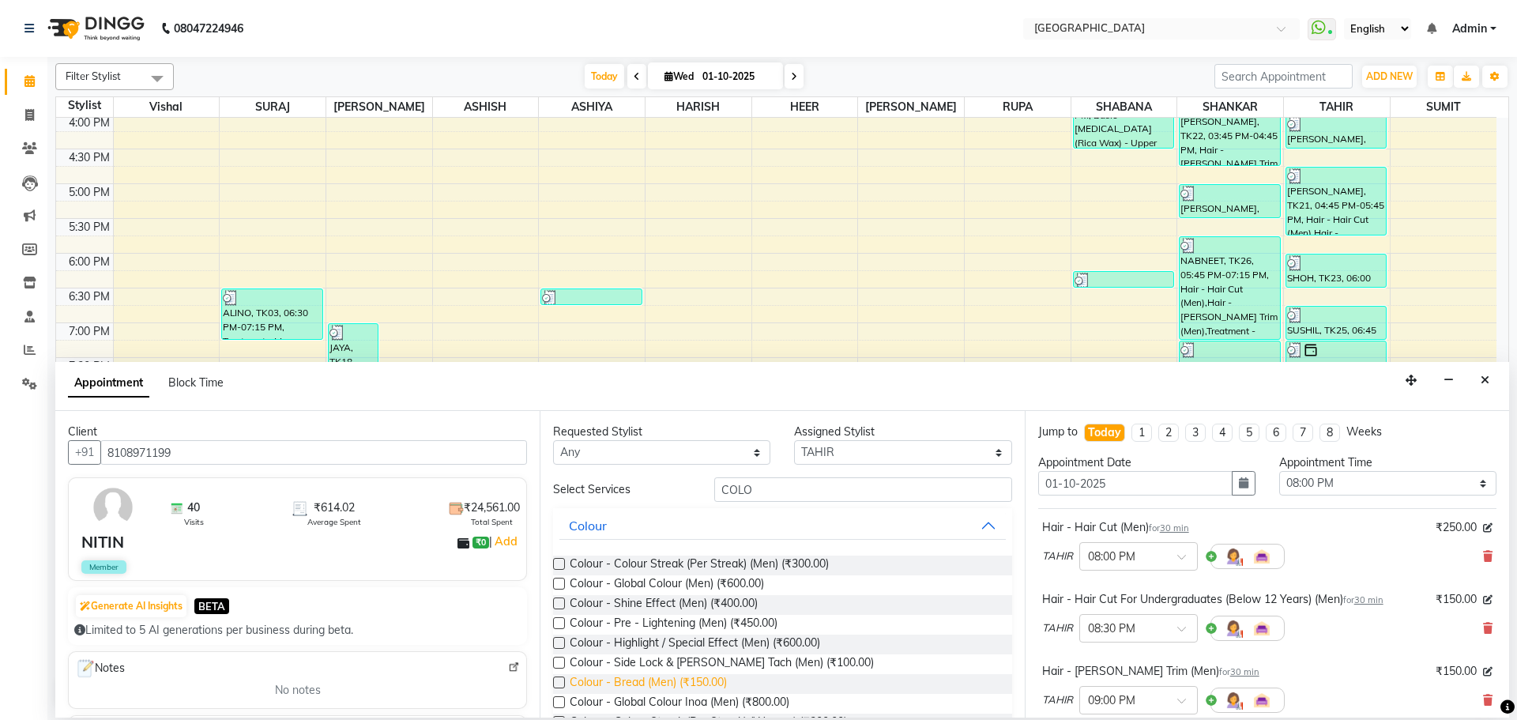
click at [714, 686] on span "Colour - Bread (Men) (₹150.00)" at bounding box center [648, 684] width 157 height 20
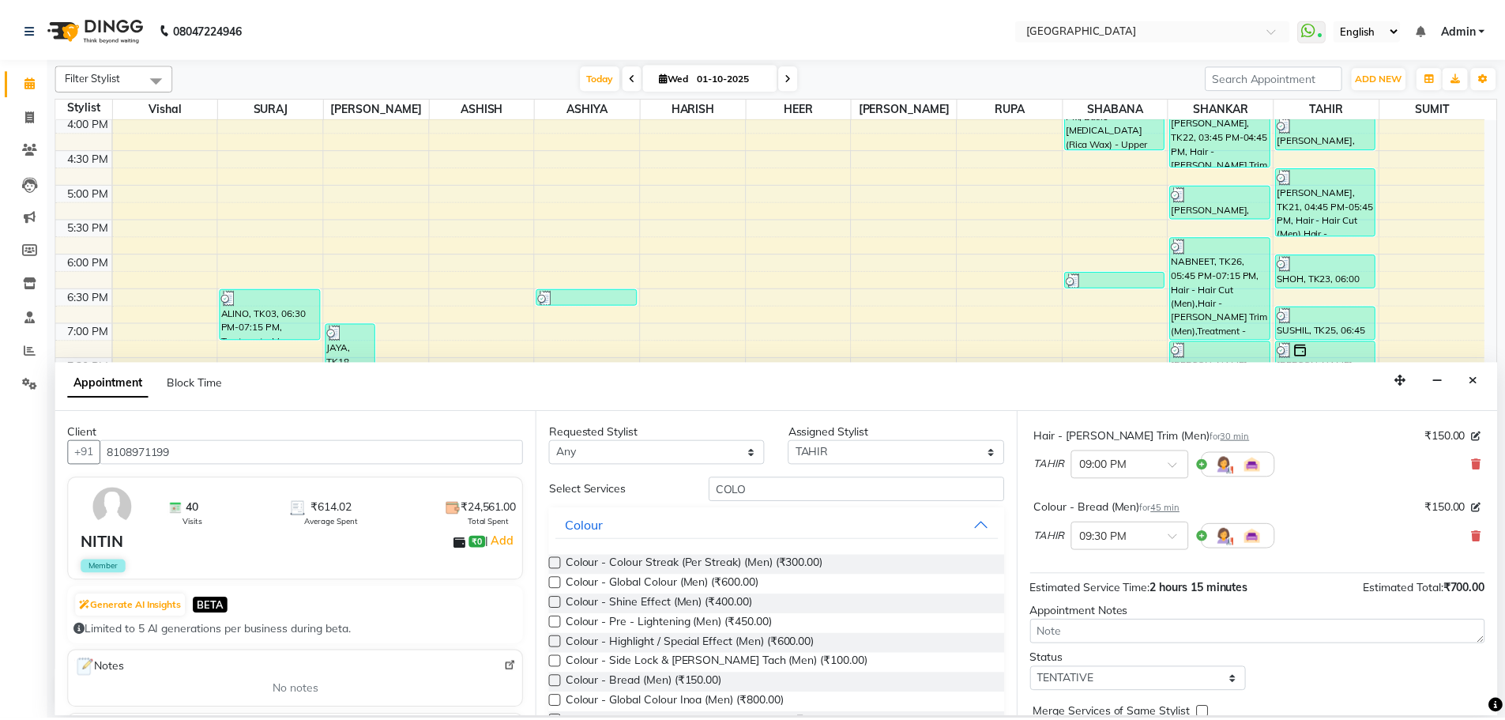
scroll to position [310, 0]
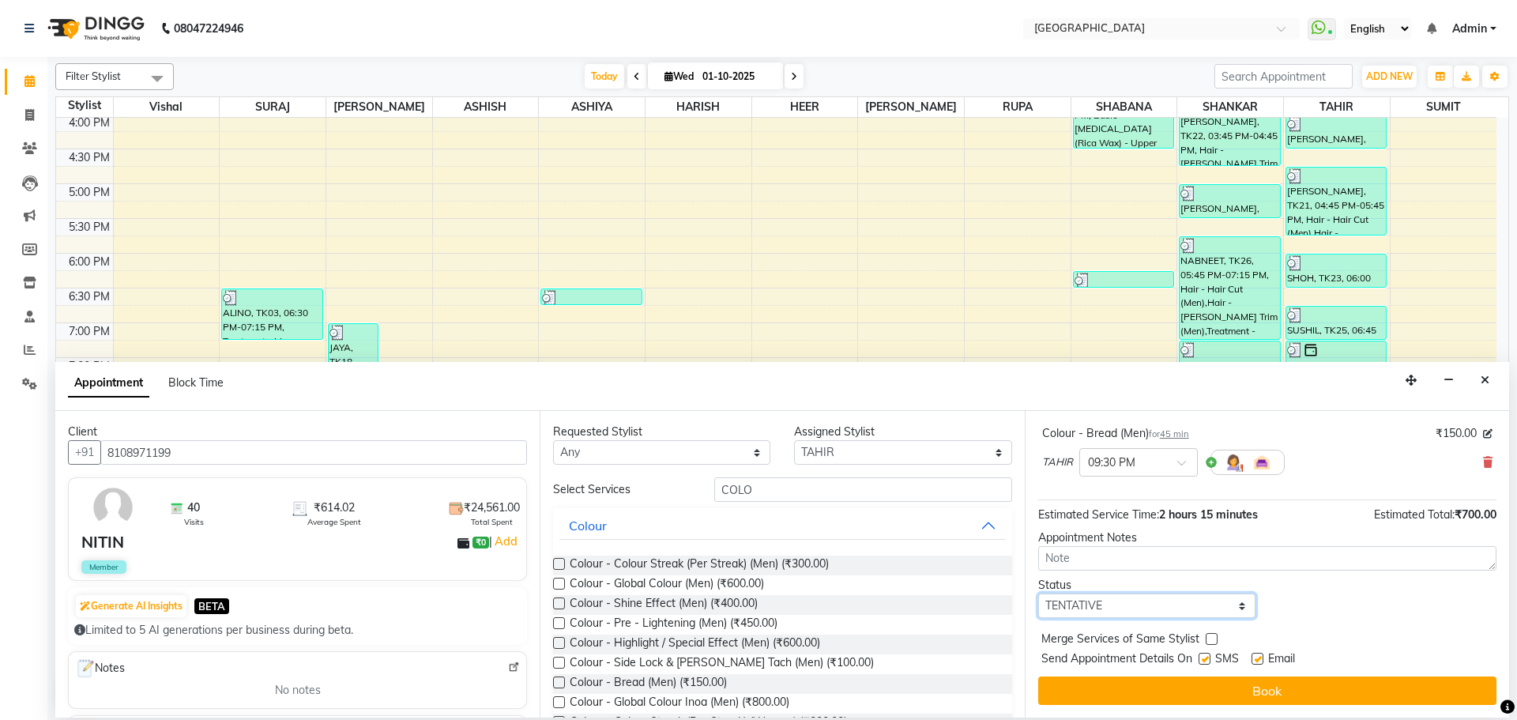
drag, startPoint x: 1138, startPoint y: 611, endPoint x: 1141, endPoint y: 595, distance: 16.1
click at [1139, 610] on select "Select TENTATIVE CONFIRM CHECK-IN UPCOMING" at bounding box center [1146, 605] width 217 height 24
click at [1038, 593] on select "Select TENTATIVE CONFIRM CHECK-IN UPCOMING" at bounding box center [1146, 605] width 217 height 24
click at [1213, 636] on label at bounding box center [1212, 639] width 12 height 12
click at [1213, 636] on input "checkbox" at bounding box center [1211, 640] width 10 height 10
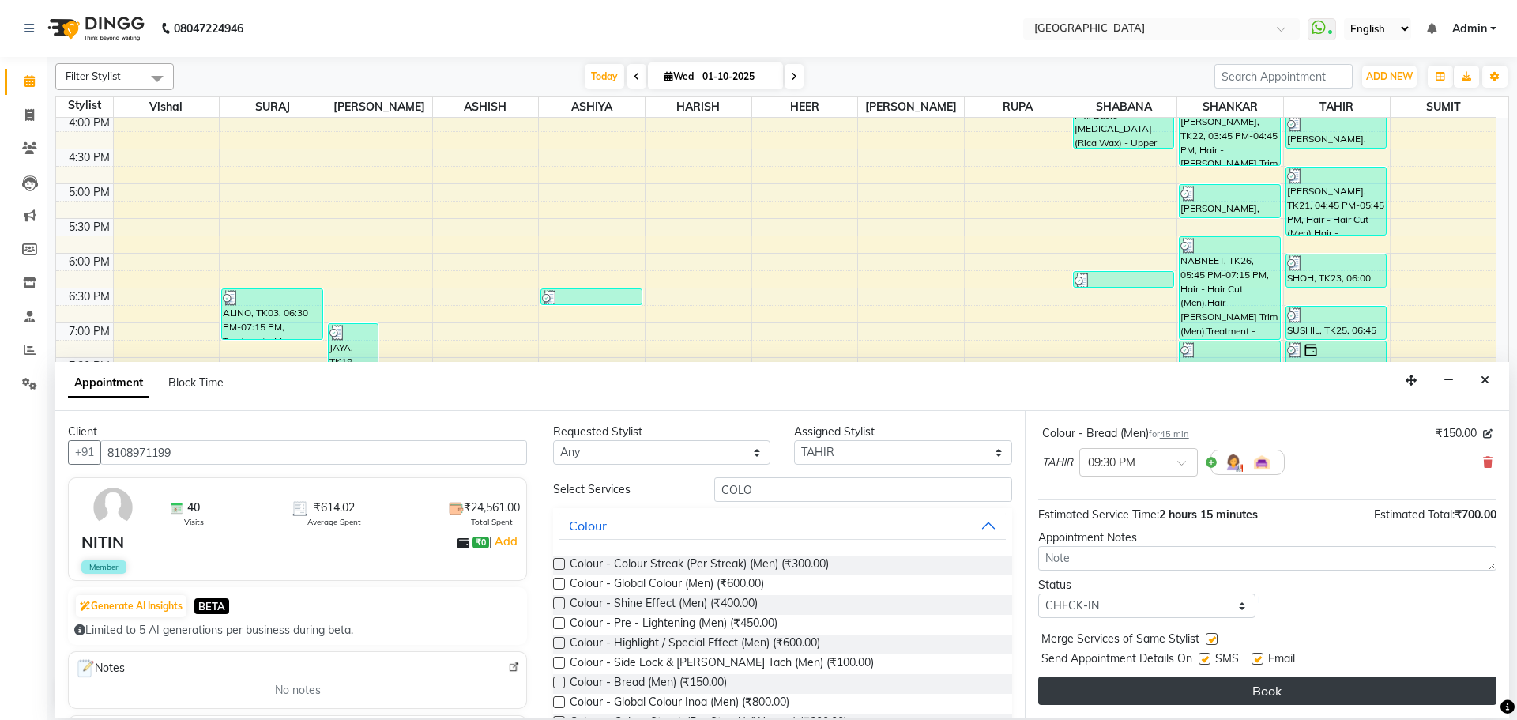
click at [1207, 687] on button "Book" at bounding box center [1267, 690] width 458 height 28
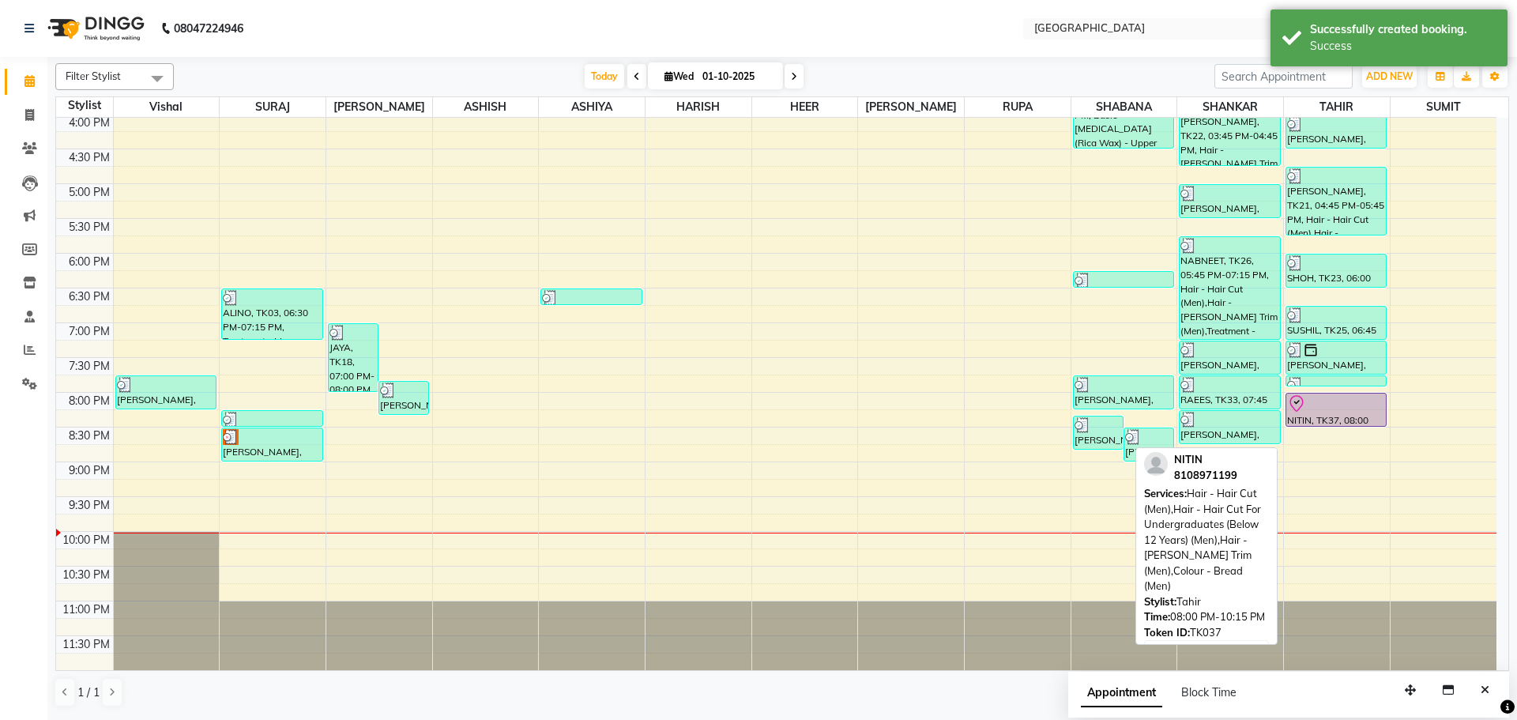
drag, startPoint x: 1326, startPoint y: 544, endPoint x: 1322, endPoint y: 414, distance: 129.6
click at [1322, 414] on div "SURENDRA, TK09, 11:15 AM-11:45 AM, Hair - Hair Cut (Men) VIJAY, TK11, 12:00 PM-…" at bounding box center [1337, 114] width 106 height 1112
click at [1322, 413] on div "NITIN, TK37, 08:00 PM-10:15 PM, Hair - Hair Cut (Men),Hair - Hair Cut For Under…" at bounding box center [1336, 409] width 100 height 32
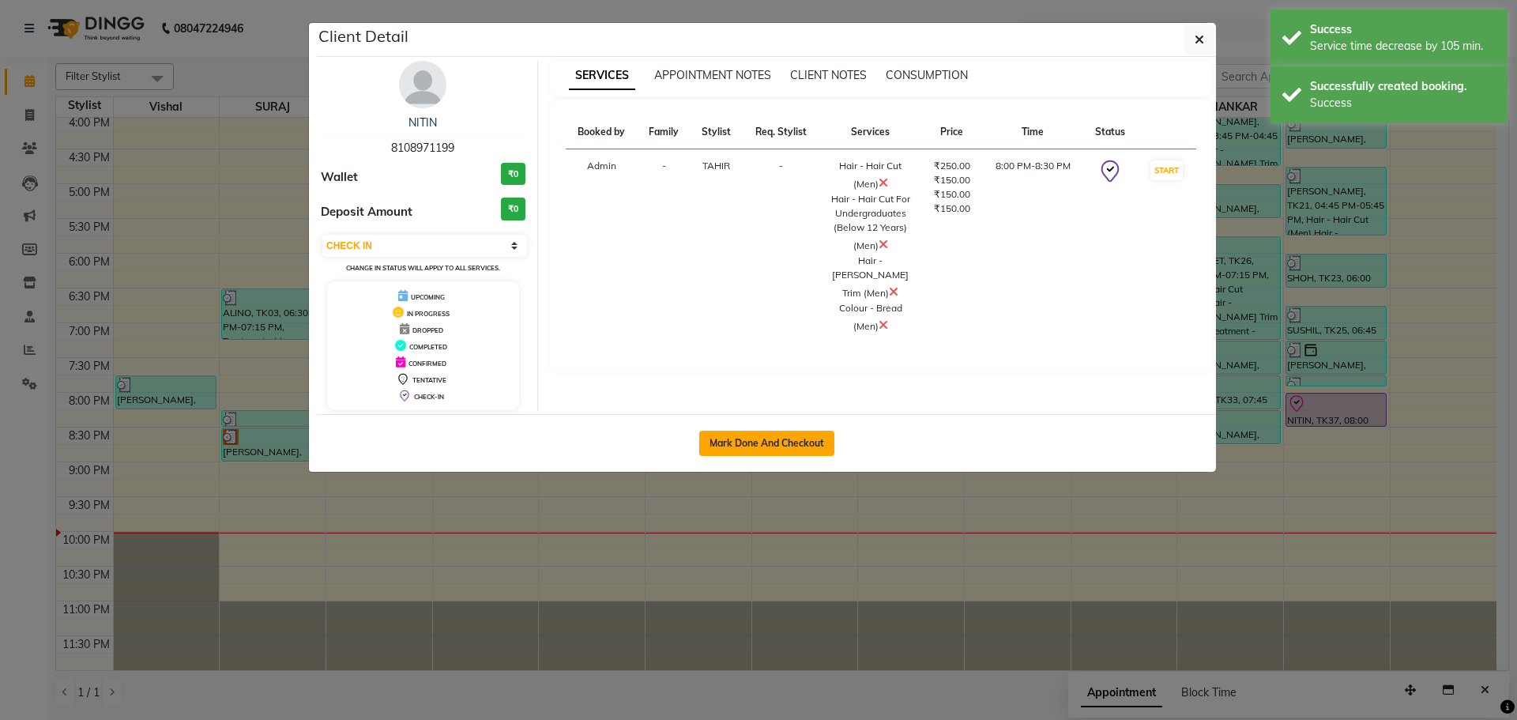
click at [796, 439] on button "Mark Done And Checkout" at bounding box center [766, 443] width 135 height 25
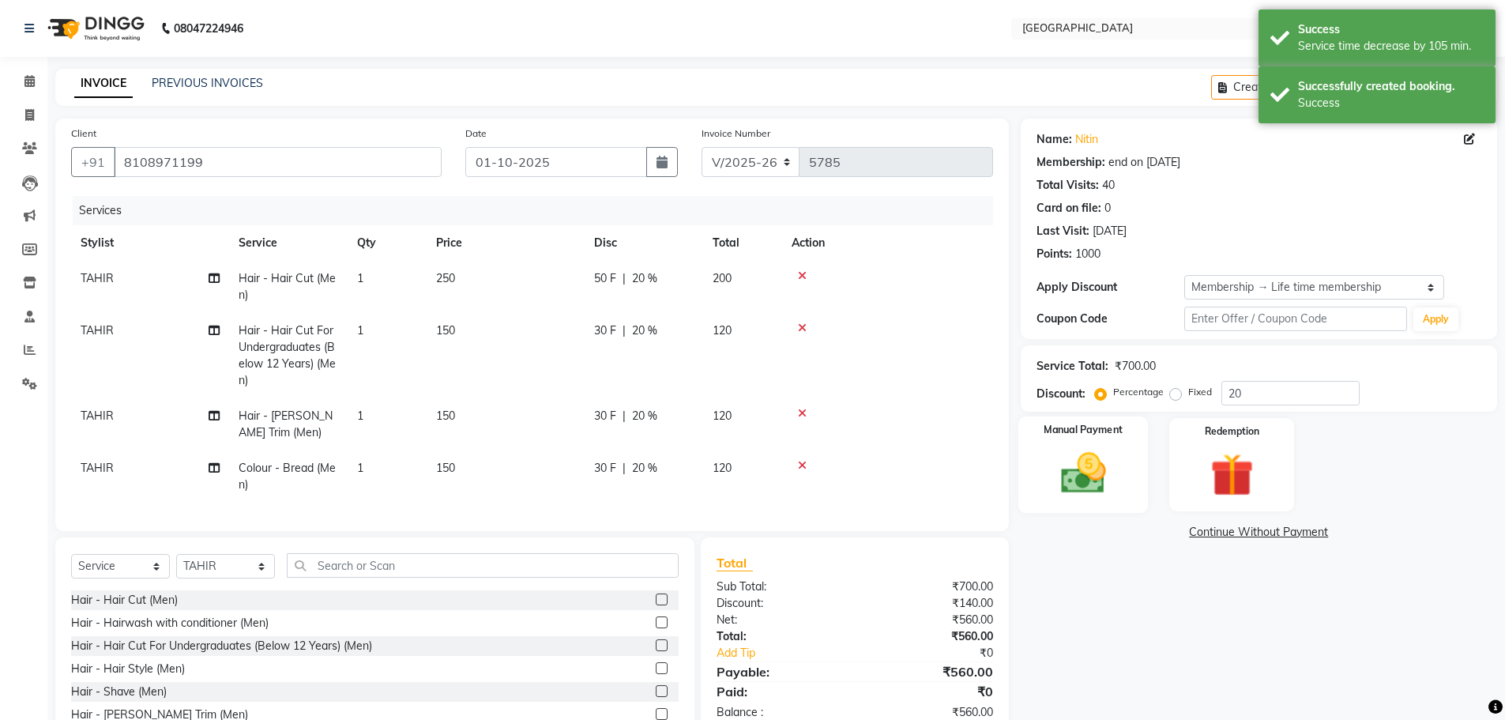
click at [1090, 479] on img at bounding box center [1083, 472] width 73 height 51
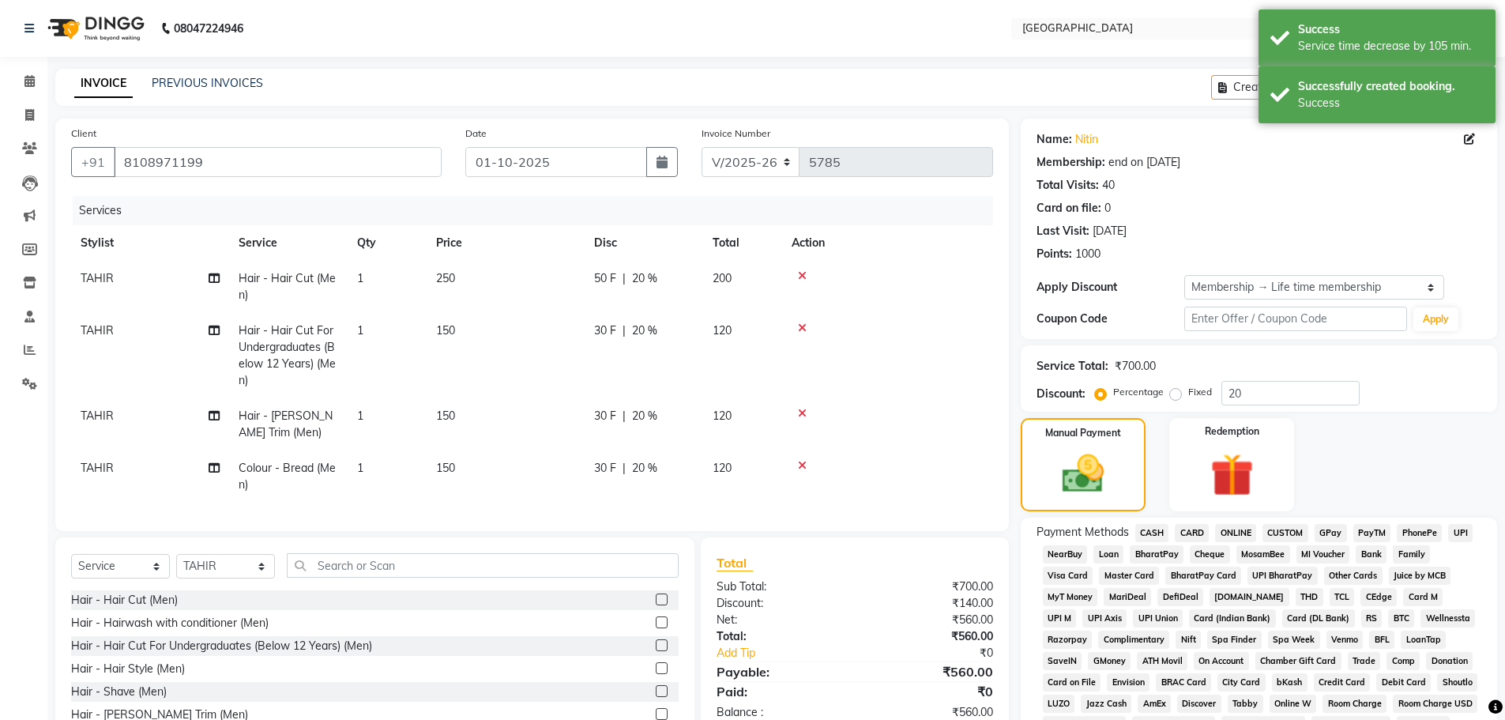
click at [1337, 540] on span "GPay" at bounding box center [1331, 533] width 32 height 18
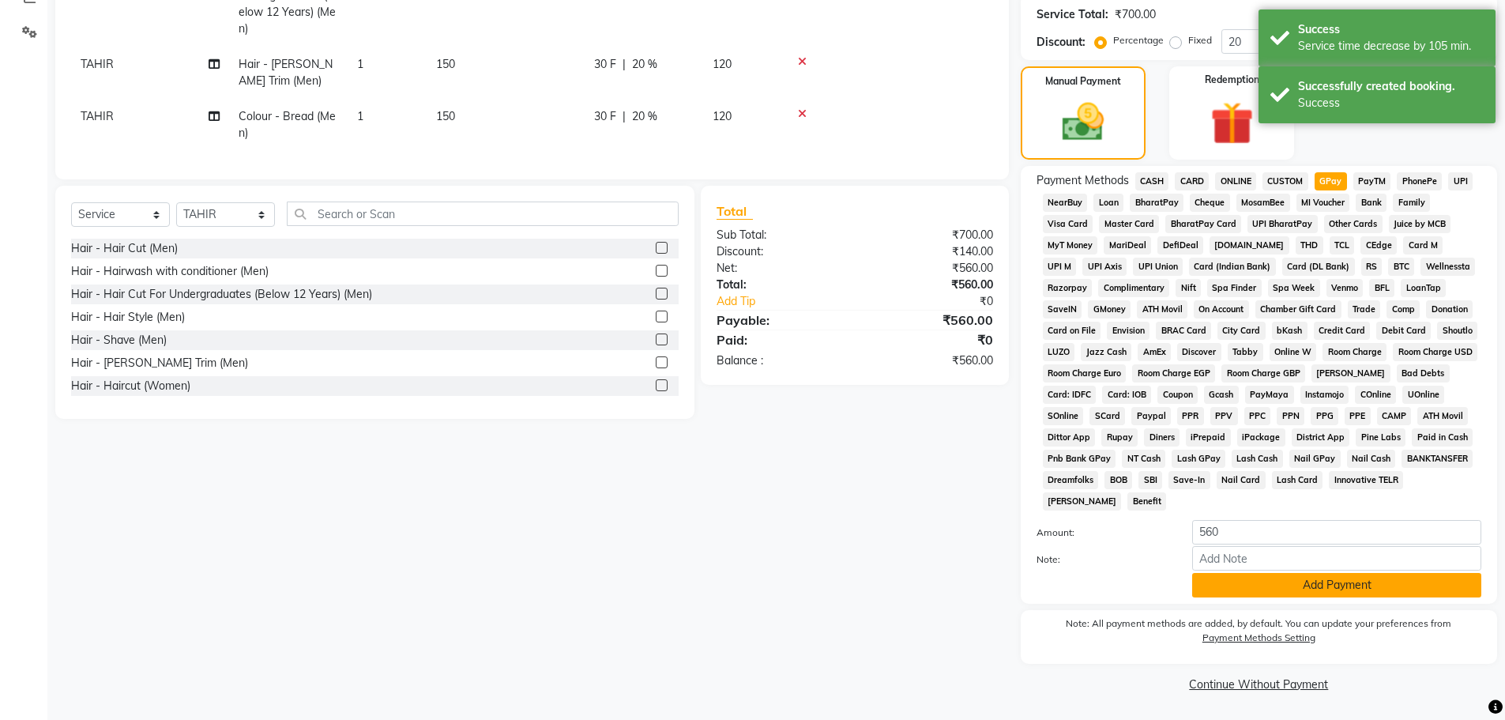
click at [1314, 592] on button "Add Payment" at bounding box center [1336, 585] width 289 height 24
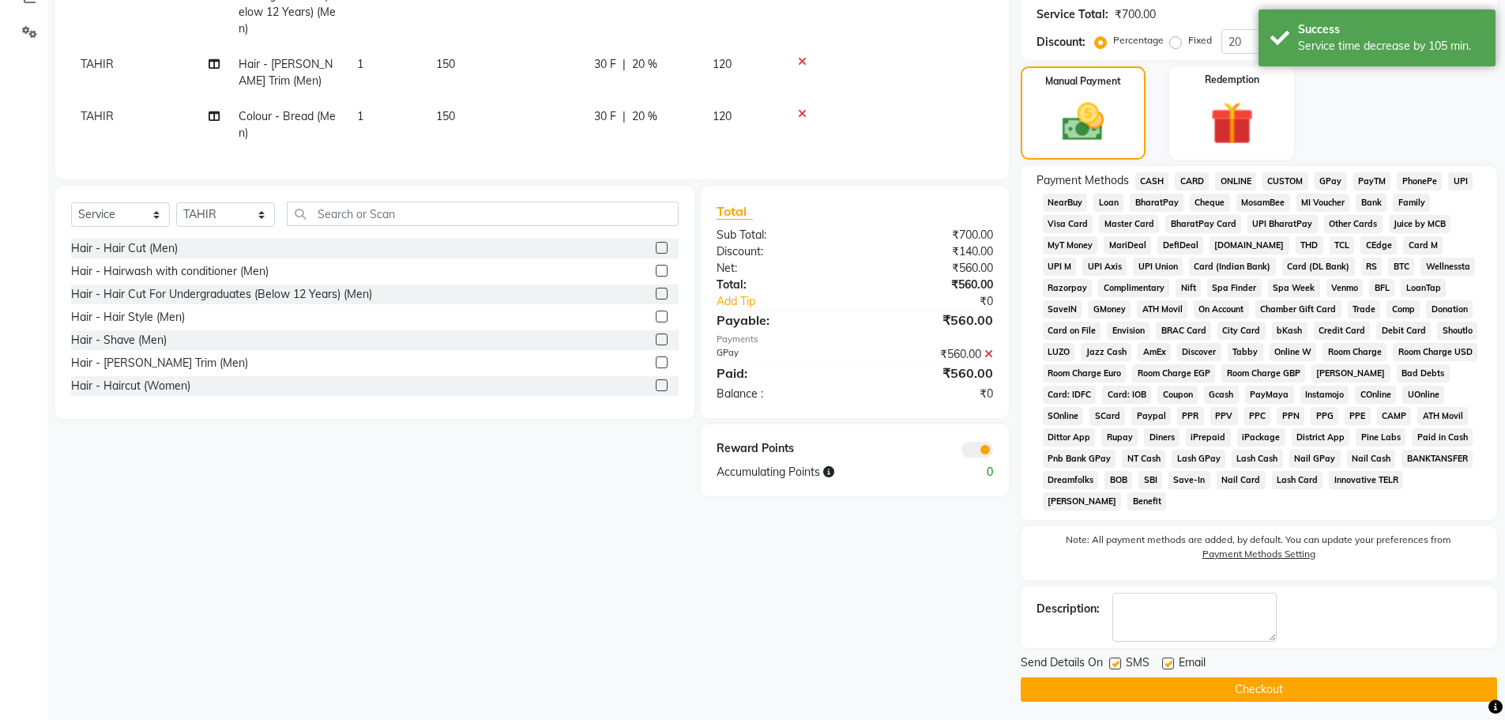
click at [1299, 685] on button "Checkout" at bounding box center [1259, 689] width 476 height 24
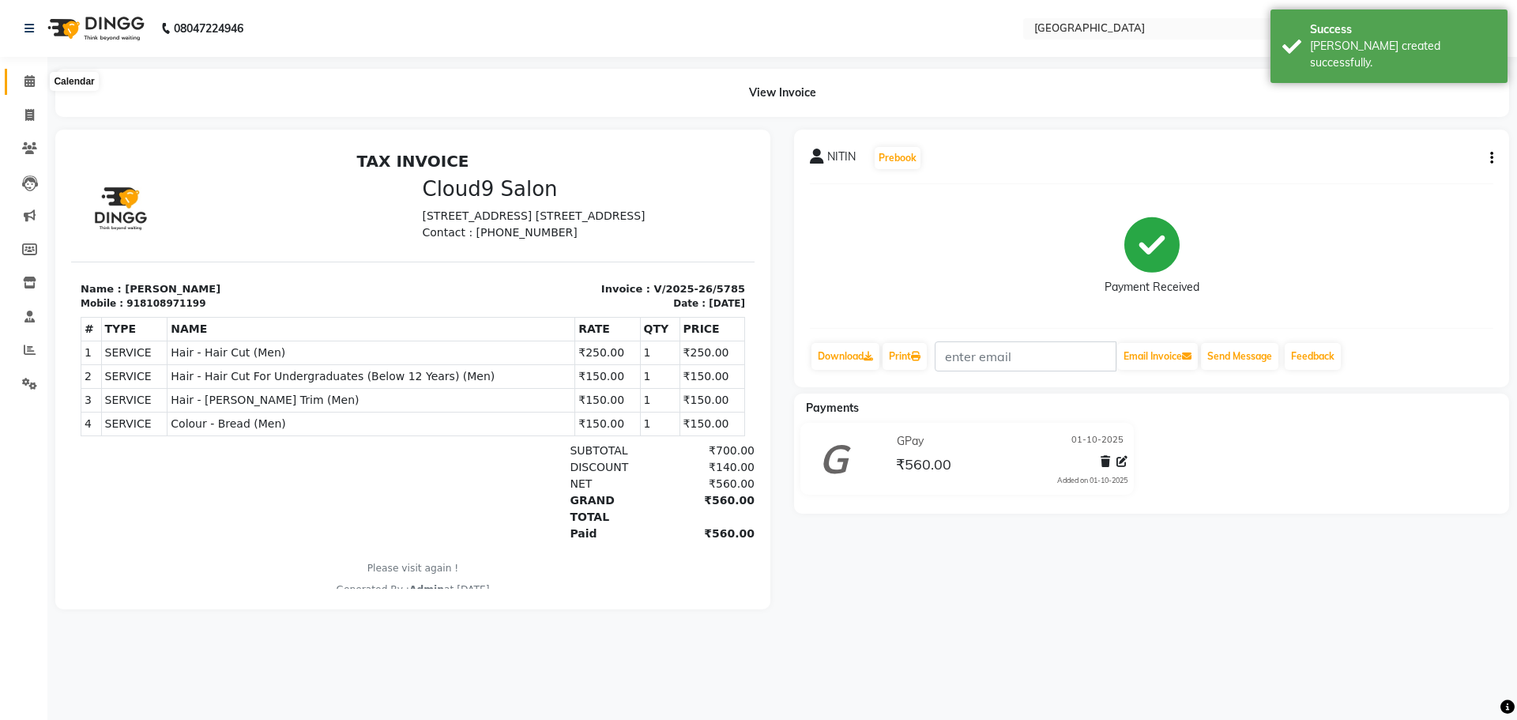
click at [19, 85] on span at bounding box center [30, 82] width 28 height 18
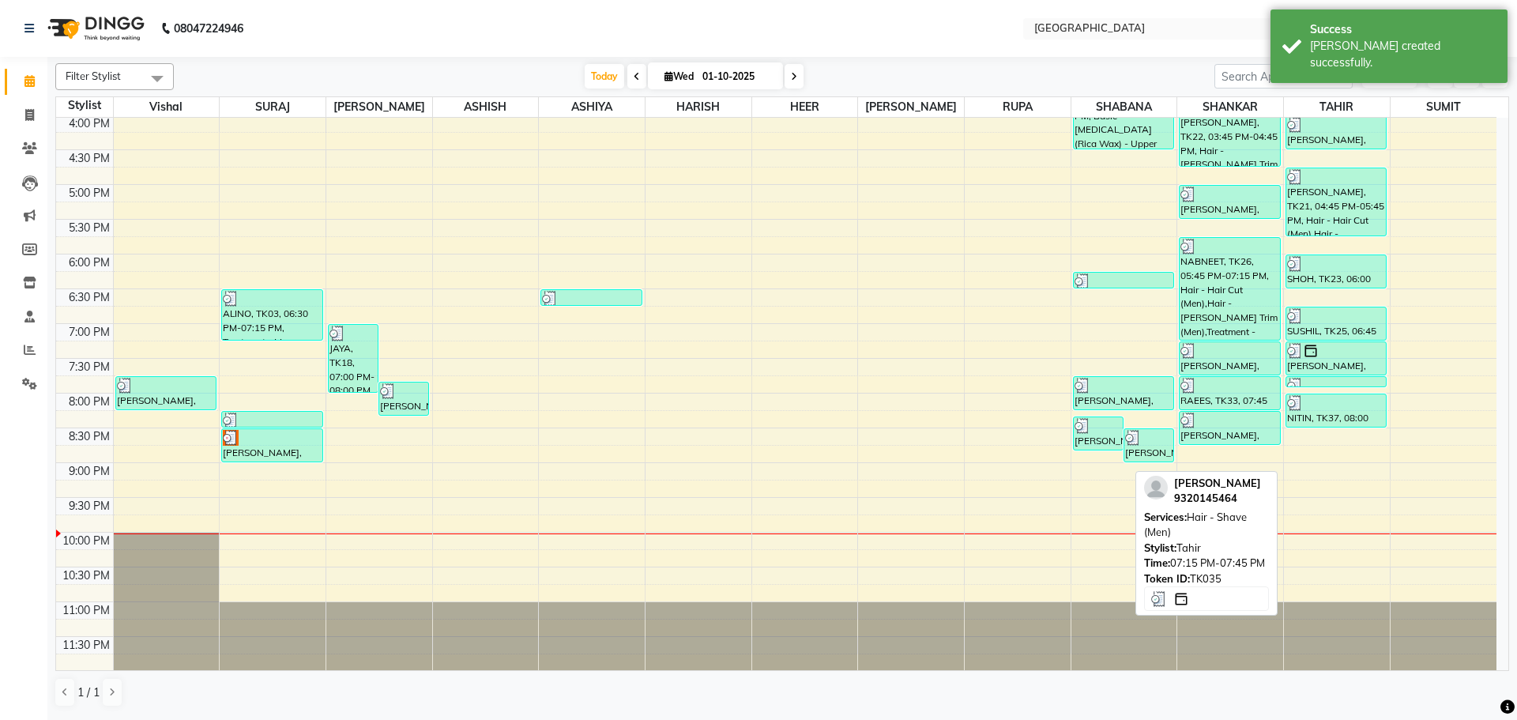
scroll to position [559, 0]
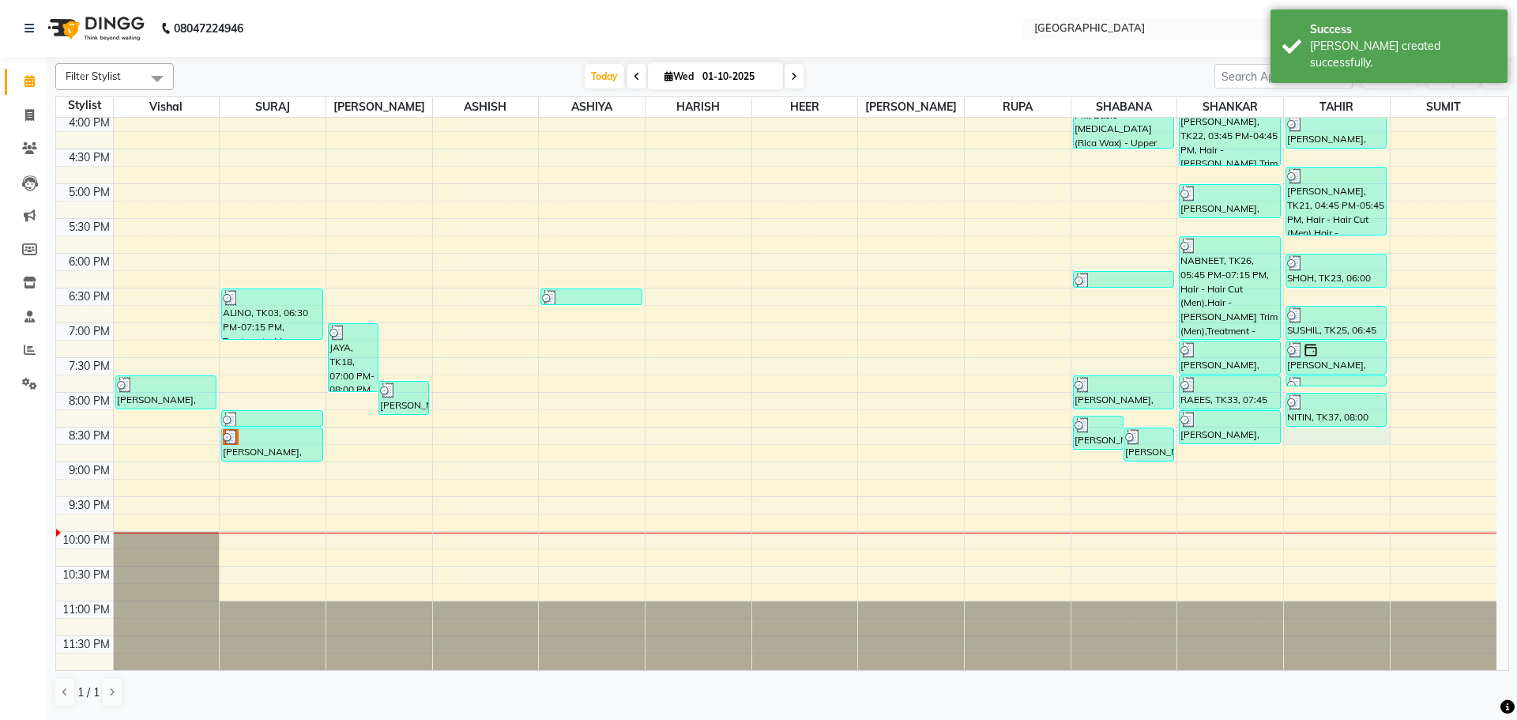
click at [1315, 433] on div "8:00 AM 8:30 AM 9:00 AM 9:30 AM 10:00 AM 10:30 AM 11:00 AM 11:30 AM 12:00 PM 12…" at bounding box center [776, 114] width 1440 height 1112
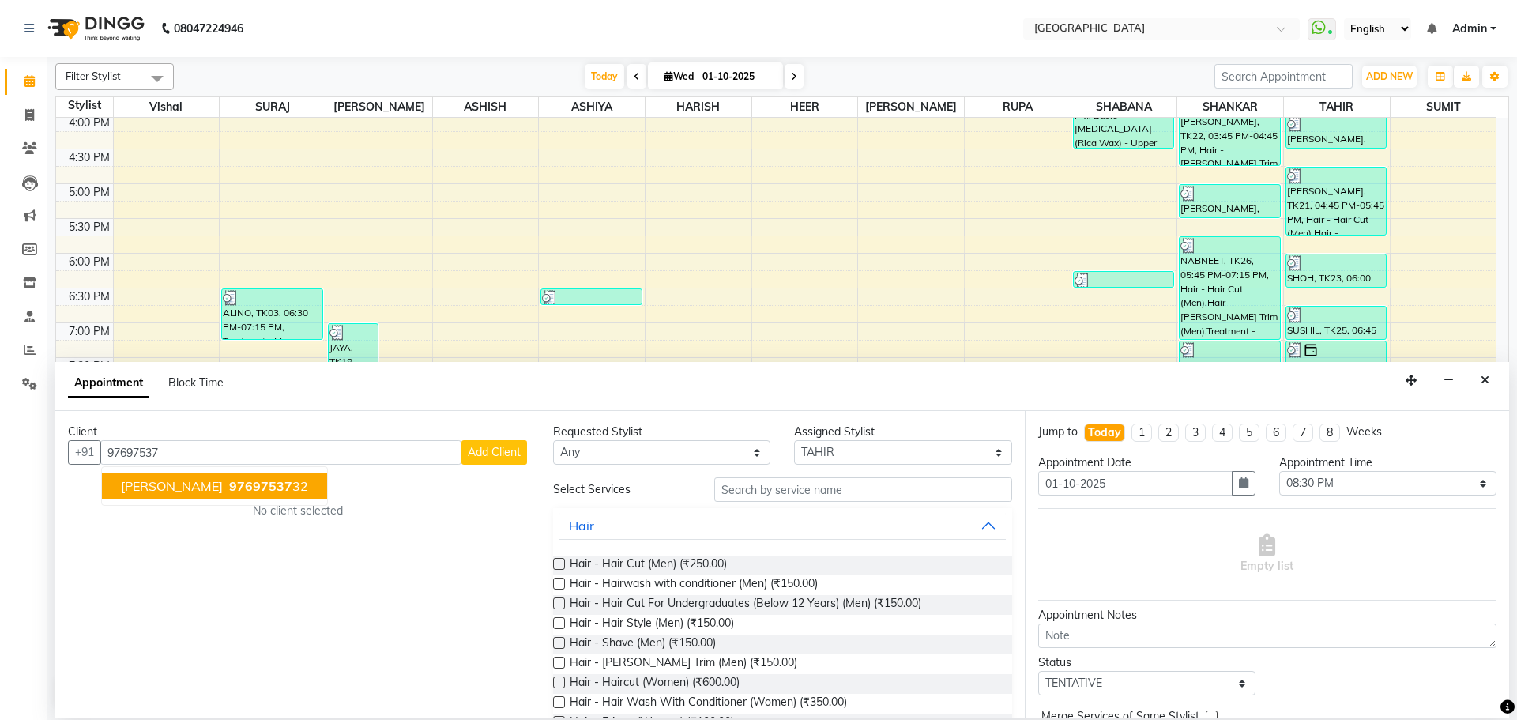
click at [242, 486] on ngb-highlight "97697537 32" at bounding box center [267, 486] width 82 height 16
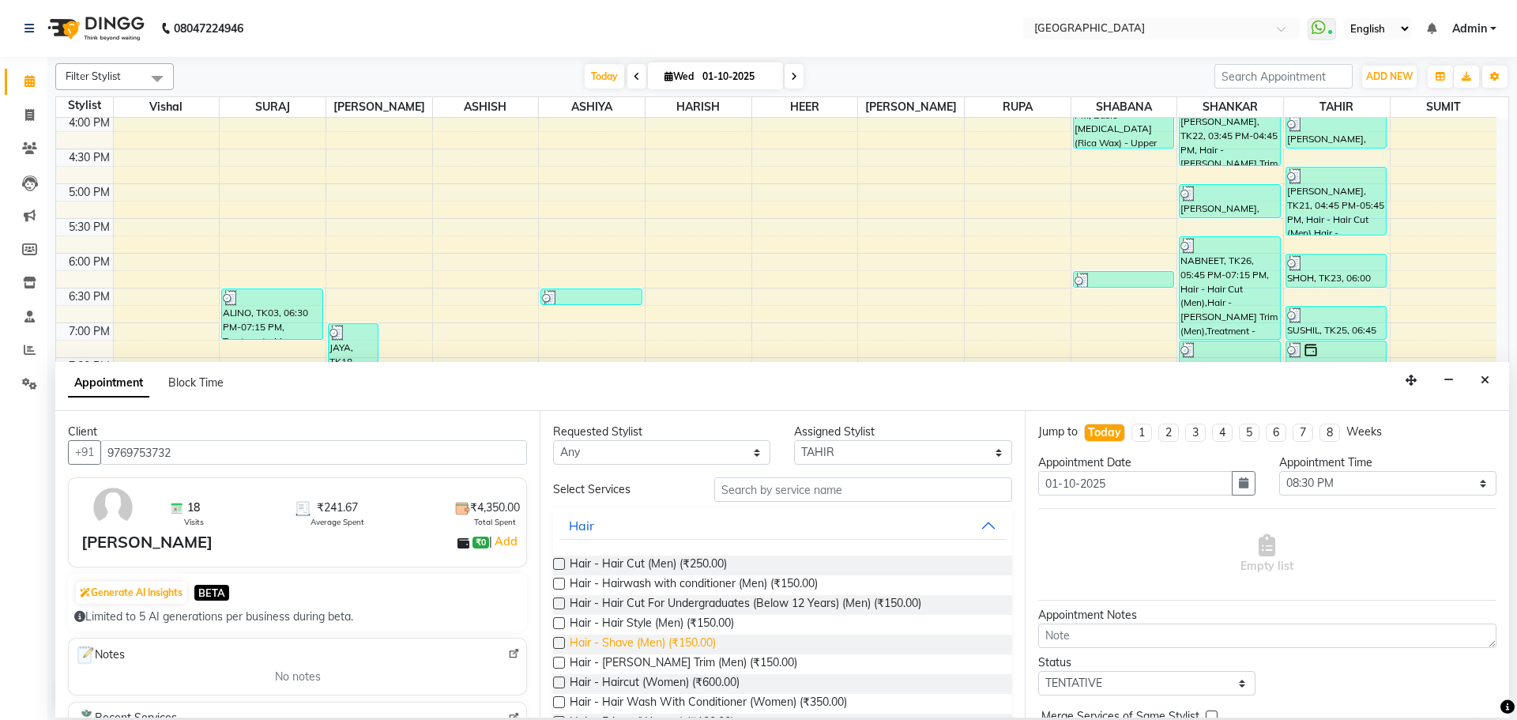
drag, startPoint x: 697, startPoint y: 555, endPoint x: 701, endPoint y: 641, distance: 86.2
click at [696, 661] on span "Hair - [PERSON_NAME] Trim (Men) (₹150.00)" at bounding box center [684, 664] width 228 height 20
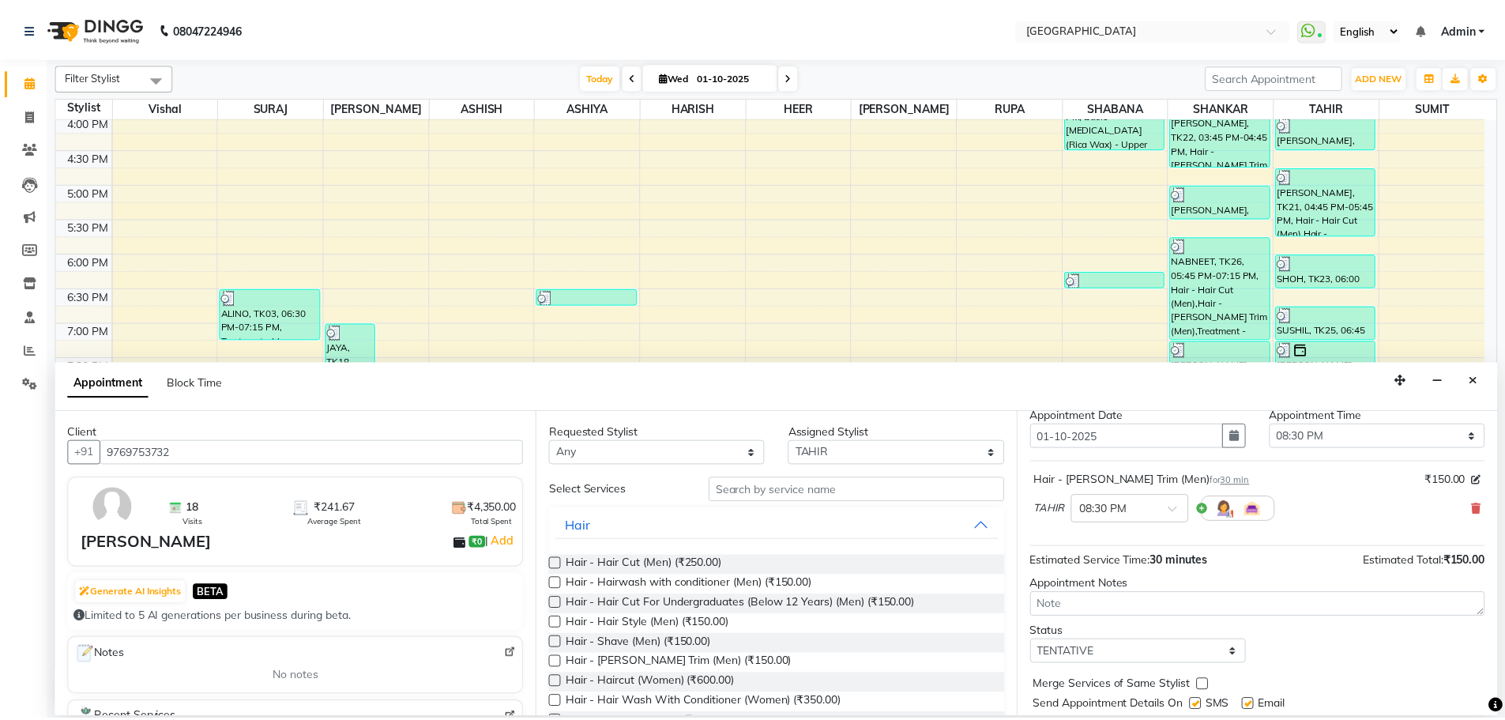
scroll to position [94, 0]
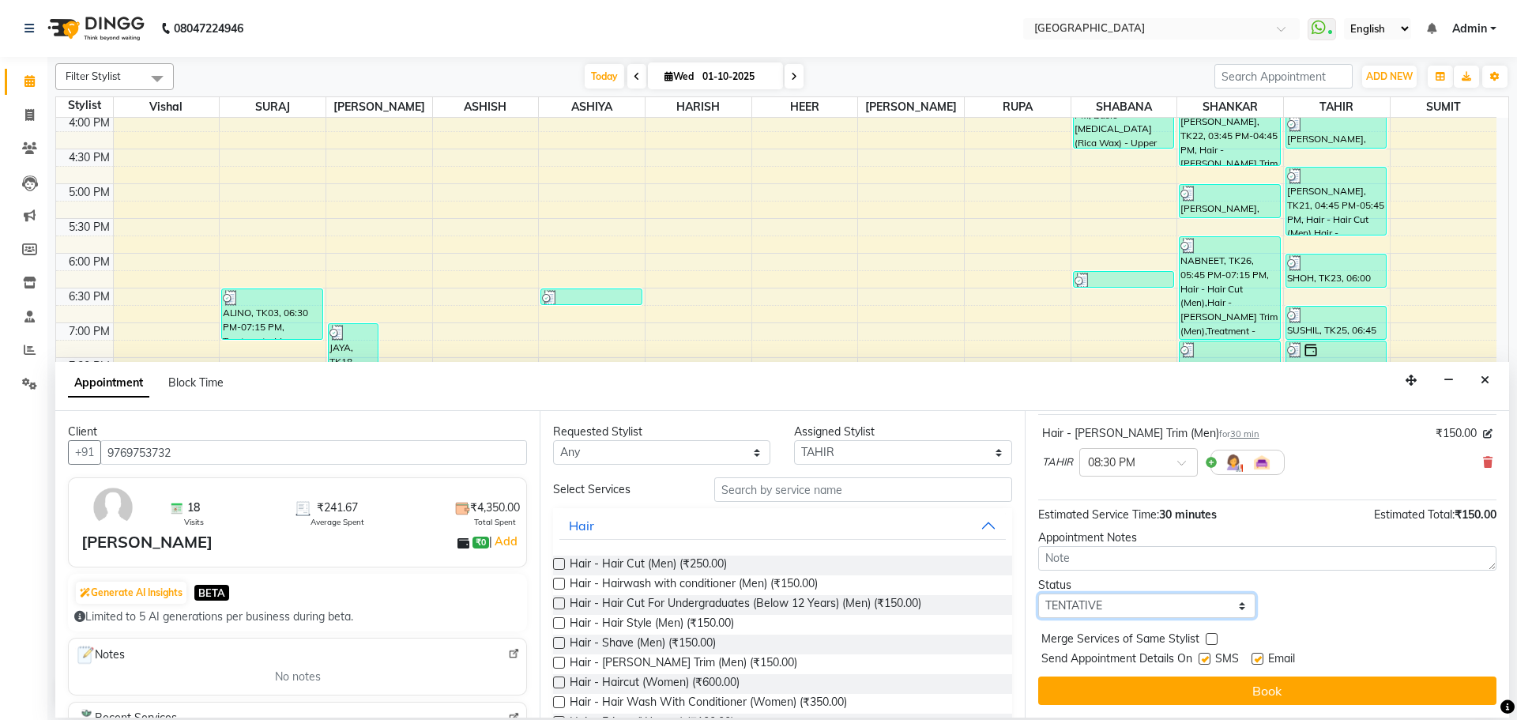
drag, startPoint x: 1107, startPoint y: 608, endPoint x: 1108, endPoint y: 594, distance: 14.3
click at [1108, 608] on select "Select TENTATIVE CONFIRM CHECK-IN UPCOMING" at bounding box center [1146, 605] width 217 height 24
click at [1038, 593] on select "Select TENTATIVE CONFIRM CHECK-IN UPCOMING" at bounding box center [1146, 605] width 217 height 24
click at [1211, 635] on label at bounding box center [1212, 639] width 12 height 12
click at [1211, 635] on input "checkbox" at bounding box center [1211, 640] width 10 height 10
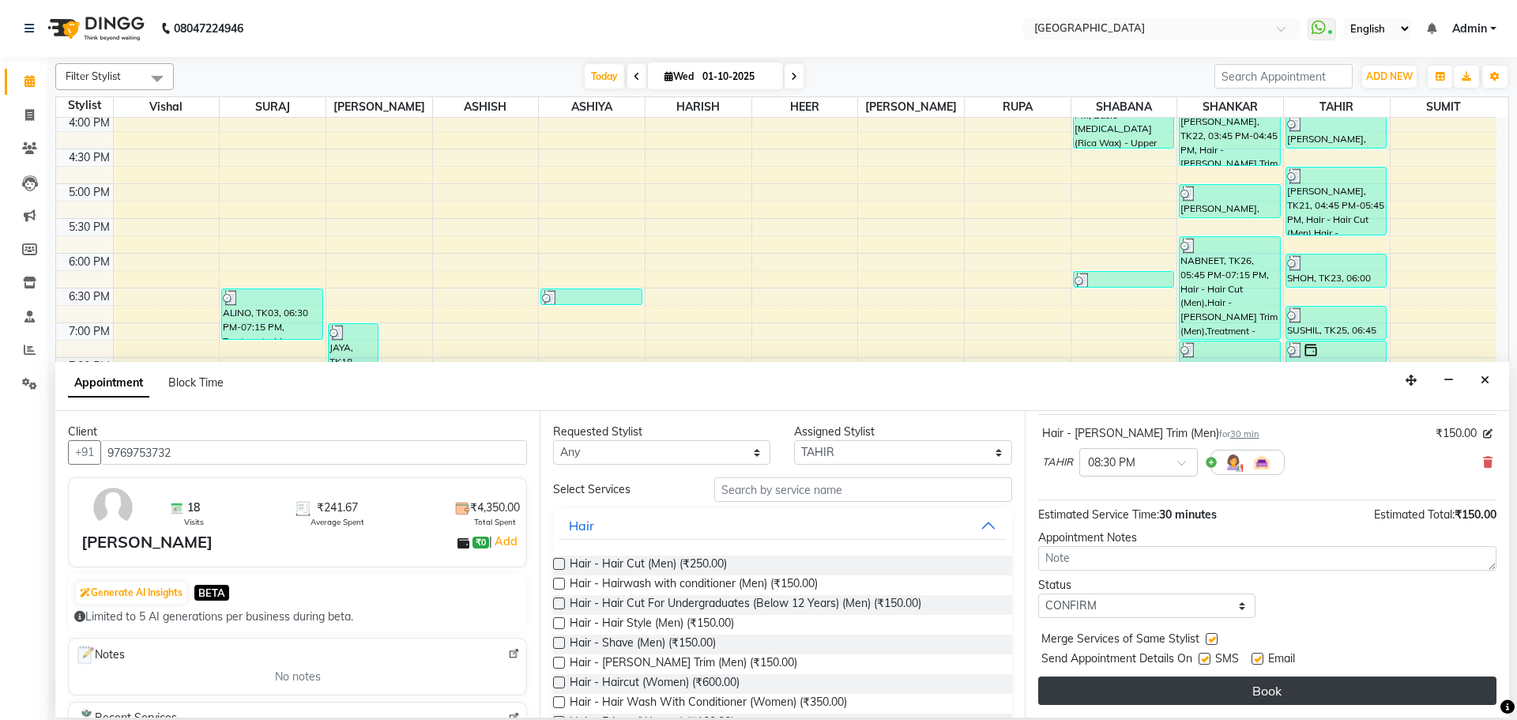
click at [1209, 685] on button "Book" at bounding box center [1267, 690] width 458 height 28
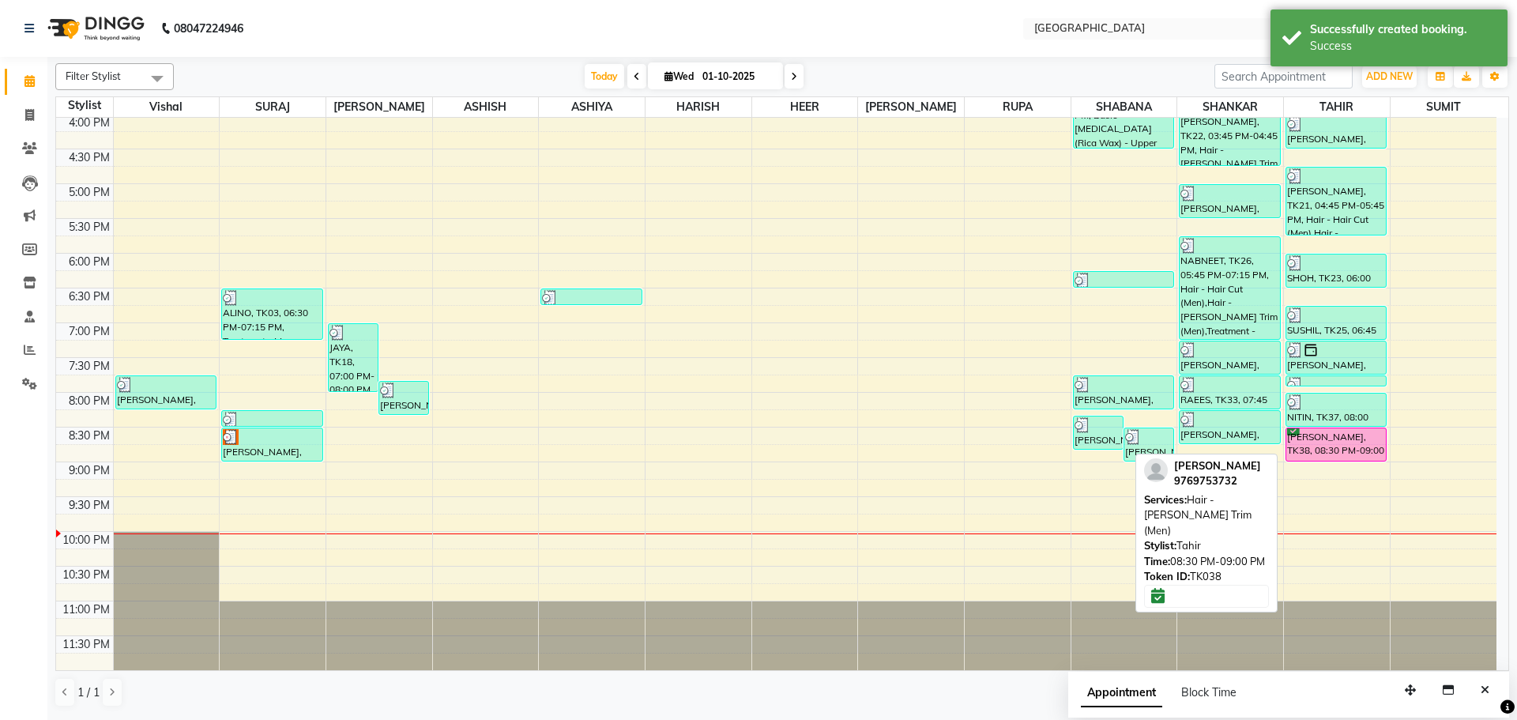
click at [1332, 449] on div "[PERSON_NAME], TK38, 08:30 PM-09:00 PM, Hair - [PERSON_NAME] Trim (Men)" at bounding box center [1336, 444] width 100 height 32
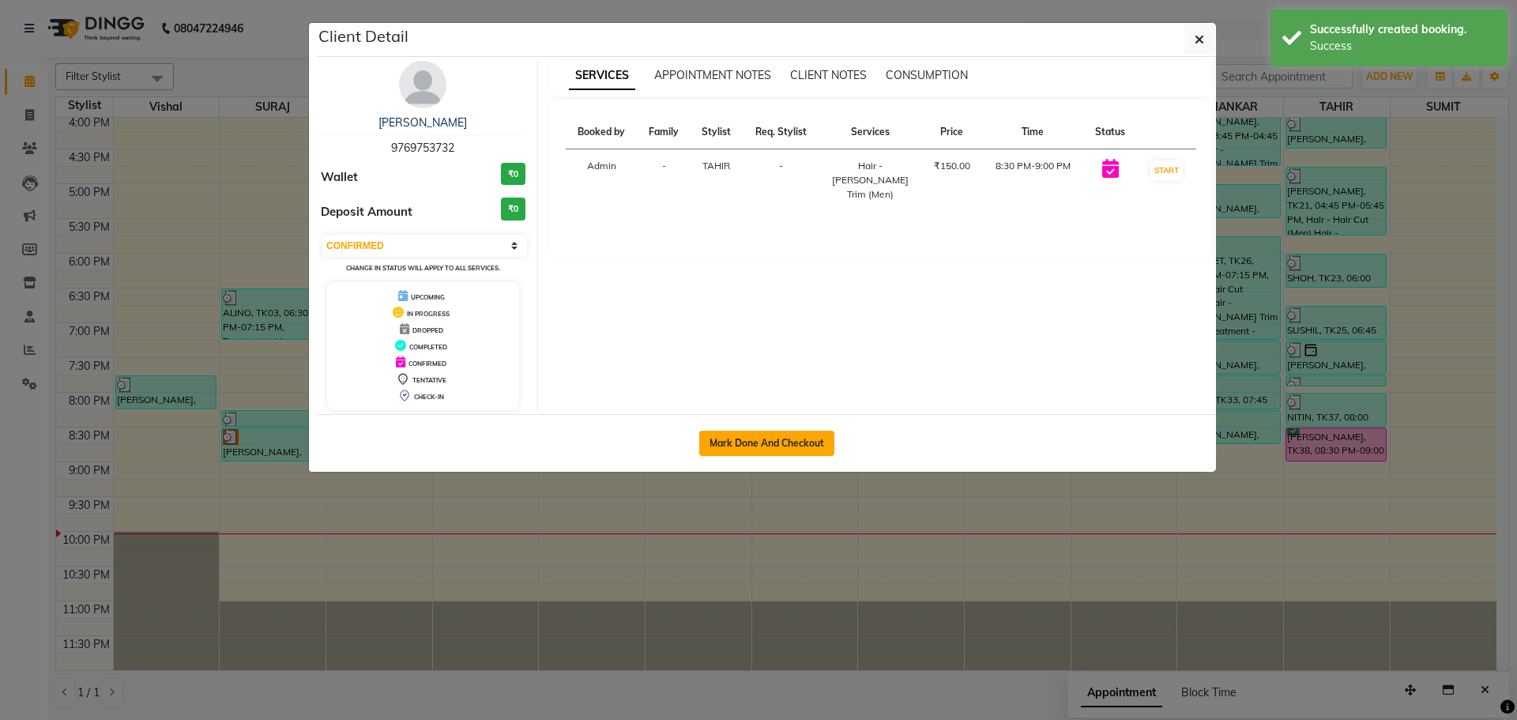
click at [799, 450] on button "Mark Done And Checkout" at bounding box center [766, 443] width 135 height 25
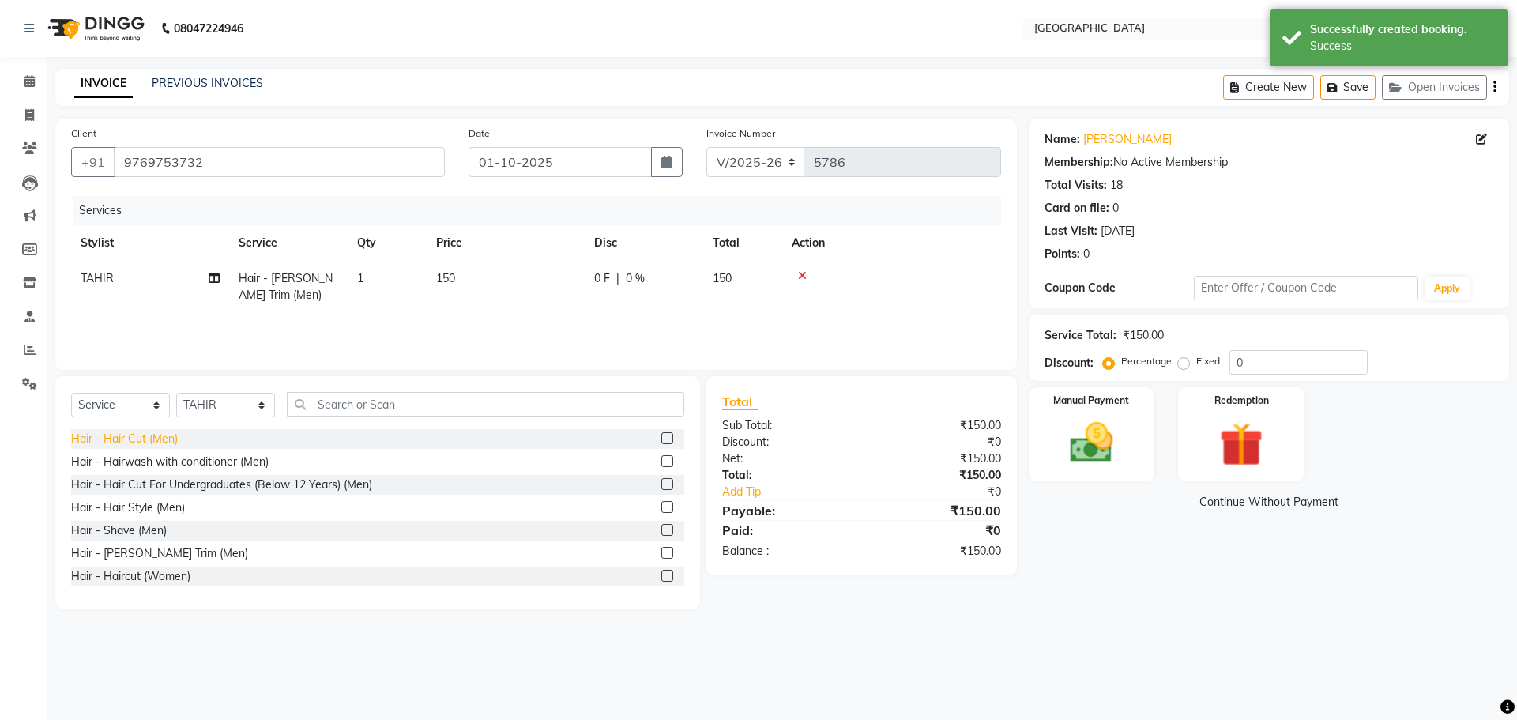
click at [148, 442] on div "Hair - Hair Cut (Men)" at bounding box center [124, 439] width 107 height 17
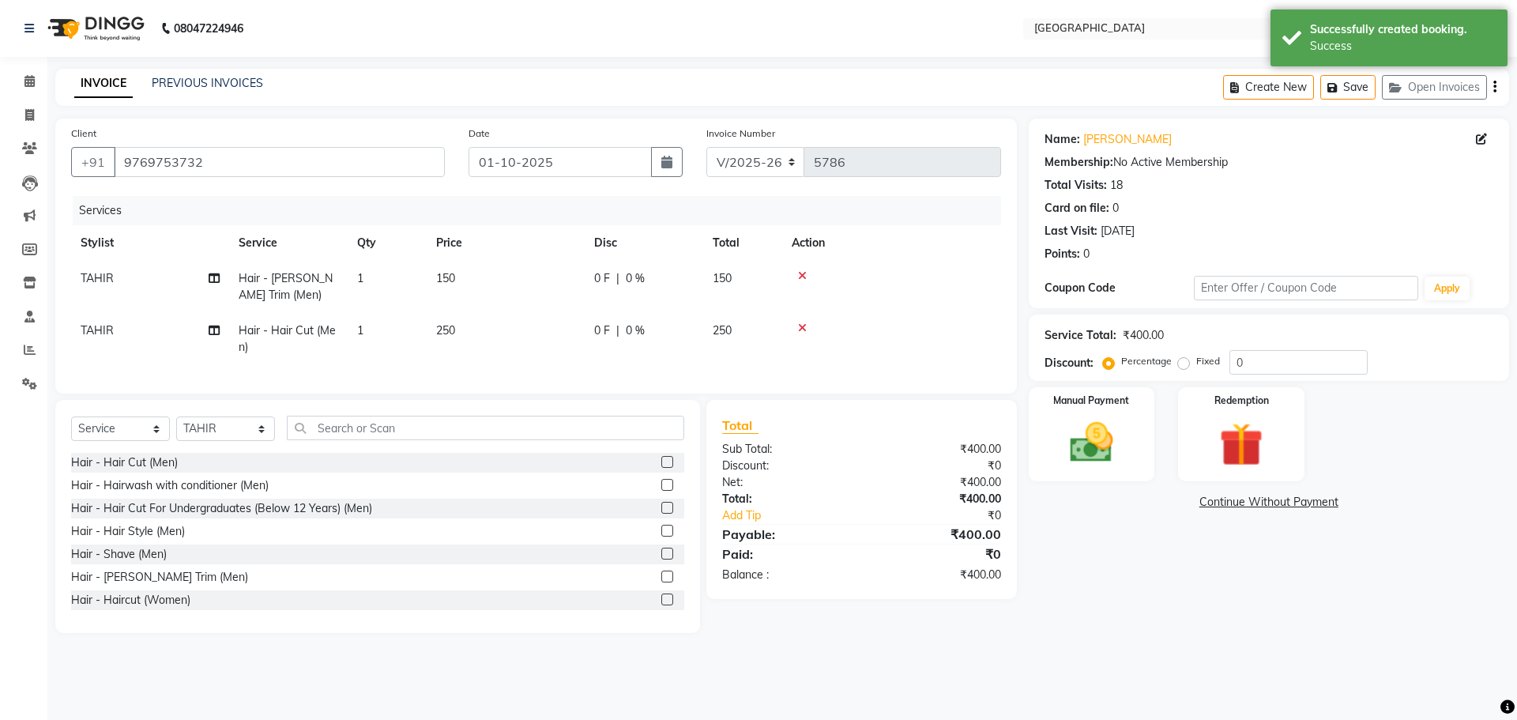
click at [671, 314] on td "0 F | 0 %" at bounding box center [644, 339] width 118 height 52
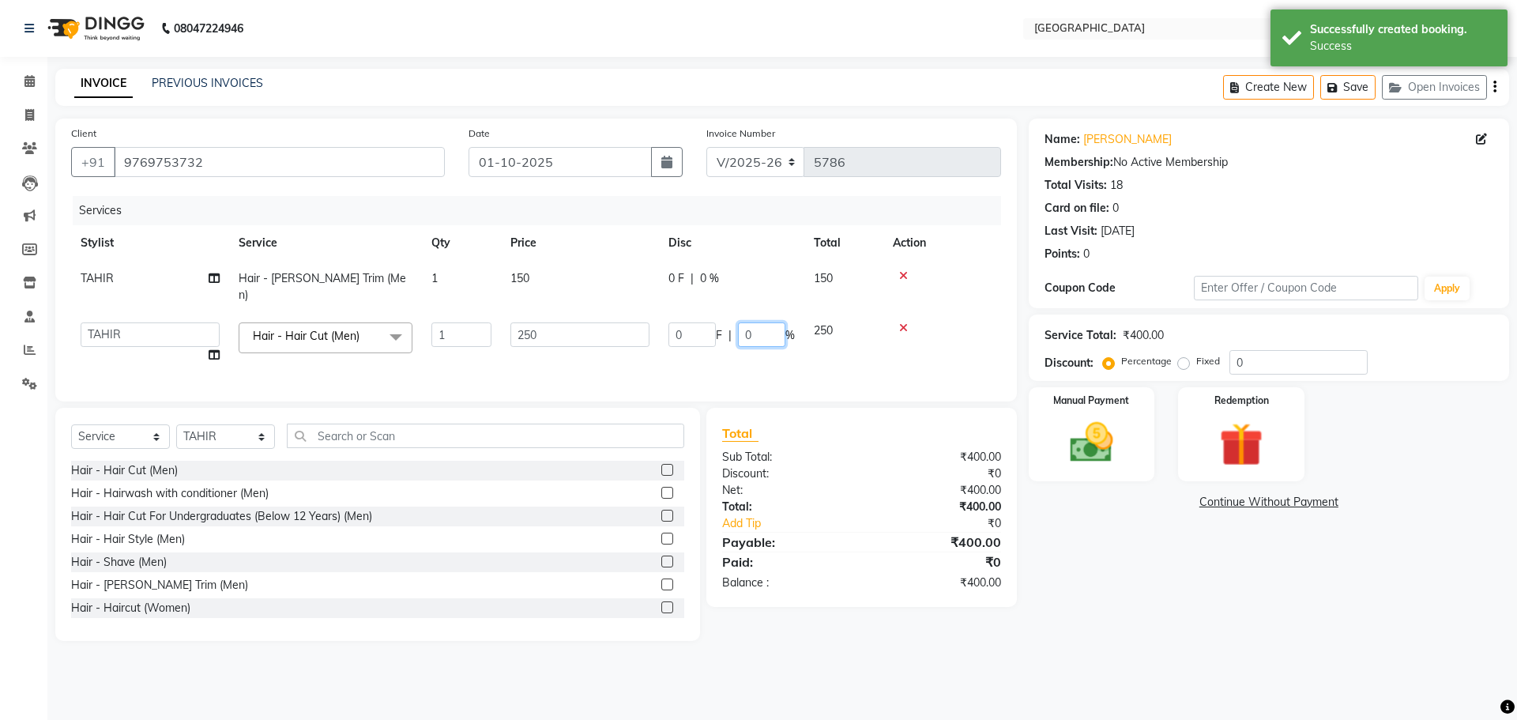
click at [741, 322] on input "0" at bounding box center [761, 334] width 47 height 24
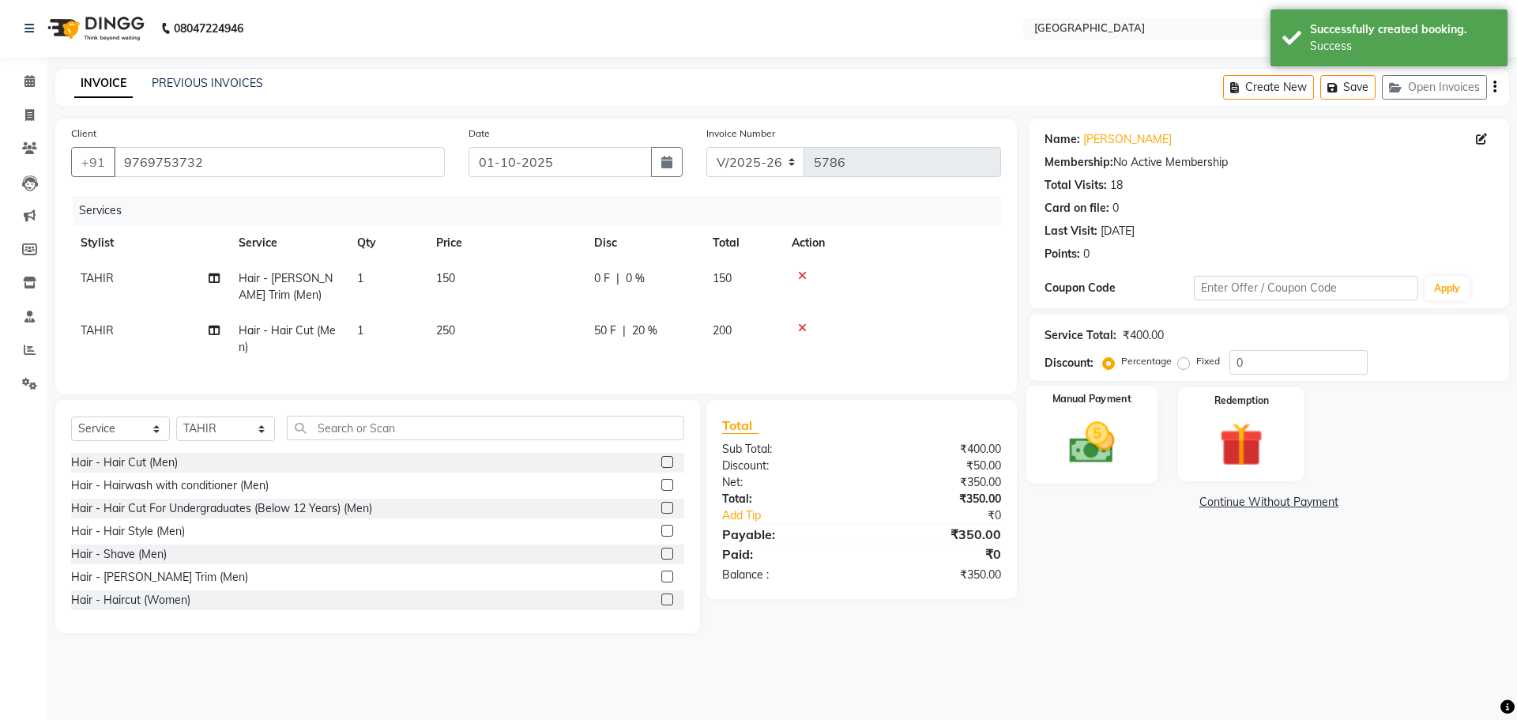
click at [1089, 462] on img at bounding box center [1091, 442] width 73 height 52
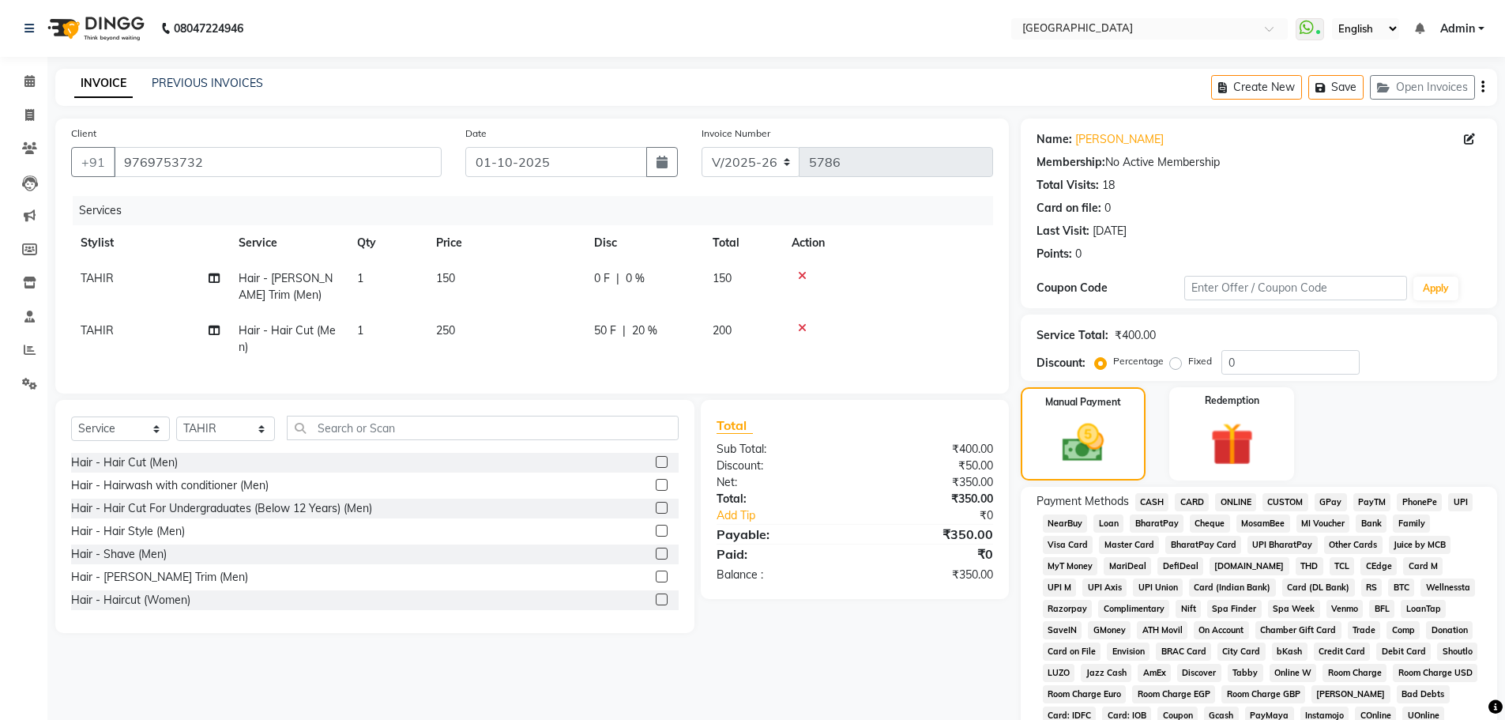
click at [1327, 509] on span "GPay" at bounding box center [1331, 502] width 32 height 18
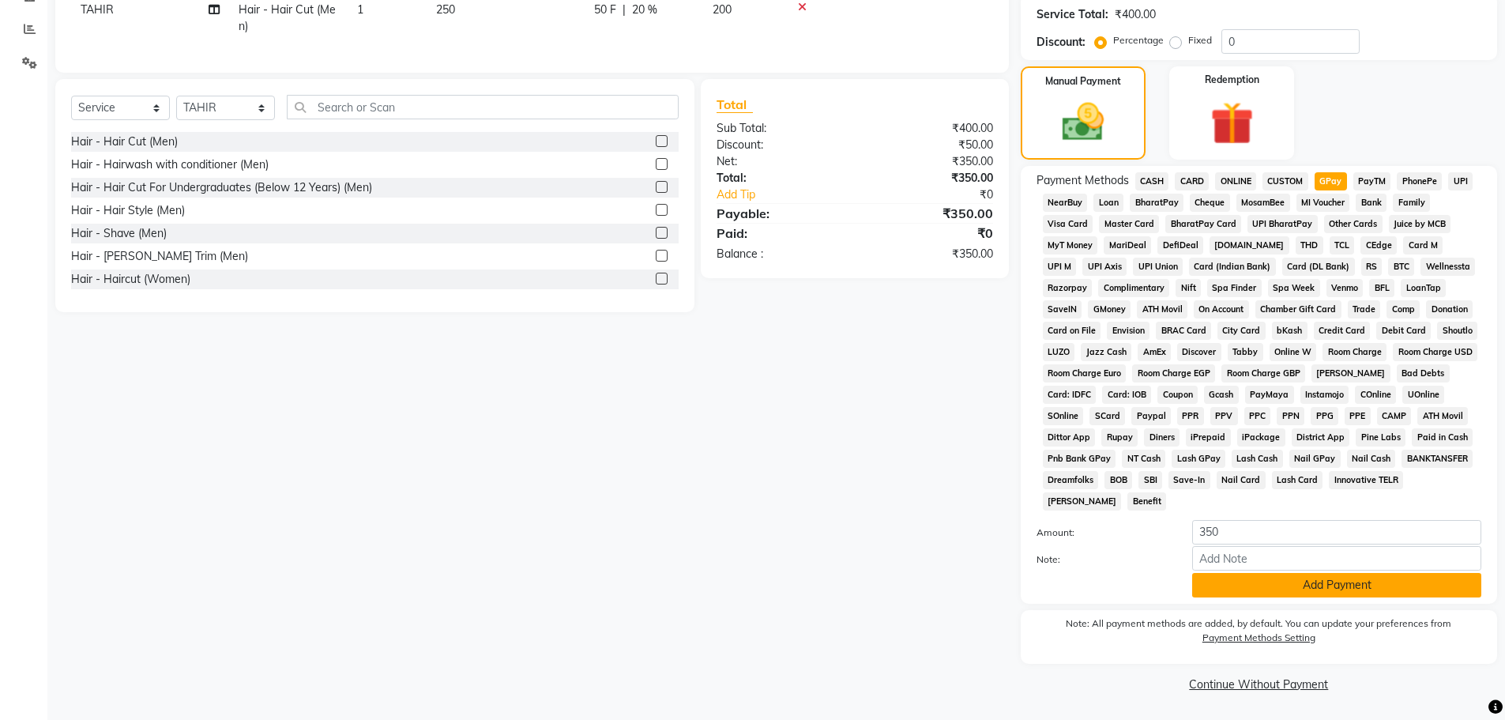
click at [1307, 586] on button "Add Payment" at bounding box center [1336, 585] width 289 height 24
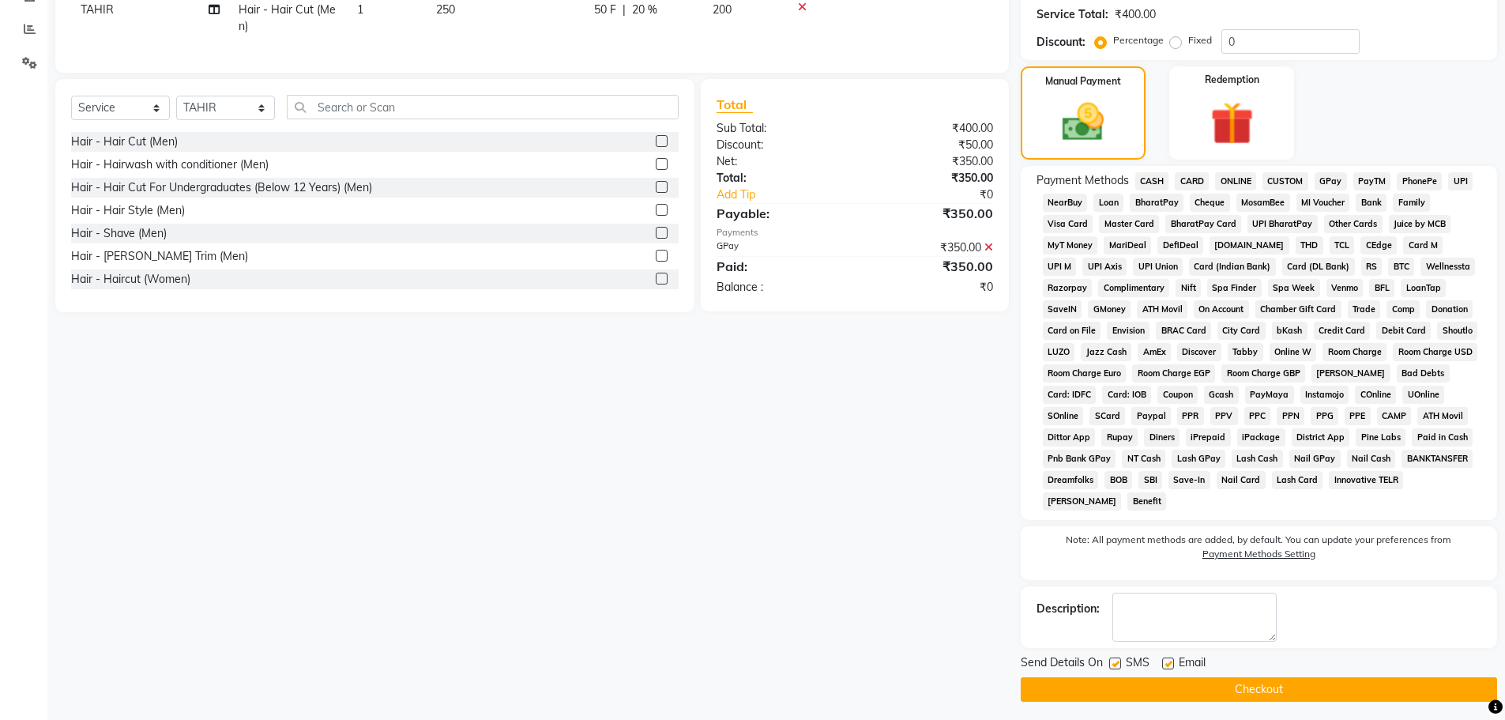
click at [1289, 688] on button "Checkout" at bounding box center [1259, 689] width 476 height 24
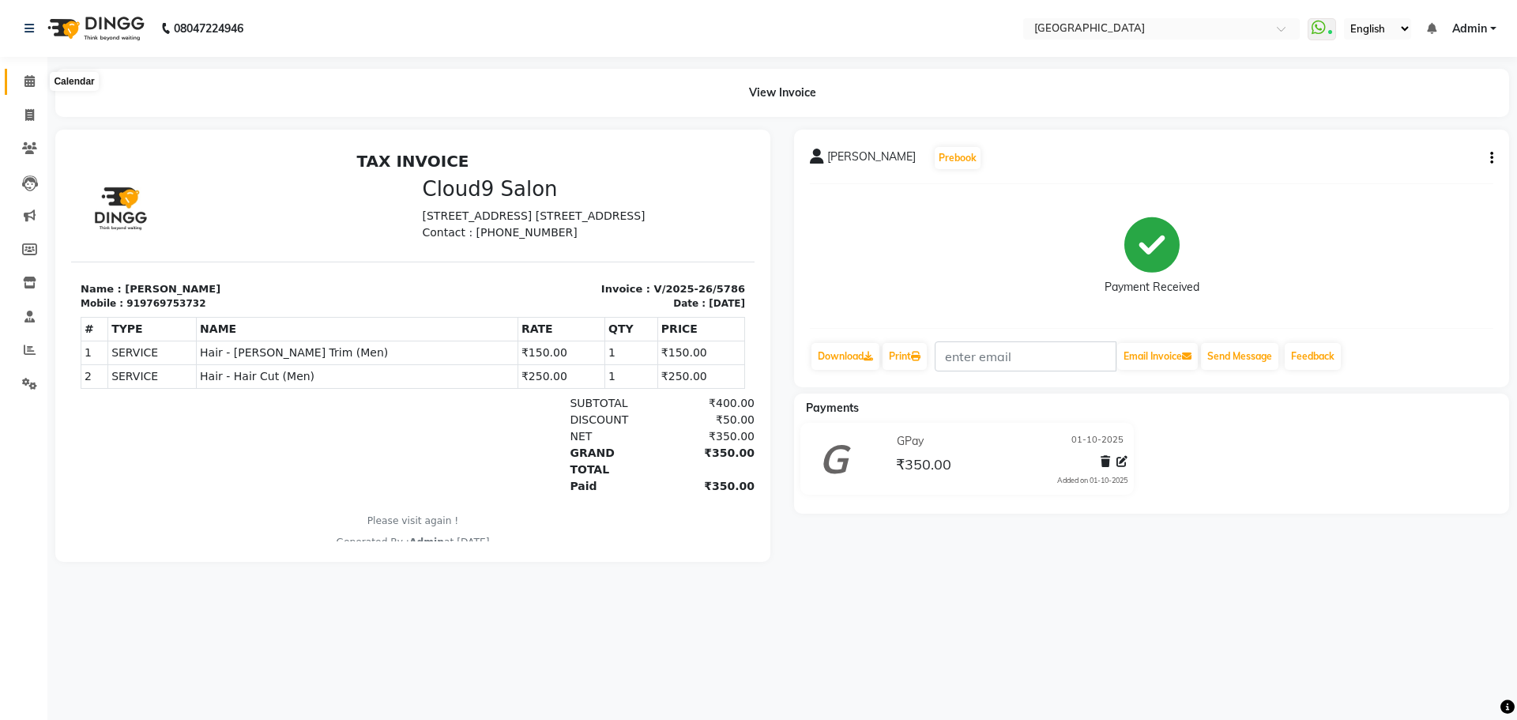
click at [36, 81] on span at bounding box center [30, 82] width 28 height 18
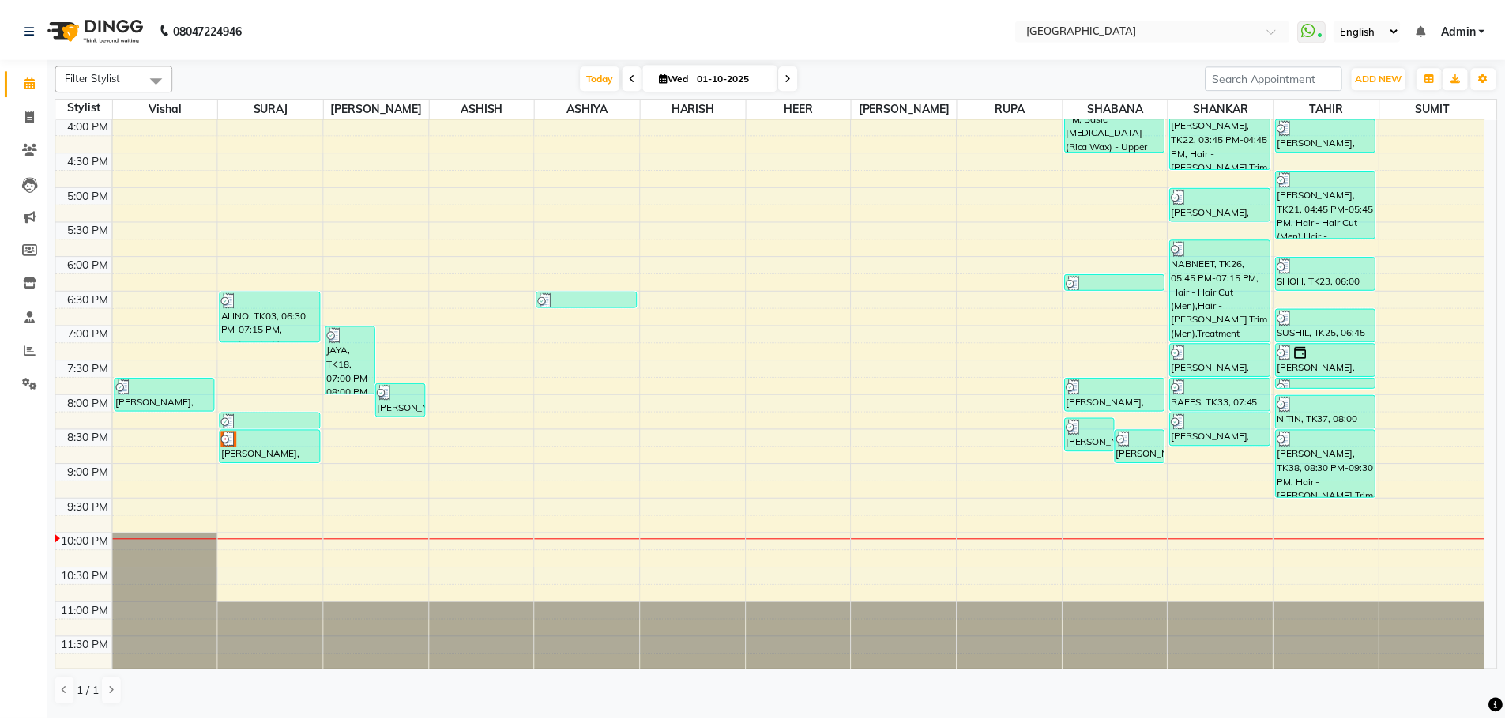
scroll to position [559, 0]
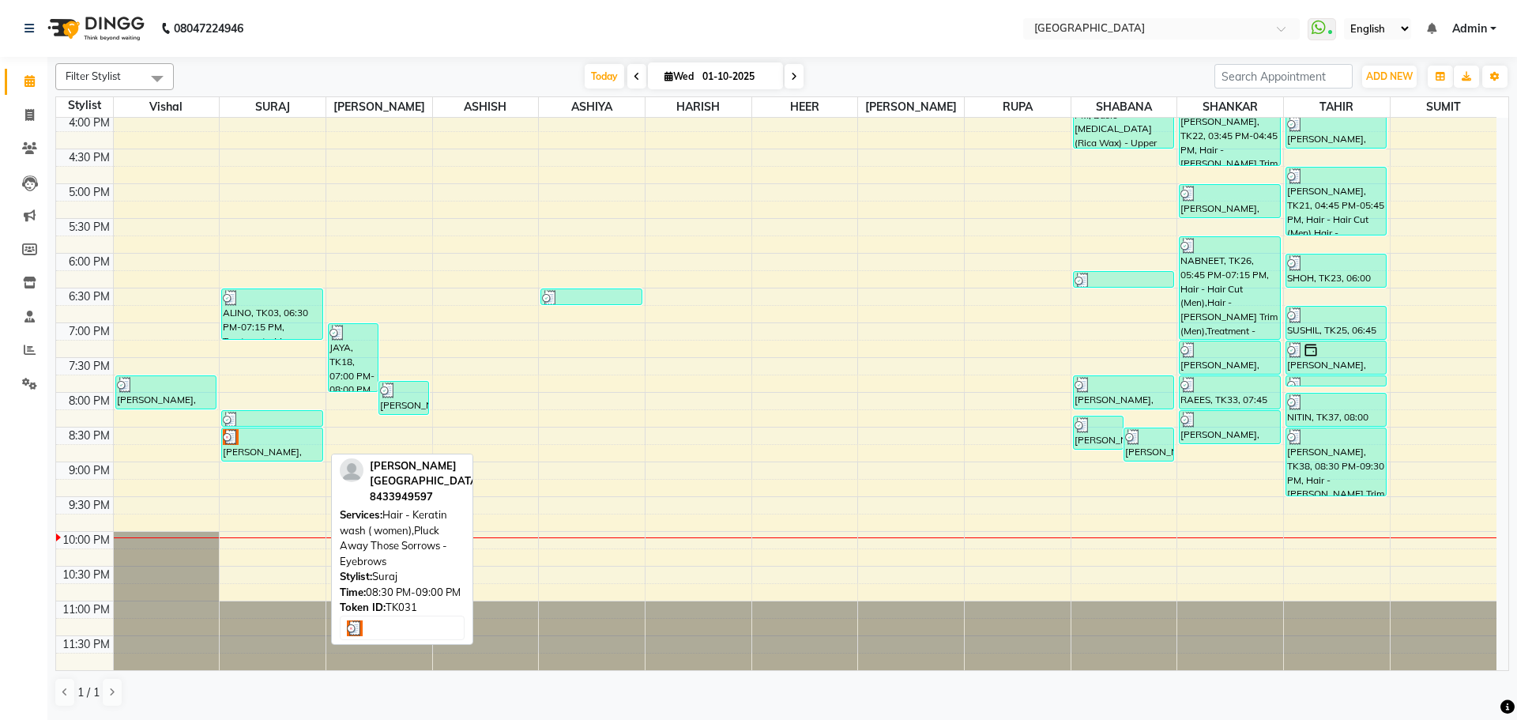
click at [260, 450] on div "[PERSON_NAME], TK31, 08:30 PM-09:00 PM, Hair - Keratin wash ( women),Pluck Away…" at bounding box center [272, 444] width 100 height 32
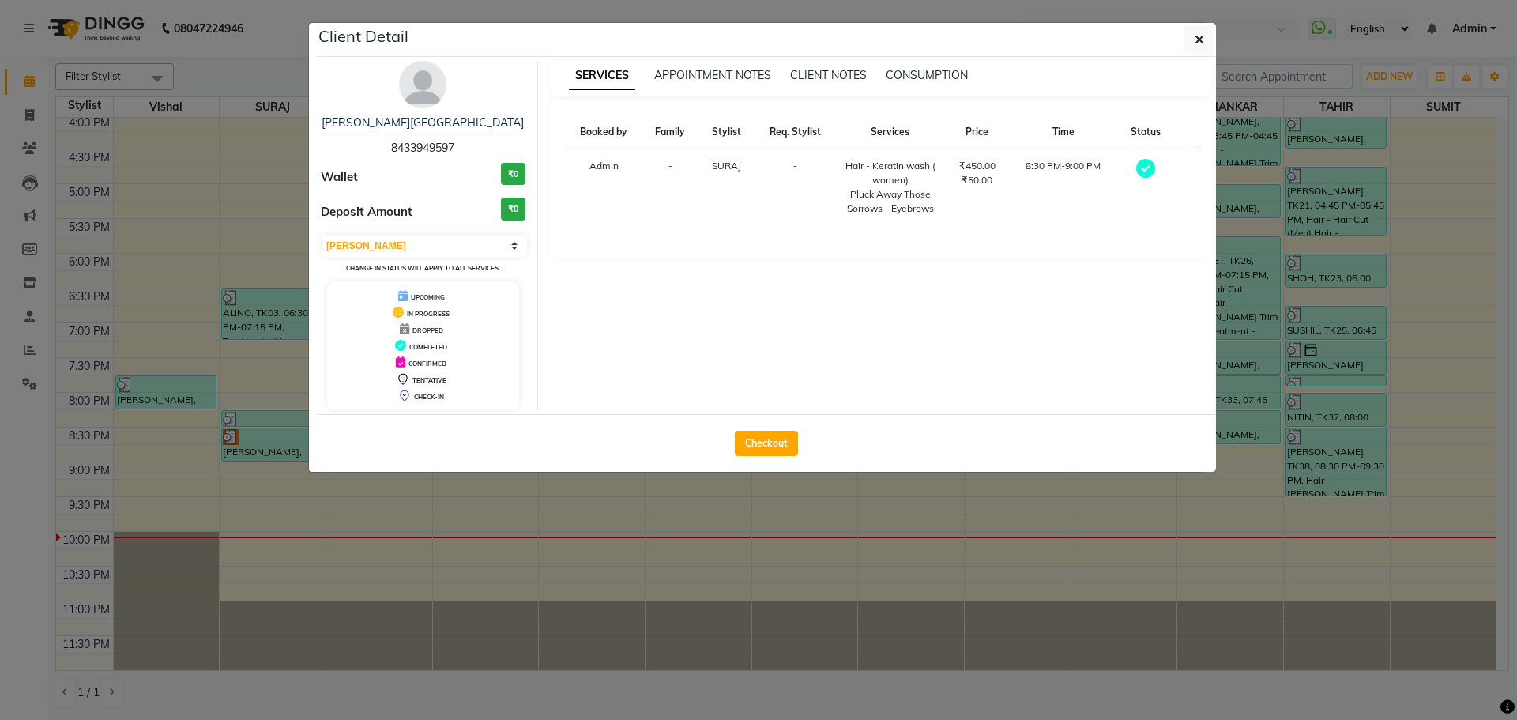
click at [777, 445] on button "Checkout" at bounding box center [766, 443] width 63 height 25
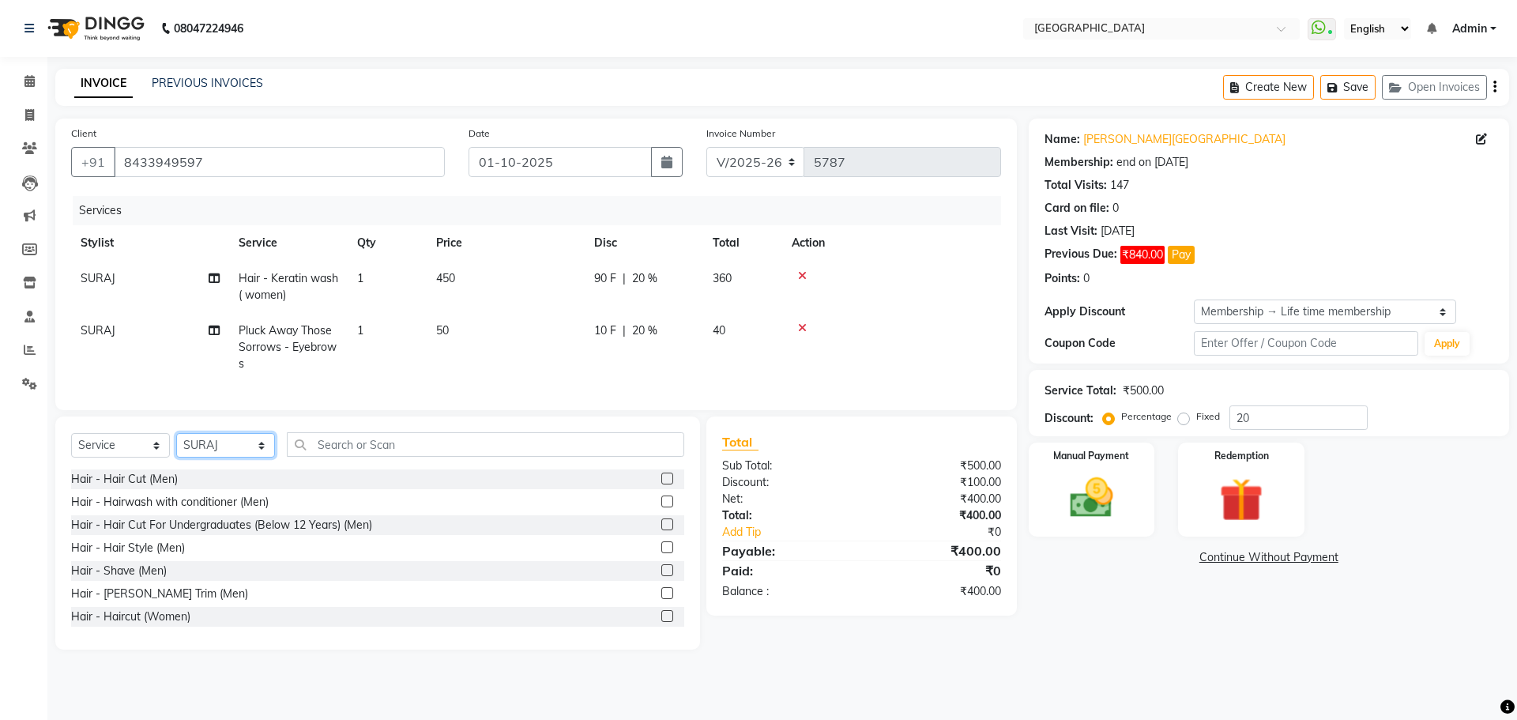
click at [243, 457] on select "Select Stylist [PERSON_NAME] [PERSON_NAME] [PERSON_NAME] [PERSON_NAME] [PERSON_…" at bounding box center [225, 445] width 99 height 24
click at [176, 445] on select "Select Stylist [PERSON_NAME] [PERSON_NAME] [PERSON_NAME] [PERSON_NAME] [PERSON_…" at bounding box center [225, 445] width 99 height 24
click at [109, 456] on select "Select Service Product Membership Package Voucher Prepaid Gift Card" at bounding box center [120, 445] width 99 height 24
click at [71, 445] on select "Select Service Product Membership Package Voucher Prepaid Gift Card" at bounding box center [120, 445] width 99 height 24
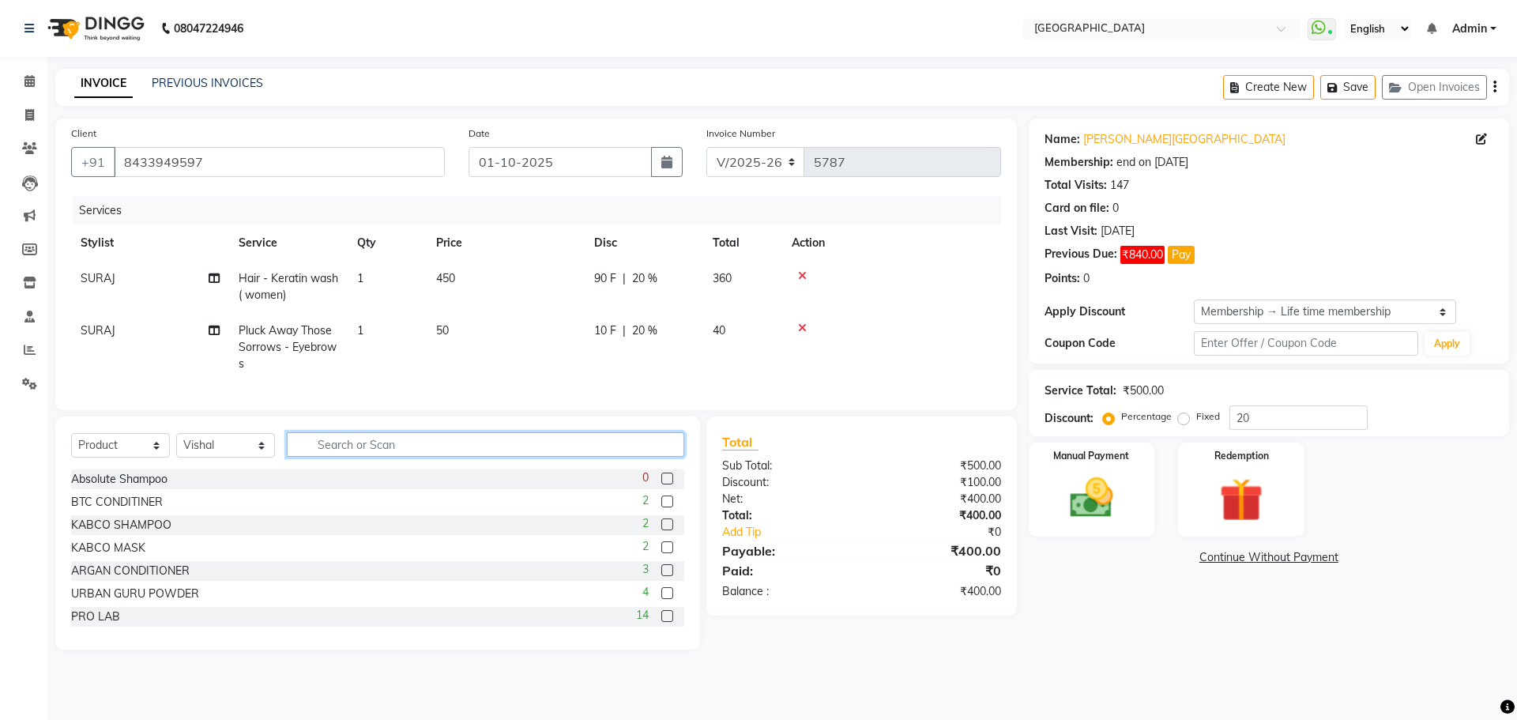
click at [348, 453] on input "text" at bounding box center [485, 444] width 397 height 24
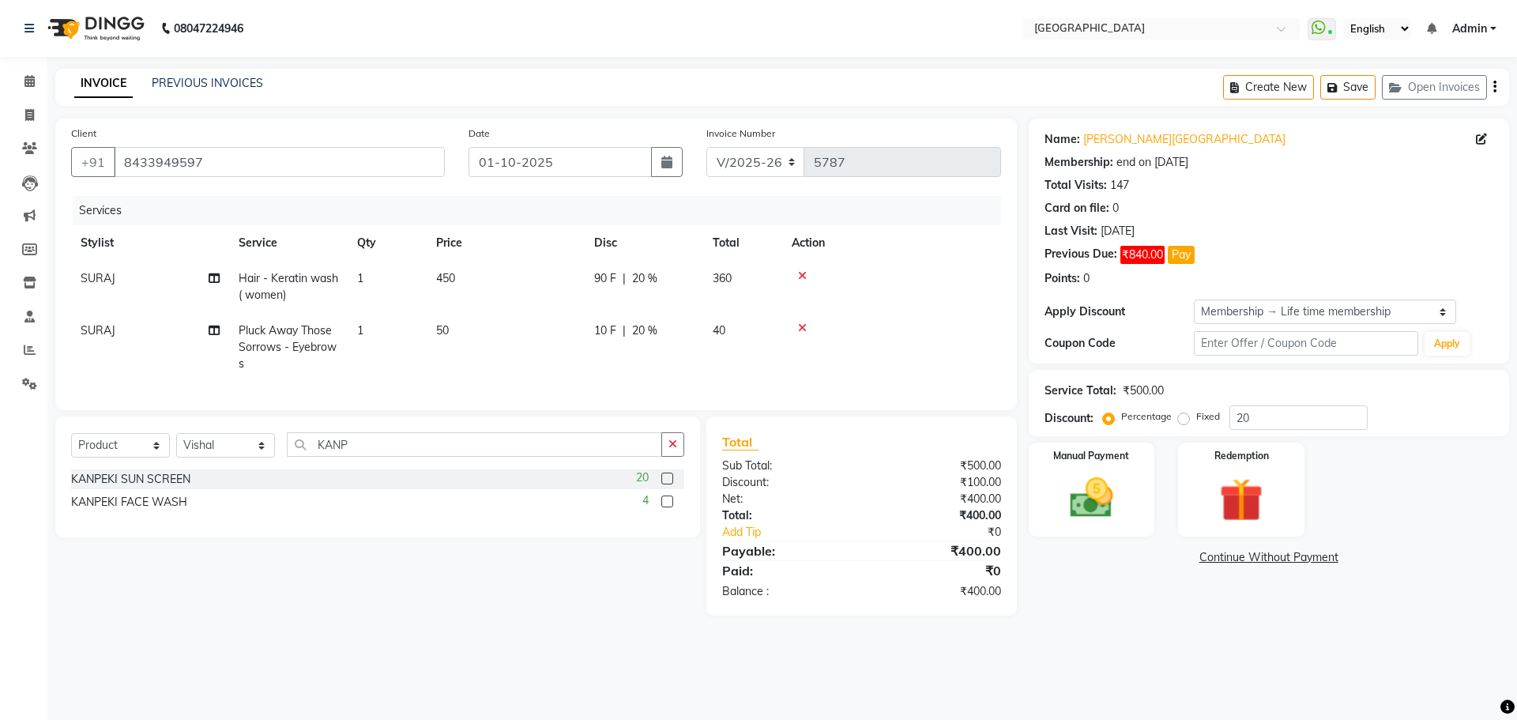
click at [667, 484] on label at bounding box center [667, 478] width 12 height 12
click at [667, 484] on input "checkbox" at bounding box center [666, 479] width 10 height 10
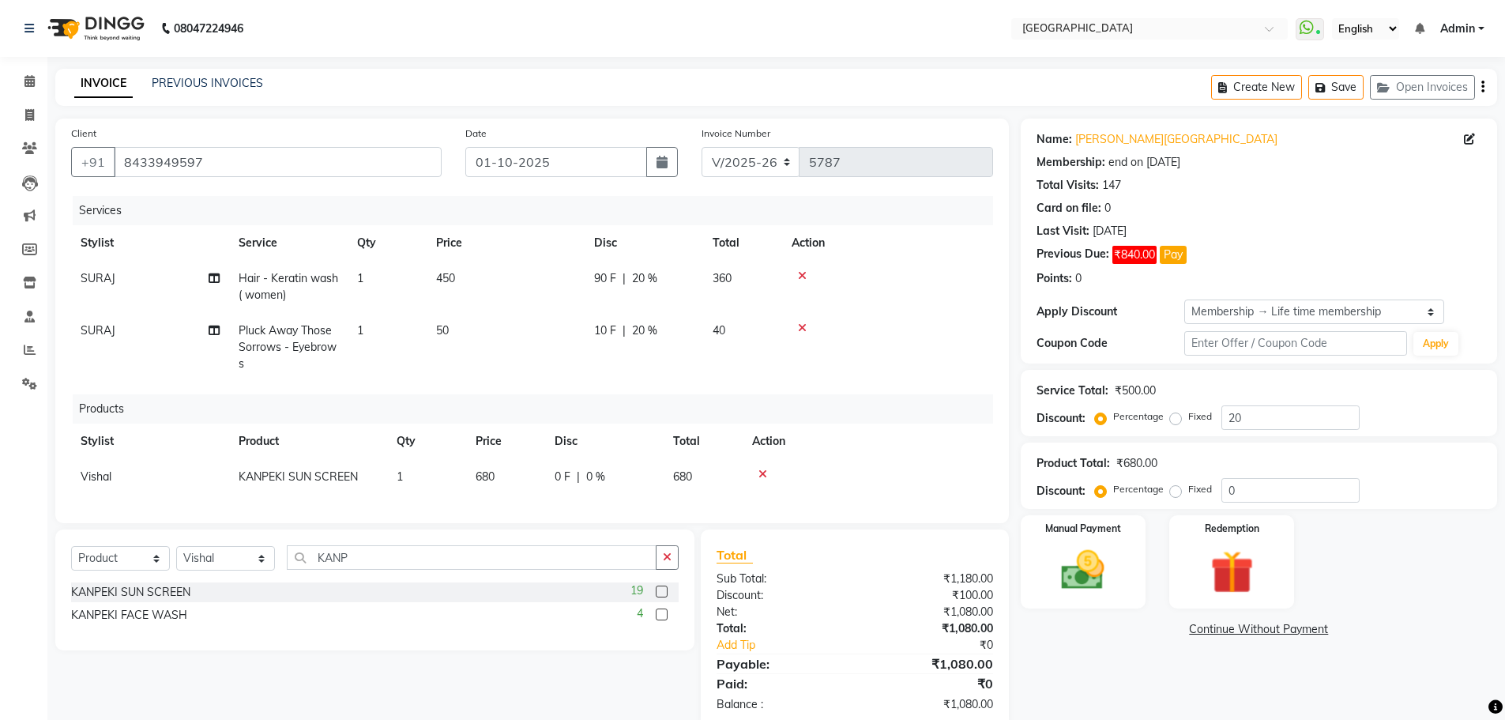
scroll to position [44, 0]
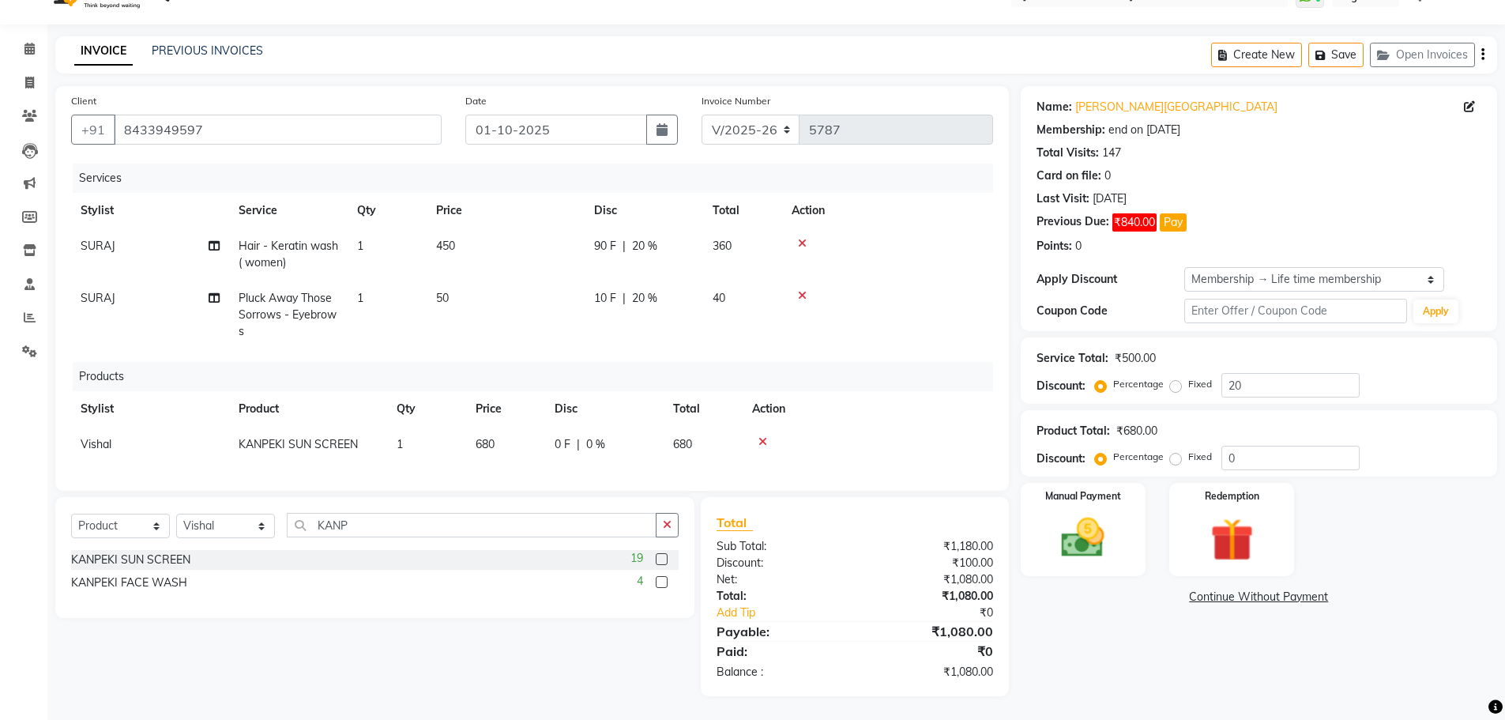
click at [517, 433] on td "680" at bounding box center [505, 445] width 79 height 36
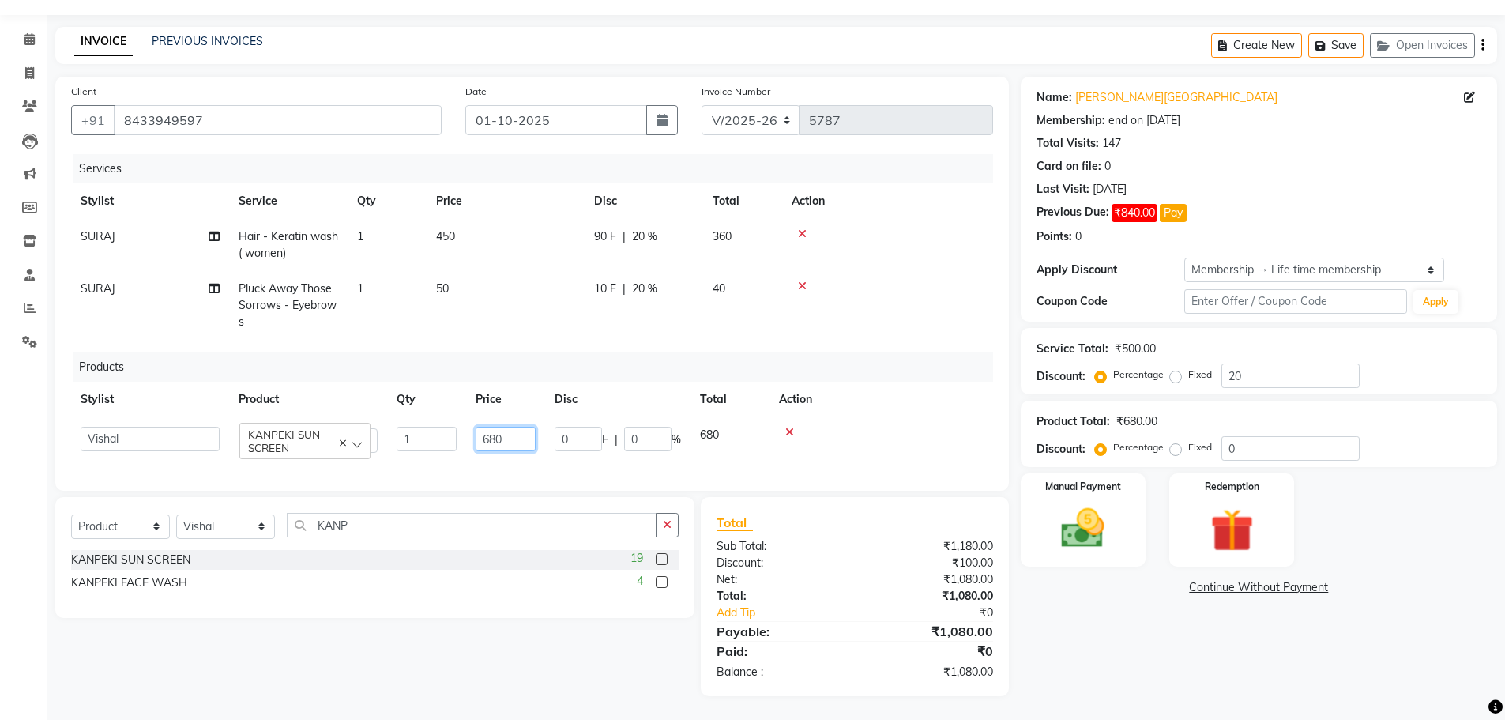
click at [497, 437] on input "680" at bounding box center [506, 439] width 60 height 24
click at [885, 435] on td at bounding box center [881, 439] width 224 height 45
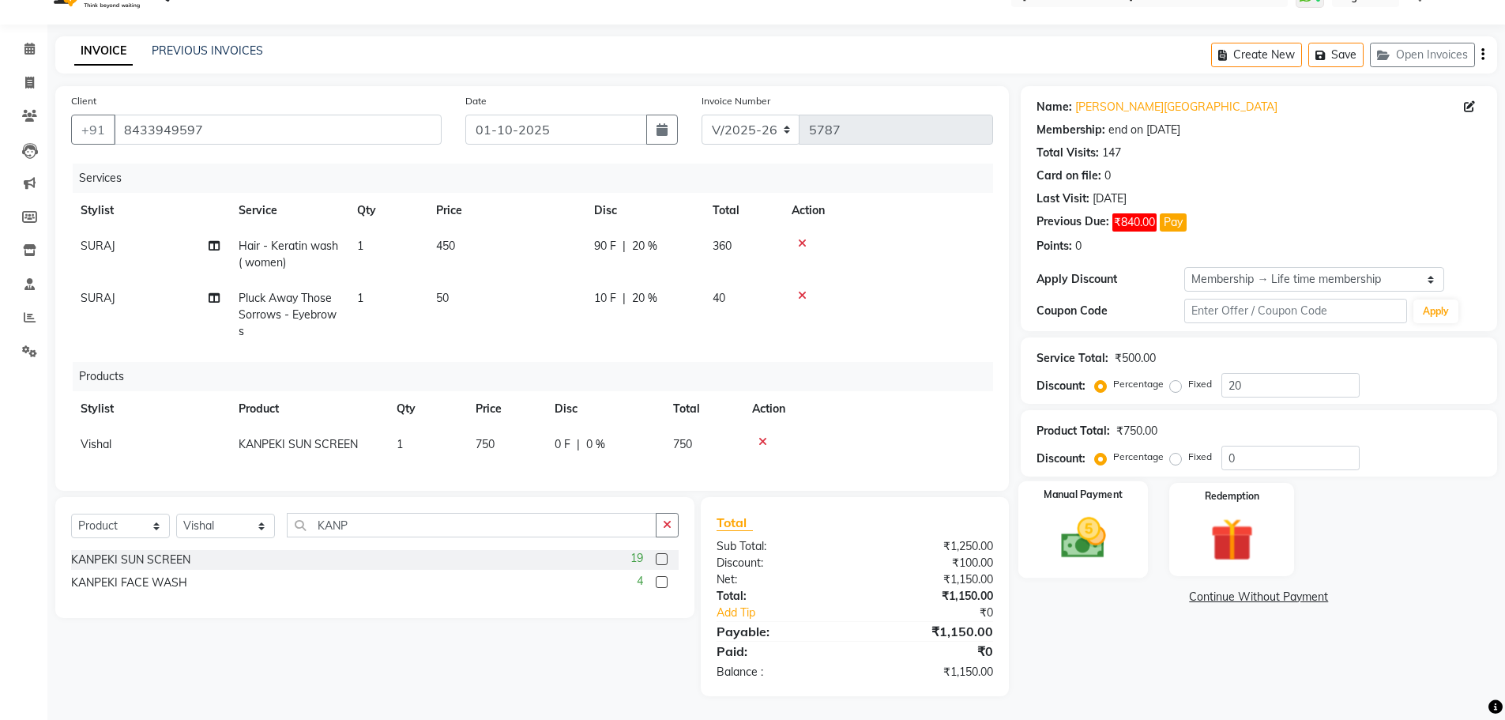
click at [1106, 535] on img at bounding box center [1083, 537] width 73 height 51
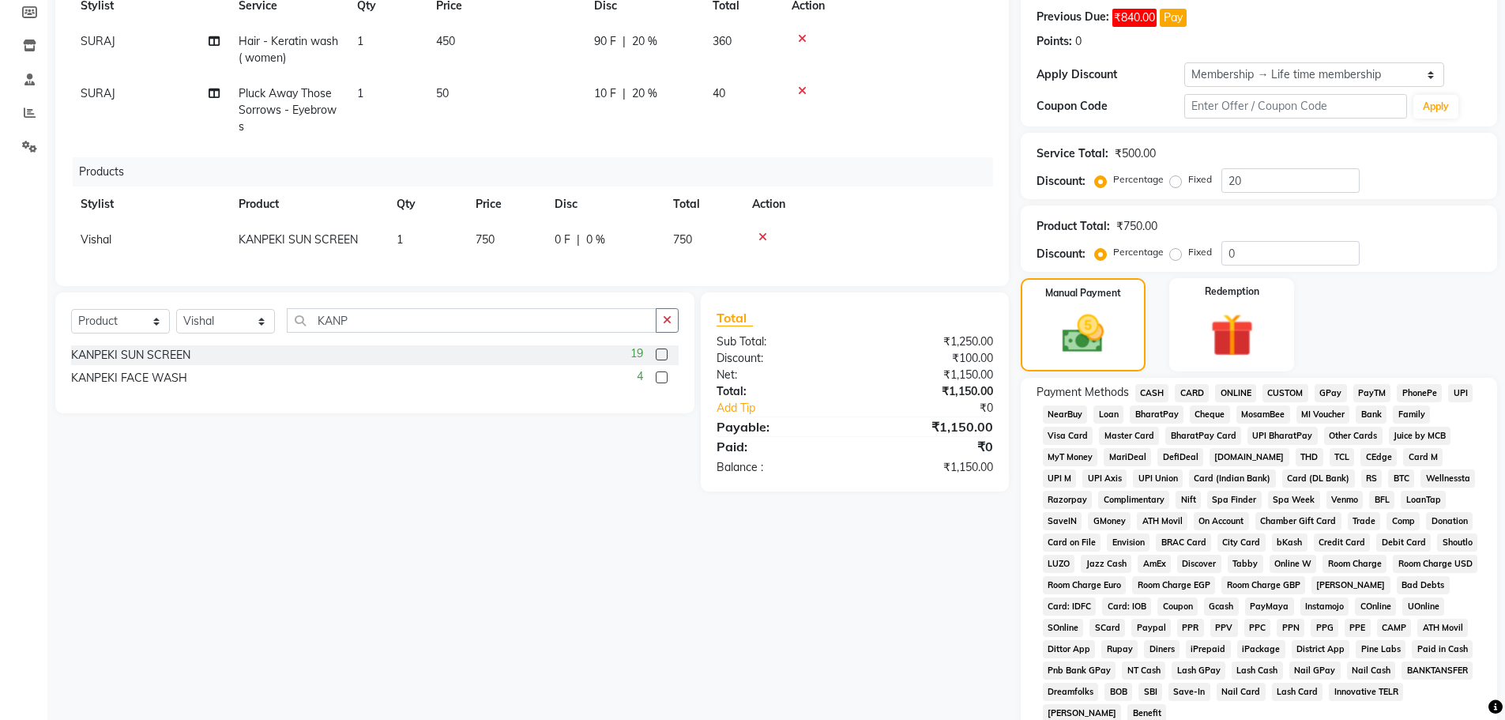
scroll to position [79, 0]
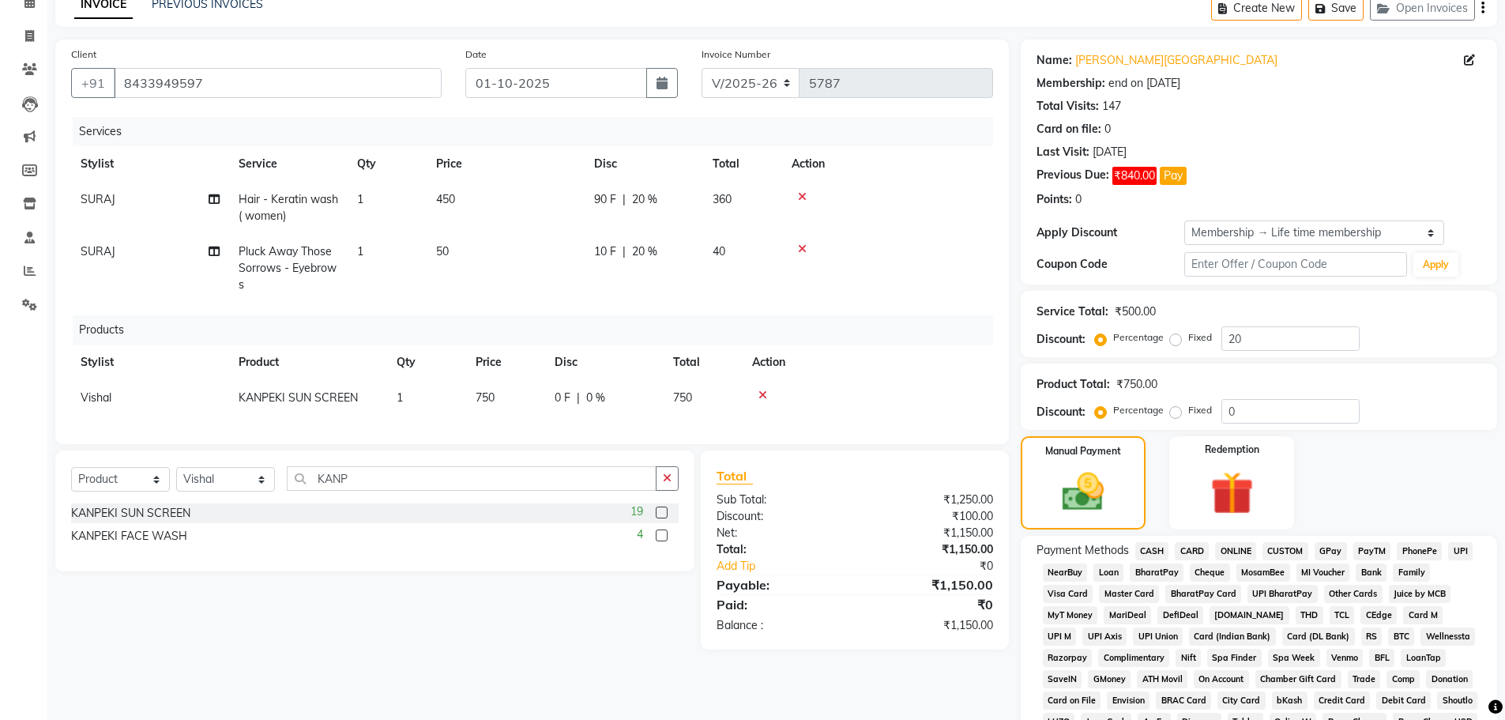
click at [1172, 180] on button "Pay" at bounding box center [1173, 176] width 27 height 18
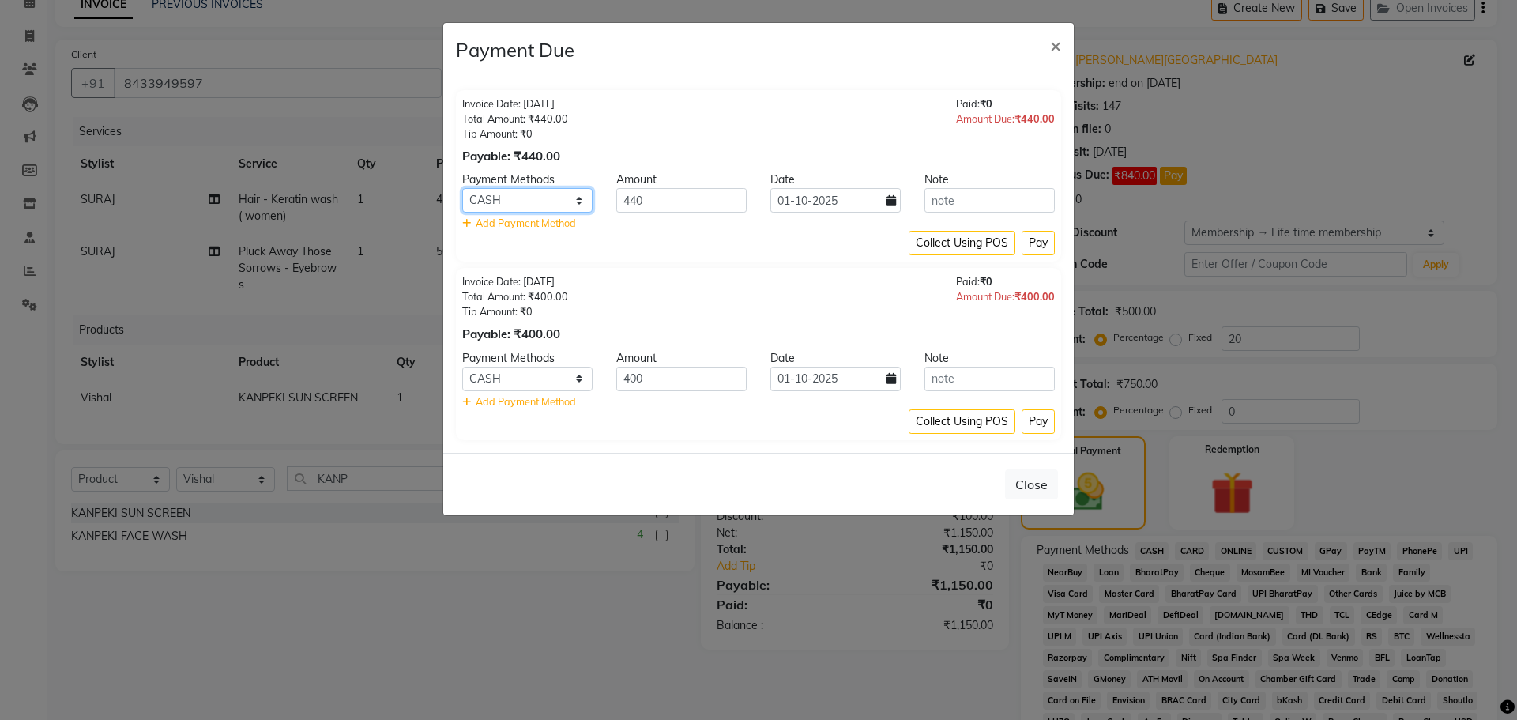
click at [562, 202] on select "CASH CARD ONLINE CUSTOM GPay PayTM PhonePe UPI NearBuy Loan BharatPay Cheque Mo…" at bounding box center [527, 200] width 130 height 24
click at [462, 188] on select "CASH CARD ONLINE CUSTOM GPay PayTM PhonePe UPI NearBuy Loan BharatPay Cheque Mo…" at bounding box center [527, 200] width 130 height 24
click at [1037, 240] on button "Pay" at bounding box center [1037, 243] width 33 height 24
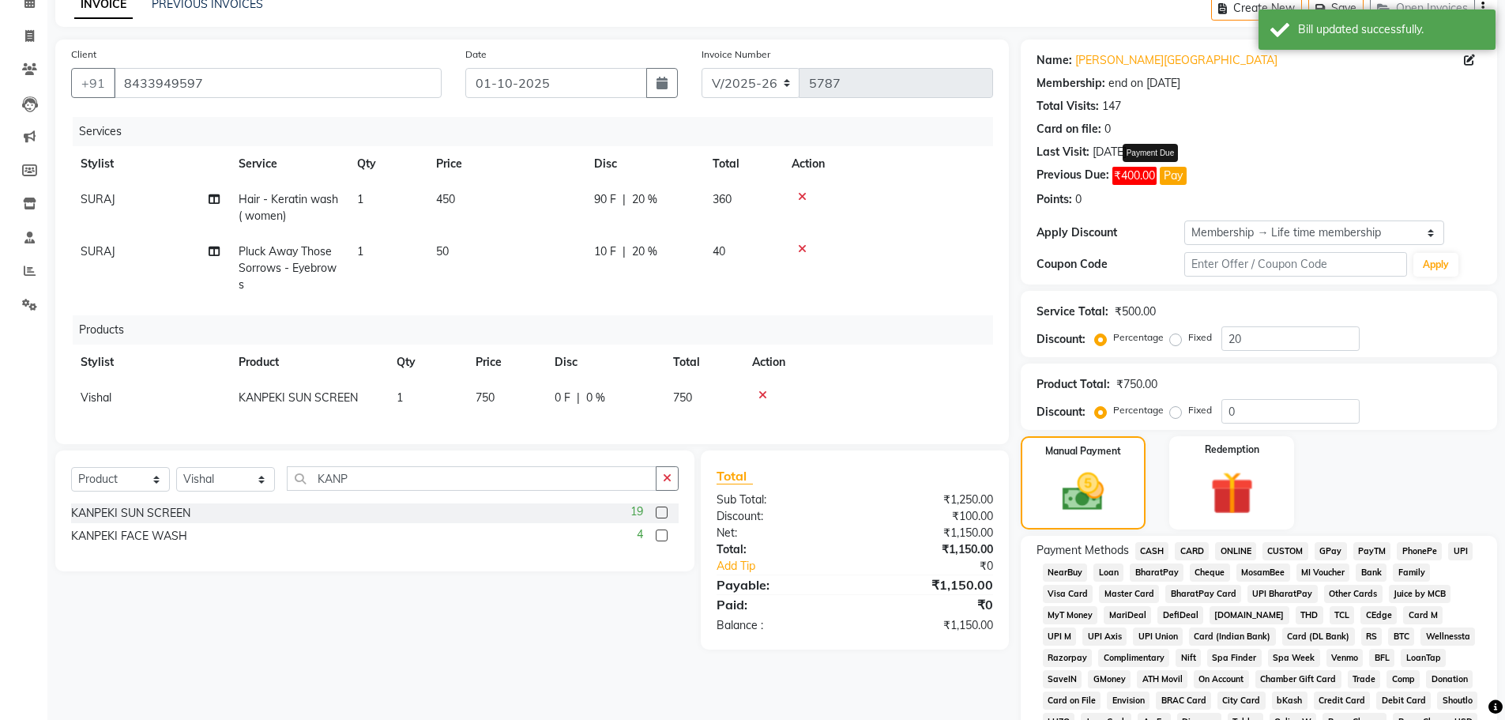
click at [1178, 178] on button "Pay" at bounding box center [1173, 176] width 27 height 18
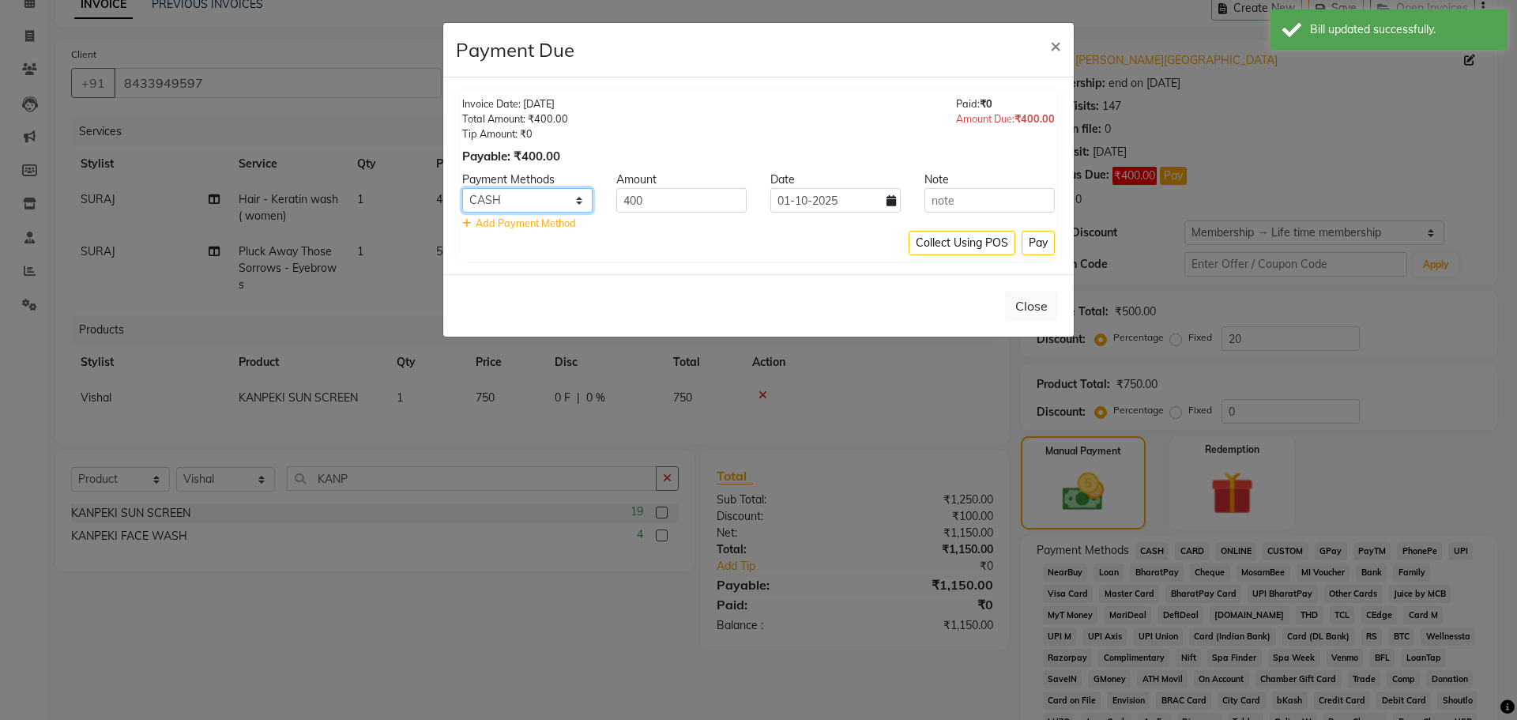
click at [562, 205] on select "CASH CARD ONLINE CUSTOM GPay PayTM PhonePe UPI NearBuy Loan BharatPay Cheque Mo…" at bounding box center [527, 200] width 130 height 24
click at [462, 188] on select "CASH CARD ONLINE CUSTOM GPay PayTM PhonePe UPI NearBuy Loan BharatPay Cheque Mo…" at bounding box center [527, 200] width 130 height 24
drag, startPoint x: 1033, startPoint y: 244, endPoint x: 1040, endPoint y: 248, distance: 8.8
click at [1033, 243] on button "Pay" at bounding box center [1037, 243] width 33 height 24
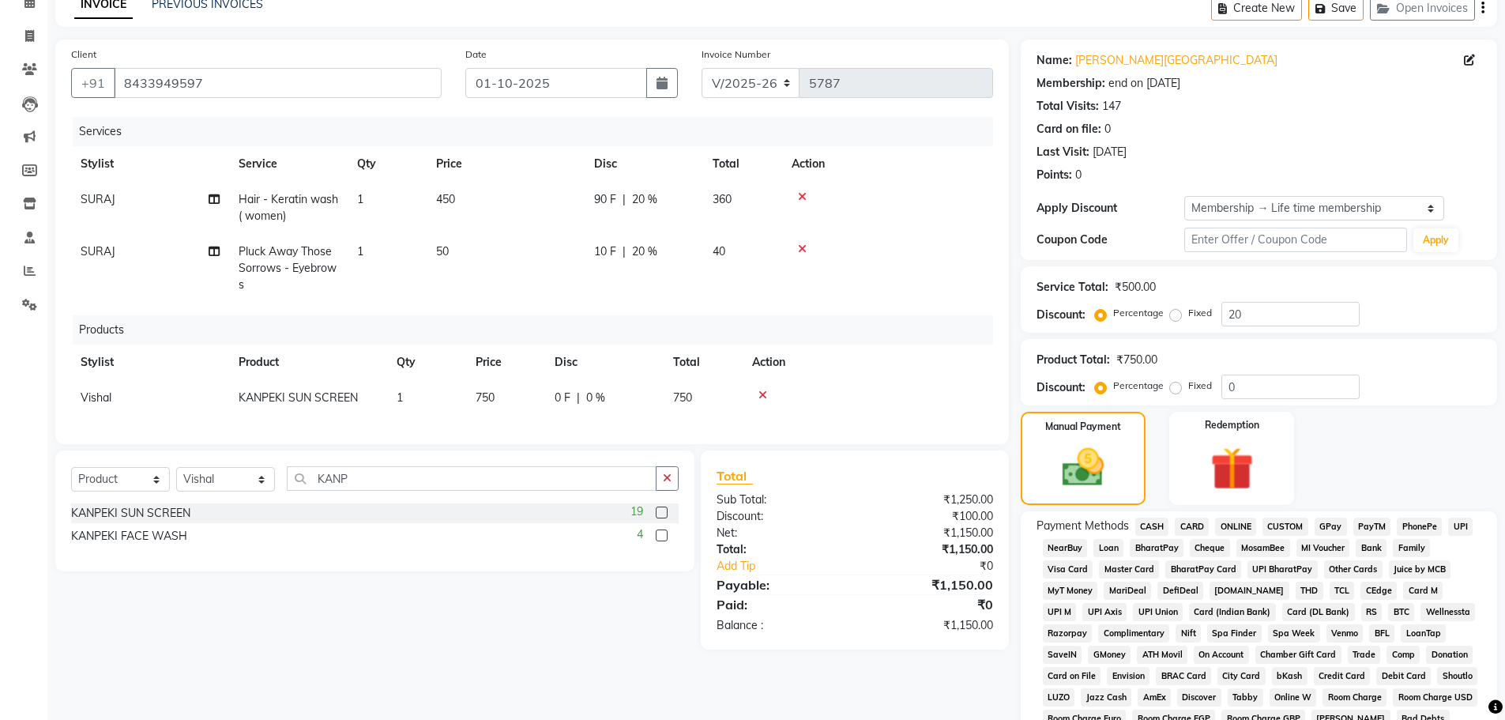
scroll to position [340, 0]
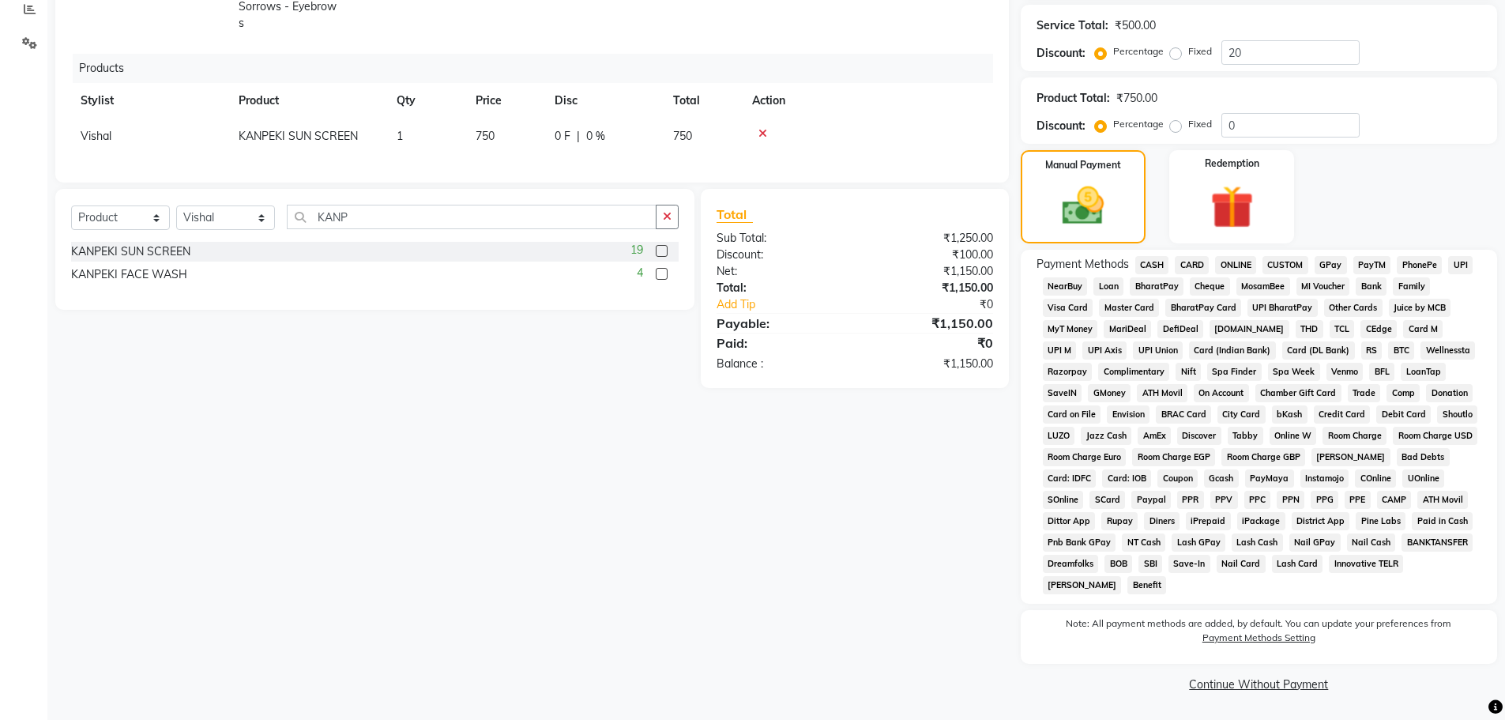
click at [1330, 268] on span "GPay" at bounding box center [1331, 265] width 32 height 18
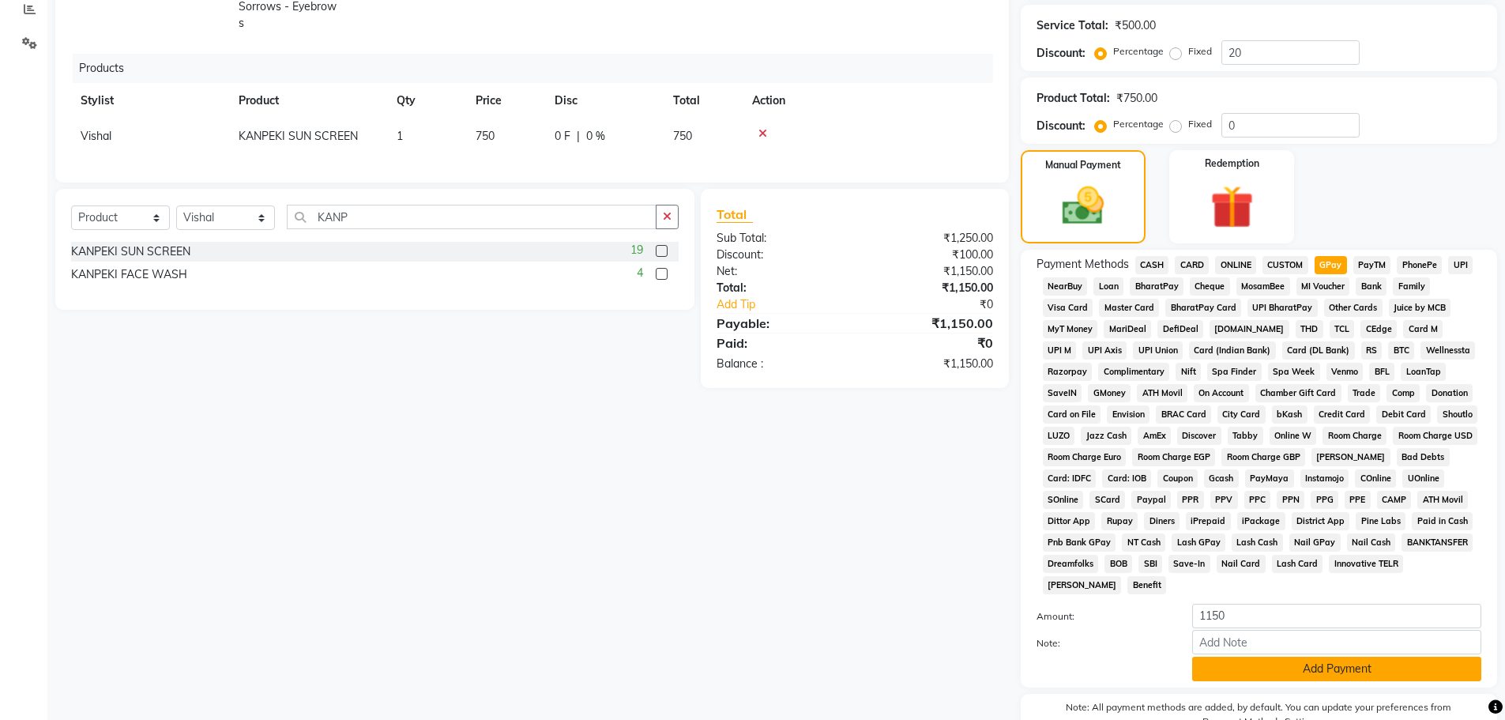
click at [1316, 668] on button "Add Payment" at bounding box center [1336, 668] width 289 height 24
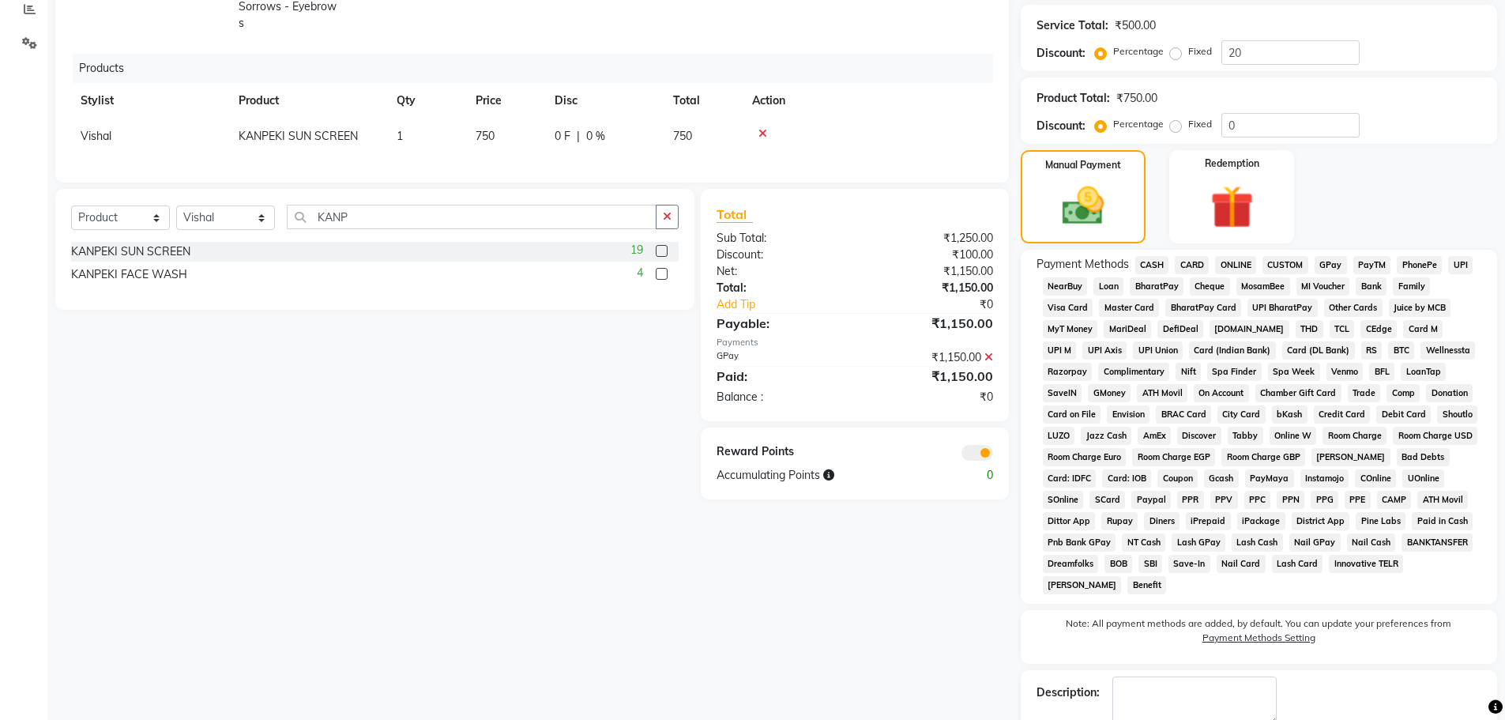
scroll to position [430, 0]
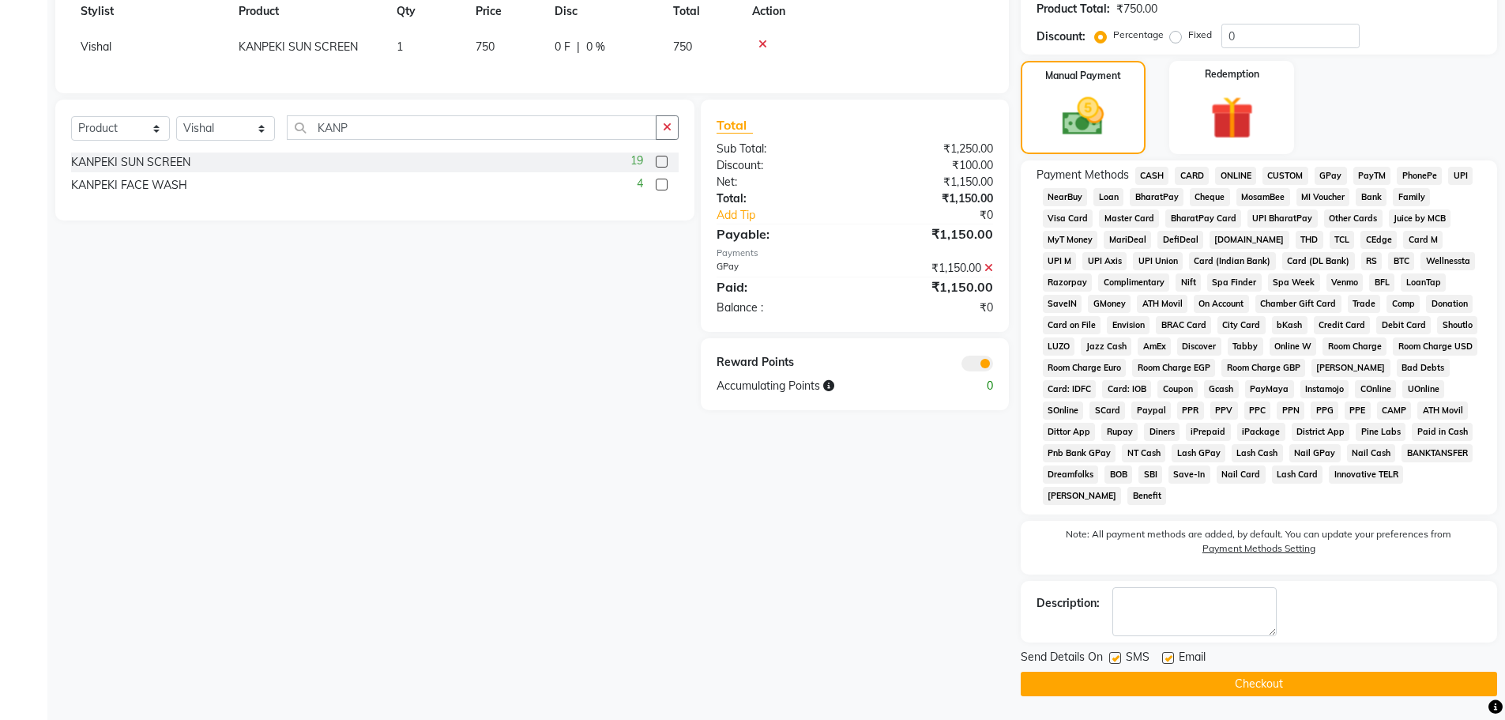
click at [1262, 686] on button "Checkout" at bounding box center [1259, 683] width 476 height 24
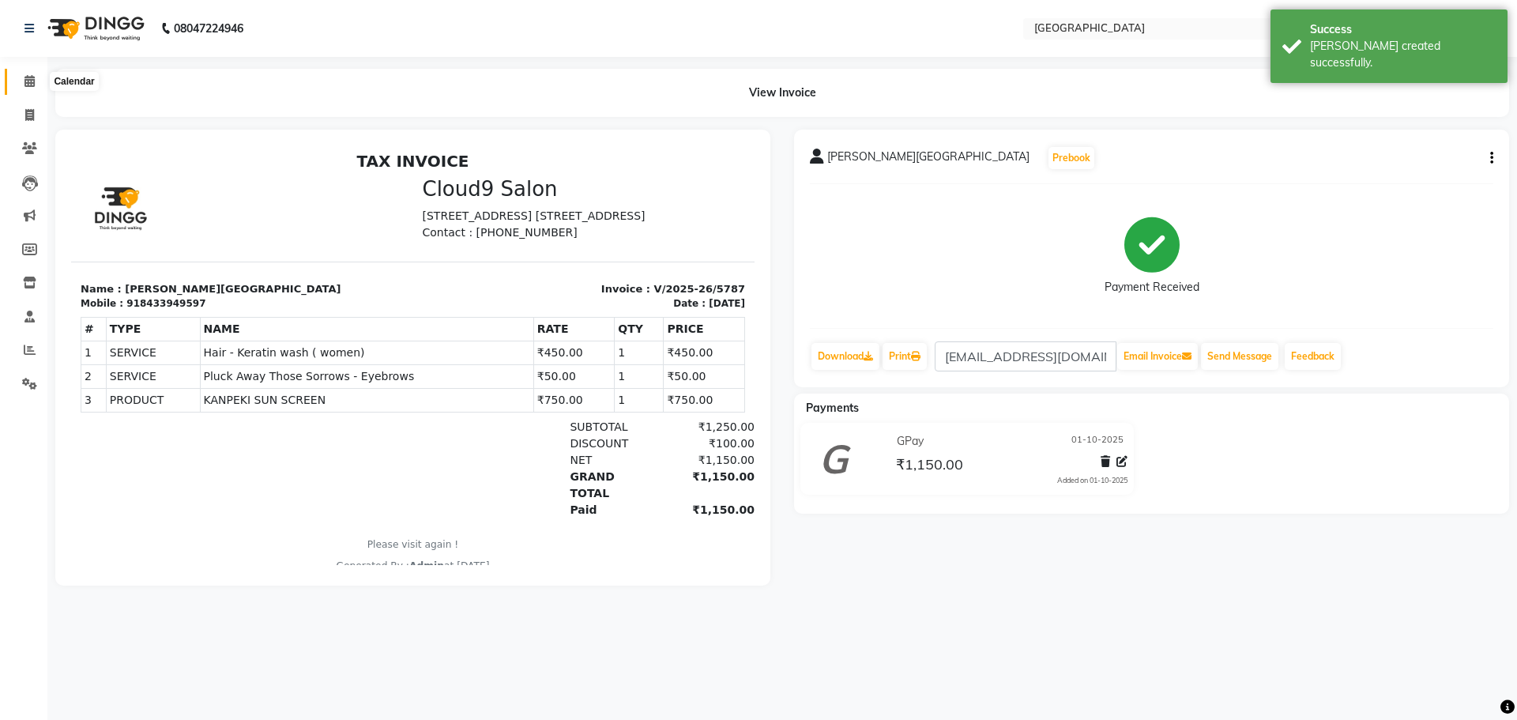
click at [31, 79] on icon at bounding box center [29, 81] width 10 height 12
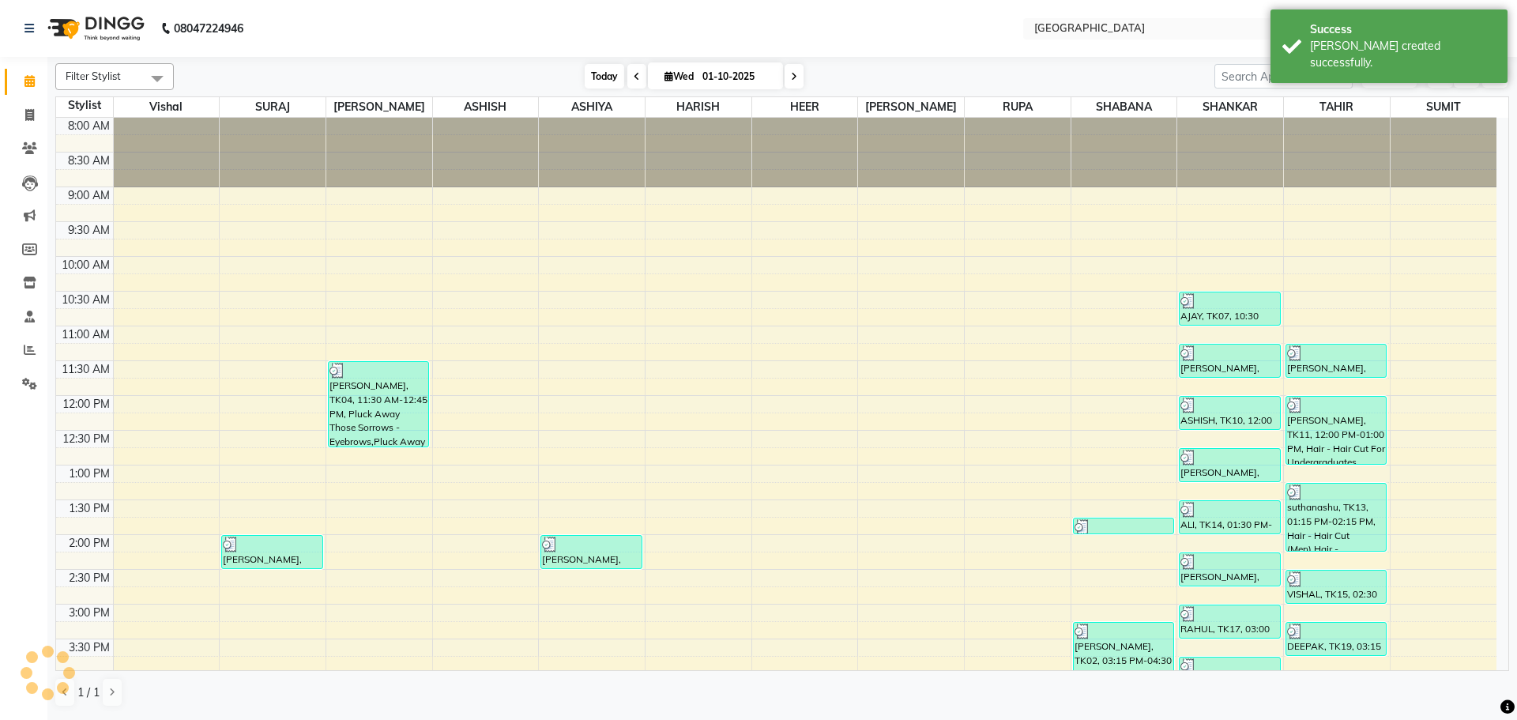
click at [609, 79] on span "Today" at bounding box center [604, 76] width 39 height 24
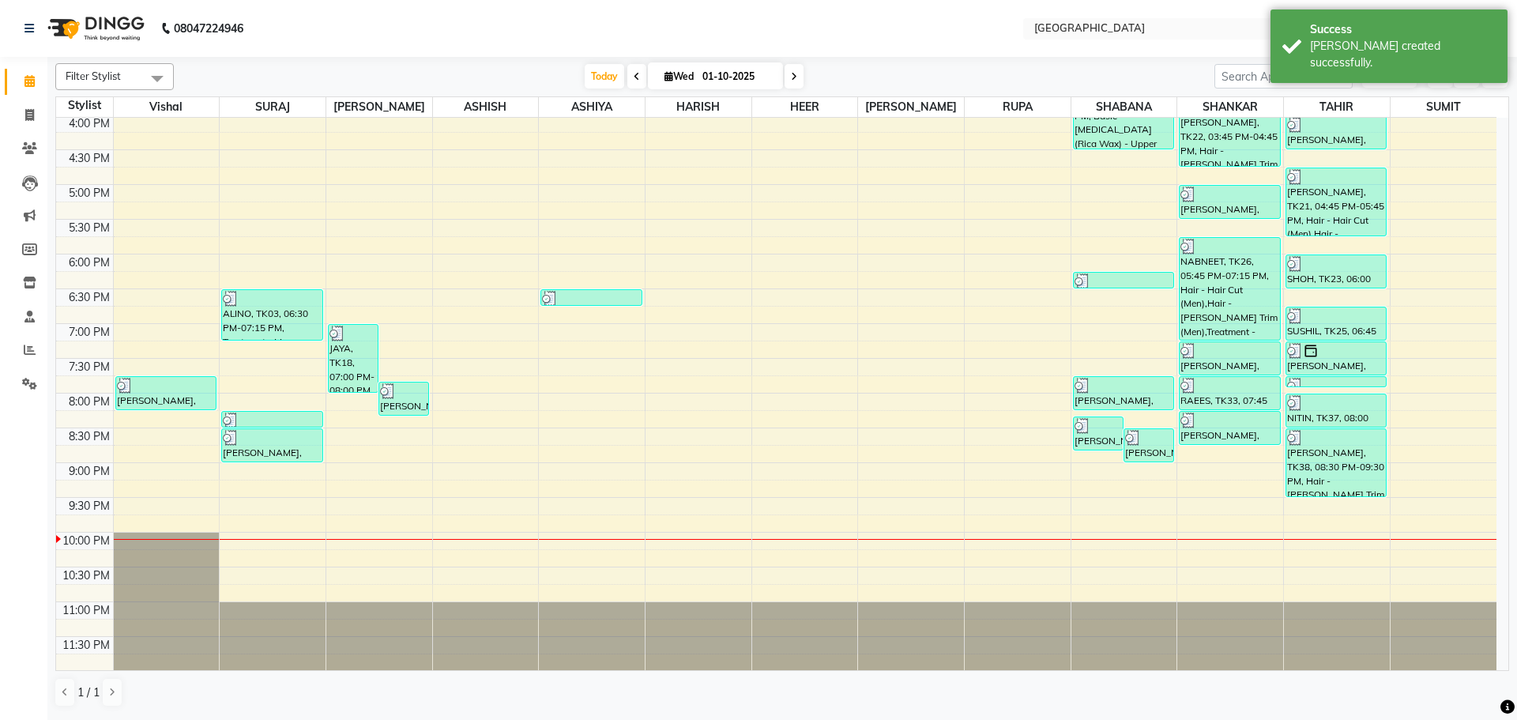
scroll to position [559, 0]
click at [615, 73] on span "Today" at bounding box center [604, 76] width 39 height 24
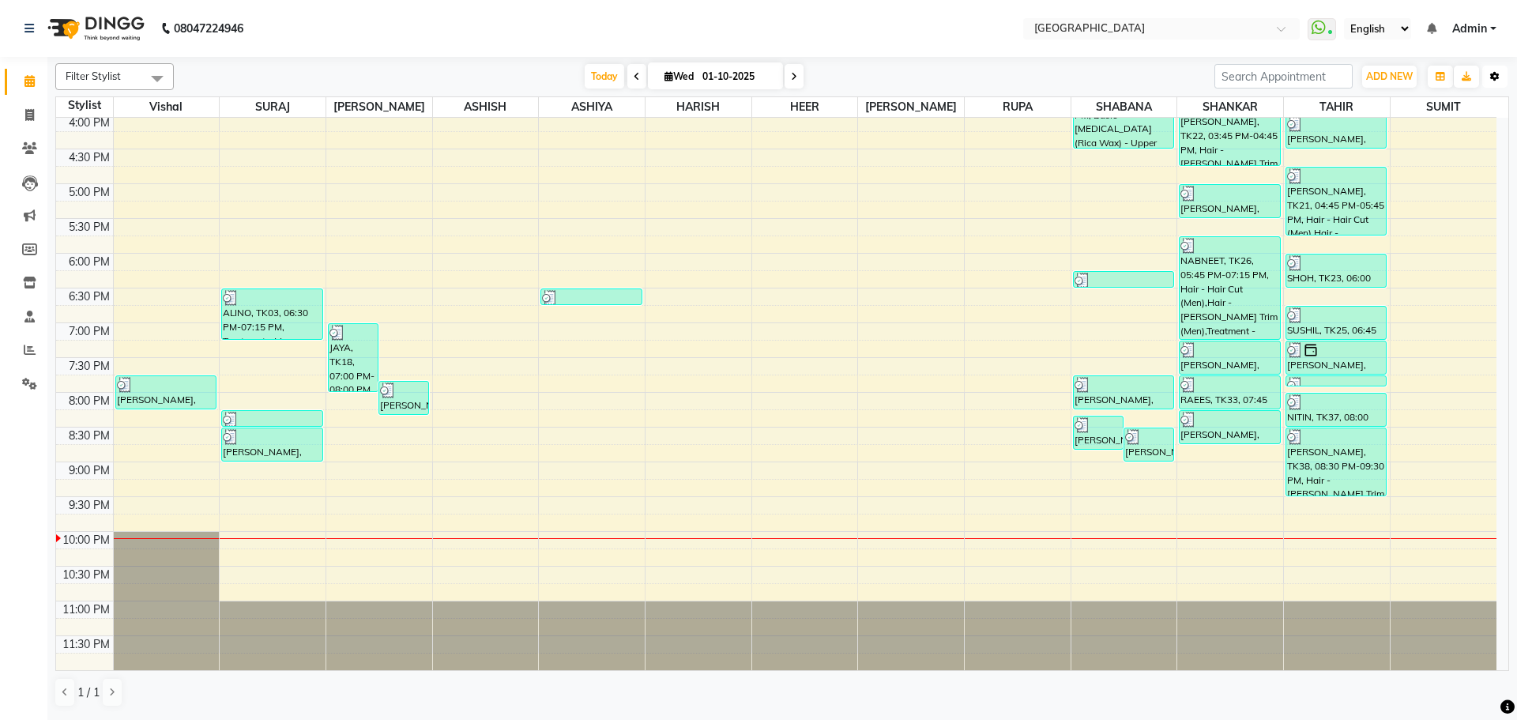
click at [1495, 76] on icon "button" at bounding box center [1494, 76] width 9 height 9
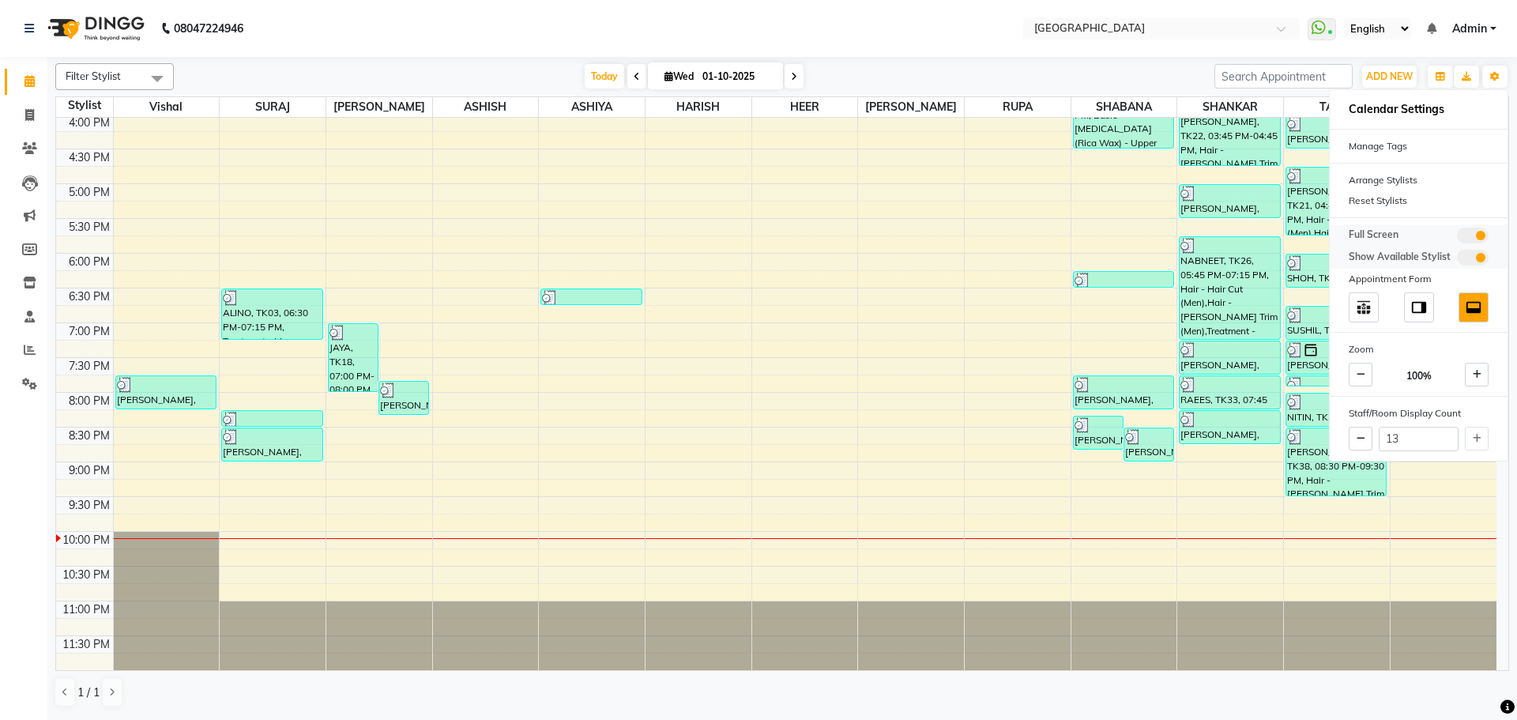
click at [1476, 231] on span at bounding box center [1473, 236] width 32 height 16
click at [1457, 238] on input "checkbox" at bounding box center [1457, 238] width 0 height 0
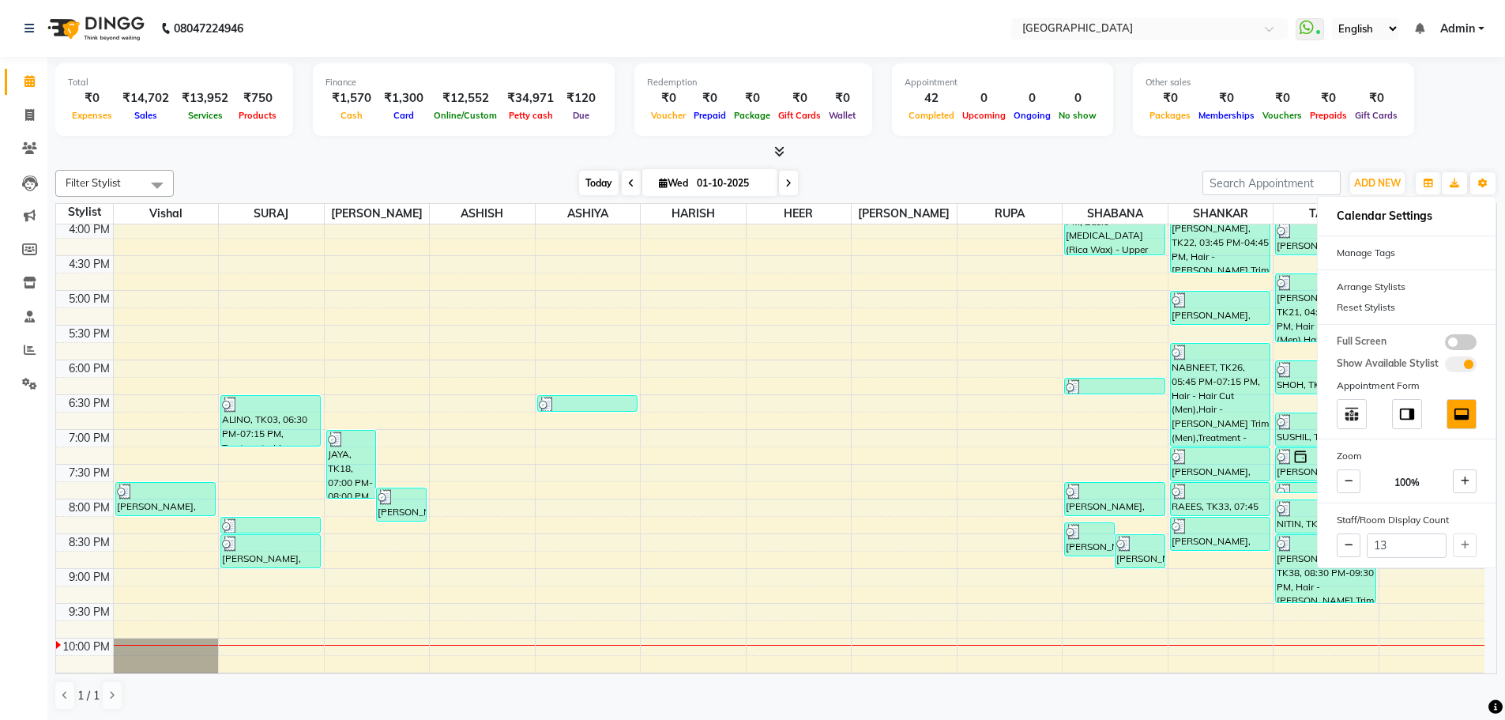
drag, startPoint x: 595, startPoint y: 184, endPoint x: 754, endPoint y: 166, distance: 160.6
click at [596, 184] on span "Today" at bounding box center [598, 183] width 39 height 24
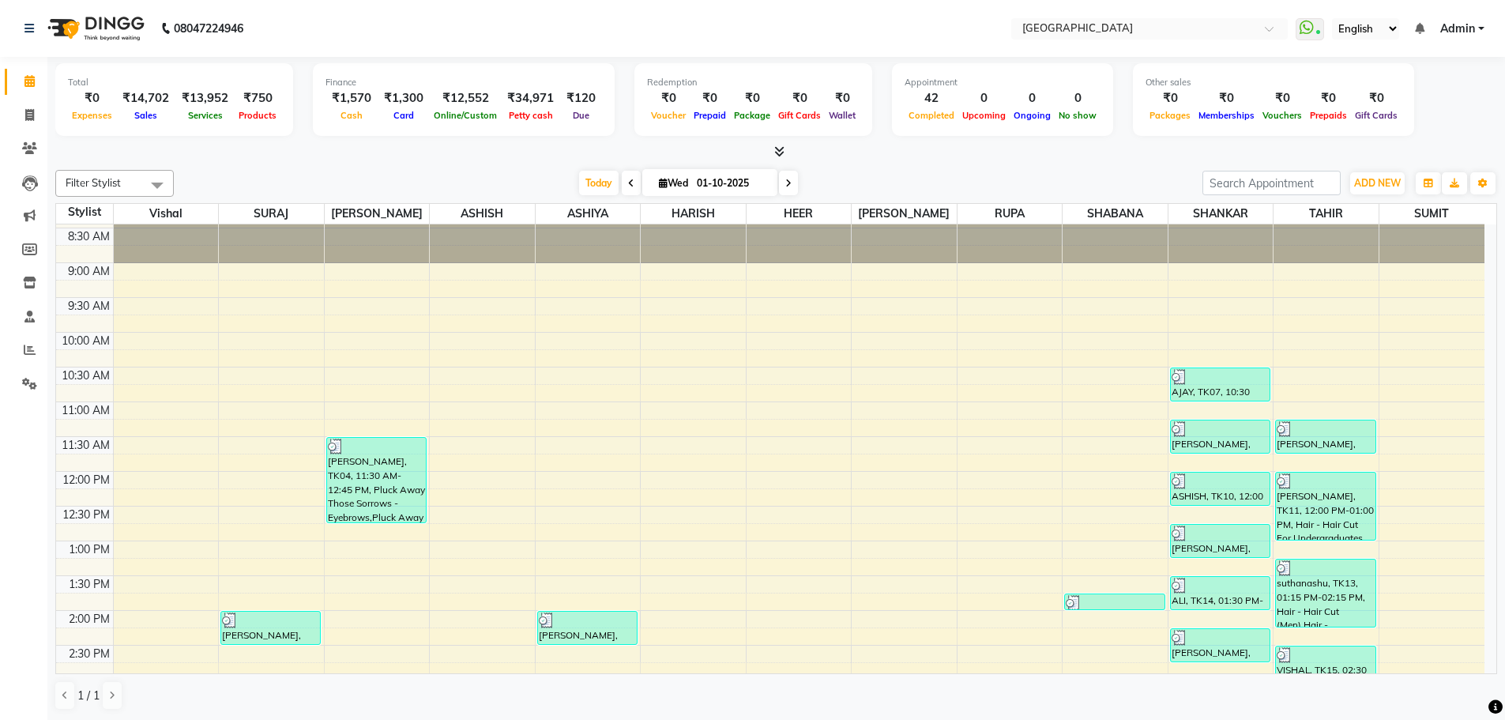
scroll to position [663, 0]
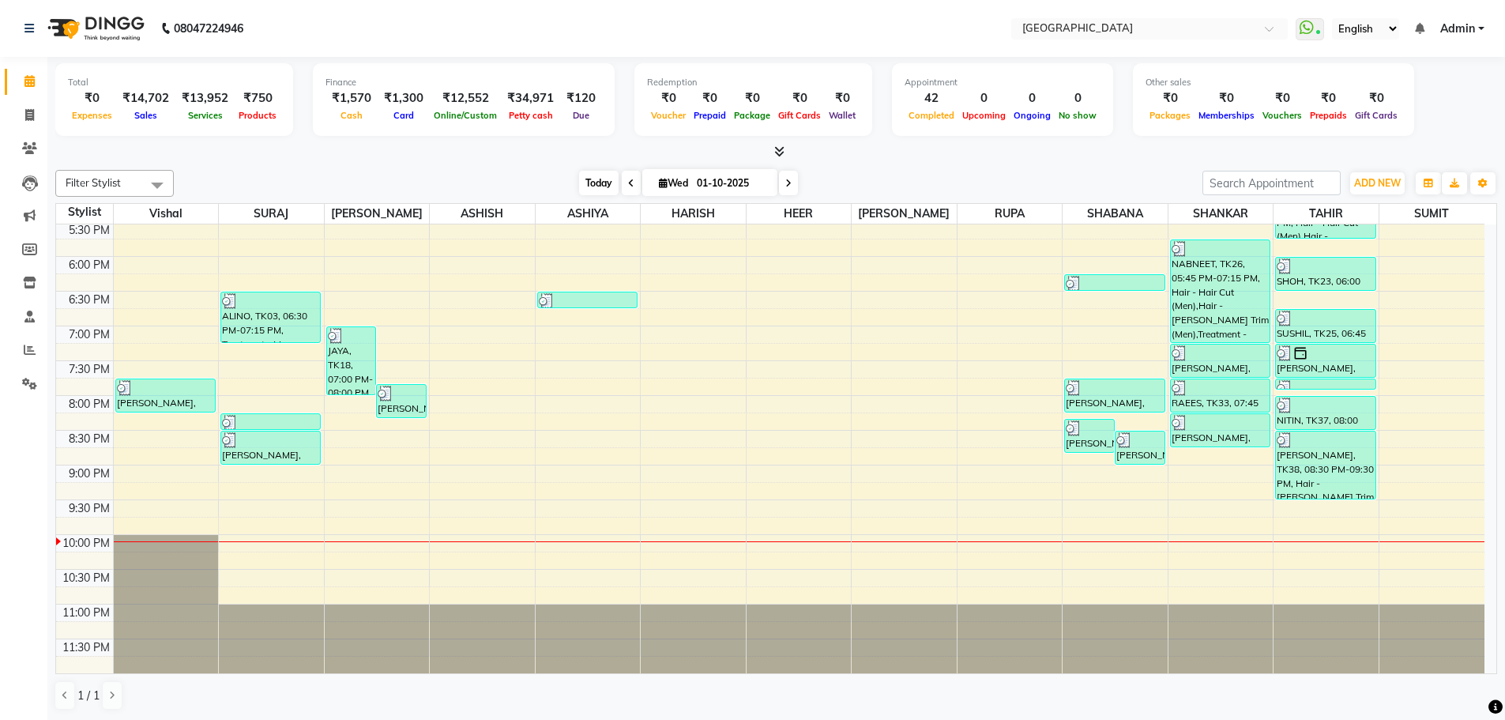
click at [595, 185] on span "Today" at bounding box center [598, 183] width 39 height 24
click at [29, 81] on icon at bounding box center [29, 81] width 10 height 12
click at [596, 182] on span "Today" at bounding box center [598, 183] width 39 height 24
click at [596, 180] on span "Today" at bounding box center [598, 183] width 39 height 24
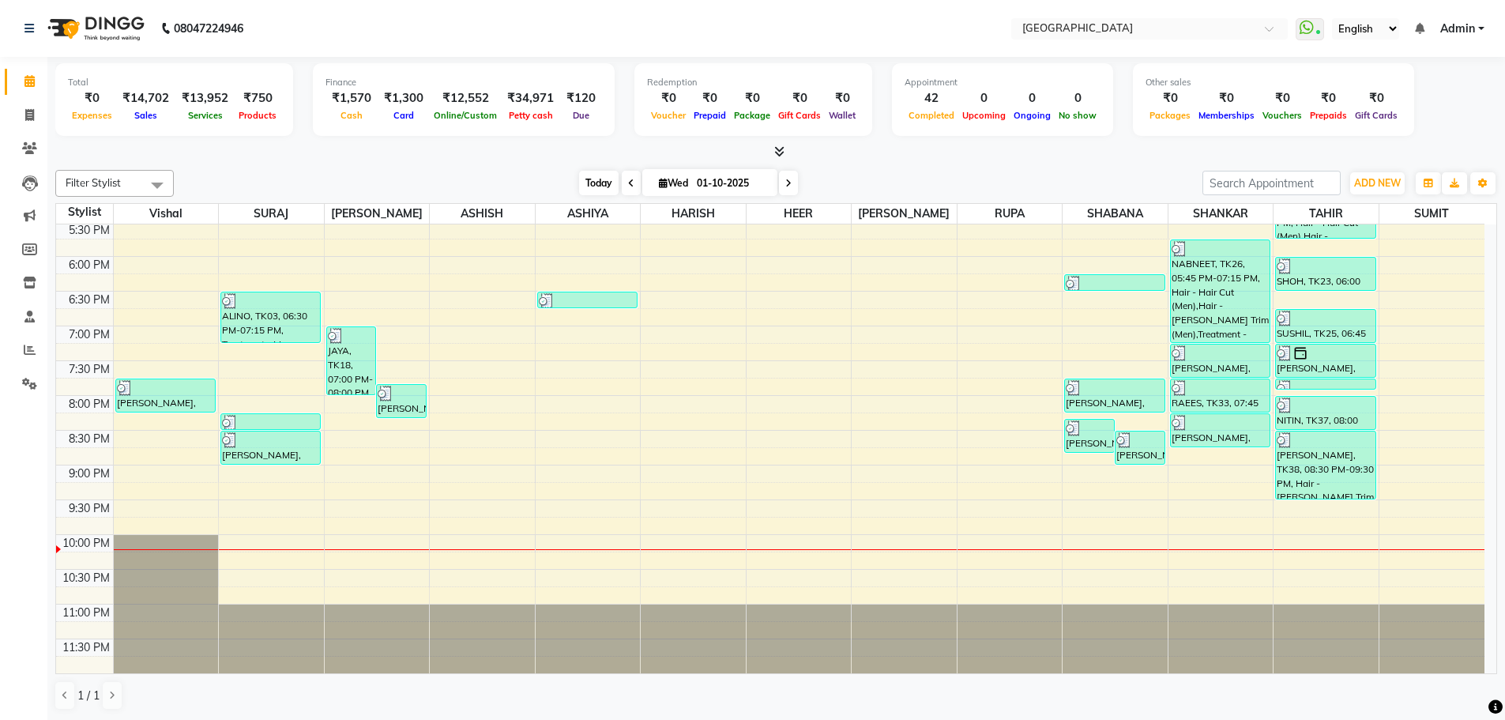
click at [592, 179] on span "Today" at bounding box center [598, 183] width 39 height 24
click at [1373, 180] on span "ADD NEW" at bounding box center [1377, 183] width 47 height 12
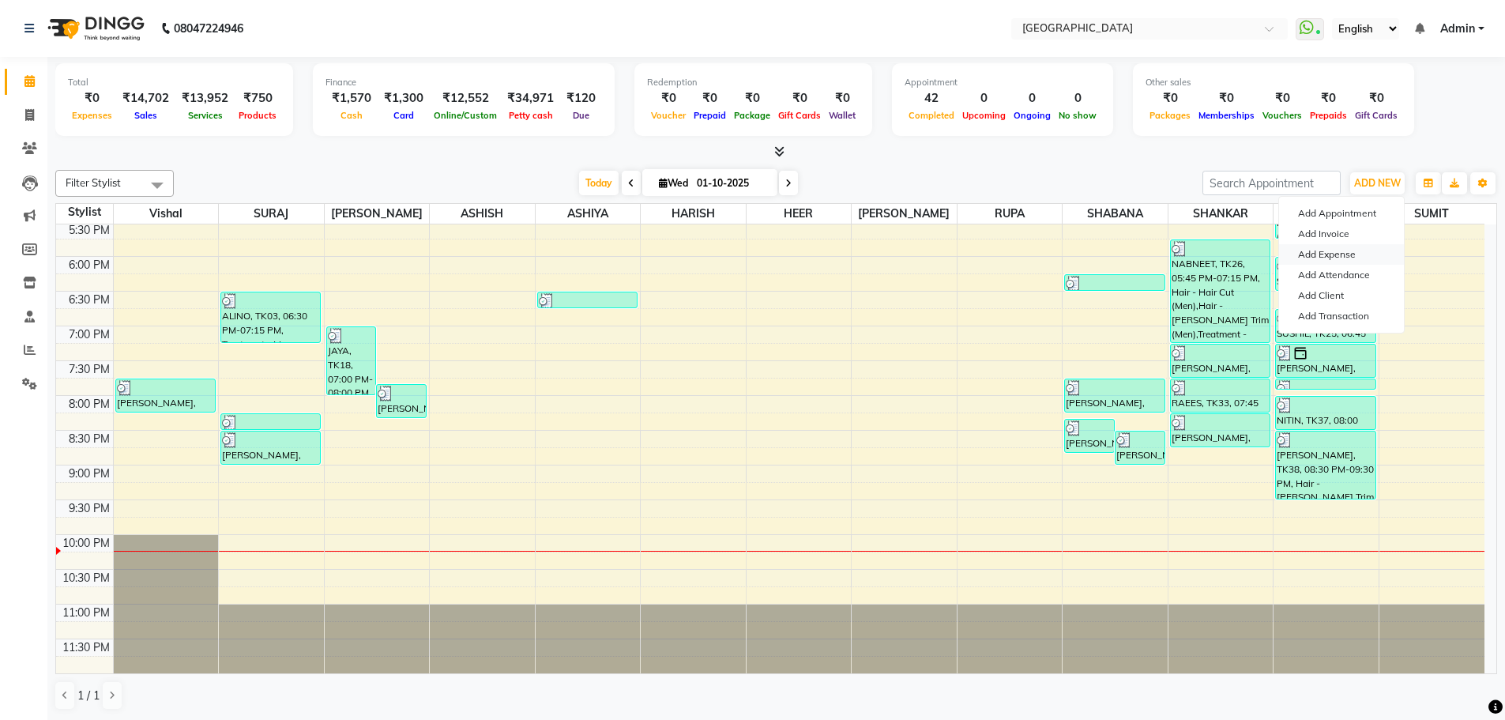
click at [1333, 254] on link "Add Expense" at bounding box center [1341, 254] width 125 height 21
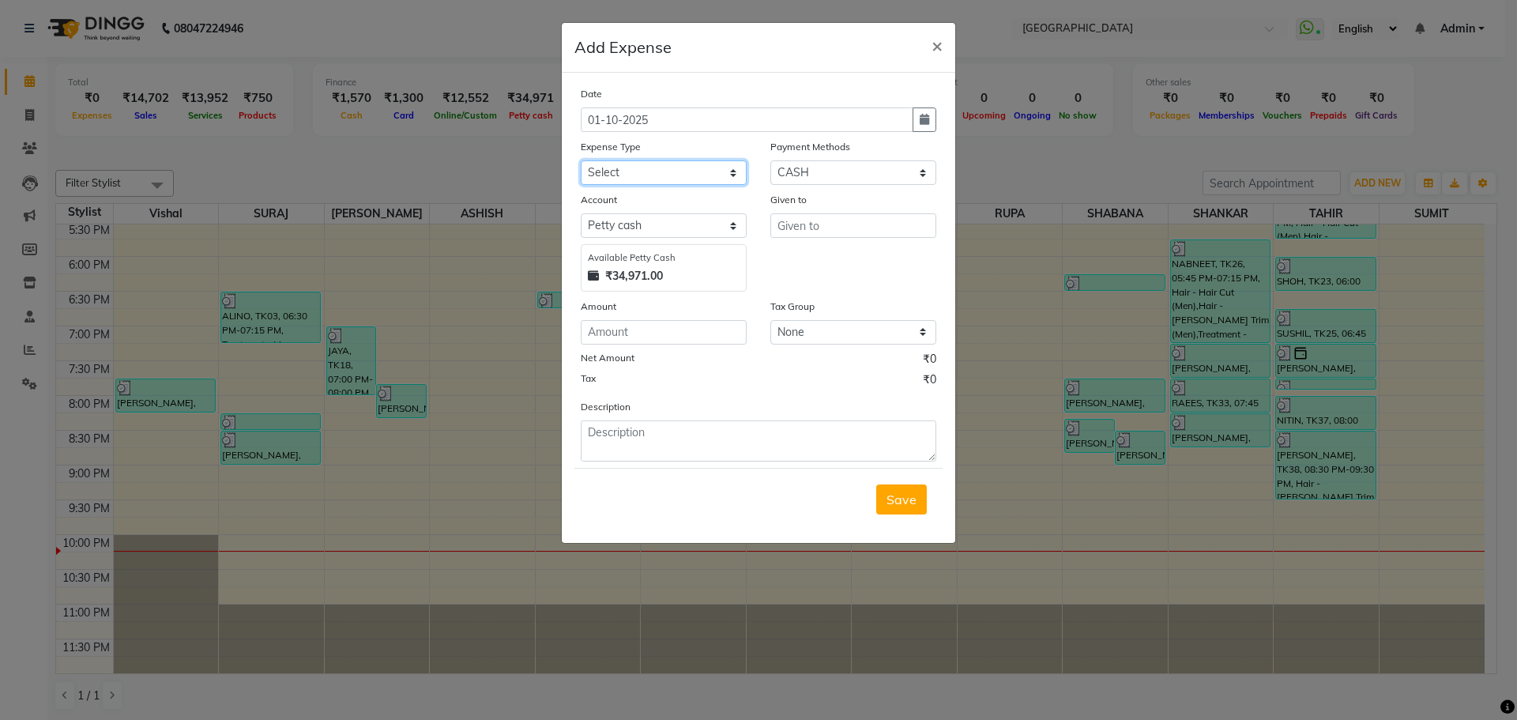
drag, startPoint x: 636, startPoint y: 172, endPoint x: 645, endPoint y: 183, distance: 14.1
click at [636, 171] on select "Select Advance Salary Bank charges Car maintenance Cash transfer to bank Cash t…" at bounding box center [664, 172] width 166 height 24
click at [581, 160] on select "Select Advance Salary Bank charges Car maintenance Cash transfer to bank Cash t…" at bounding box center [664, 172] width 166 height 24
click at [796, 229] on input "text" at bounding box center [853, 225] width 166 height 24
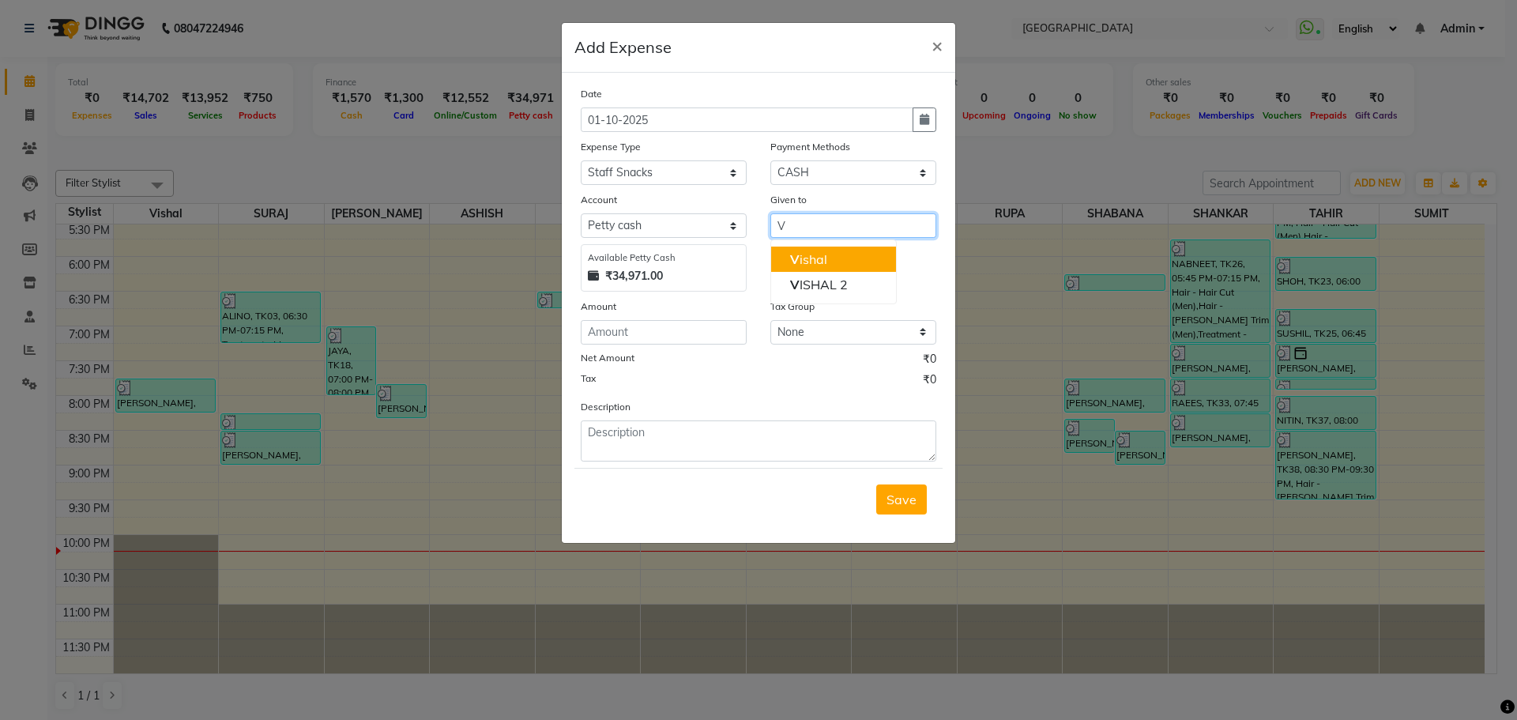
click at [817, 259] on ngb-highlight "V ishal" at bounding box center [808, 259] width 37 height 16
click at [672, 337] on input "number" at bounding box center [664, 332] width 166 height 24
click at [901, 499] on span "Save" at bounding box center [901, 499] width 30 height 16
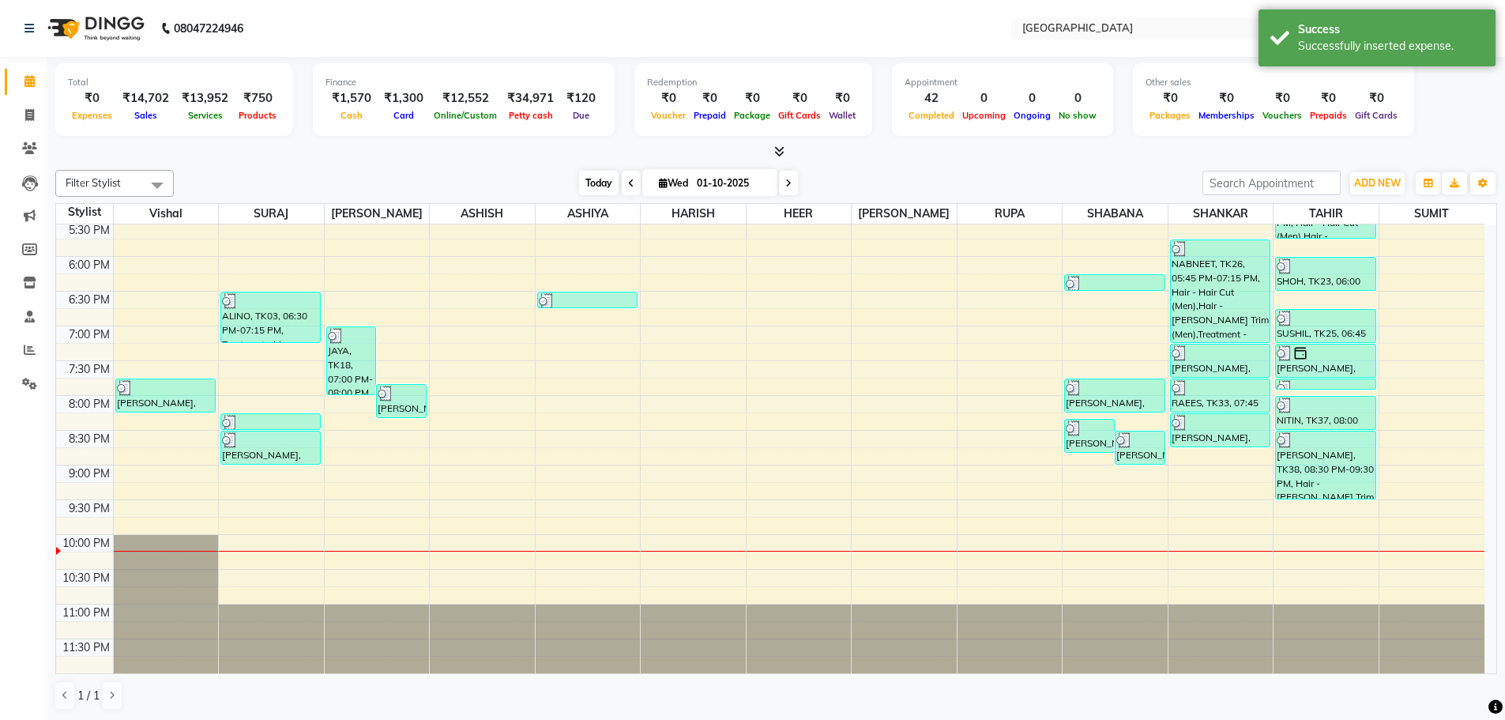
click at [604, 184] on span "Today" at bounding box center [598, 183] width 39 height 24
click at [26, 382] on icon at bounding box center [29, 384] width 15 height 12
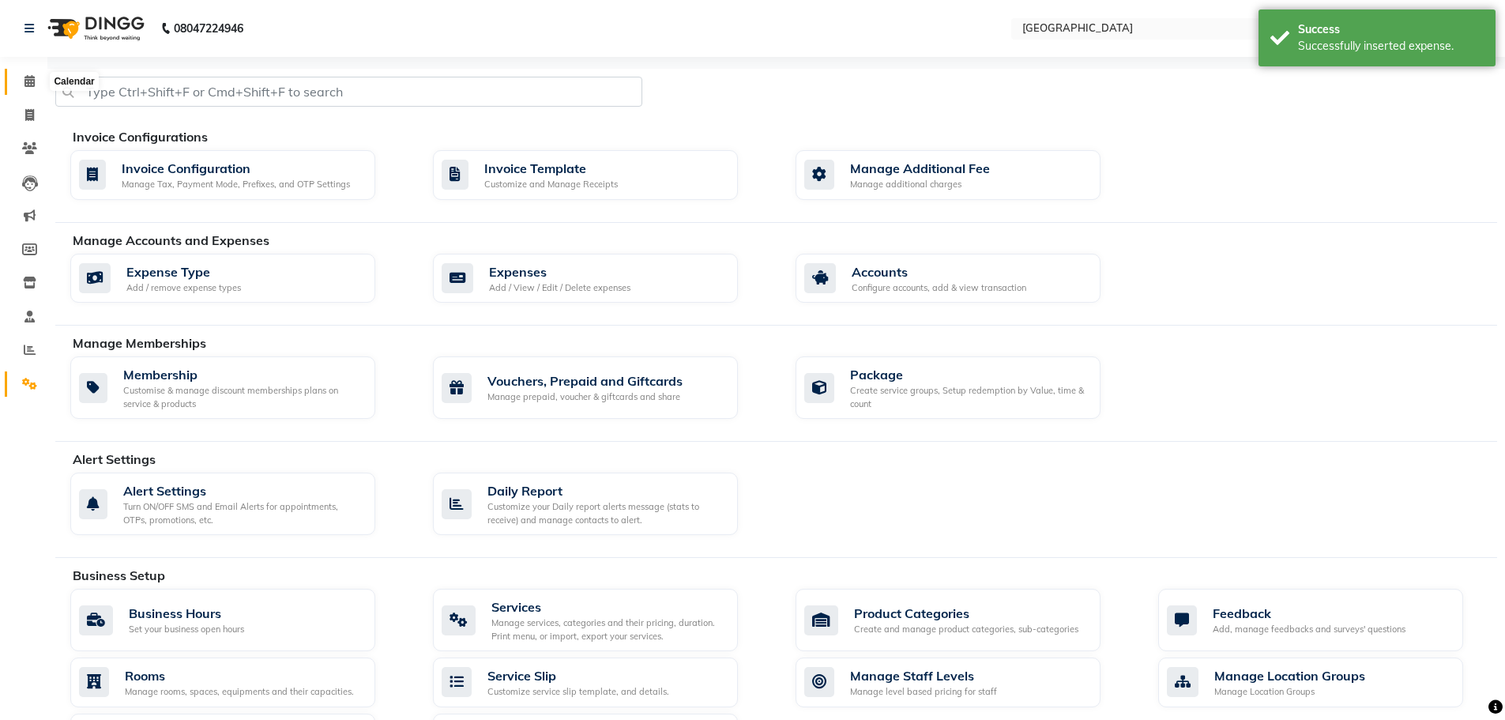
click at [29, 81] on icon at bounding box center [29, 81] width 10 height 12
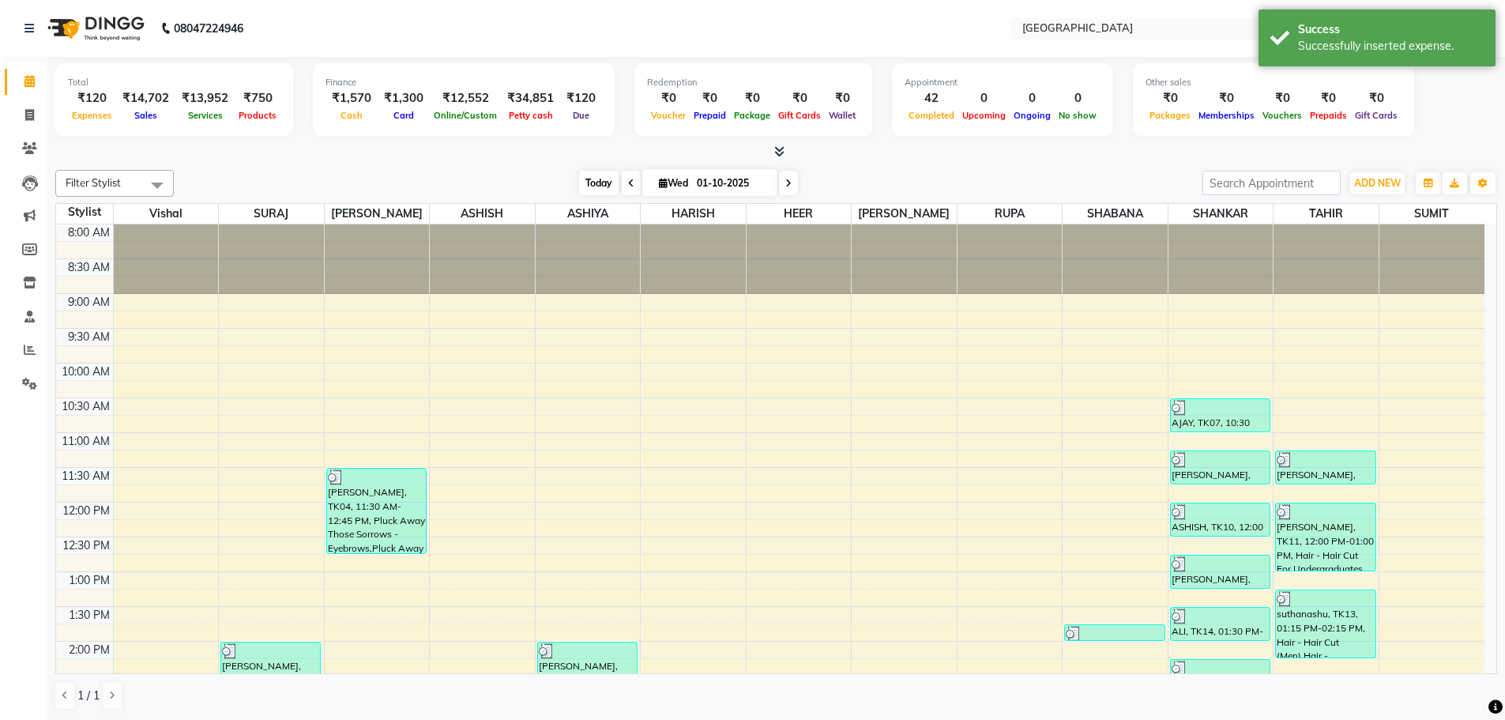
click at [599, 179] on span "Today" at bounding box center [598, 183] width 39 height 24
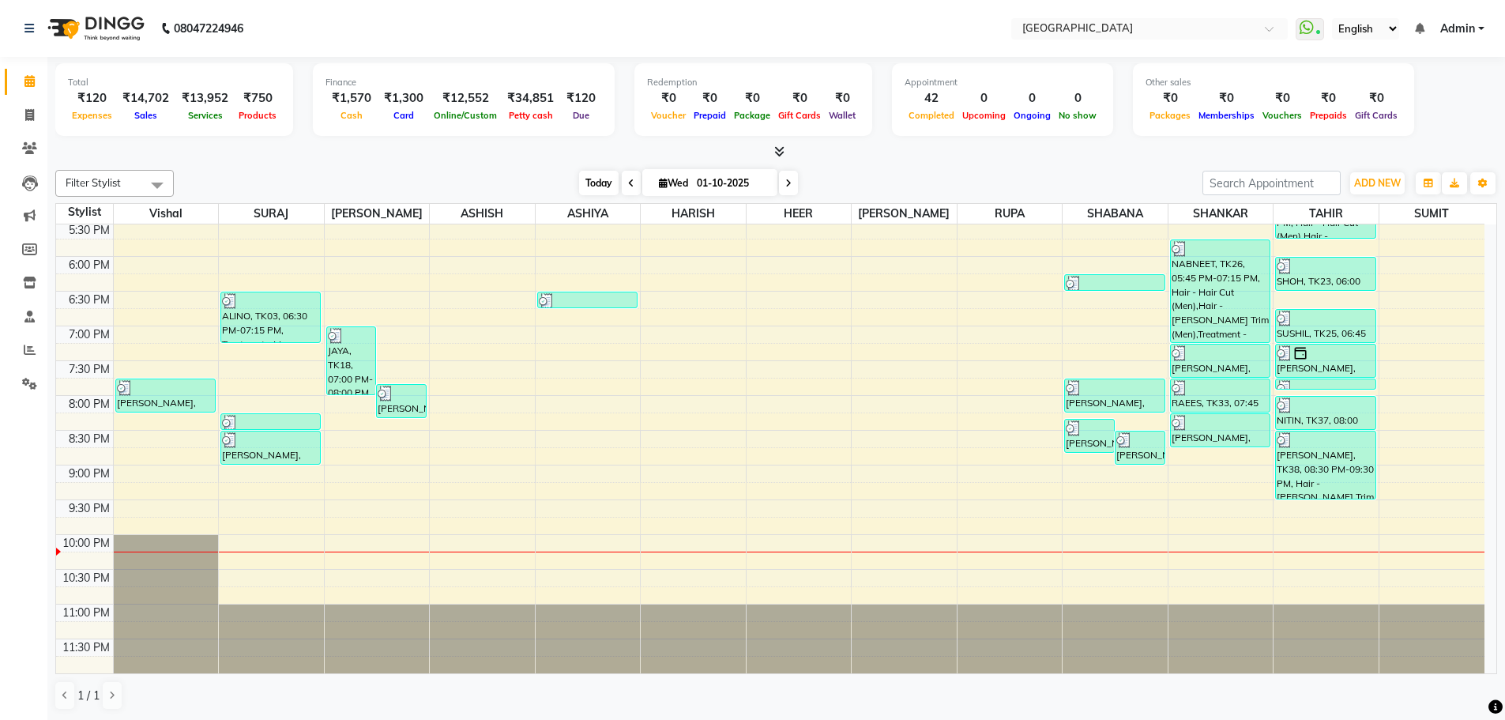
click at [589, 184] on span "Today" at bounding box center [598, 183] width 39 height 24
click at [598, 185] on span "Today" at bounding box center [598, 183] width 39 height 24
click at [591, 179] on span "Today" at bounding box center [598, 183] width 39 height 24
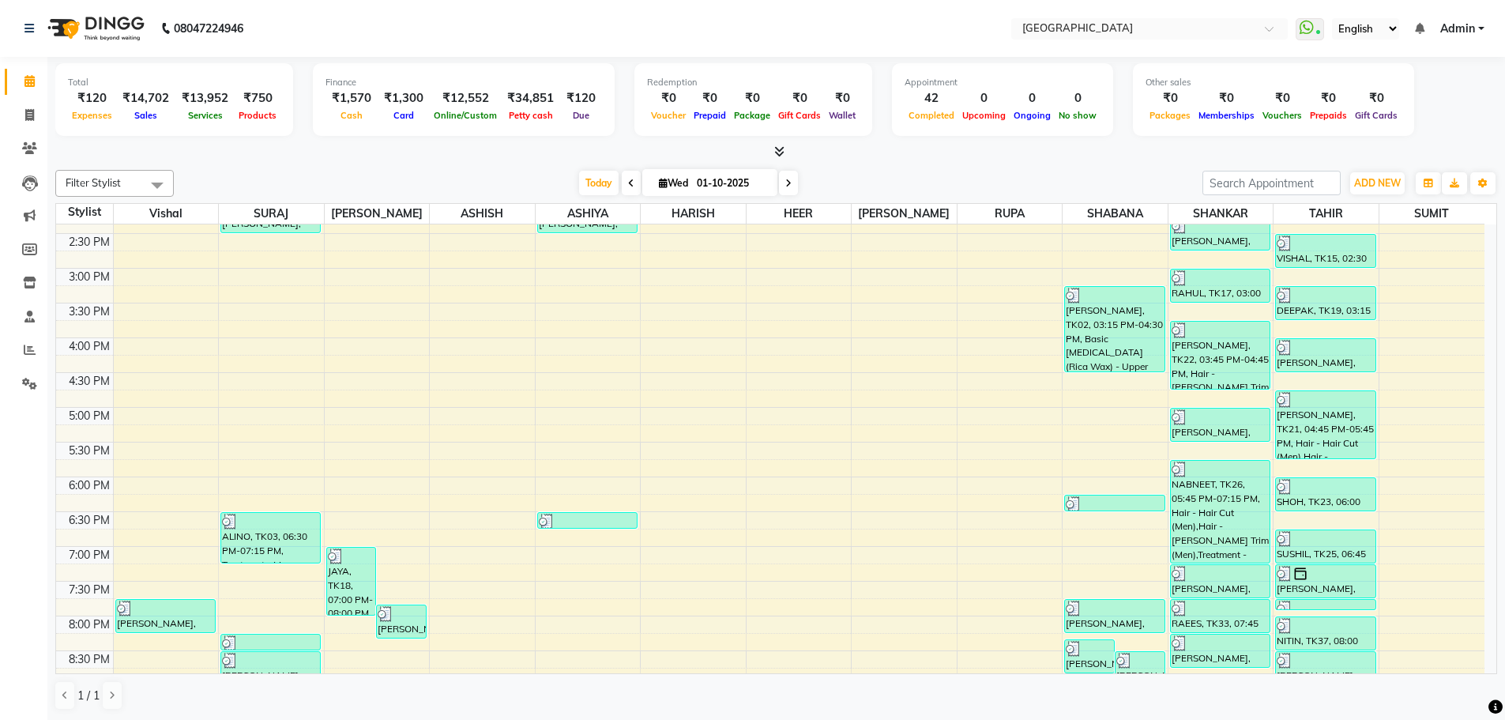
scroll to position [505, 0]
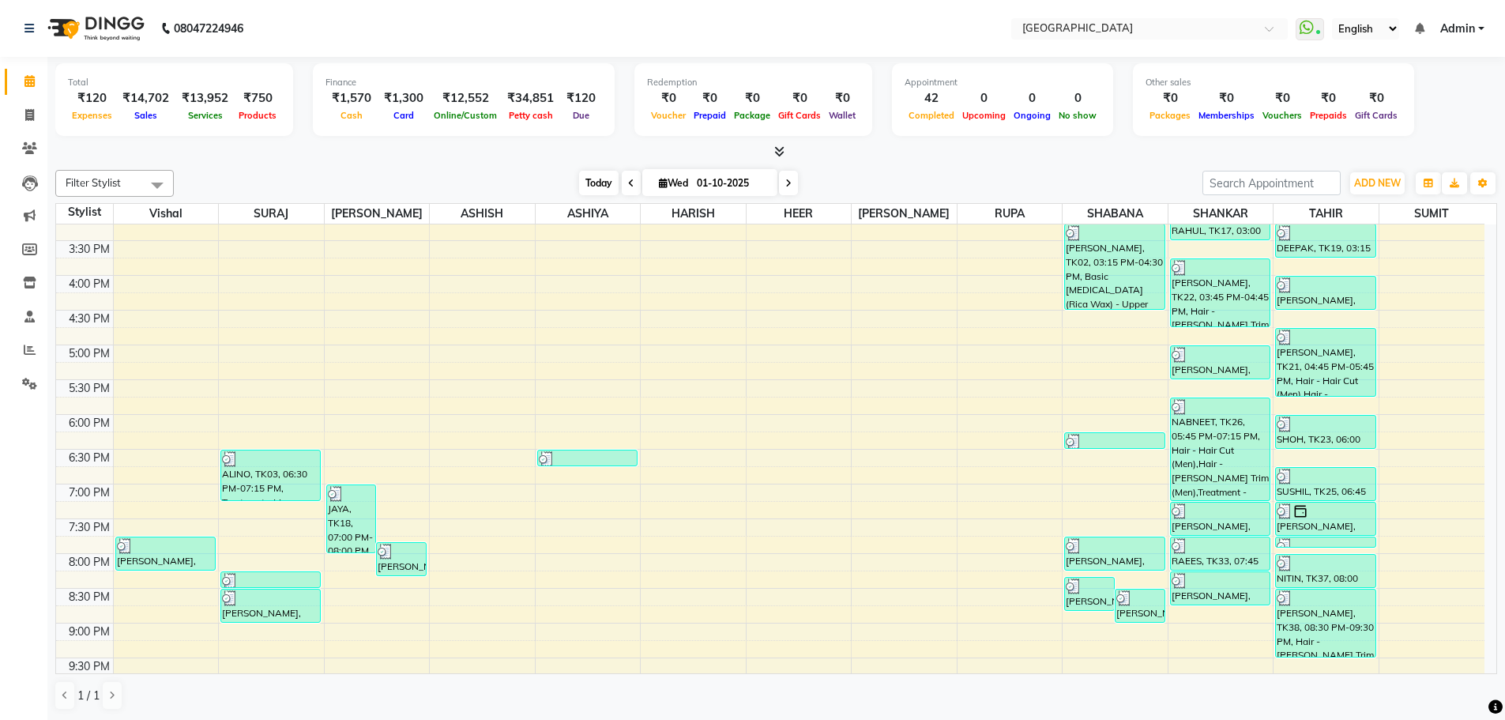
click at [592, 178] on span "Today" at bounding box center [598, 183] width 39 height 24
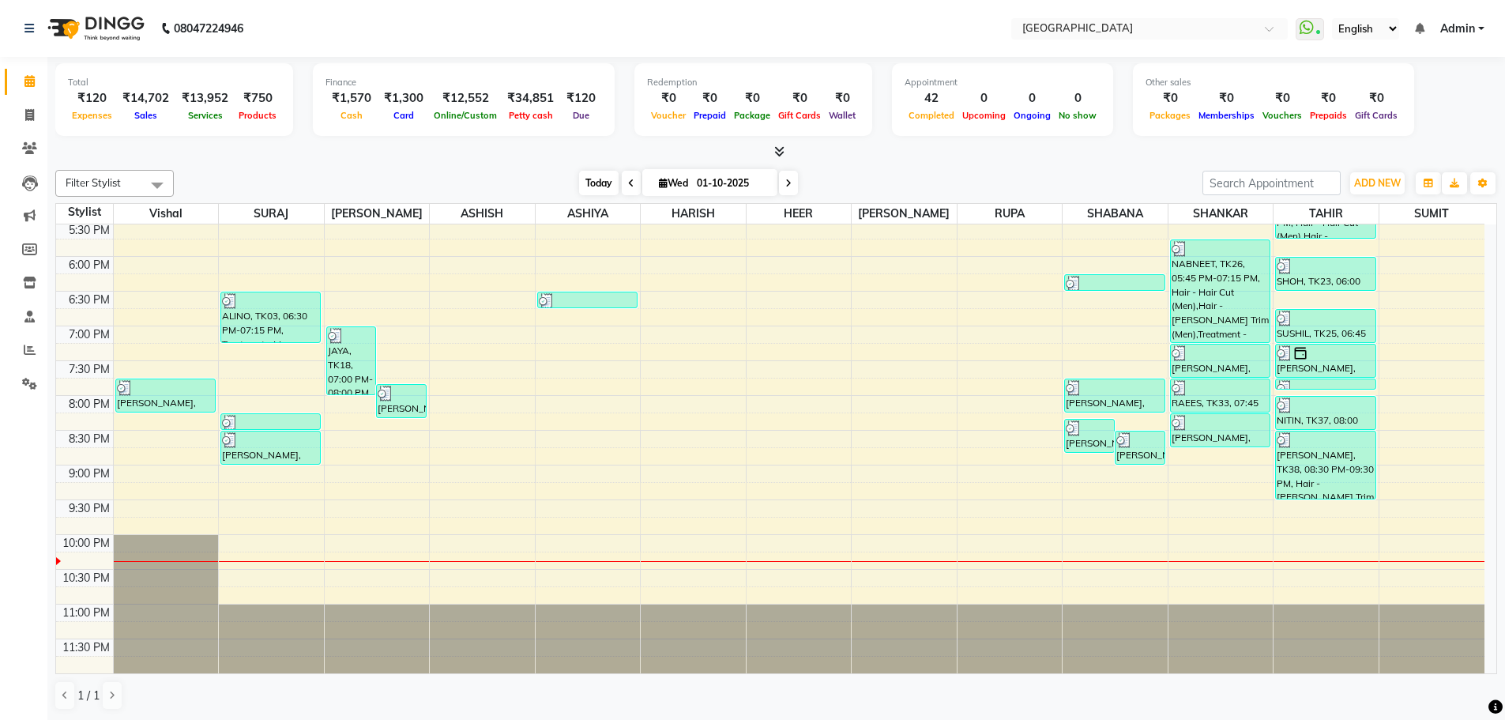
click at [595, 182] on span "Today" at bounding box center [598, 183] width 39 height 24
drag, startPoint x: 593, startPoint y: 179, endPoint x: 513, endPoint y: 220, distance: 90.4
click at [593, 179] on span "Today" at bounding box center [598, 183] width 39 height 24
click at [596, 185] on span "Today" at bounding box center [598, 183] width 39 height 24
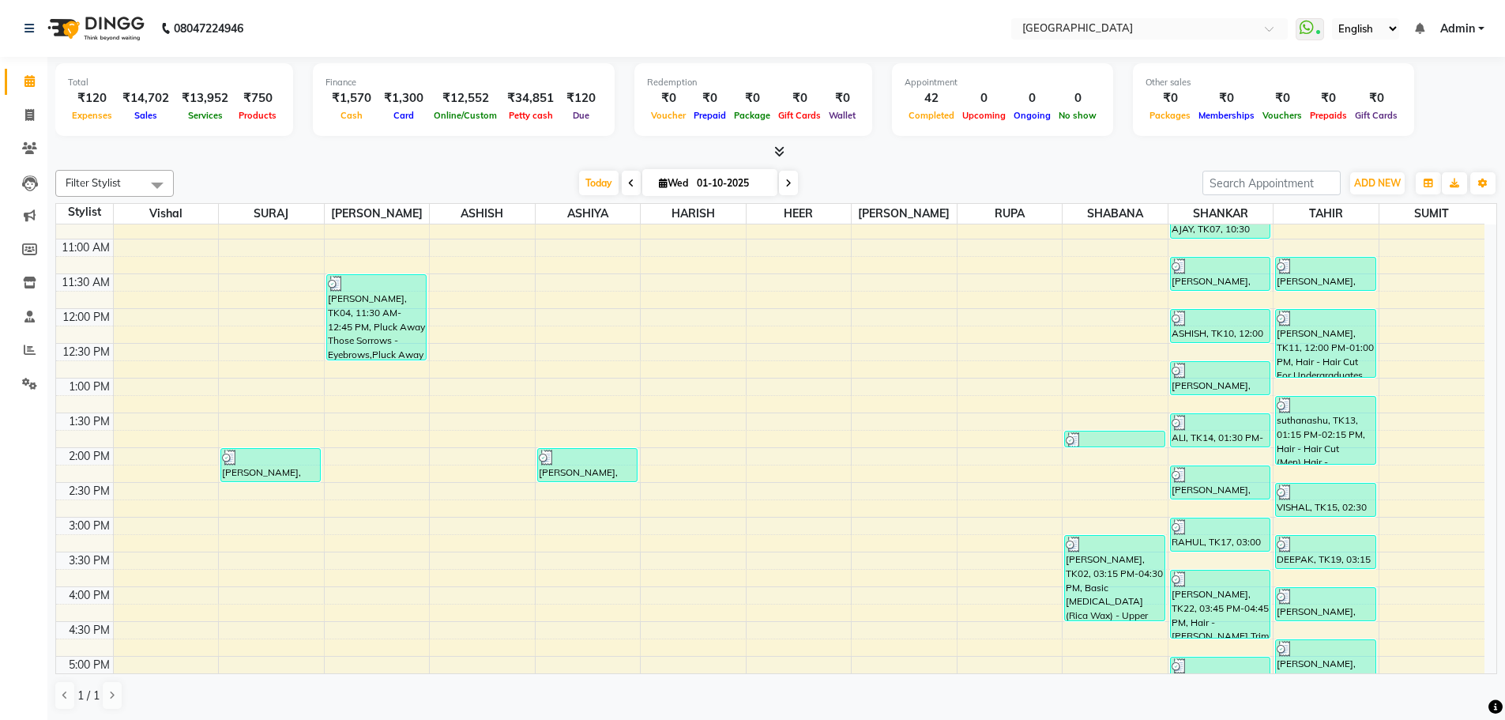
scroll to position [584, 0]
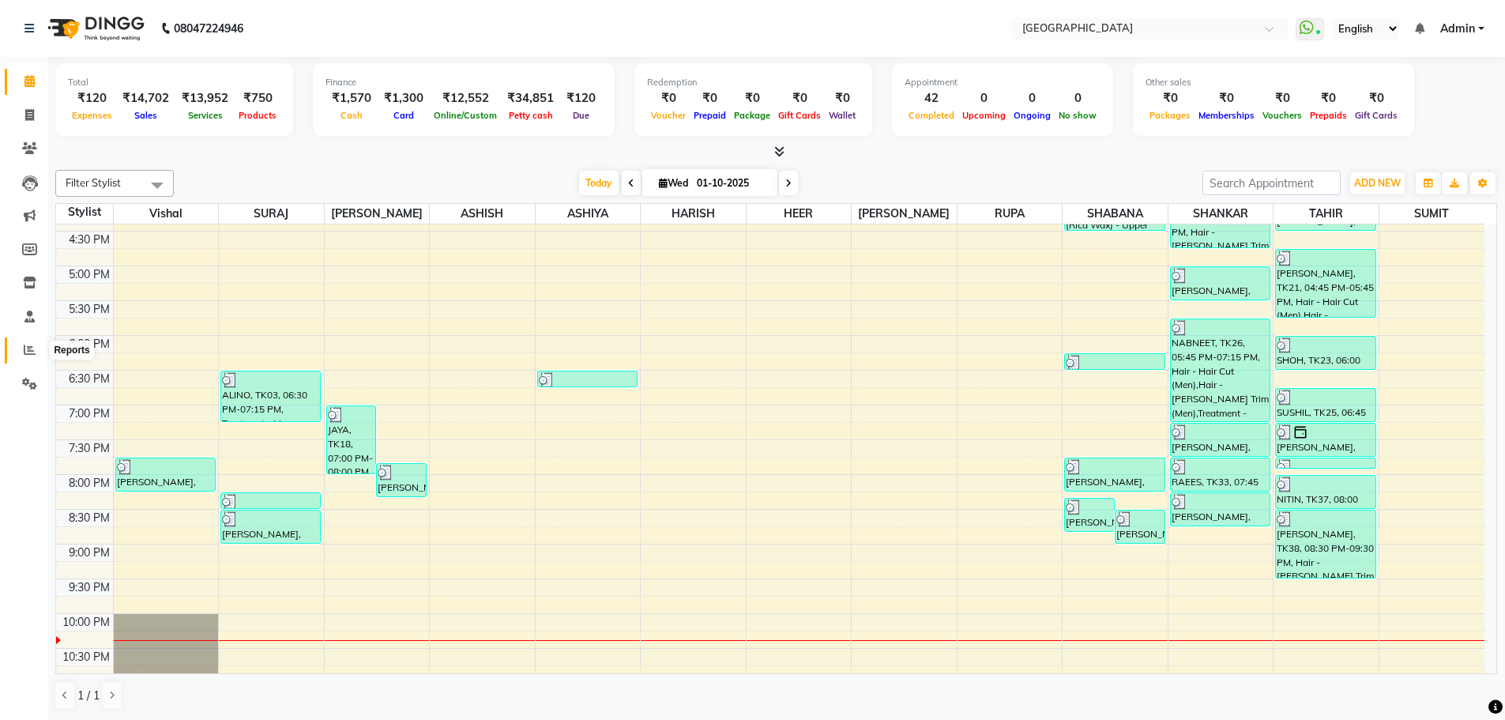
click at [28, 349] on icon at bounding box center [30, 350] width 12 height 12
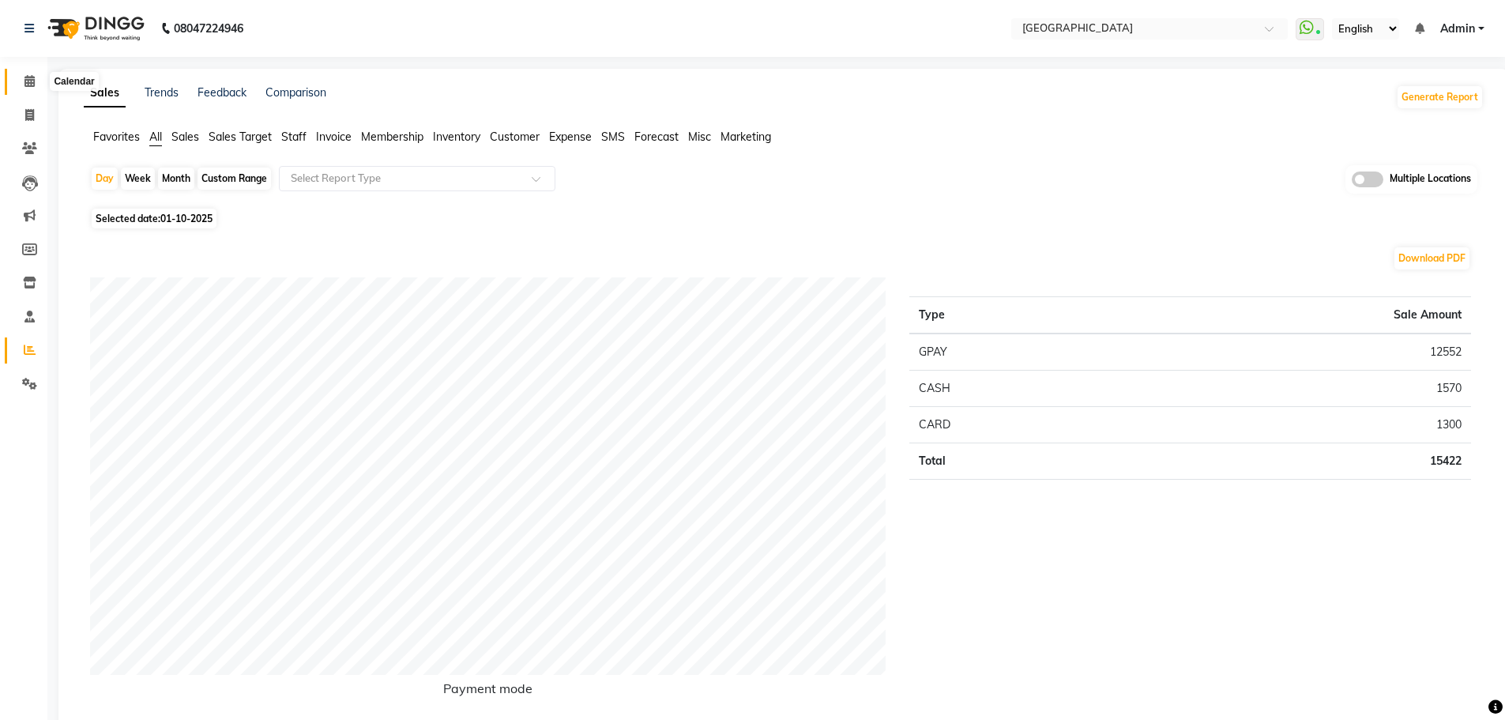
click at [28, 77] on icon at bounding box center [29, 81] width 10 height 12
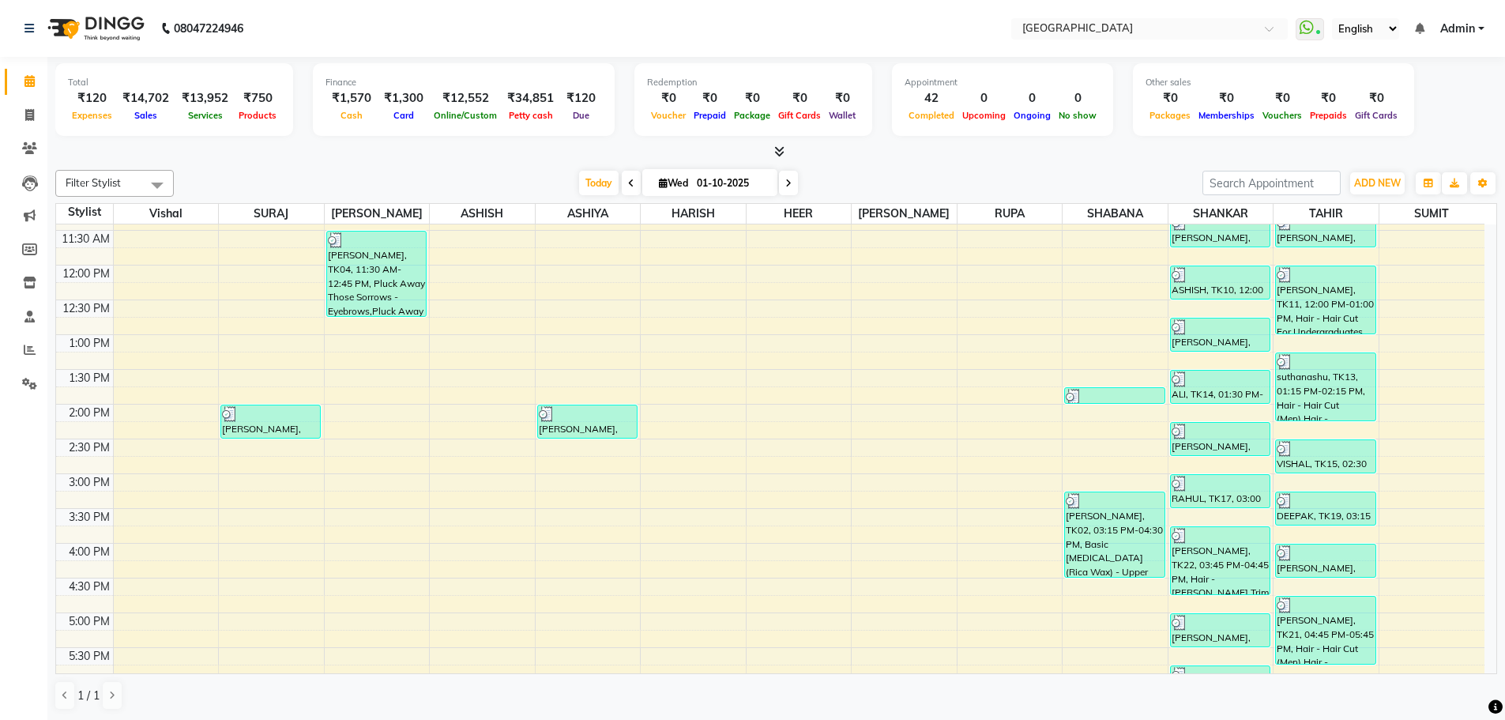
scroll to position [474, 0]
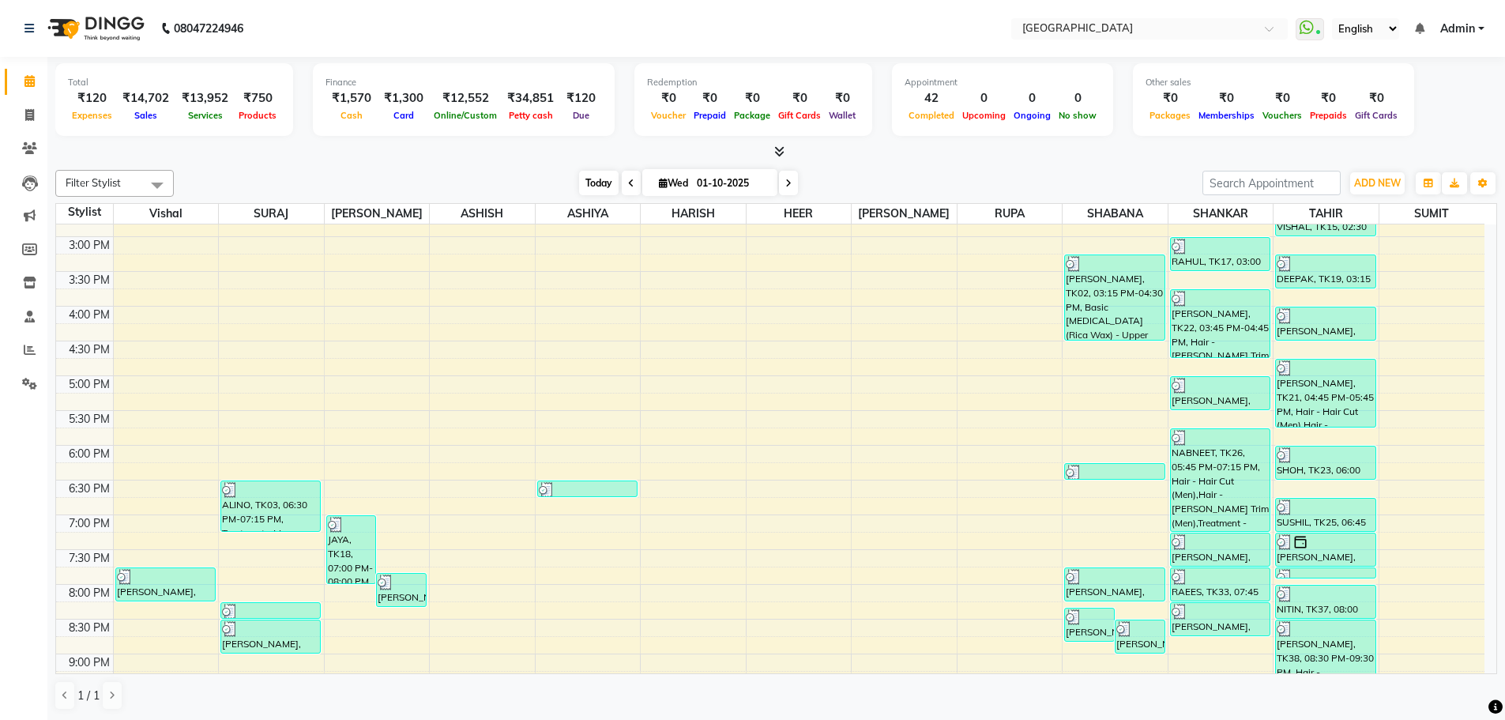
click at [596, 183] on span "Today" at bounding box center [598, 183] width 39 height 24
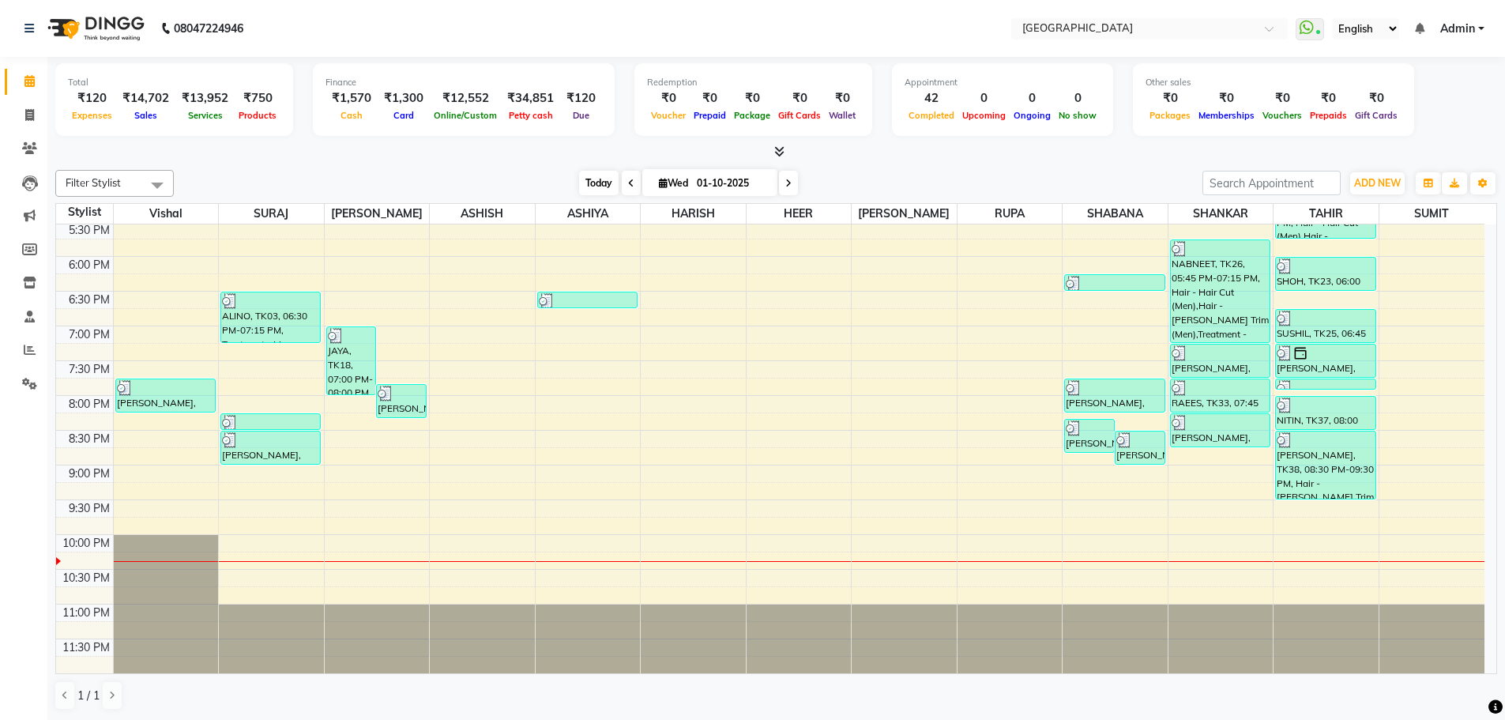
click at [586, 182] on span "Today" at bounding box center [598, 183] width 39 height 24
click at [25, 81] on icon at bounding box center [29, 81] width 10 height 12
click at [26, 381] on icon at bounding box center [29, 384] width 15 height 12
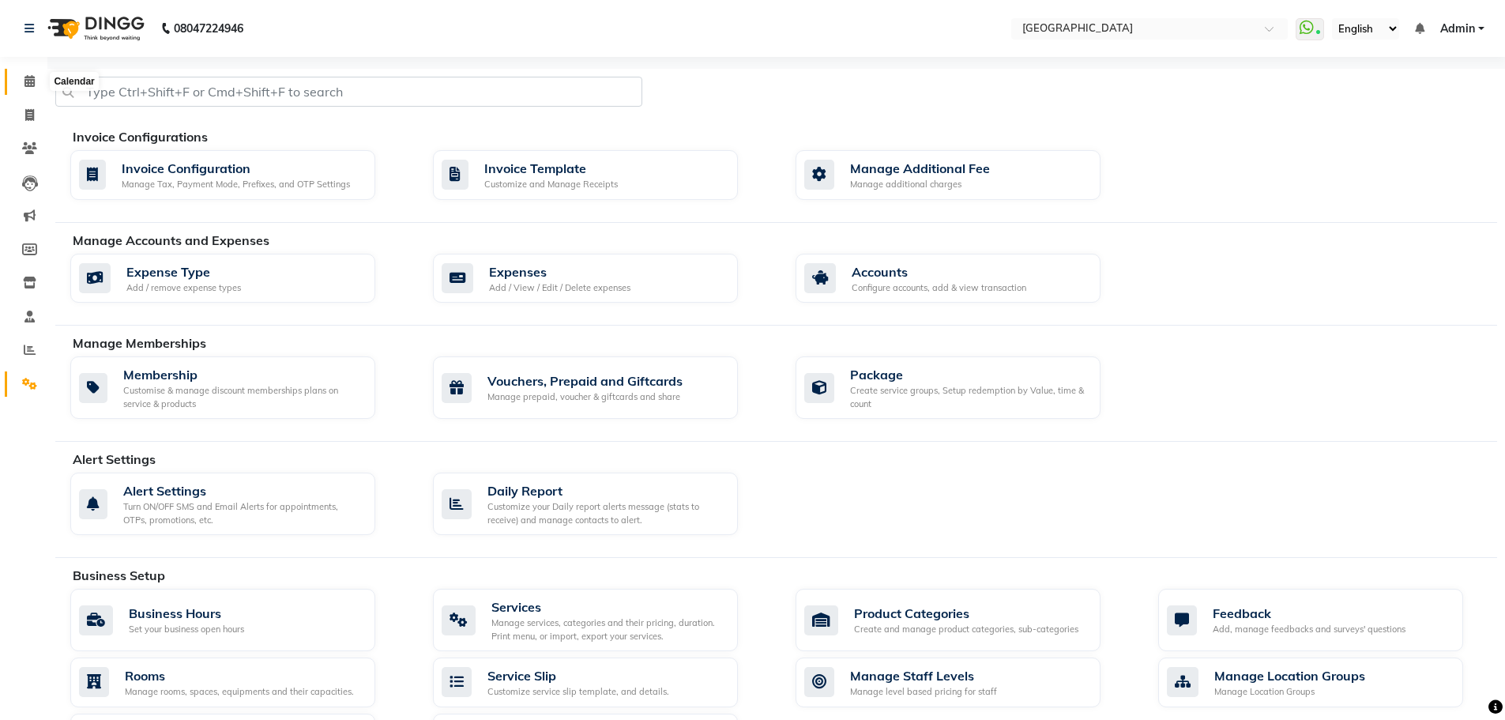
click at [28, 80] on icon at bounding box center [29, 81] width 10 height 12
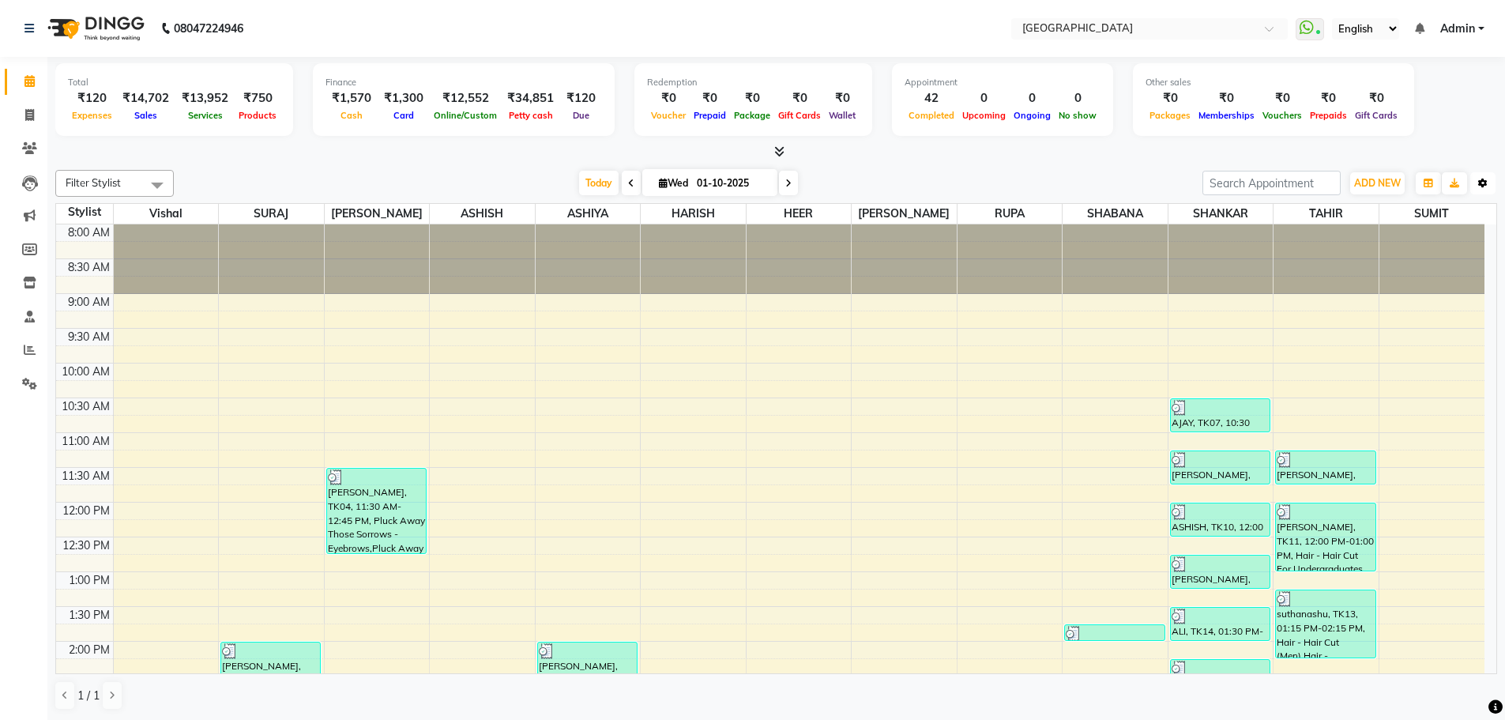
click at [1484, 182] on icon "button" at bounding box center [1482, 183] width 9 height 9
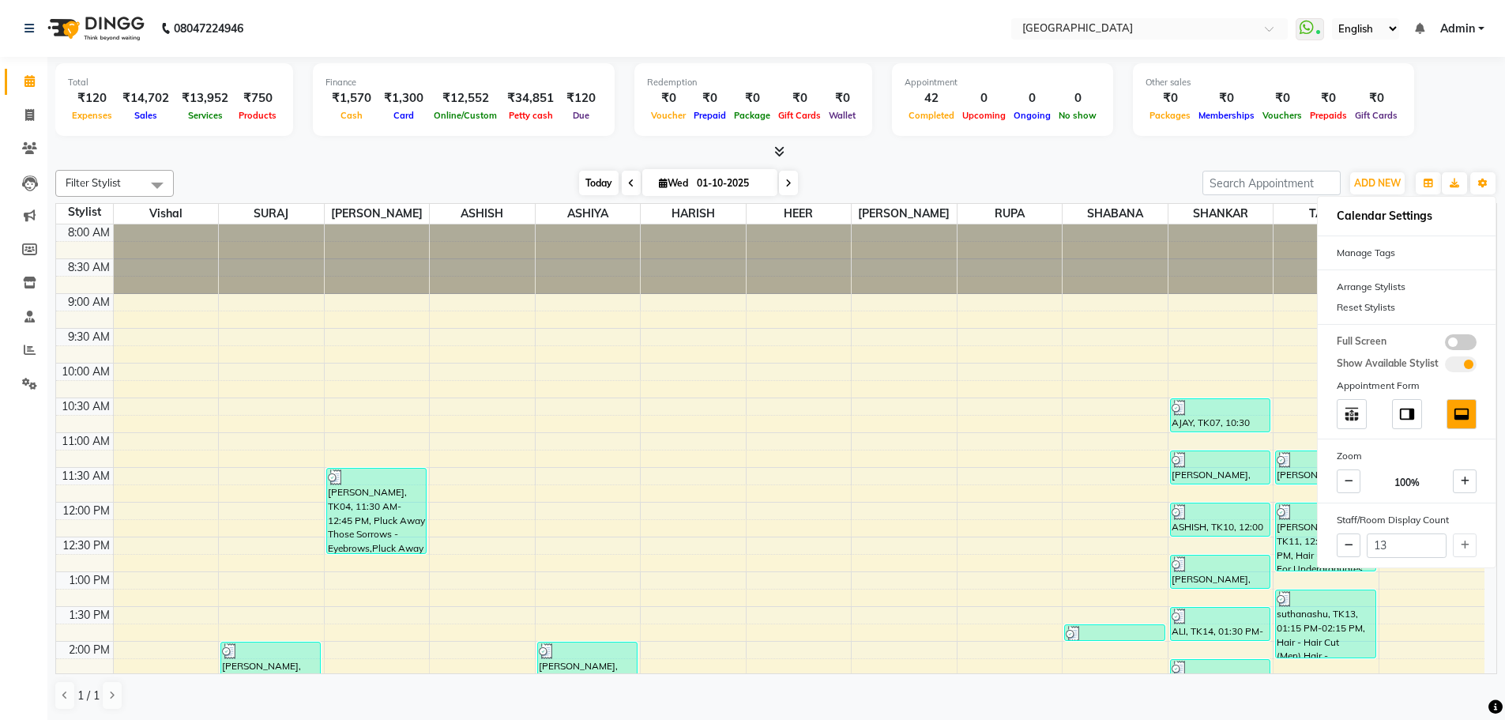
click at [594, 185] on span "Today" at bounding box center [598, 183] width 39 height 24
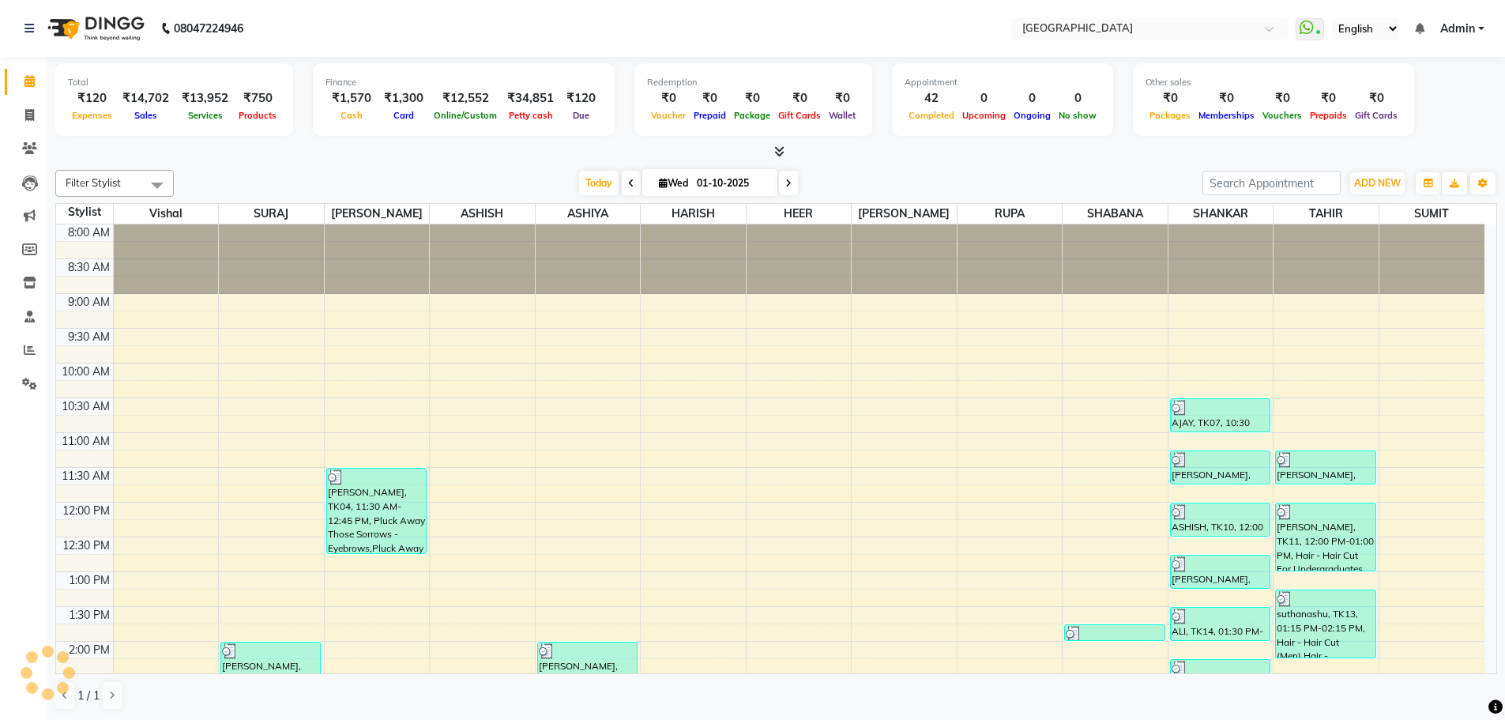
scroll to position [663, 0]
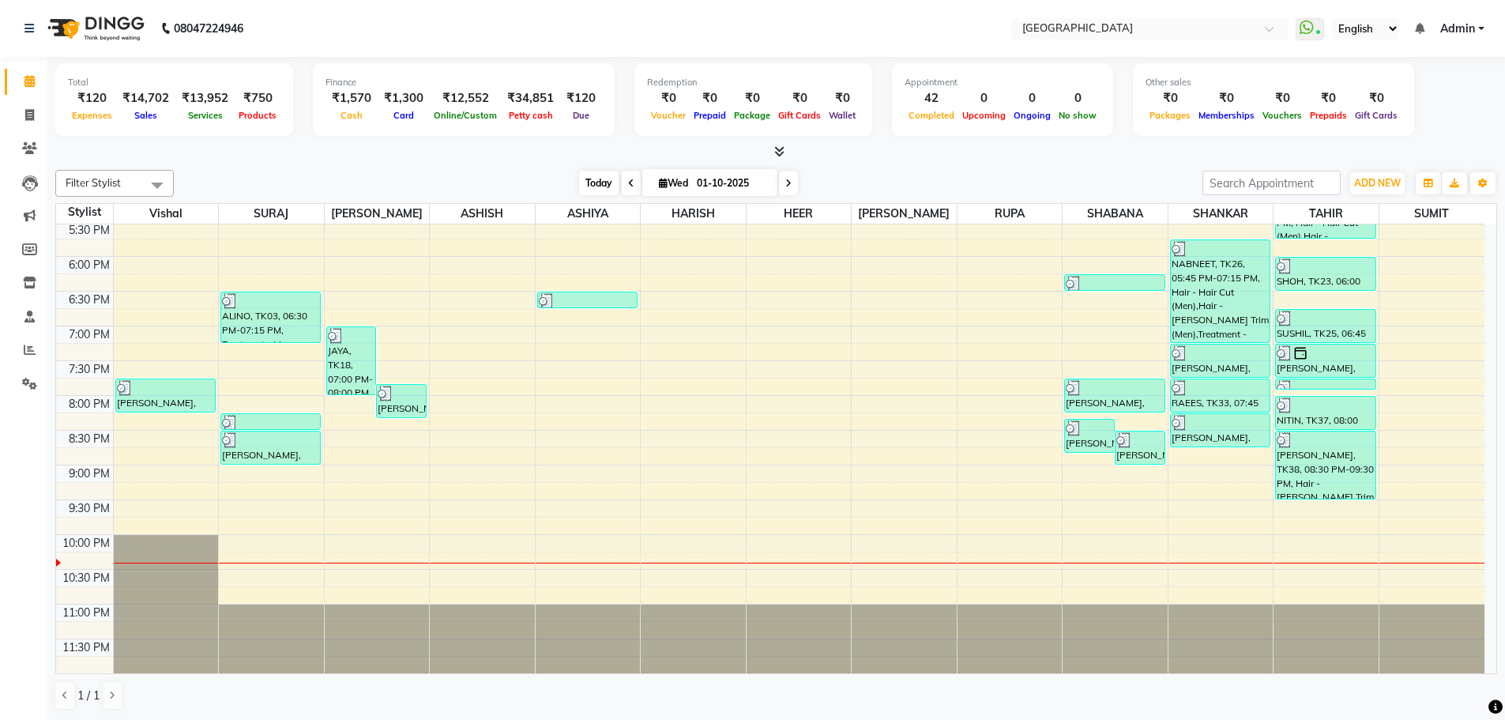
click at [591, 186] on span "Today" at bounding box center [598, 183] width 39 height 24
click at [1485, 189] on button "Toggle Dropdown" at bounding box center [1482, 183] width 25 height 22
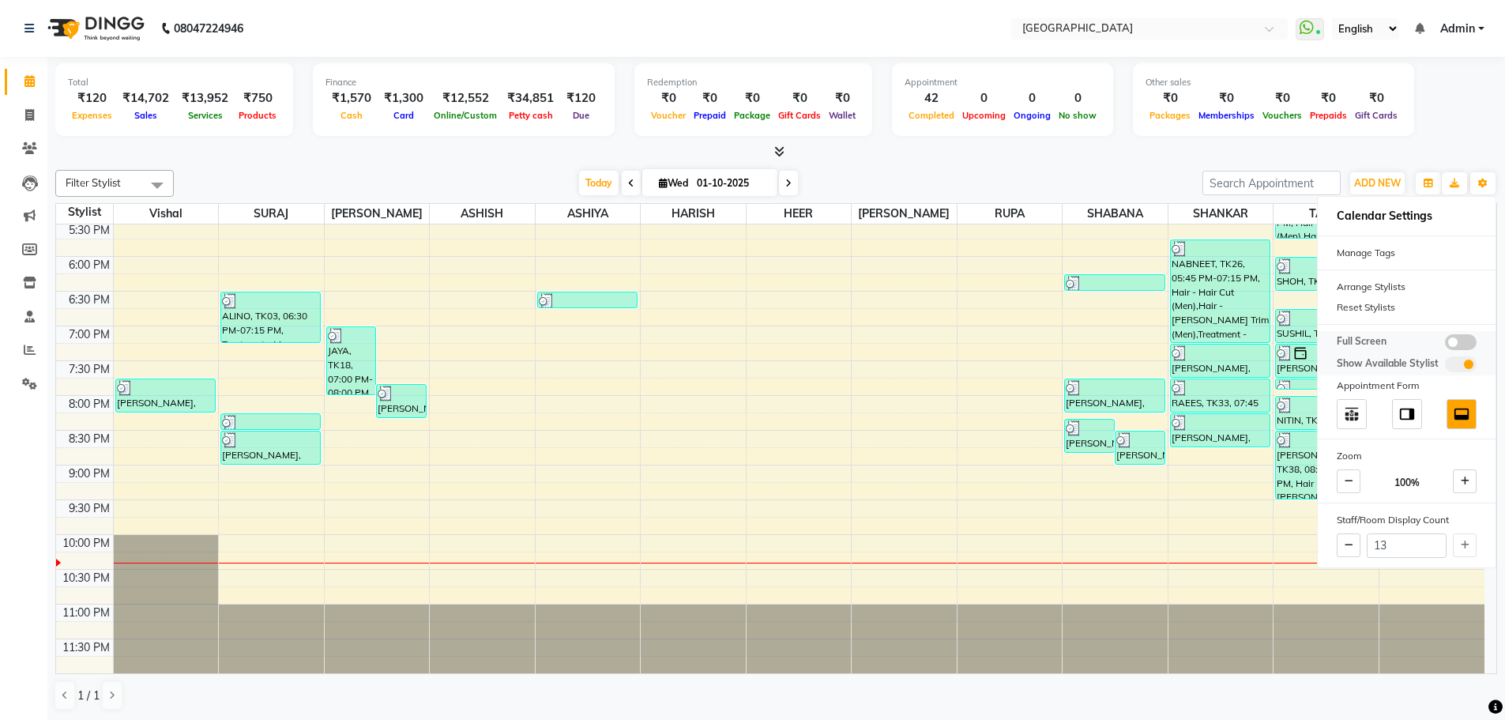
click at [1454, 342] on span at bounding box center [1461, 342] width 32 height 16
click at [1445, 344] on input "checkbox" at bounding box center [1445, 344] width 0 height 0
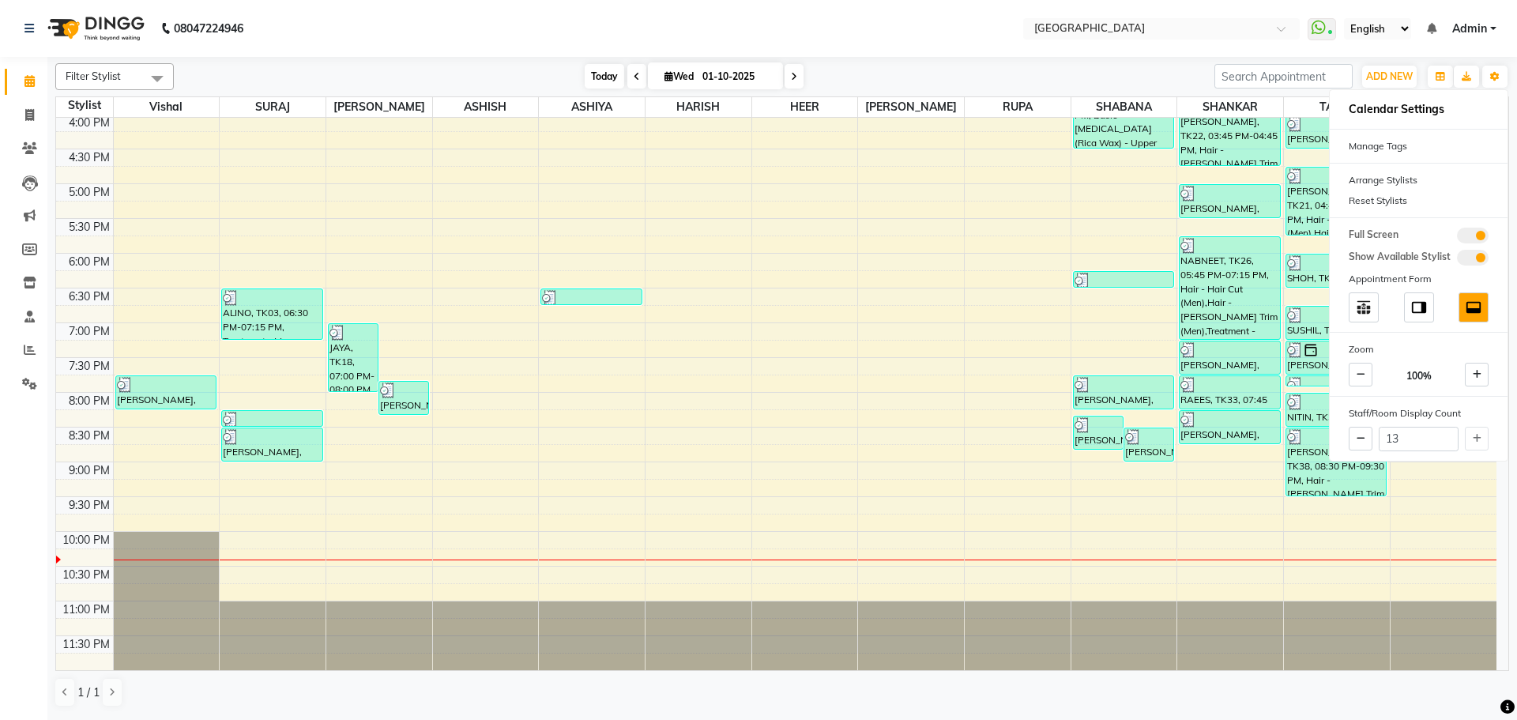
click at [597, 74] on span "Today" at bounding box center [604, 76] width 39 height 24
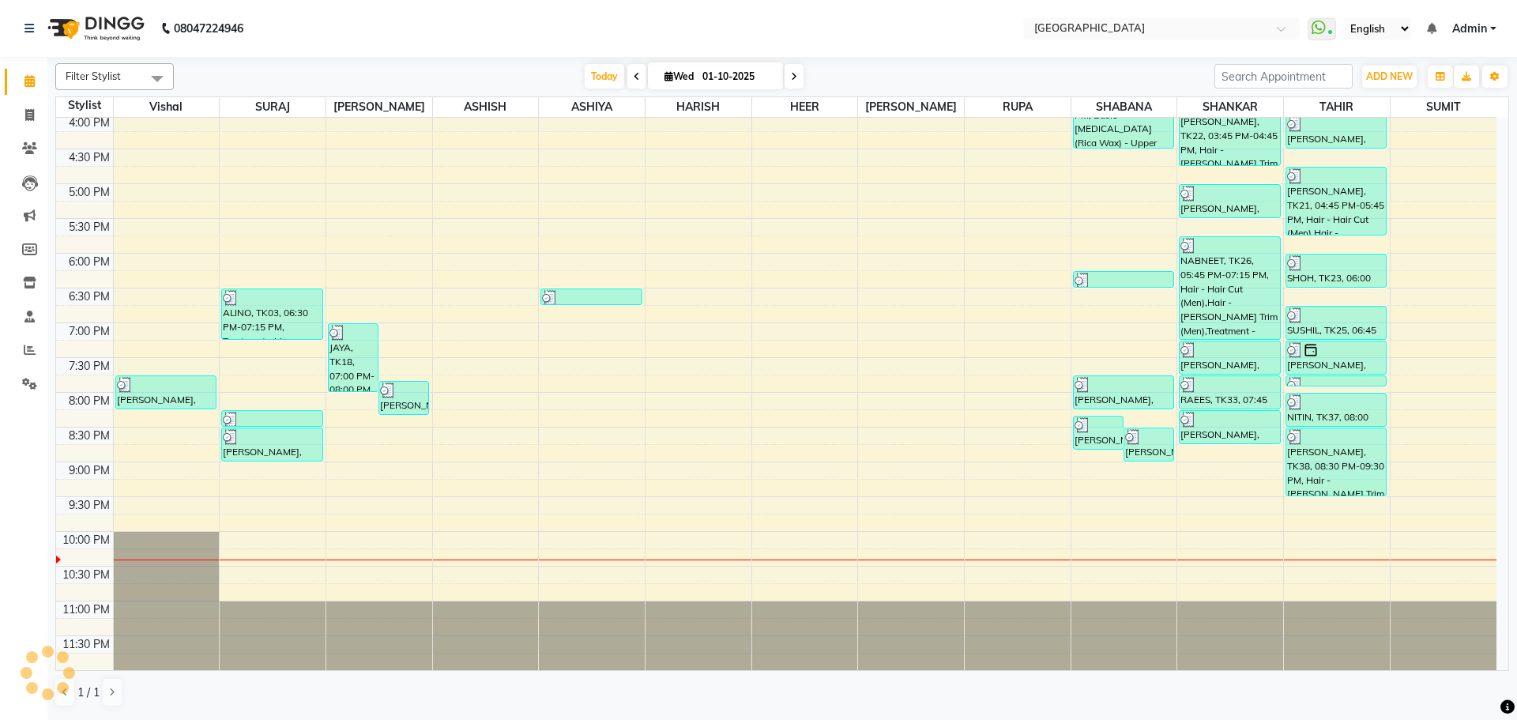
scroll to position [559, 0]
click at [28, 79] on icon at bounding box center [29, 81] width 10 height 12
click at [607, 73] on span "Today" at bounding box center [604, 76] width 39 height 24
